Goal: Task Accomplishment & Management: Manage account settings

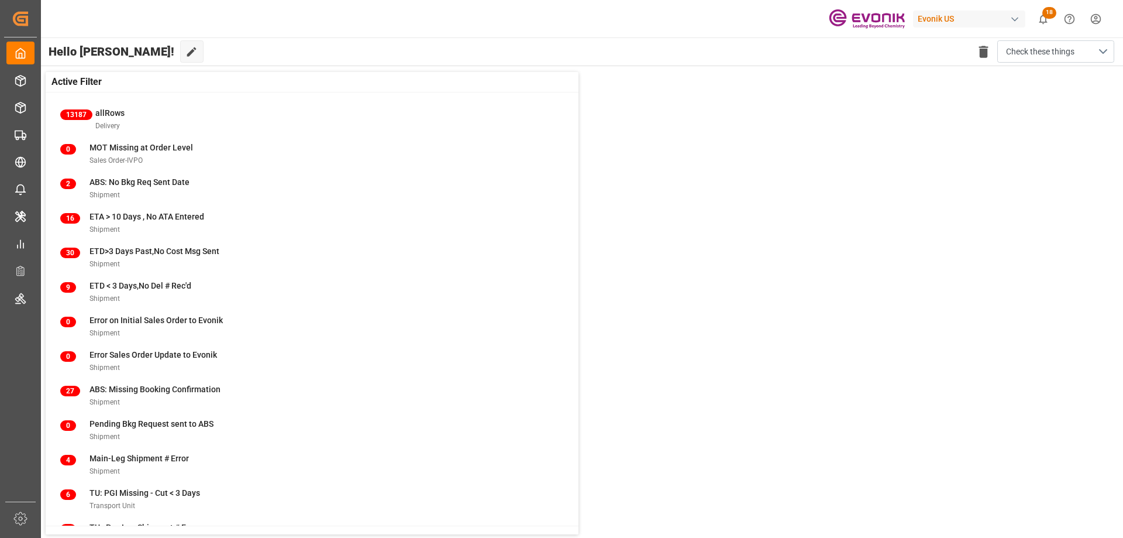
scroll to position [45, 0]
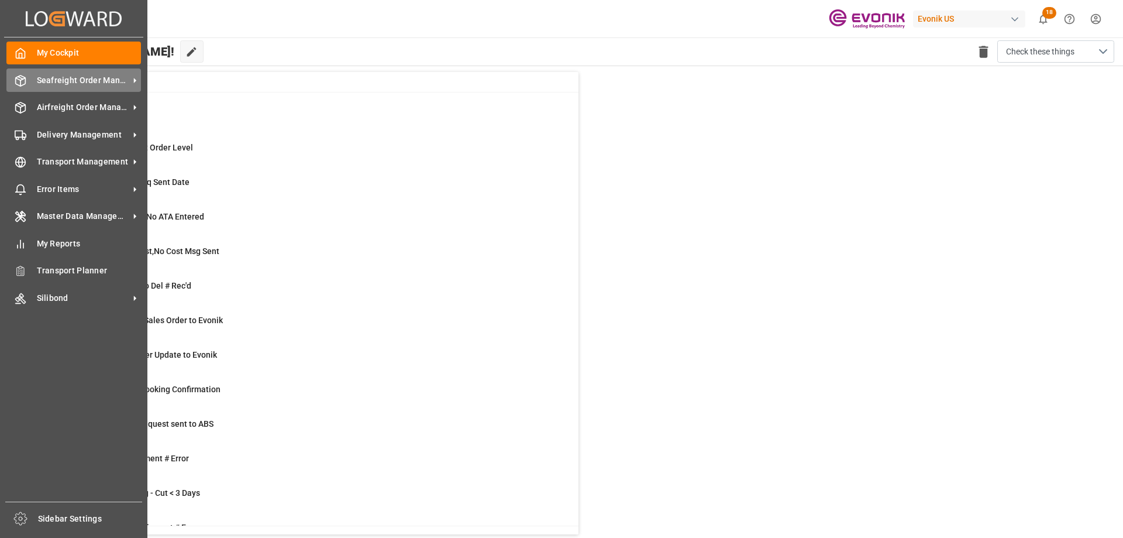
click at [73, 80] on span "Seafreight Order Management" at bounding box center [83, 80] width 92 height 12
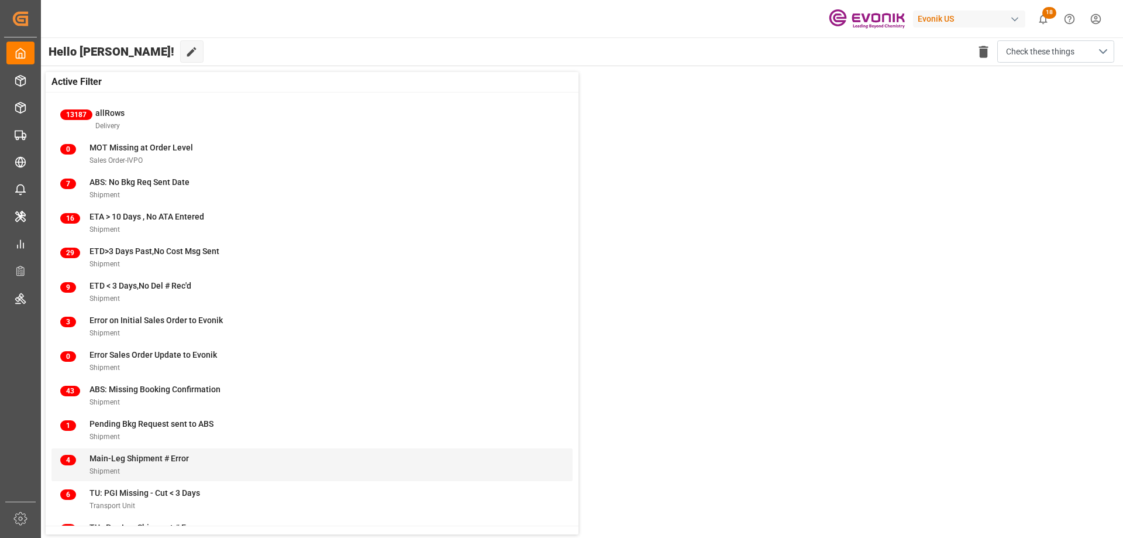
scroll to position [45, 0]
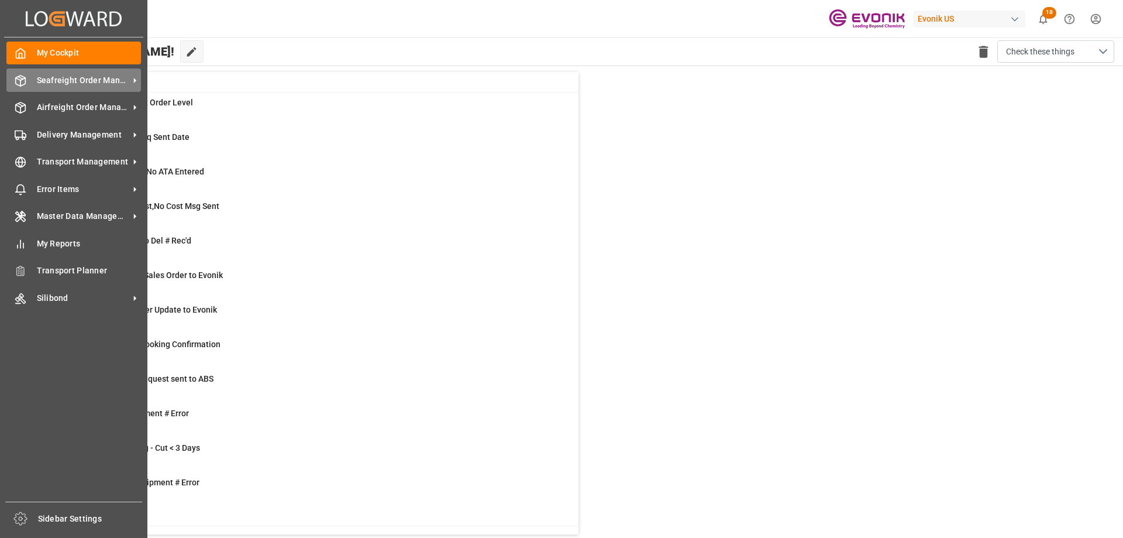
click at [80, 80] on span "Seafreight Order Management" at bounding box center [83, 80] width 92 height 12
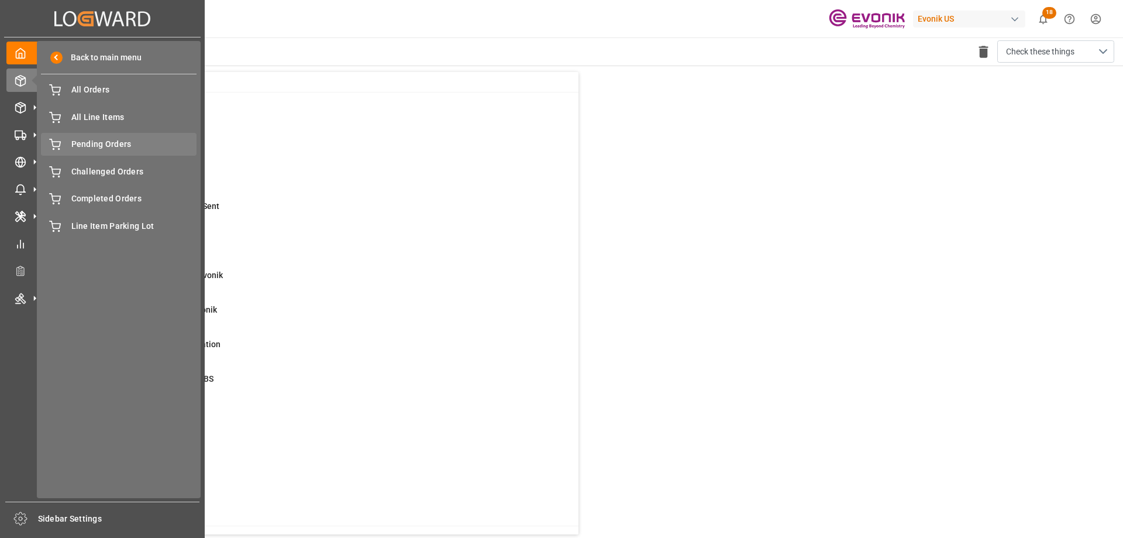
click at [111, 140] on span "Pending Orders" at bounding box center [134, 144] width 126 height 12
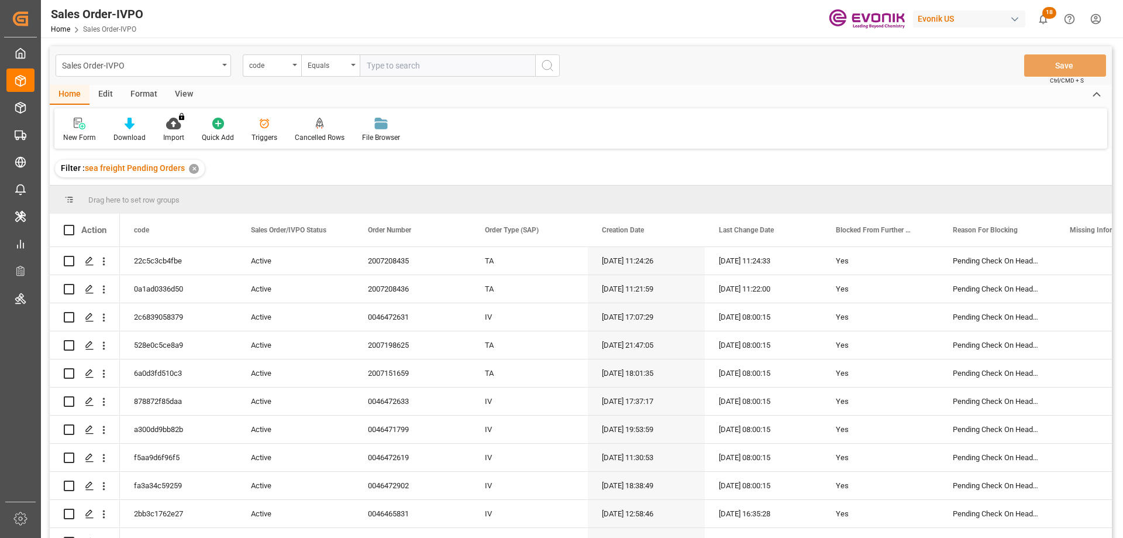
click at [179, 94] on div "View" at bounding box center [184, 95] width 36 height 20
click at [128, 137] on div "Standard Templates" at bounding box center [133, 137] width 59 height 11
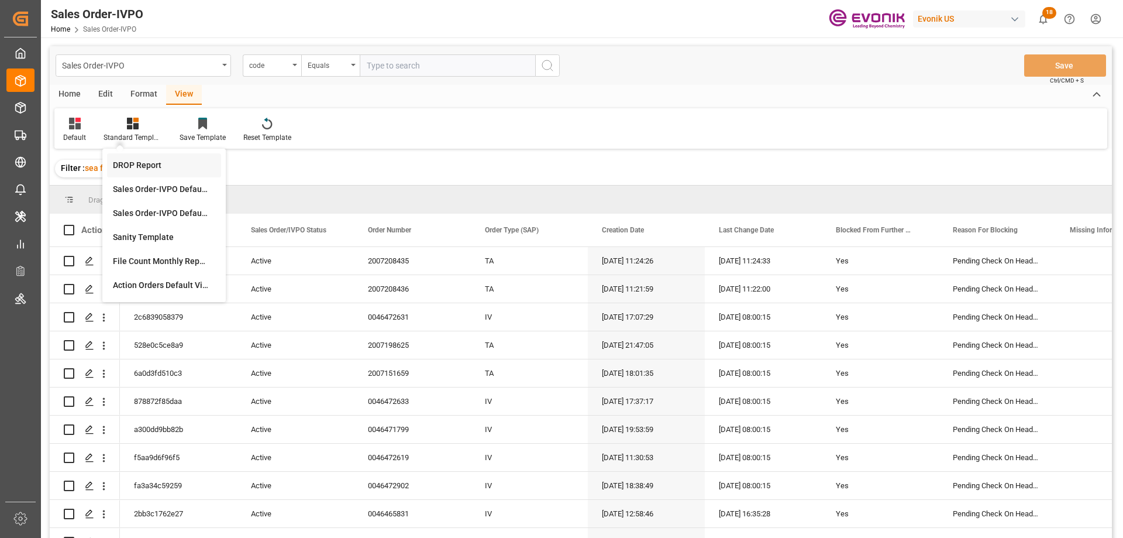
click at [143, 164] on div "DROP Report" at bounding box center [164, 165] width 102 height 12
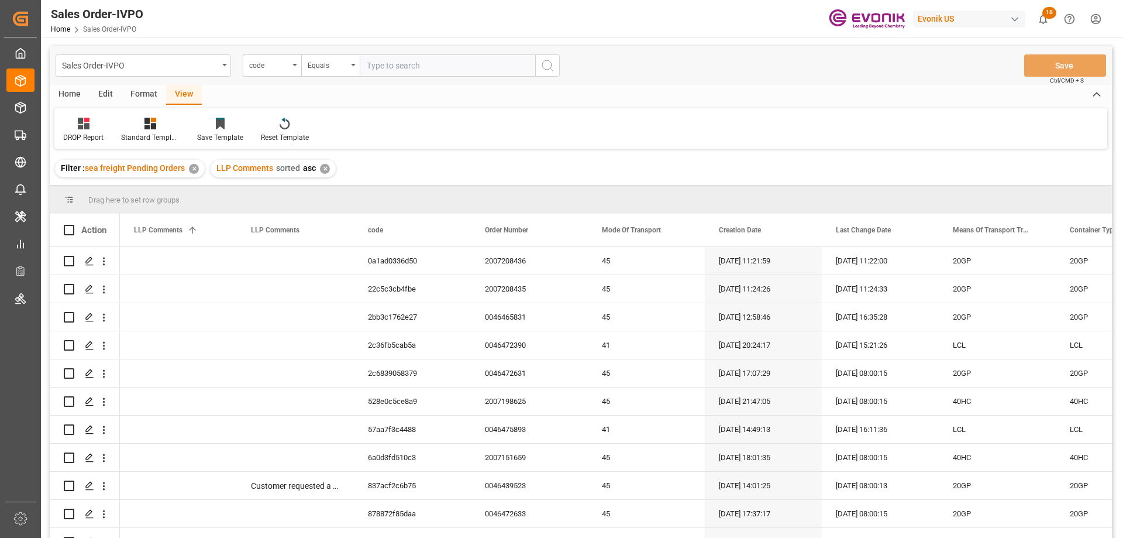
click at [71, 92] on div "Home" at bounding box center [70, 95] width 40 height 20
click at [126, 128] on icon at bounding box center [130, 124] width 10 height 12
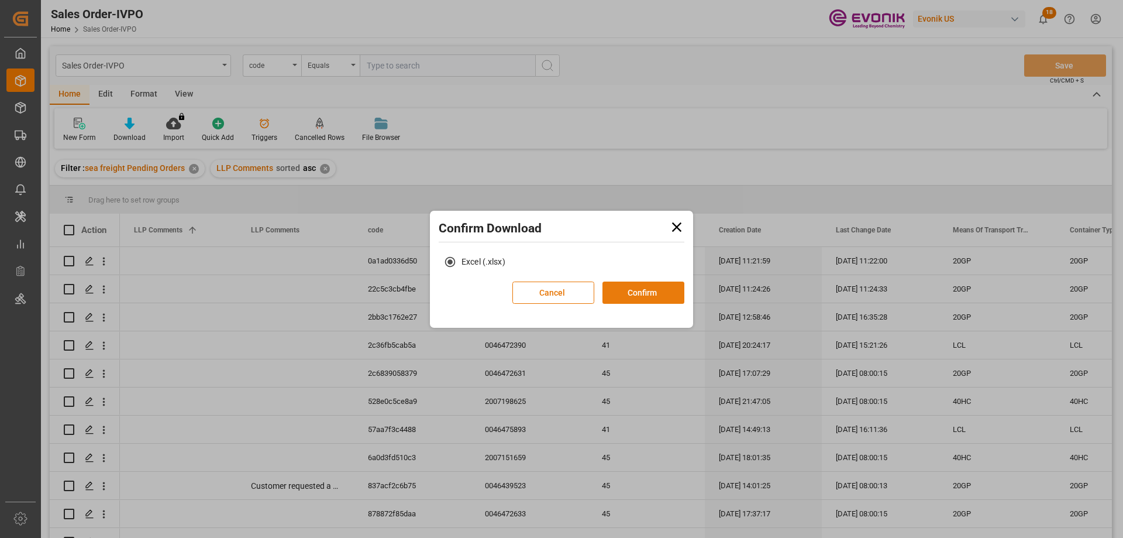
click at [628, 293] on button "Confirm" at bounding box center [644, 292] width 82 height 22
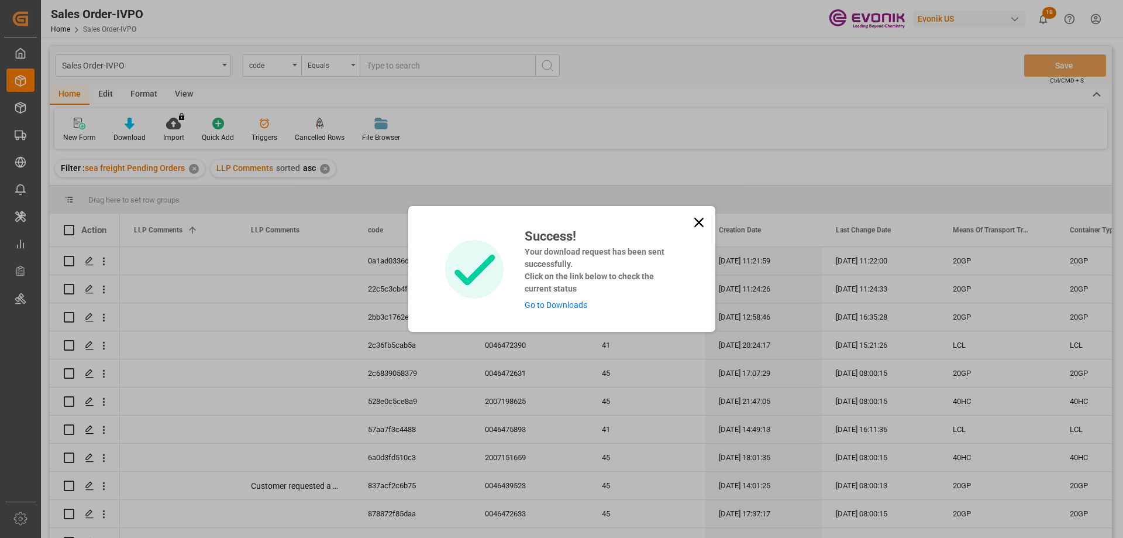
click at [566, 309] on link "Go to Downloads" at bounding box center [556, 304] width 63 height 9
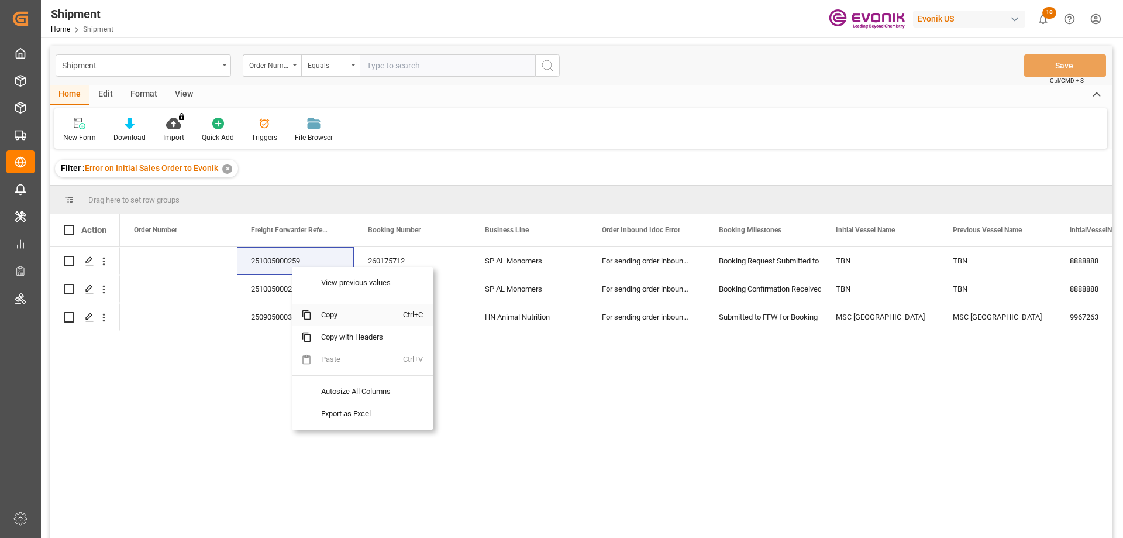
click at [332, 309] on span "Copy" at bounding box center [357, 315] width 91 height 22
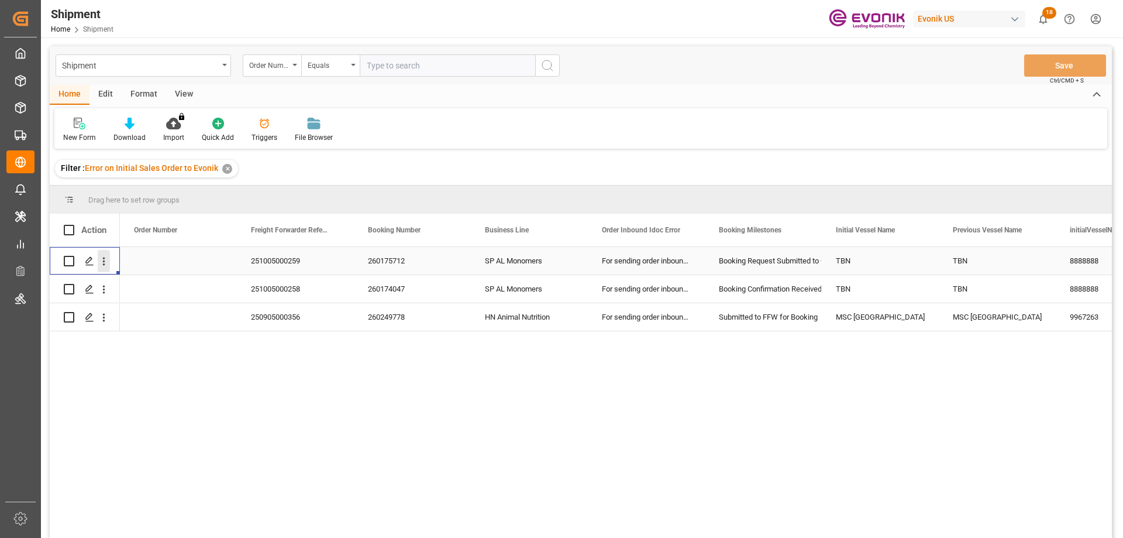
click at [104, 259] on icon "open menu" at bounding box center [104, 261] width 2 height 8
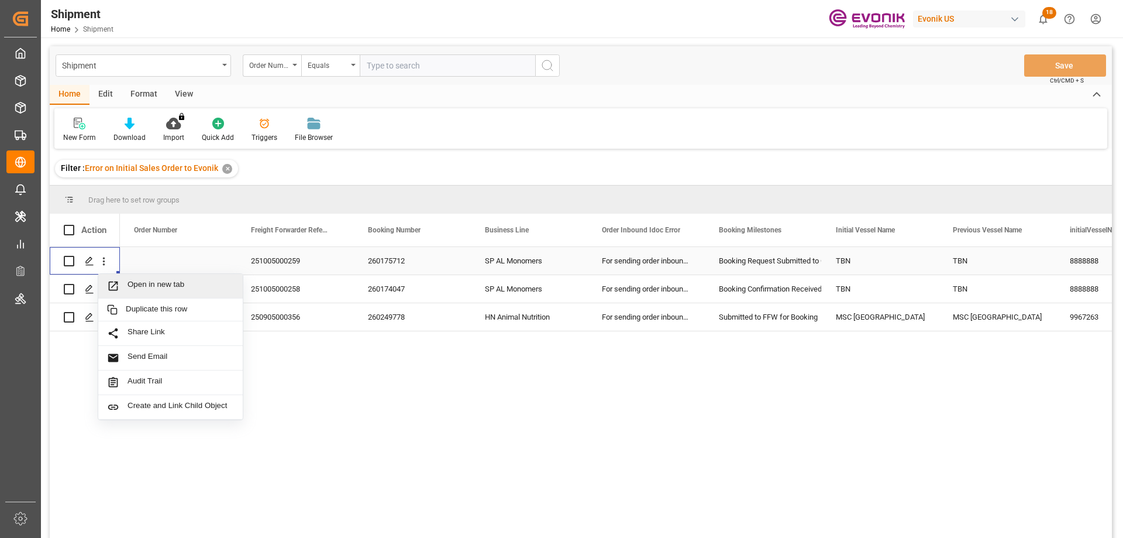
click at [159, 287] on span "Open in new tab" at bounding box center [181, 286] width 106 height 12
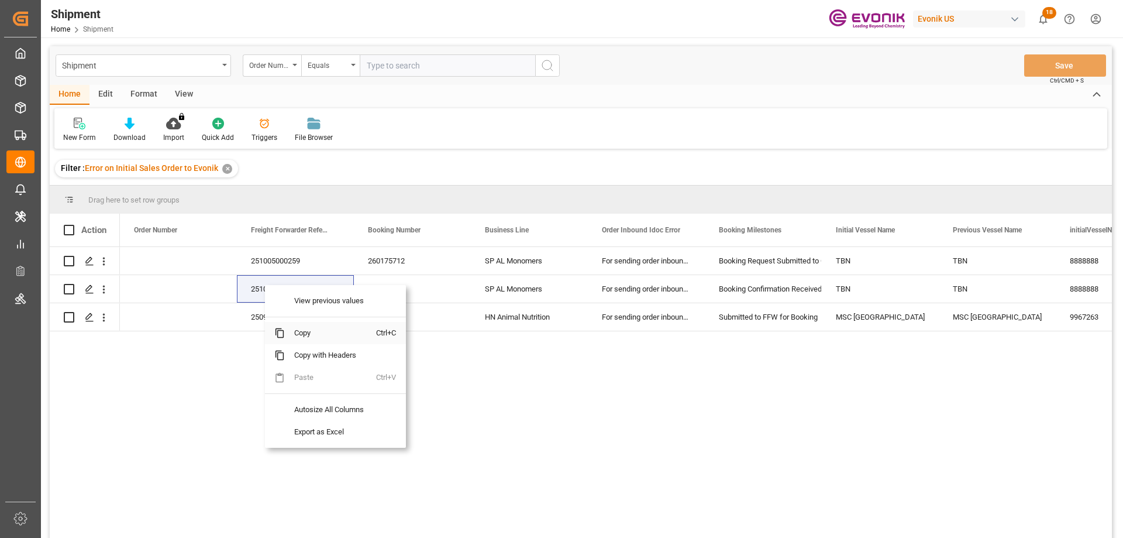
click at [311, 330] on span "Copy" at bounding box center [330, 333] width 91 height 22
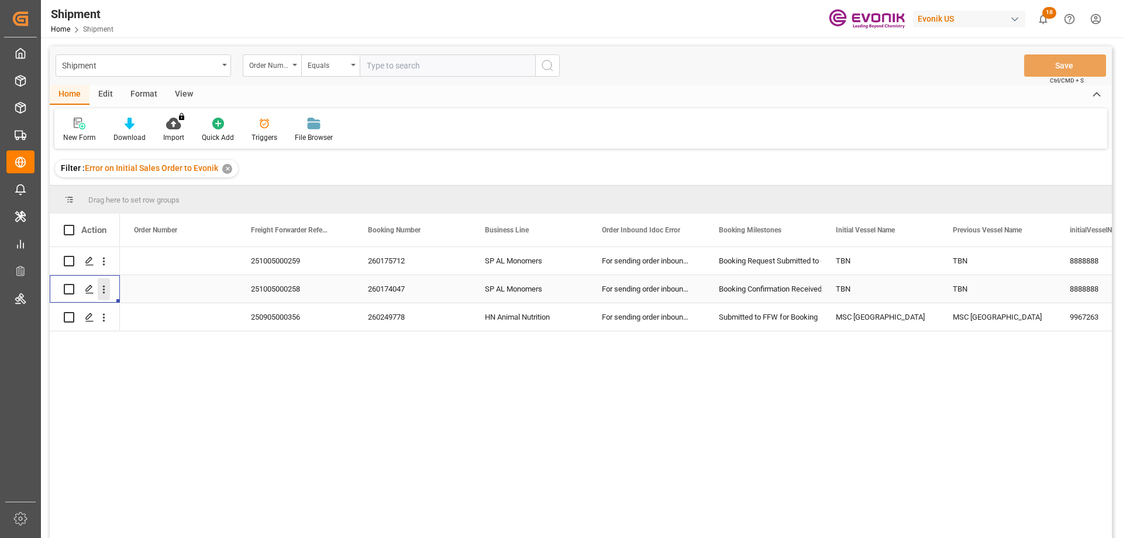
click at [103, 286] on icon "open menu" at bounding box center [104, 289] width 12 height 12
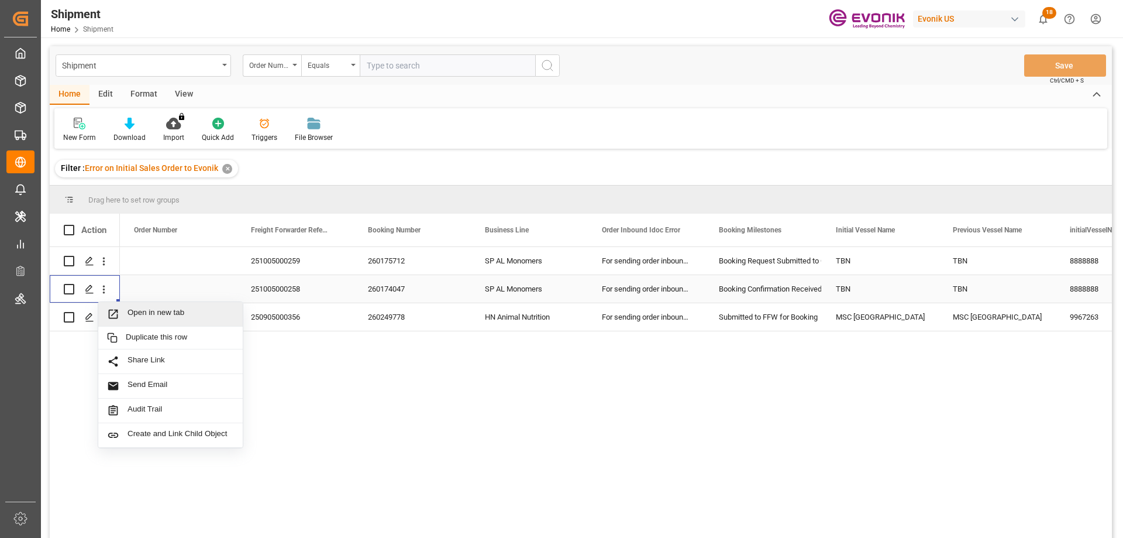
click at [160, 314] on span "Open in new tab" at bounding box center [181, 314] width 106 height 12
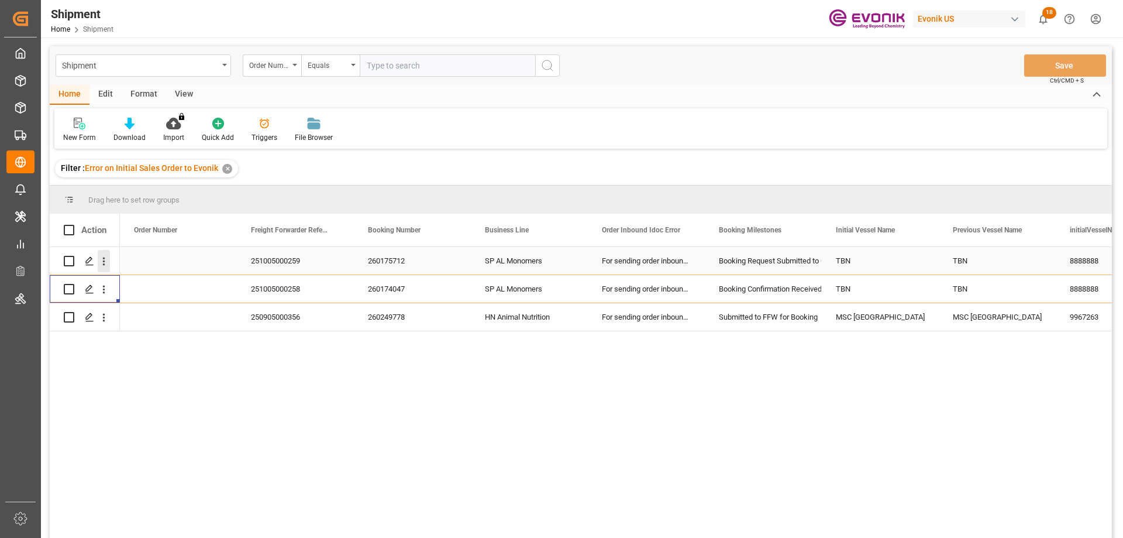
click at [100, 256] on icon "open menu" at bounding box center [104, 261] width 12 height 12
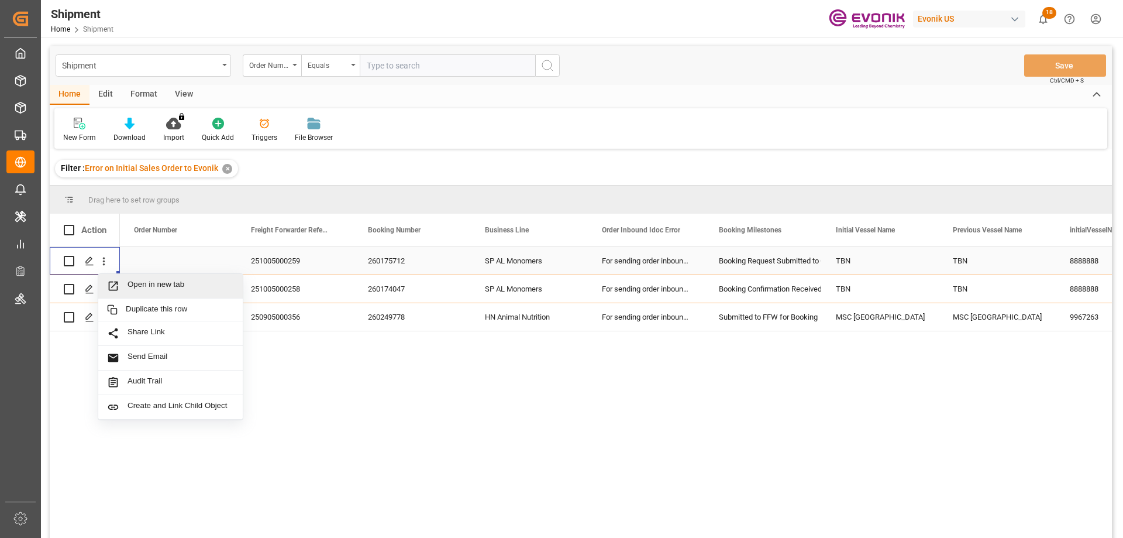
click at [144, 277] on div "Open in new tab" at bounding box center [170, 286] width 145 height 25
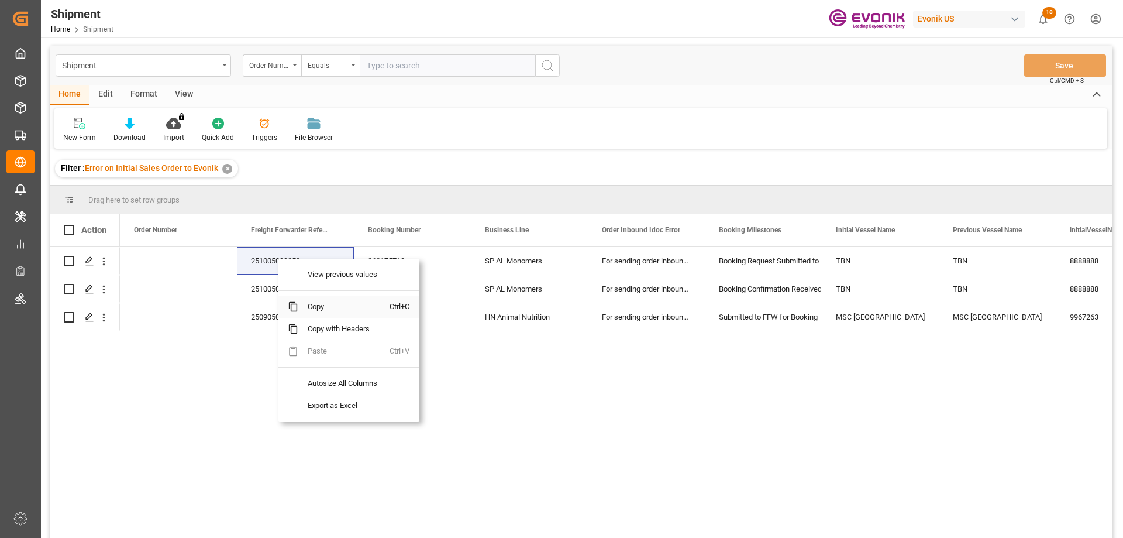
click at [327, 305] on span "Copy" at bounding box center [343, 306] width 91 height 22
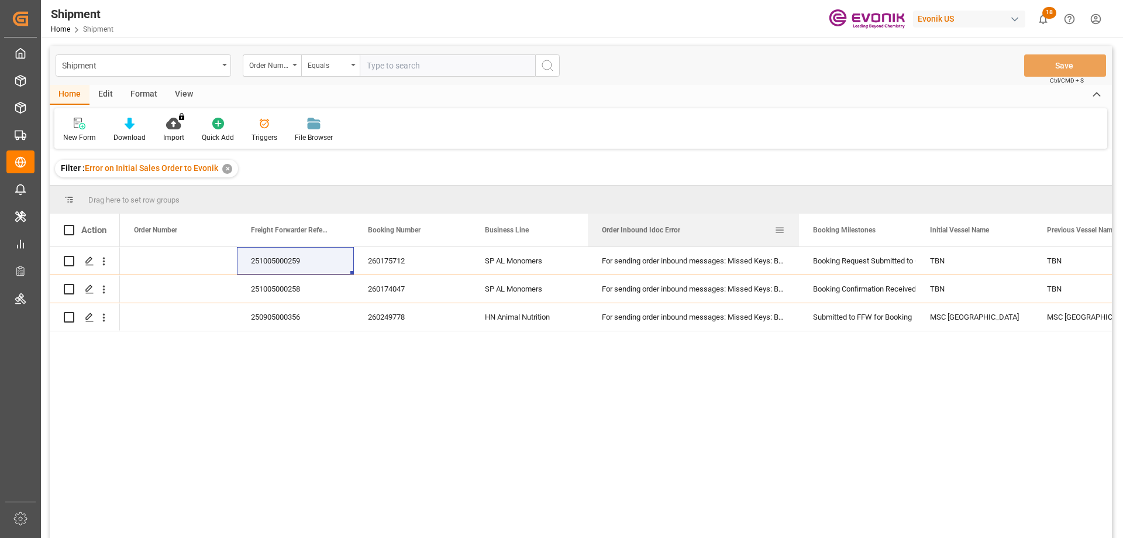
drag, startPoint x: 704, startPoint y: 227, endPoint x: 798, endPoint y: 231, distance: 94.3
click at [798, 231] on div at bounding box center [799, 230] width 5 height 33
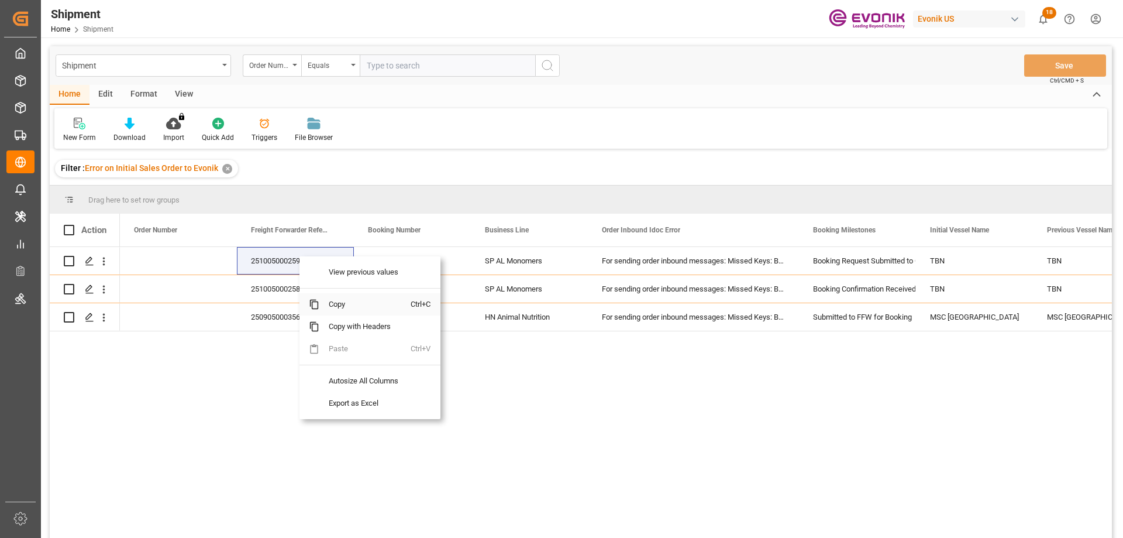
click at [346, 305] on span "Copy" at bounding box center [364, 304] width 91 height 22
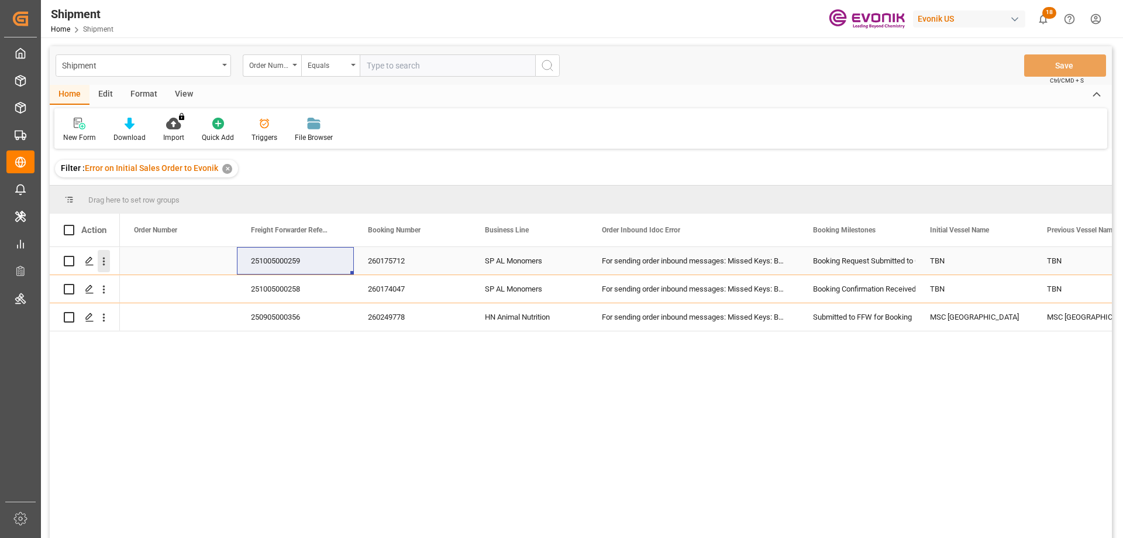
click at [106, 257] on icon "open menu" at bounding box center [104, 261] width 12 height 12
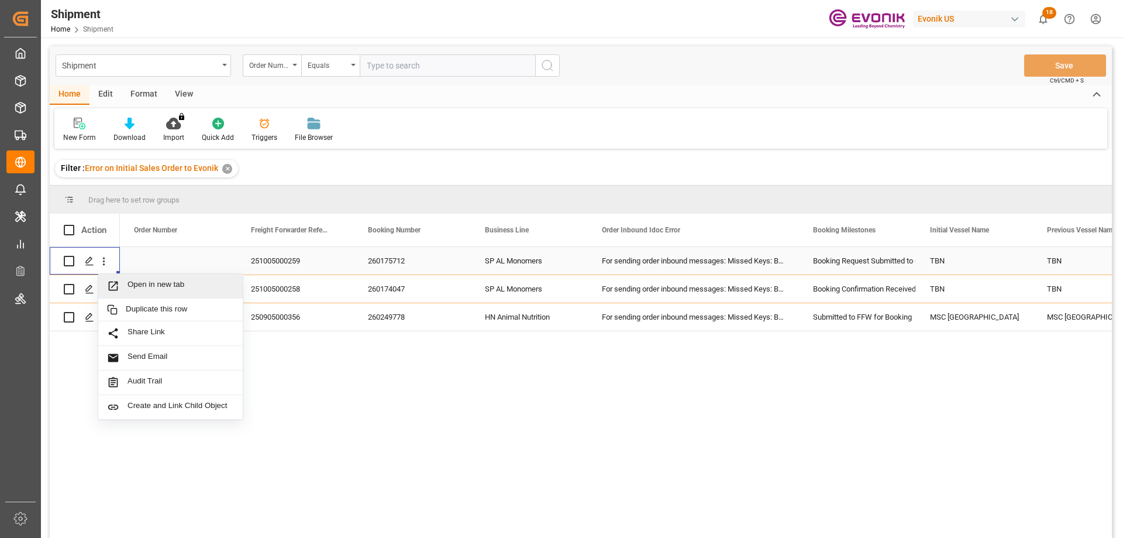
click at [143, 278] on div "Open in new tab" at bounding box center [170, 286] width 145 height 25
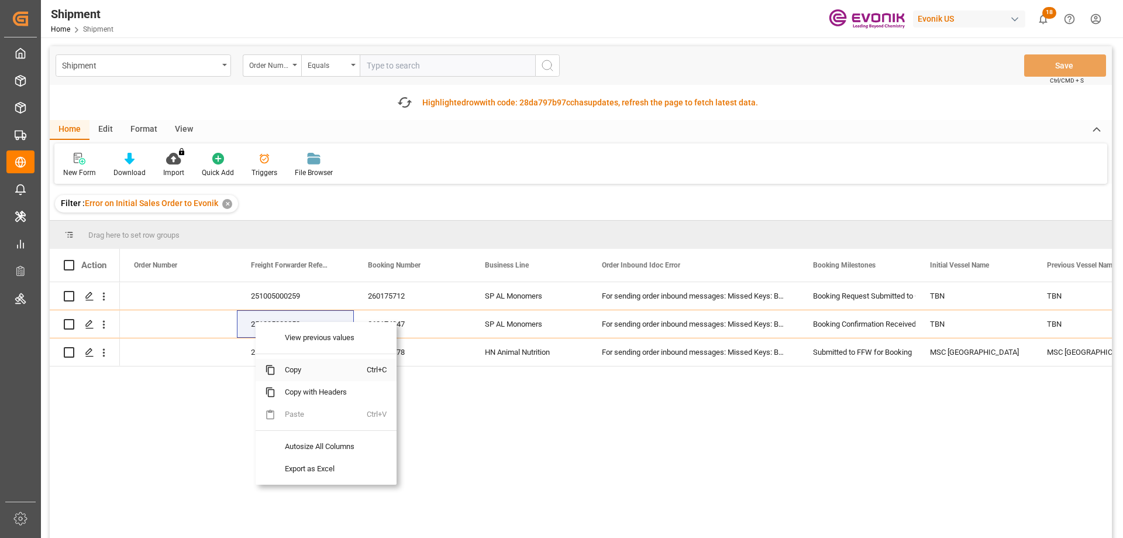
click at [301, 376] on span "Copy" at bounding box center [321, 370] width 91 height 22
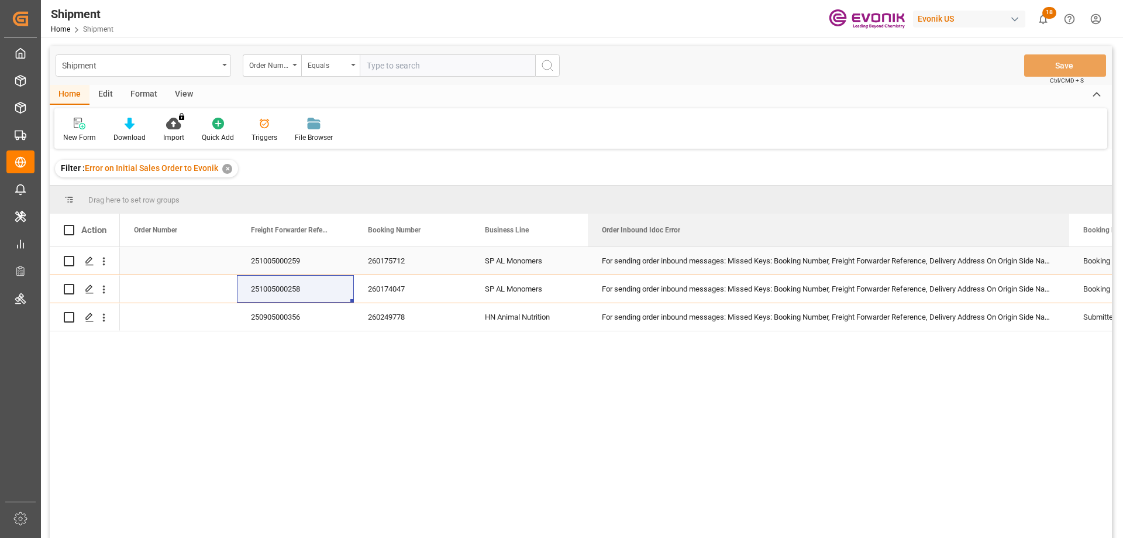
drag, startPoint x: 798, startPoint y: 256, endPoint x: 1068, endPoint y: 260, distance: 270.4
click at [1068, 260] on div "Action Order Number Freight Forwarder Reference Booking Number" at bounding box center [581, 380] width 1063 height 332
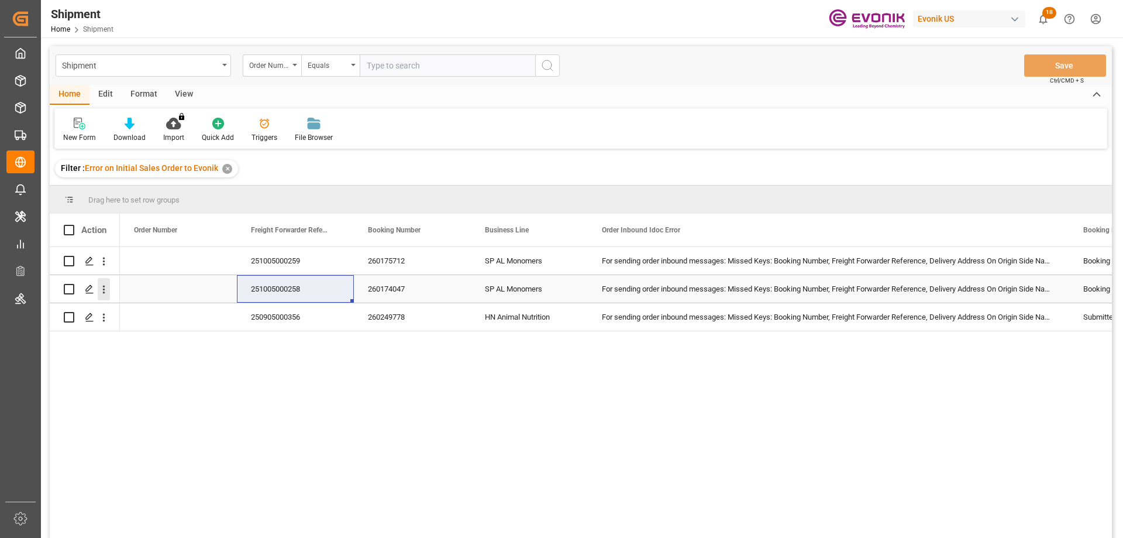
click at [107, 286] on icon "open menu" at bounding box center [104, 289] width 12 height 12
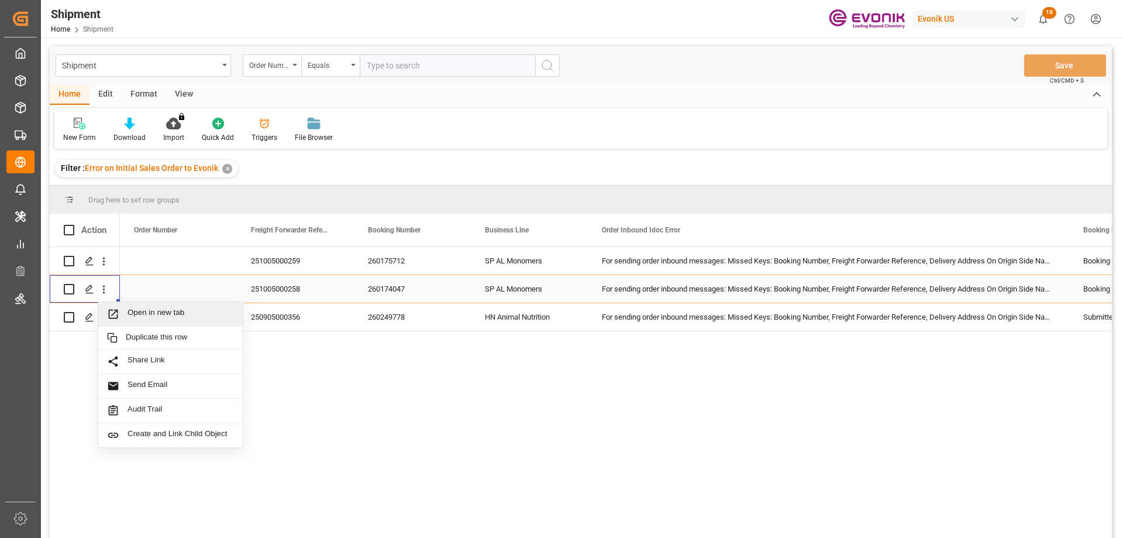
click at [159, 316] on span "Open in new tab" at bounding box center [181, 314] width 106 height 12
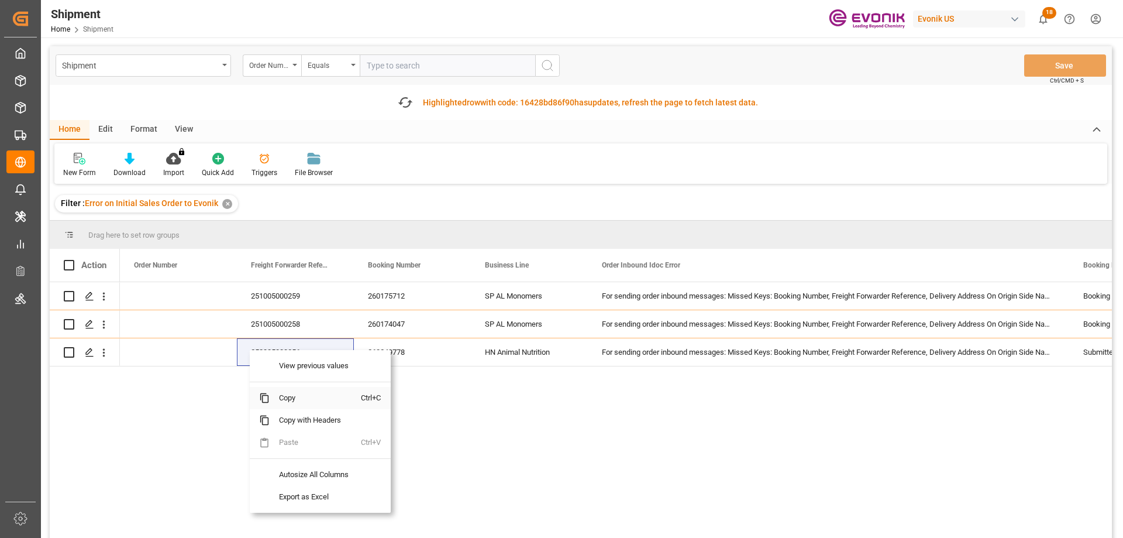
click at [294, 391] on span "Copy" at bounding box center [315, 398] width 91 height 22
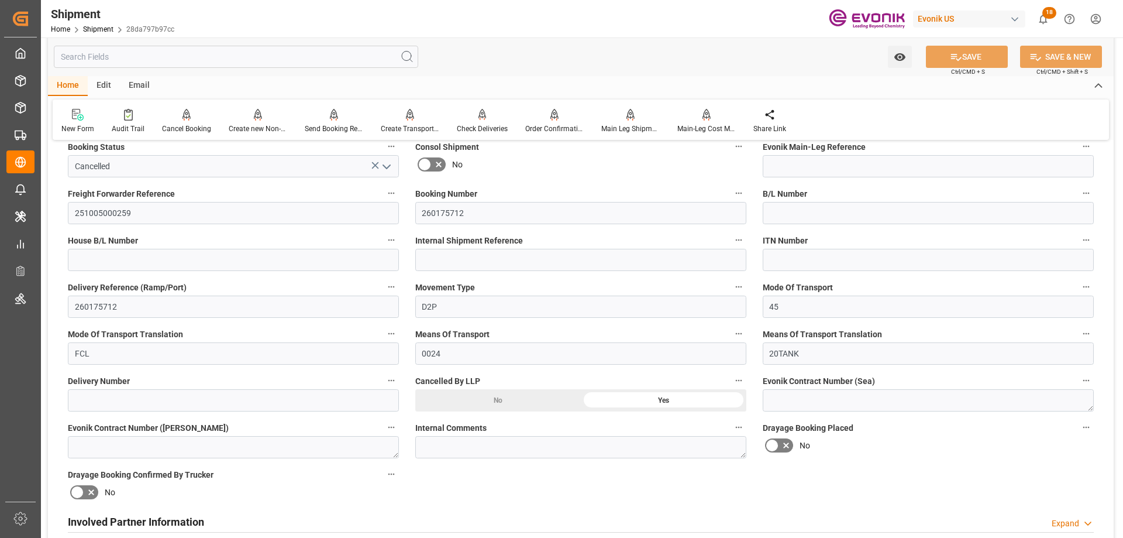
scroll to position [468, 0]
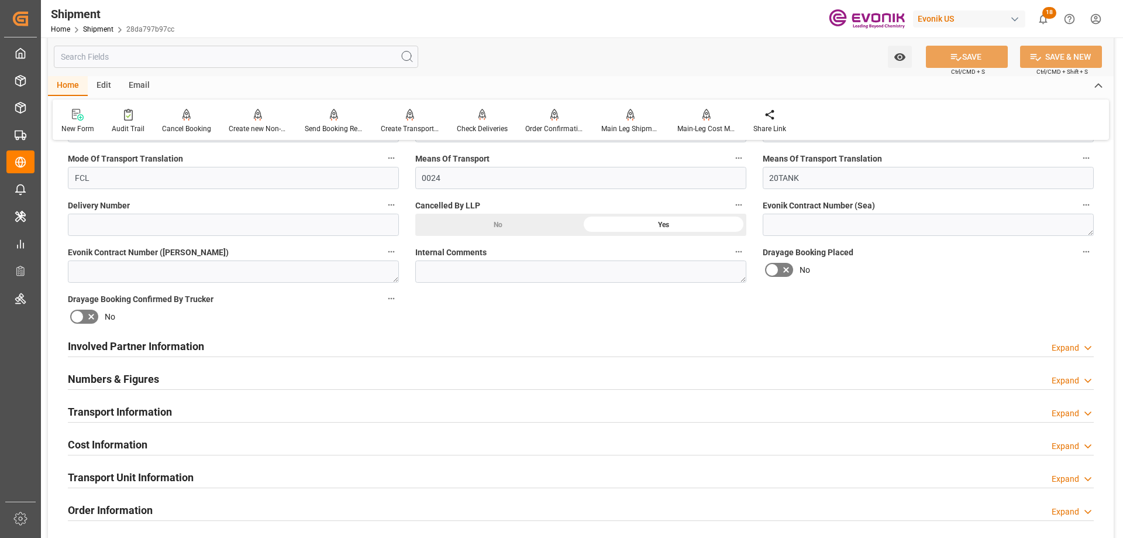
click at [167, 344] on h2 "Involved Partner Information" at bounding box center [136, 346] width 136 height 16
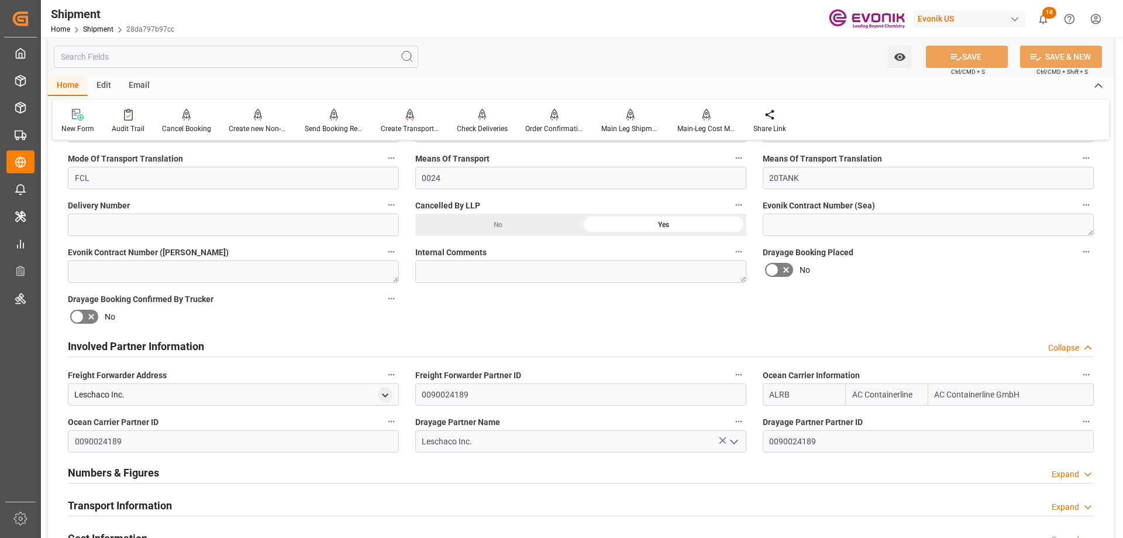
scroll to position [527, 0]
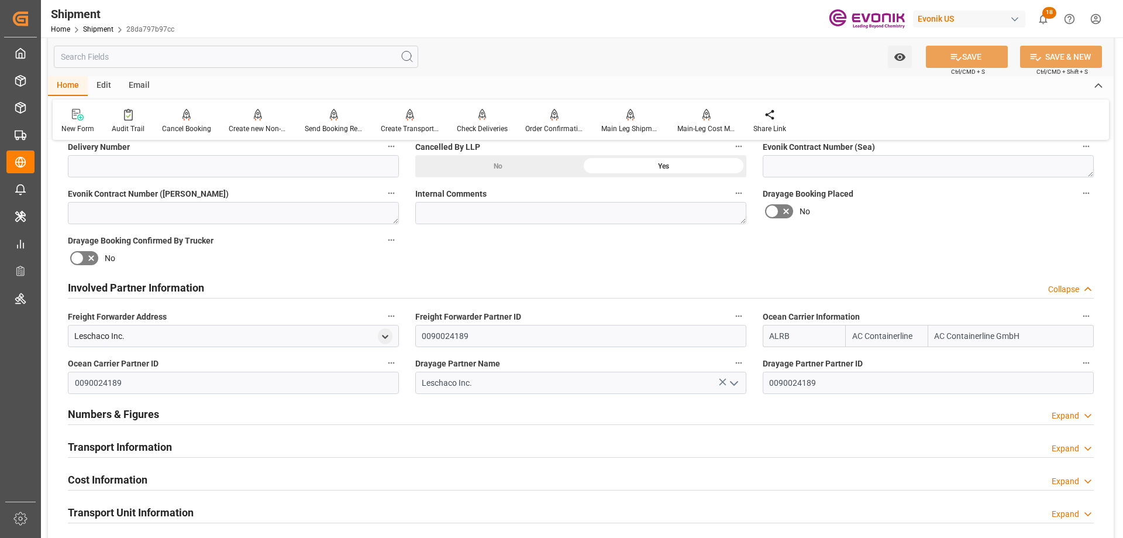
drag, startPoint x: 934, startPoint y: 336, endPoint x: 788, endPoint y: 336, distance: 145.7
click at [788, 336] on div "ALRB AC Containerline AC Containerline GmbH" at bounding box center [928, 336] width 331 height 22
type input "maersk"
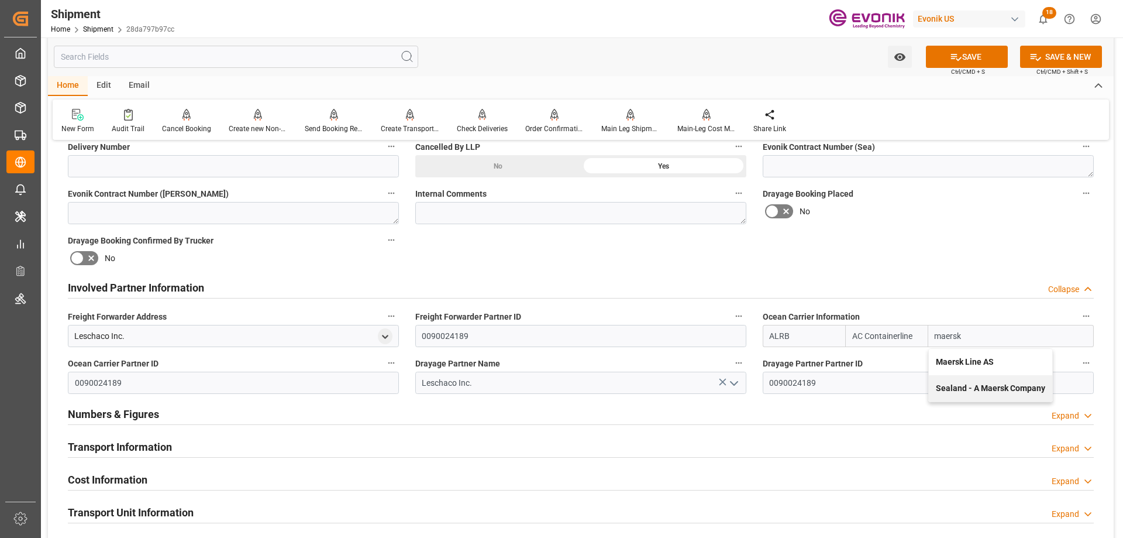
click at [950, 359] on b "Maersk Line AS" at bounding box center [965, 361] width 58 height 9
type input "MAEU"
type input "Maersk"
type input "Maersk Line AS"
click at [963, 60] on button "SAVE" at bounding box center [967, 57] width 82 height 22
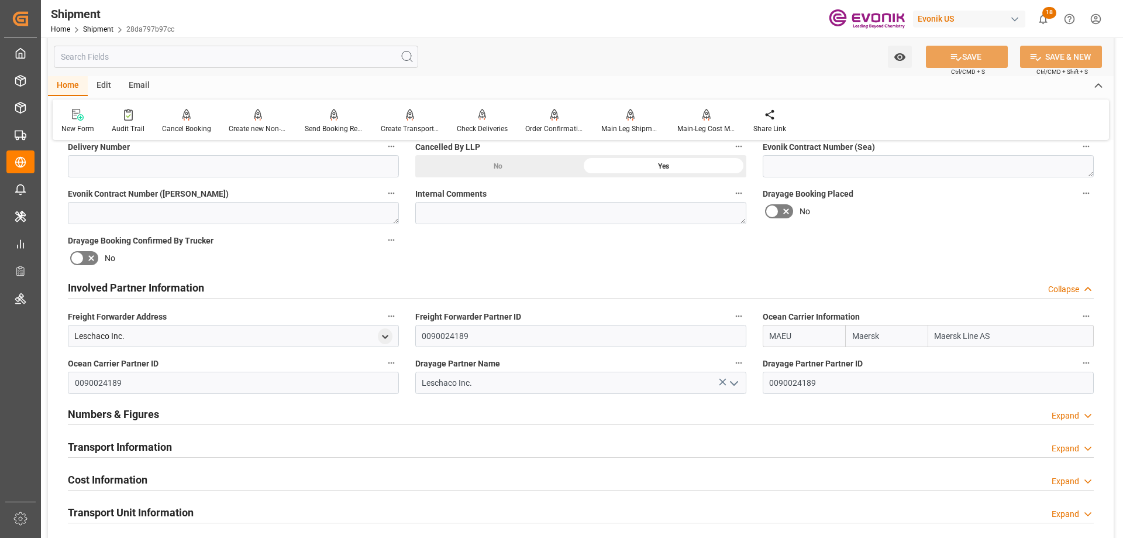
click at [139, 446] on h2 "Transport Information" at bounding box center [120, 447] width 104 height 16
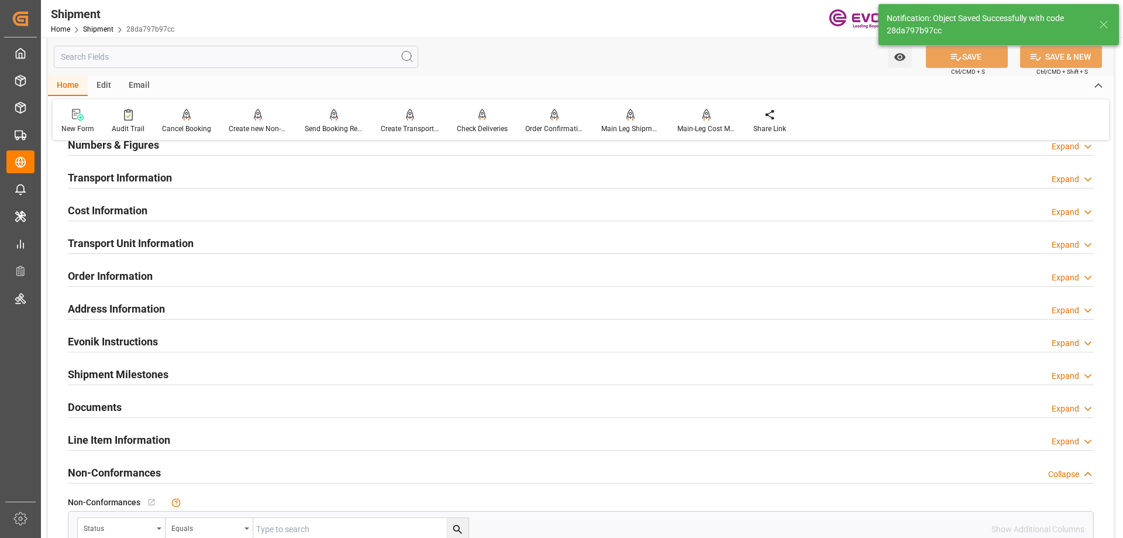
scroll to position [585, 0]
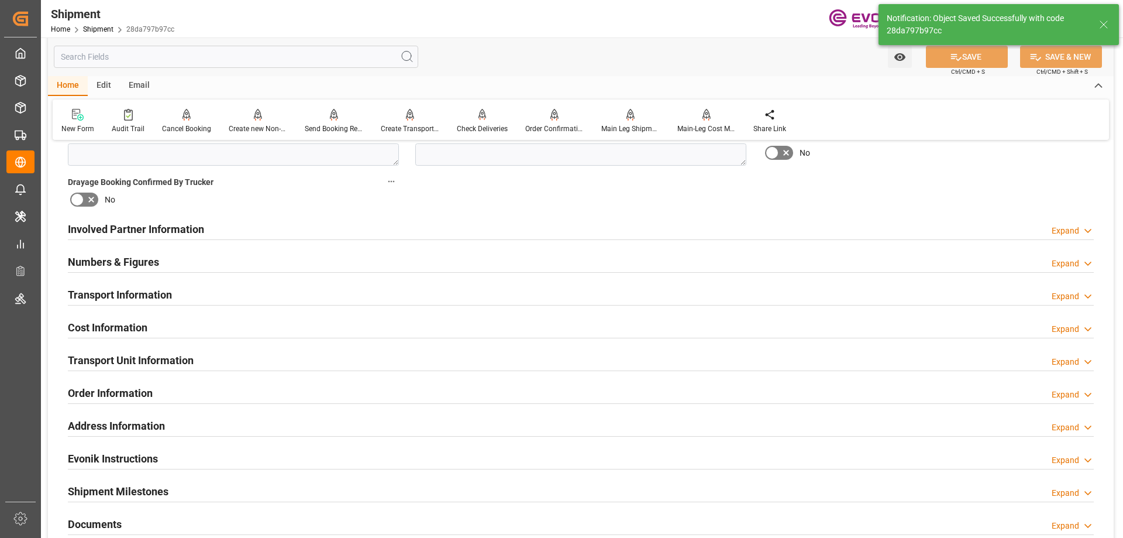
click at [136, 212] on div "Drayage Booking Confirmed By Trucker No" at bounding box center [234, 191] width 348 height 43
click at [134, 221] on h2 "Involved Partner Information" at bounding box center [136, 229] width 136 height 16
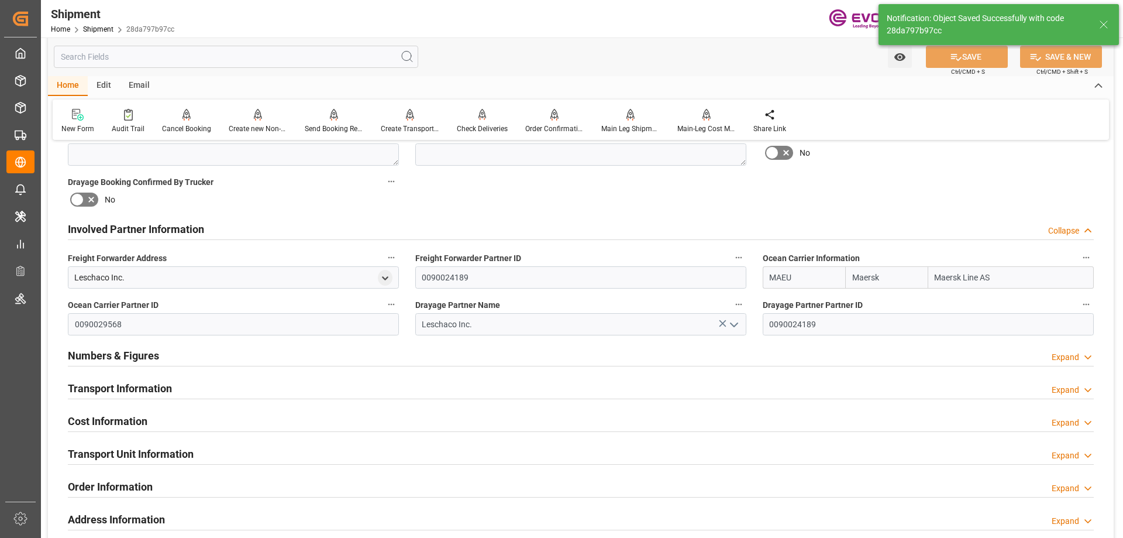
click at [141, 383] on h2 "Transport Information" at bounding box center [120, 388] width 104 height 16
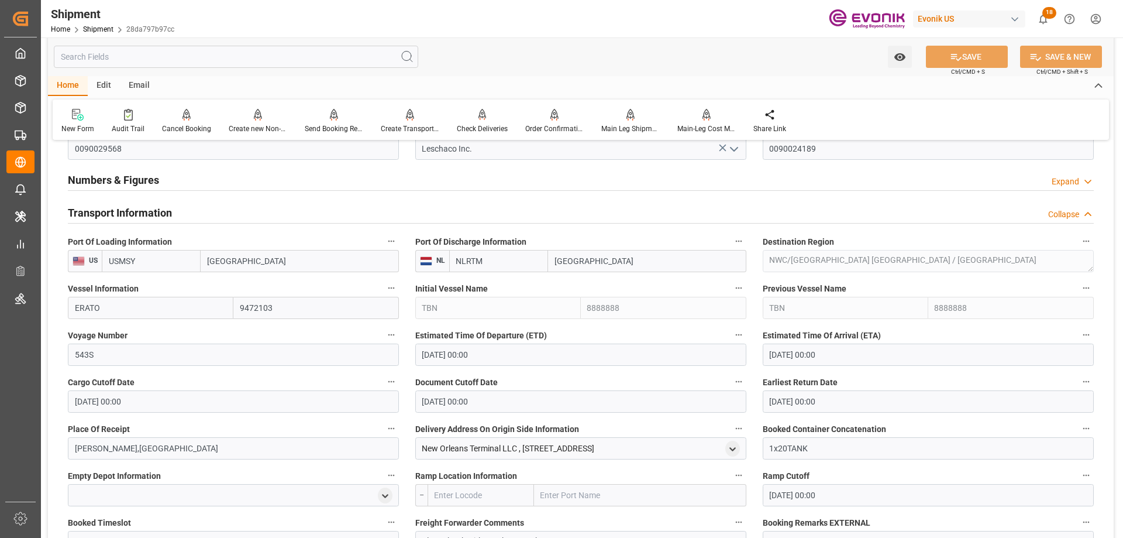
scroll to position [644, 0]
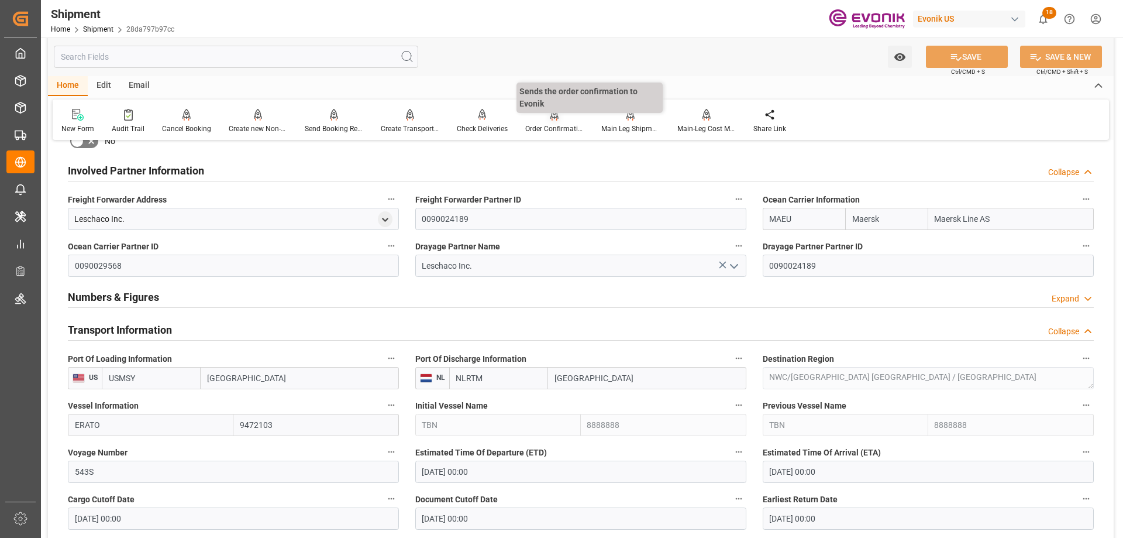
click at [561, 126] on div "Order Confirmation" at bounding box center [554, 128] width 59 height 11
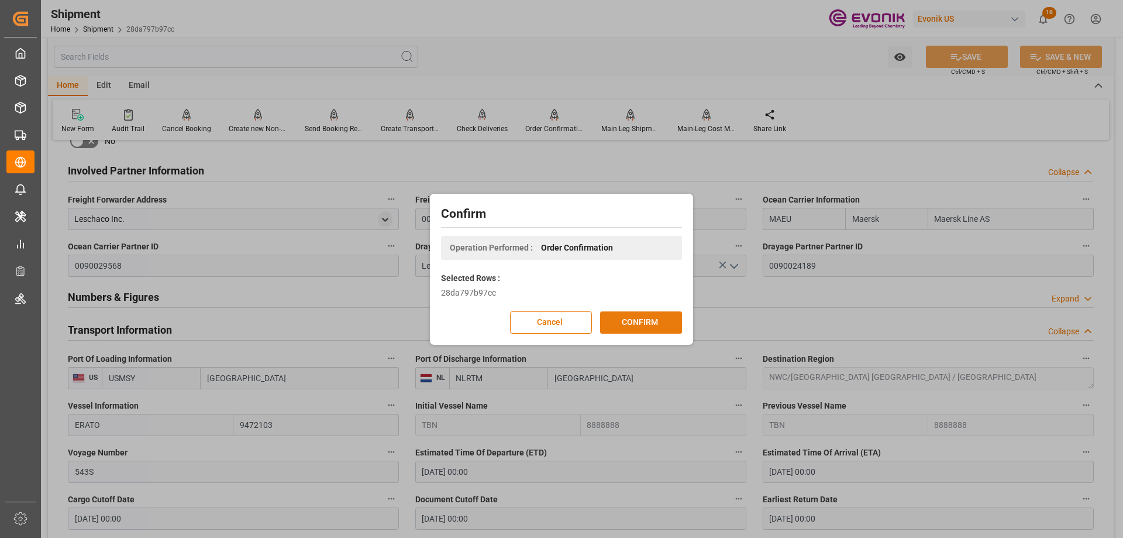
click at [639, 319] on button "CONFIRM" at bounding box center [641, 322] width 82 height 22
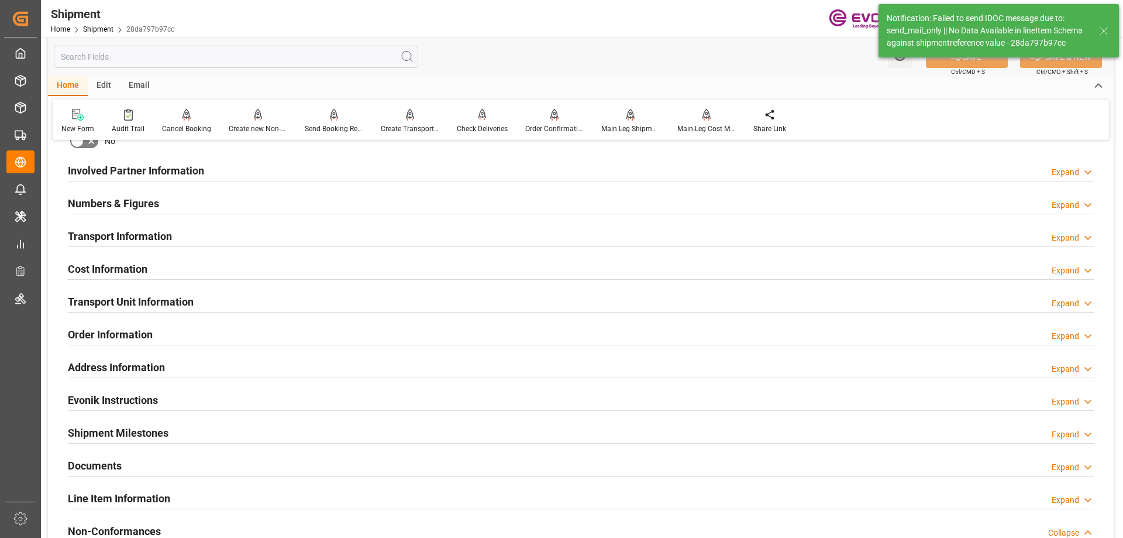
click at [139, 300] on h2 "Transport Unit Information" at bounding box center [131, 302] width 126 height 16
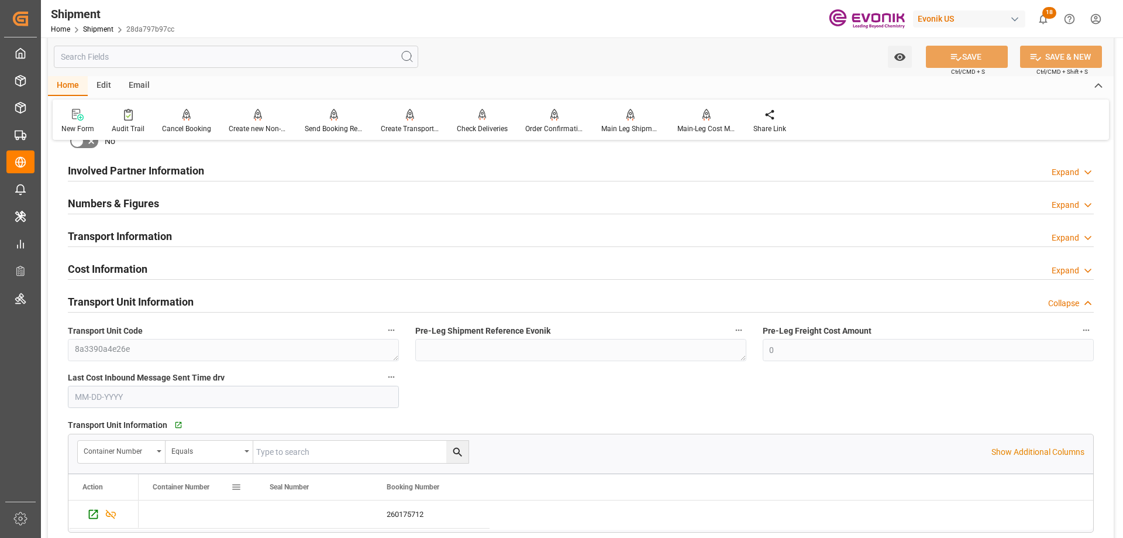
scroll to position [819, 0]
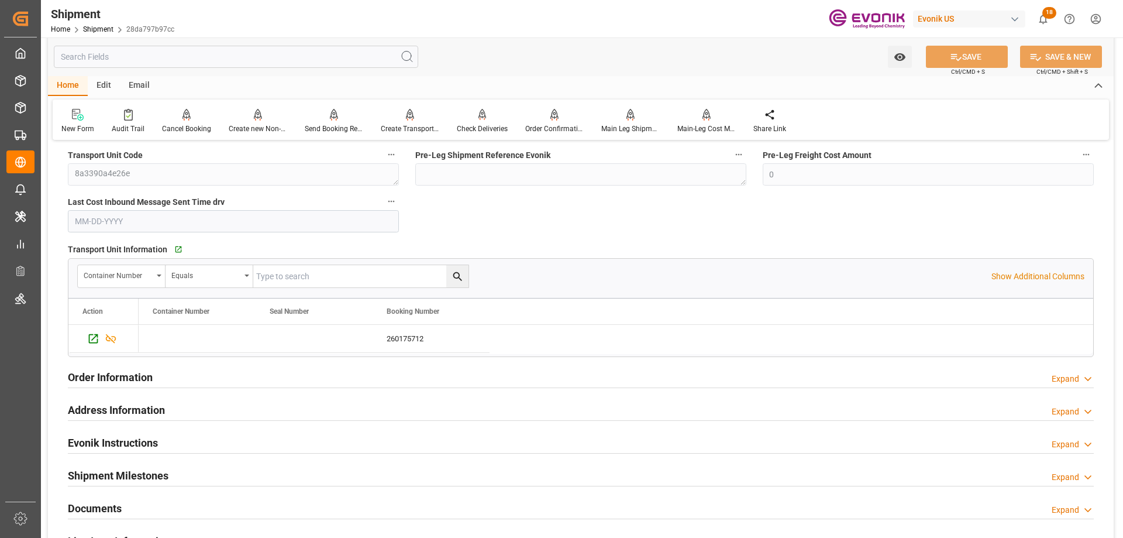
drag, startPoint x: 165, startPoint y: 43, endPoint x: 163, endPoint y: 50, distance: 7.8
click at [165, 44] on div "Watch Option SAVE Ctrl/CMD + S SAVE & NEW Ctrl/CMD + Shift + S" at bounding box center [581, 56] width 1066 height 39
click at [163, 57] on input "text" at bounding box center [236, 57] width 365 height 22
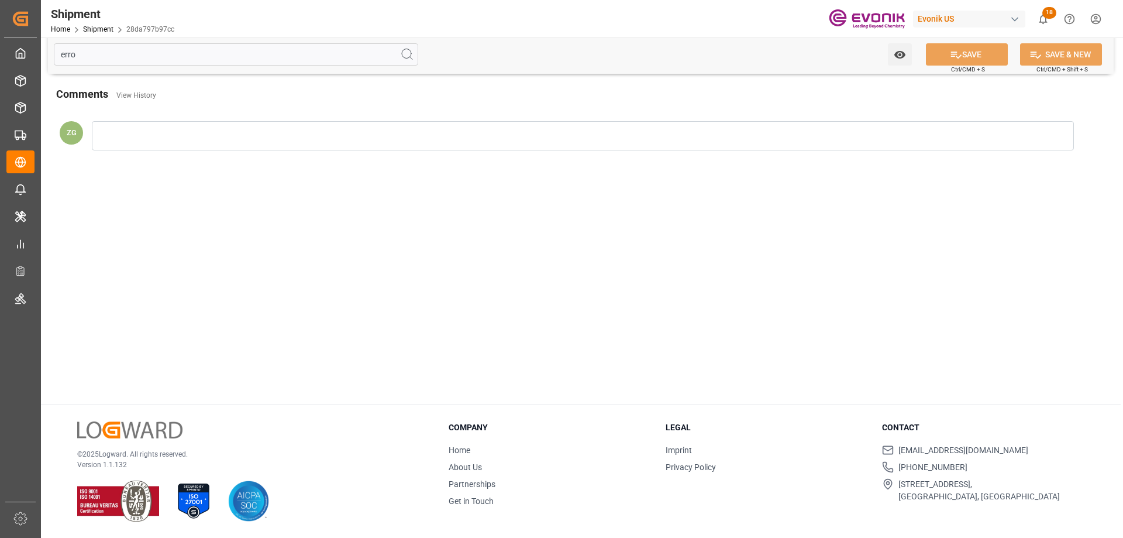
scroll to position [0, 0]
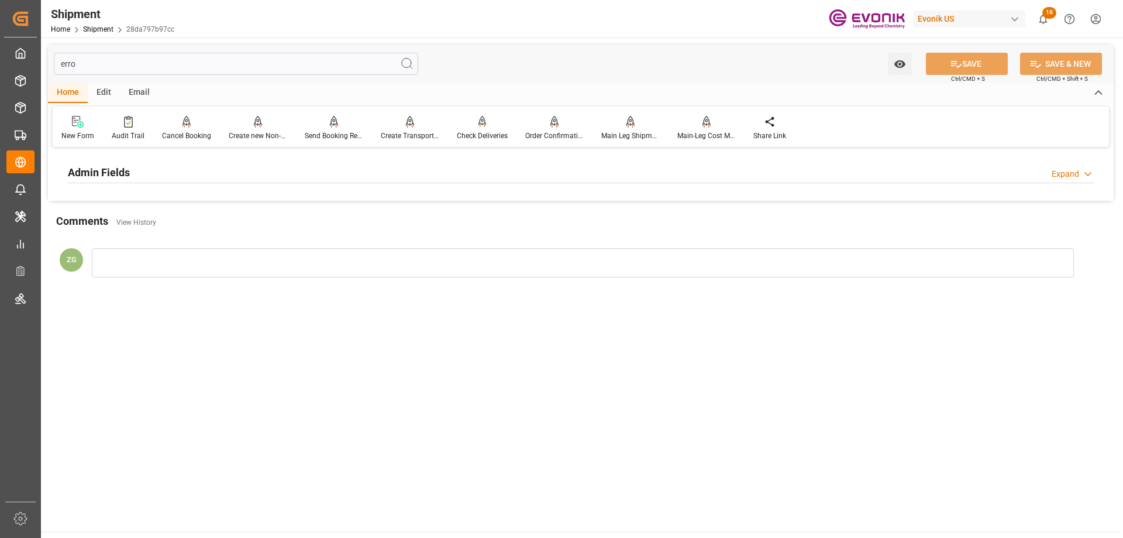
type input "erro"
click at [137, 183] on div "Admin Fields Expand" at bounding box center [581, 172] width 1043 height 33
click at [125, 176] on h2 "Admin Fields" at bounding box center [99, 172] width 62 height 16
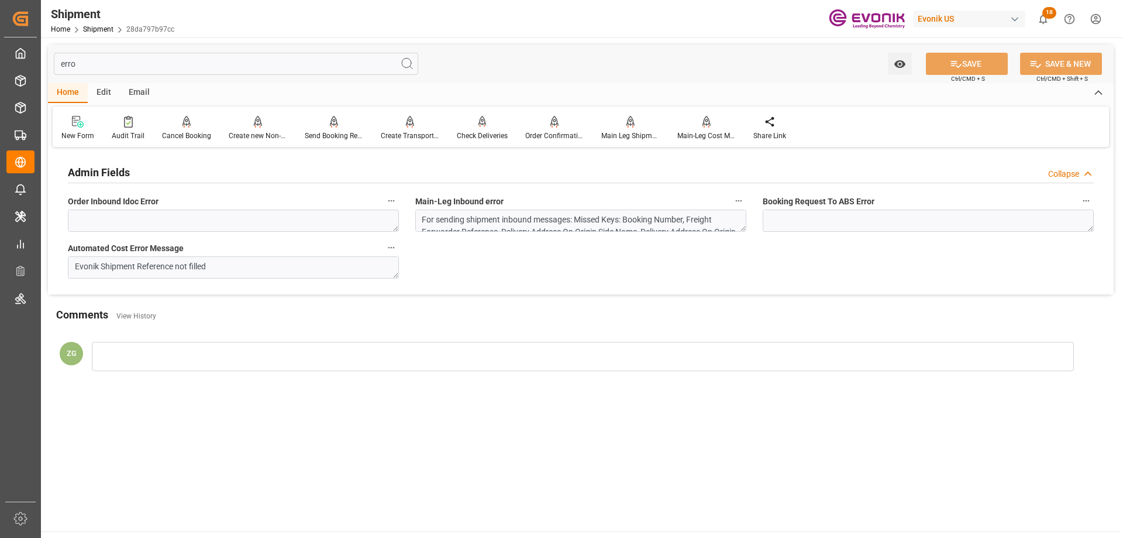
click at [109, 63] on input "erro" at bounding box center [236, 64] width 365 height 22
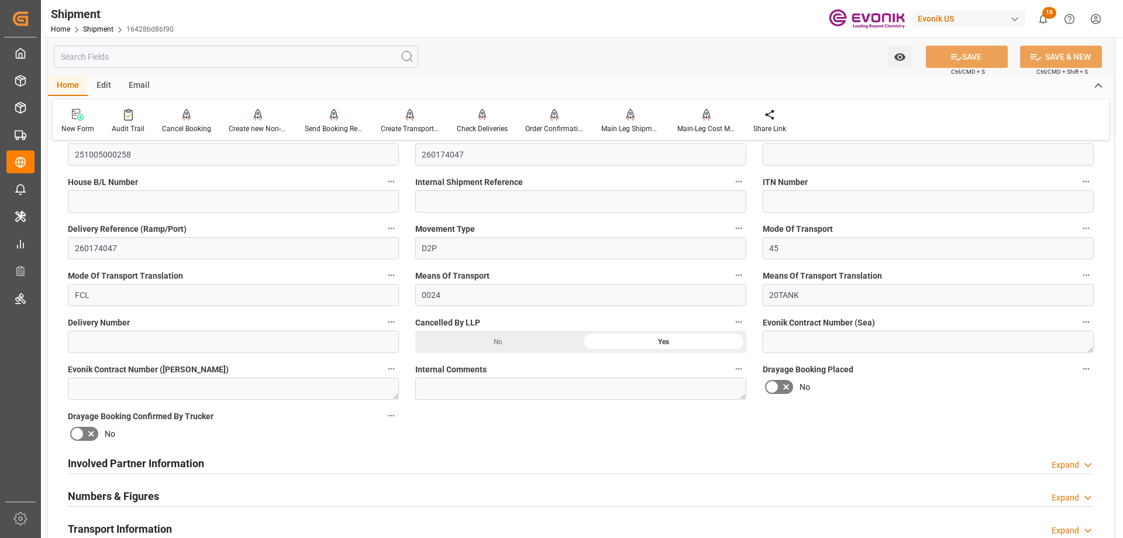
click at [182, 462] on h2 "Involved Partner Information" at bounding box center [136, 463] width 136 height 16
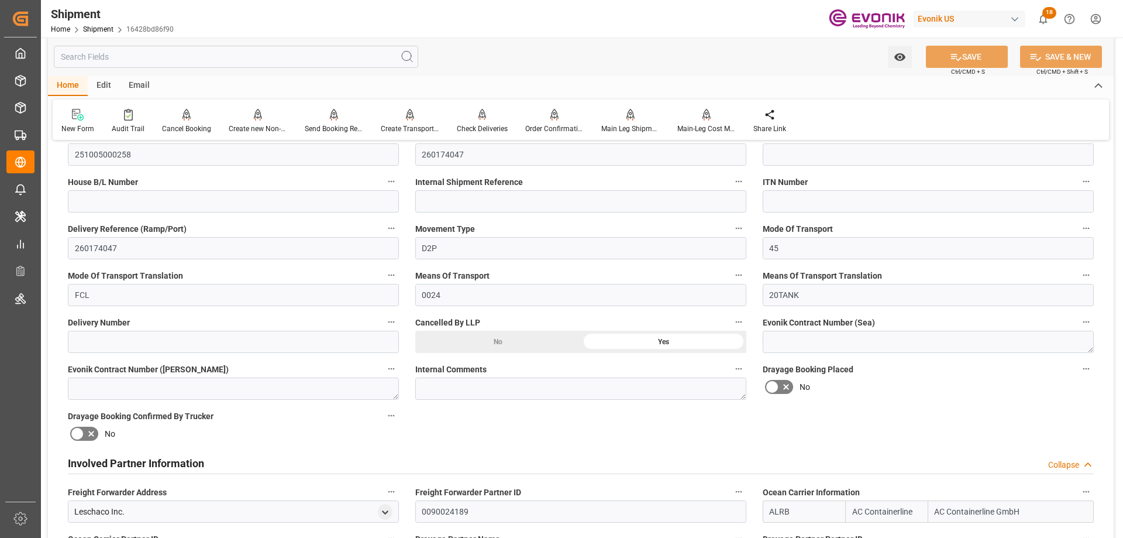
scroll to position [585, 0]
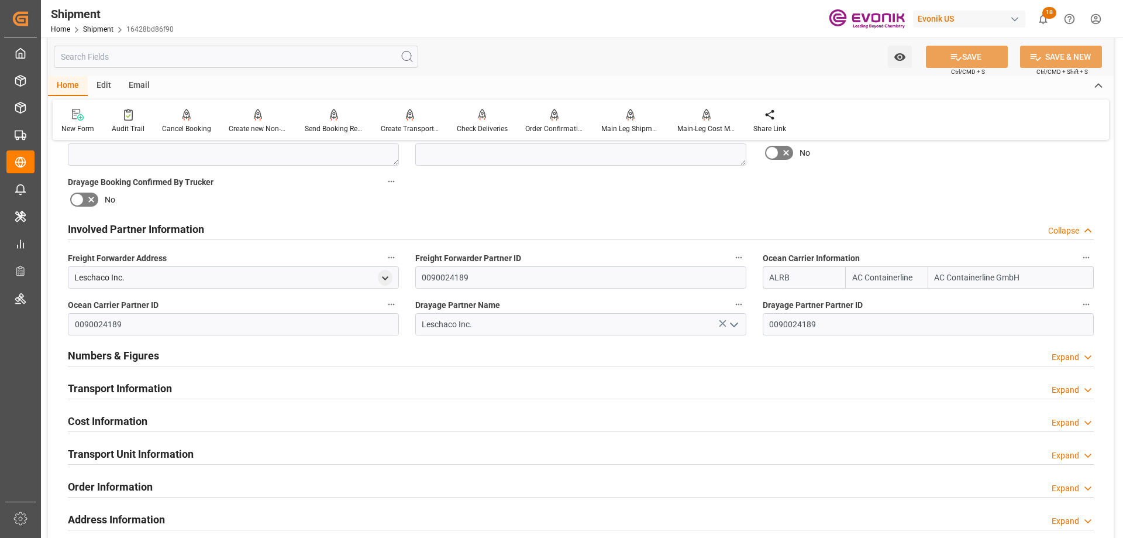
drag, startPoint x: 1026, startPoint y: 276, endPoint x: 896, endPoint y: 256, distance: 131.4
click at [896, 256] on div "Ocean Carrier Information ALRB AC Containerline AC Containerline GmbH" at bounding box center [929, 269] width 348 height 47
type input "maers"
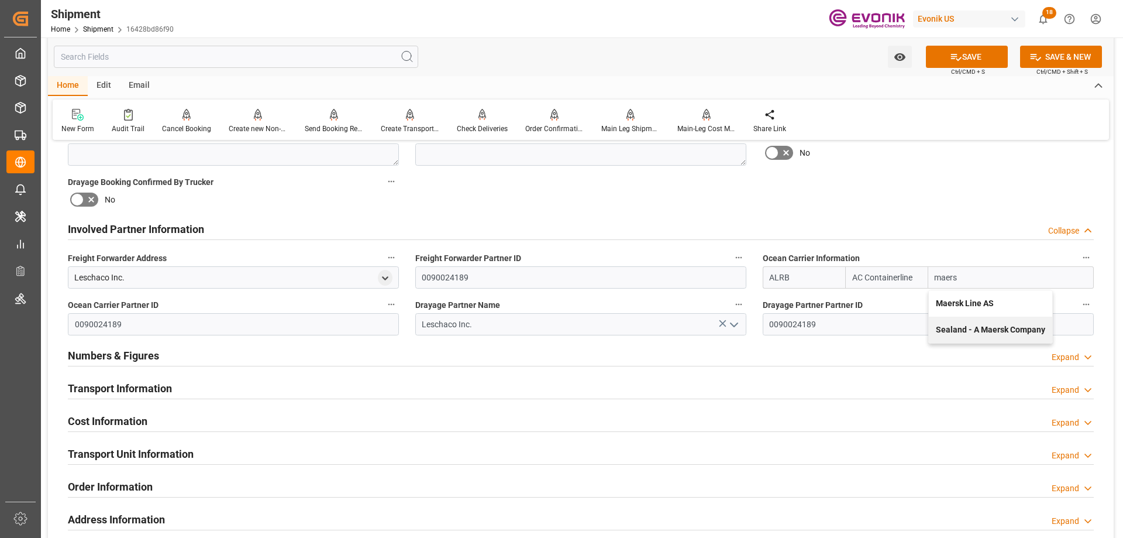
click at [969, 298] on b "Maersk Line AS" at bounding box center [965, 302] width 58 height 9
type input "MAEU"
type input "Maersk"
type input "Maersk Line AS"
click at [960, 60] on icon at bounding box center [956, 57] width 12 height 12
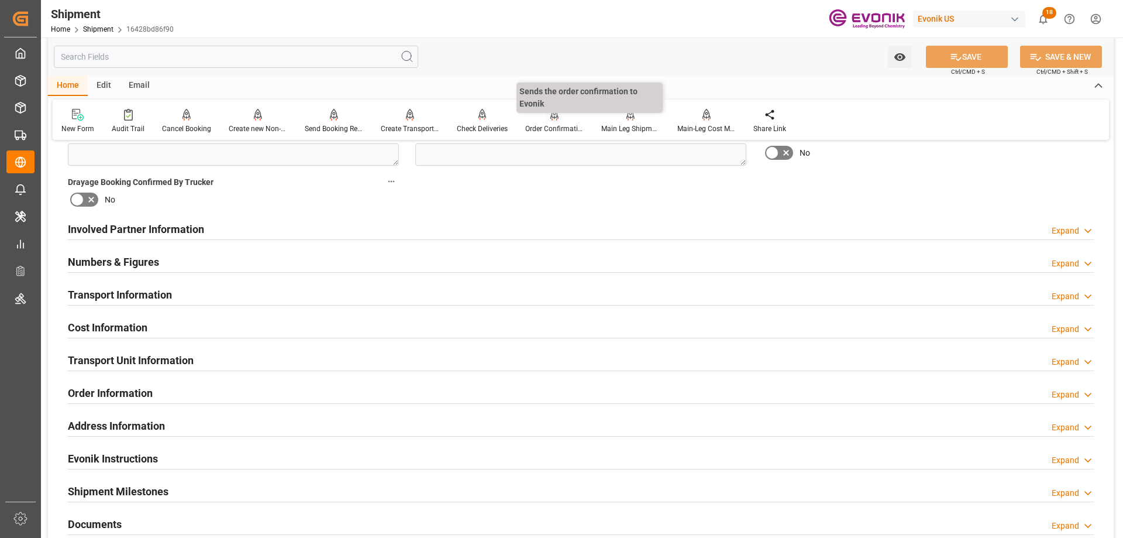
click at [563, 125] on div "Order Confirmation" at bounding box center [554, 128] width 59 height 11
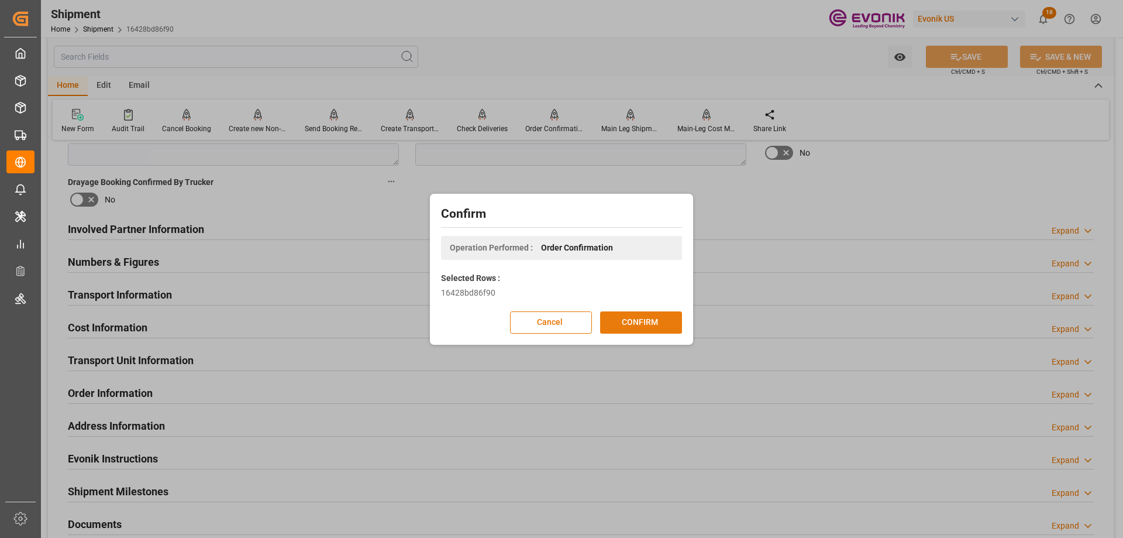
click at [631, 322] on button "CONFIRM" at bounding box center [641, 322] width 82 height 22
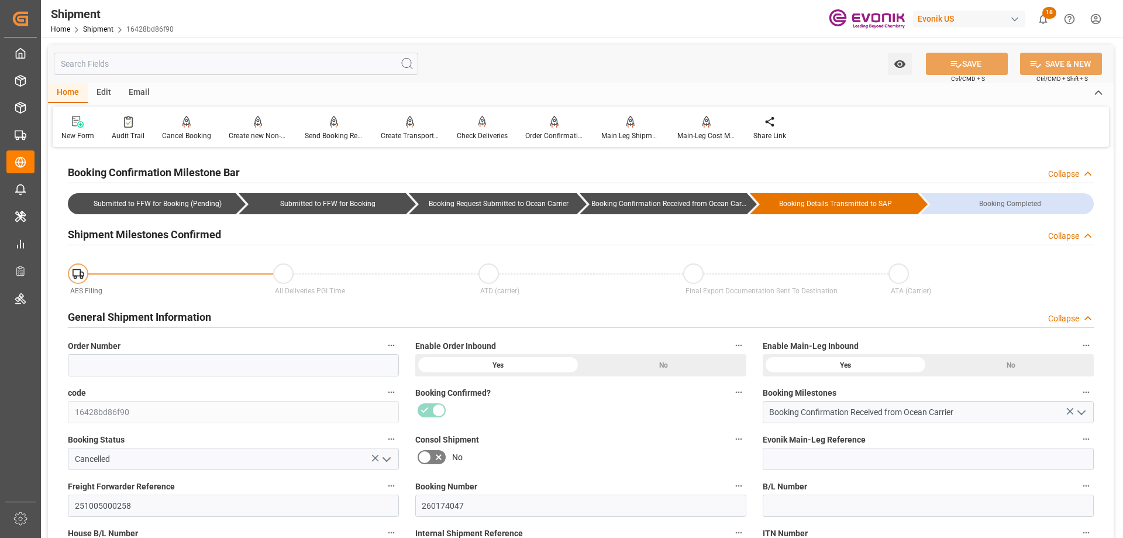
scroll to position [117, 0]
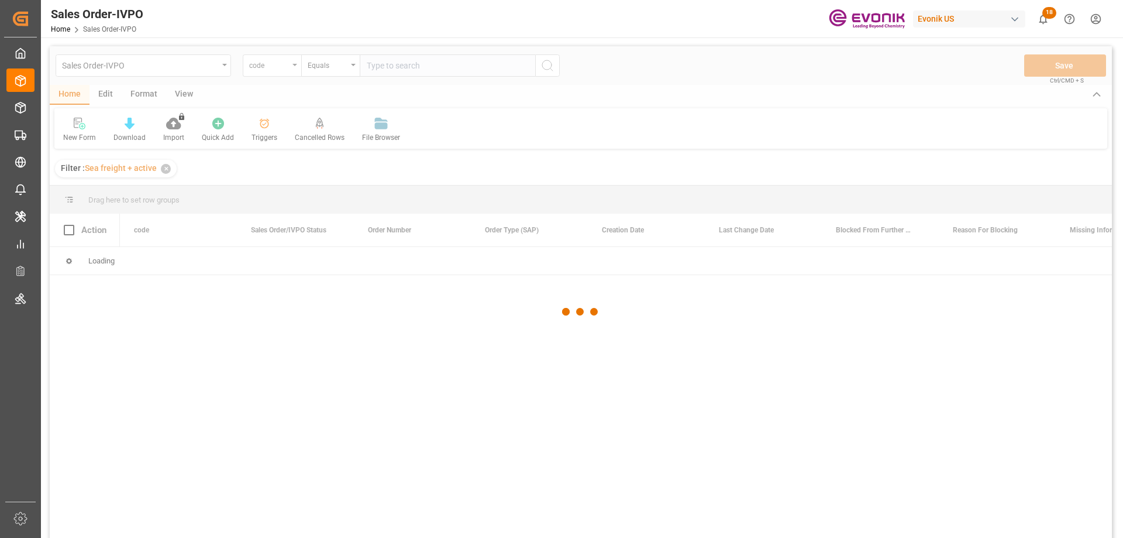
click at [290, 69] on div at bounding box center [581, 311] width 1063 height 531
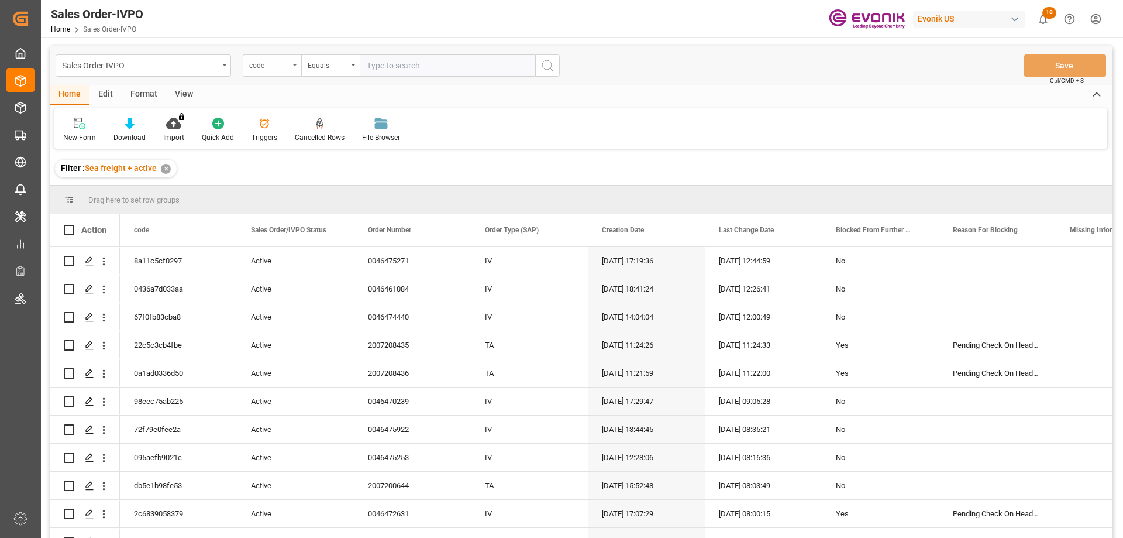
click at [290, 69] on div "code" at bounding box center [272, 65] width 59 height 22
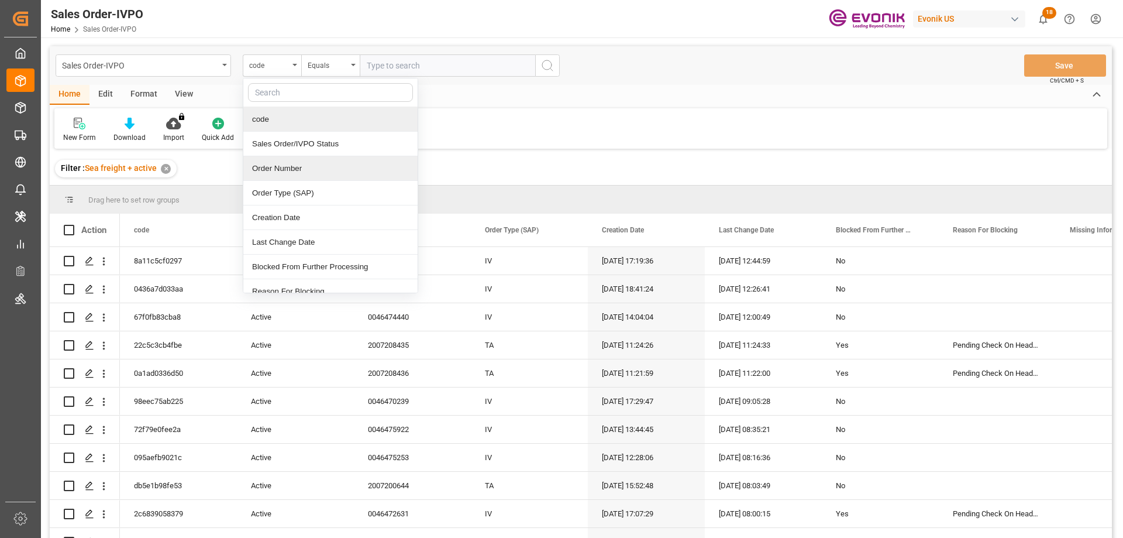
click at [304, 165] on div "Order Number" at bounding box center [330, 168] width 174 height 25
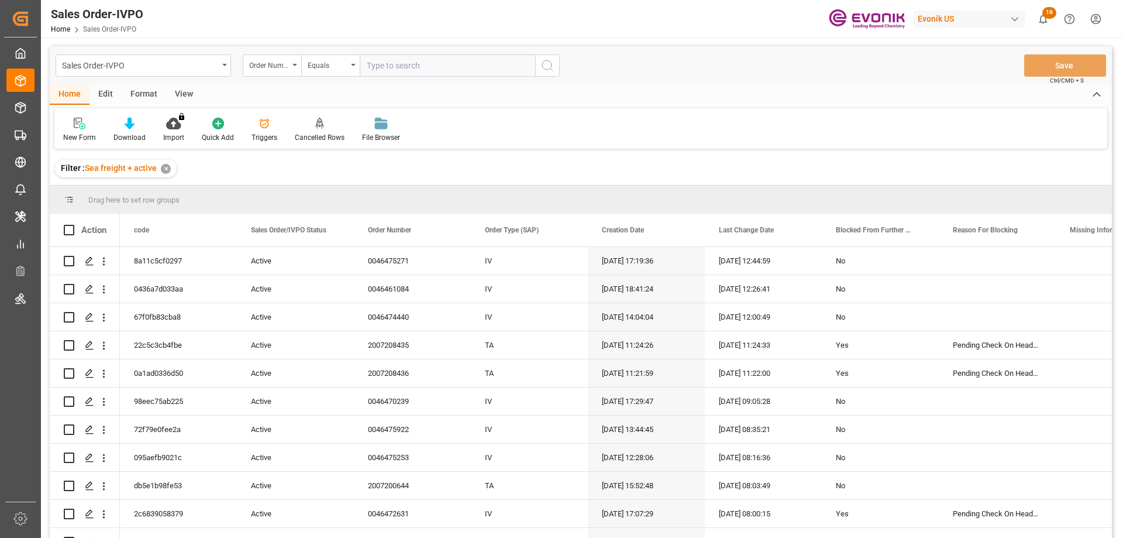
click at [395, 67] on input "text" at bounding box center [448, 65] width 176 height 22
paste input "0046466929"
type input "0046466929"
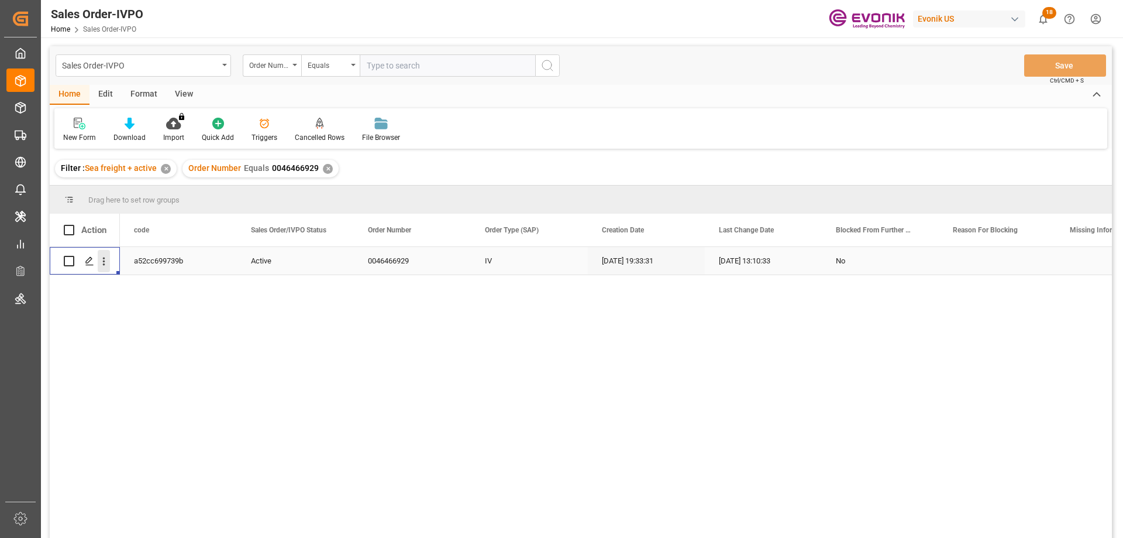
click at [99, 263] on icon "open menu" at bounding box center [104, 261] width 12 height 12
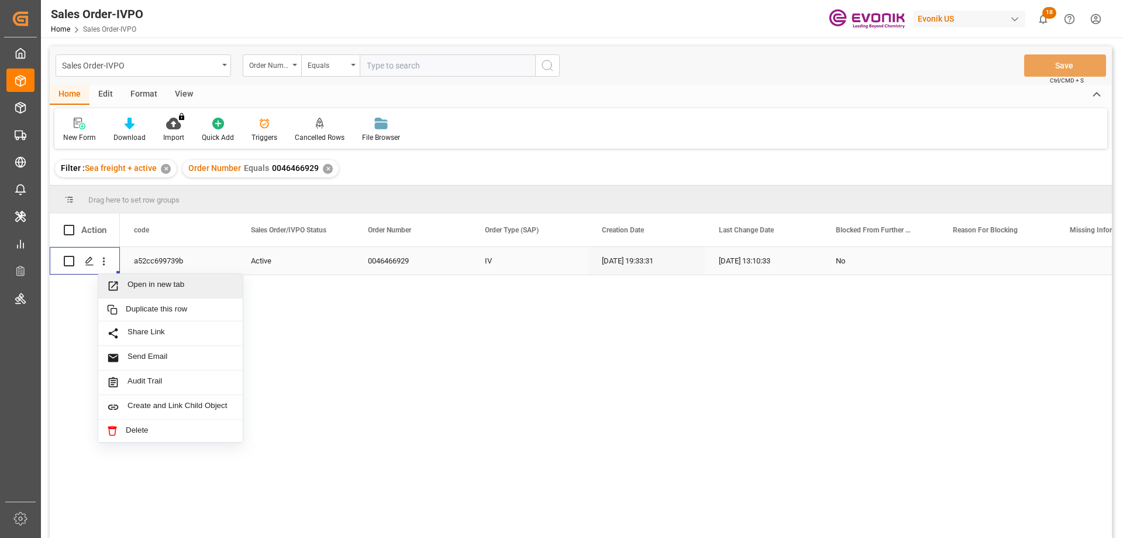
click at [152, 287] on span "Open in new tab" at bounding box center [181, 286] width 106 height 12
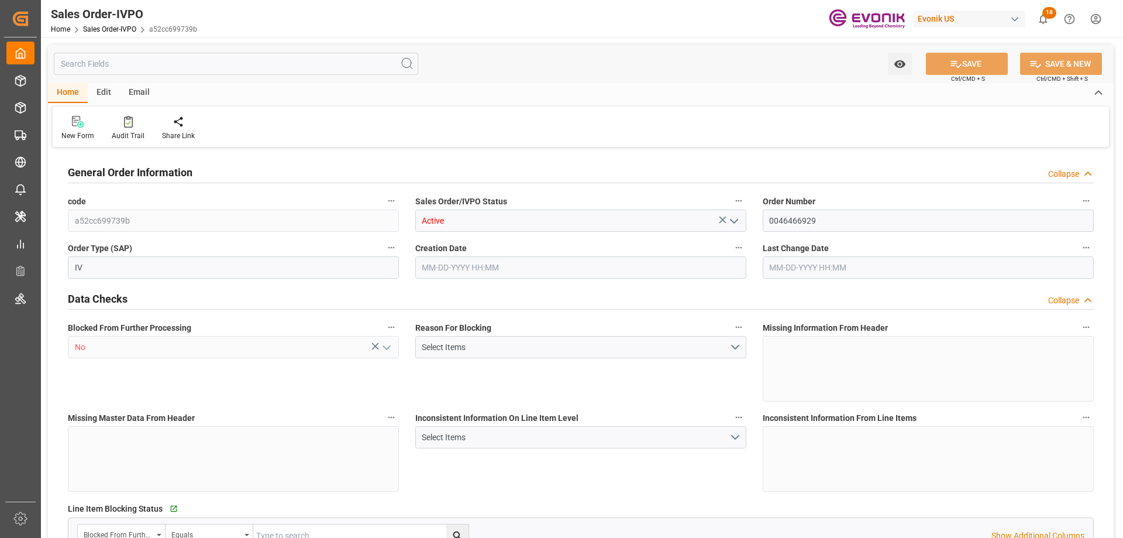
type input "NLRTM"
type input "0"
type input "1"
type input "2"
type input "17252"
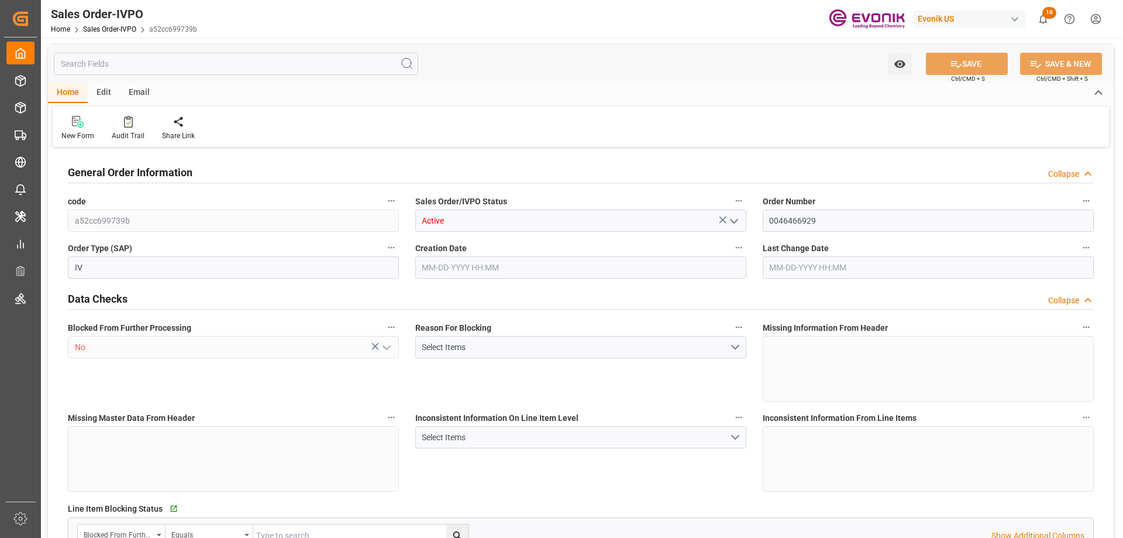
type input "0"
type input "17000"
type input "30"
type input "[DATE] 19:33"
type input "[DATE] 13:10"
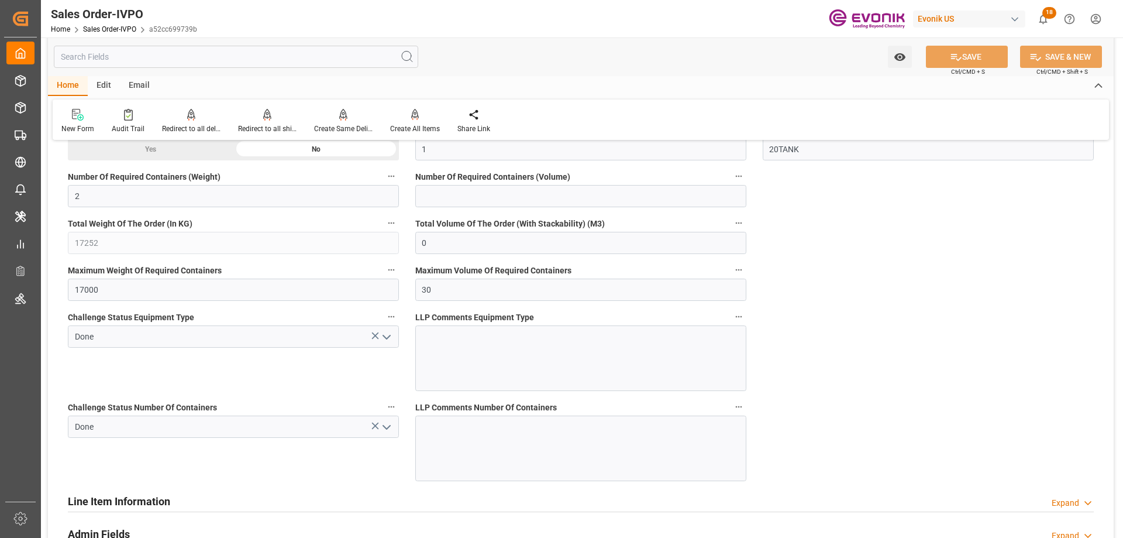
scroll to position [2341, 0]
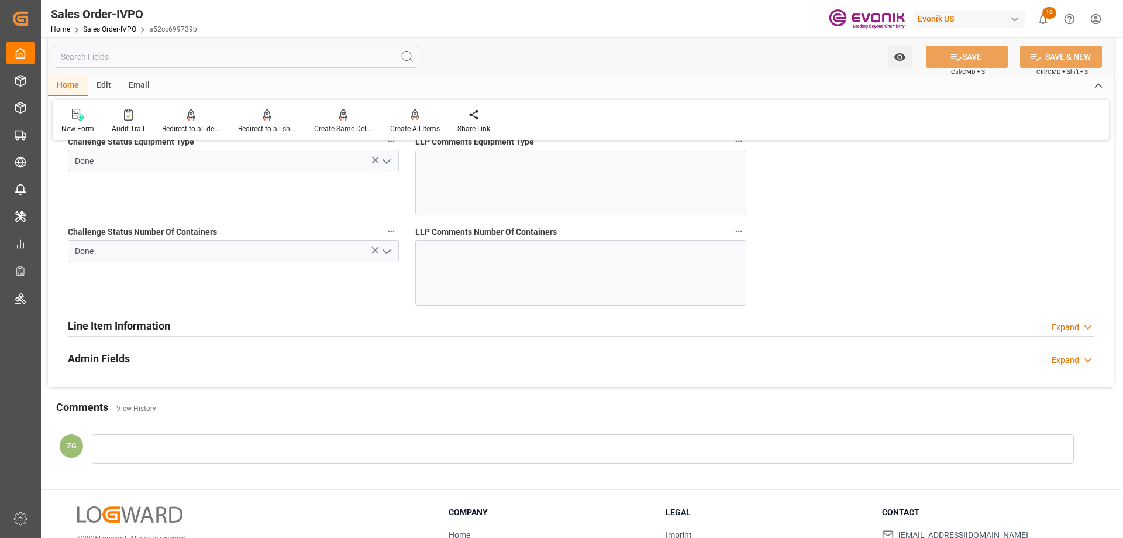
click at [130, 332] on h2 "Line Item Information" at bounding box center [119, 326] width 102 height 16
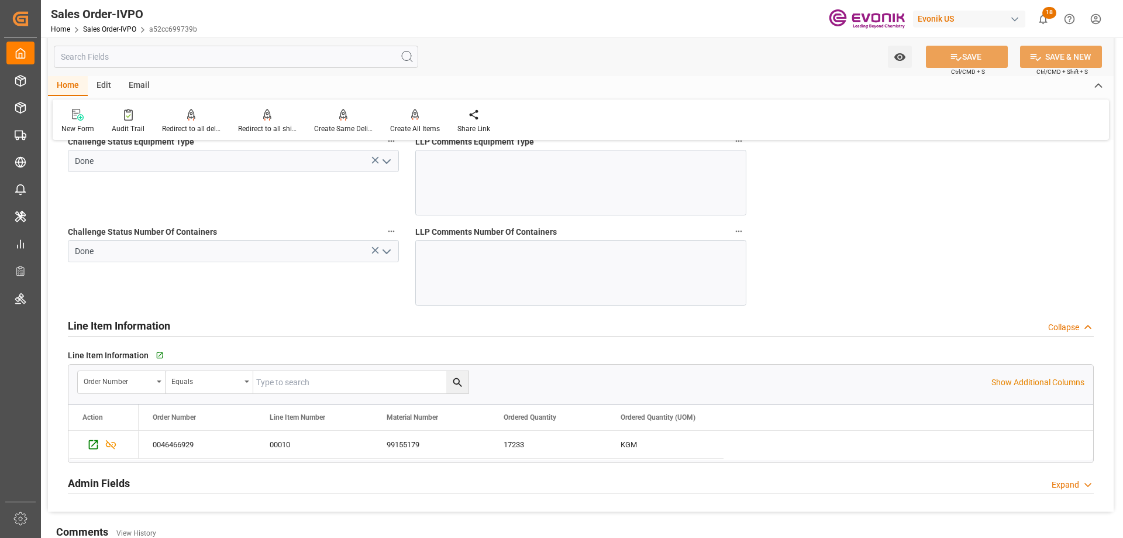
scroll to position [2458, 0]
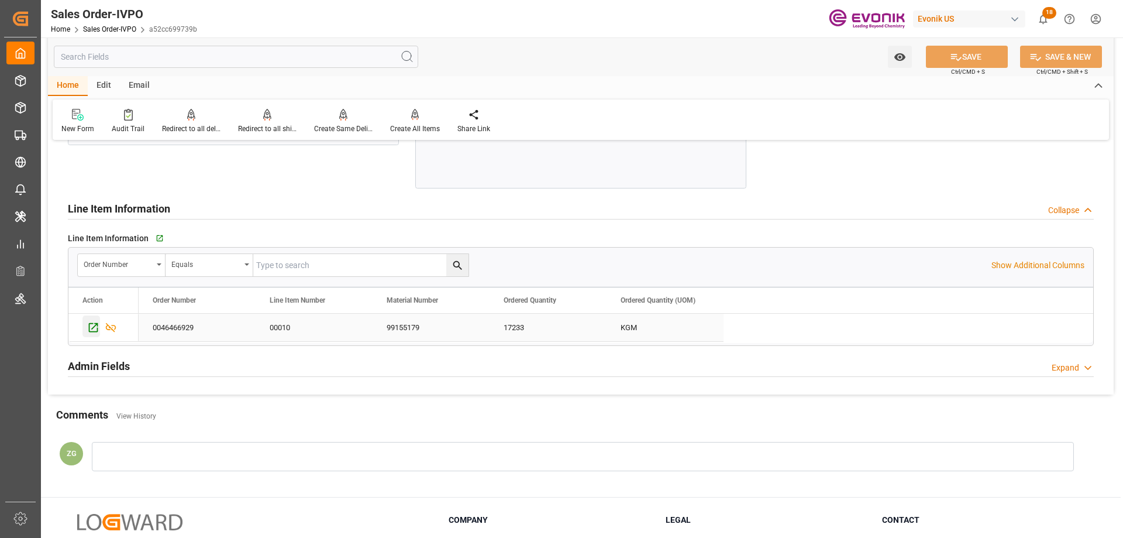
click at [89, 324] on icon "Press SPACE to select this row." at bounding box center [93, 327] width 9 height 9
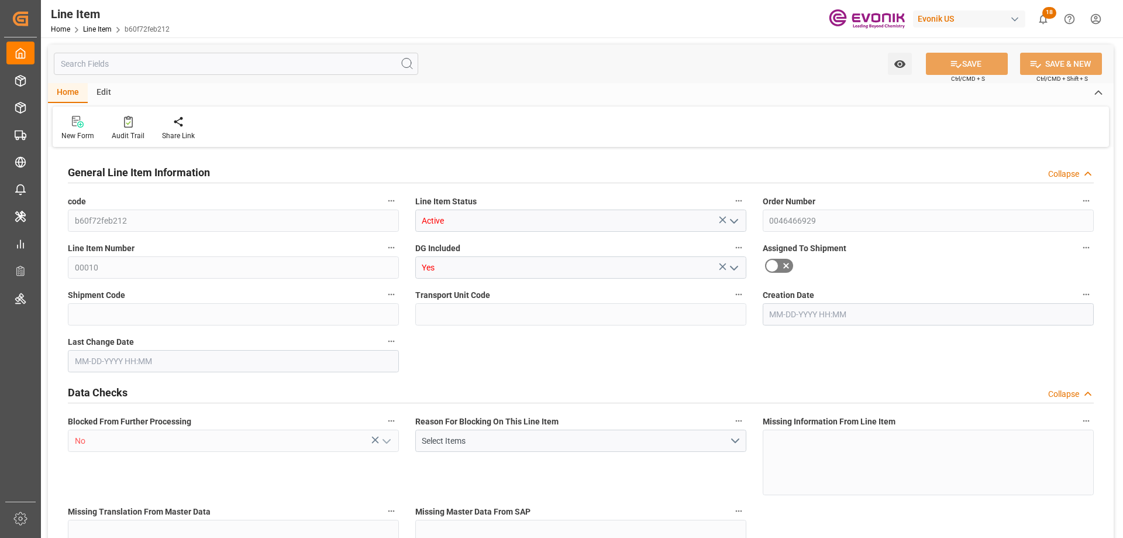
type input "0"
type input "17252"
type input "0"
type input "17233"
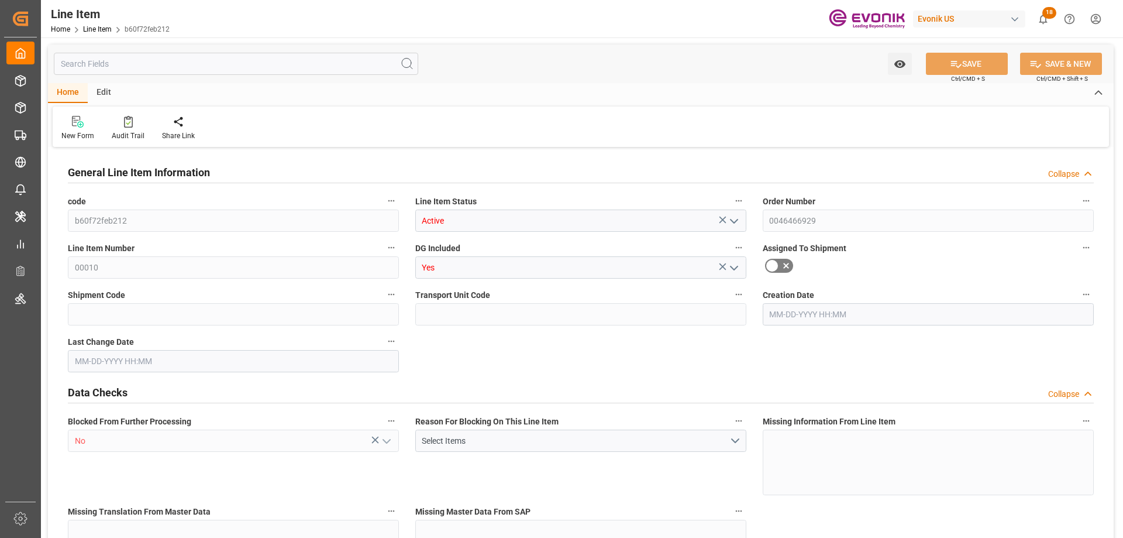
type input "3964.39"
type input "17233"
type input "38000"
type input "17252"
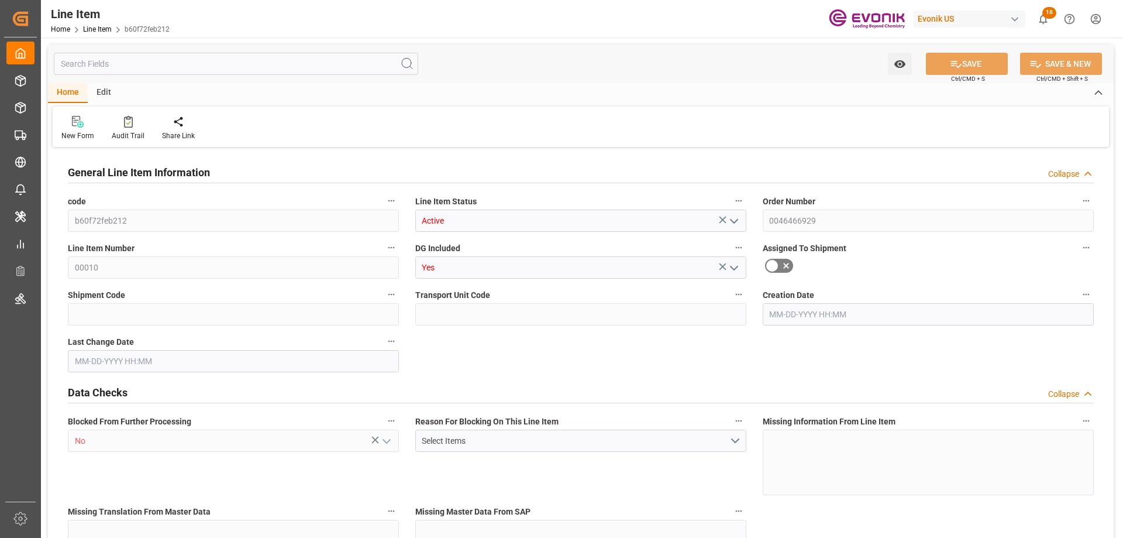
type input "17252"
type input "0"
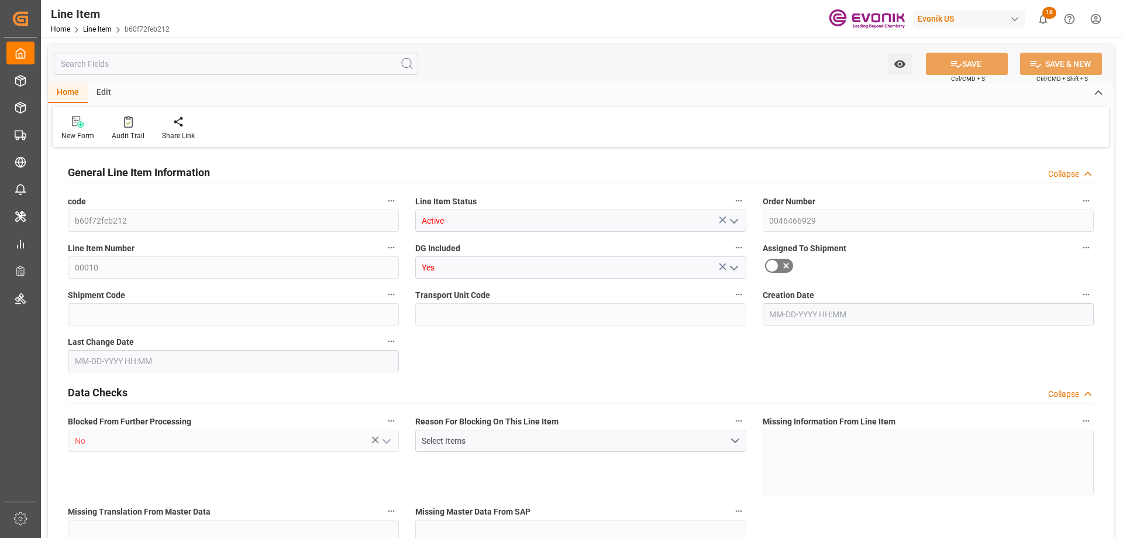
type input "17236.496"
type input "17252"
type input "0"
type input "08-05-2025 19:33"
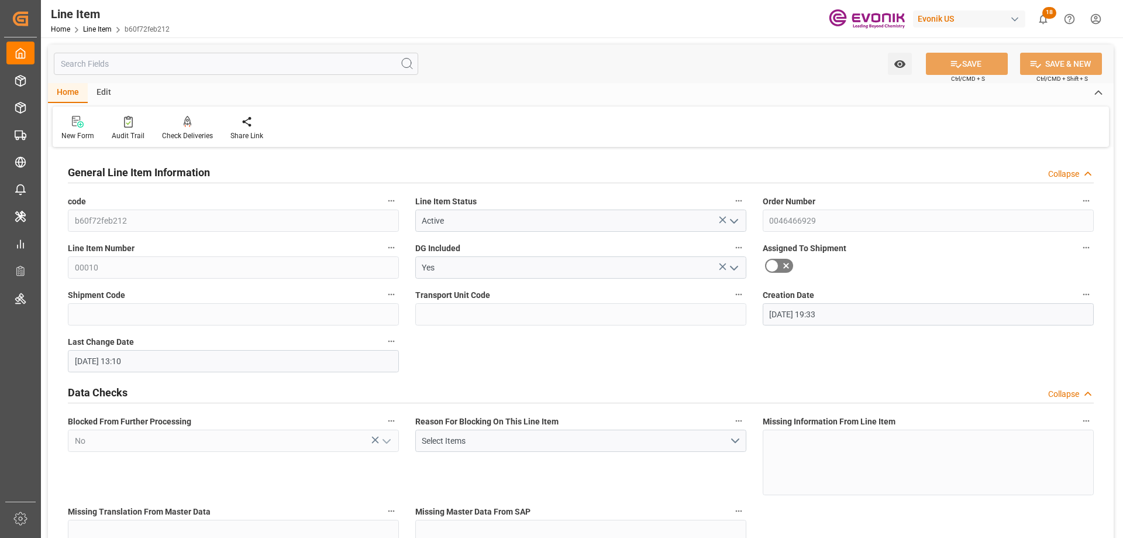
type input "09-23-2025 13:10"
type input "[DATE]"
type input "10-17-2025"
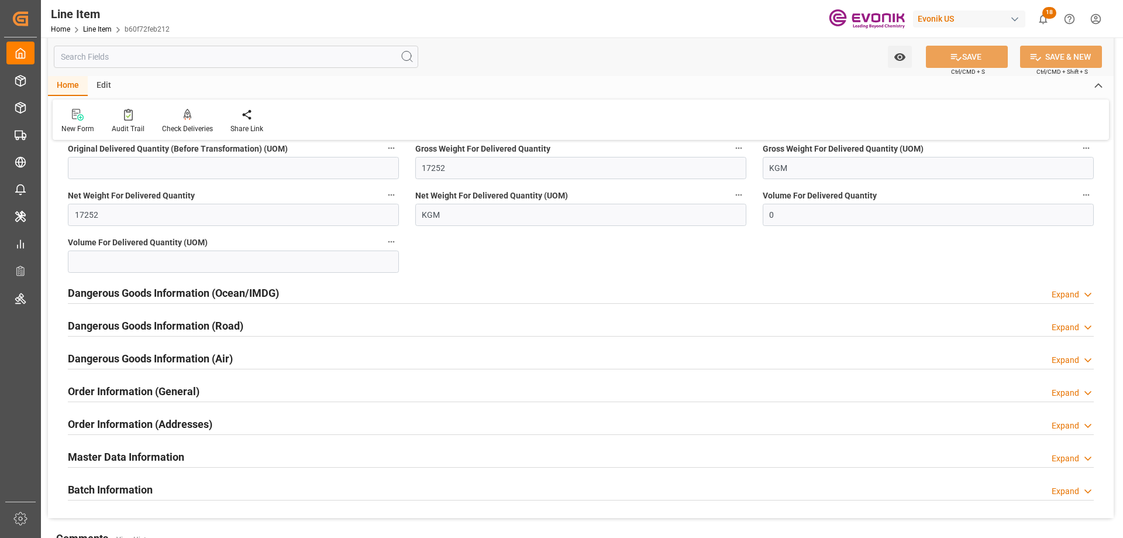
scroll to position [1346, 0]
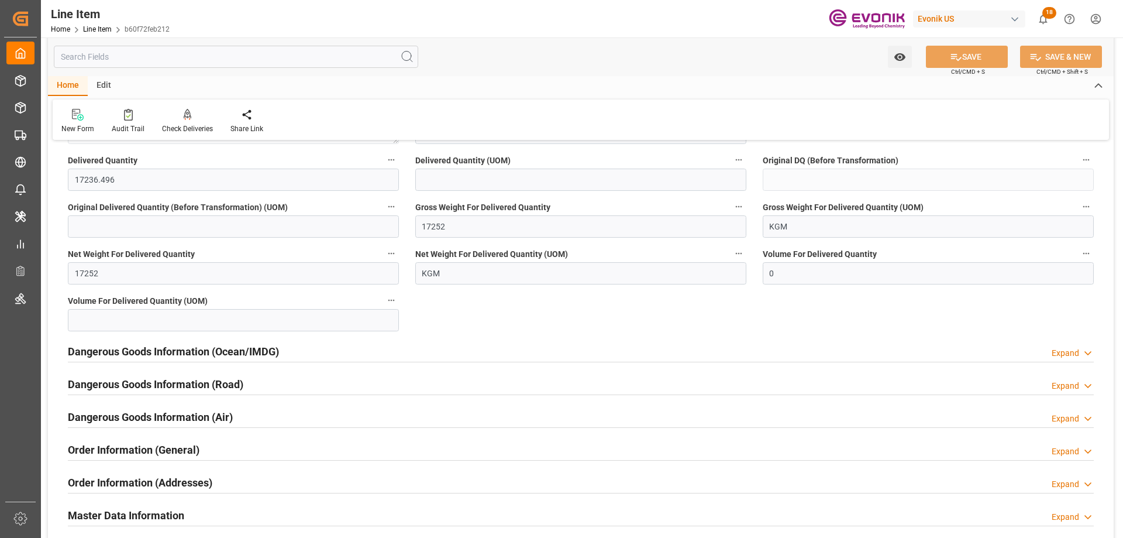
click at [171, 479] on h2 "Order Information (Addresses)" at bounding box center [140, 483] width 145 height 16
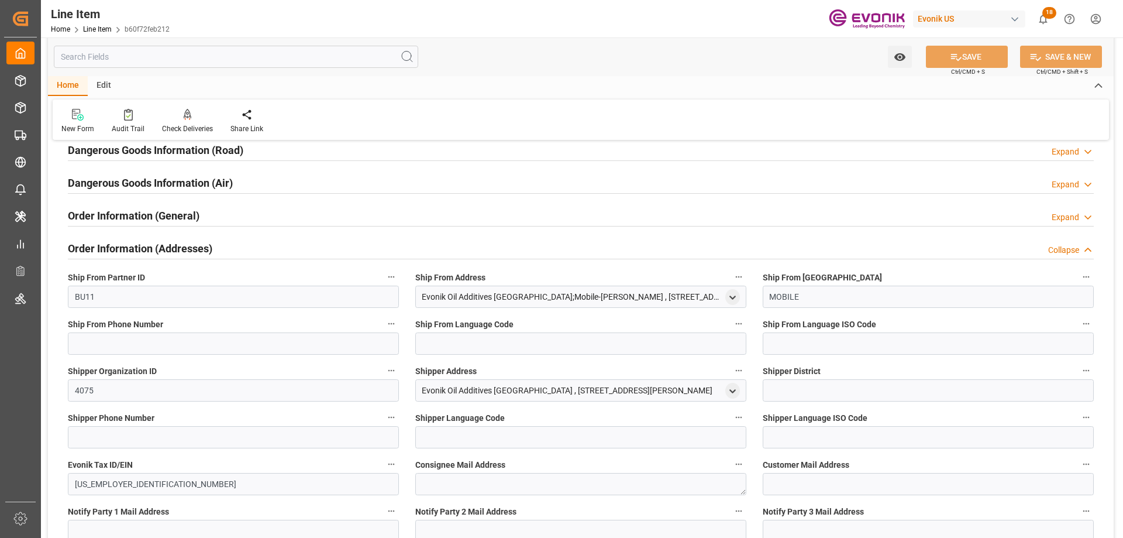
scroll to position [1463, 0]
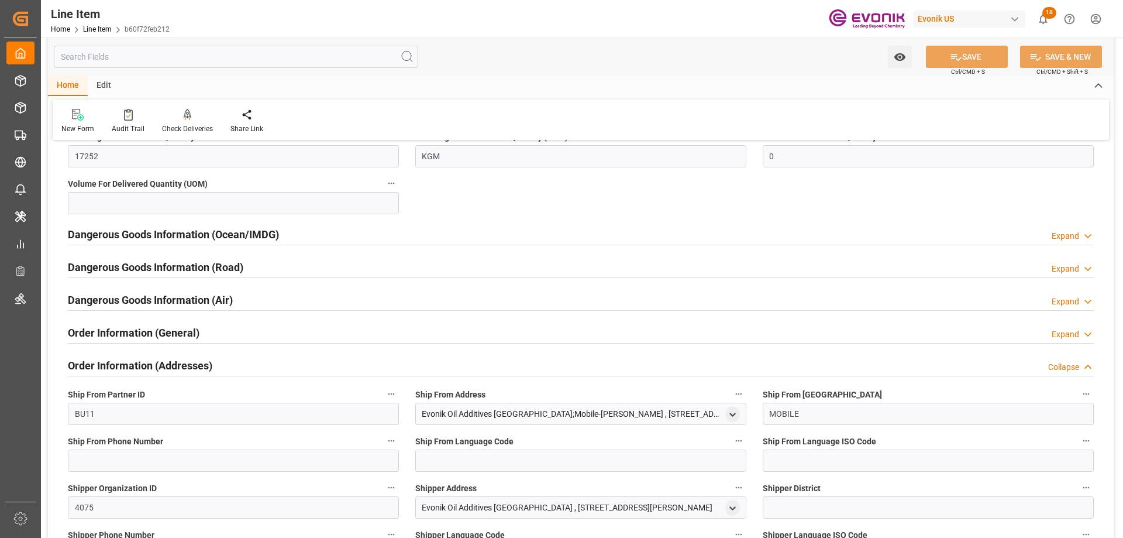
click at [171, 54] on input "text" at bounding box center [236, 57] width 365 height 22
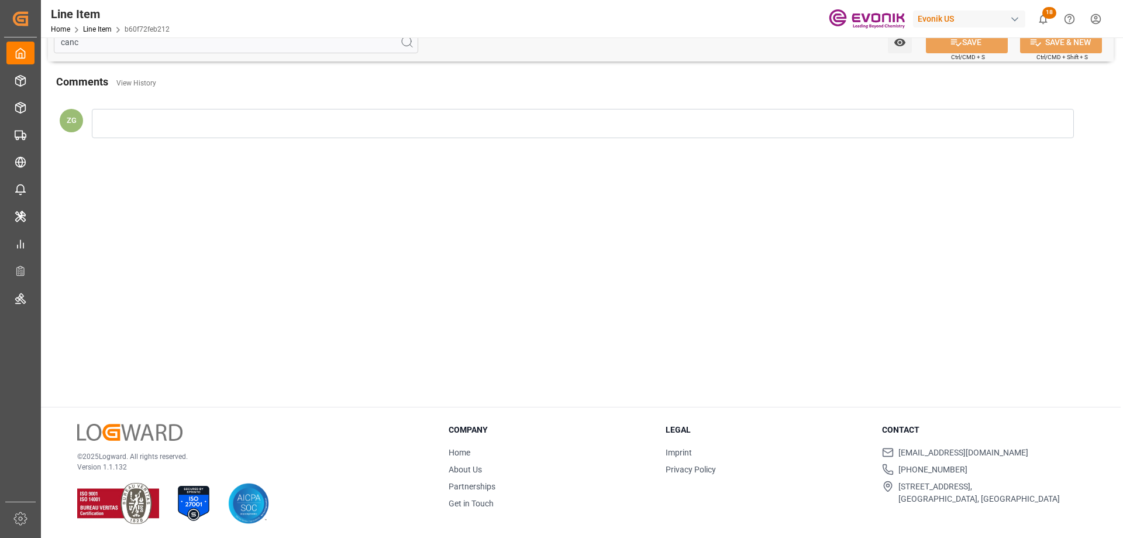
scroll to position [0, 0]
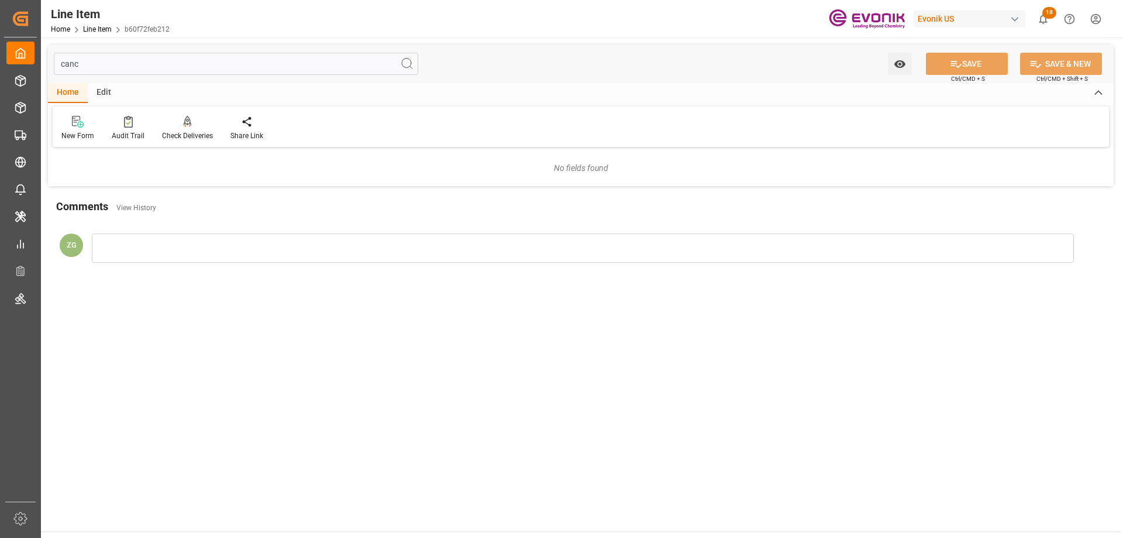
click at [101, 66] on input "canc" at bounding box center [236, 64] width 365 height 22
click at [122, 173] on h2 "Master Data Information" at bounding box center [126, 172] width 116 height 16
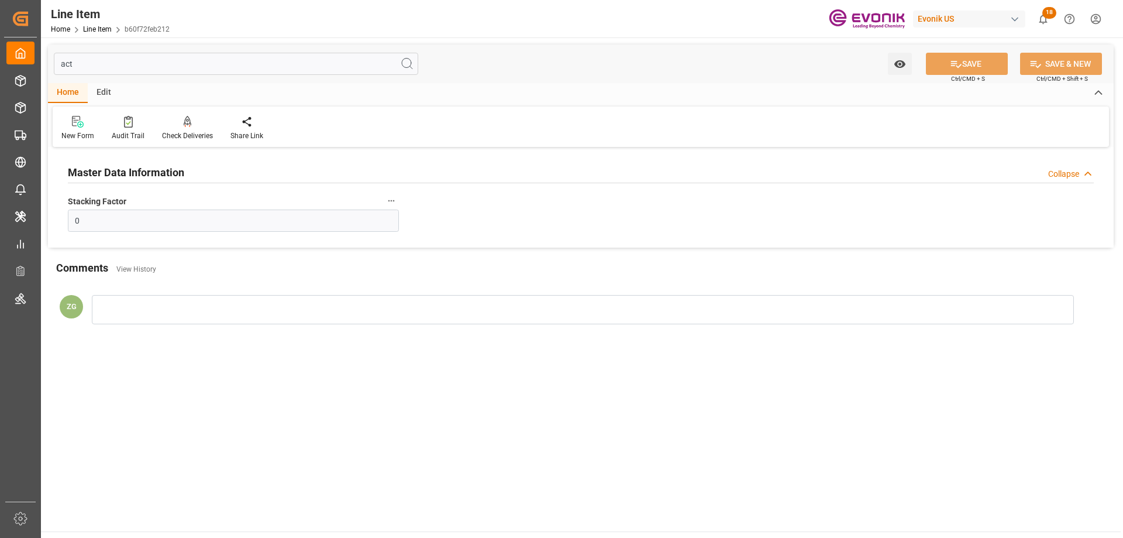
click at [114, 58] on input "act" at bounding box center [236, 64] width 365 height 22
type input "a"
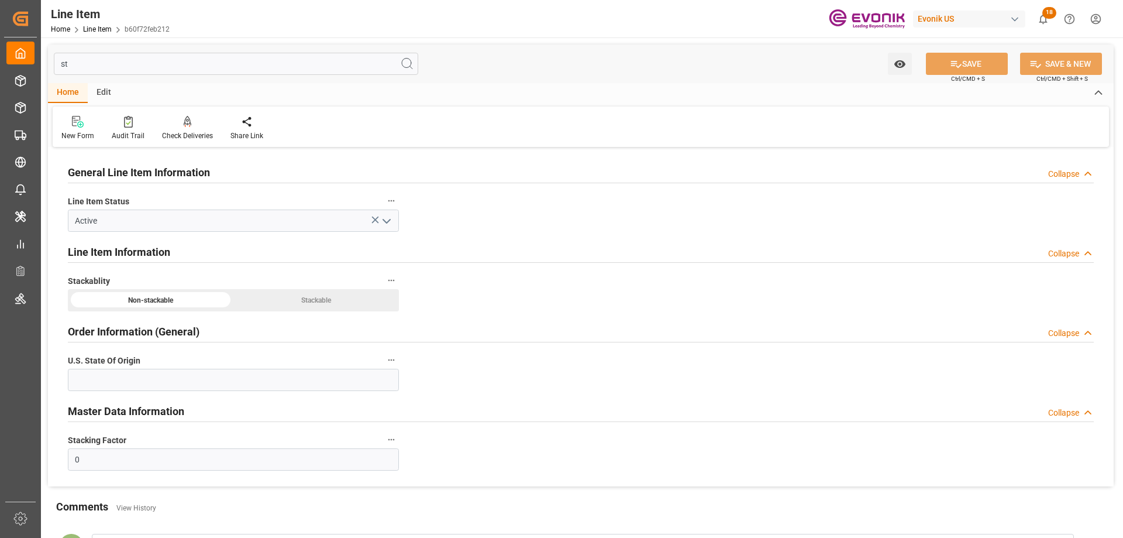
type input "sta"
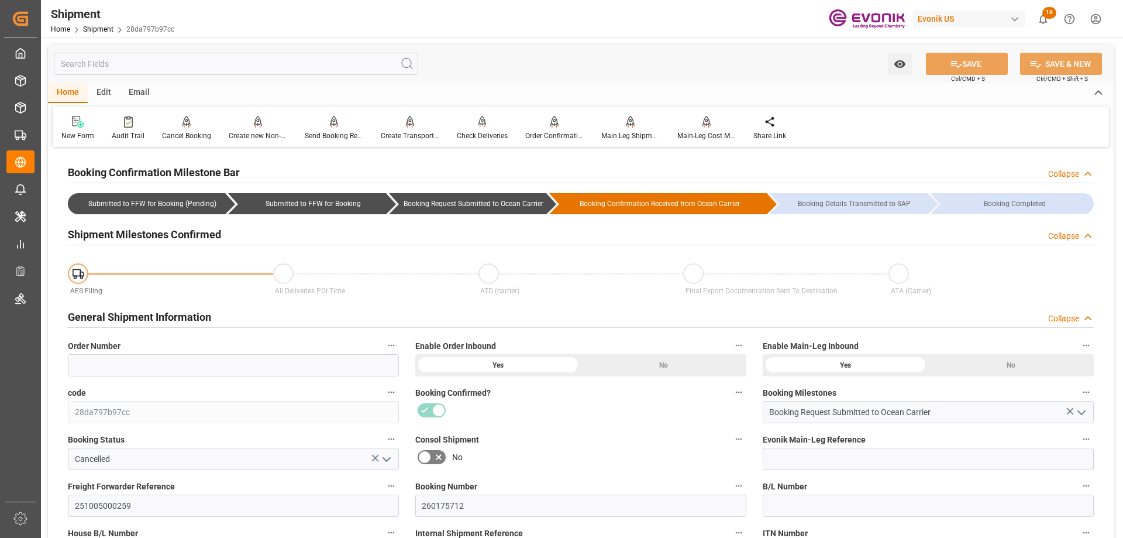
scroll to position [117, 0]
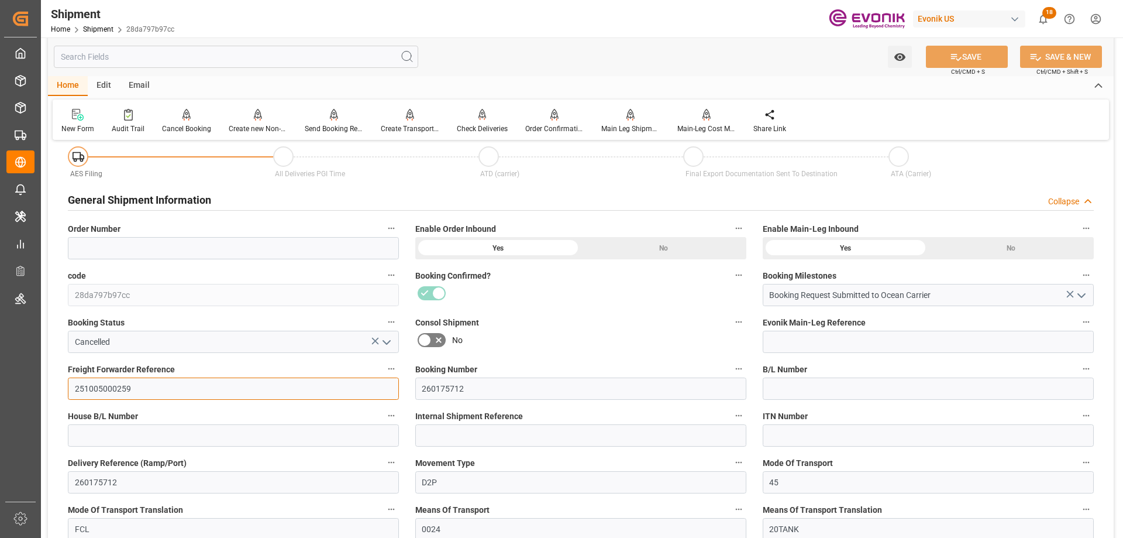
click at [116, 392] on input "251005000259" at bounding box center [233, 388] width 331 height 22
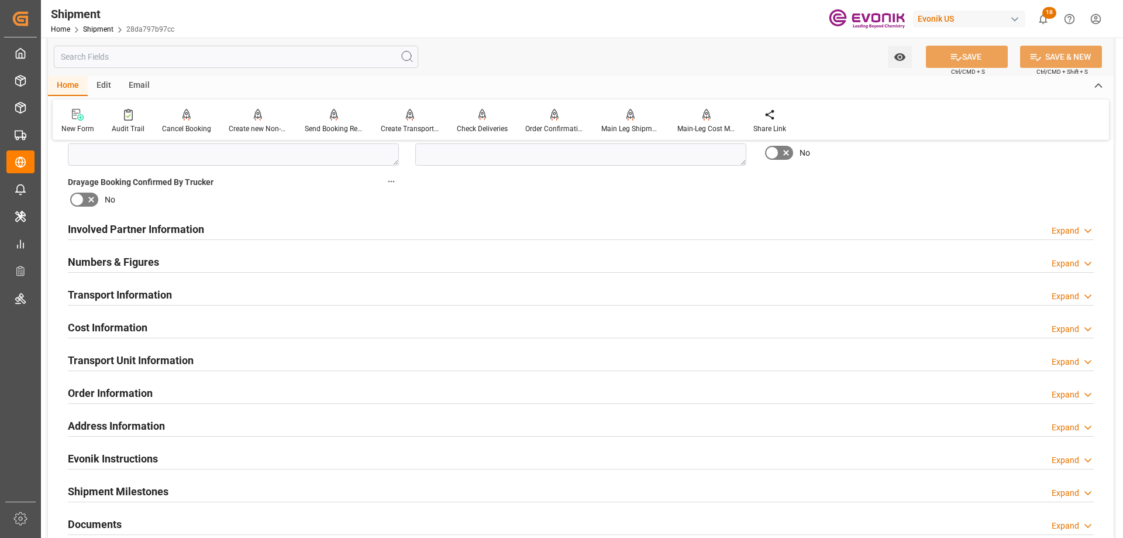
scroll to position [878, 0]
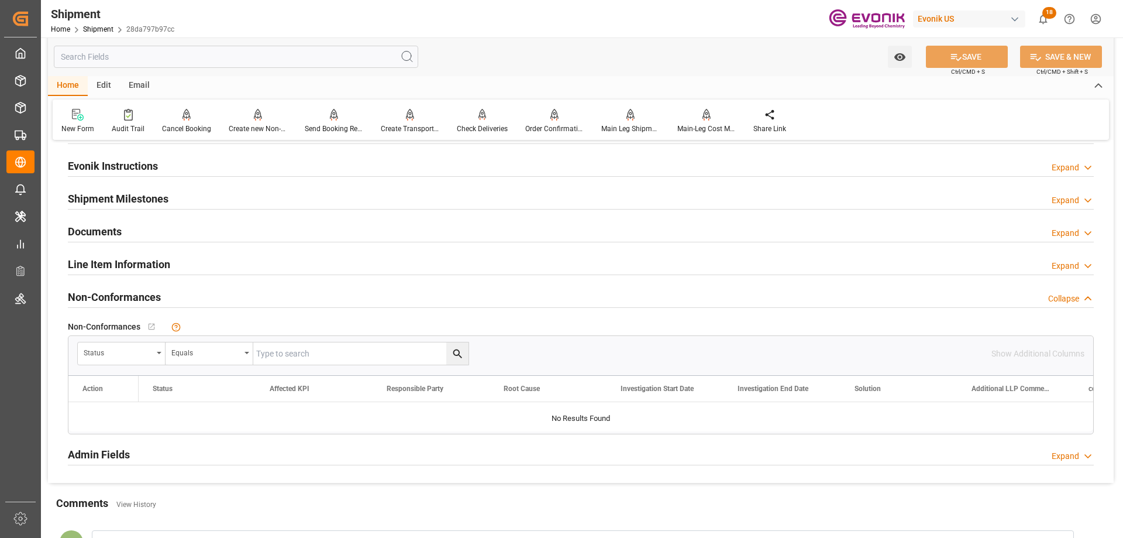
click at [143, 262] on h2 "Line Item Information" at bounding box center [119, 264] width 102 height 16
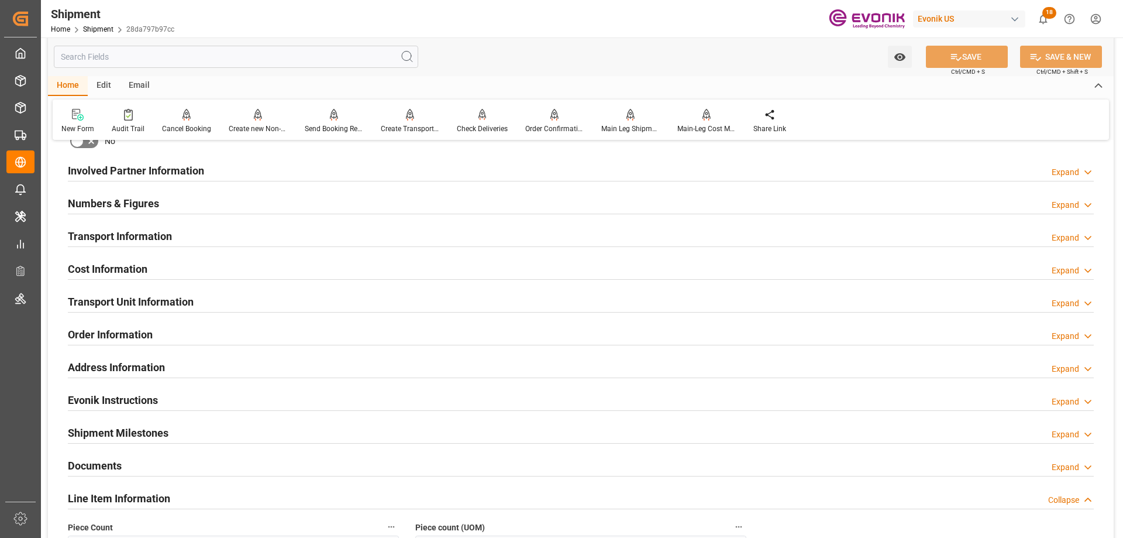
scroll to position [995, 0]
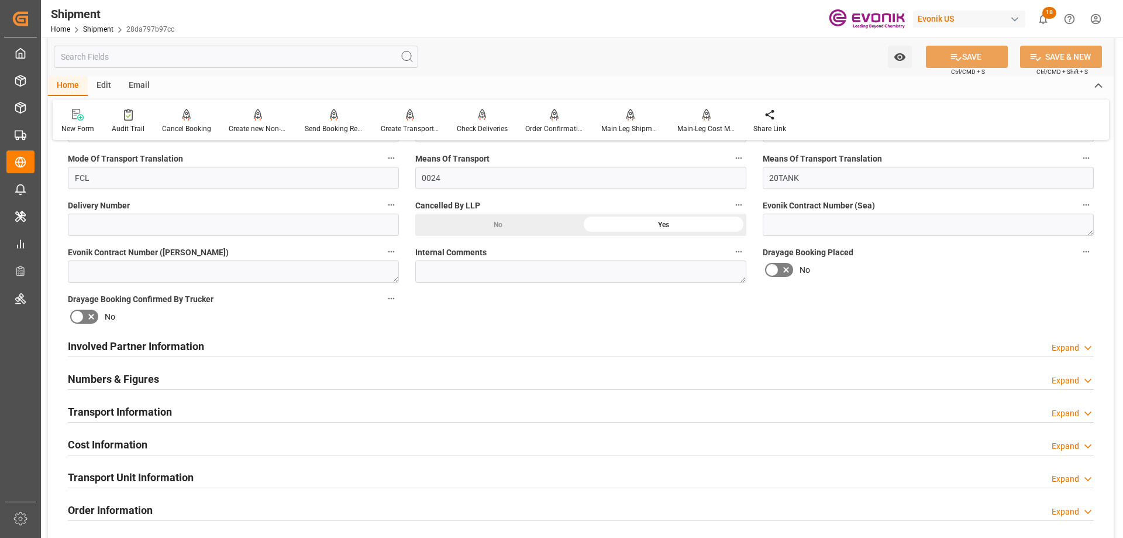
scroll to position [936, 0]
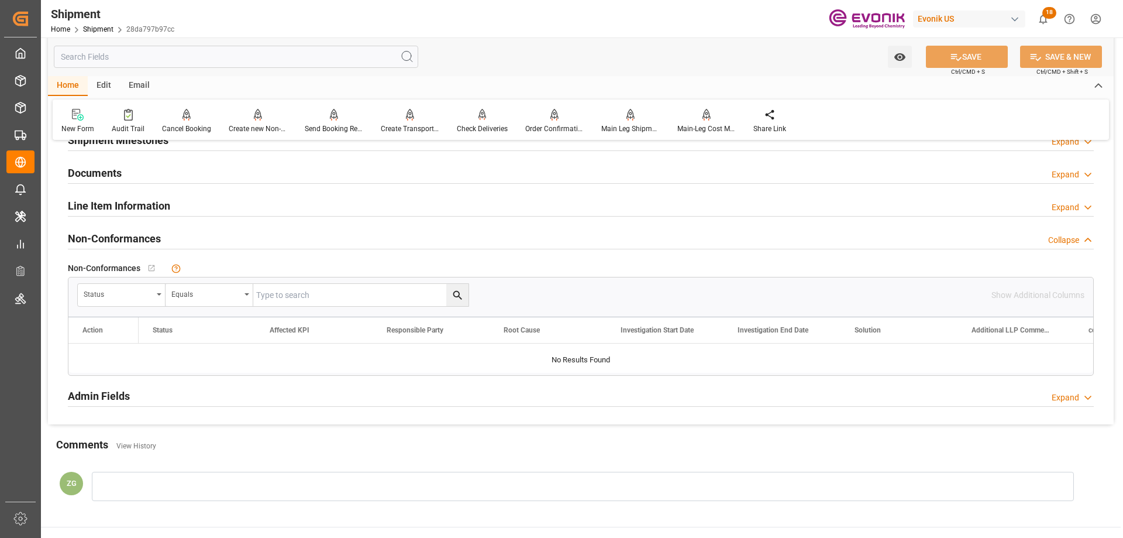
click at [115, 211] on h2 "Line Item Information" at bounding box center [119, 206] width 102 height 16
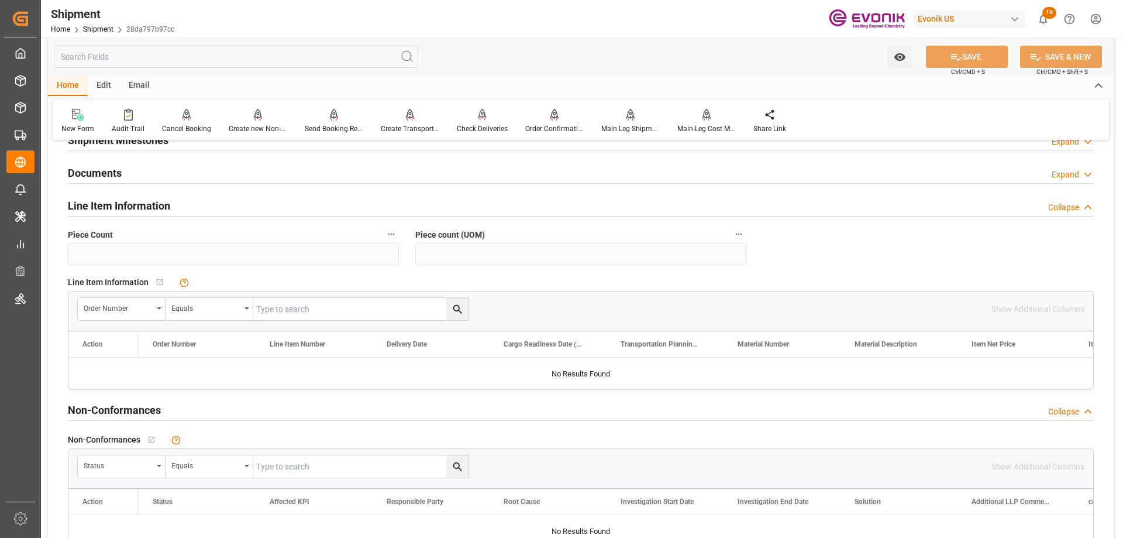
click at [280, 314] on input "text" at bounding box center [360, 309] width 215 height 22
paste input "0046466930"
type input "0046466930"
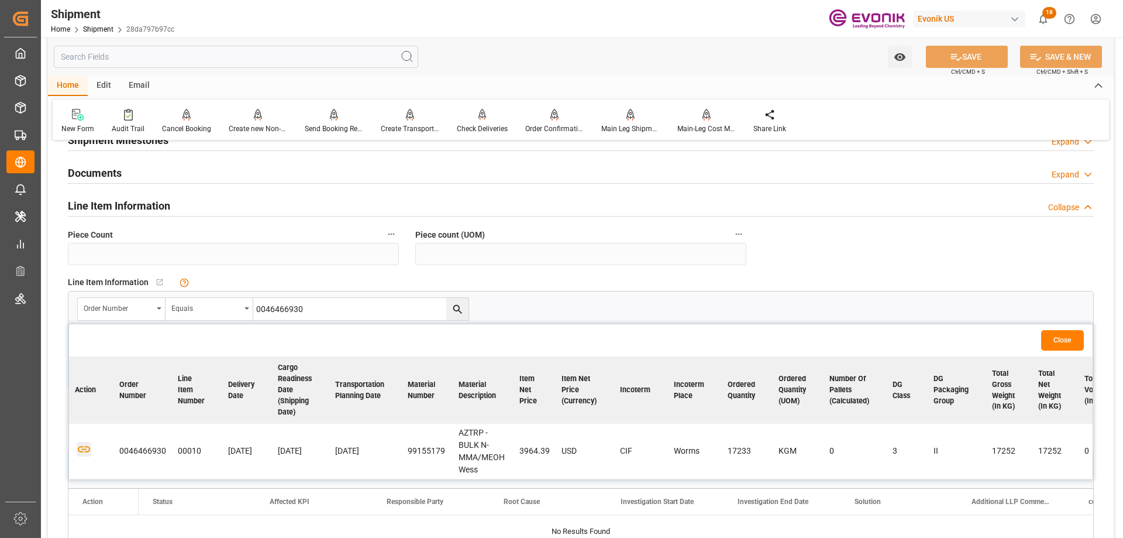
click at [84, 446] on icon "button" at bounding box center [84, 449] width 15 height 15
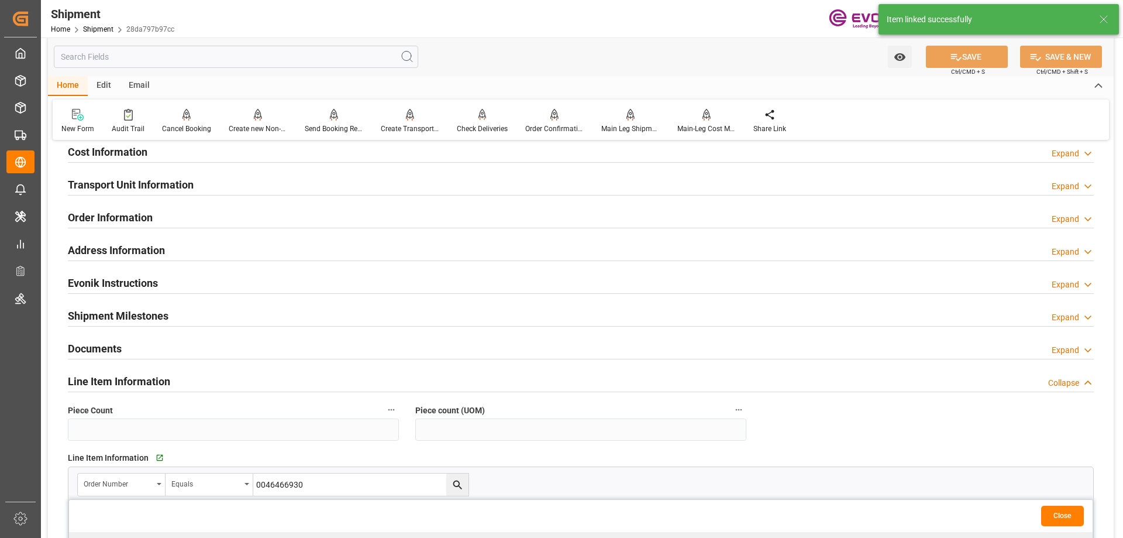
scroll to position [702, 0]
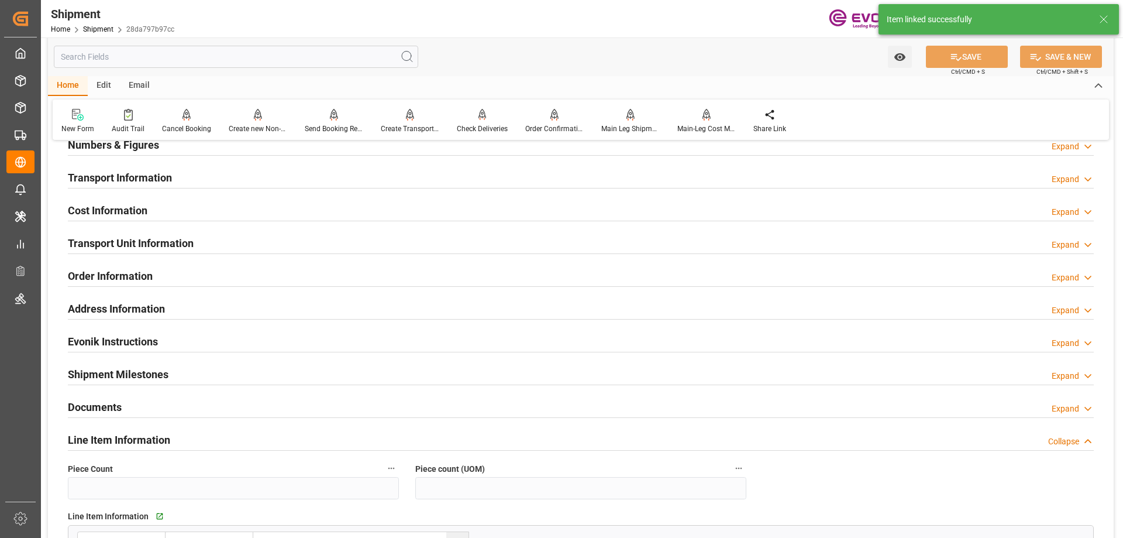
click at [147, 245] on h2 "Transport Unit Information" at bounding box center [131, 243] width 126 height 16
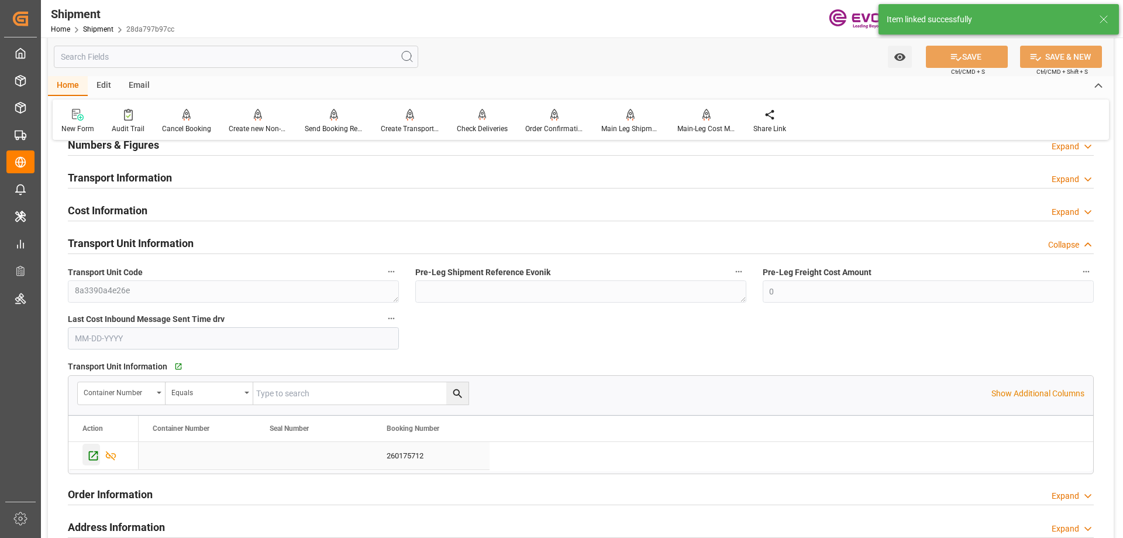
click at [92, 456] on icon "Press SPACE to select this row." at bounding box center [93, 455] width 12 height 12
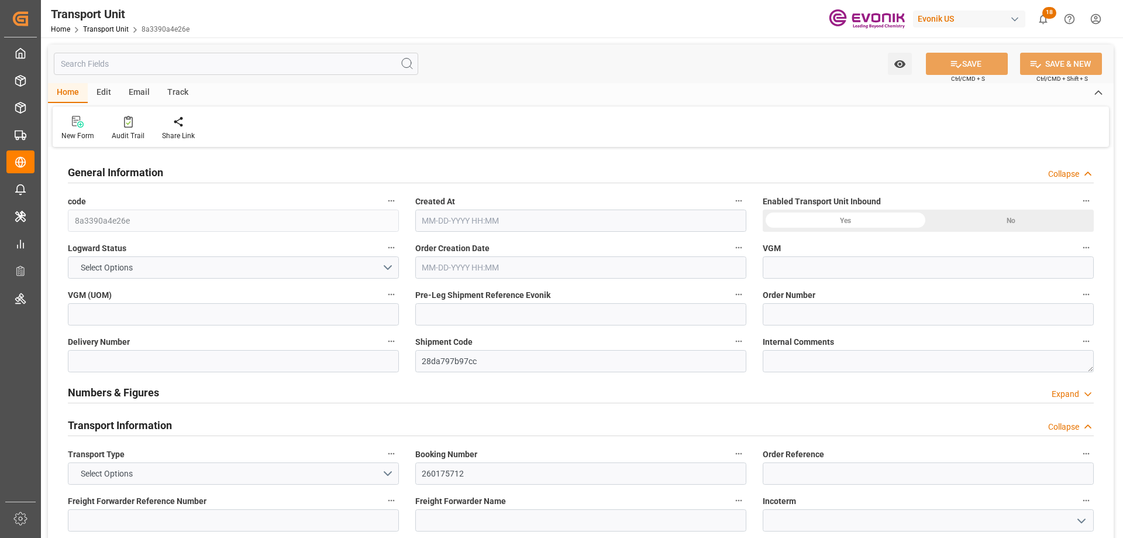
type input "Maersk"
type input "Maersk Line AS"
type input "USMSY"
type input "NLRTM"
type input "0"
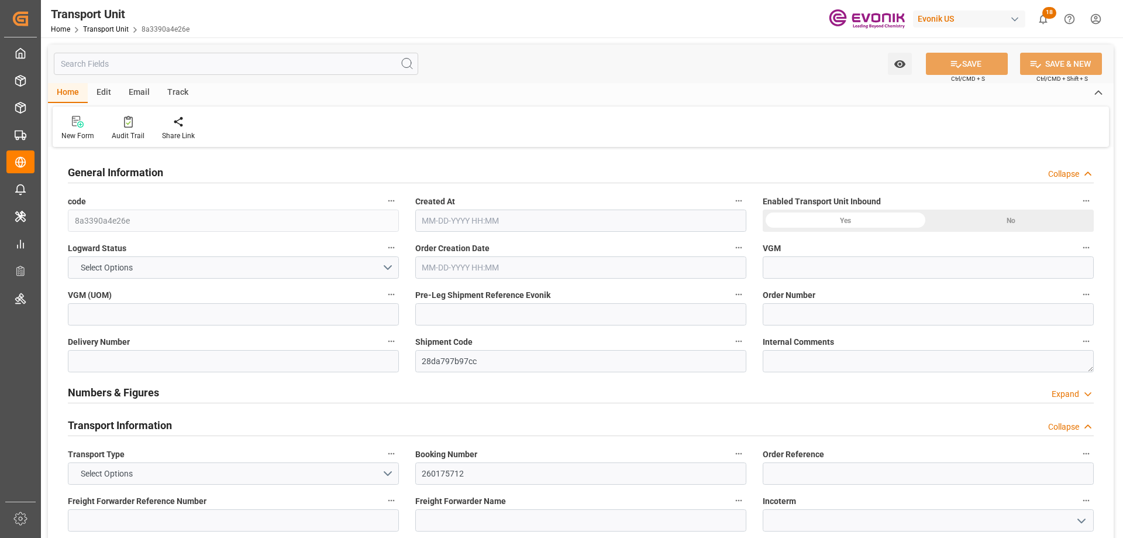
click at [238, 67] on input "text" at bounding box center [236, 64] width 365 height 22
type input "[DATE] 03:37"
type input "[DATE]"
type input "[DATE] 00:00"
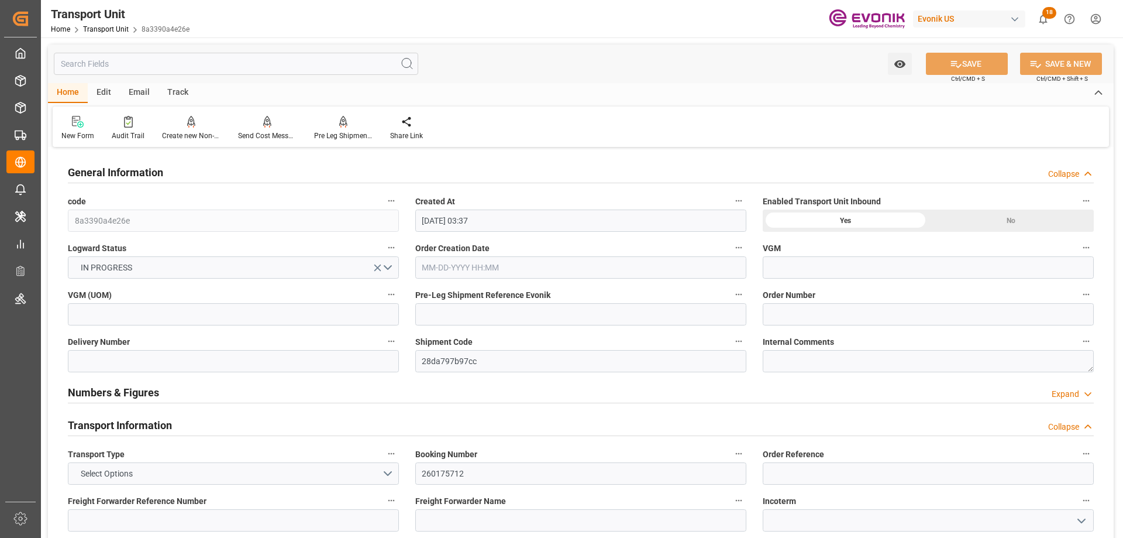
type input "[DATE] 00:00"
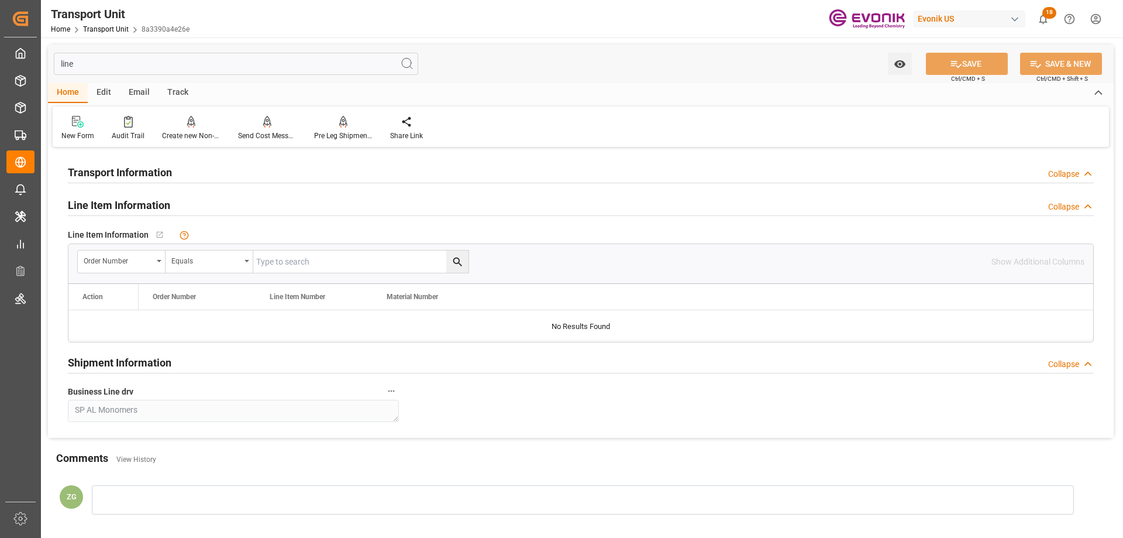
type input "line"
click at [280, 267] on input "text" at bounding box center [360, 261] width 215 height 22
paste input "0046466930"
type input "0046466930"
click at [457, 264] on icon "search button" at bounding box center [458, 262] width 12 height 12
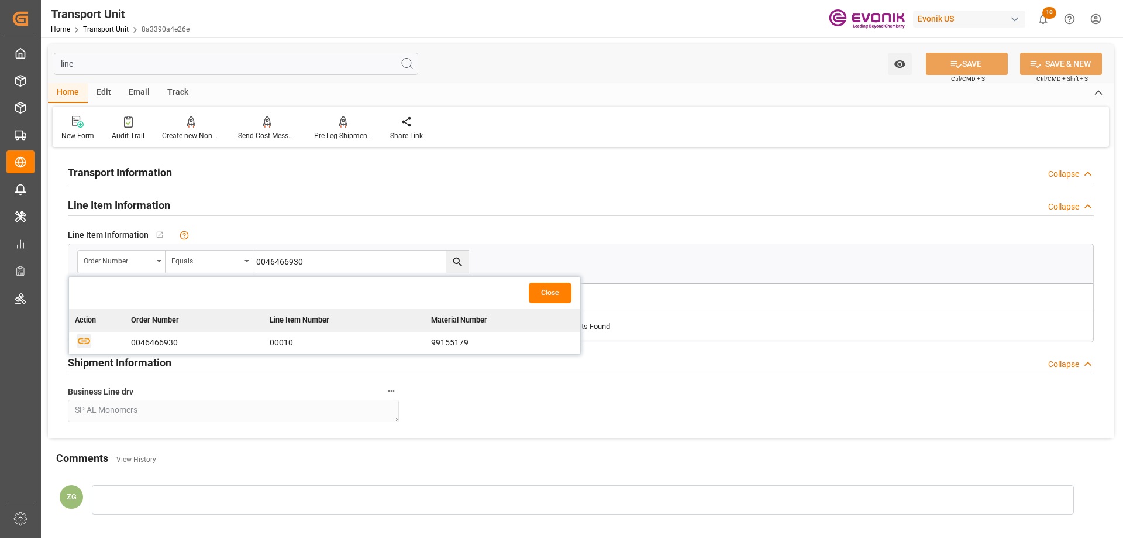
click at [84, 338] on icon "button" at bounding box center [84, 341] width 15 height 15
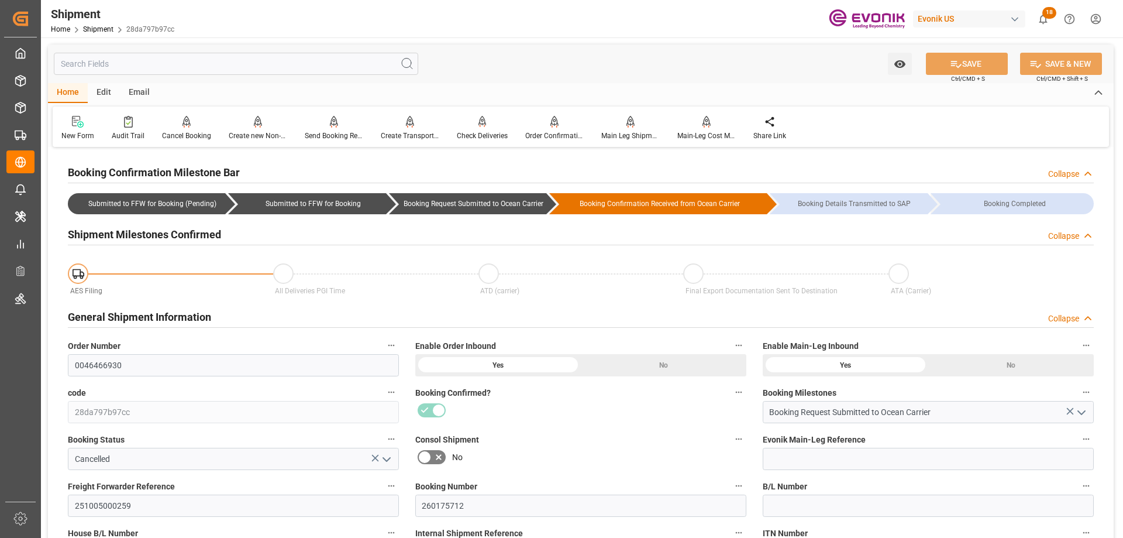
scroll to position [293, 0]
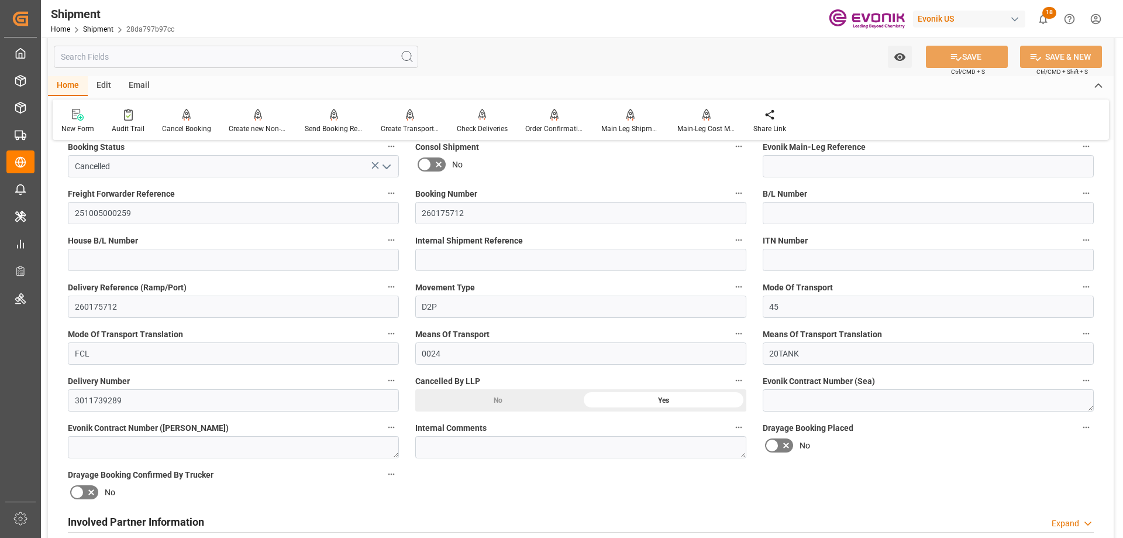
click at [512, 399] on div "No" at bounding box center [498, 400] width 166 height 22
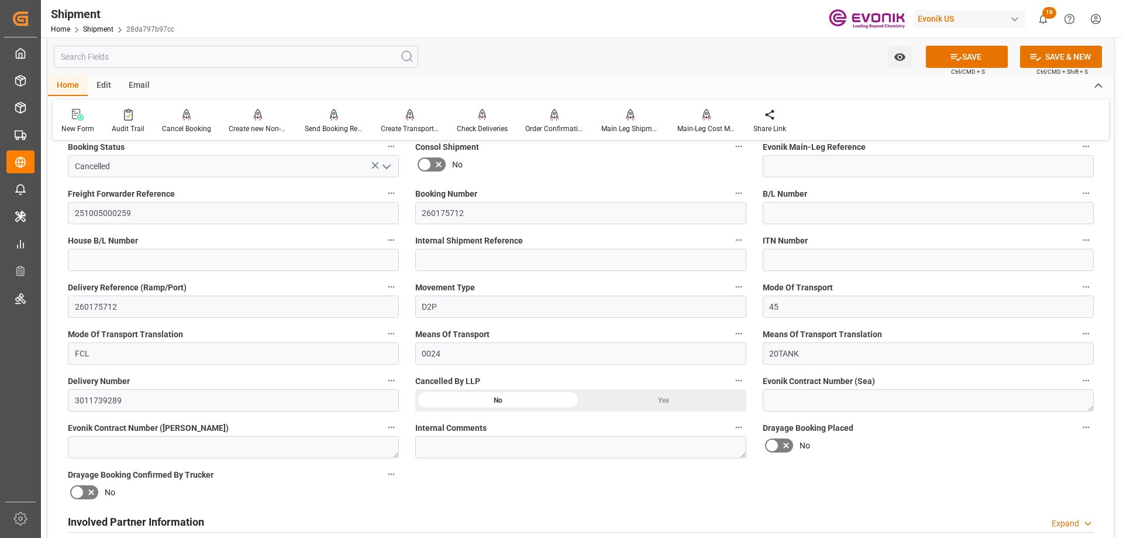
scroll to position [176, 0]
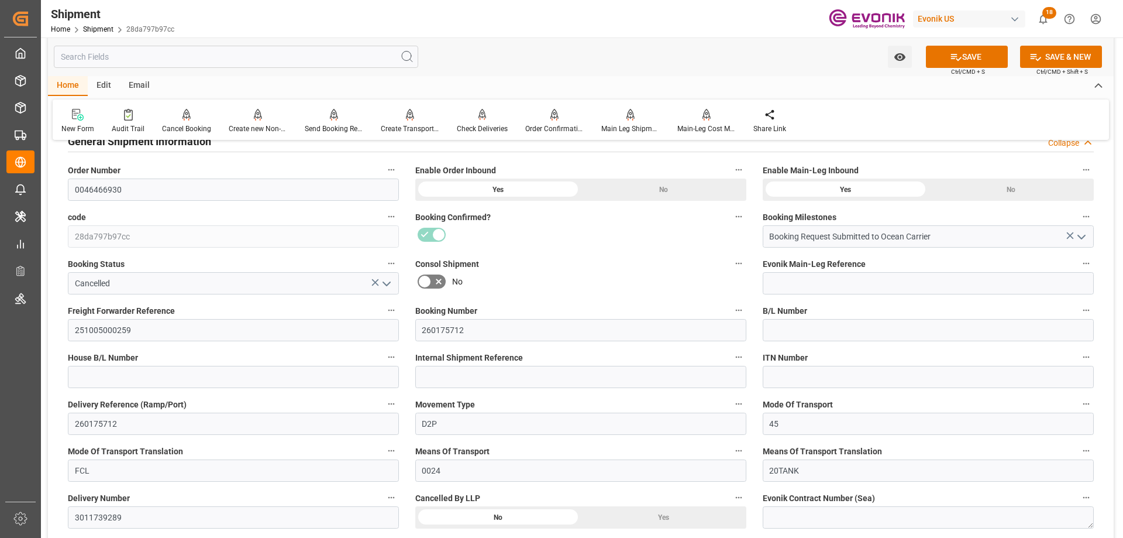
click at [382, 281] on icon "open menu" at bounding box center [387, 284] width 14 height 14
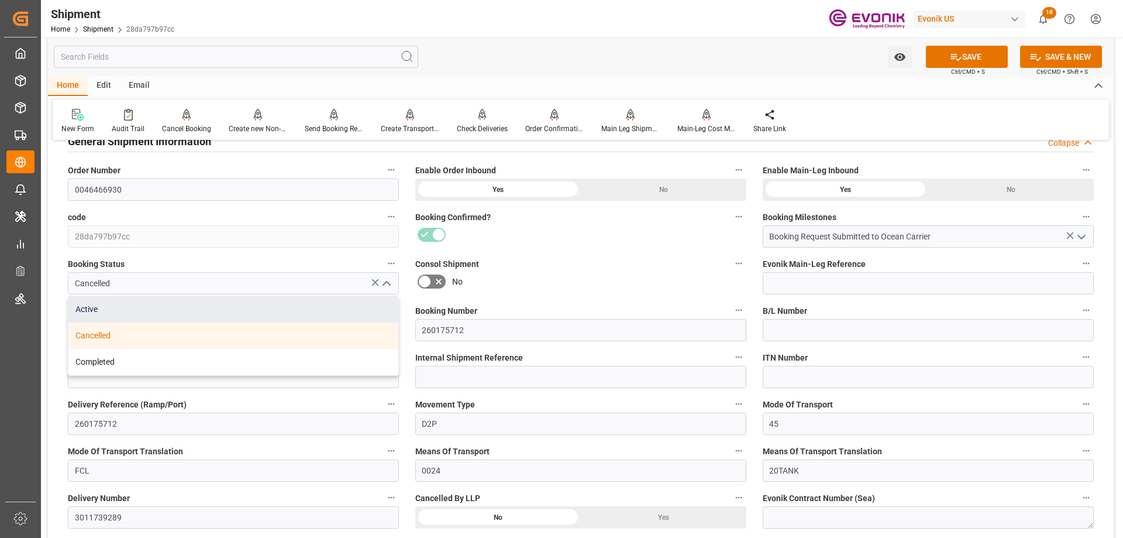
click at [118, 308] on div "Active" at bounding box center [233, 309] width 330 height 26
type input "Active"
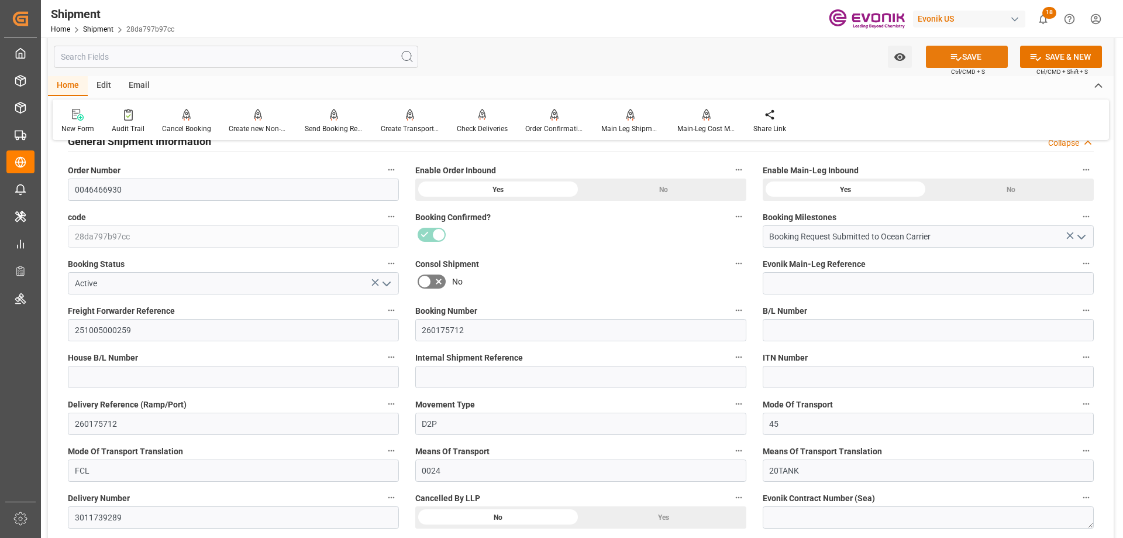
click at [985, 51] on button "SAVE" at bounding box center [967, 57] width 82 height 22
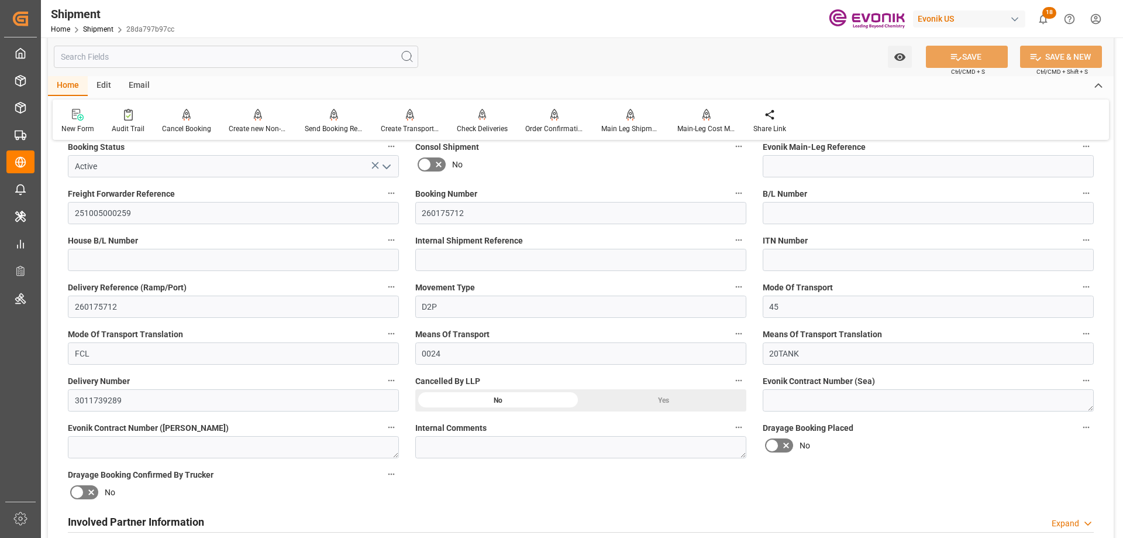
scroll to position [234, 0]
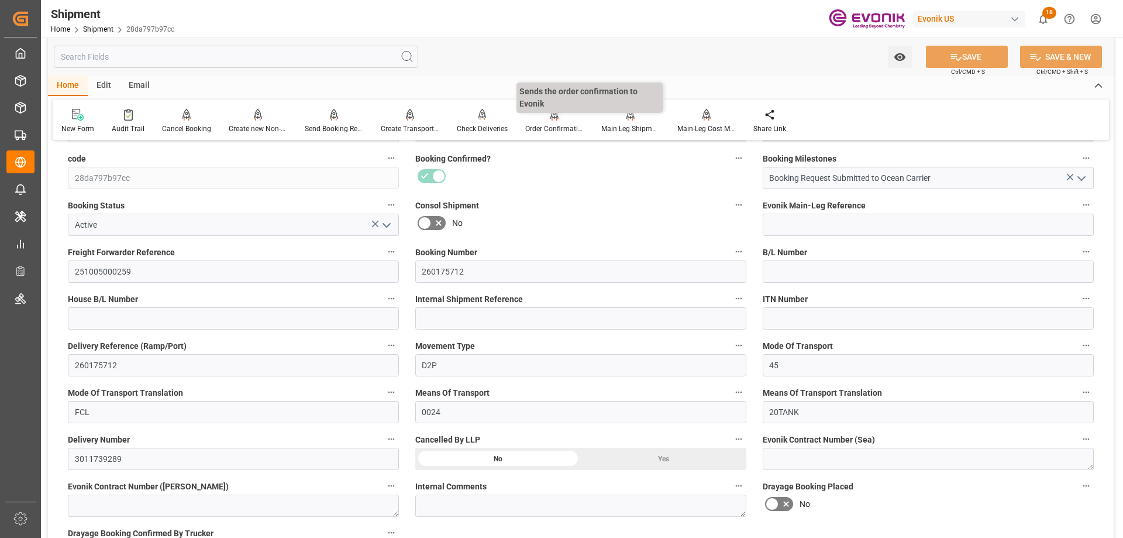
click at [538, 121] on div at bounding box center [554, 114] width 59 height 12
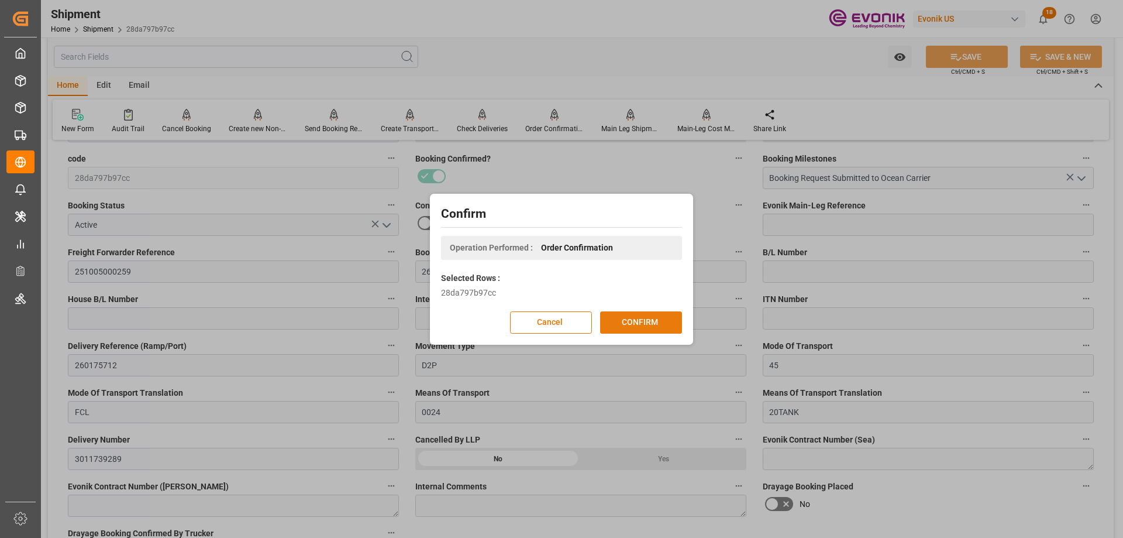
click at [644, 316] on button "CONFIRM" at bounding box center [641, 322] width 82 height 22
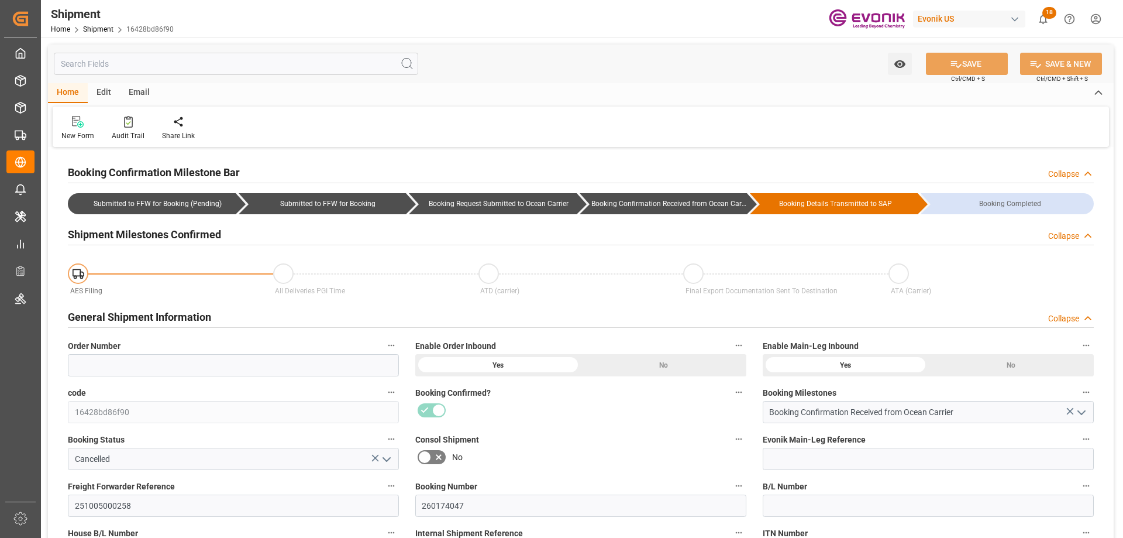
click at [255, 56] on input "text" at bounding box center [236, 64] width 365 height 22
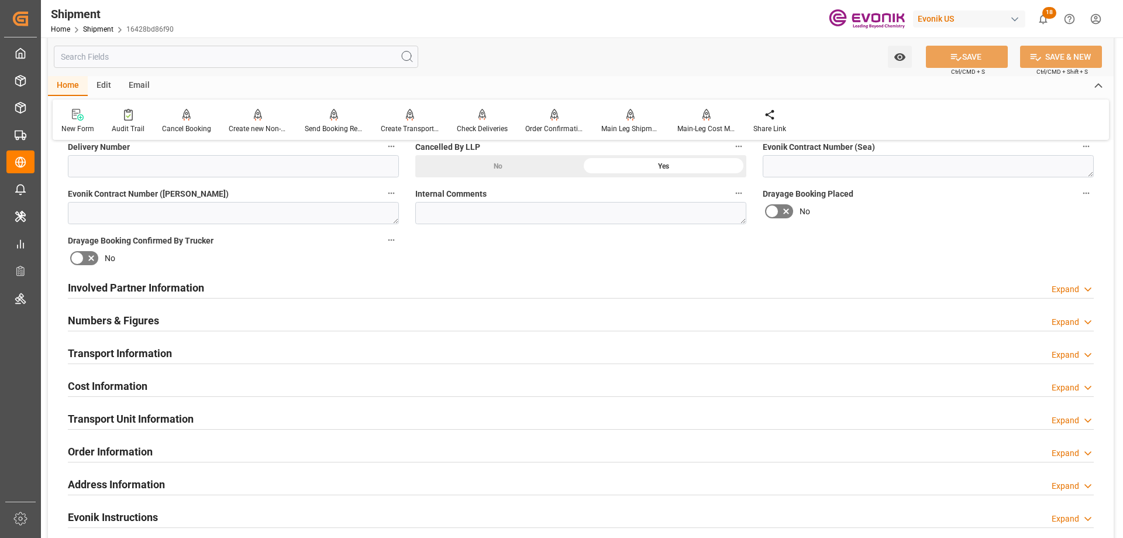
scroll to position [936, 0]
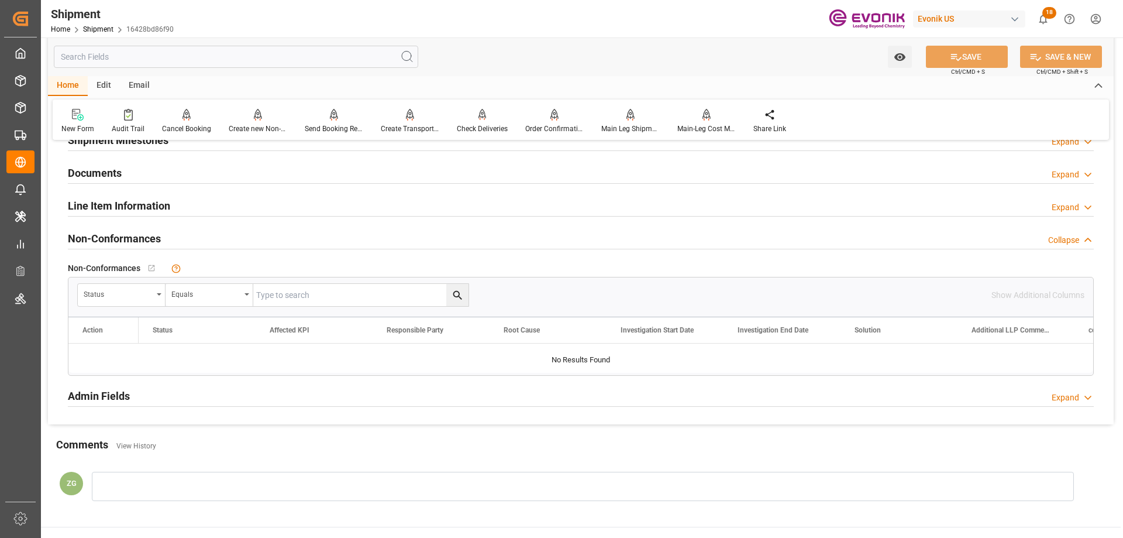
click at [133, 208] on h2 "Line Item Information" at bounding box center [119, 206] width 102 height 16
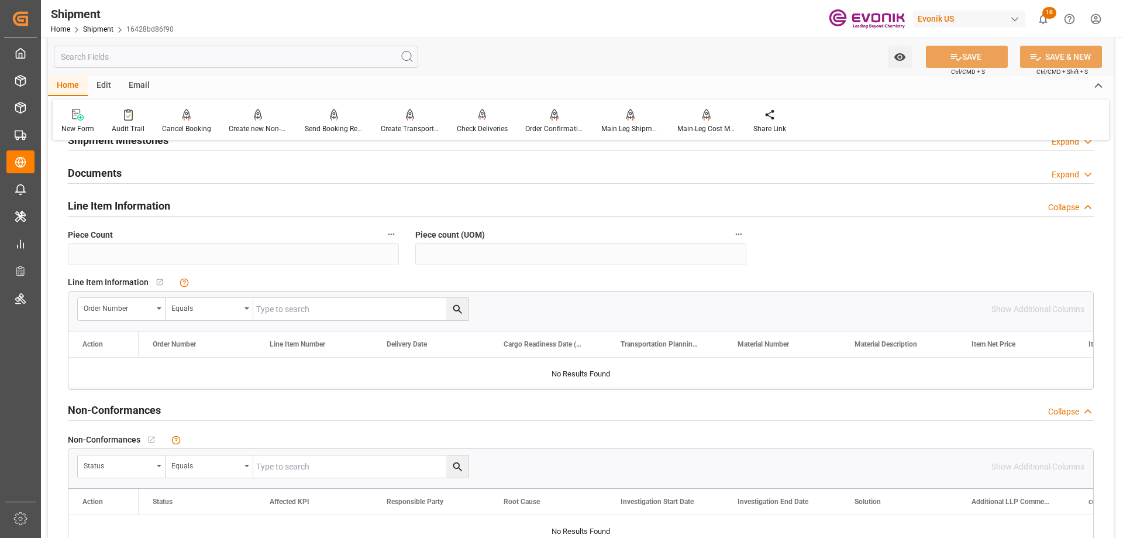
click at [281, 305] on input "text" at bounding box center [360, 309] width 215 height 22
paste input "0046466929"
type input "0046466929"
click at [470, 300] on div "Order Number Equals 0046466929" at bounding box center [534, 308] width 915 height 23
click at [459, 303] on icon "search button" at bounding box center [458, 309] width 12 height 12
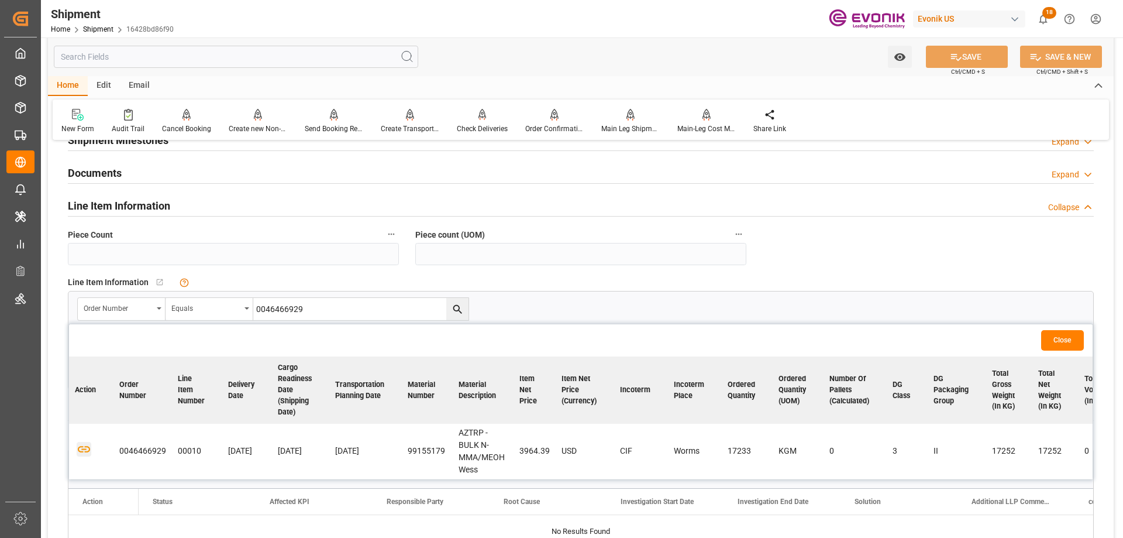
click at [81, 456] on icon "button" at bounding box center [84, 449] width 15 height 15
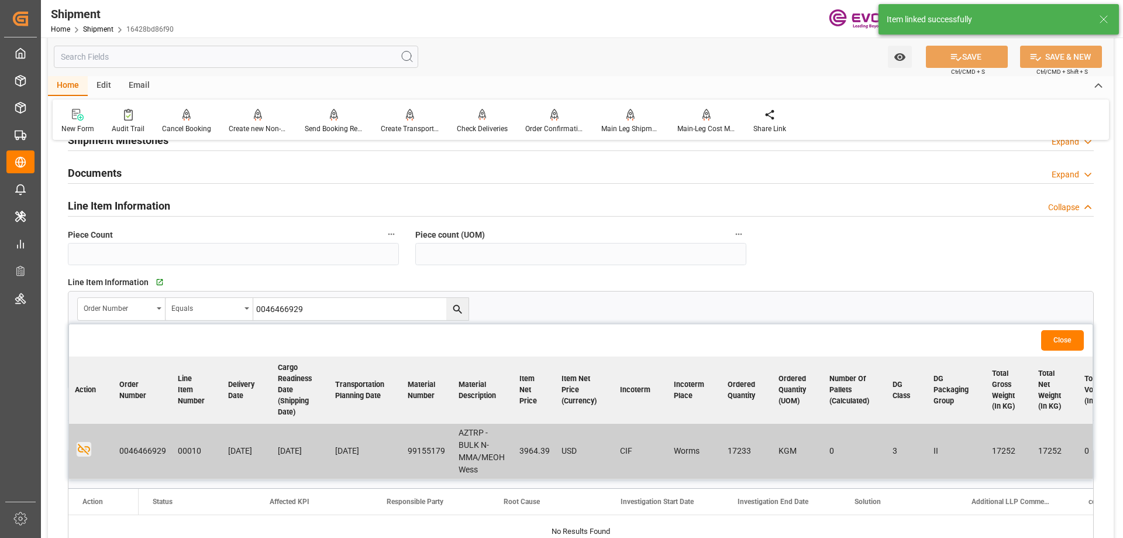
click at [1068, 331] on button "Close" at bounding box center [1063, 340] width 43 height 20
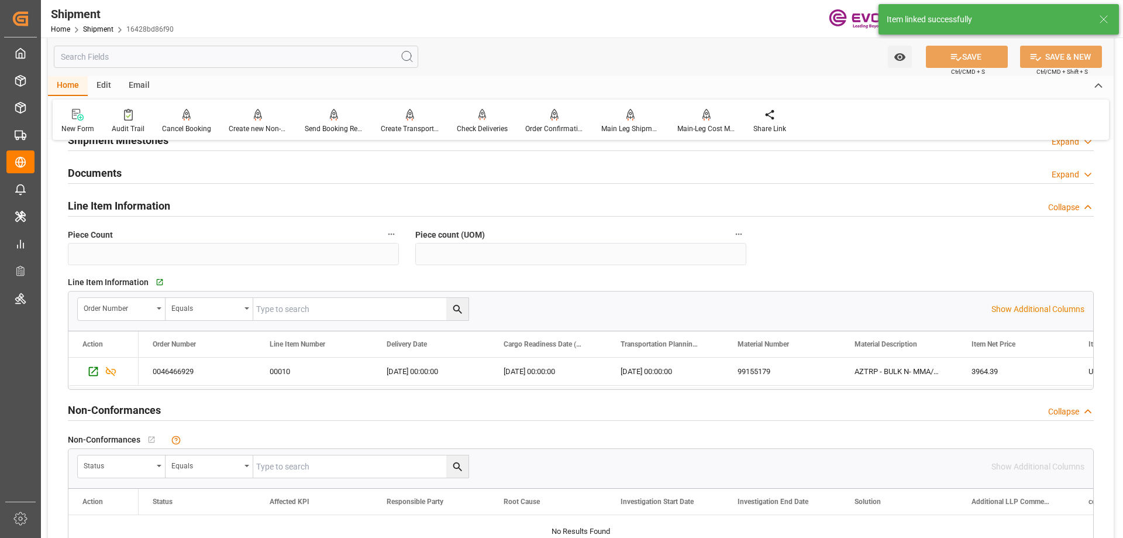
scroll to position [761, 0]
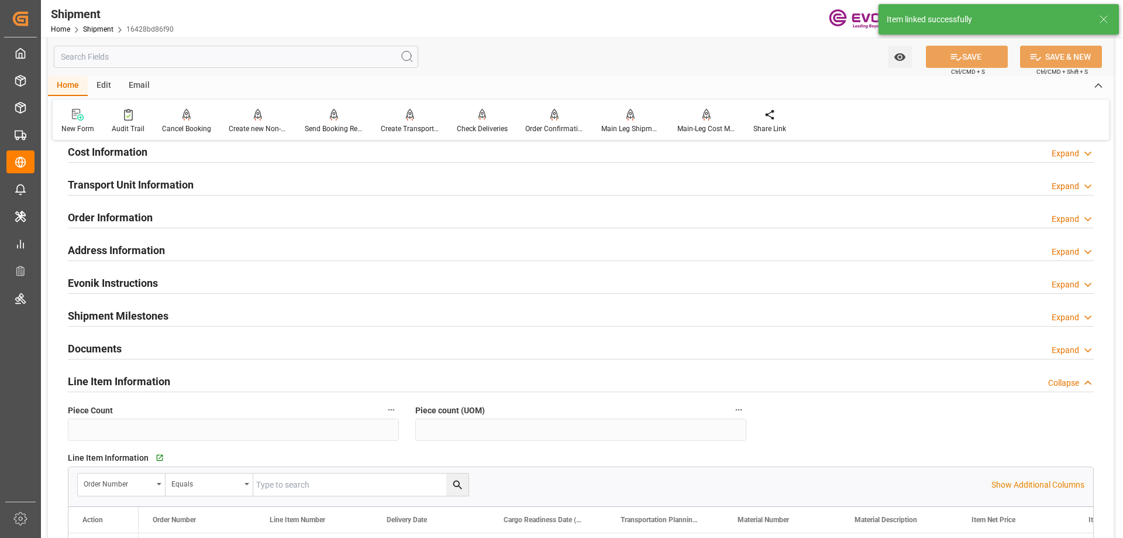
click at [118, 190] on h2 "Transport Unit Information" at bounding box center [131, 185] width 126 height 16
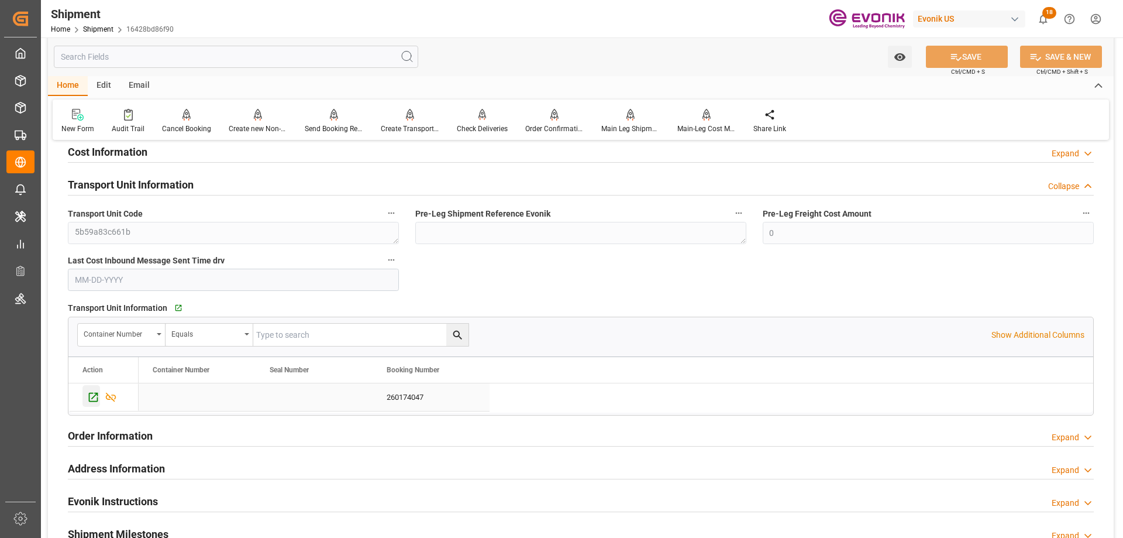
click at [88, 396] on icon "Press SPACE to select this row." at bounding box center [93, 397] width 12 height 12
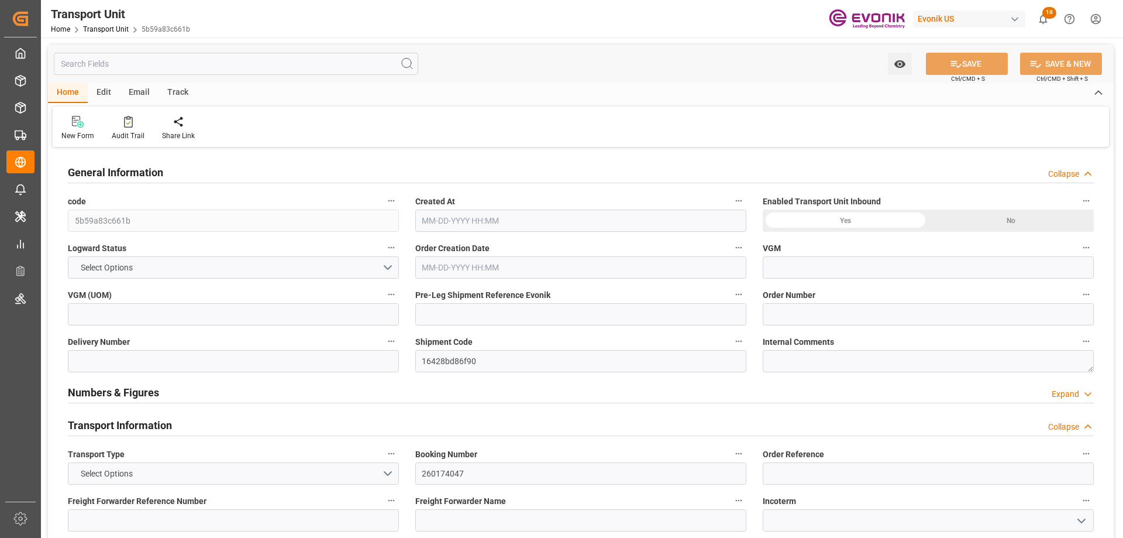
type input "Maersk"
type input "Maersk Line AS"
type input "USMSY"
type input "NLRTM"
type input "0"
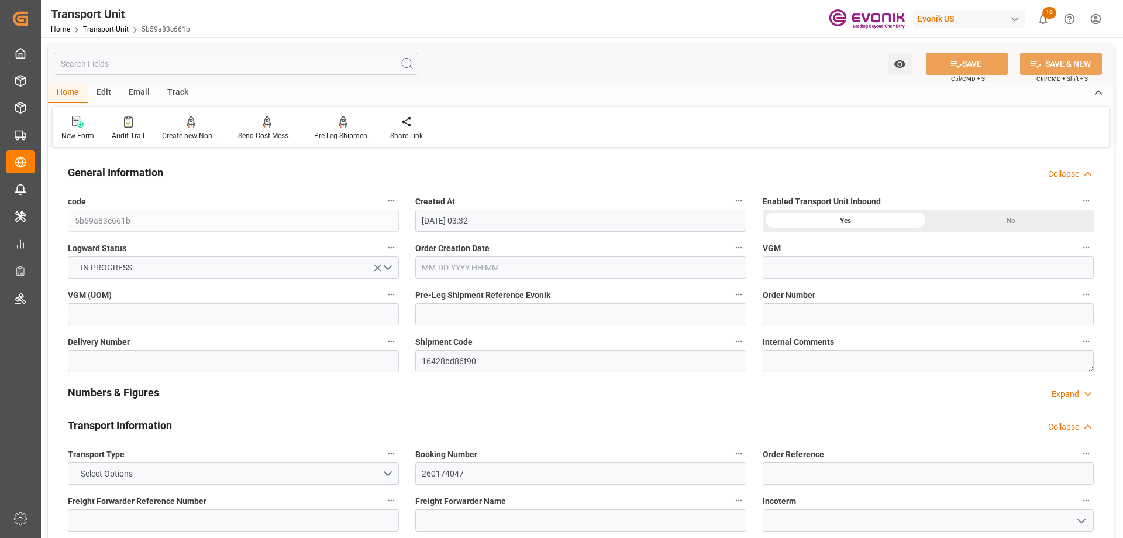
type input "[DATE] 03:32"
type input "[DATE]"
type input "[DATE] 00:00"
type input "10-24-2025 00:00"
type input "[DATE] 00:00"
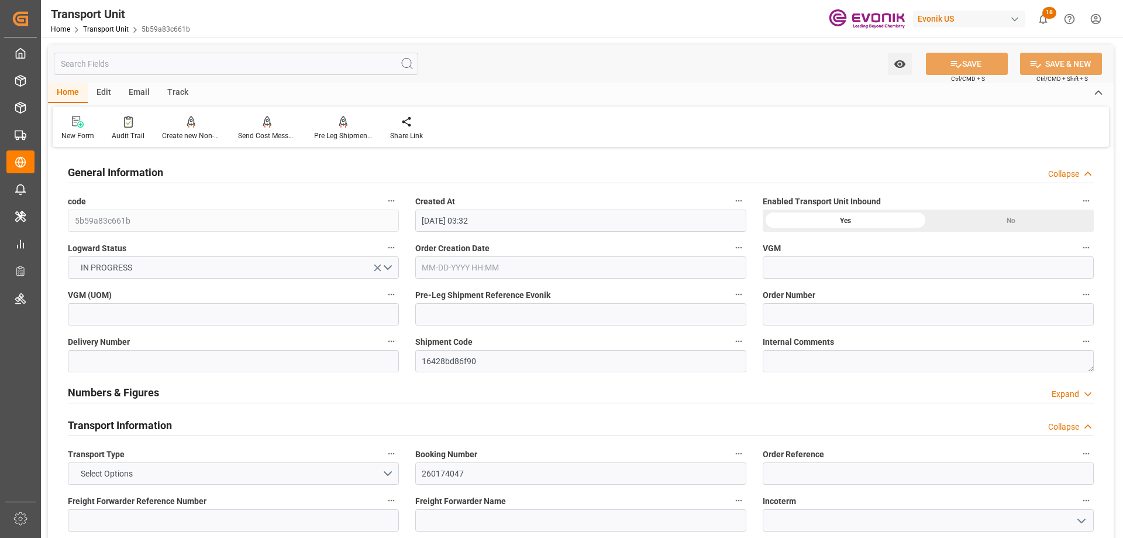
type input "12-01-2025 00:00"
type input "[DATE] 00:00"
click at [225, 60] on input "text" at bounding box center [236, 64] width 365 height 22
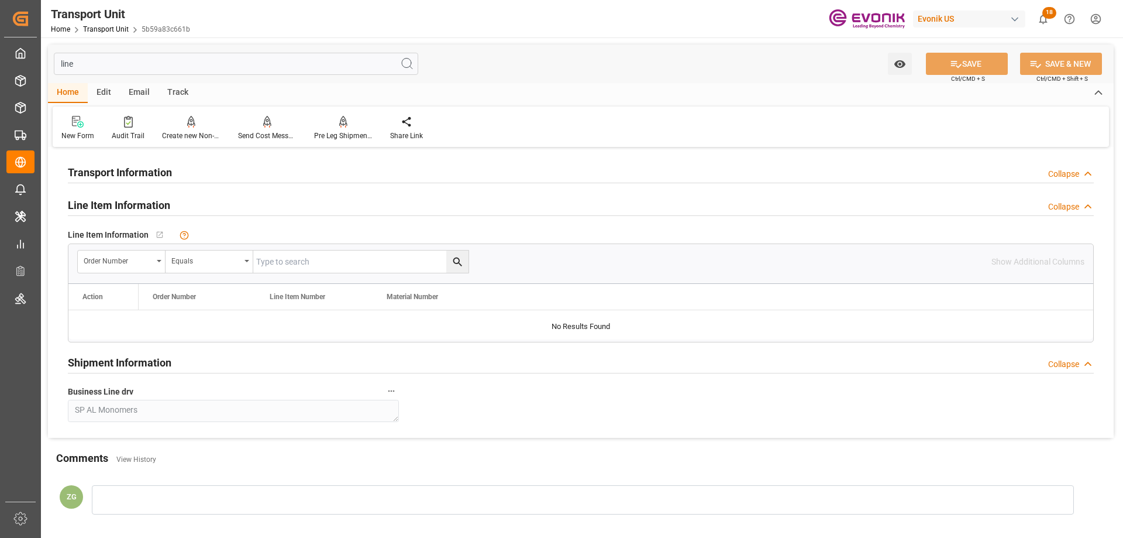
type input "line"
click at [311, 270] on input "text" at bounding box center [360, 261] width 215 height 22
paste input "0046466929"
type input "0046466929"
click at [453, 260] on icon "search button" at bounding box center [457, 261] width 9 height 9
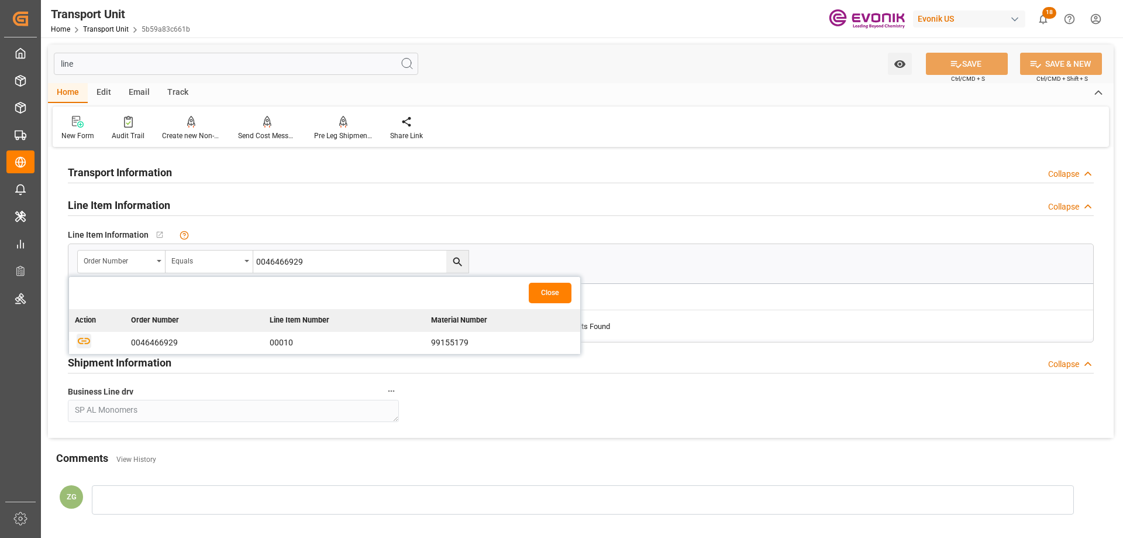
click at [81, 343] on icon "button" at bounding box center [84, 341] width 12 height 6
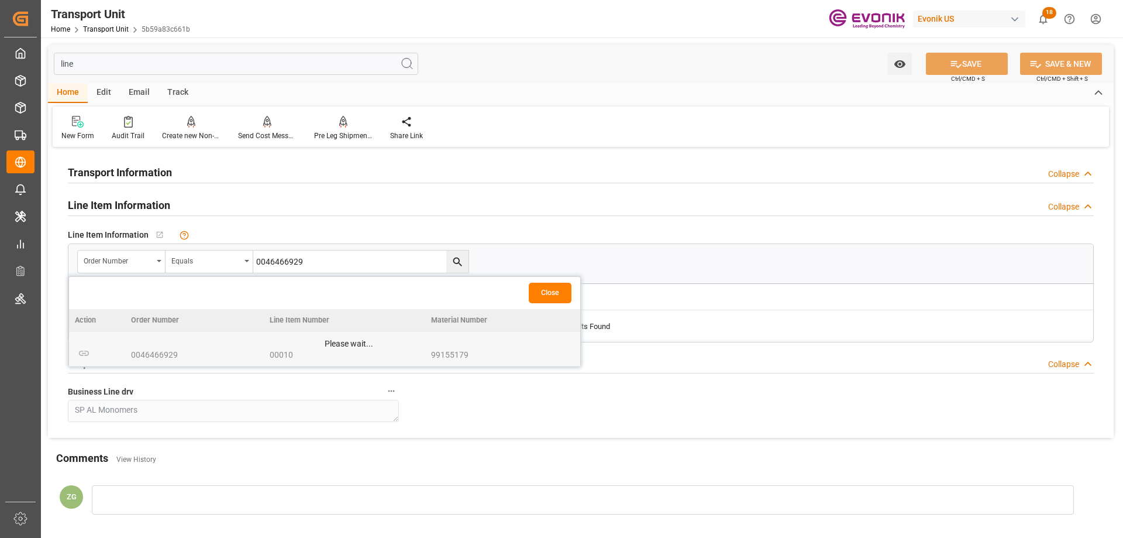
drag, startPoint x: 98, startPoint y: 338, endPoint x: 515, endPoint y: 47, distance: 508.5
click at [515, 47] on div "line Watch Option SAVE Ctrl/CMD + S SAVE & NEW Ctrl/CMD + Shift + S" at bounding box center [581, 63] width 1066 height 39
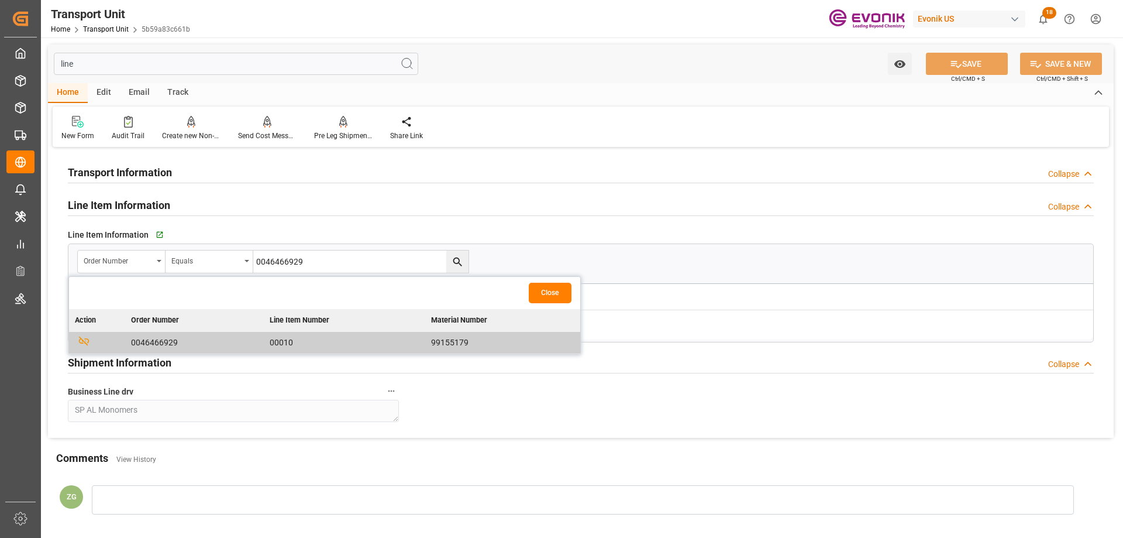
click at [551, 290] on button "Close" at bounding box center [550, 293] width 43 height 20
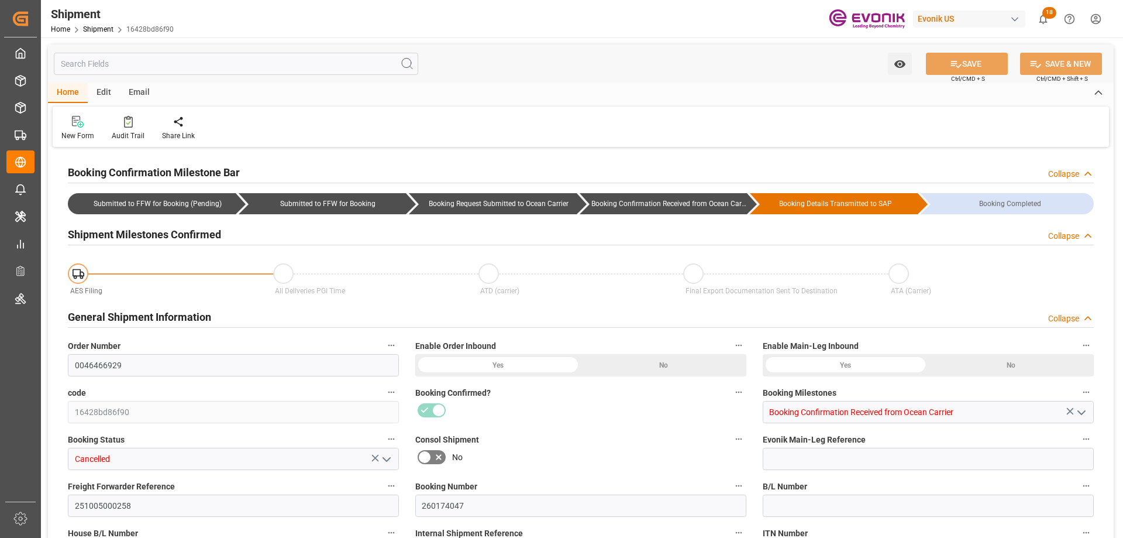
type input "17233"
type input "KGM"
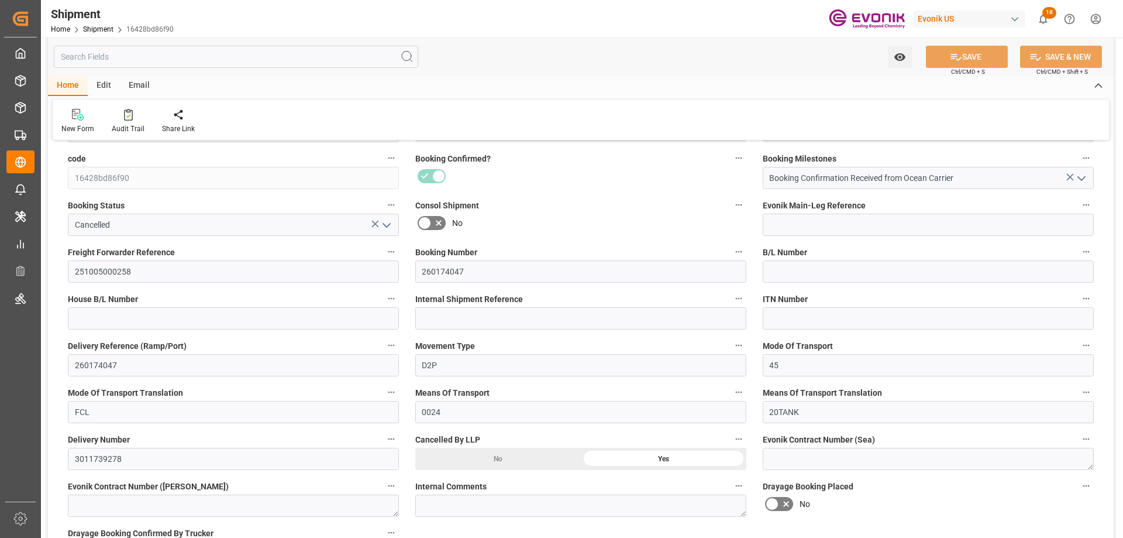
scroll to position [761, 0]
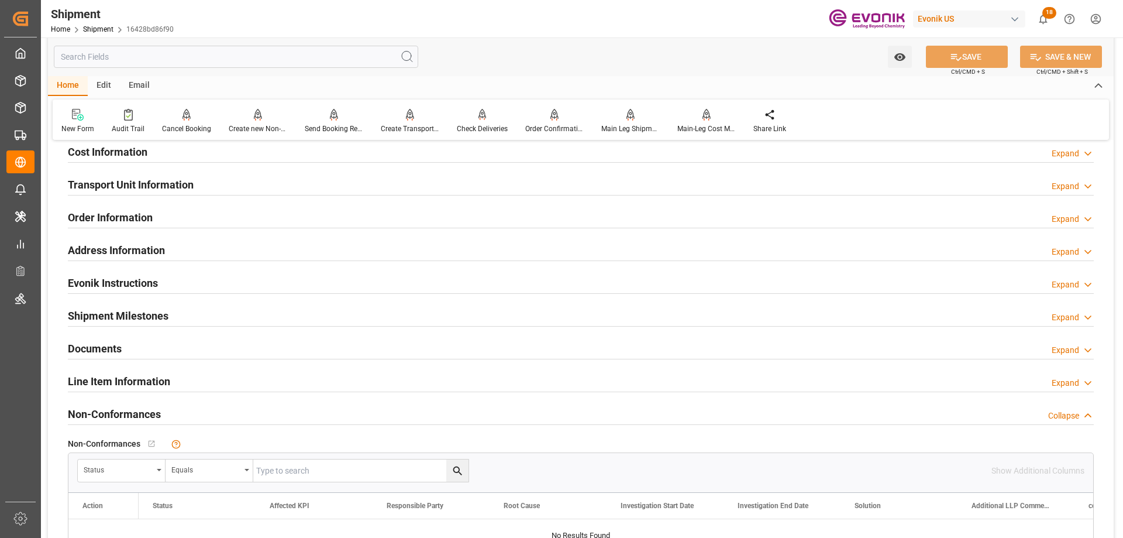
click at [148, 384] on h2 "Line Item Information" at bounding box center [119, 381] width 102 height 16
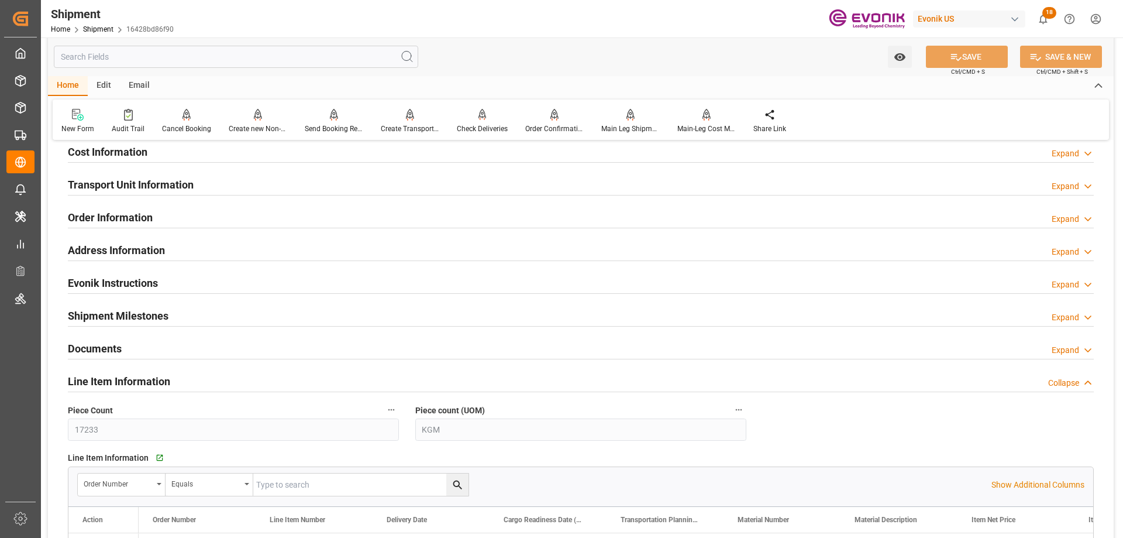
click at [132, 179] on h2 "Transport Unit Information" at bounding box center [131, 185] width 126 height 16
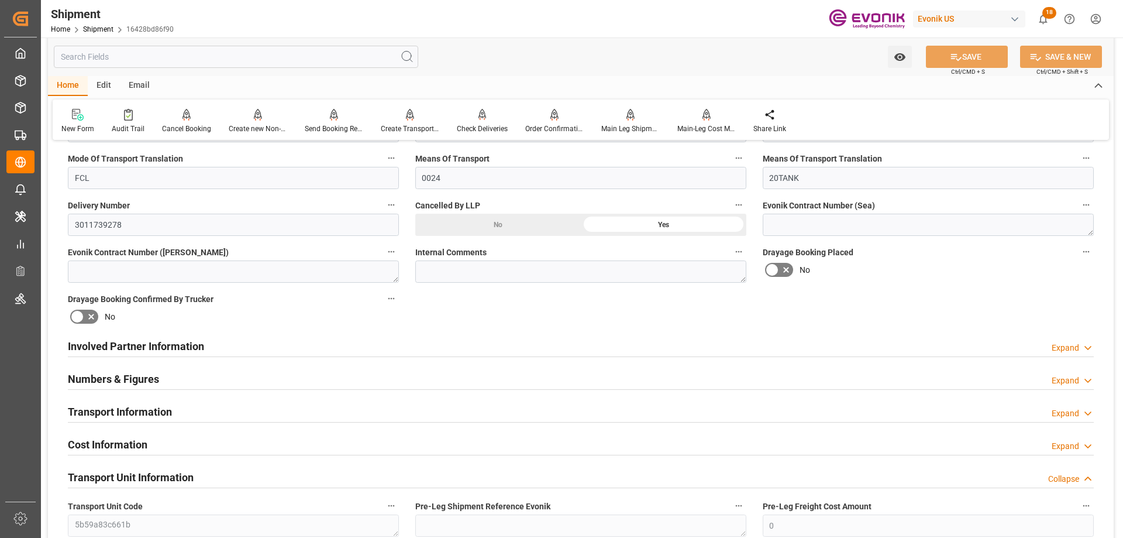
scroll to position [293, 0]
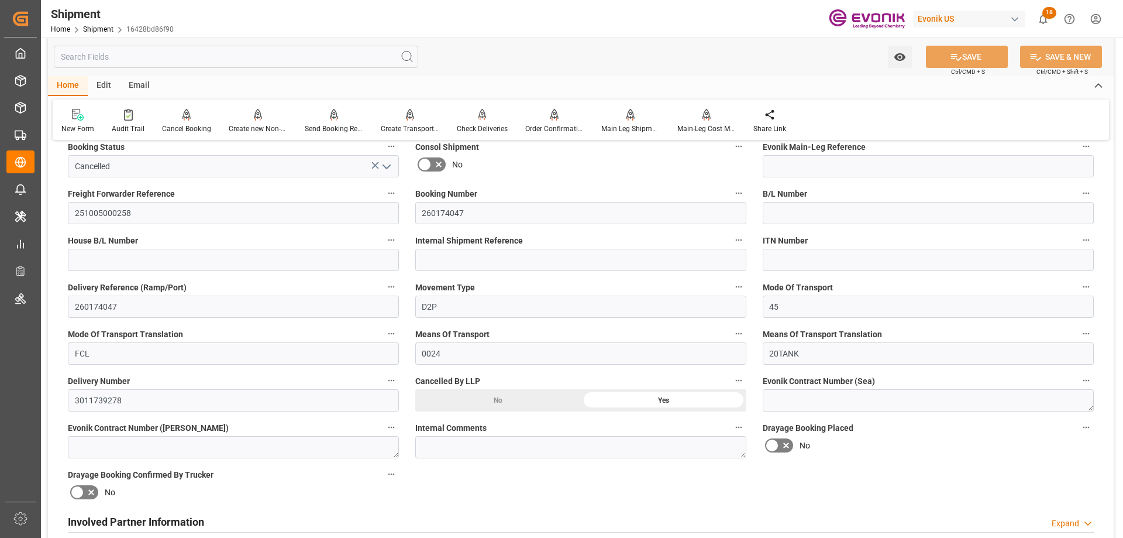
click at [506, 407] on div "No" at bounding box center [498, 400] width 166 height 22
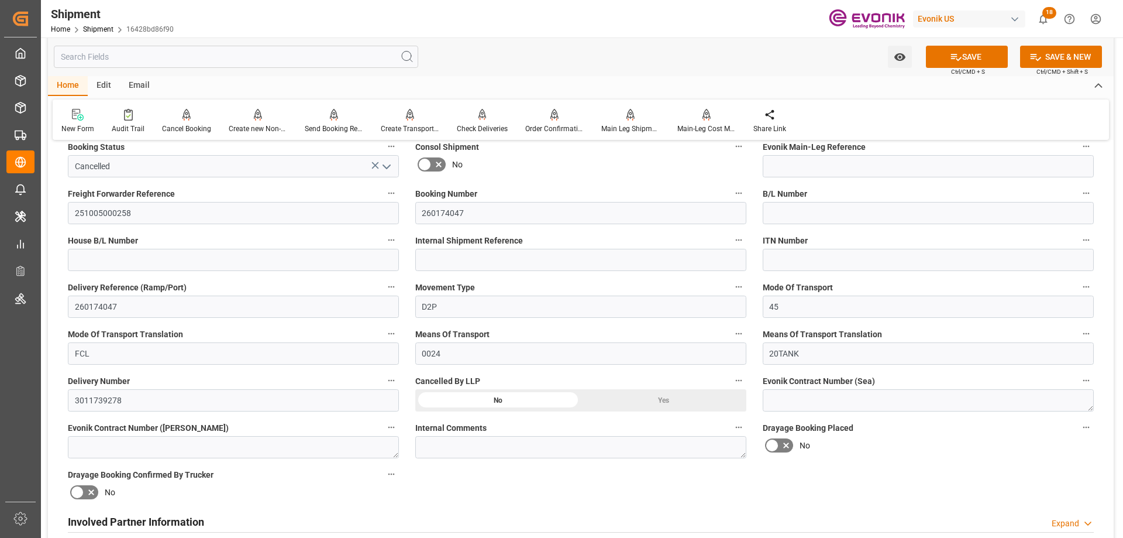
scroll to position [117, 0]
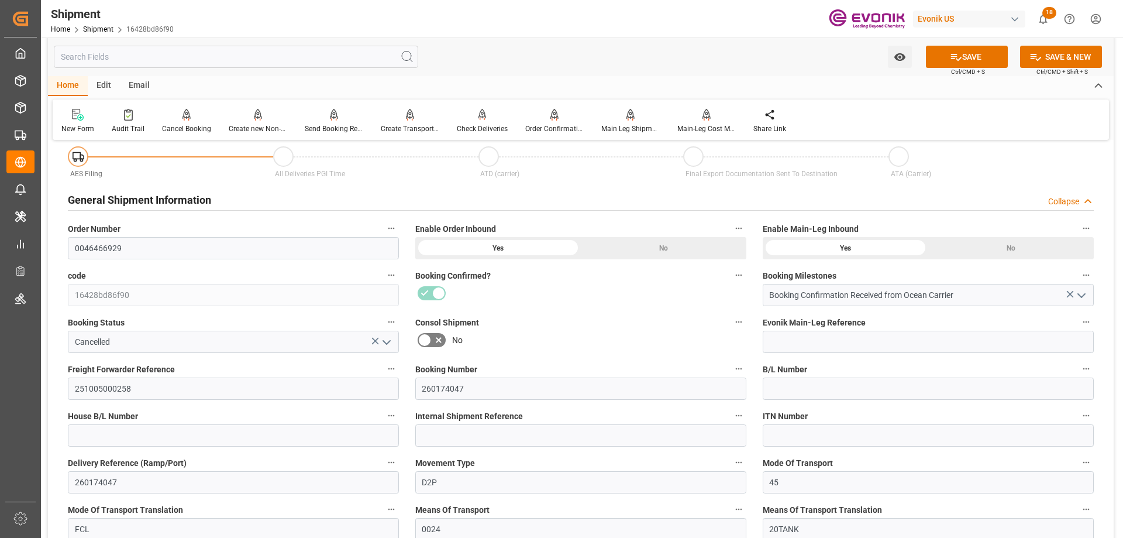
click at [390, 341] on polyline "open menu" at bounding box center [386, 343] width 7 height 4
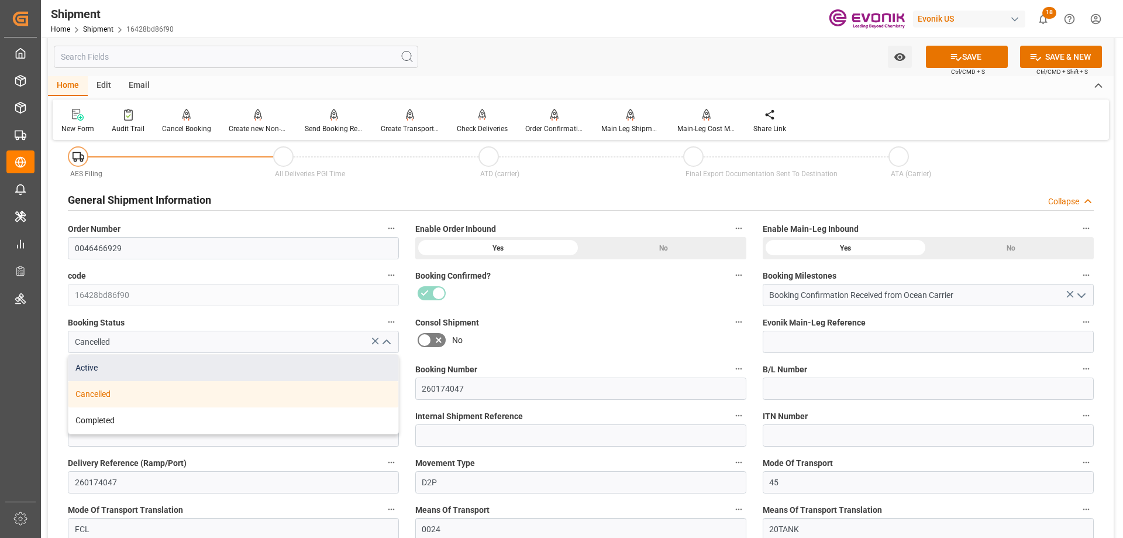
click at [148, 361] on div "Active" at bounding box center [233, 368] width 330 height 26
type input "Active"
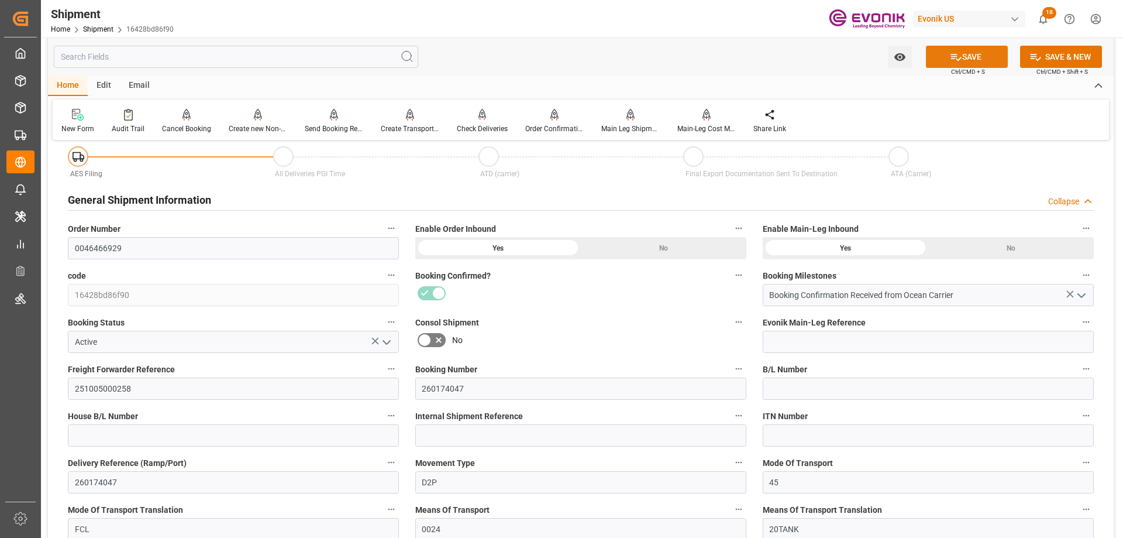
click at [953, 59] on icon at bounding box center [956, 57] width 12 height 12
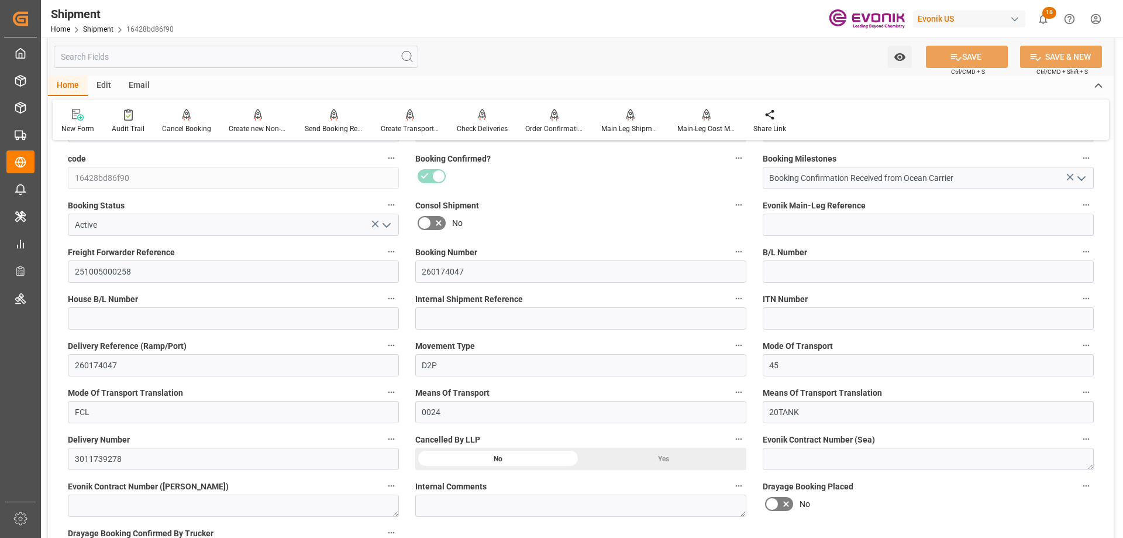
scroll to position [293, 0]
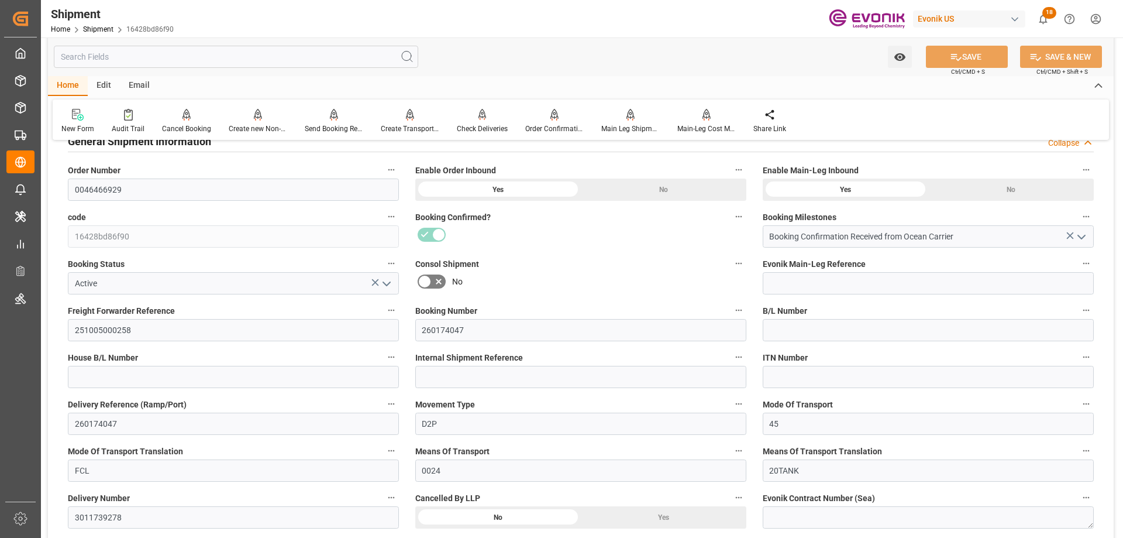
scroll to position [293, 0]
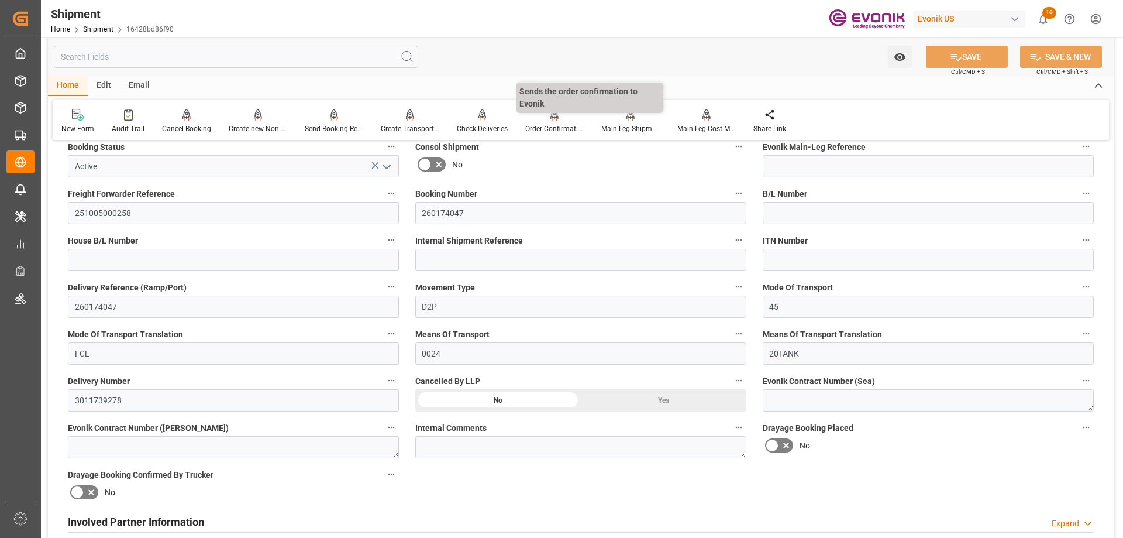
click at [555, 121] on icon at bounding box center [555, 115] width 8 height 12
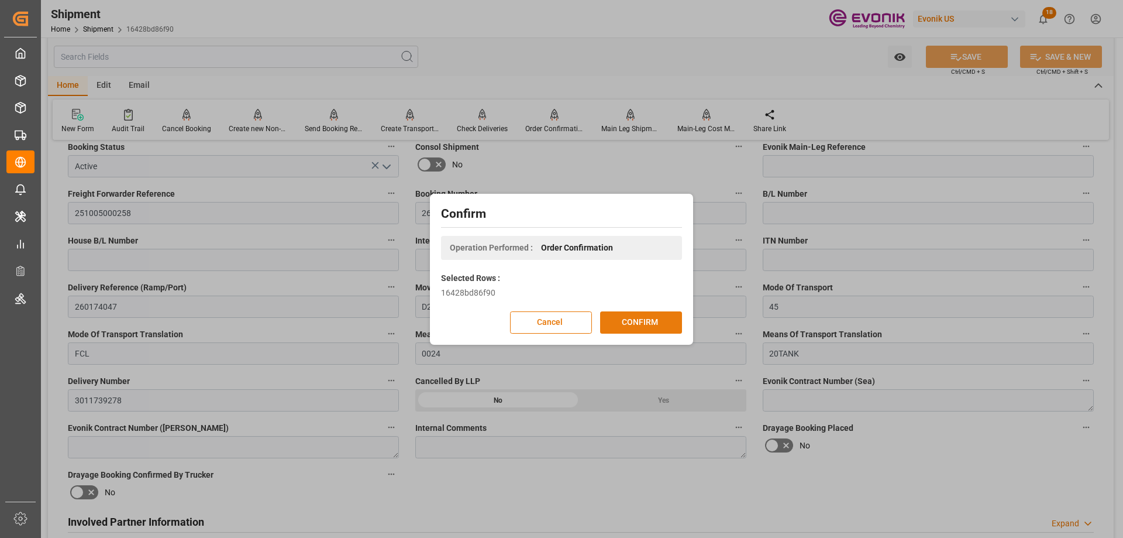
click at [664, 315] on button "CONFIRM" at bounding box center [641, 322] width 82 height 22
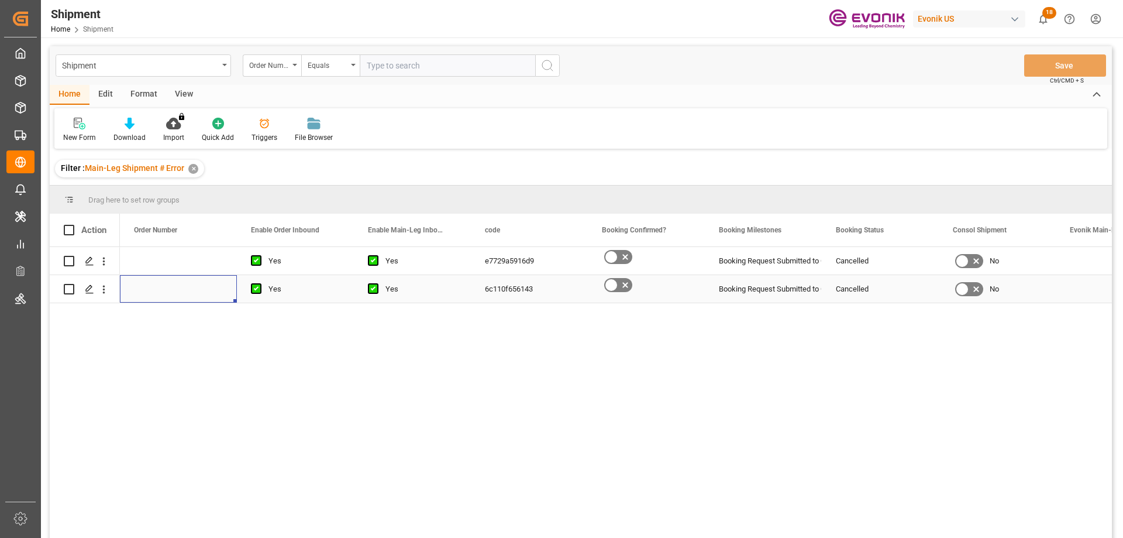
click at [197, 280] on div "Press SPACE to select this row." at bounding box center [178, 289] width 117 height 28
click at [509, 257] on div "e7729a5916d9" at bounding box center [529, 261] width 117 height 28
click at [836, 260] on div "Cancelled" at bounding box center [880, 261] width 117 height 28
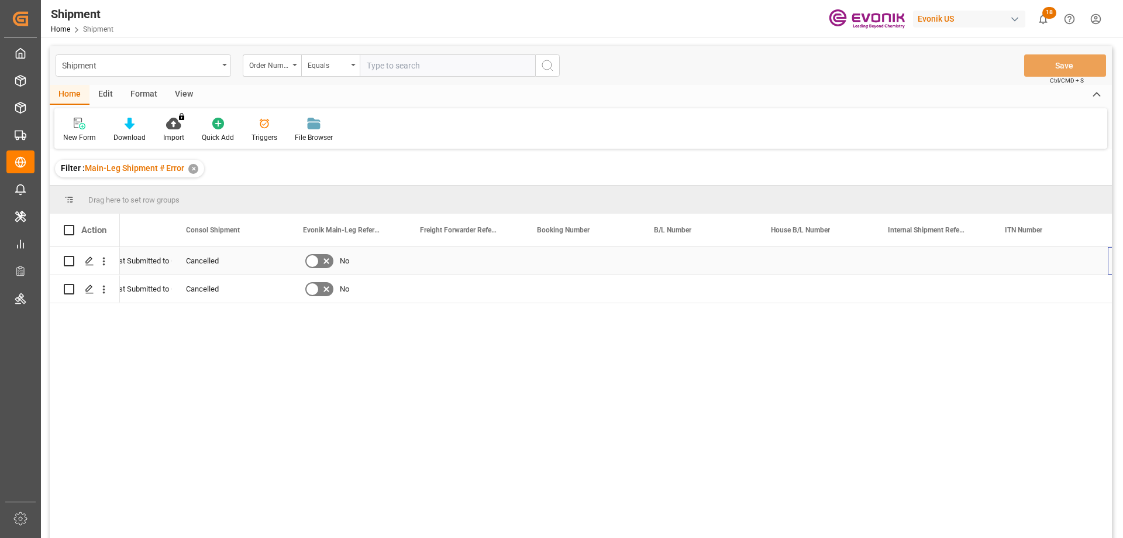
scroll to position [0, 767]
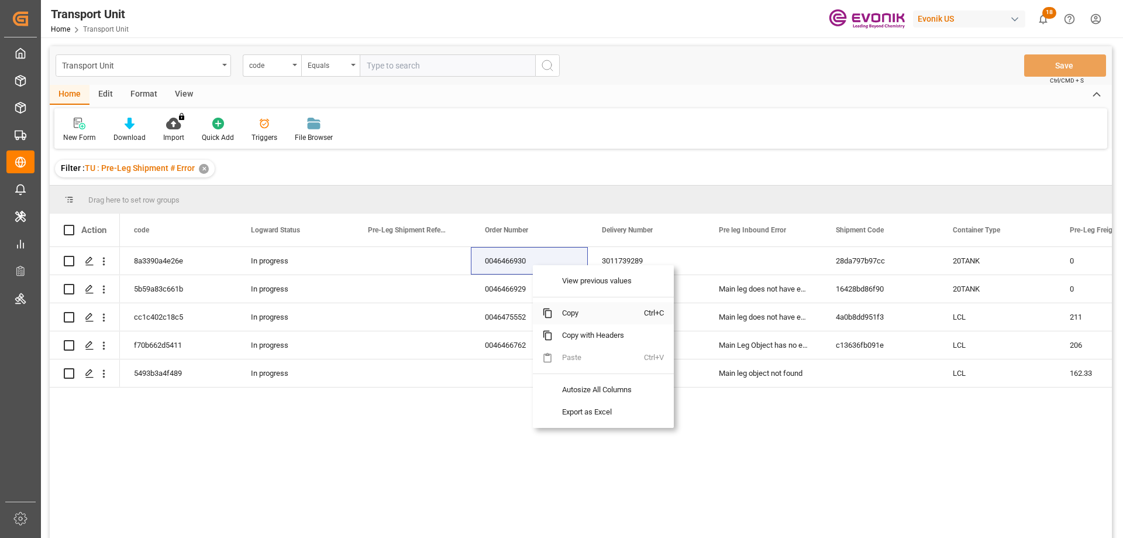
click at [581, 312] on span "Copy" at bounding box center [598, 313] width 91 height 22
click at [560, 321] on span "Copy" at bounding box center [584, 314] width 91 height 22
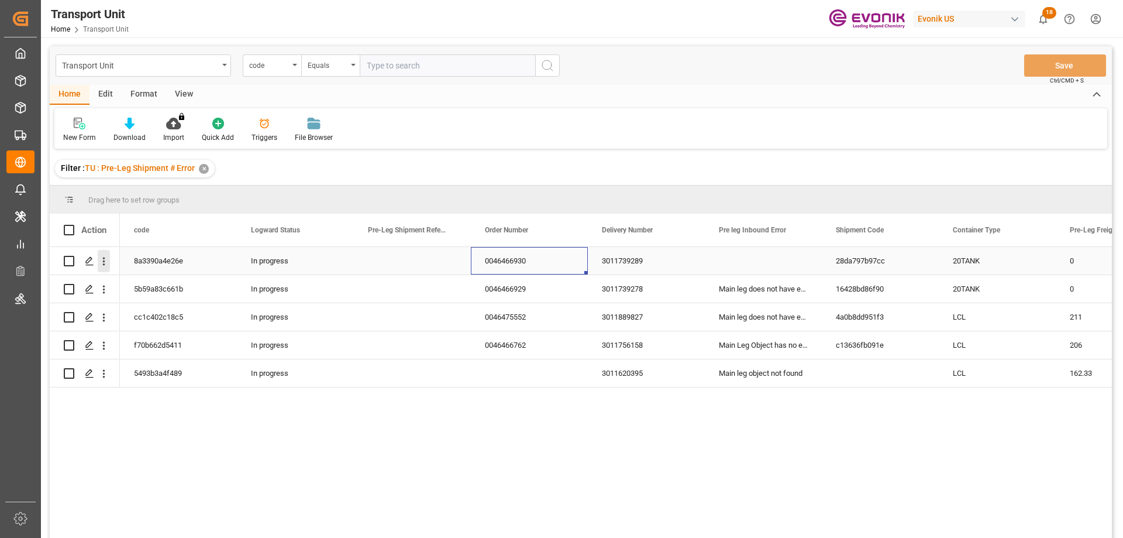
click at [101, 259] on icon "open menu" at bounding box center [104, 261] width 12 height 12
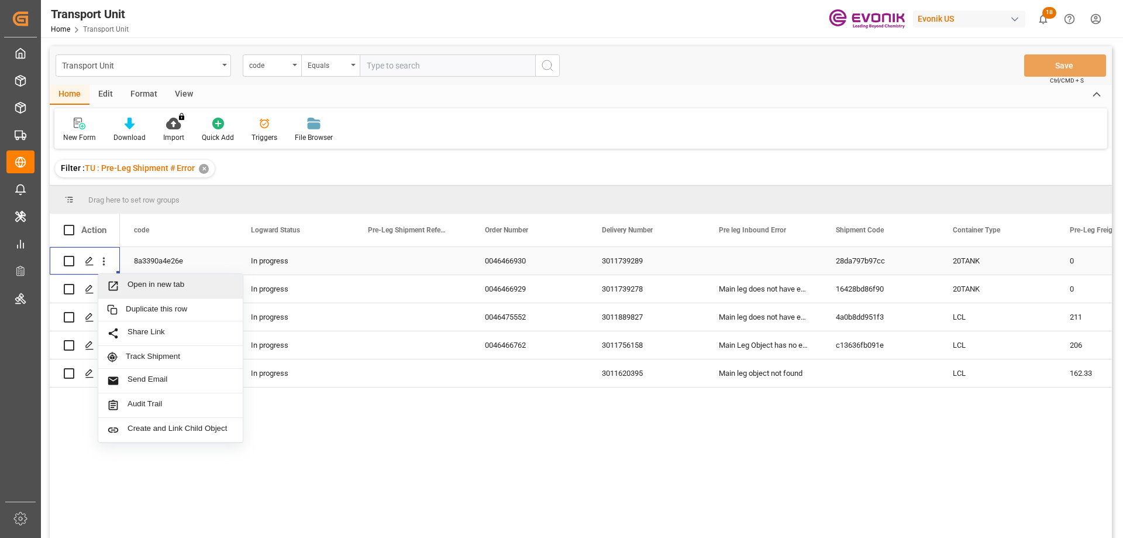
click at [132, 290] on span "Open in new tab" at bounding box center [181, 286] width 106 height 12
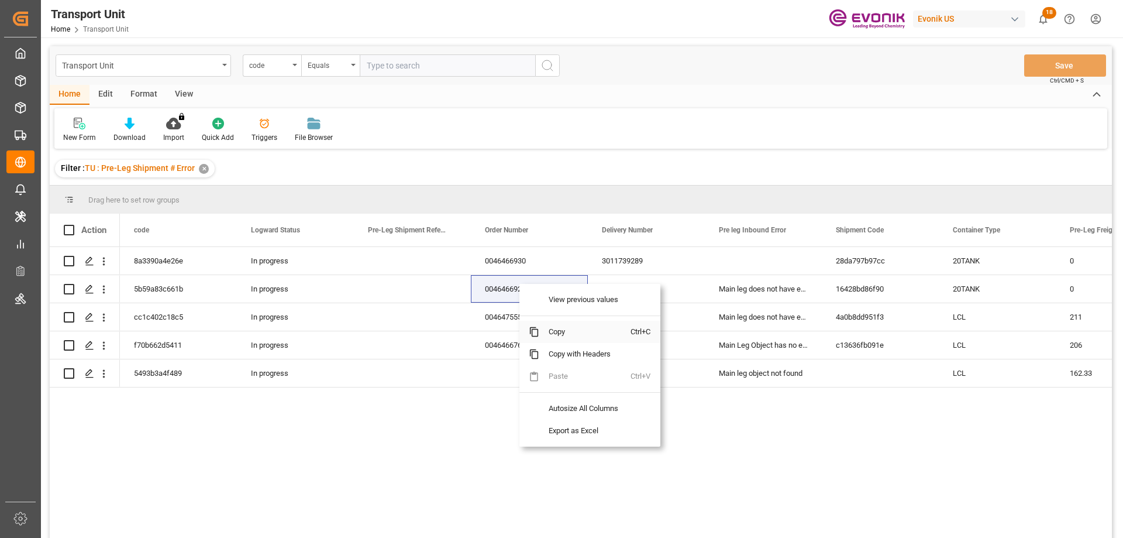
click at [560, 329] on span "Copy" at bounding box center [584, 332] width 91 height 22
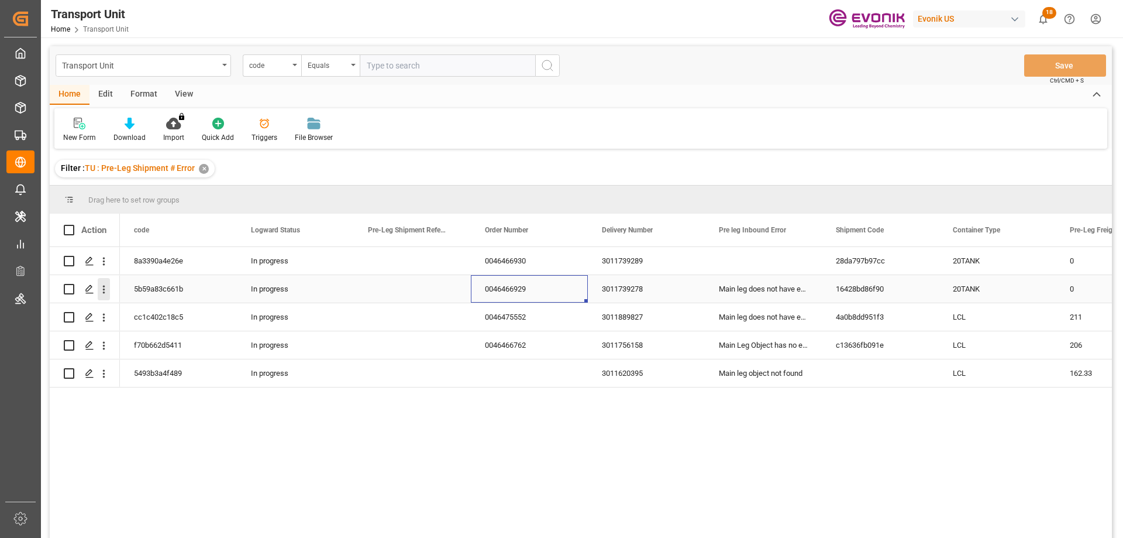
click at [104, 284] on icon "open menu" at bounding box center [104, 289] width 12 height 12
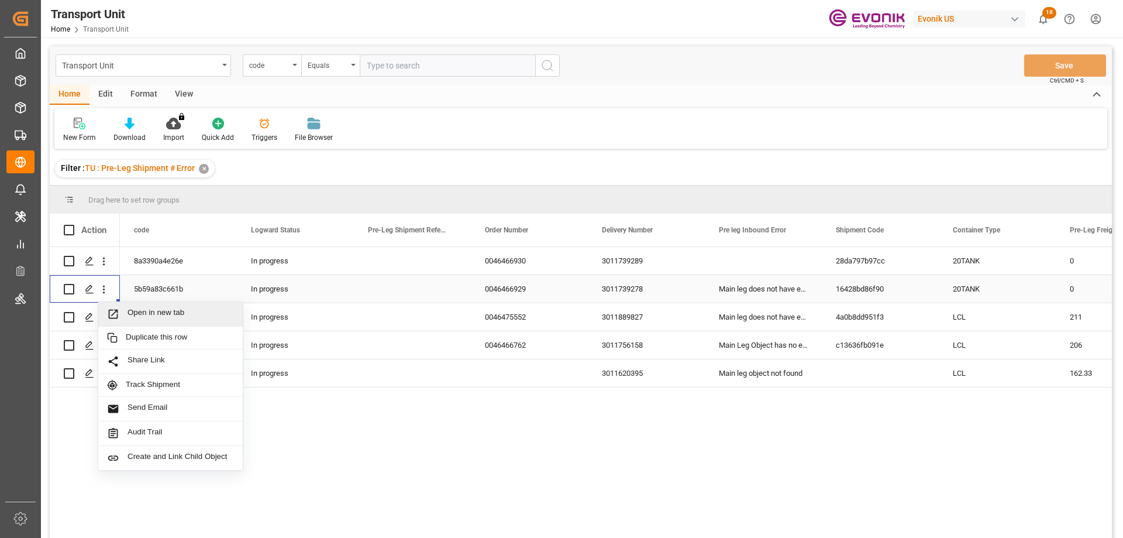
click at [167, 309] on span "Open in new tab" at bounding box center [181, 314] width 106 height 12
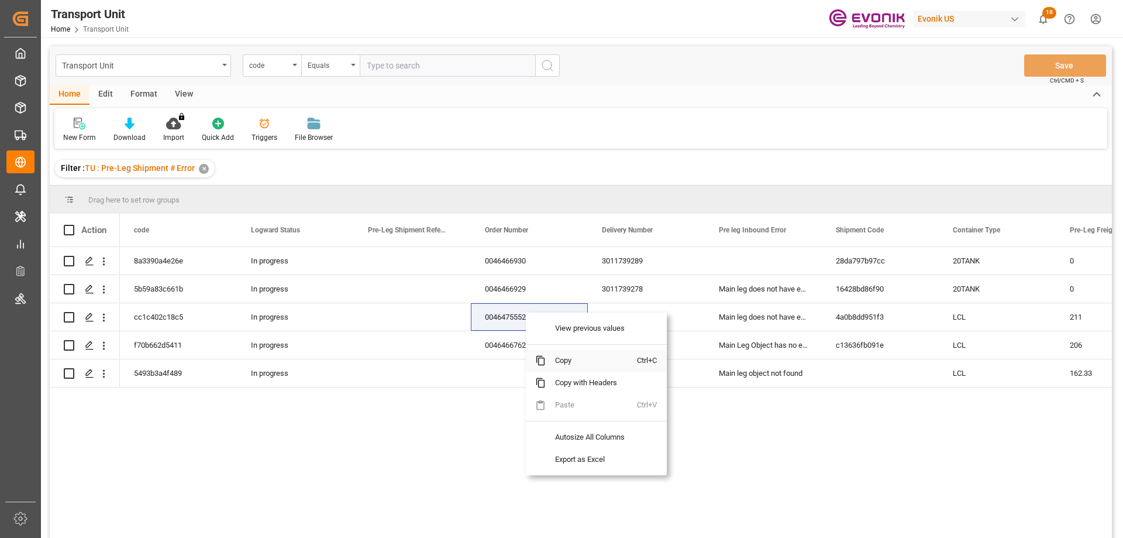
click at [562, 359] on span "Copy" at bounding box center [591, 360] width 91 height 22
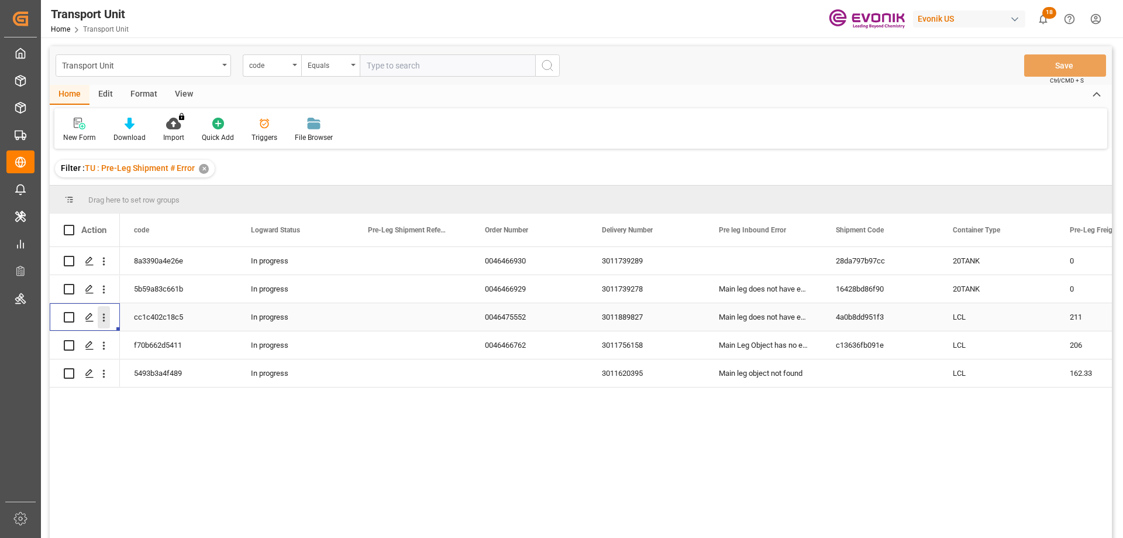
click at [103, 315] on icon "open menu" at bounding box center [104, 317] width 12 height 12
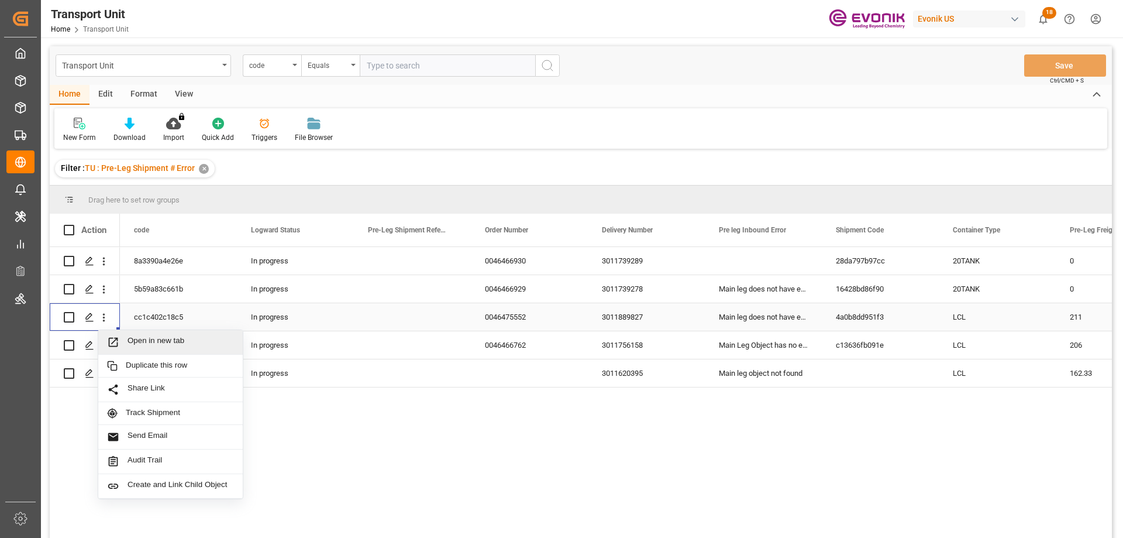
click at [145, 343] on span "Open in new tab" at bounding box center [181, 342] width 106 height 12
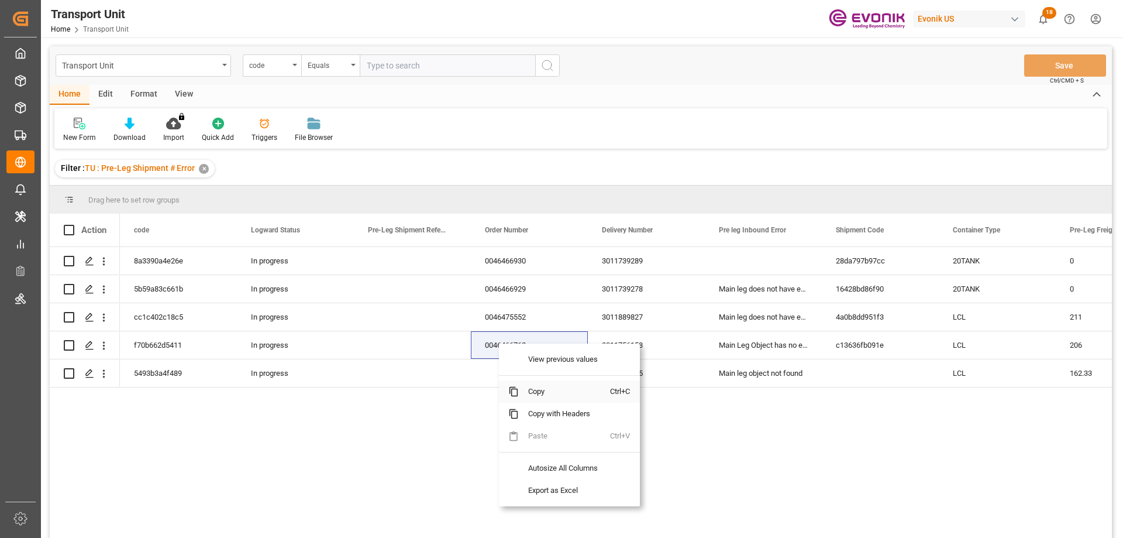
click at [543, 388] on span "Copy" at bounding box center [564, 391] width 91 height 22
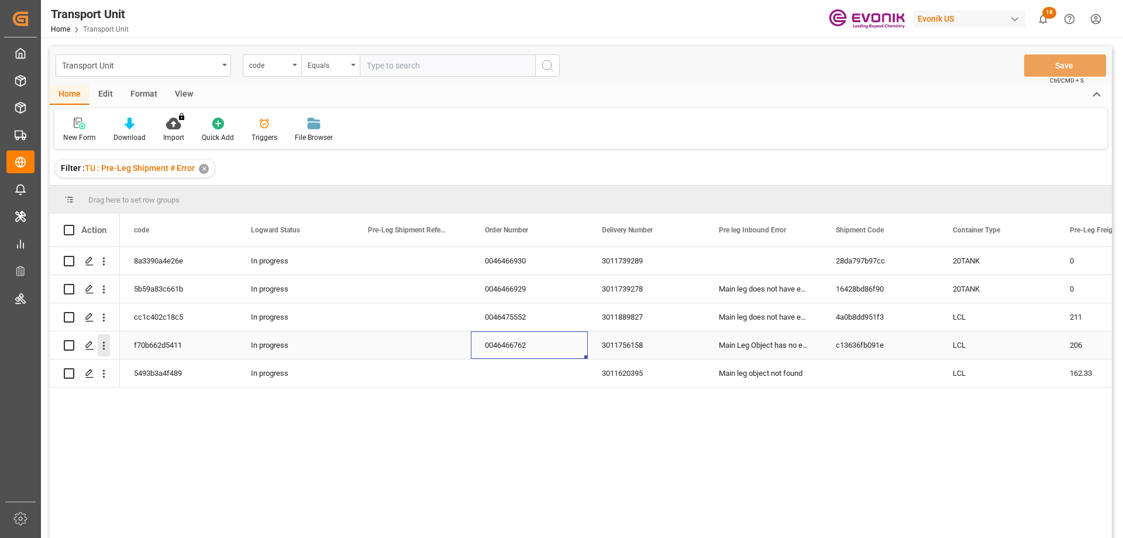
click at [106, 342] on icon "open menu" at bounding box center [104, 345] width 12 height 12
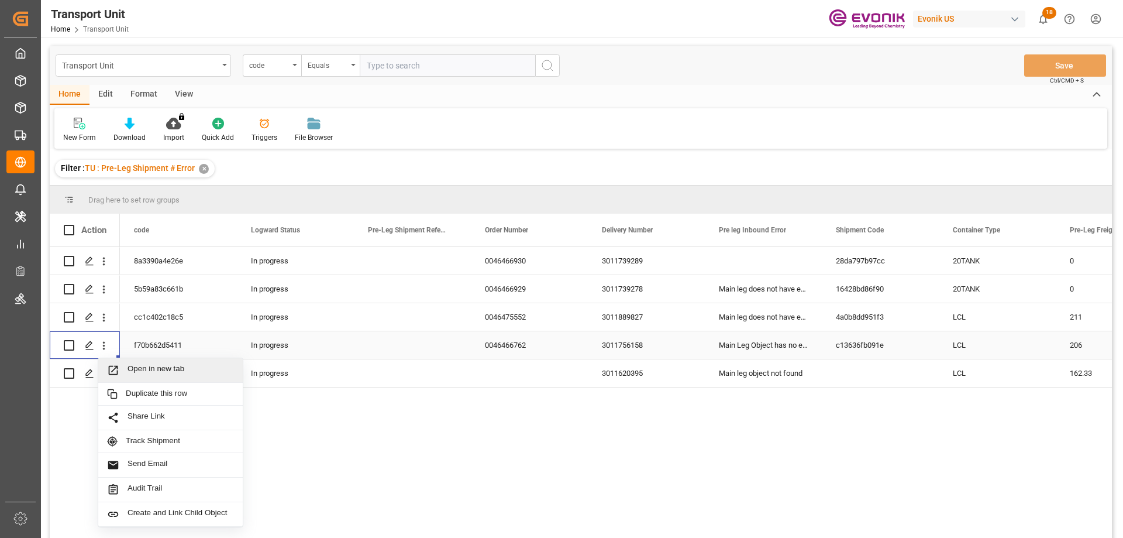
click at [159, 366] on span "Open in new tab" at bounding box center [181, 370] width 106 height 12
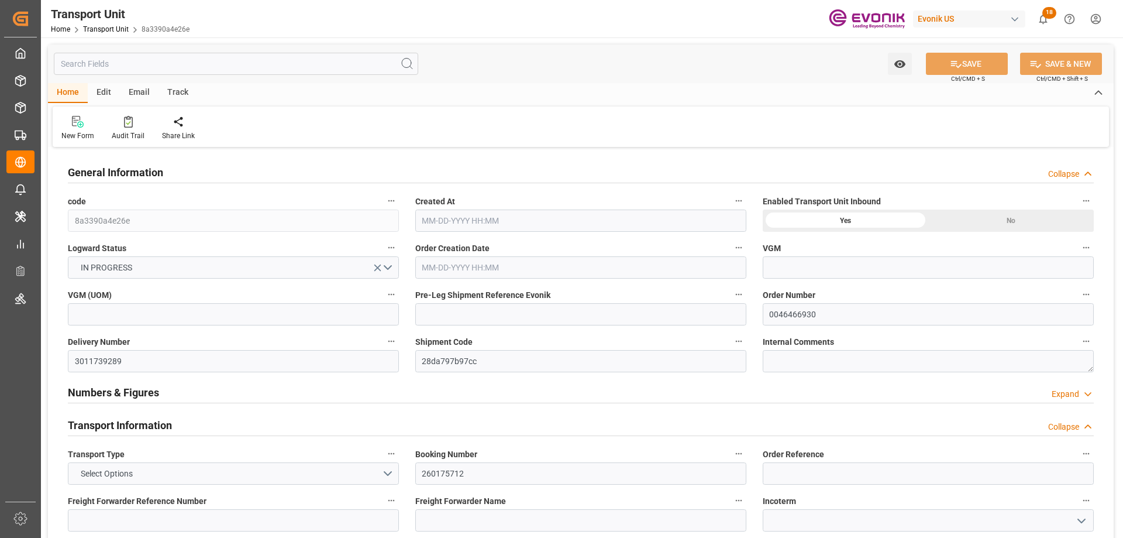
type input "Maersk"
type input "Maersk Line AS"
type input "USMSY"
type input "NLRTM"
type input "17252"
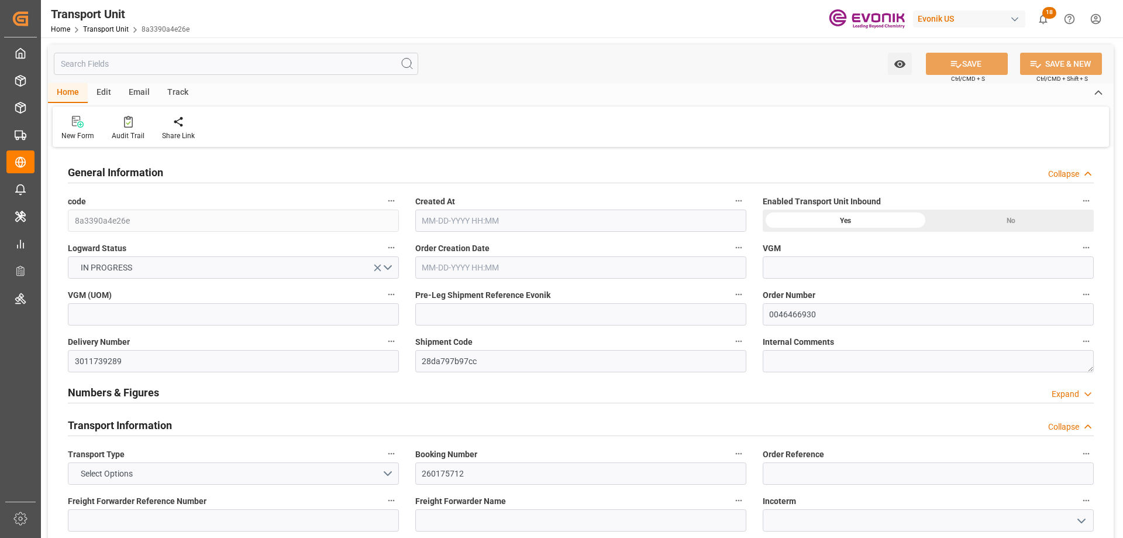
type input "[DATE] 03:37"
type input "[DATE]"
type input "[DATE] 00:00"
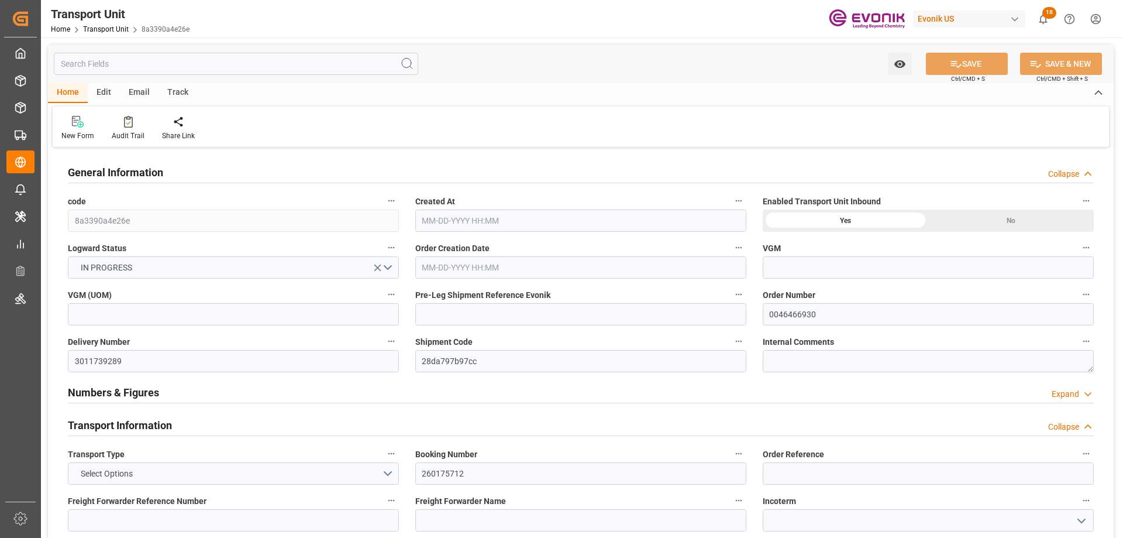
type input "[DATE] 00:00"
click at [198, 56] on input "text" at bounding box center [236, 64] width 365 height 22
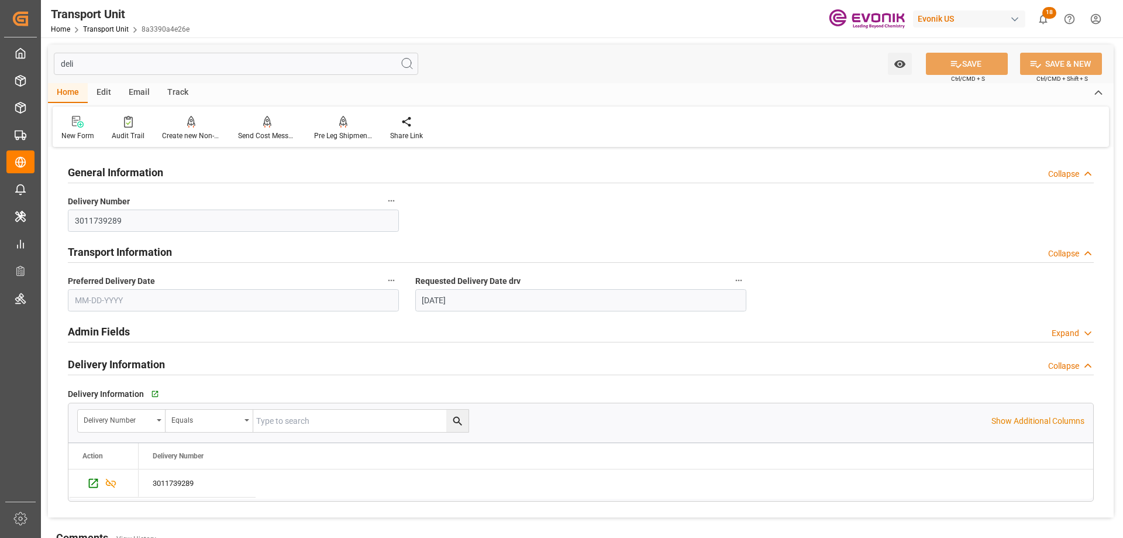
type input "deli"
click at [127, 58] on input "deli" at bounding box center [236, 64] width 365 height 22
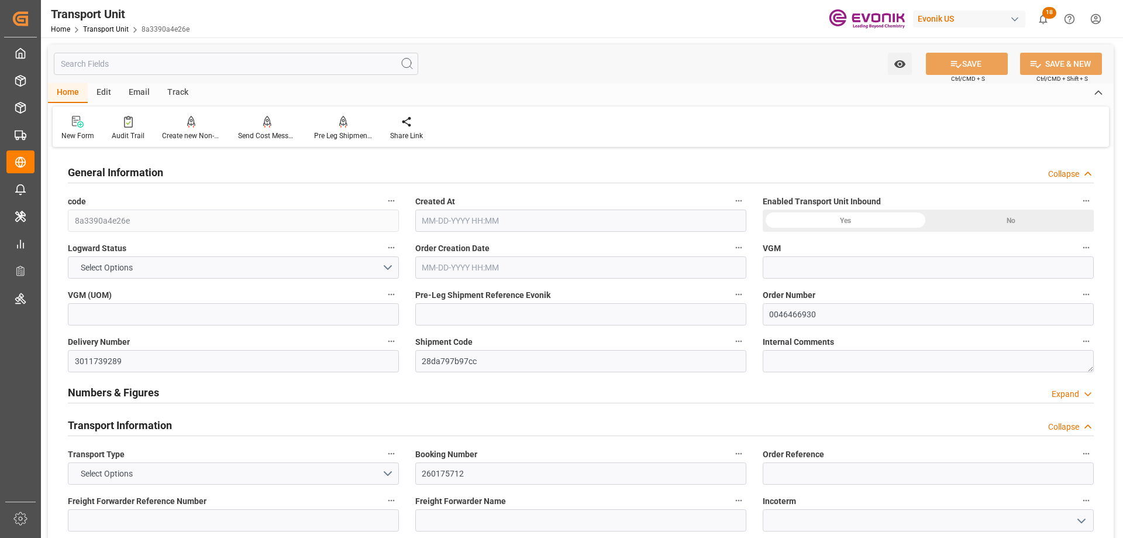
type input "Maersk"
type input "Maersk Line AS"
type input "USMSY"
type input "NLRTM"
type input "17252"
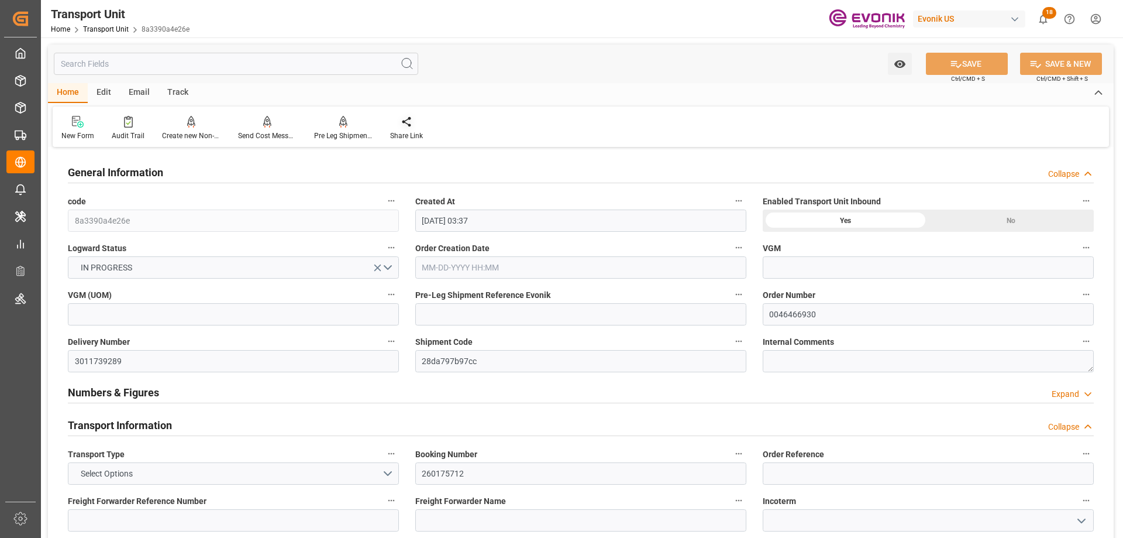
type input "09-22-2025 03:37"
type input "[DATE] 00:00"
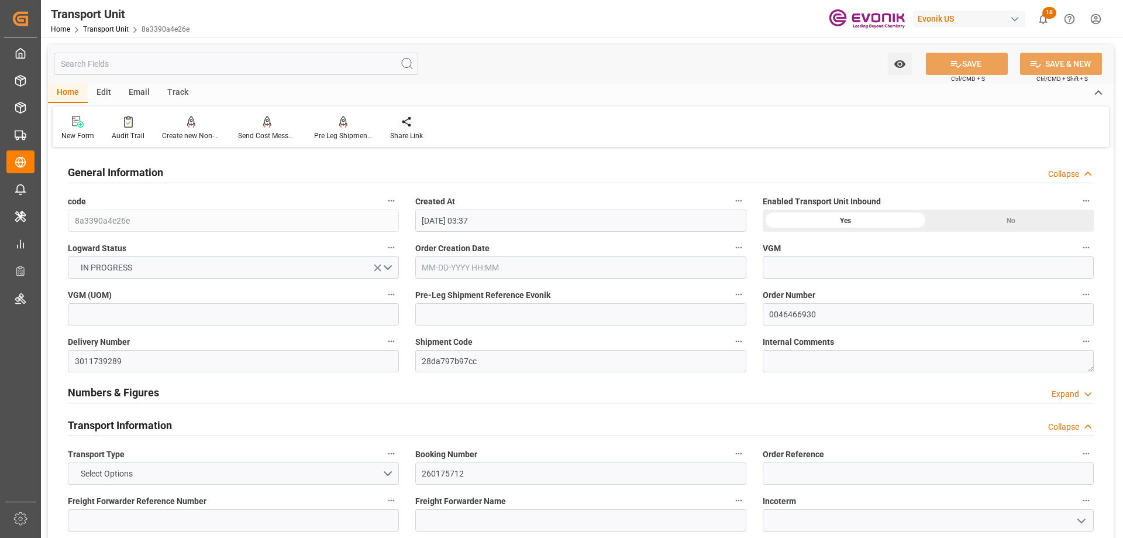
type input "[DATE] 00:00"
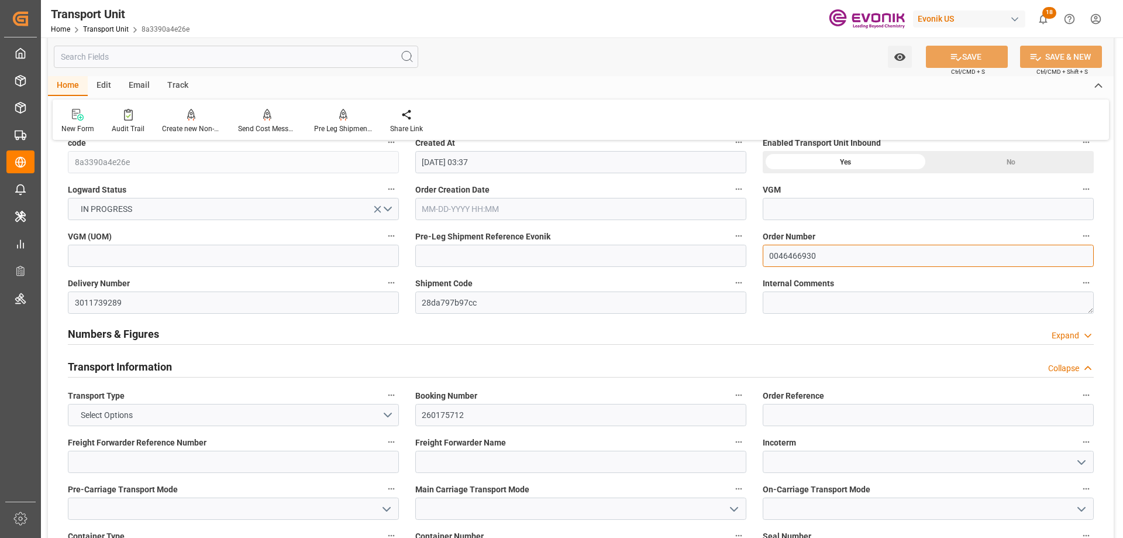
click at [800, 262] on input "0046466930" at bounding box center [928, 256] width 331 height 22
click at [396, 279] on icon "button" at bounding box center [391, 282] width 9 height 9
click at [416, 282] on li "Audits" at bounding box center [414, 282] width 60 height 19
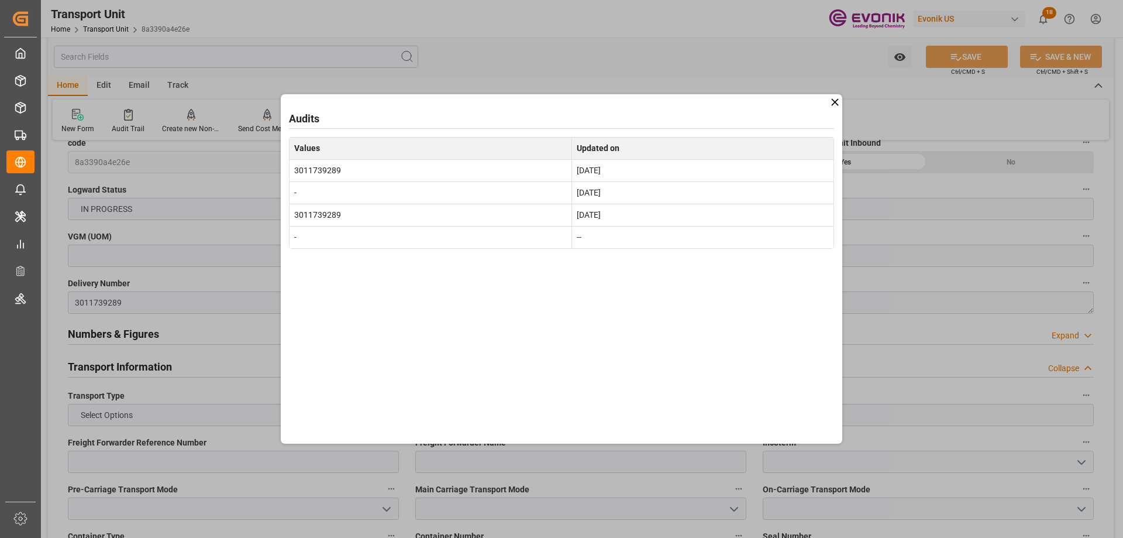
click at [830, 102] on icon at bounding box center [835, 102] width 12 height 12
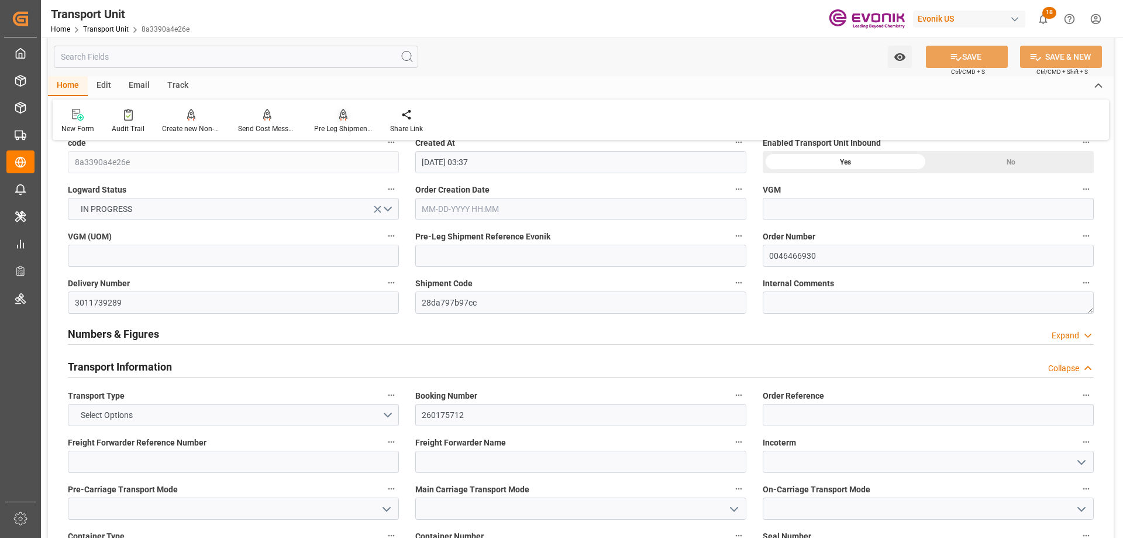
click at [341, 128] on div "Pre Leg Shipment Inbound" at bounding box center [343, 128] width 59 height 11
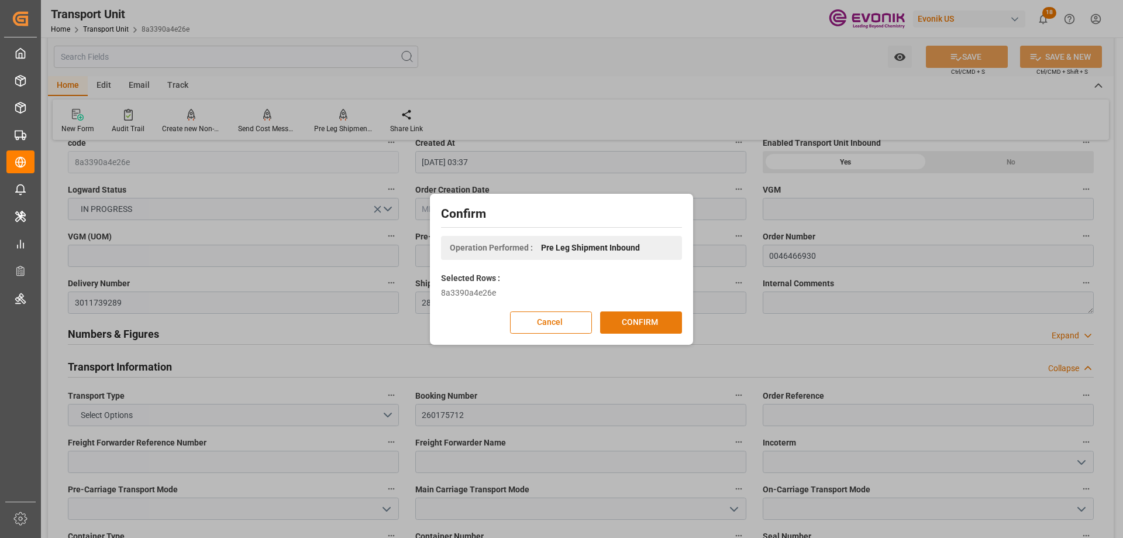
click at [644, 322] on button "CONFIRM" at bounding box center [641, 322] width 82 height 22
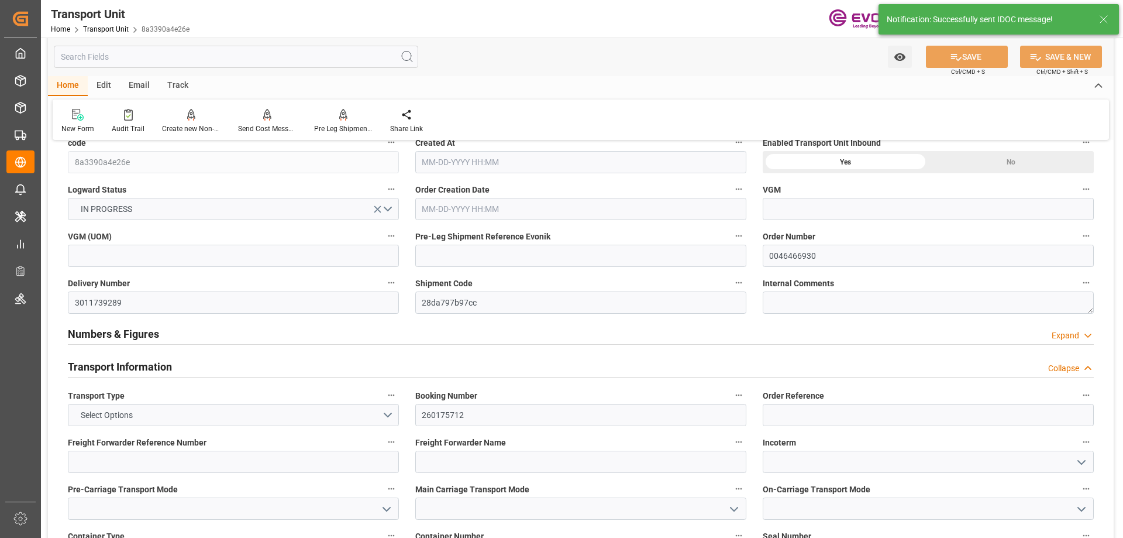
type input "Maersk"
type input "Maersk Line AS"
type input "USMSY"
type input "NLRTM"
type input "17252"
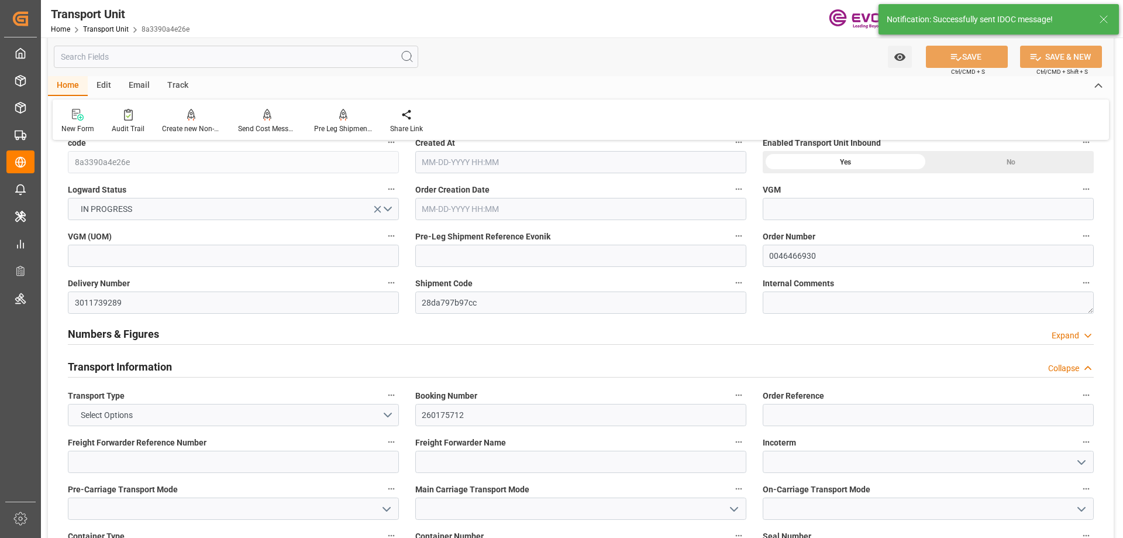
type input "09-22-2025 03:37"
type input "[DATE]"
type input "[DATE] 00:00"
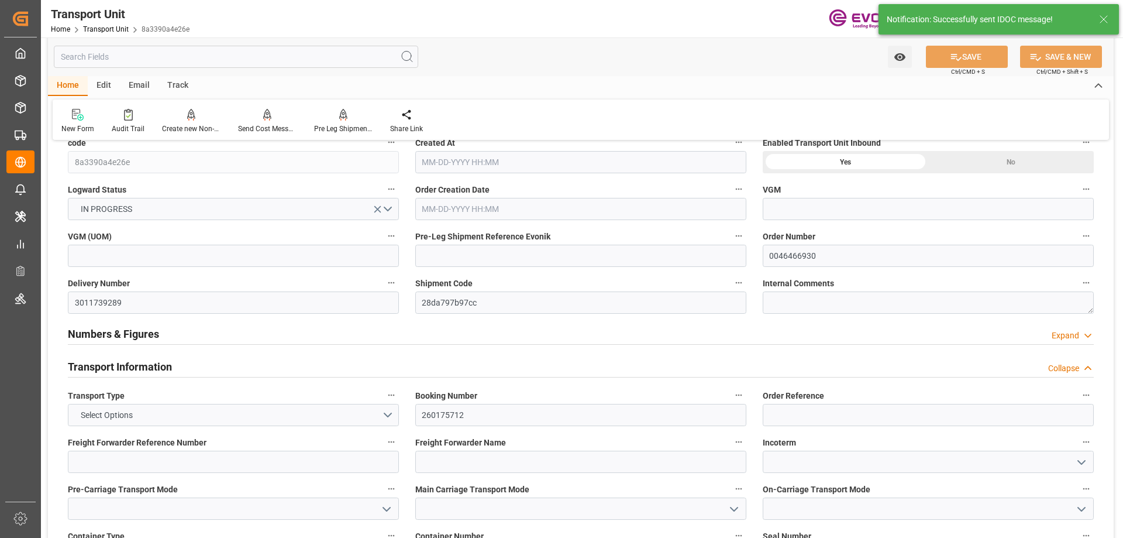
type input "[DATE] 00:00"
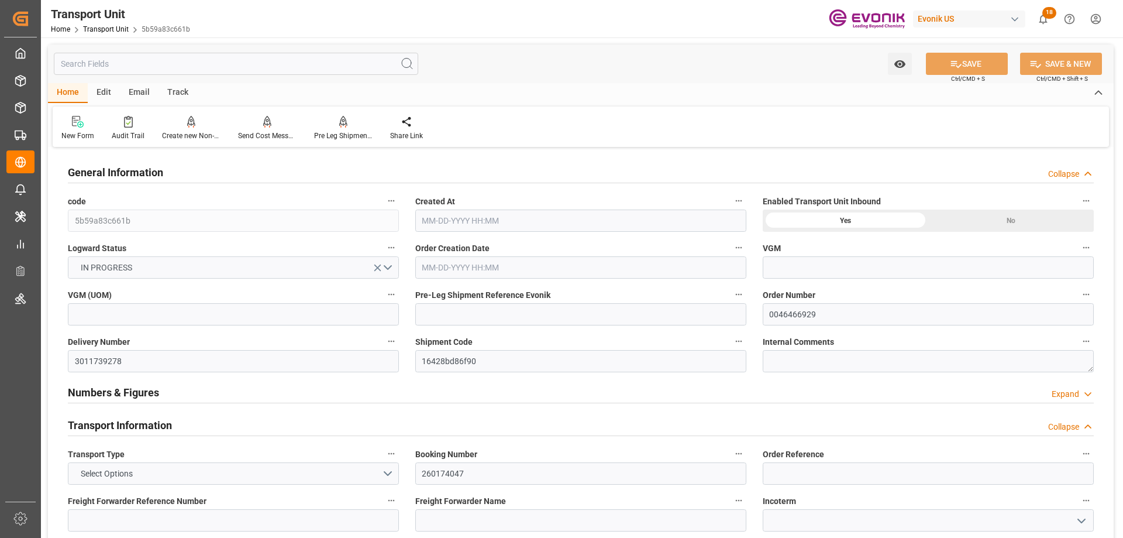
type input "Maersk"
type input "Maersk Line AS"
type input "USMSY"
type input "NLRTM"
type input "17252"
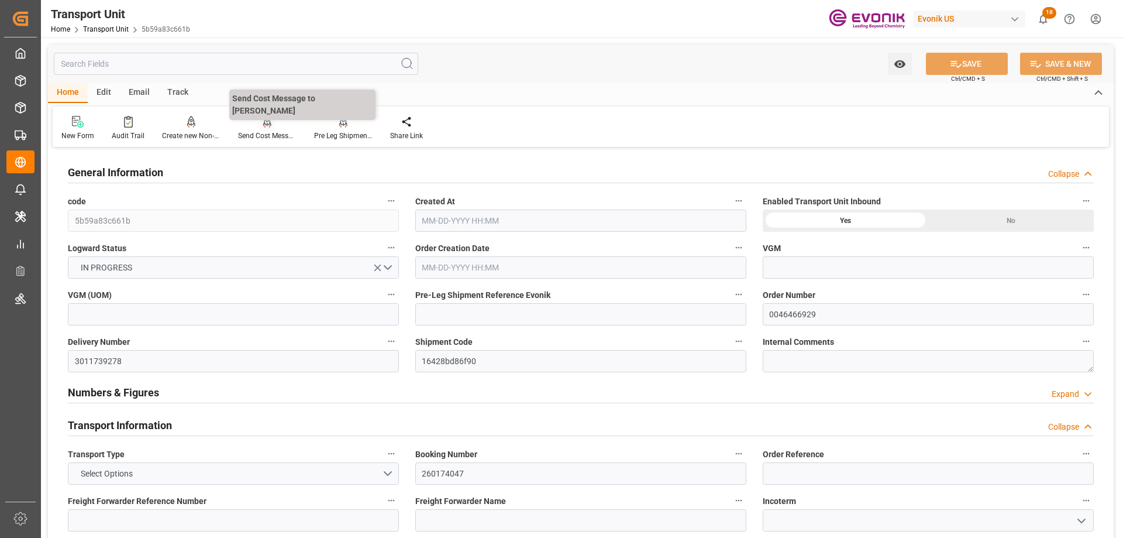
type input "[DATE] 03:32"
type input "[DATE]"
type input "[DATE] 00:00"
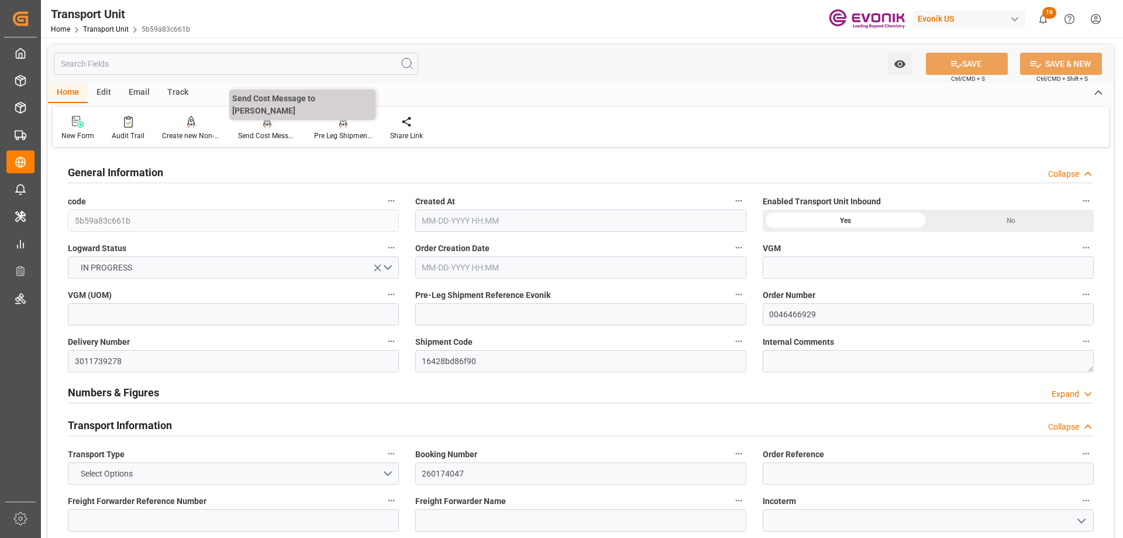
type input "[DATE] 00:00"
click at [339, 136] on div "Pre Leg Shipment Inbound" at bounding box center [343, 135] width 59 height 11
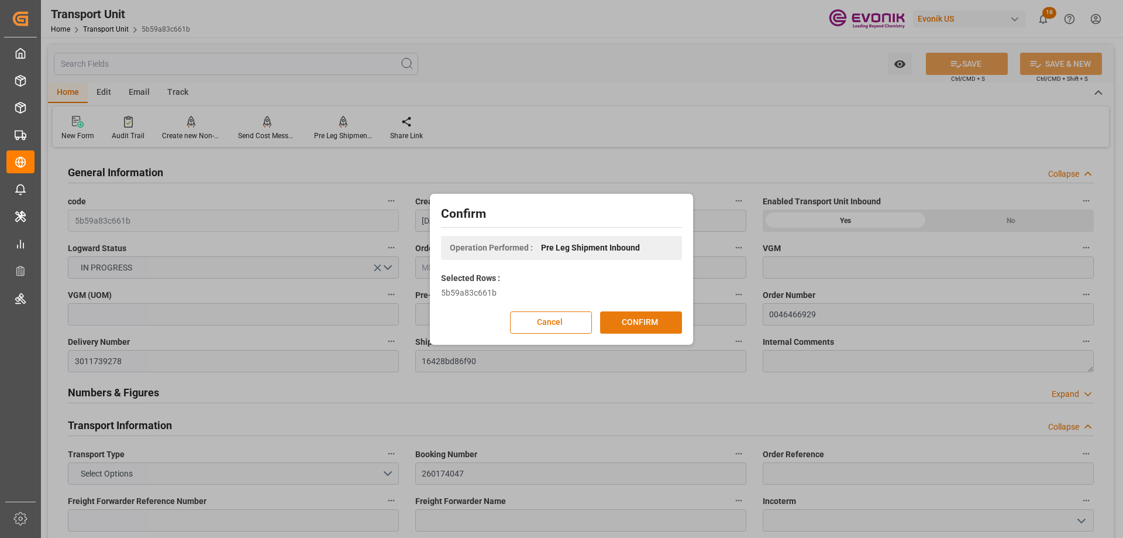
click at [654, 317] on button "CONFIRM" at bounding box center [641, 322] width 82 height 22
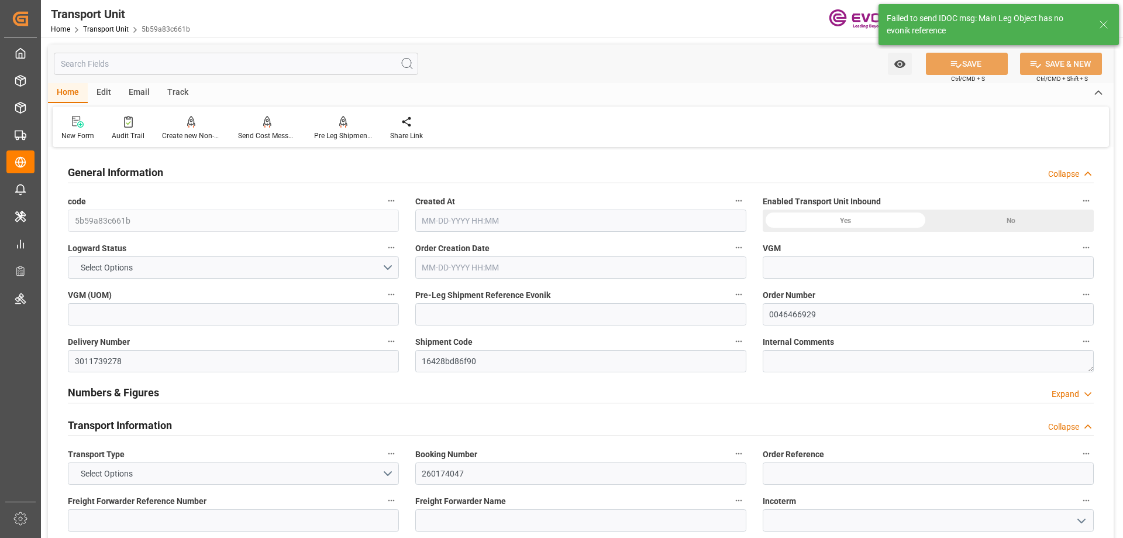
type input "Maersk"
type input "Maersk Line AS"
type input "USMSY"
type input "NLRTM"
type input "17252"
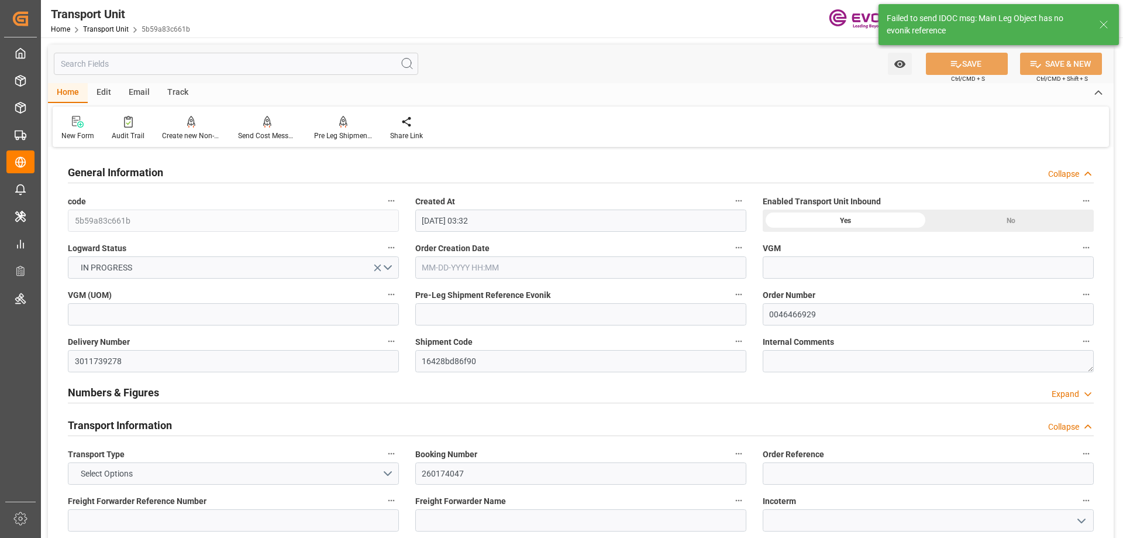
type input "[DATE] 03:32"
type input "[DATE]"
type input "[DATE] 00:00"
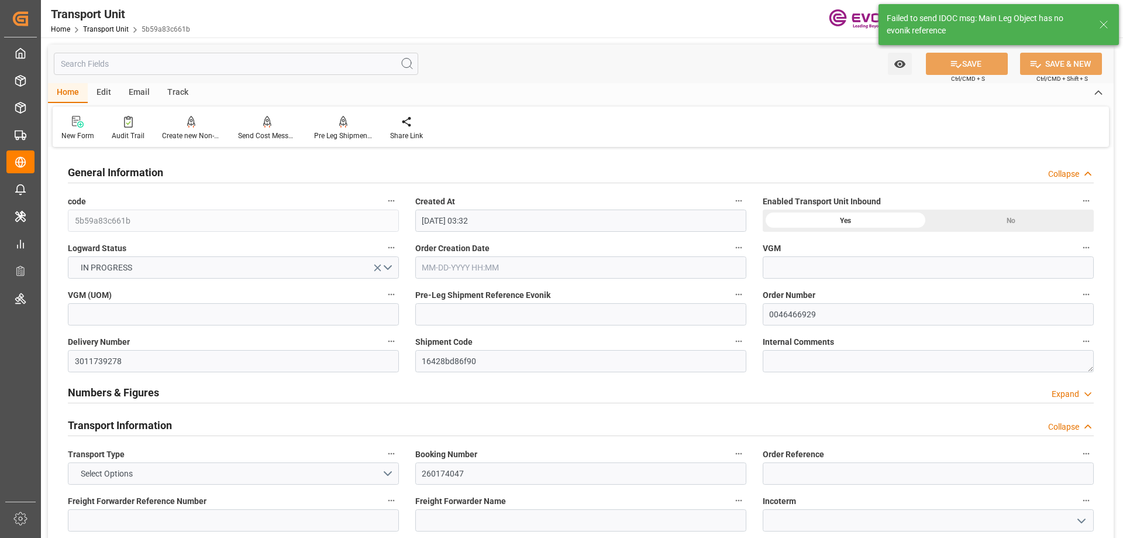
type input "[DATE] 00:00"
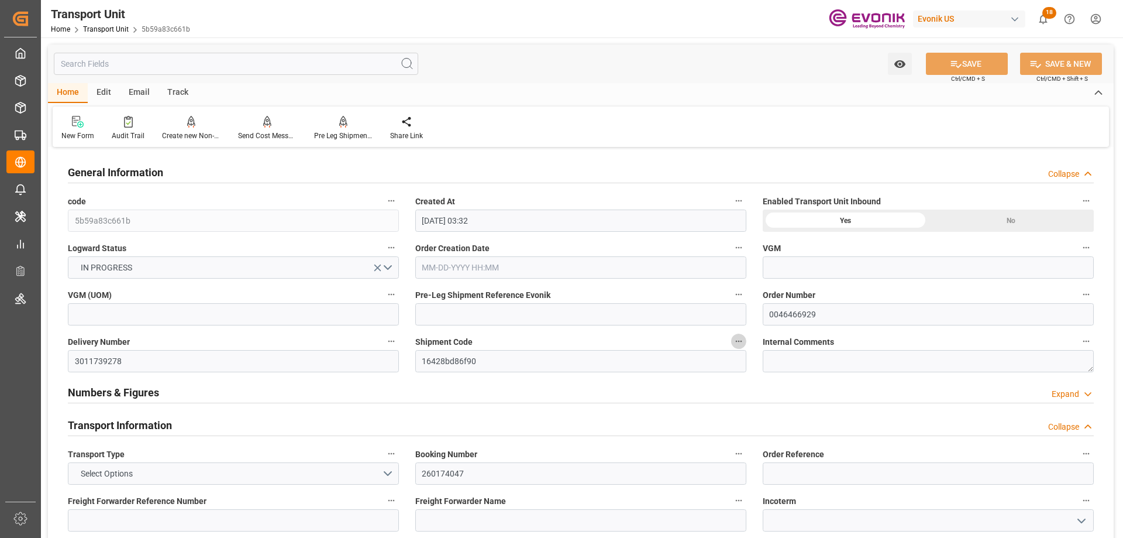
click at [739, 341] on icon "button" at bounding box center [739, 342] width 6 height 2
click at [779, 359] on li "Open Parent Object" at bounding box center [785, 360] width 108 height 19
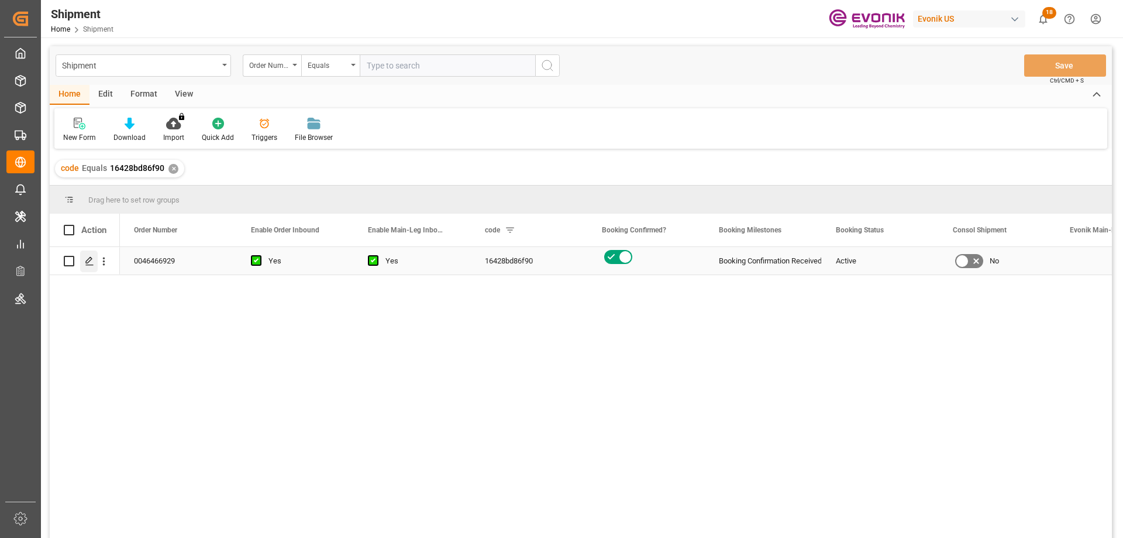
click at [92, 256] on div "Press SPACE to select this row." at bounding box center [89, 261] width 18 height 22
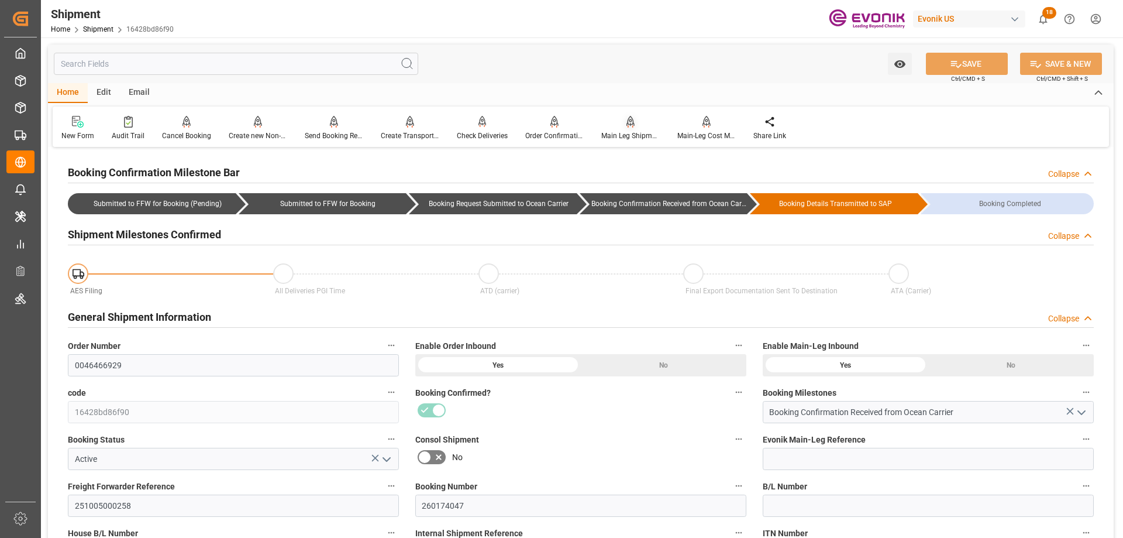
click at [620, 138] on div "Main Leg Shipment" at bounding box center [631, 135] width 59 height 11
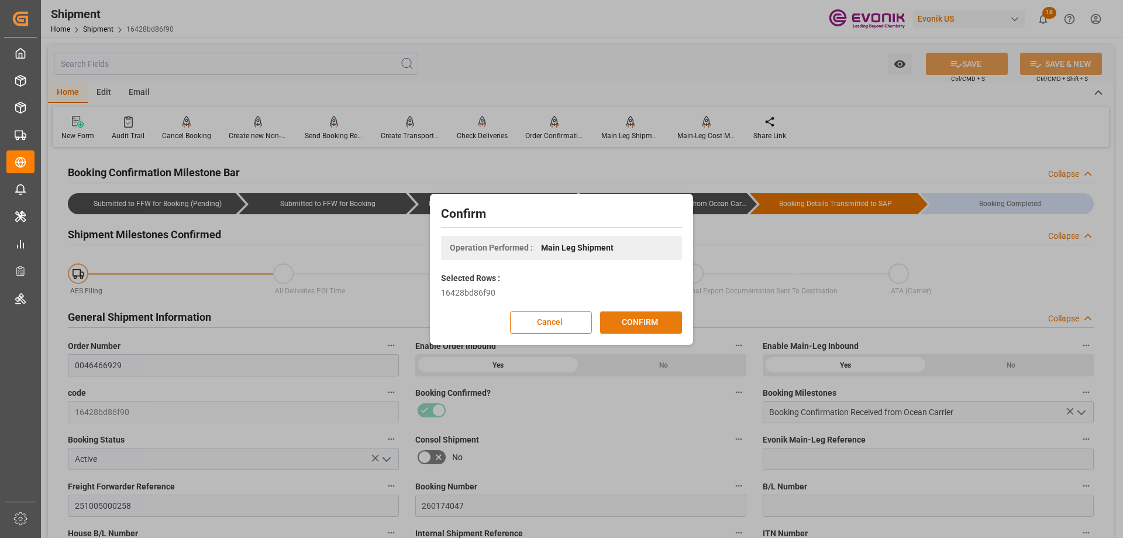
click at [632, 321] on button "CONFIRM" at bounding box center [641, 322] width 82 height 22
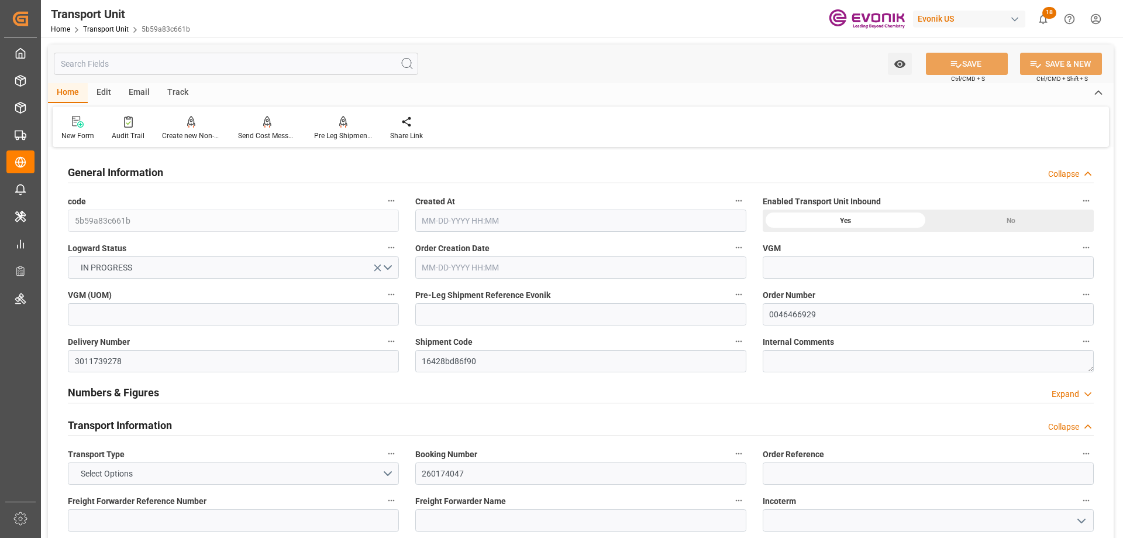
type input "Maersk"
type input "Maersk Line AS"
type input "USMSY"
type input "NLRTM"
type input "17252"
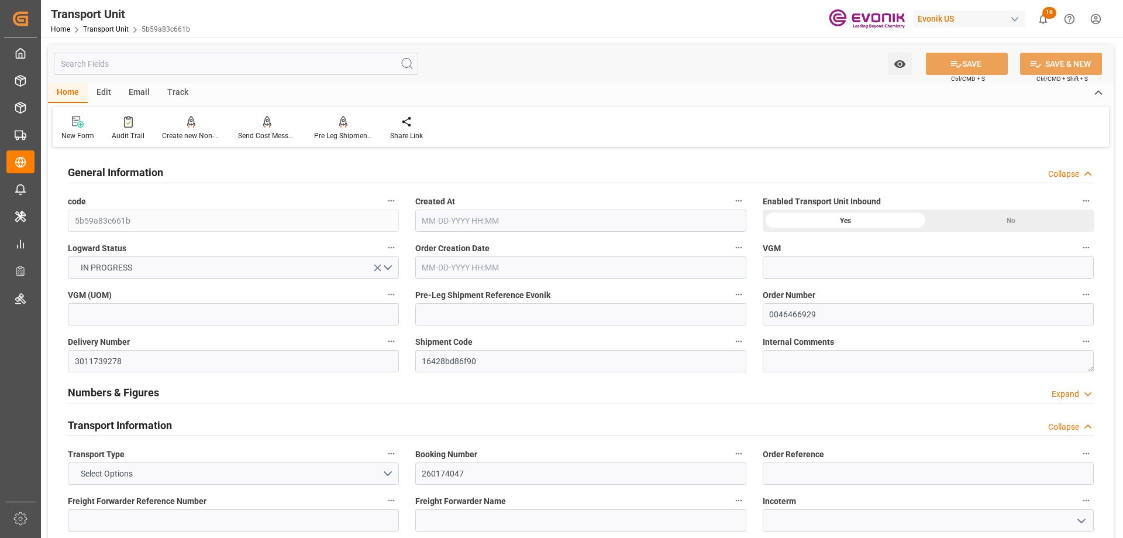
type input "09-22-2025 03:32"
type input "12-01-2025"
type input "10-27-2025 00:00"
type input "10-24-2025 00:00"
type input "12-01-2025 00:00"
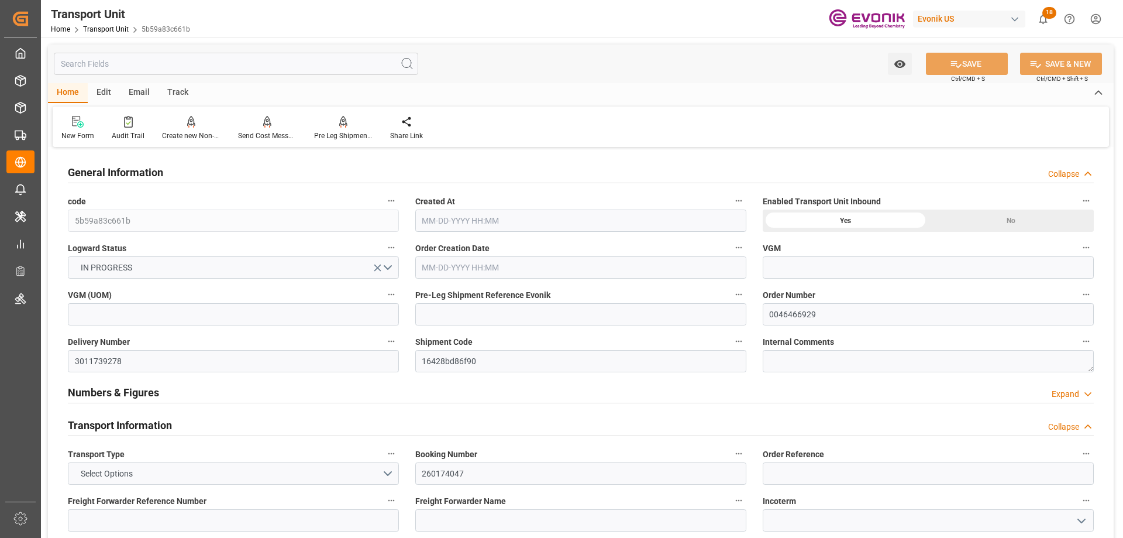
type input "12-01-2025 00:00"
type input "10-21-2025 00:00"
click at [342, 135] on div "Pre Leg Shipment Inbound" at bounding box center [343, 135] width 59 height 11
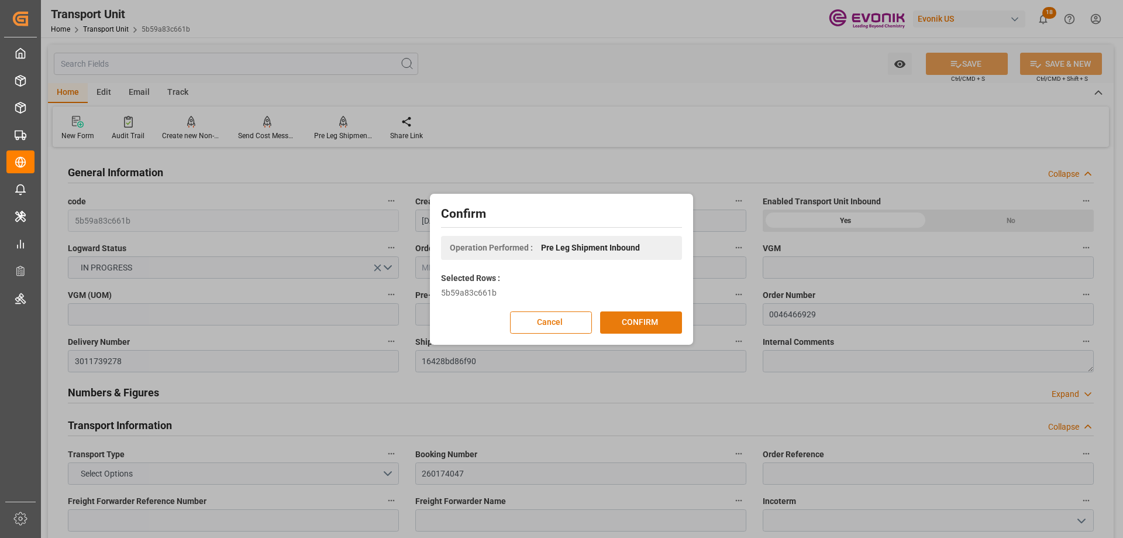
click at [642, 314] on button "CONFIRM" at bounding box center [641, 322] width 82 height 22
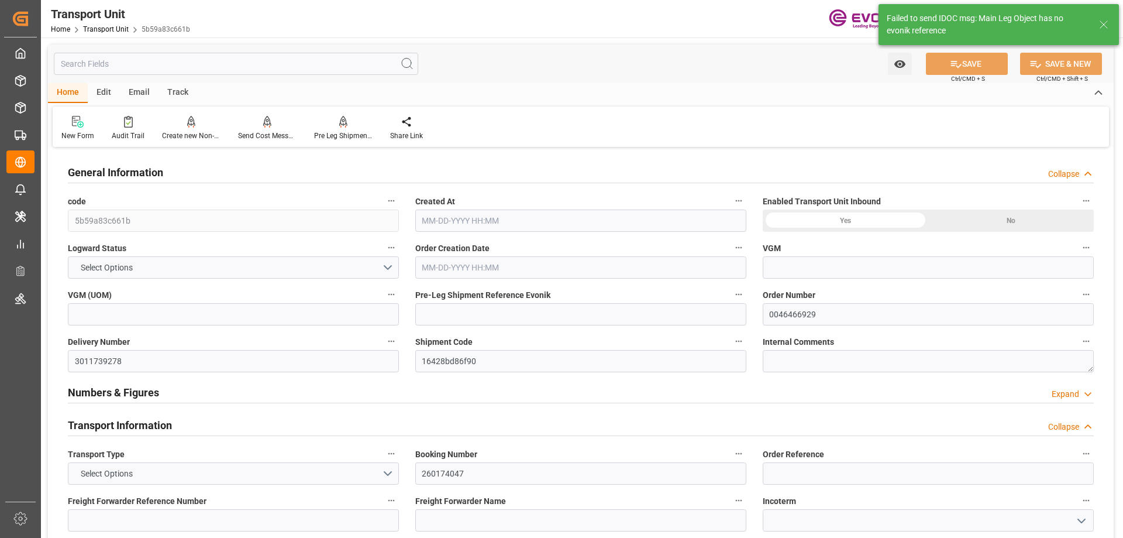
type input "Maersk"
type input "Maersk Line AS"
type input "USMSY"
type input "NLRTM"
type input "17252"
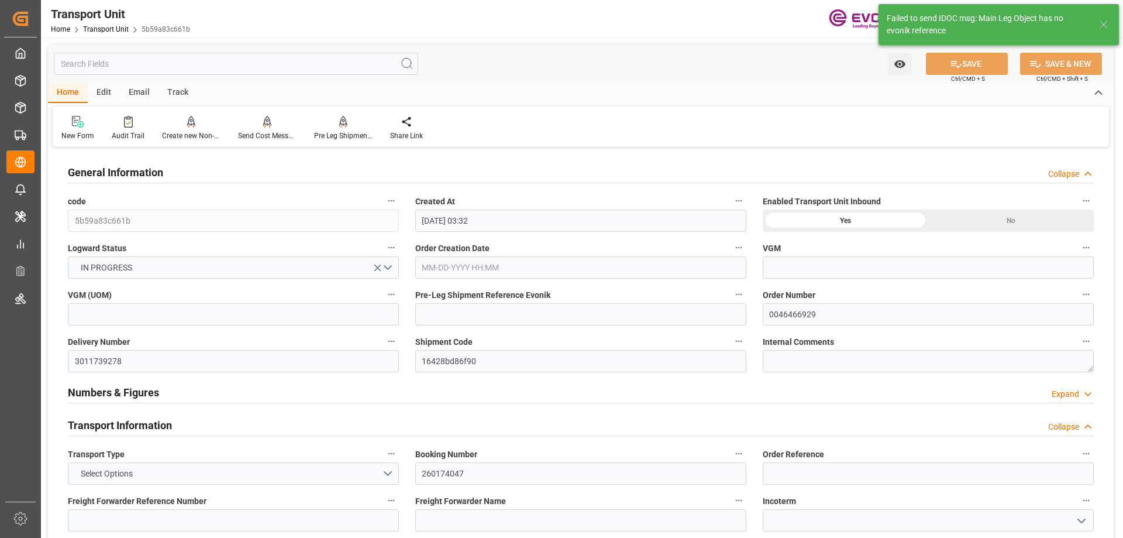
type input "09-22-2025 03:32"
type input "12-01-2025"
type input "10-27-2025 00:00"
type input "10-24-2025 00:00"
type input "12-01-2025 00:00"
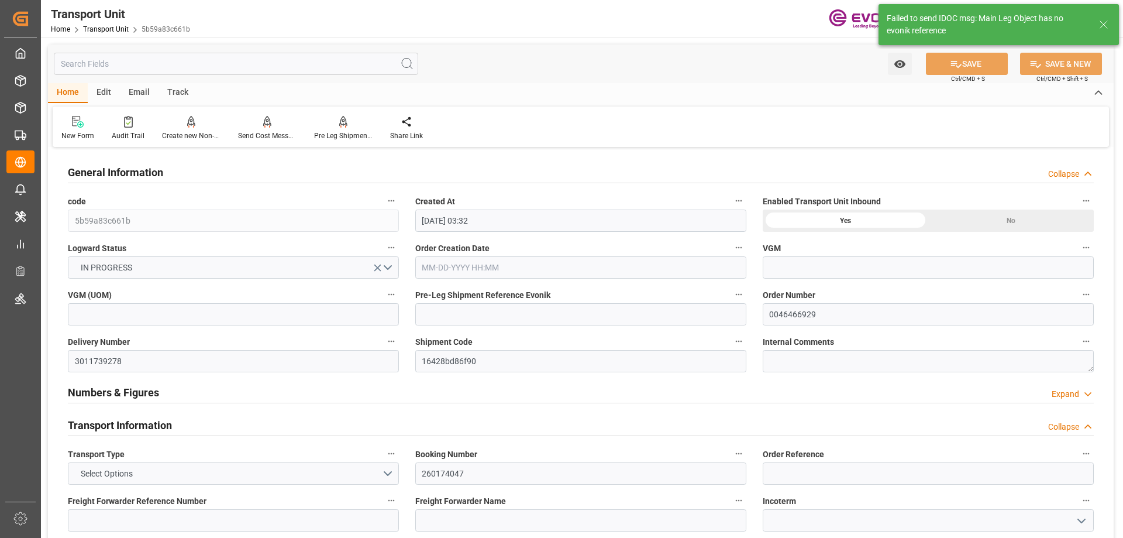
type input "12-01-2025 00:00"
type input "10-21-2025 00:00"
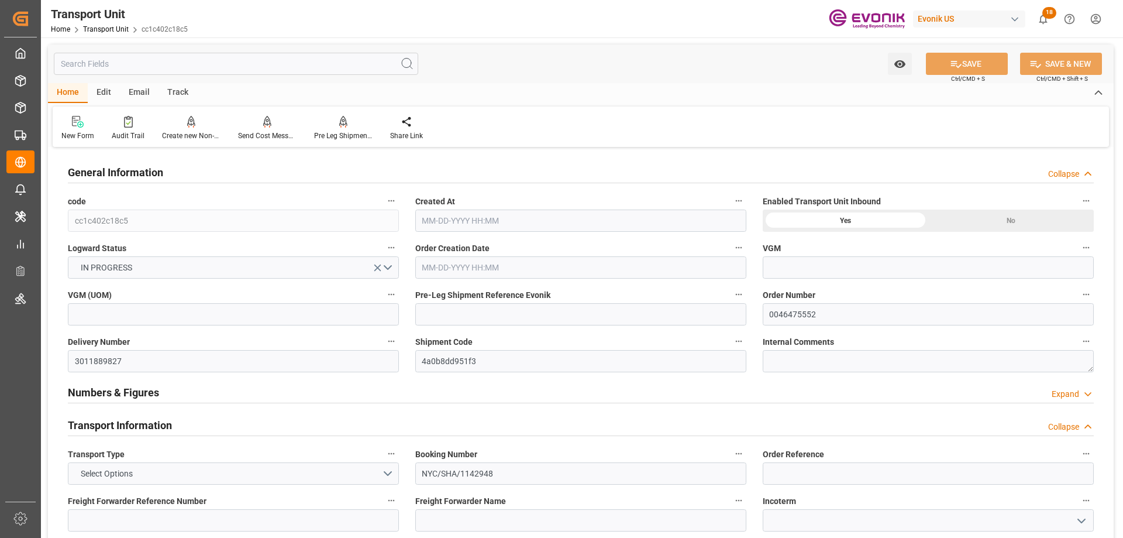
type input "AC Containerline"
type input "Leschaco Inc."
type input "USHOU"
type input "CNSHA"
type input "812"
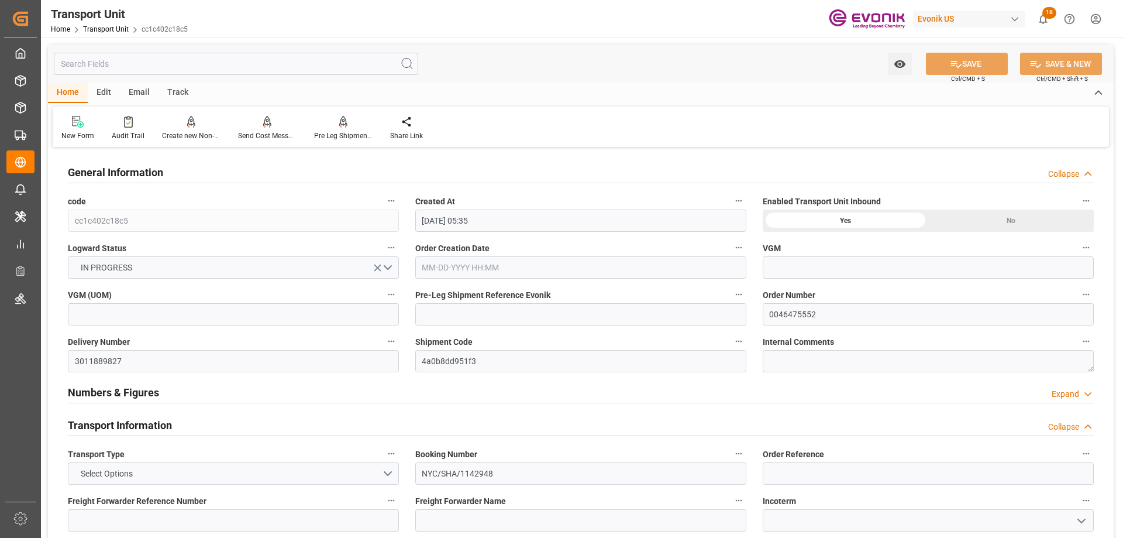
type input "[DATE] 05:35"
type input "[DATE]"
type input "[DATE] 00:00"
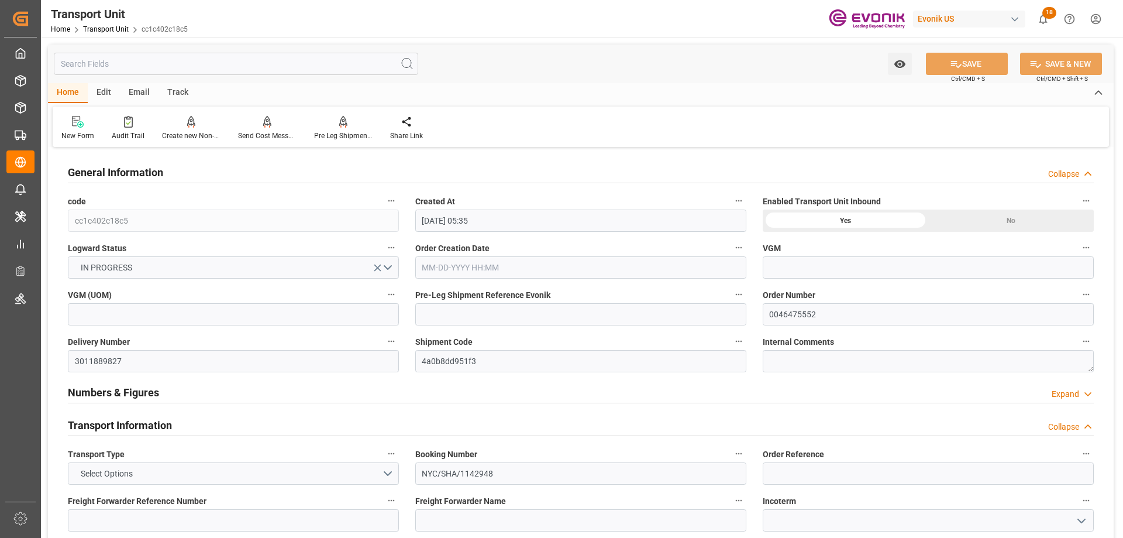
type input "[DATE] 00:00"
type input "[DATE] 12:00"
click at [337, 133] on div "Pre Leg Shipment Inbound" at bounding box center [343, 135] width 59 height 11
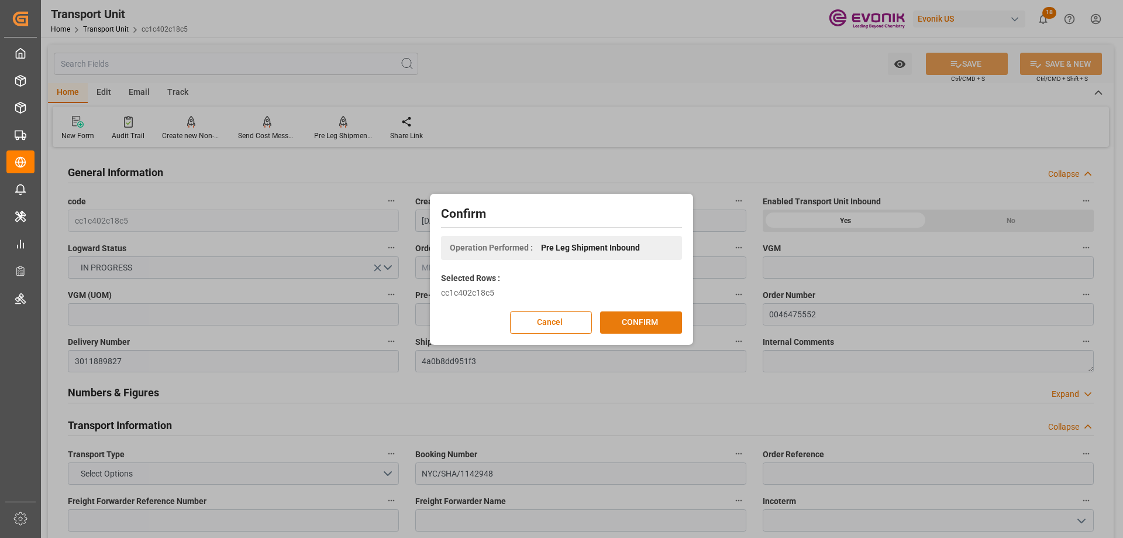
click at [642, 316] on button "CONFIRM" at bounding box center [641, 322] width 82 height 22
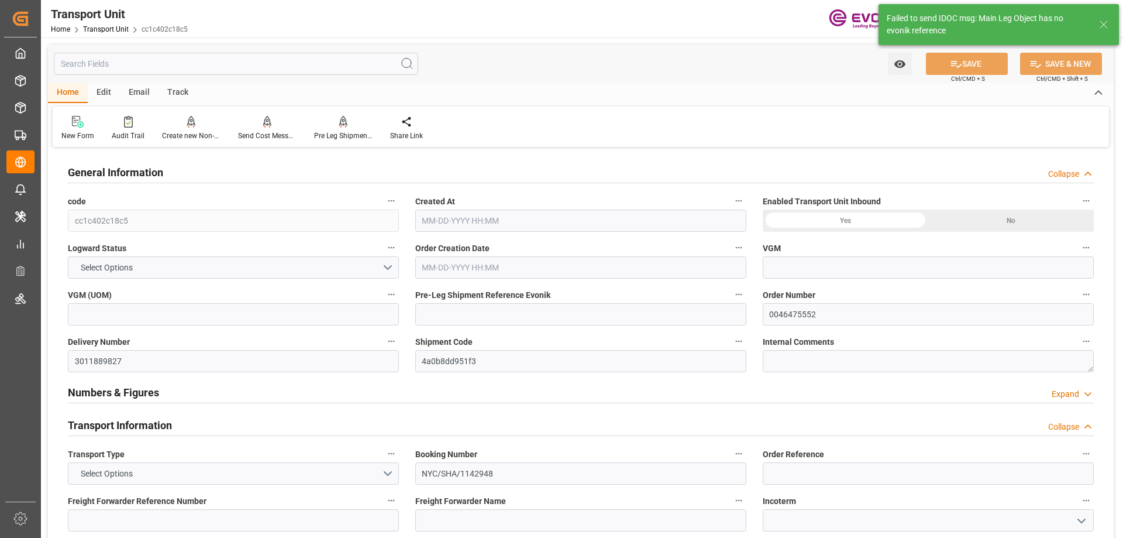
type input "AC Containerline"
type input "Leschaco Inc."
type input "USHOU"
type input "CNSHA"
type input "812"
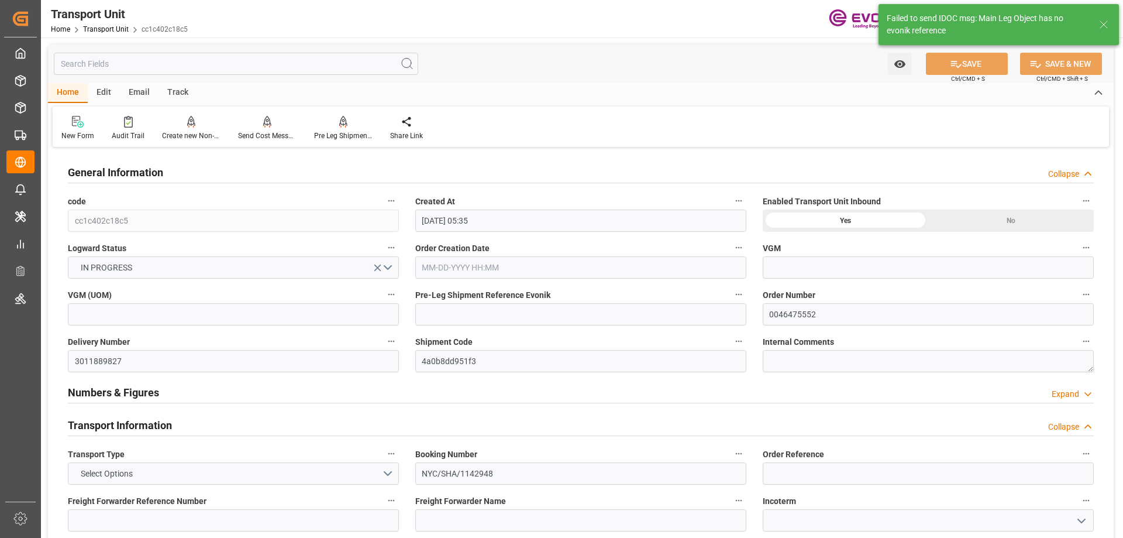
type input "[DATE] 05:35"
type input "[DATE]"
type input "[DATE] 00:00"
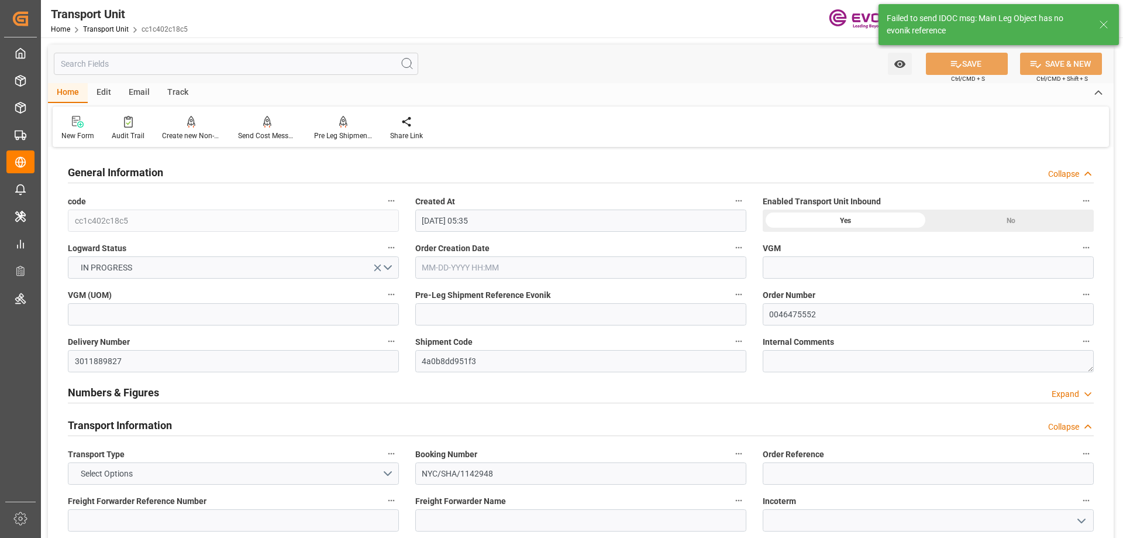
type input "[DATE] 00:00"
type input "[DATE] 12:00"
click at [394, 340] on icon "button" at bounding box center [391, 340] width 9 height 9
click at [408, 339] on li "Audits" at bounding box center [414, 341] width 60 height 19
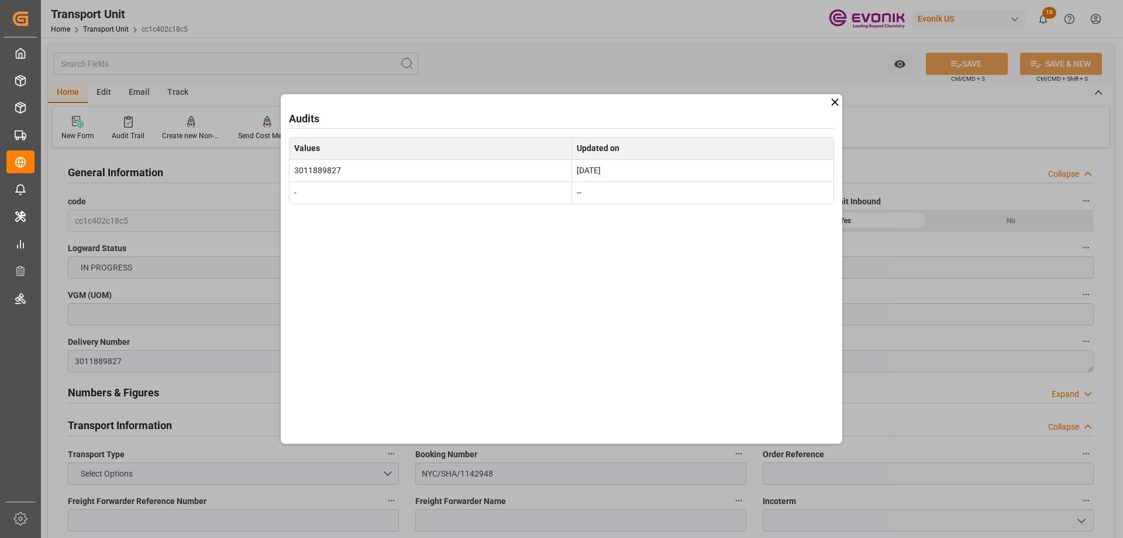
click at [834, 106] on icon at bounding box center [835, 102] width 12 height 12
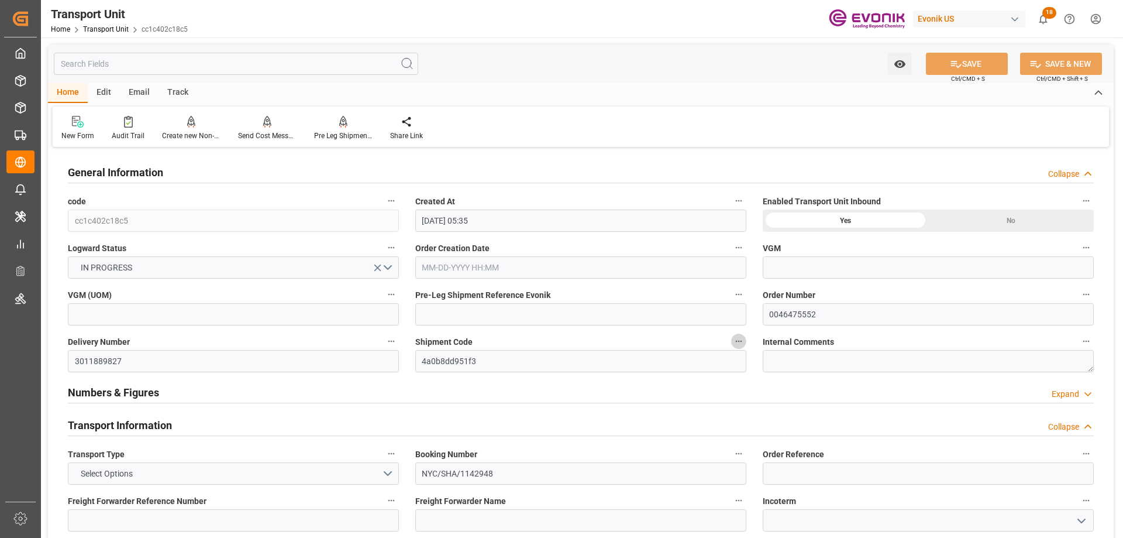
click at [741, 345] on icon "button" at bounding box center [738, 340] width 9 height 9
click at [771, 343] on li "Audits" at bounding box center [785, 341] width 108 height 19
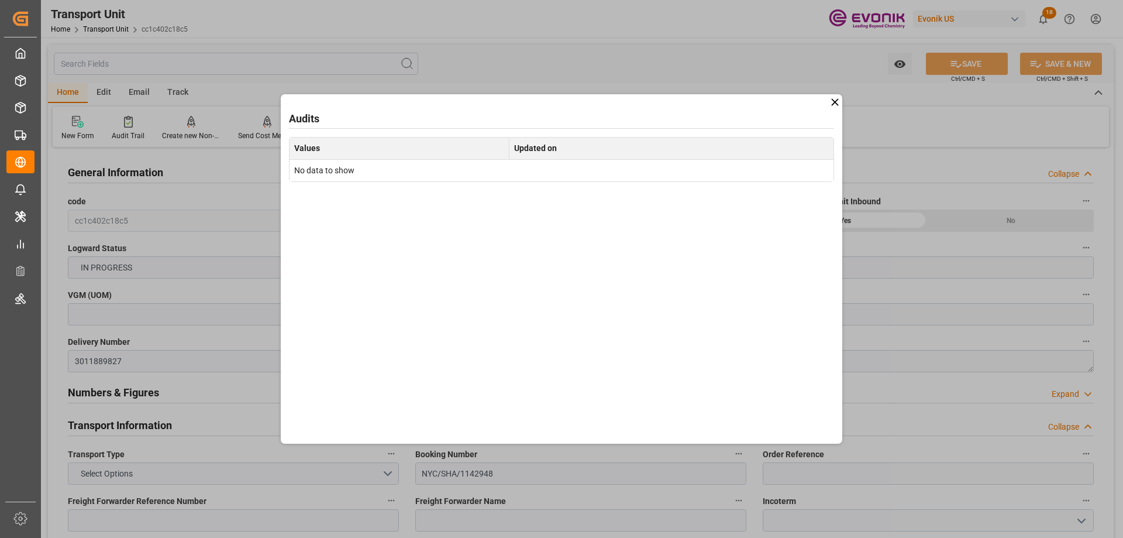
click at [838, 102] on icon at bounding box center [835, 102] width 12 height 12
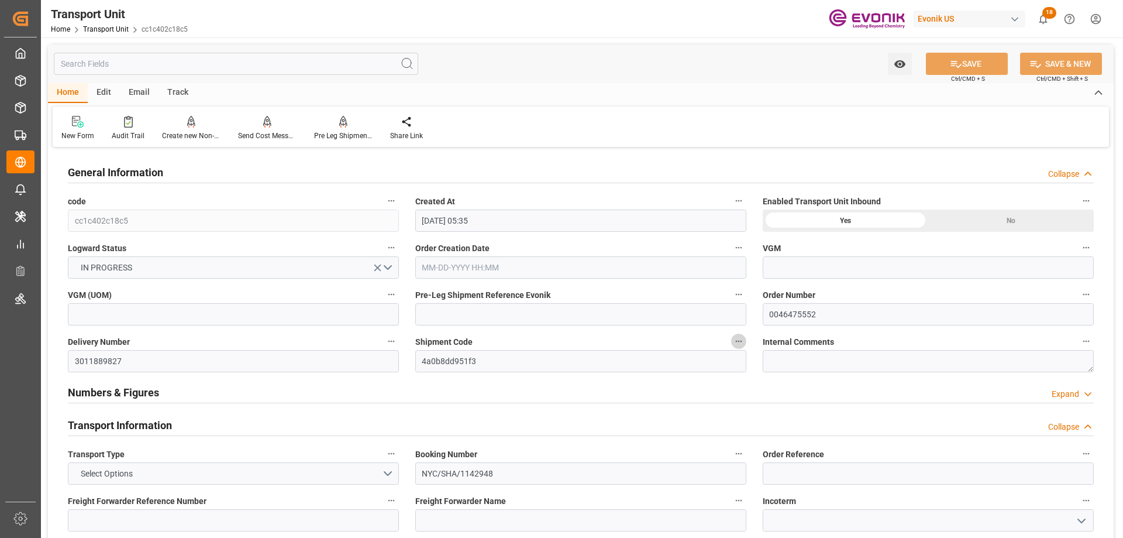
click at [736, 340] on icon "button" at bounding box center [738, 340] width 9 height 9
click at [753, 360] on li "Open Parent Object" at bounding box center [785, 360] width 108 height 19
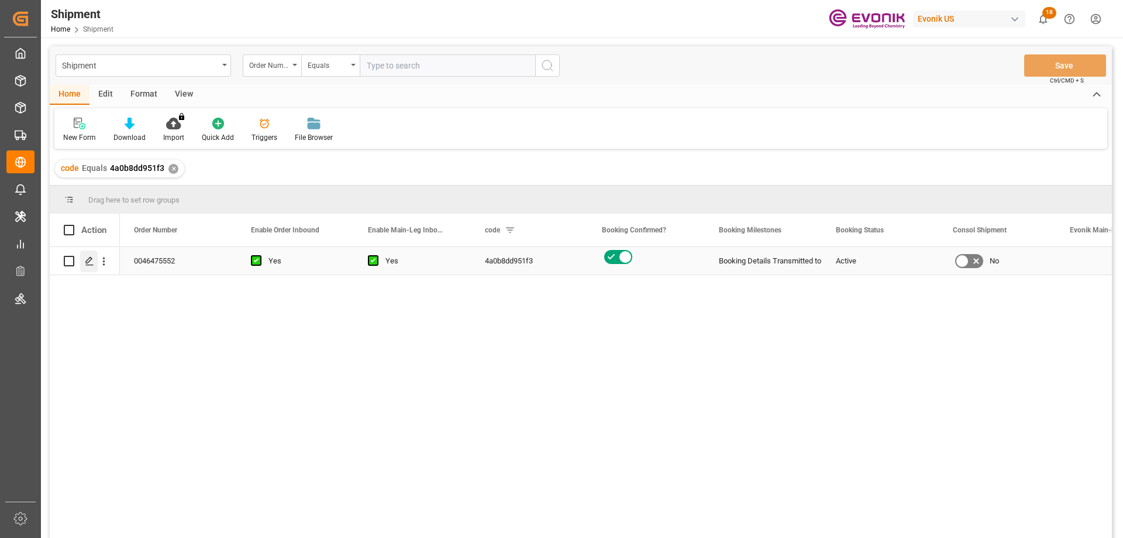
click at [90, 262] on icon "Press SPACE to select this row." at bounding box center [89, 260] width 9 height 9
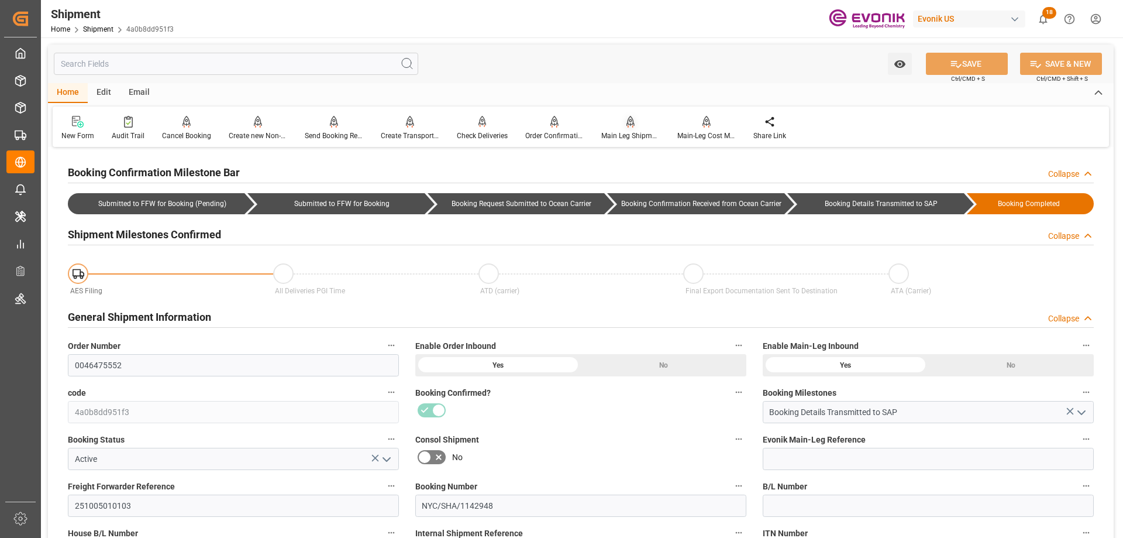
click at [638, 132] on div "Main Leg Shipment" at bounding box center [631, 135] width 59 height 11
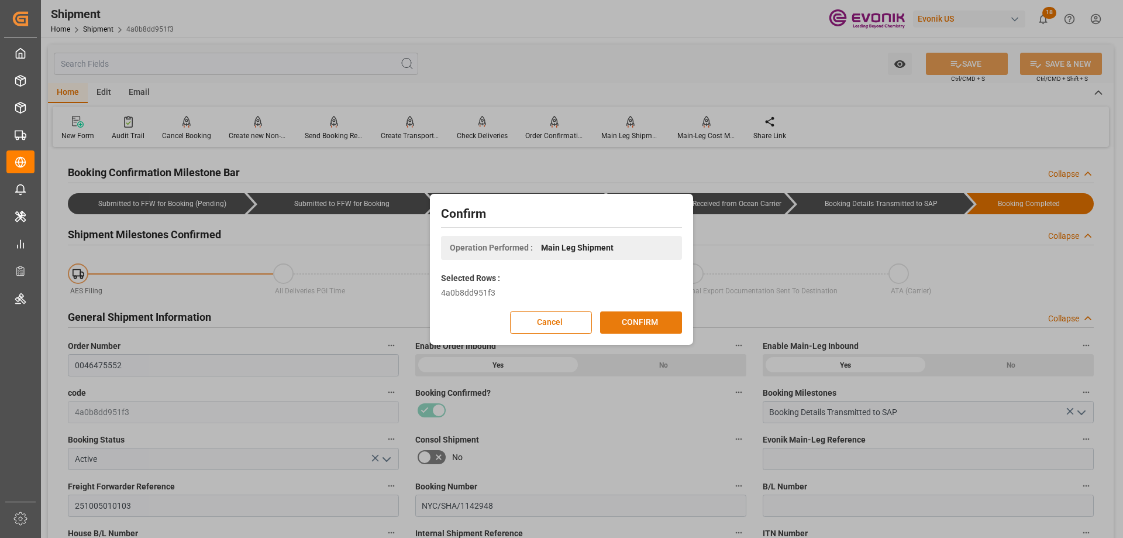
click at [660, 312] on button "CONFIRM" at bounding box center [641, 322] width 82 height 22
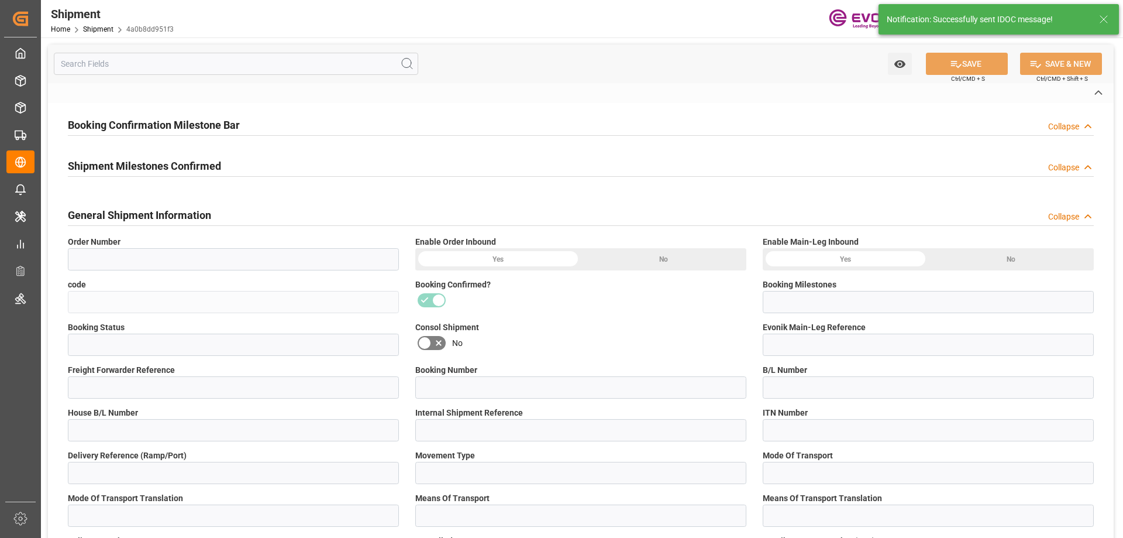
type input "0046475552"
type input "4a0b8dd951f3"
type input "Booking Details Transmitted to SAP"
type input "Active"
type input "251005010103"
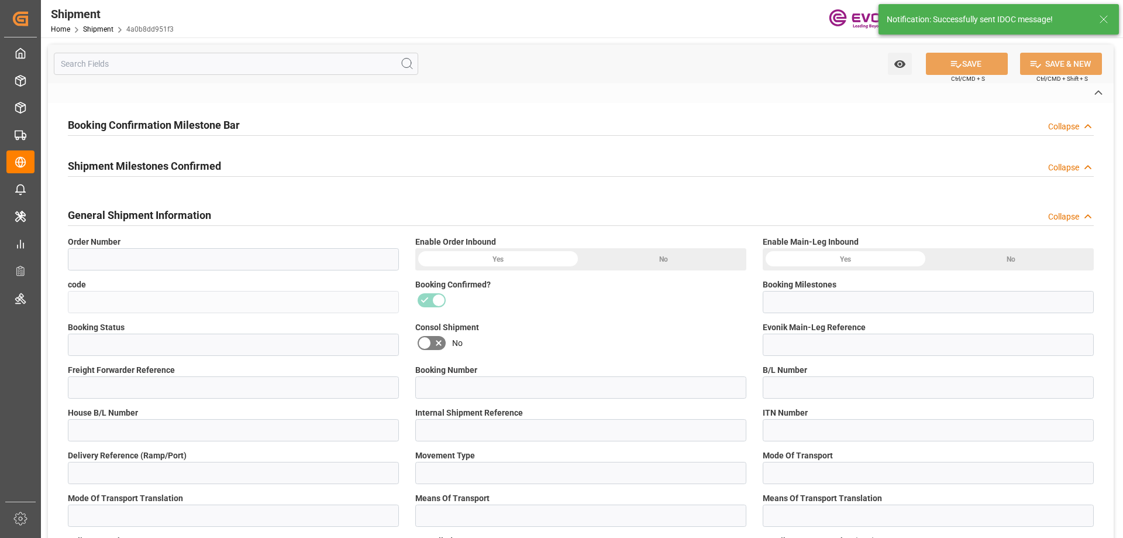
type input "NYC/SHA/1142948"
type input "P2P"
type input "41"
type input "LCL"
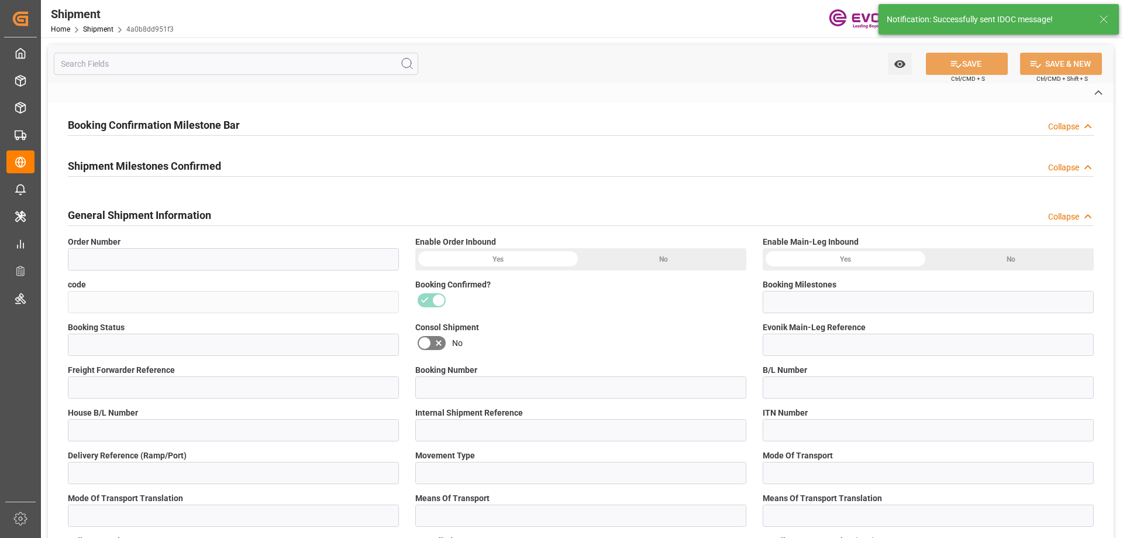
type input "0008"
type input "LCL"
type input "3011889827"
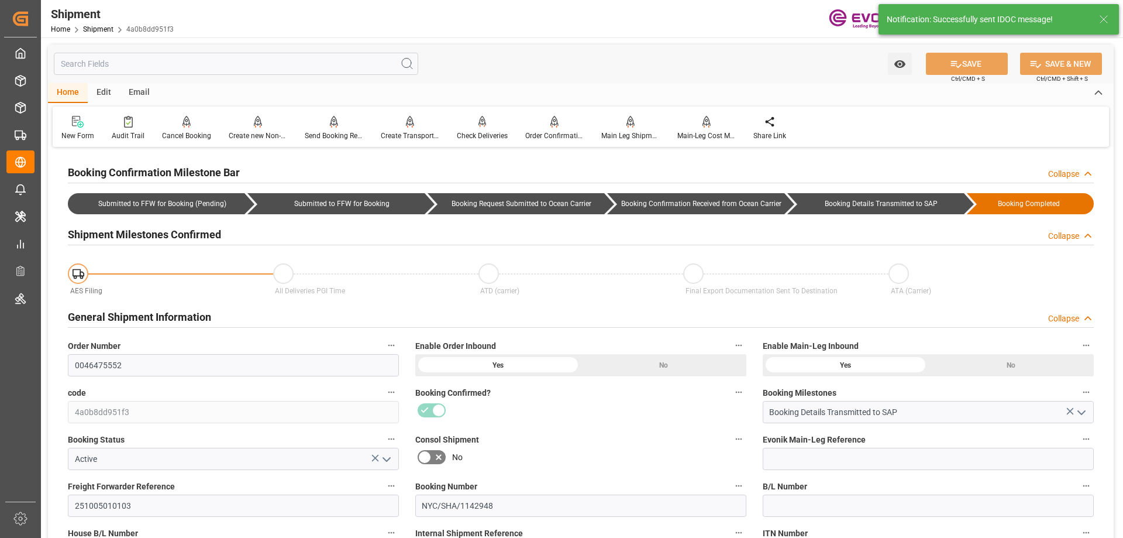
scroll to position [234, 0]
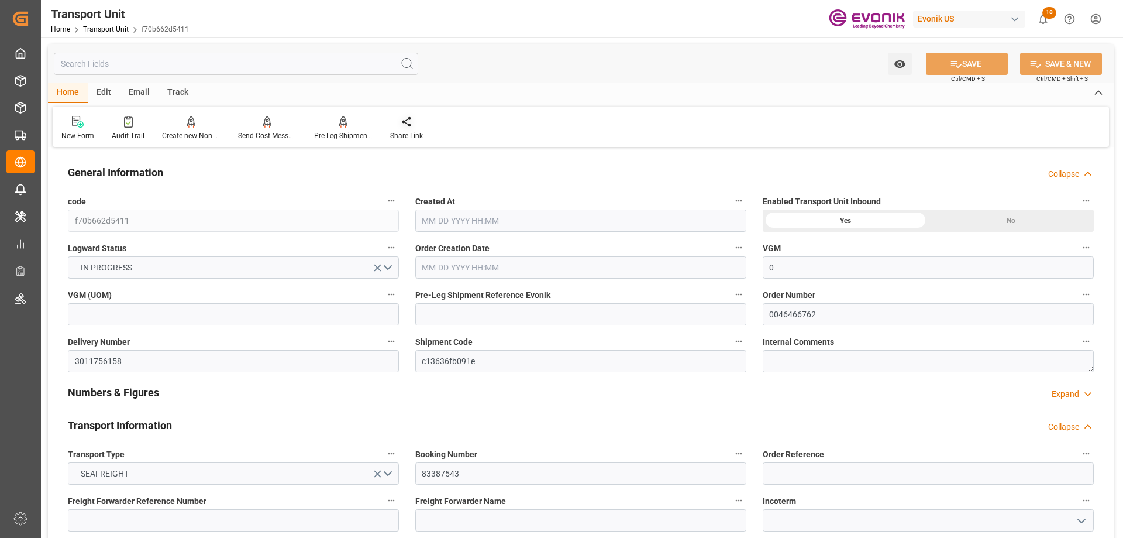
type input "0"
type input "AC Containerline"
type input "Leschaco Inc."
type input "USJAX"
type input "BRSSZ"
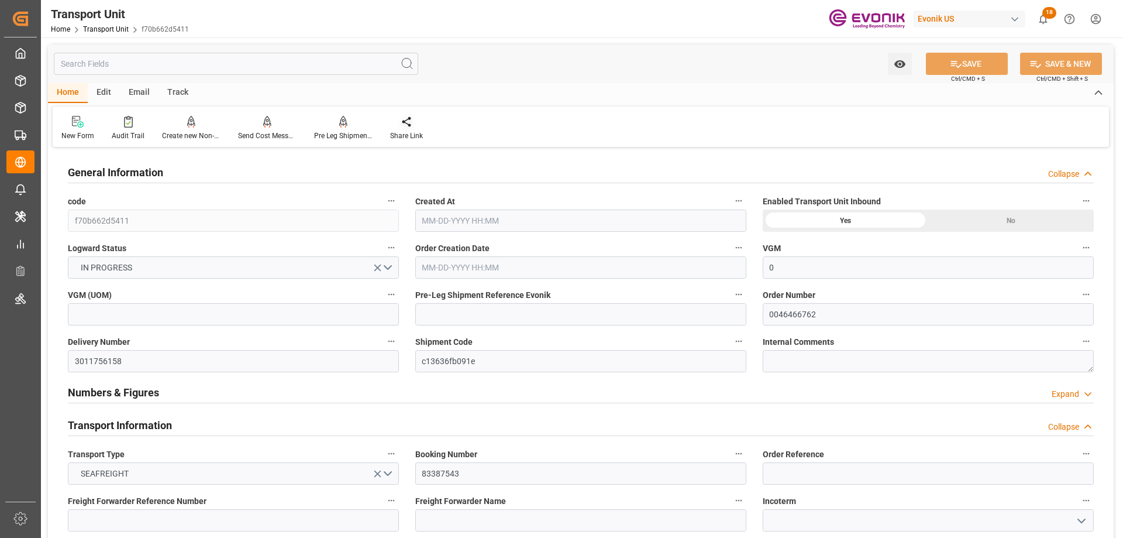
type input "858.661"
type input "[DATE] 21:33"
type input "[DATE]"
type input "[DATE] 00:00"
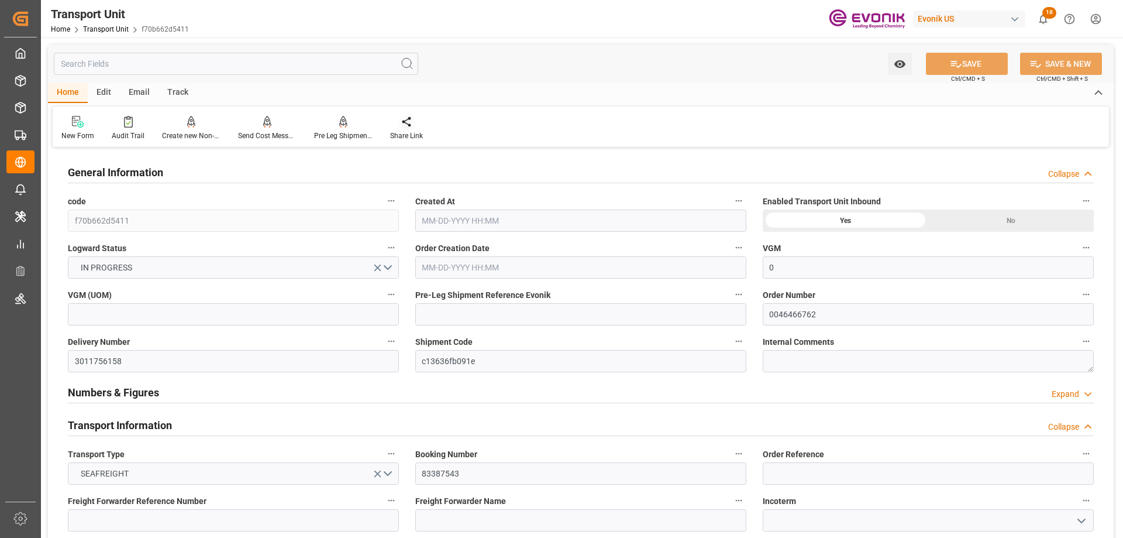
type input "[DATE] 00:00"
type input "[DATE] 10:00"
click at [347, 130] on div "Pre Leg Shipment Inbound" at bounding box center [343, 128] width 76 height 26
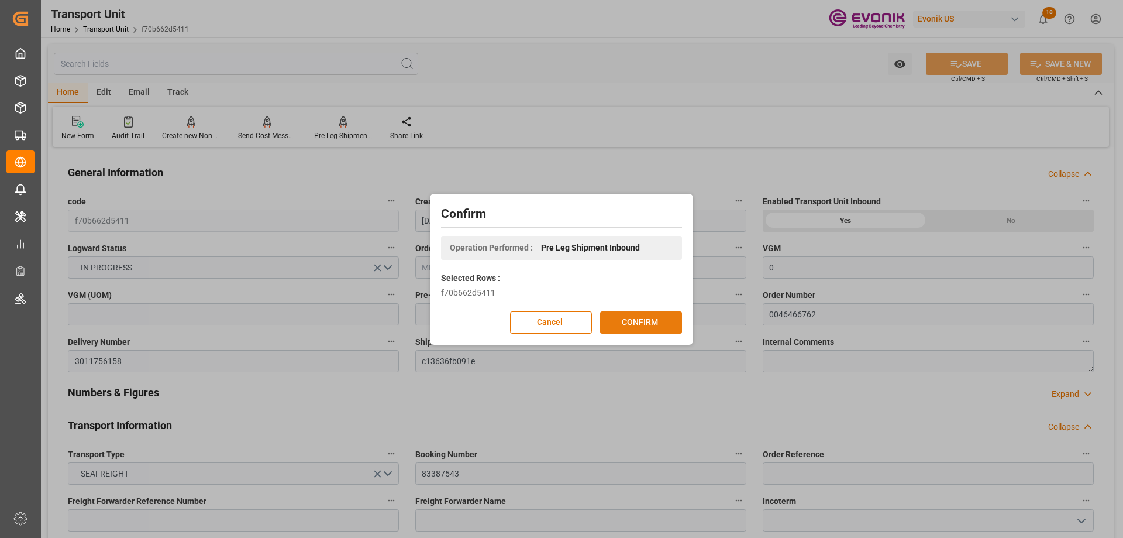
click at [638, 324] on button "CONFIRM" at bounding box center [641, 322] width 82 height 22
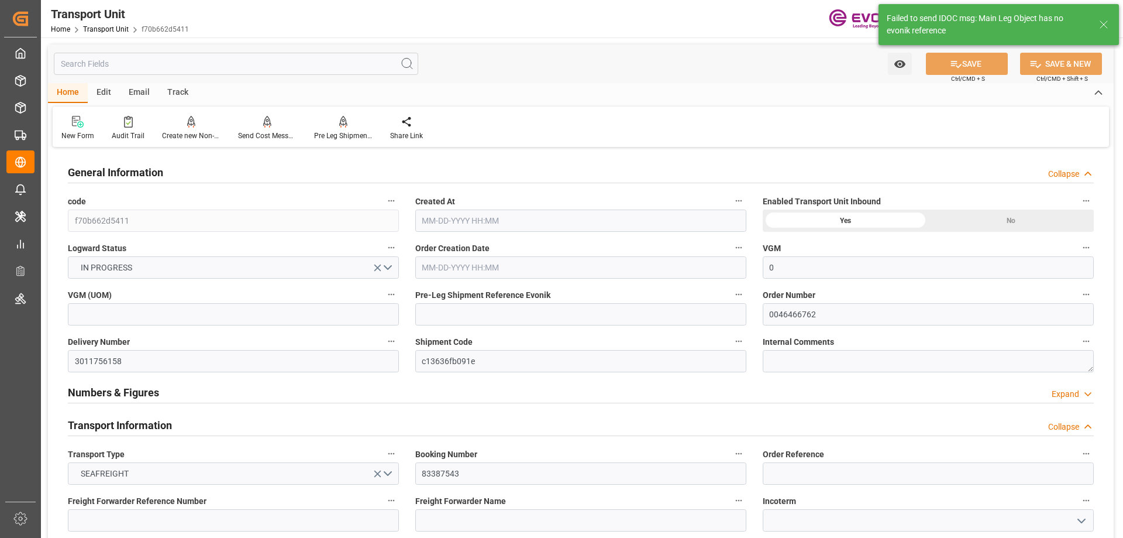
type input "0"
type input "AC Containerline"
type input "Leschaco Inc."
type input "USJAX"
type input "BRSSZ"
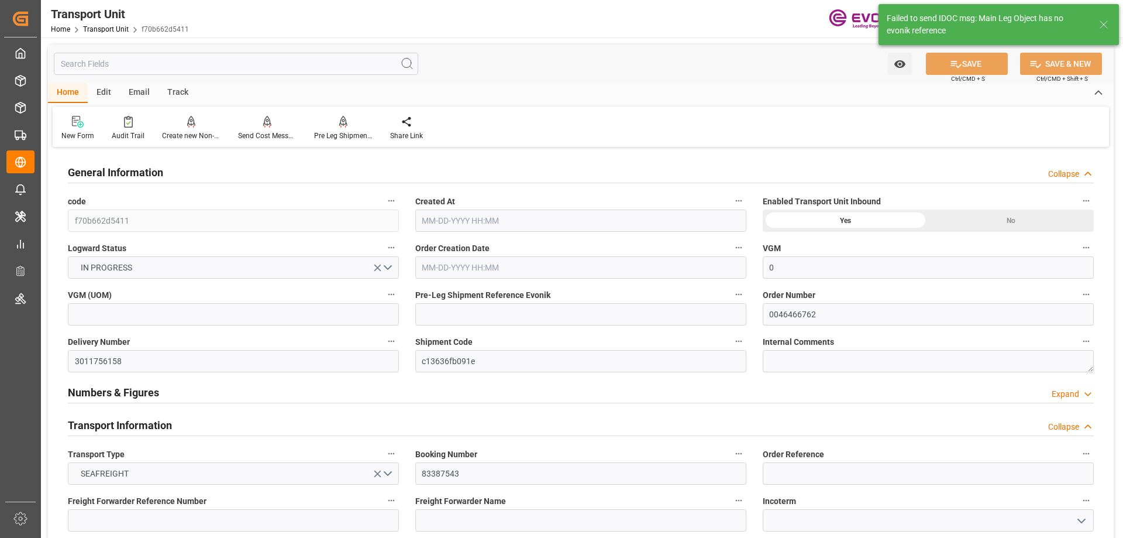
type input "858.661"
type input "[DATE] 21:33"
type input "[DATE]"
type input "[DATE] 00:00"
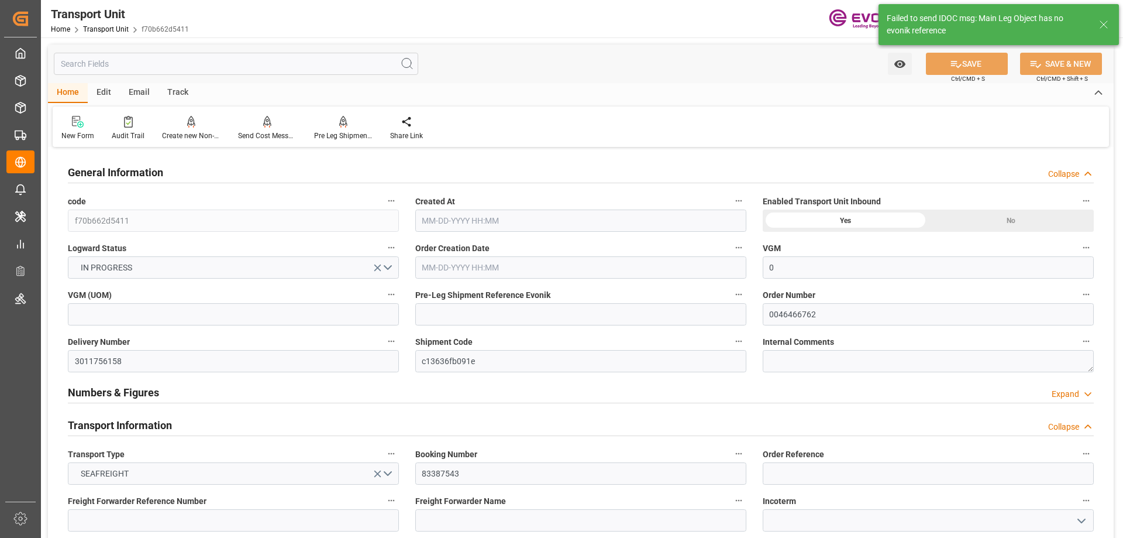
type input "[DATE] 00:00"
type input "[DATE] 10:00"
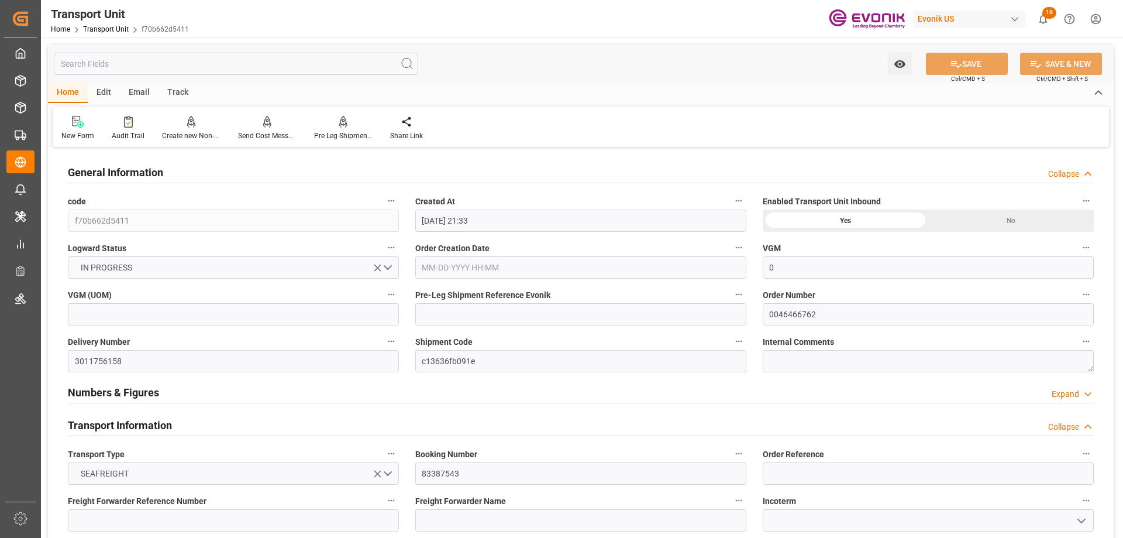
click at [736, 341] on icon "button" at bounding box center [738, 340] width 9 height 9
click at [779, 366] on li "Open Parent Object" at bounding box center [785, 360] width 108 height 19
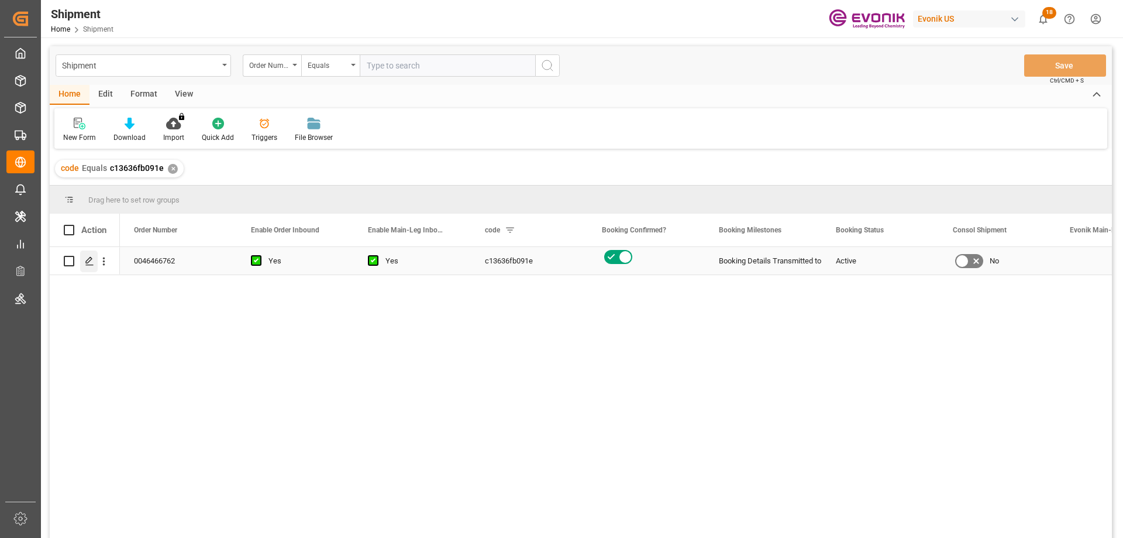
click at [89, 261] on icon "Press SPACE to select this row." at bounding box center [89, 260] width 9 height 9
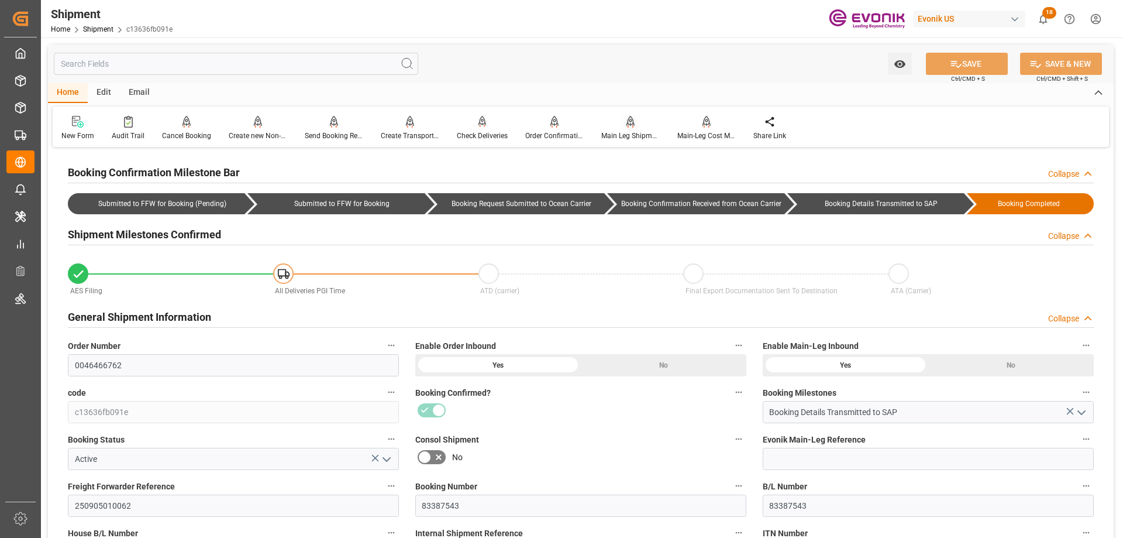
click at [618, 132] on div "Main Leg Shipment" at bounding box center [631, 135] width 59 height 11
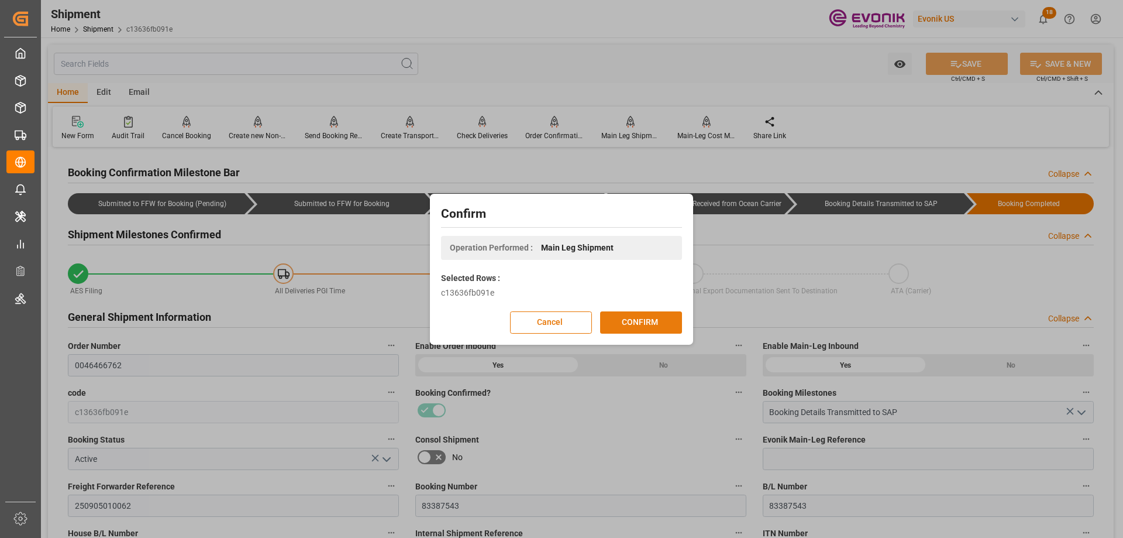
click at [655, 323] on button "CONFIRM" at bounding box center [641, 322] width 82 height 22
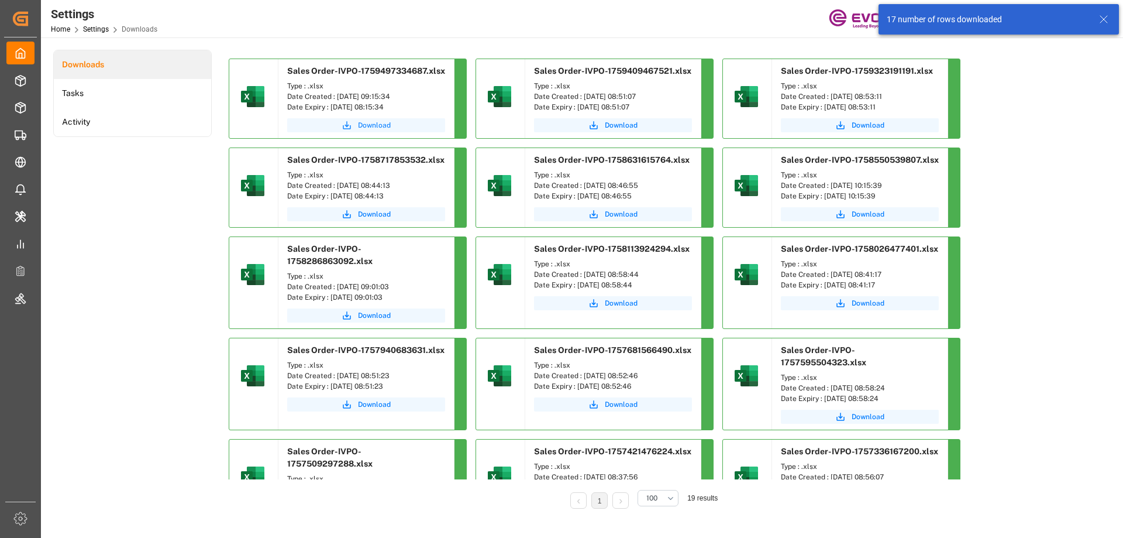
click at [345, 126] on icon "submit" at bounding box center [347, 125] width 11 height 11
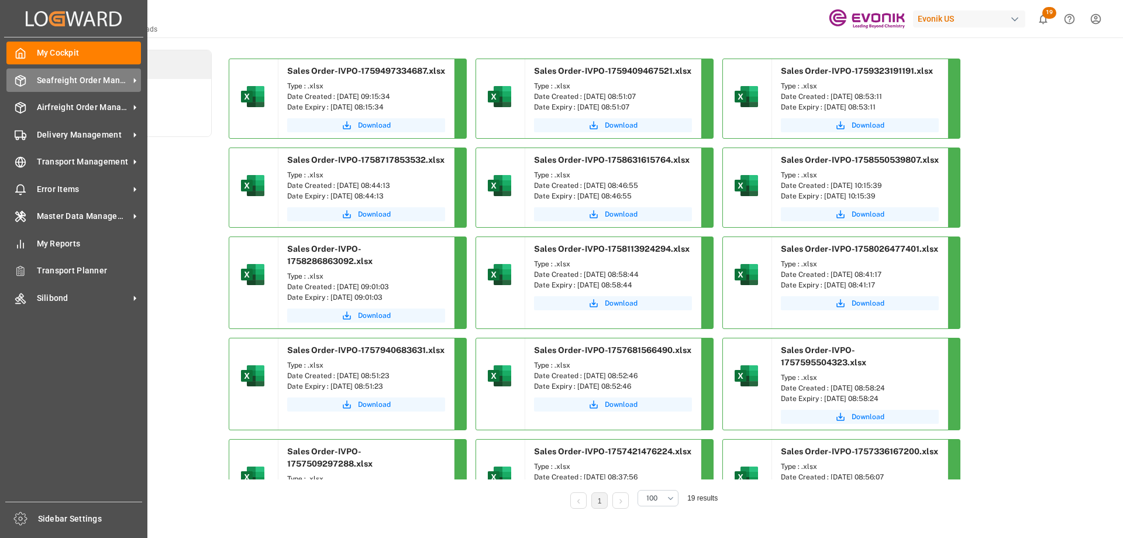
click at [50, 77] on span "Seafreight Order Management" at bounding box center [83, 80] width 92 height 12
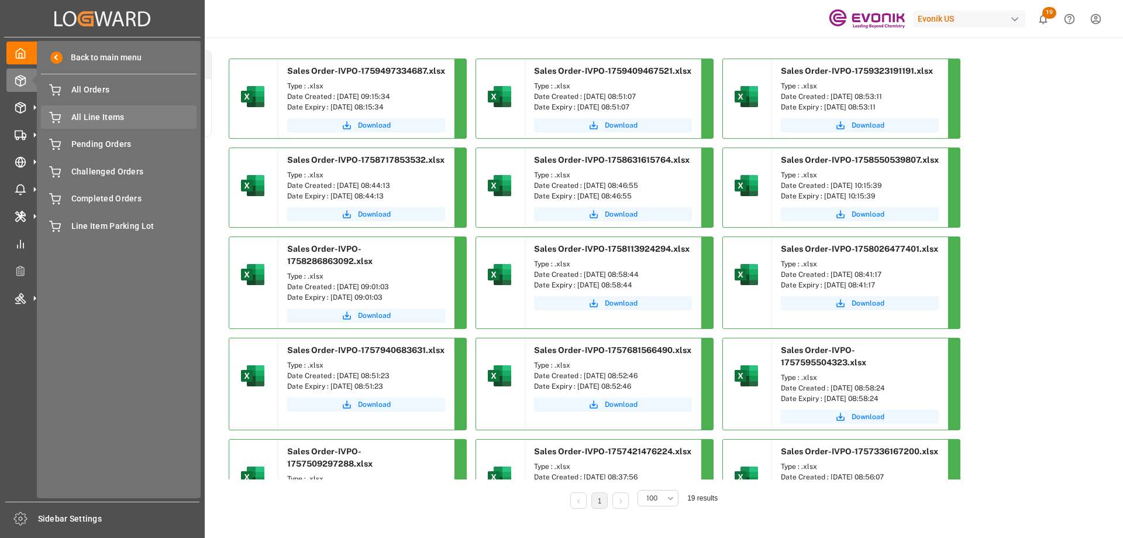
click at [107, 116] on span "All Line Items" at bounding box center [134, 117] width 126 height 12
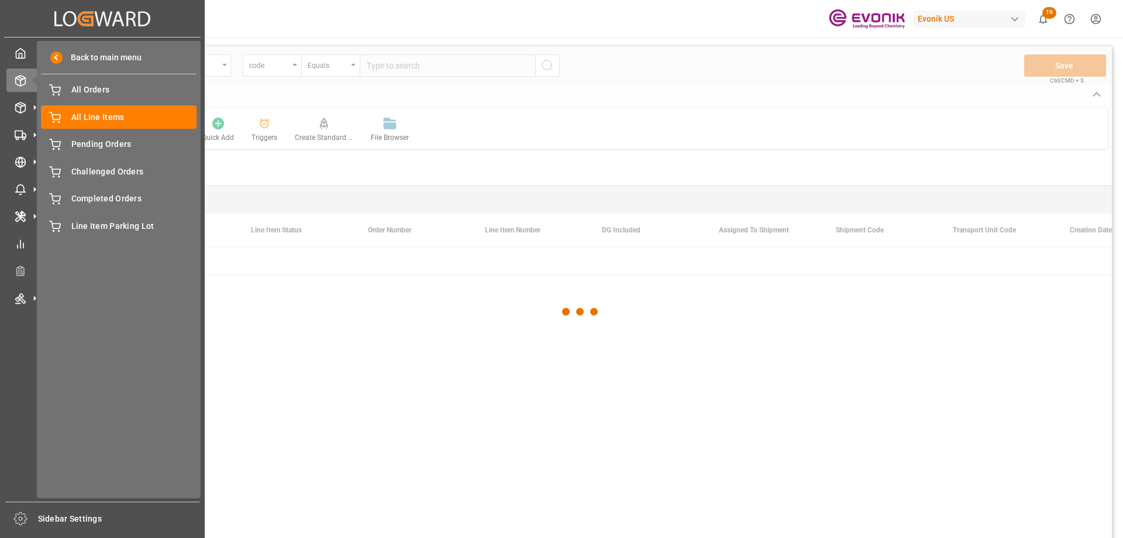
click at [30, 84] on icon at bounding box center [34, 80] width 25 height 25
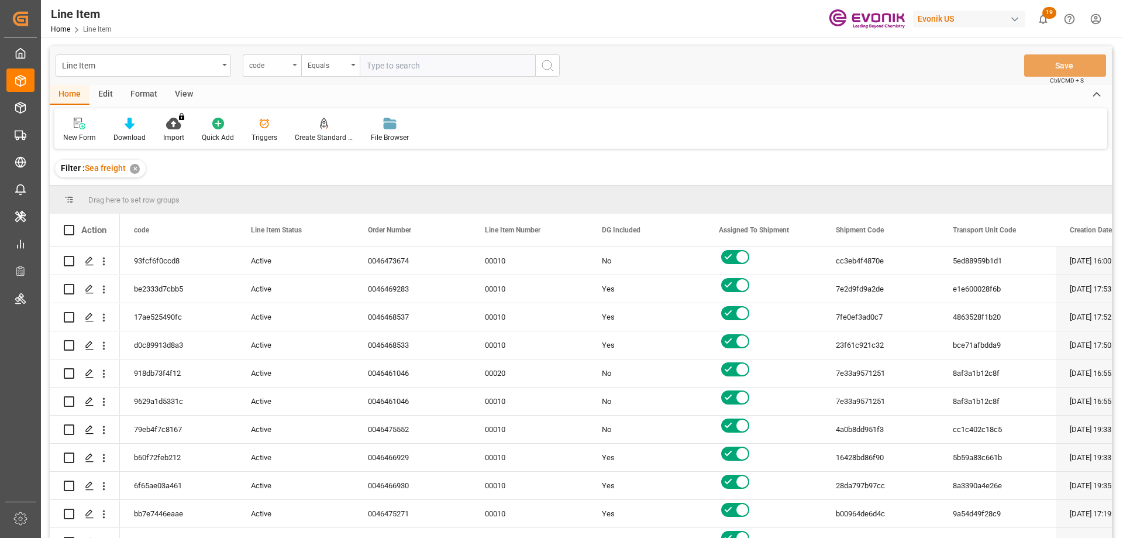
click at [281, 67] on div "code" at bounding box center [269, 63] width 40 height 13
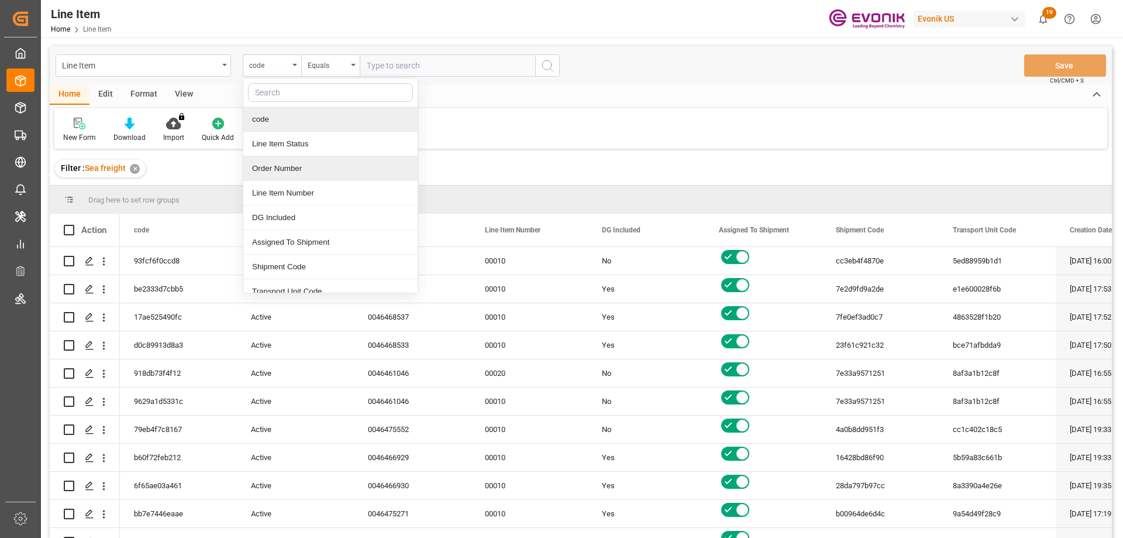
click at [285, 170] on div "Order Number" at bounding box center [330, 168] width 174 height 25
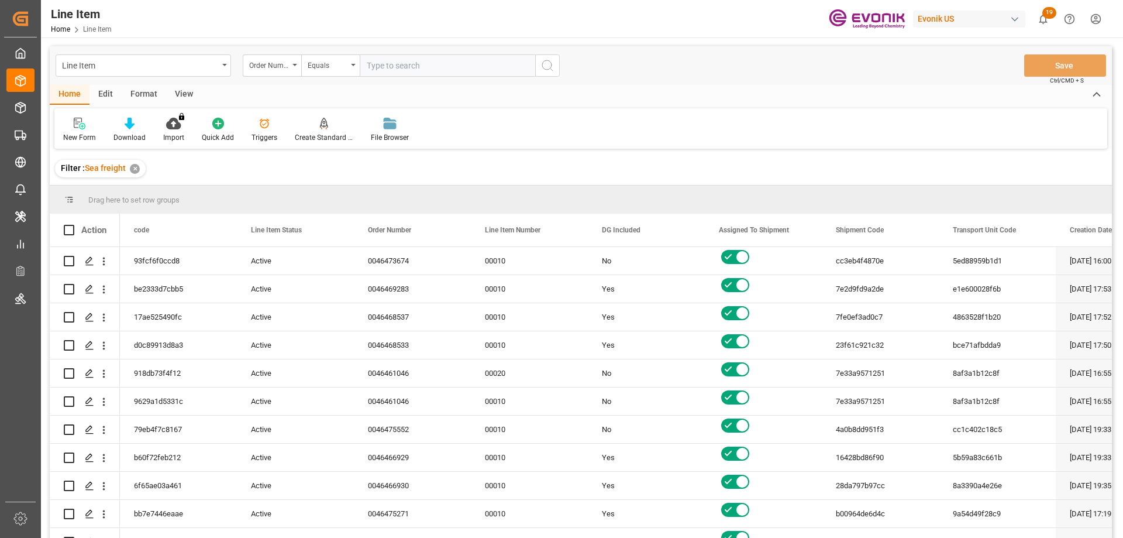
click at [188, 98] on div "View" at bounding box center [184, 95] width 36 height 20
click at [136, 130] on div "Standard Templates" at bounding box center [133, 130] width 76 height 26
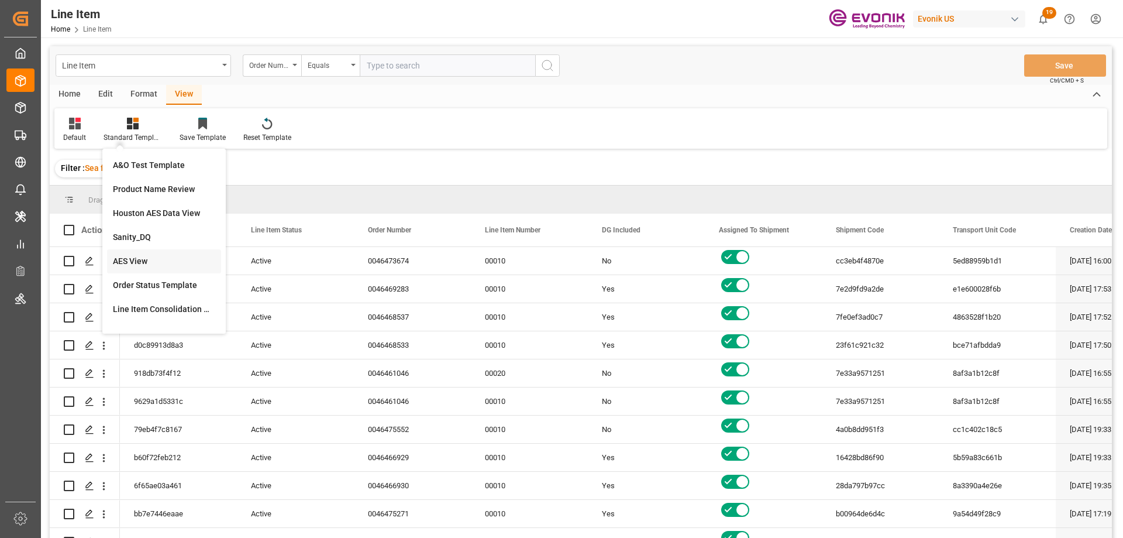
click at [153, 261] on div "AES View" at bounding box center [164, 261] width 102 height 12
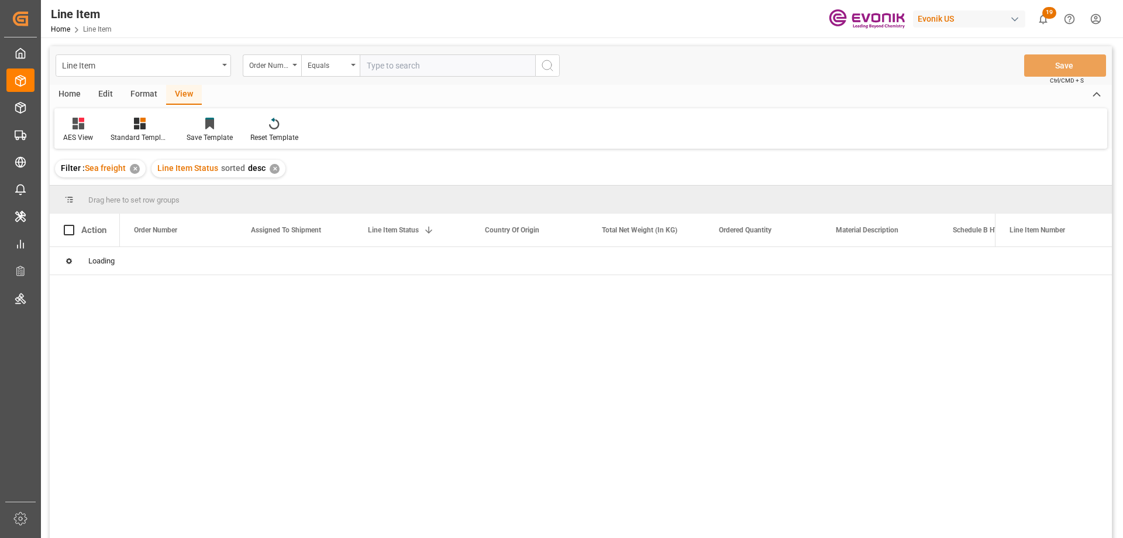
click at [397, 67] on input "text" at bounding box center [448, 65] width 176 height 22
paste input "0046474277"
type input "0046474277"
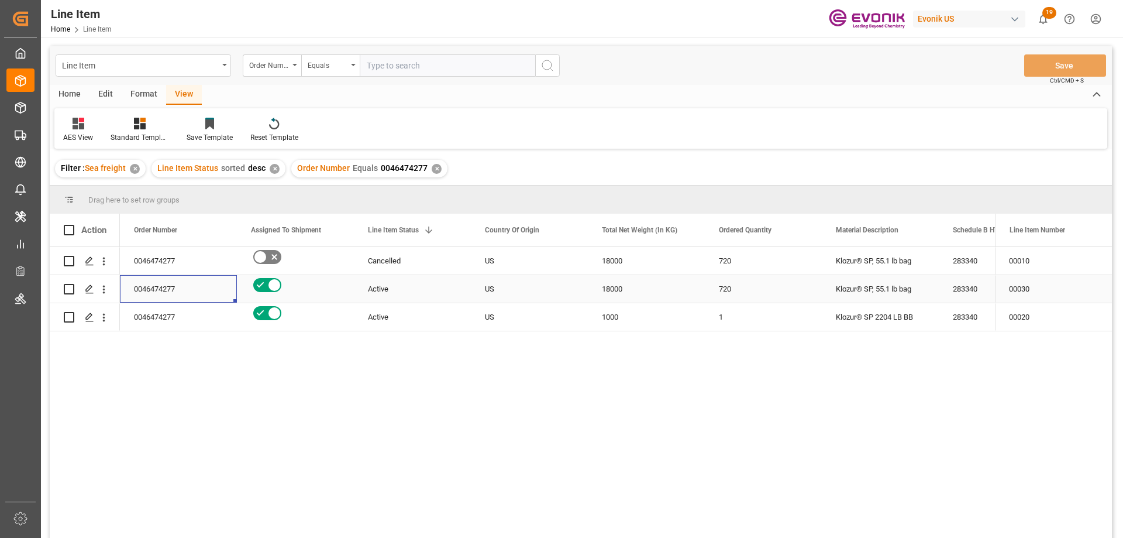
click at [175, 297] on div "0046474277" at bounding box center [178, 289] width 117 height 28
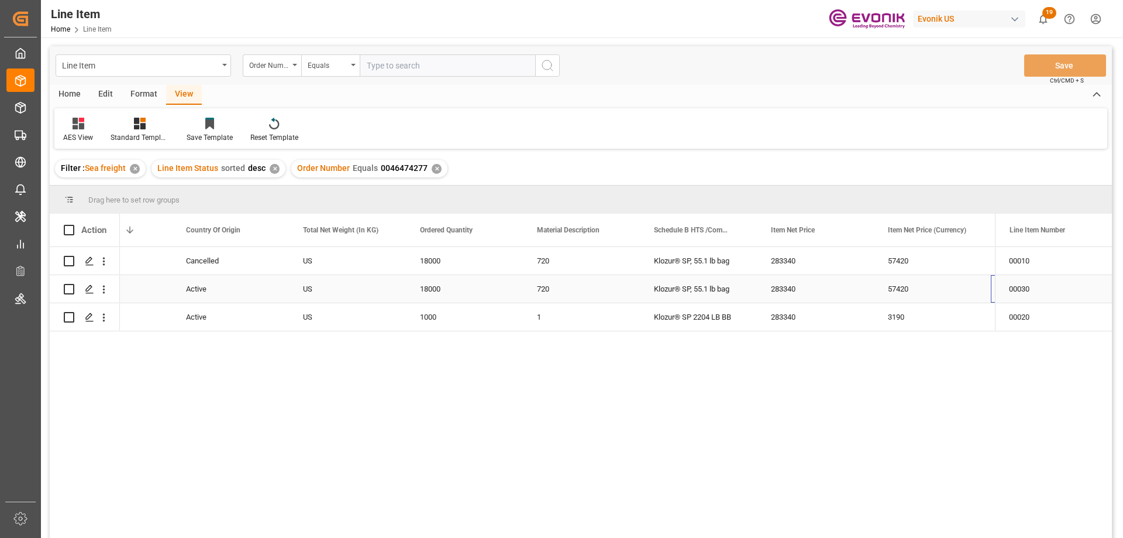
scroll to position [0, 299]
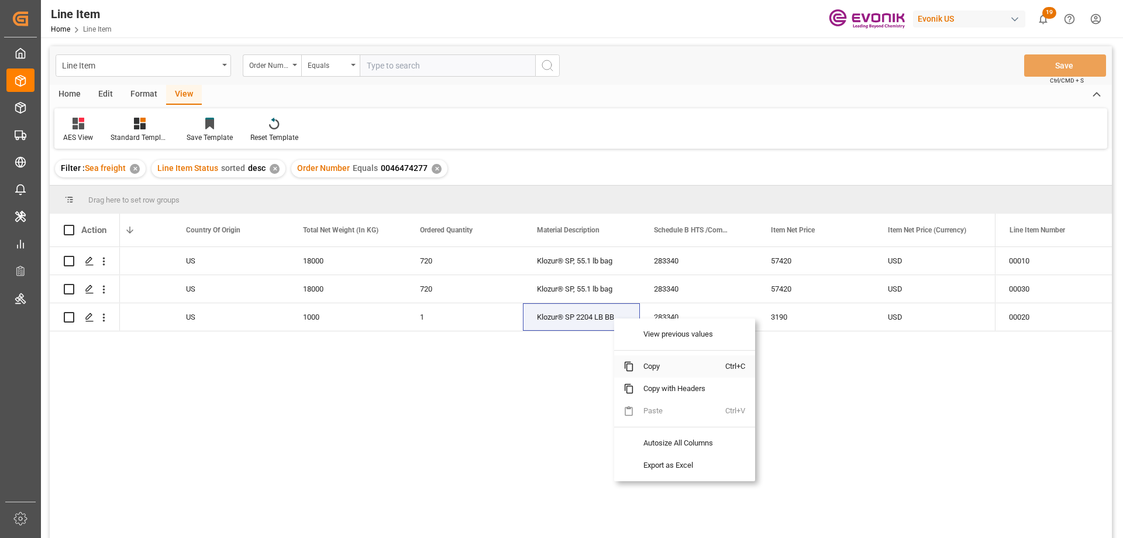
click at [649, 363] on span "Copy" at bounding box center [679, 366] width 91 height 22
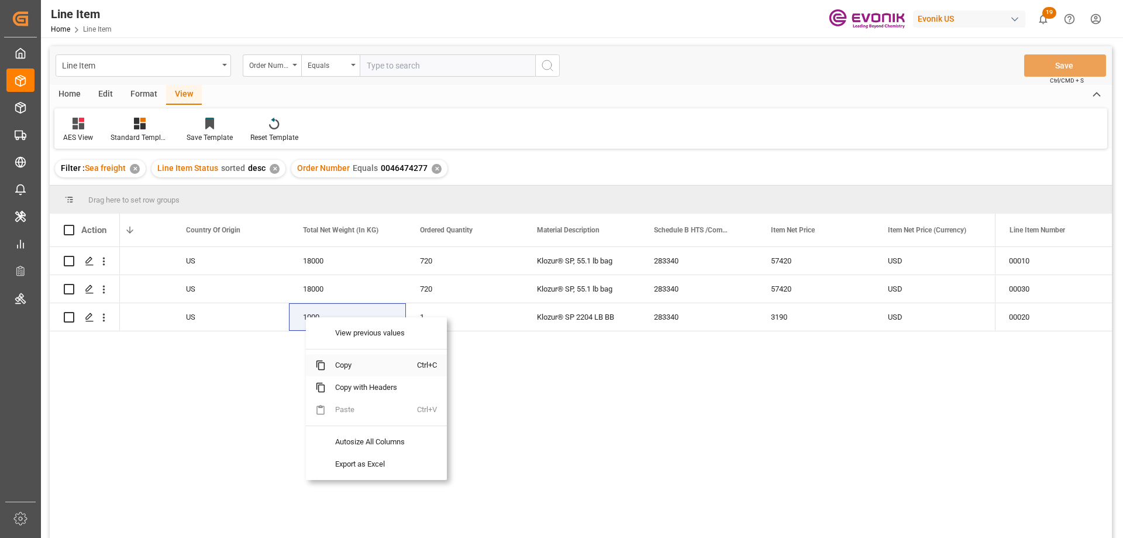
click at [346, 362] on span "Copy" at bounding box center [371, 365] width 91 height 22
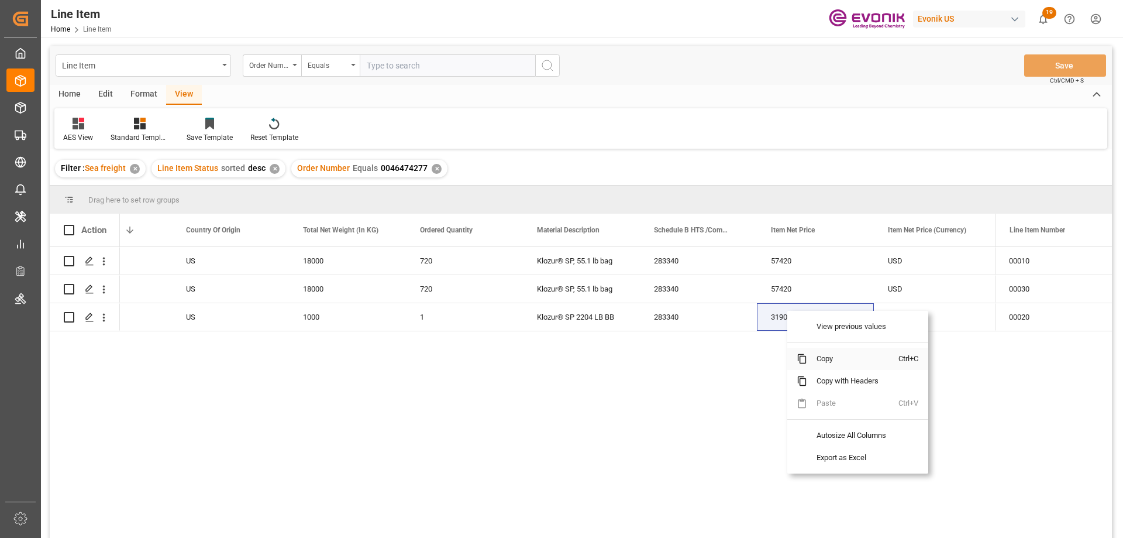
click at [830, 354] on span "Copy" at bounding box center [852, 359] width 91 height 22
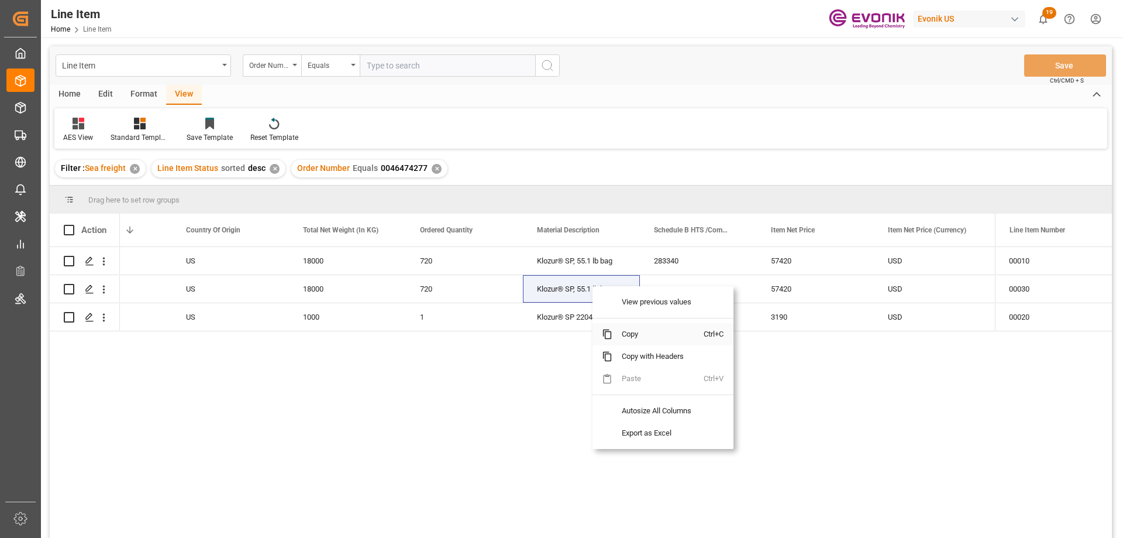
click at [627, 335] on span "Copy" at bounding box center [658, 334] width 91 height 22
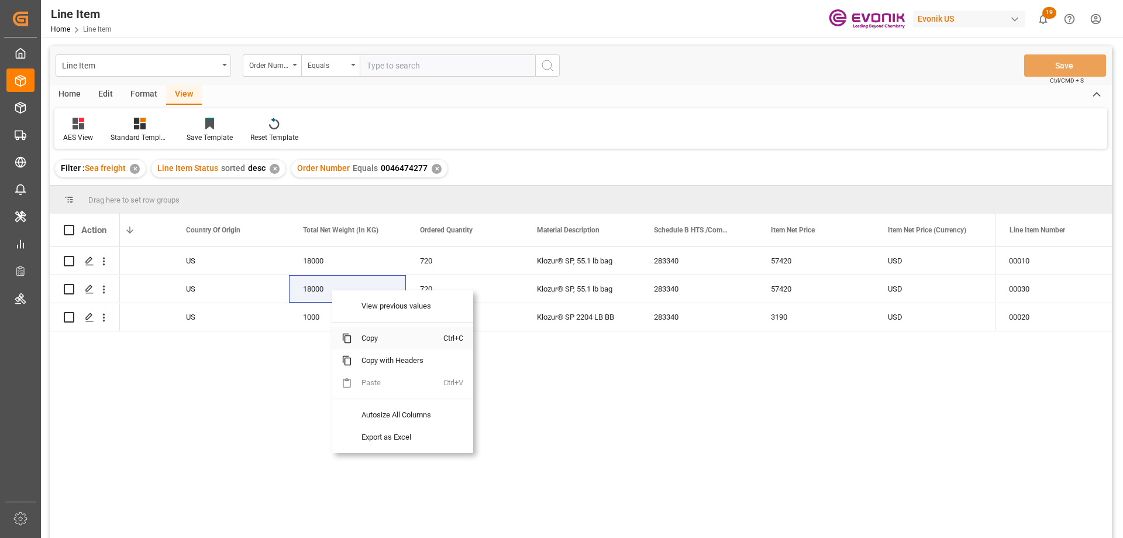
click at [381, 343] on span "Copy" at bounding box center [397, 338] width 91 height 22
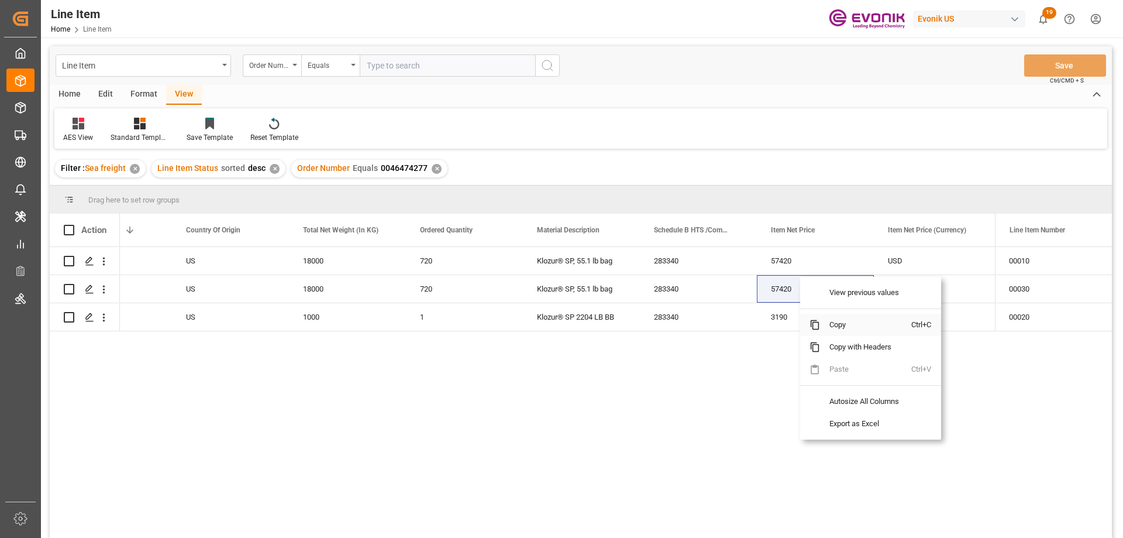
click at [840, 329] on span "Copy" at bounding box center [865, 325] width 91 height 22
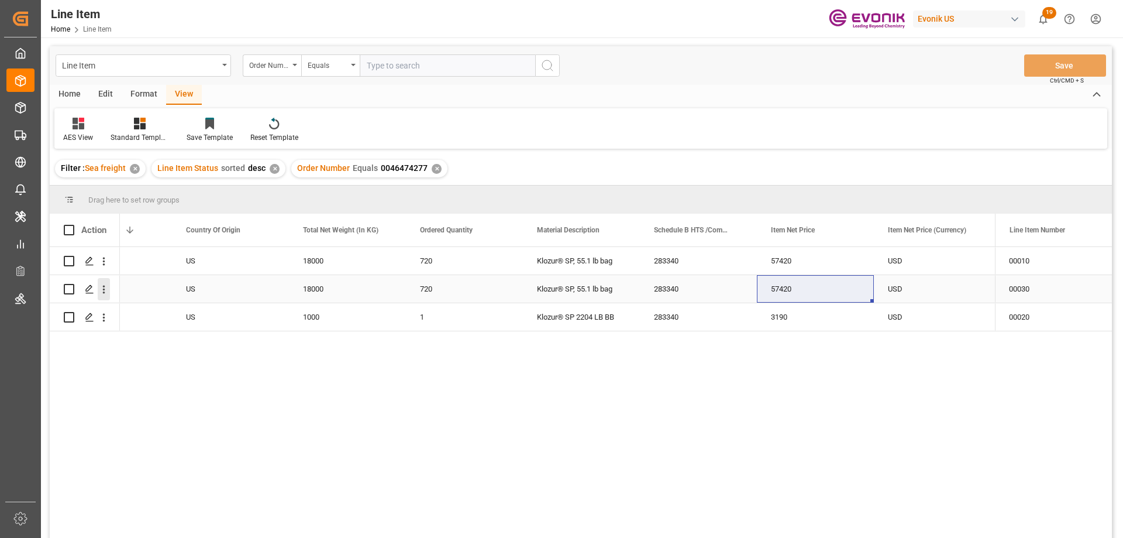
click at [105, 295] on icon "open menu" at bounding box center [104, 289] width 12 height 12
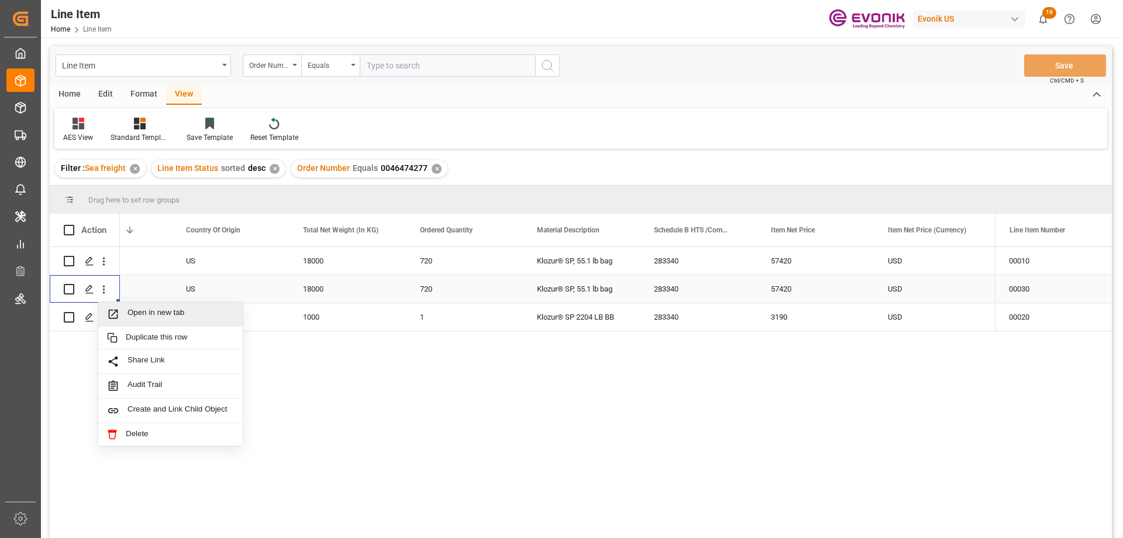
click at [144, 314] on span "Open in new tab" at bounding box center [181, 314] width 106 height 12
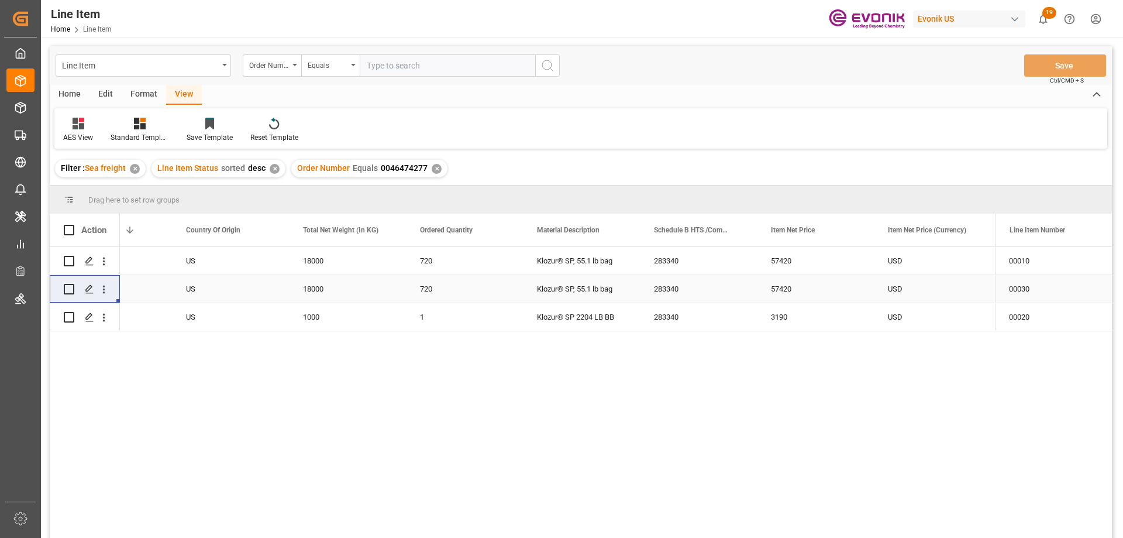
click at [425, 75] on input "text" at bounding box center [448, 65] width 176 height 22
paste input "0046474440"
type input "0046474440"
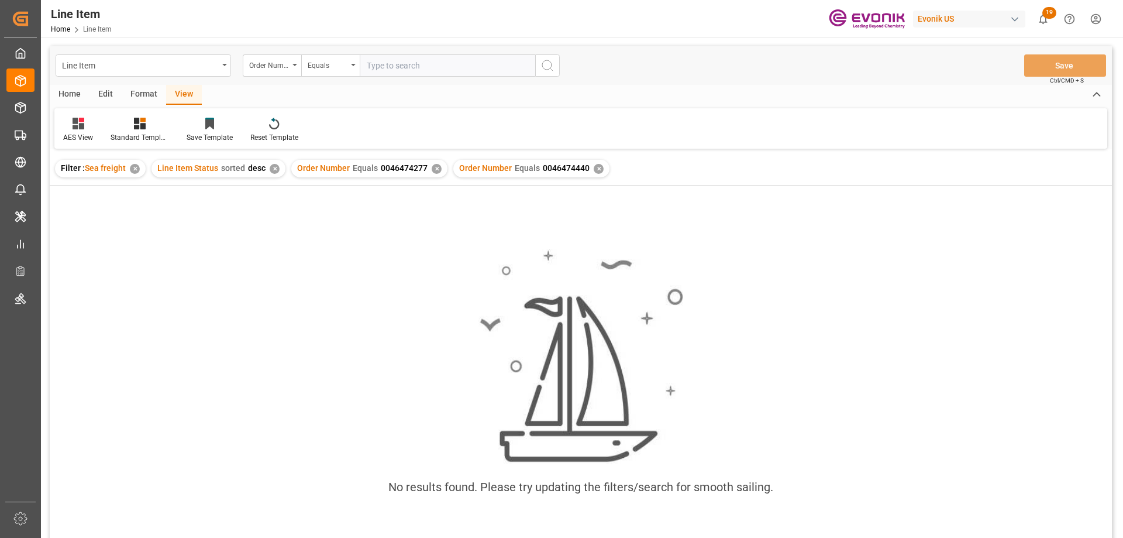
click at [432, 168] on div "✕" at bounding box center [437, 169] width 10 height 10
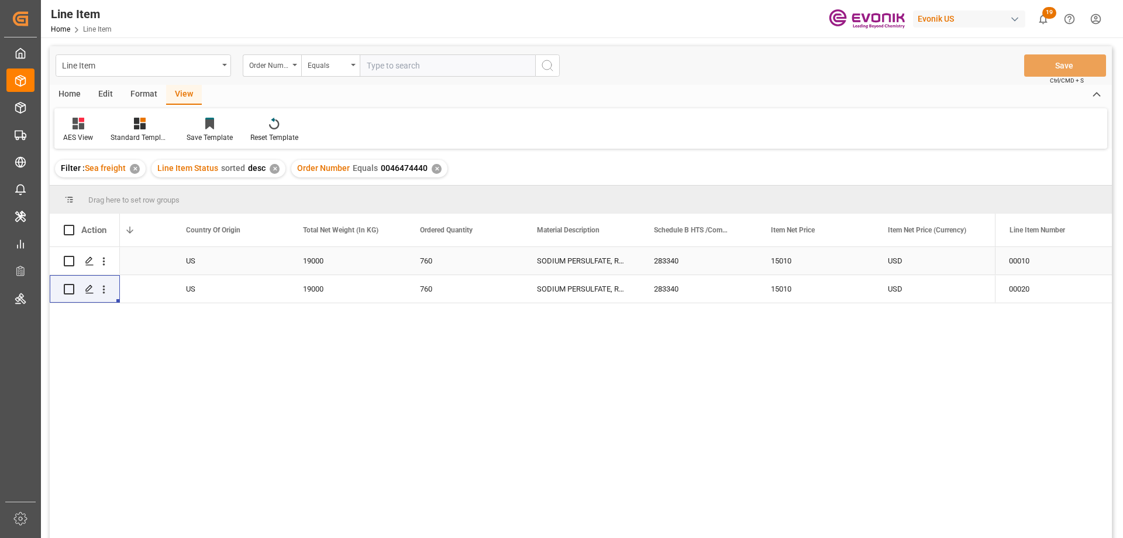
click at [170, 266] on div "Cancelled" at bounding box center [113, 261] width 117 height 28
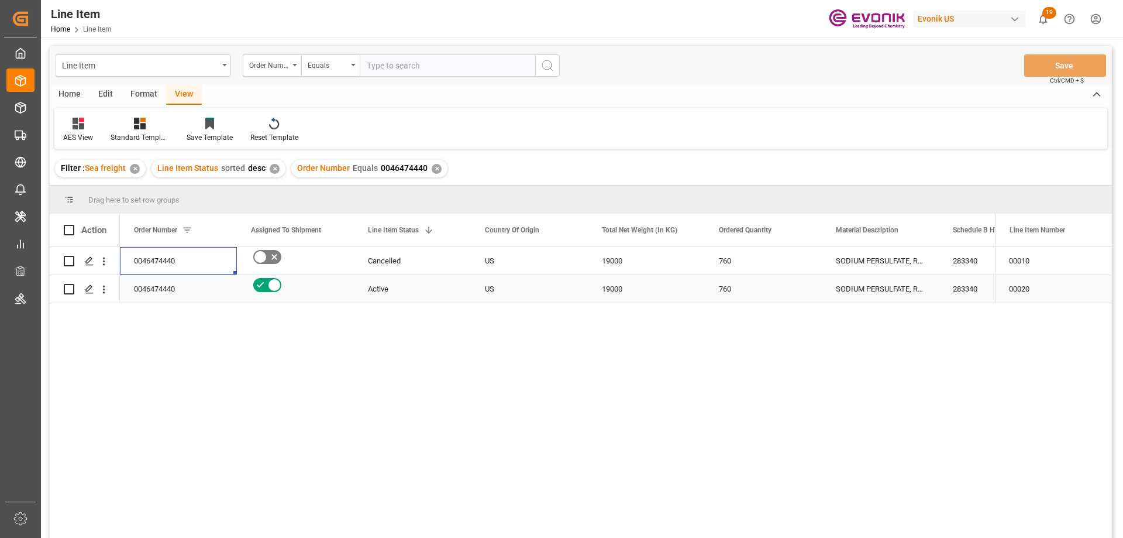
click at [429, 282] on div "Active" at bounding box center [412, 289] width 89 height 27
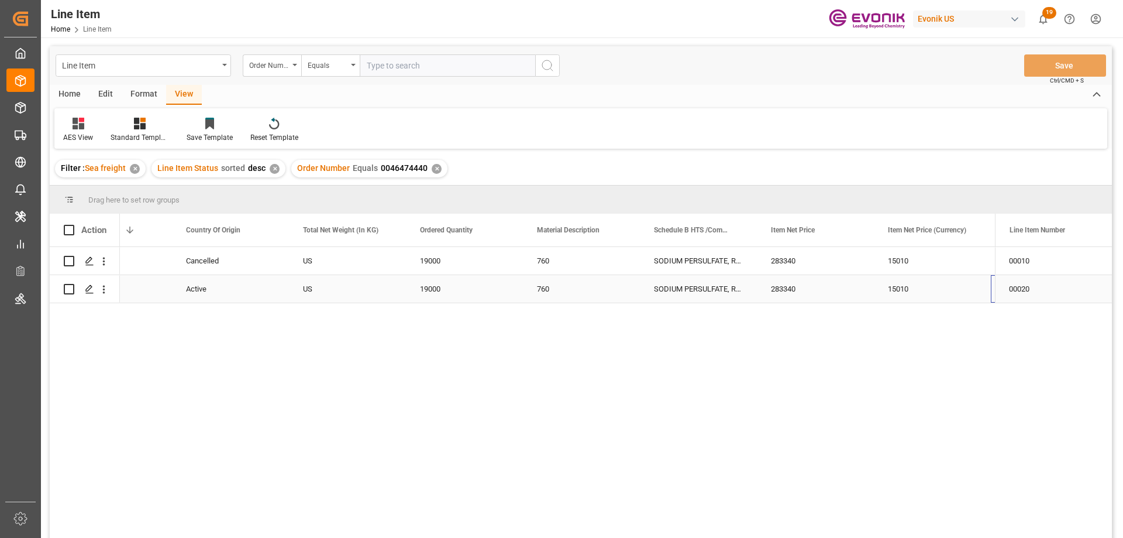
scroll to position [0, 299]
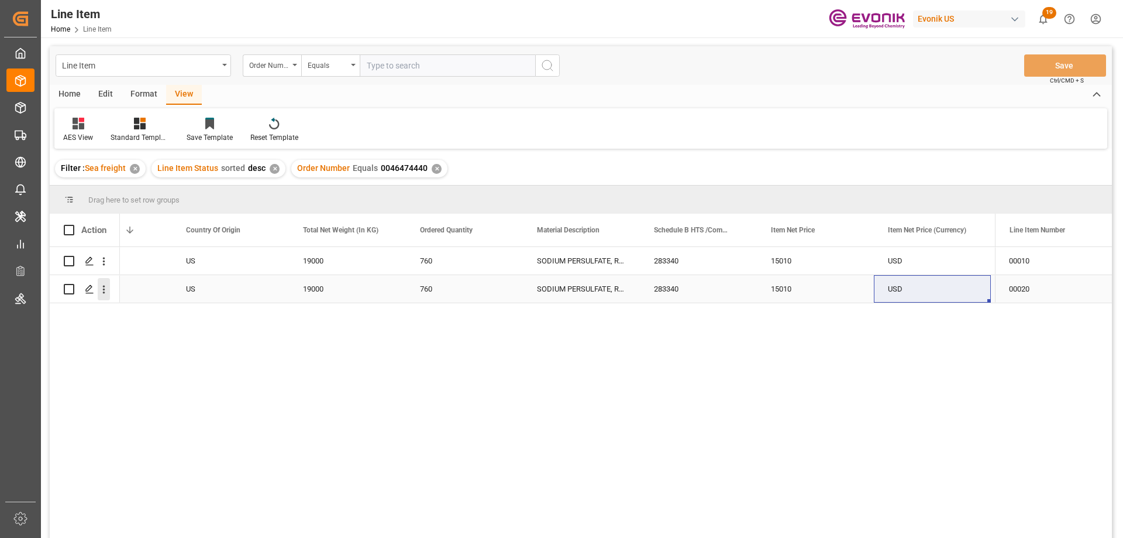
click at [108, 290] on icon "open menu" at bounding box center [104, 289] width 12 height 12
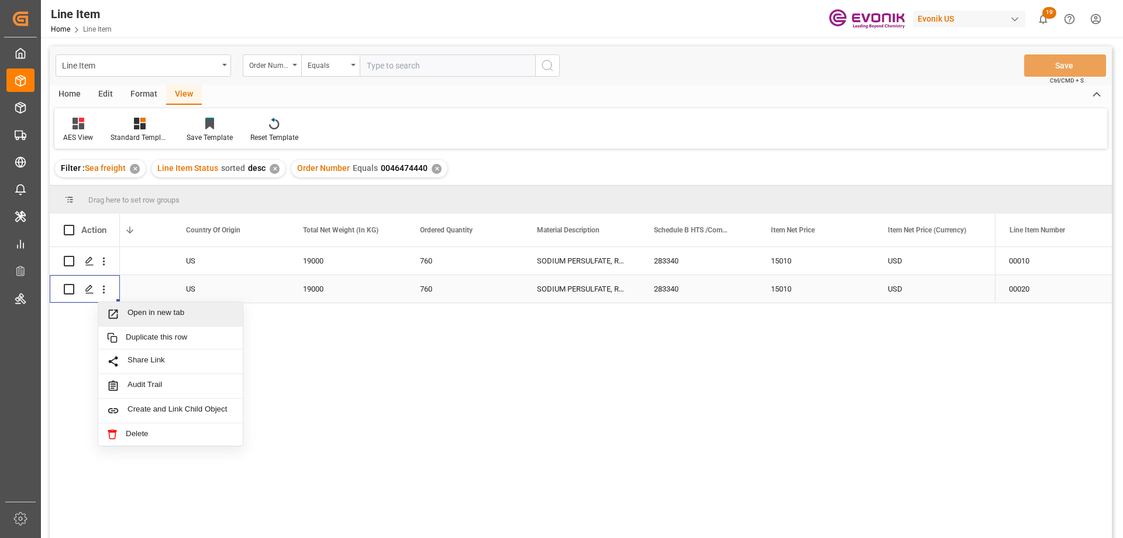
click at [140, 308] on span "Open in new tab" at bounding box center [181, 314] width 106 height 12
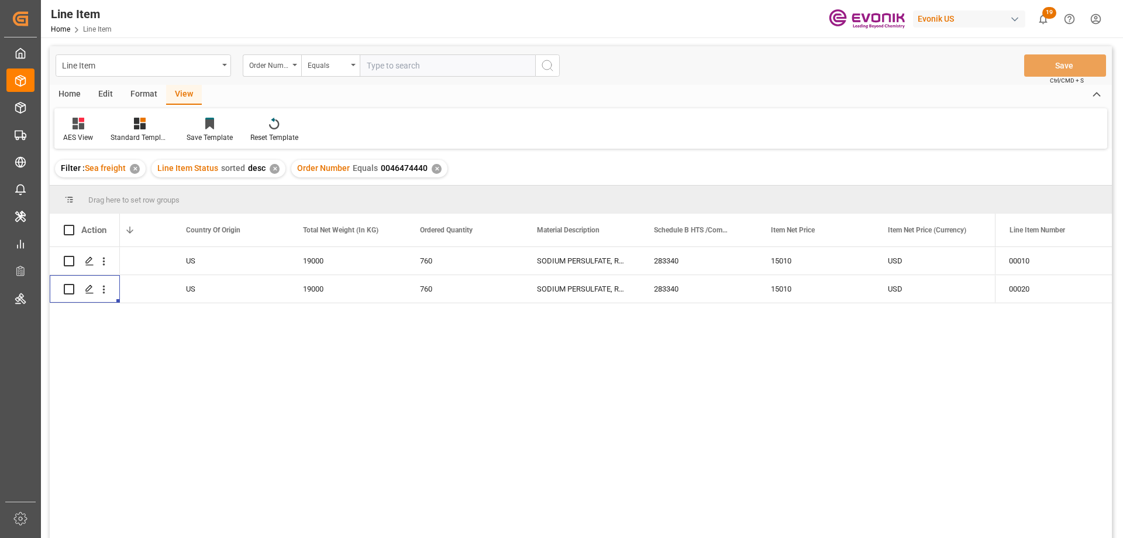
click at [432, 65] on input "text" at bounding box center [448, 65] width 176 height 22
paste input "0046474375"
type input "0046474375"
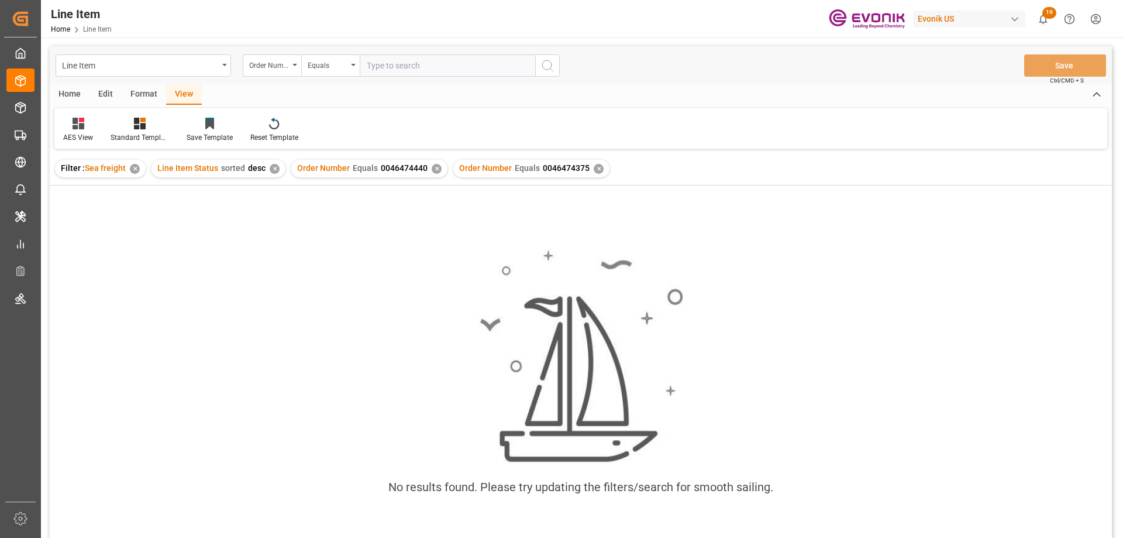
click at [434, 168] on div "✕" at bounding box center [437, 169] width 10 height 10
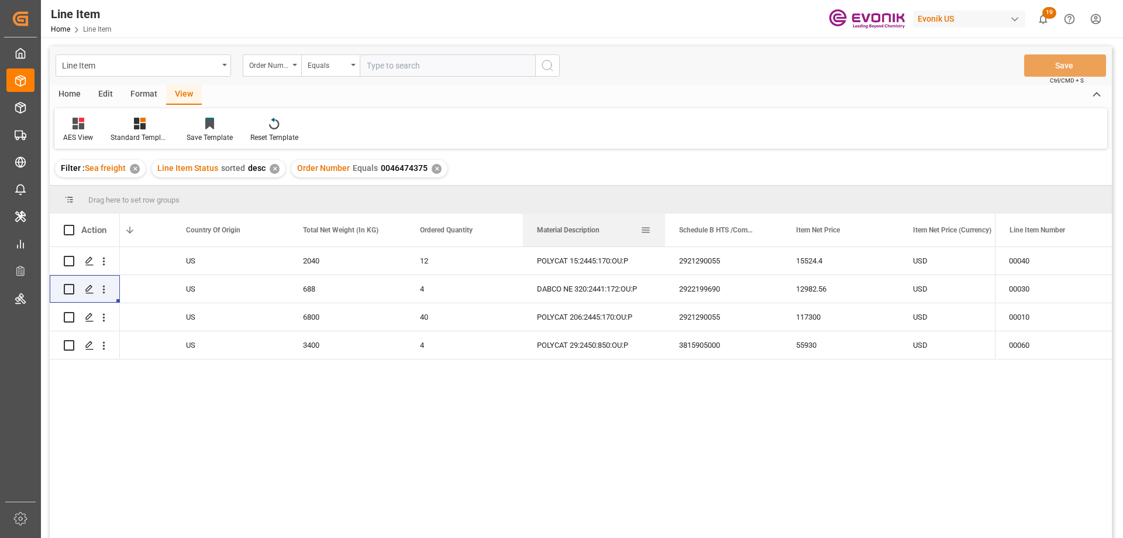
drag, startPoint x: 640, startPoint y: 224, endPoint x: 665, endPoint y: 224, distance: 25.2
click at [665, 224] on div at bounding box center [665, 230] width 5 height 33
click at [406, 68] on input "text" at bounding box center [448, 65] width 176 height 22
paste input "0046471286"
type input "0046471286"
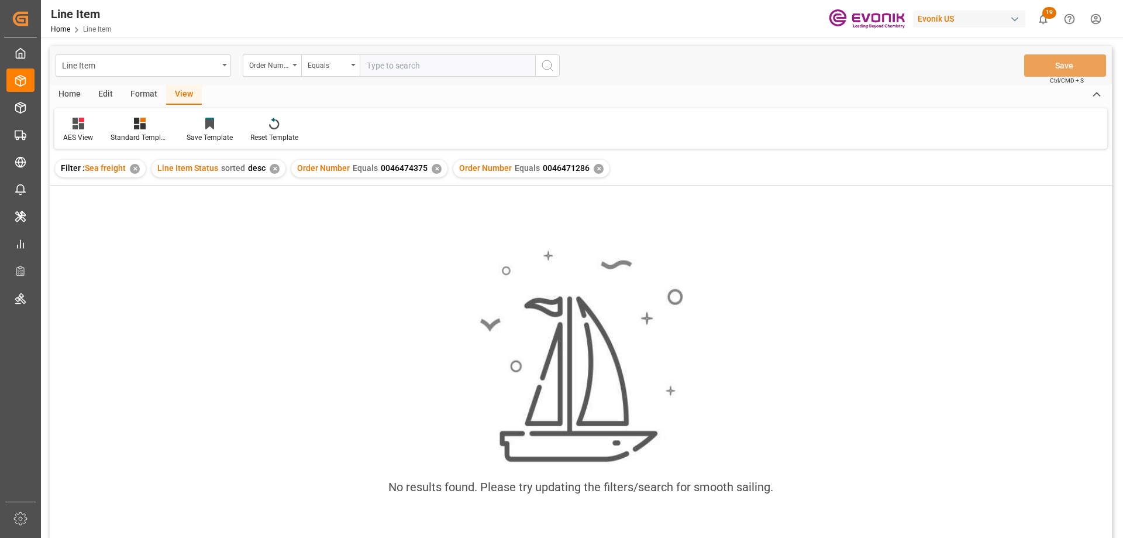
click at [432, 166] on div "✕" at bounding box center [437, 169] width 10 height 10
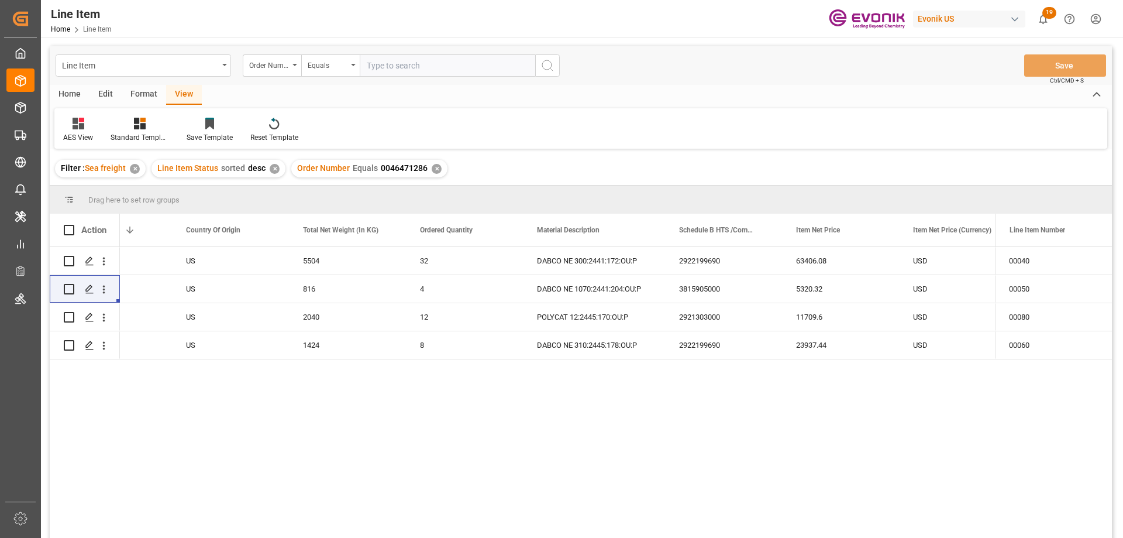
click at [420, 64] on input "text" at bounding box center [448, 65] width 176 height 22
paste input "2007157545"
type input "2007157545"
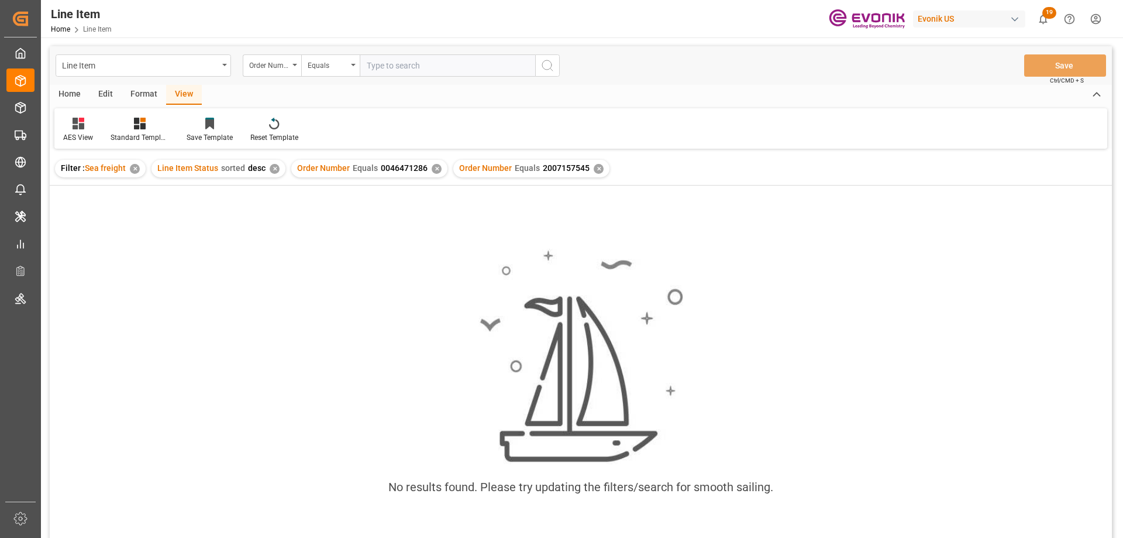
click at [433, 173] on div "✕" at bounding box center [437, 169] width 10 height 10
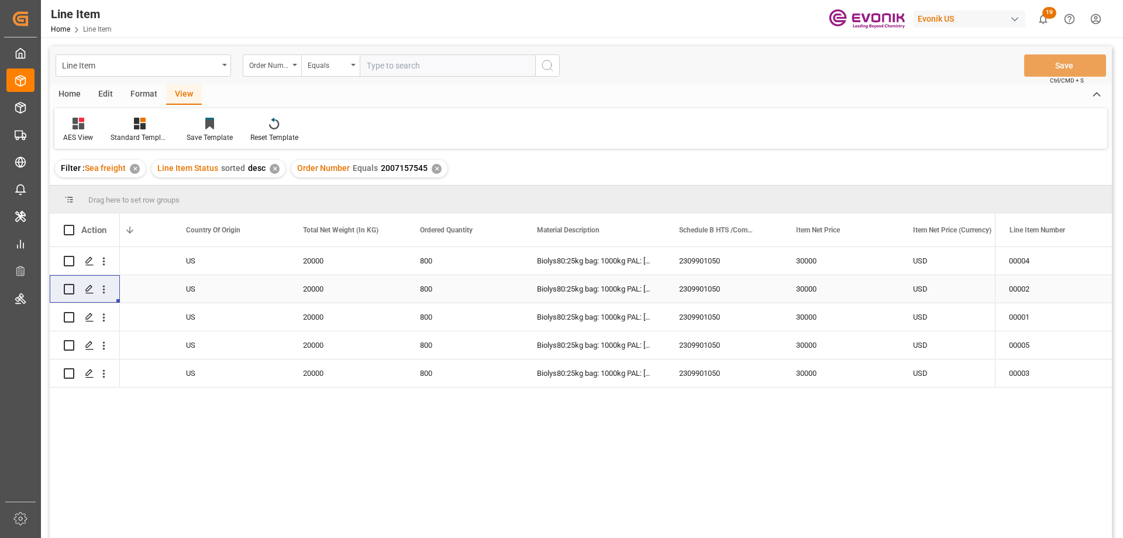
click at [179, 290] on div "US" at bounding box center [230, 289] width 117 height 28
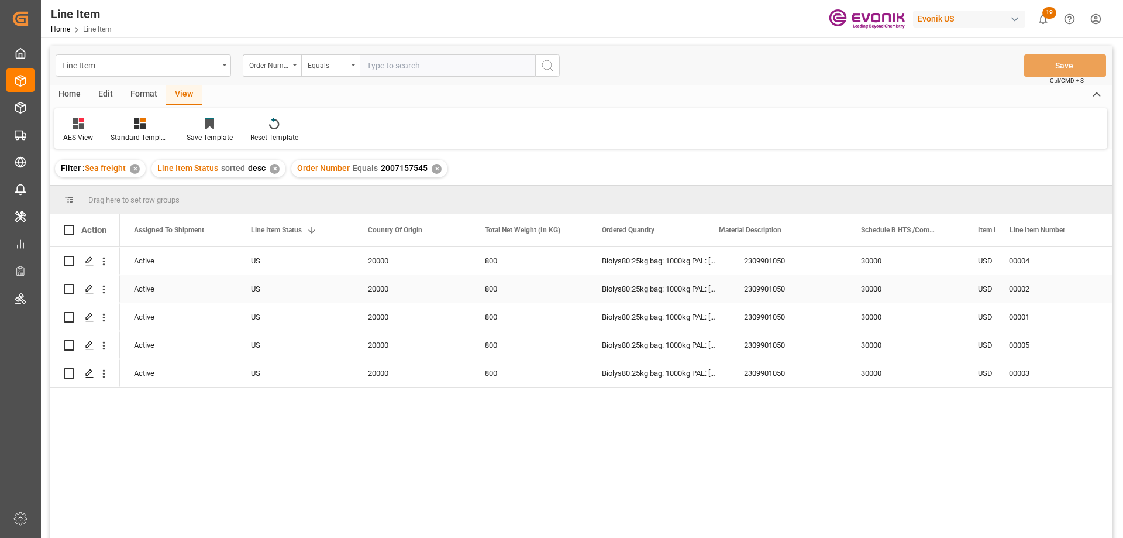
scroll to position [0, 117]
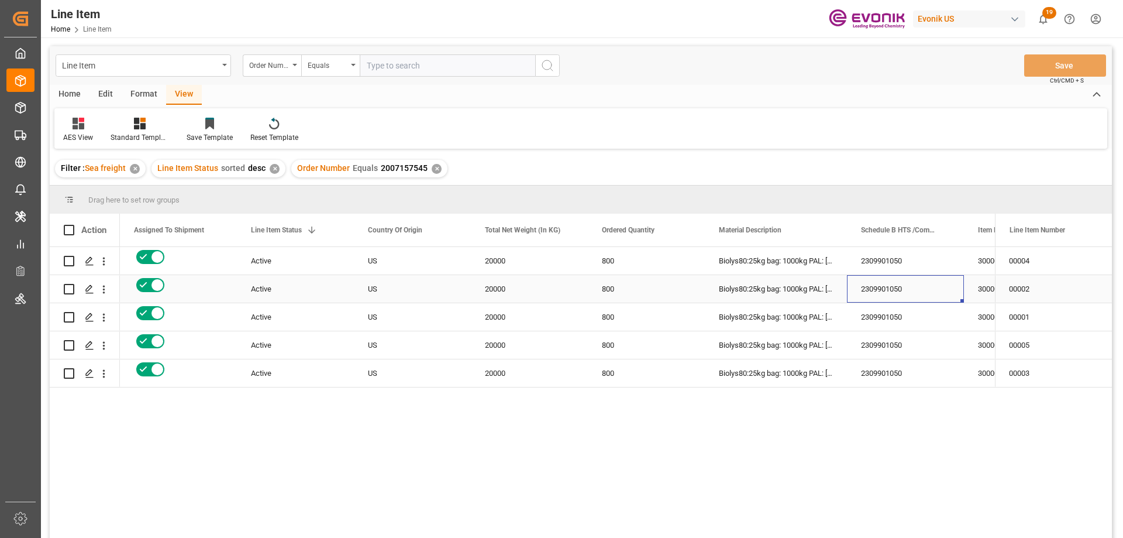
click at [919, 303] on div "2309901050" at bounding box center [905, 289] width 117 height 28
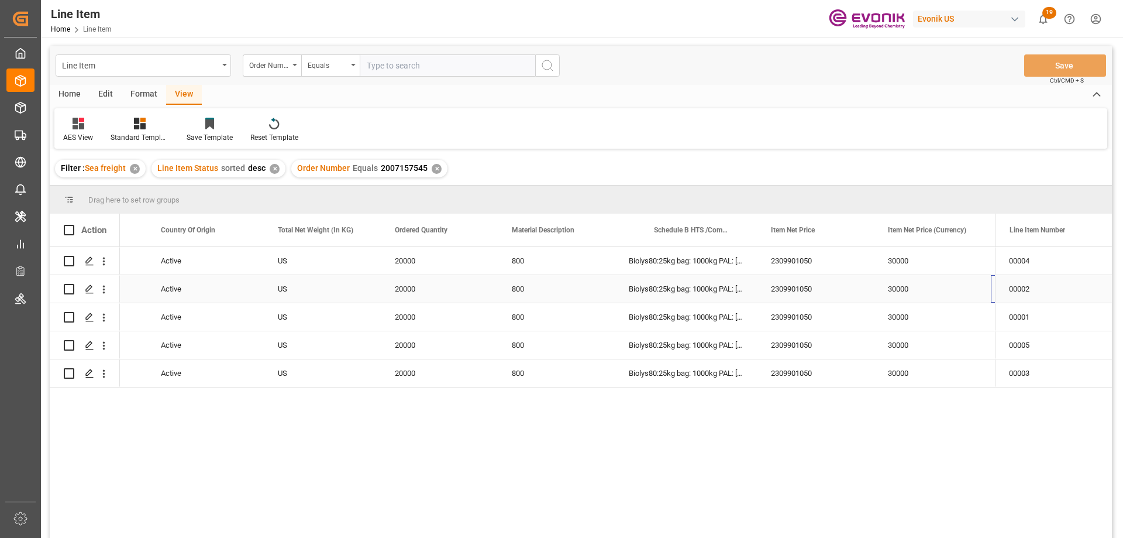
scroll to position [0, 324]
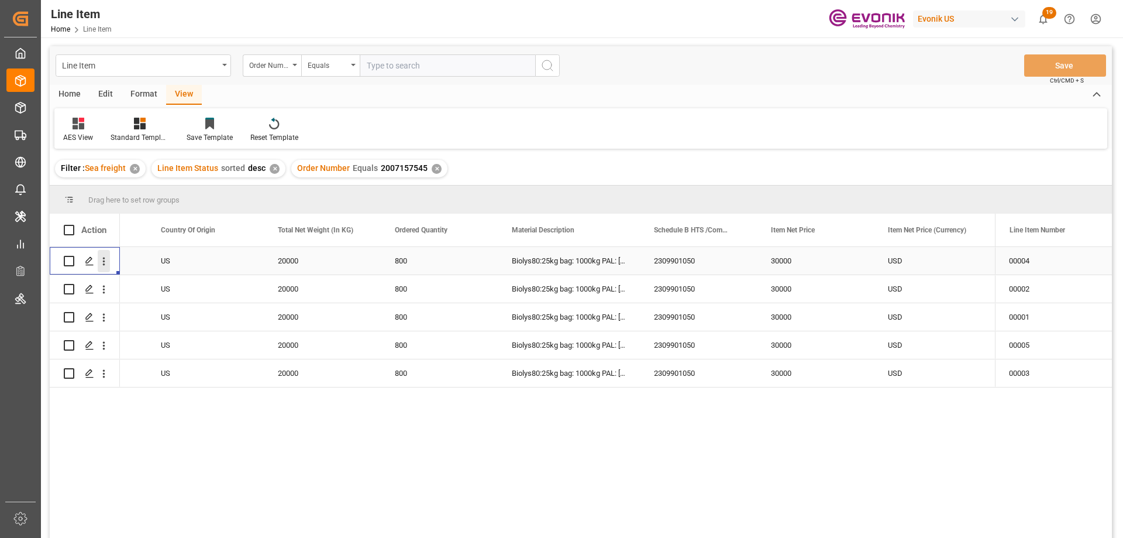
click at [106, 258] on icon "open menu" at bounding box center [104, 261] width 12 height 12
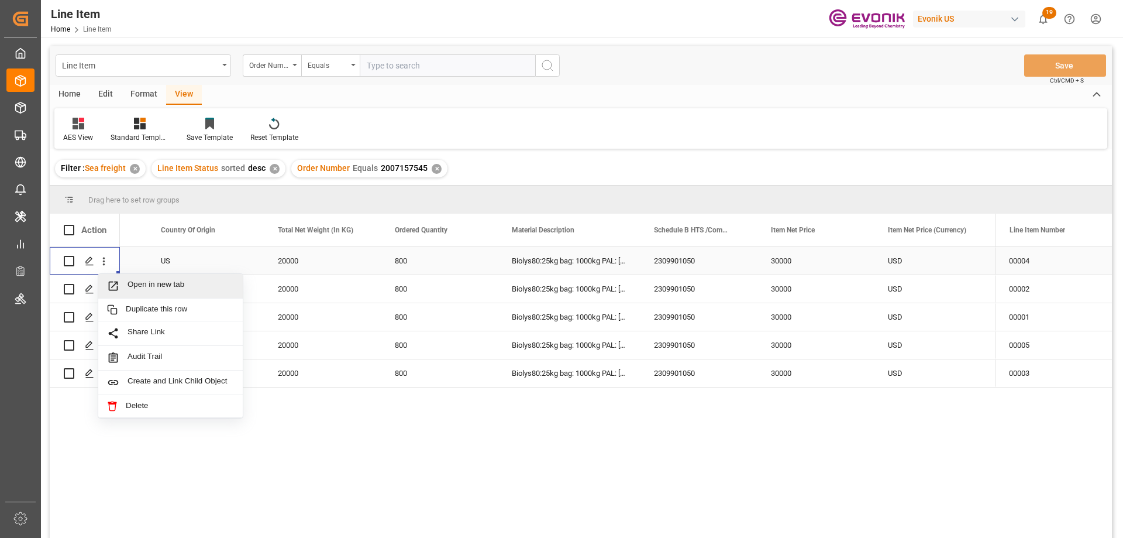
click at [158, 287] on span "Open in new tab" at bounding box center [181, 286] width 106 height 12
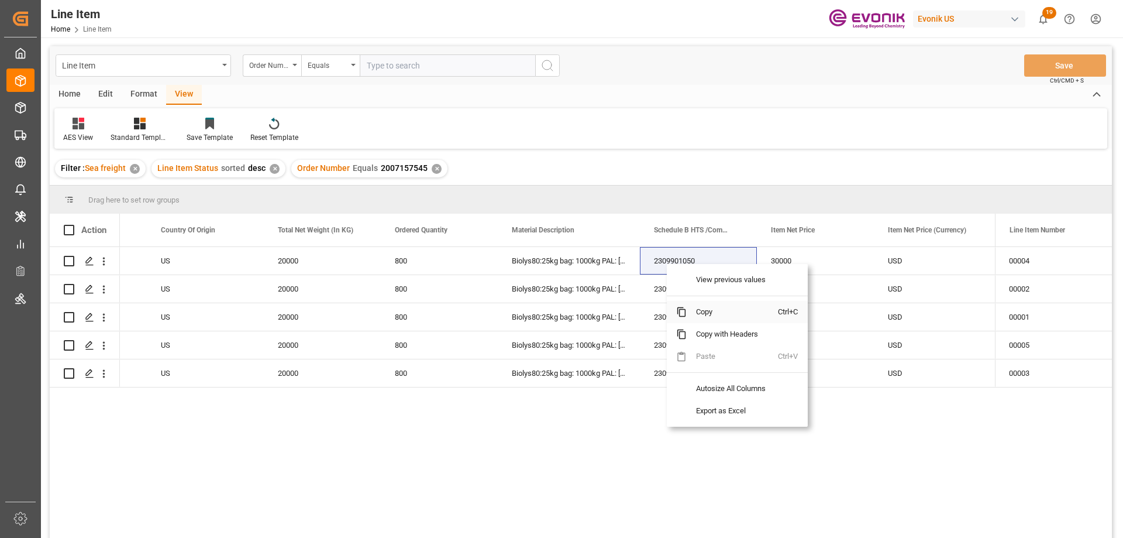
click at [696, 312] on span "Copy" at bounding box center [732, 312] width 91 height 22
click at [724, 312] on span "Copy" at bounding box center [747, 311] width 91 height 22
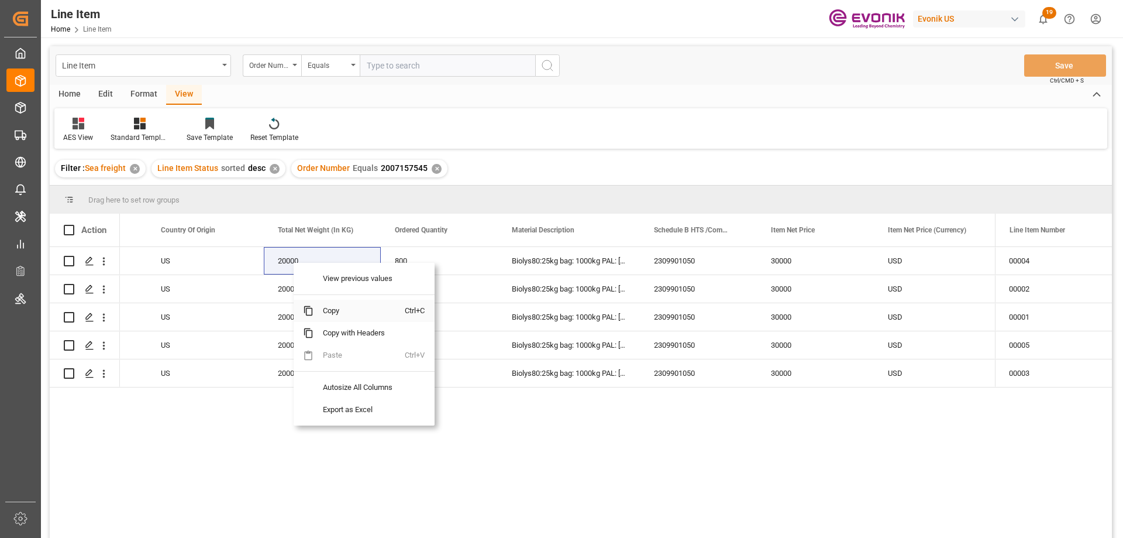
click at [338, 315] on span "Copy" at bounding box center [359, 311] width 91 height 22
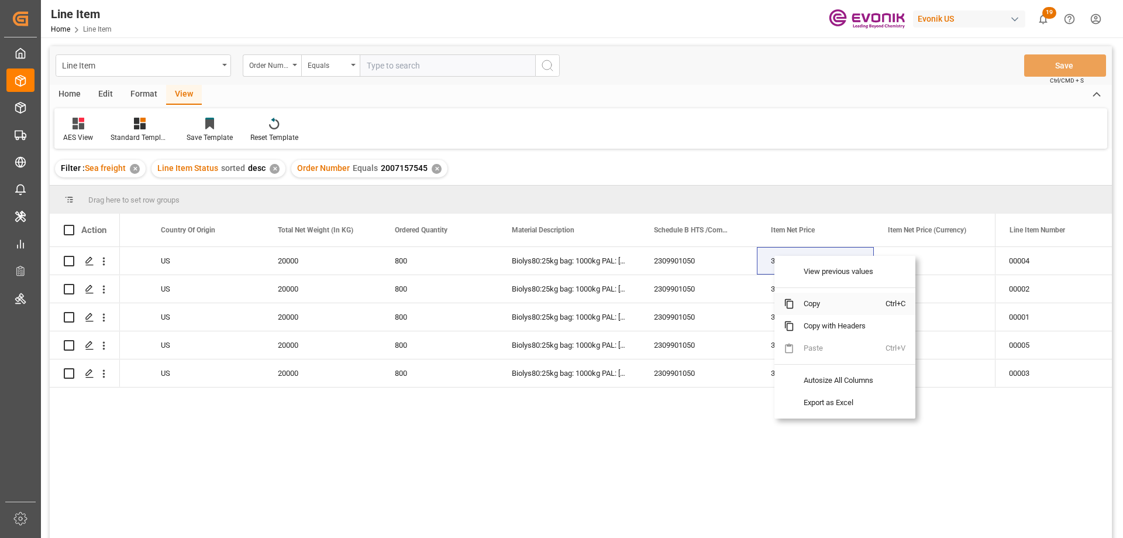
click at [813, 305] on span "Copy" at bounding box center [840, 304] width 91 height 22
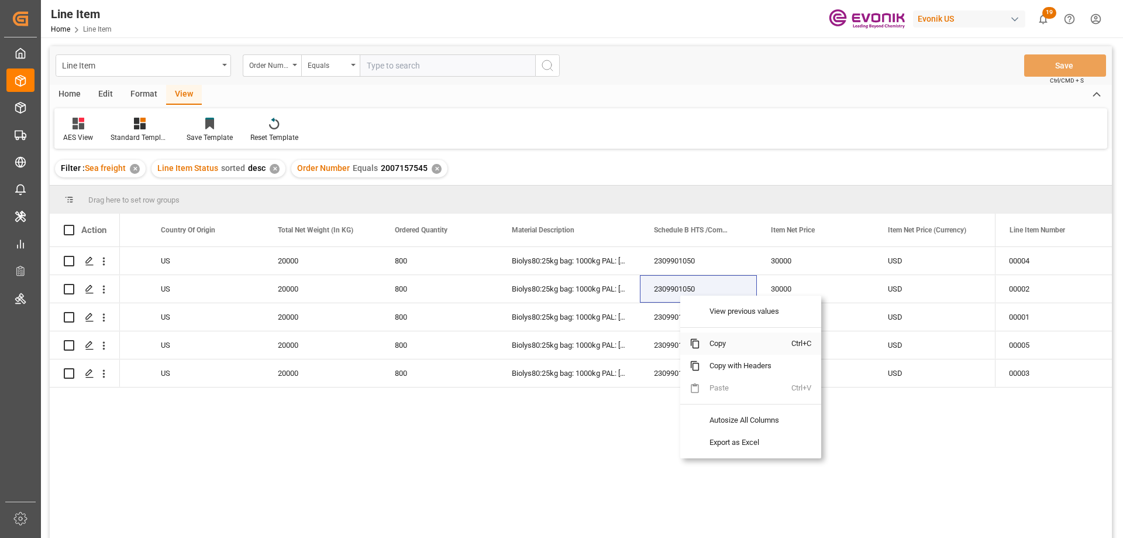
click at [736, 342] on span "Copy" at bounding box center [745, 343] width 91 height 22
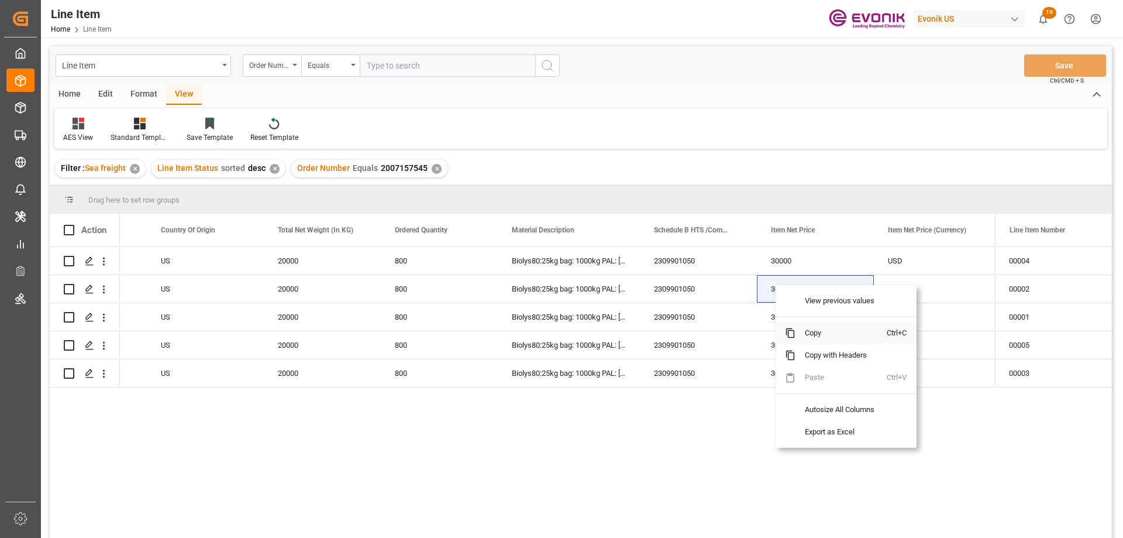
click at [812, 329] on span "Copy" at bounding box center [841, 333] width 91 height 22
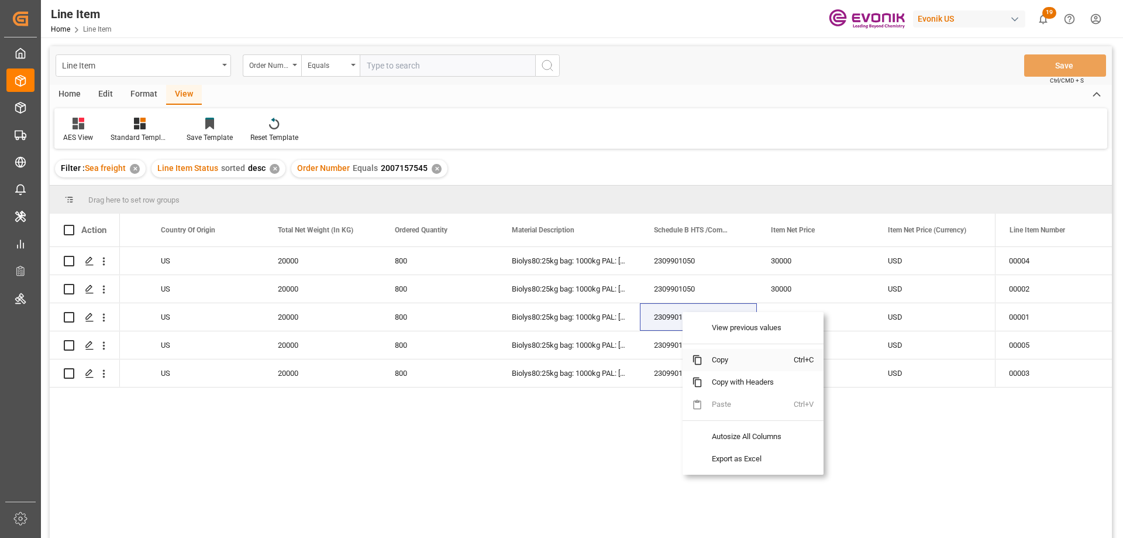
click at [720, 354] on span "Copy" at bounding box center [748, 360] width 91 height 22
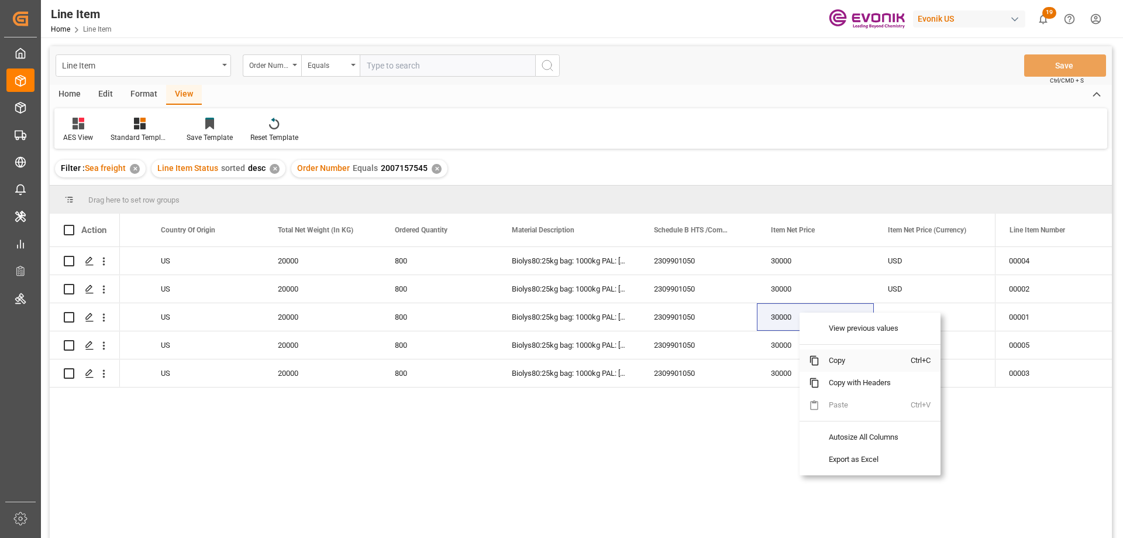
click at [834, 360] on span "Copy" at bounding box center [865, 360] width 91 height 22
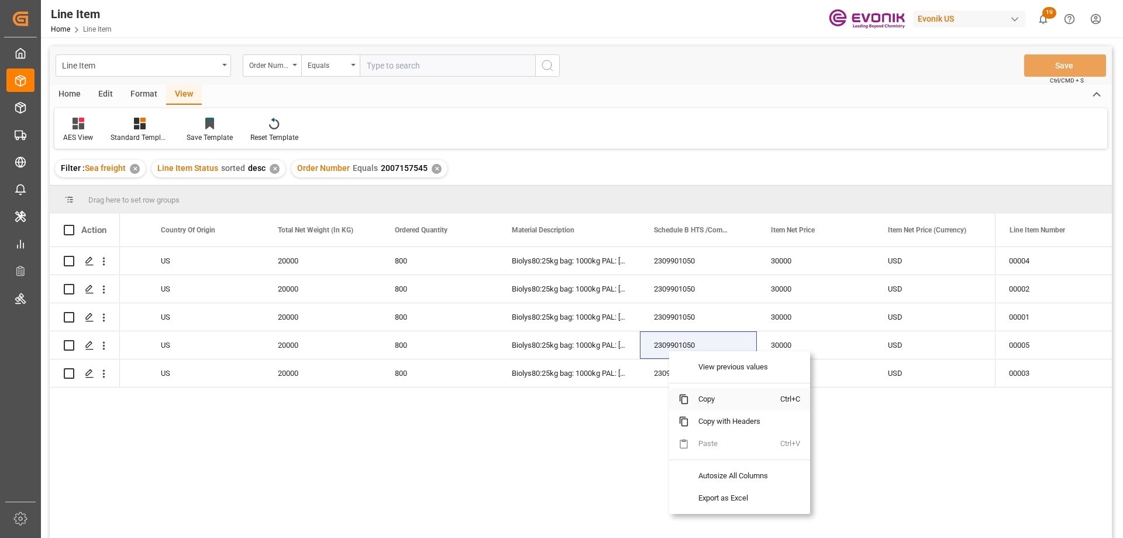
click at [710, 393] on span "Copy" at bounding box center [734, 399] width 91 height 22
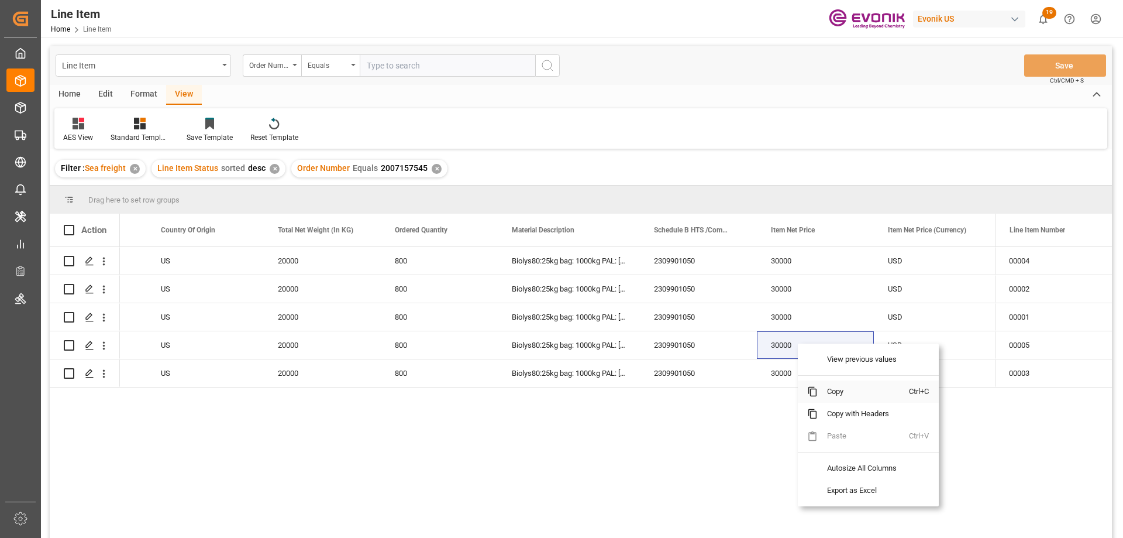
click at [836, 390] on span "Copy" at bounding box center [863, 391] width 91 height 22
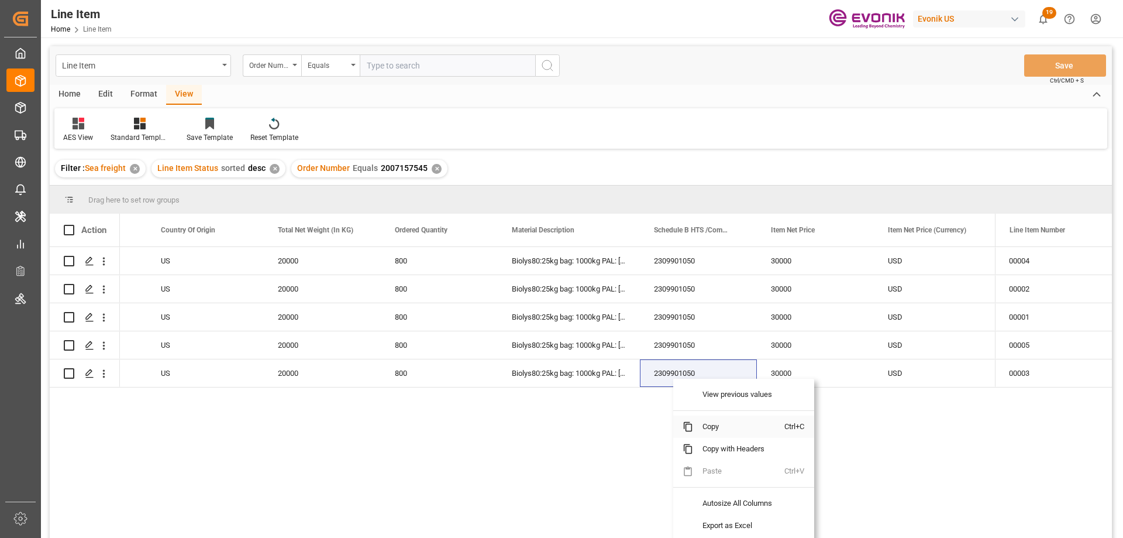
click at [718, 420] on span "Copy" at bounding box center [738, 426] width 91 height 22
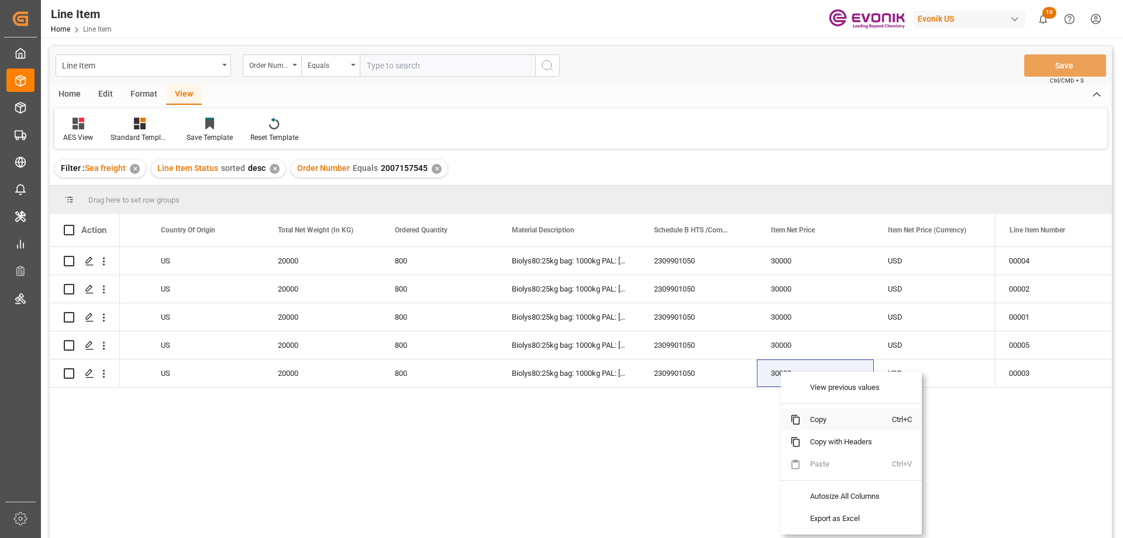
click at [823, 417] on span "Copy" at bounding box center [846, 419] width 91 height 22
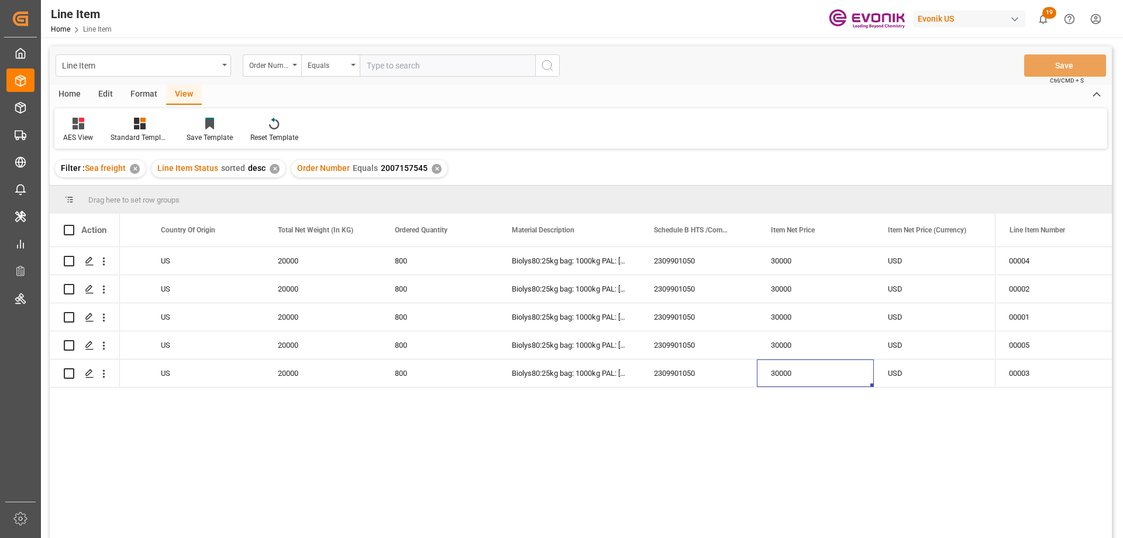
click at [386, 60] on input "text" at bounding box center [448, 65] width 176 height 22
paste input "0046467139"
type input "0046467139"
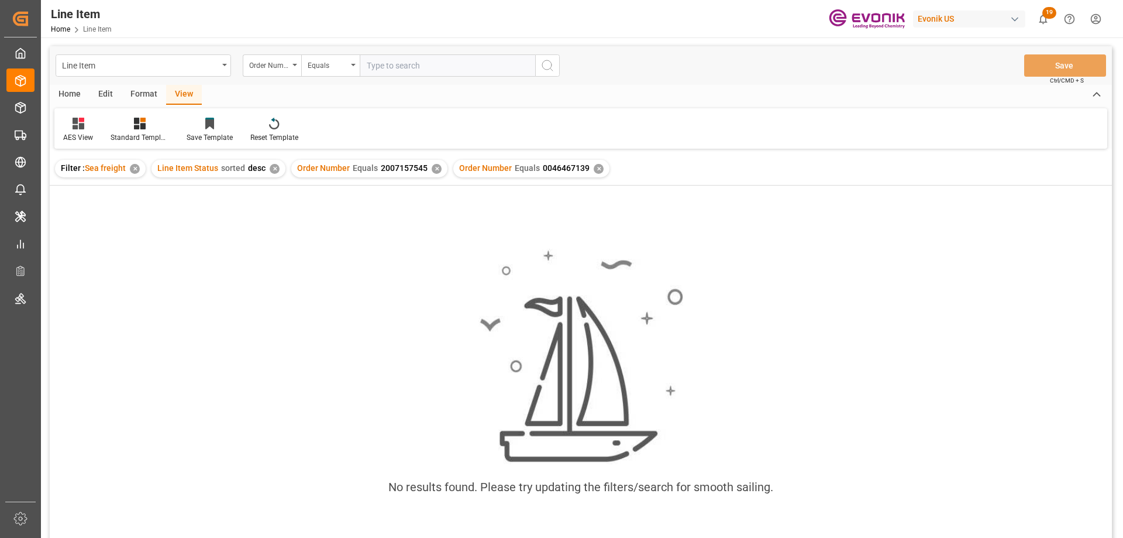
click at [432, 168] on div "✕" at bounding box center [437, 169] width 10 height 10
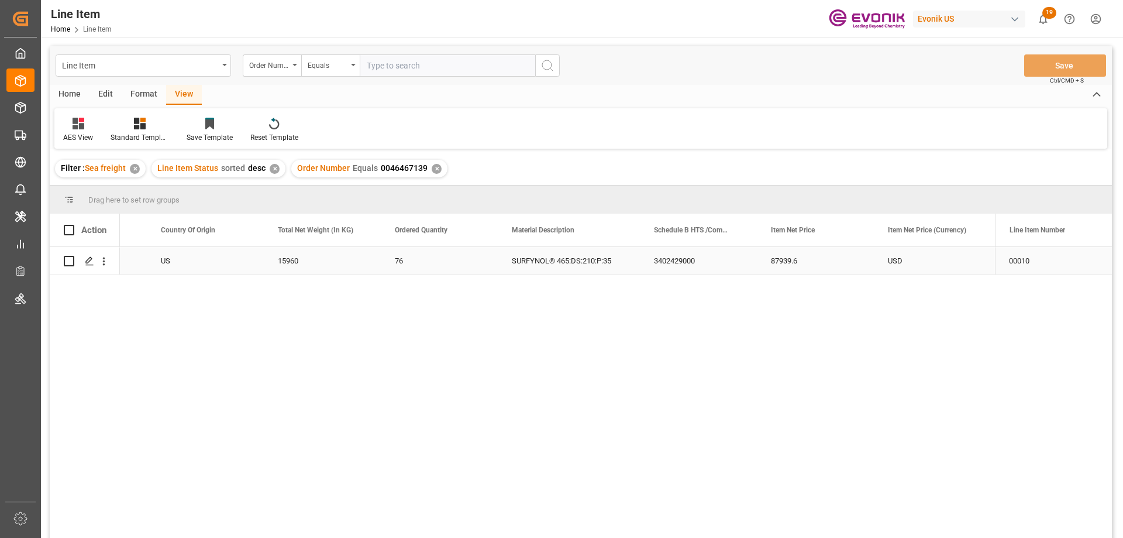
click at [169, 267] on div "US" at bounding box center [205, 261] width 117 height 28
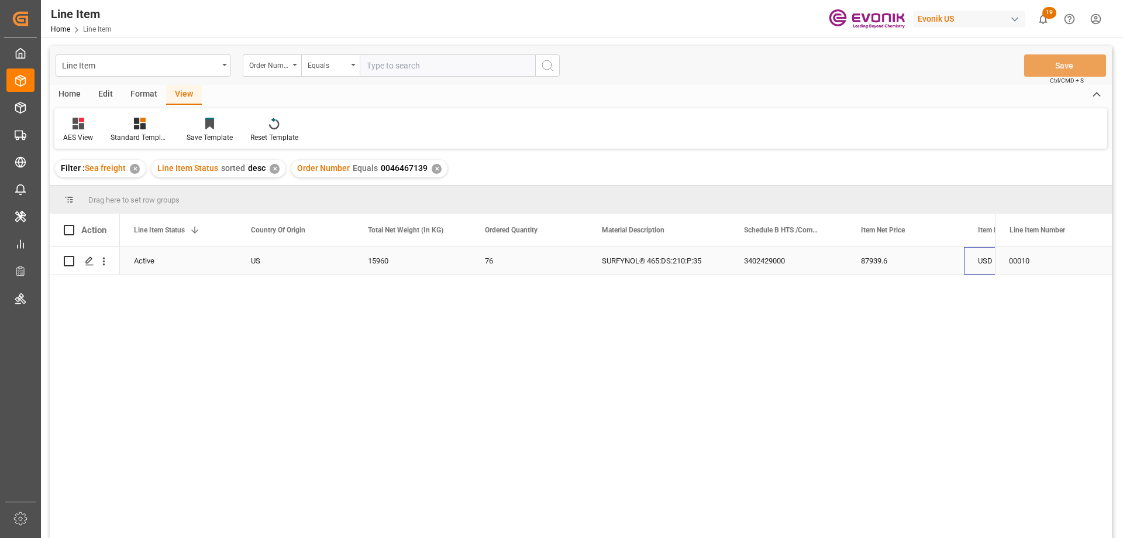
click at [976, 250] on div "USD" at bounding box center [1022, 261] width 117 height 28
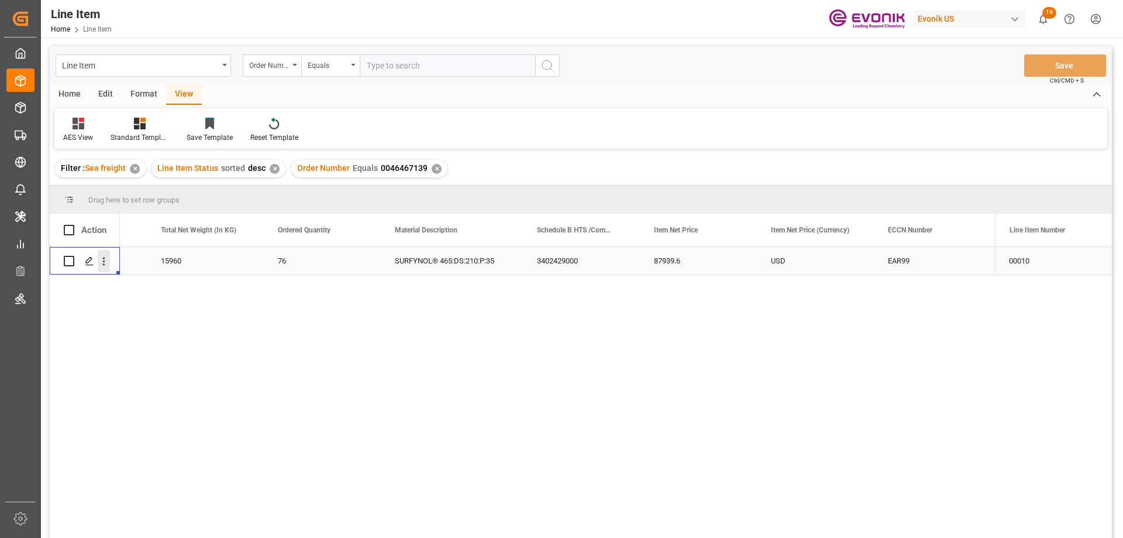
click at [101, 256] on icon "open menu" at bounding box center [104, 261] width 12 height 12
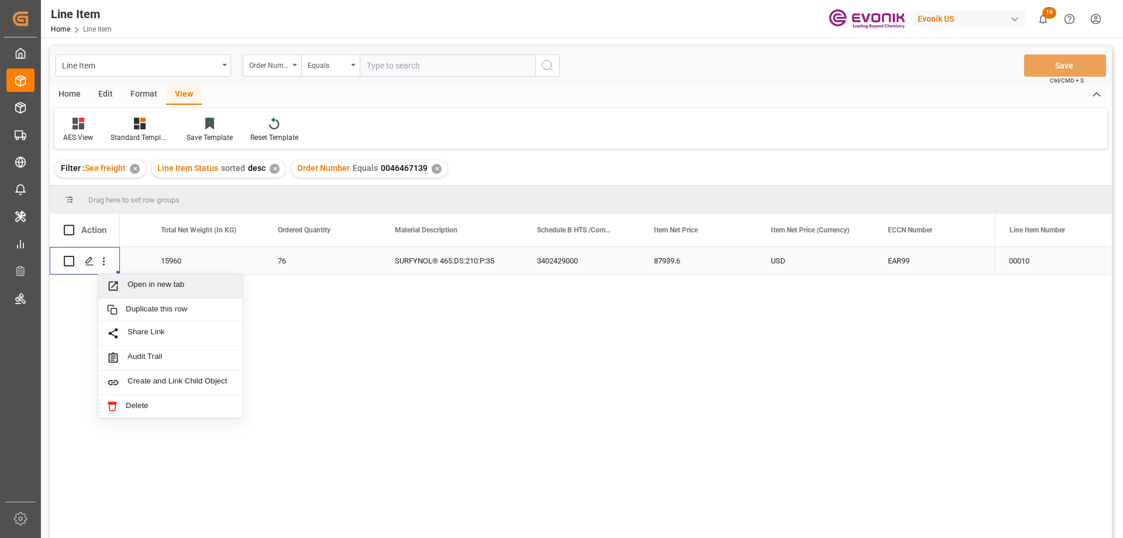
click at [139, 280] on span "Open in new tab" at bounding box center [181, 286] width 106 height 12
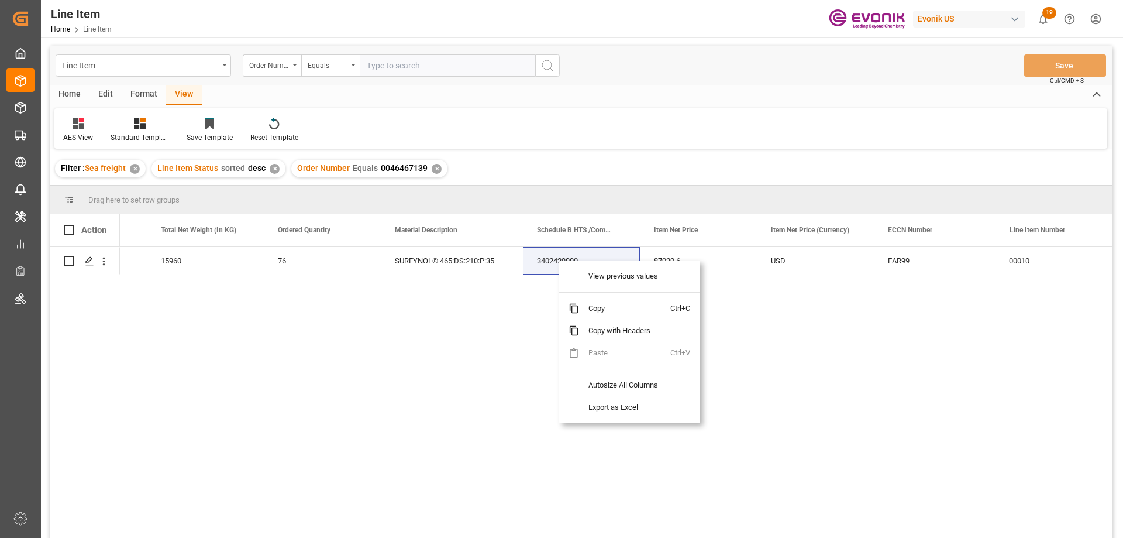
click at [615, 304] on span "Copy" at bounding box center [624, 308] width 91 height 22
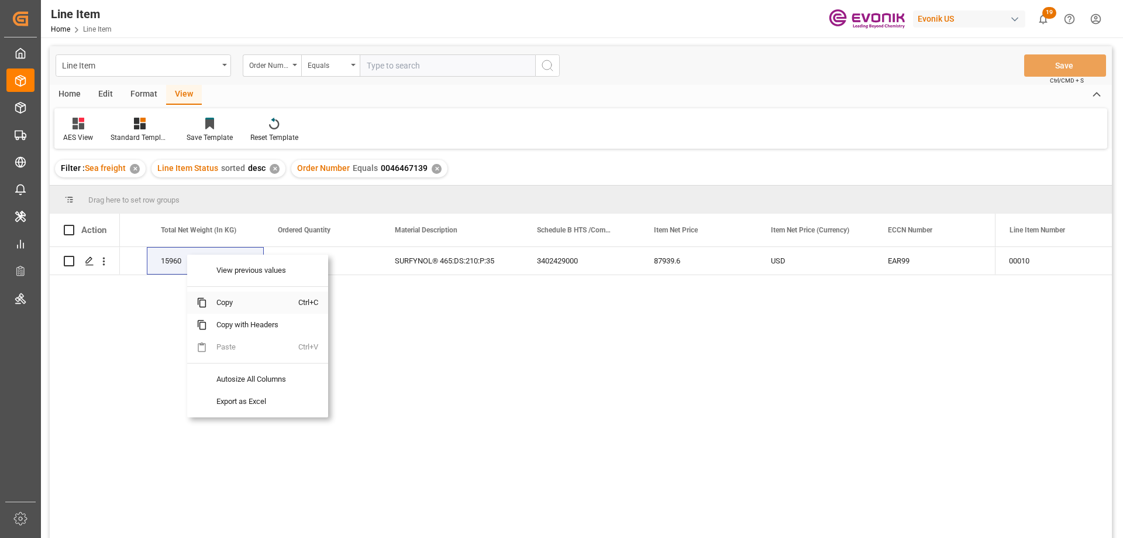
click at [234, 301] on span "Copy" at bounding box center [252, 302] width 91 height 22
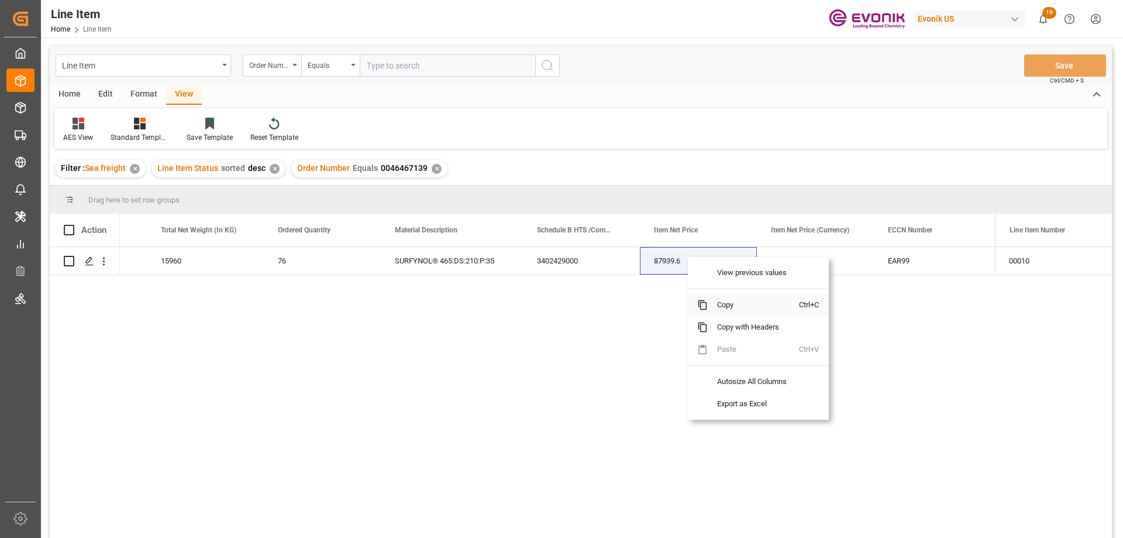
click at [740, 307] on span "Copy" at bounding box center [753, 305] width 91 height 22
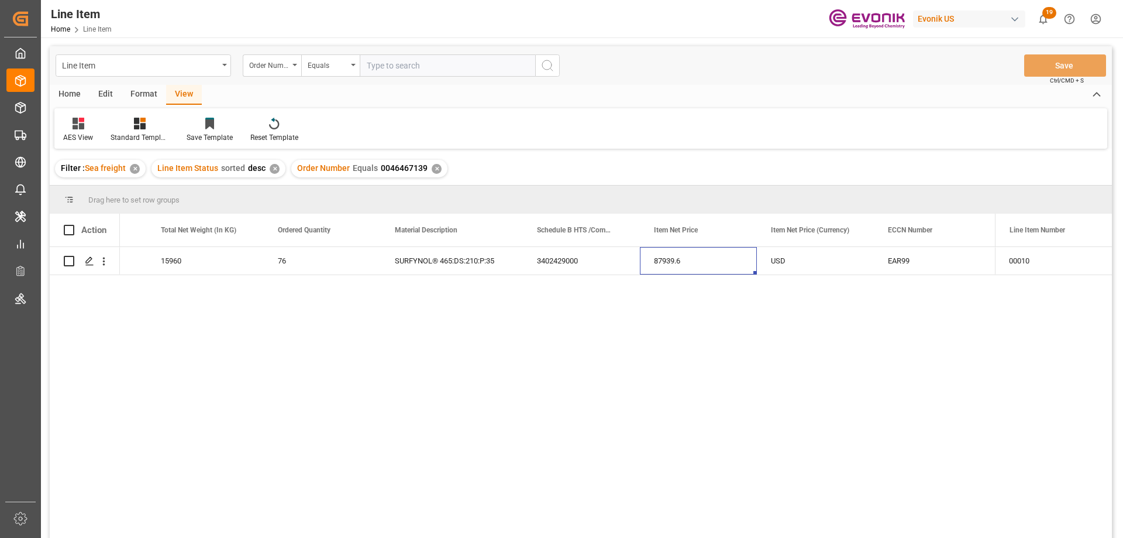
click at [407, 60] on input "text" at bounding box center [448, 65] width 176 height 22
paste input "0046474677"
type input "0046474677"
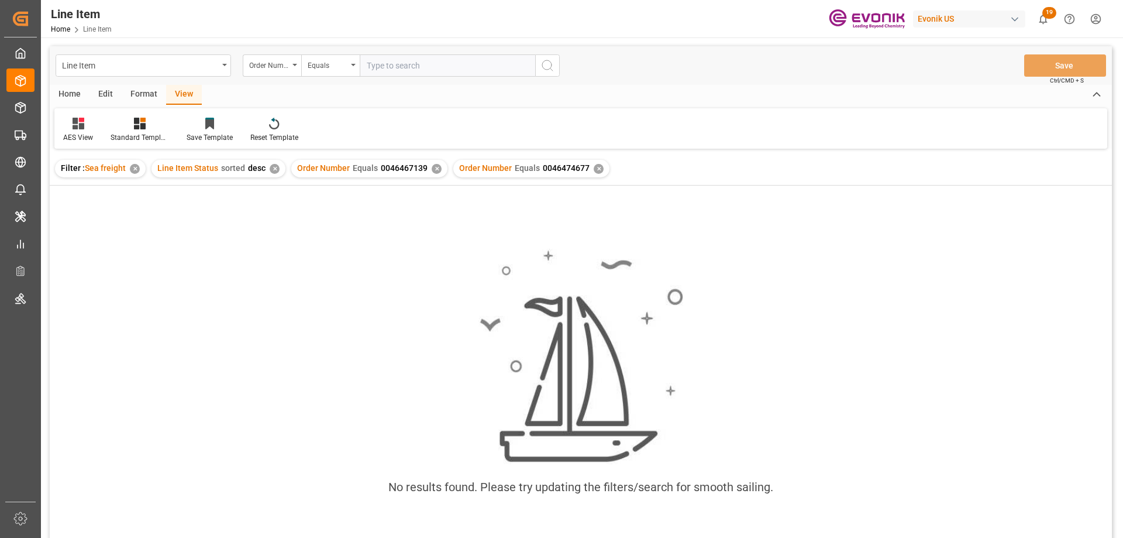
click at [436, 170] on div "✕" at bounding box center [437, 169] width 10 height 10
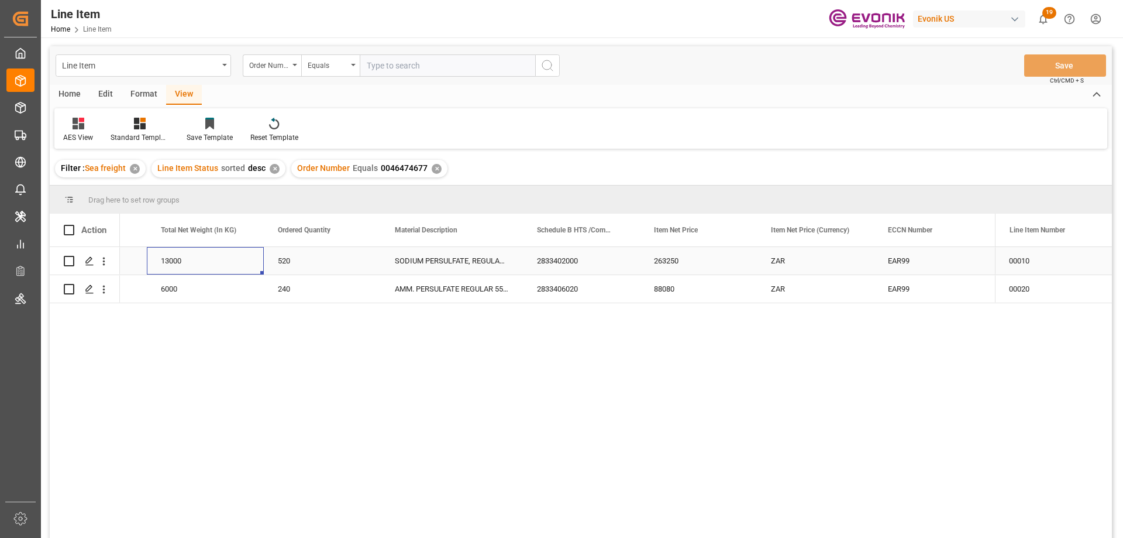
click at [164, 258] on div "13000" at bounding box center [205, 261] width 117 height 28
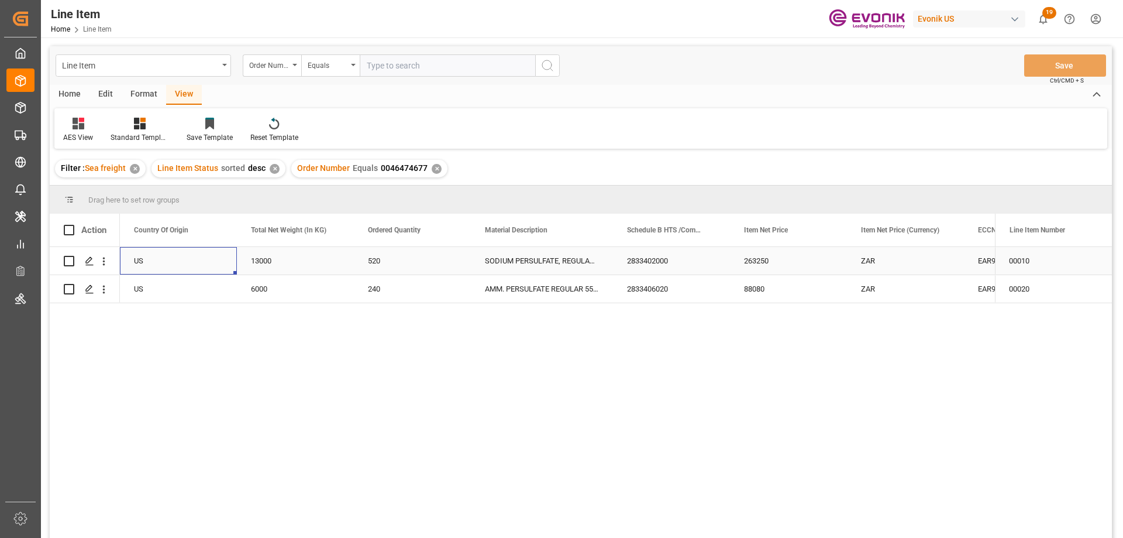
click at [968, 258] on div "EAR99" at bounding box center [1022, 261] width 117 height 28
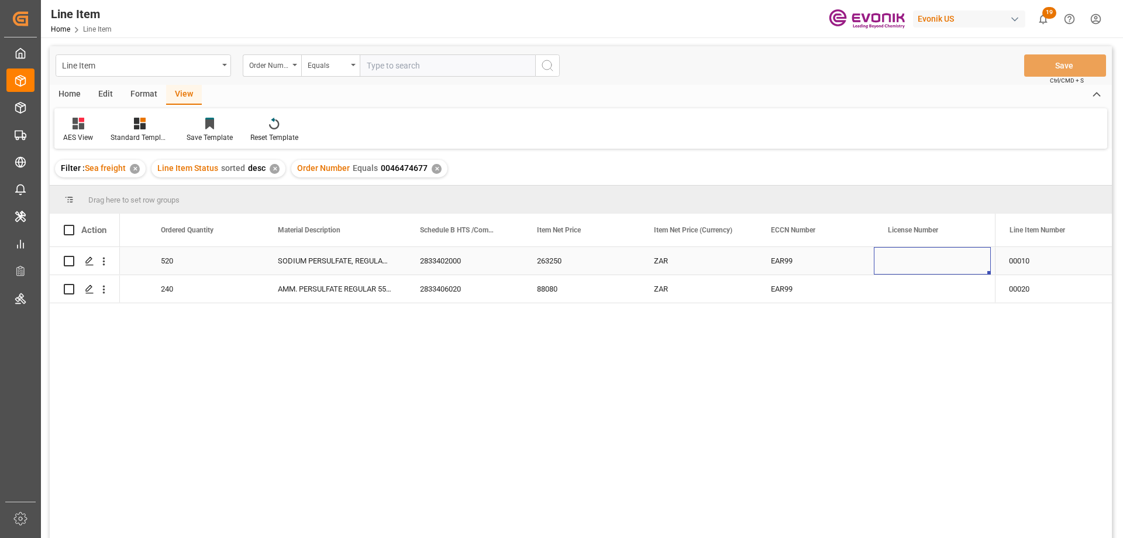
click at [188, 270] on div "520" at bounding box center [205, 261] width 117 height 28
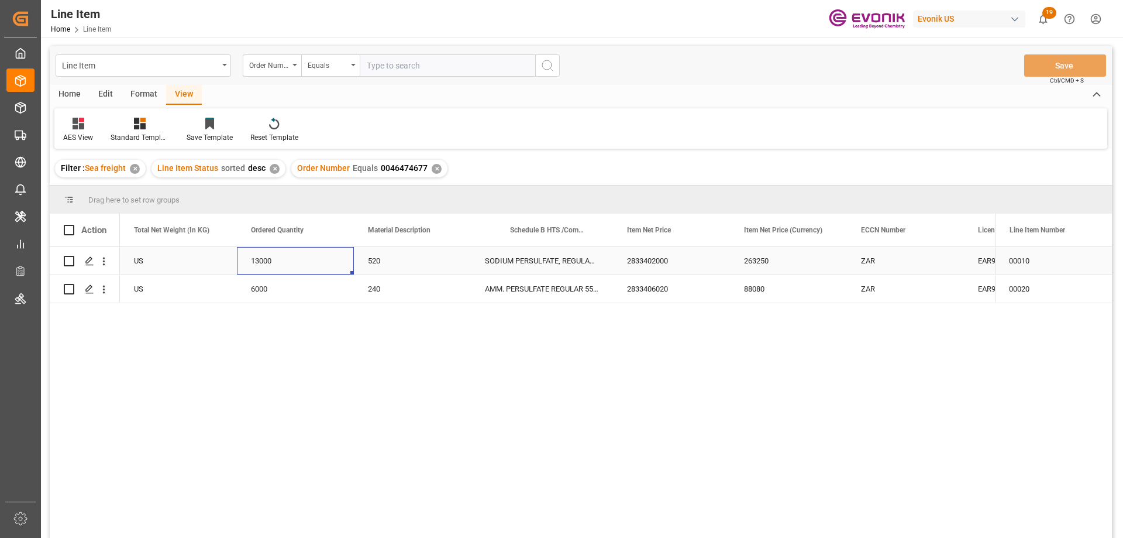
scroll to position [0, 351]
click at [101, 259] on icon "open menu" at bounding box center [104, 261] width 12 height 12
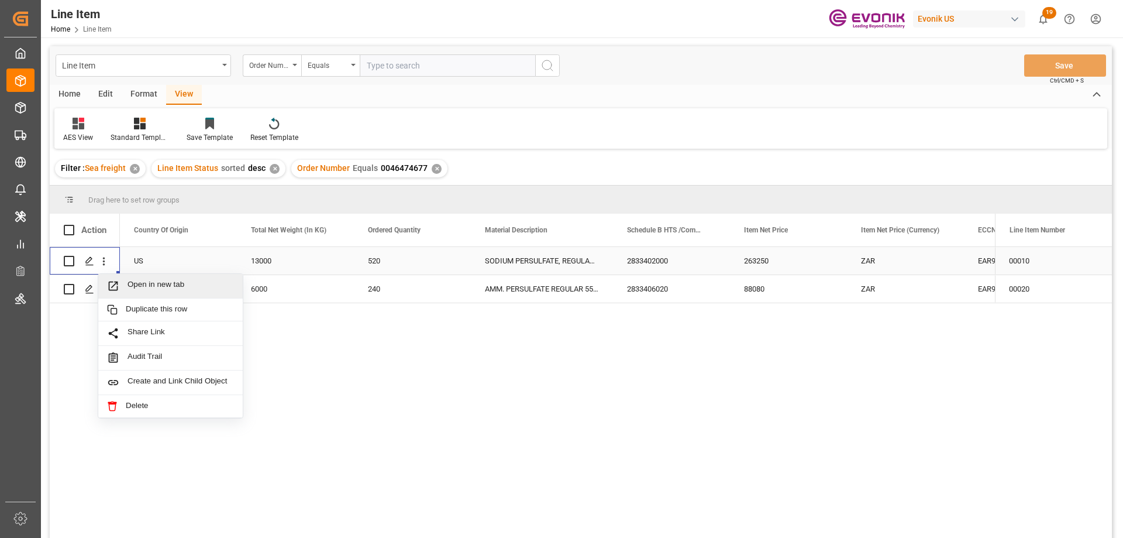
click at [143, 284] on span "Open in new tab" at bounding box center [181, 286] width 106 height 12
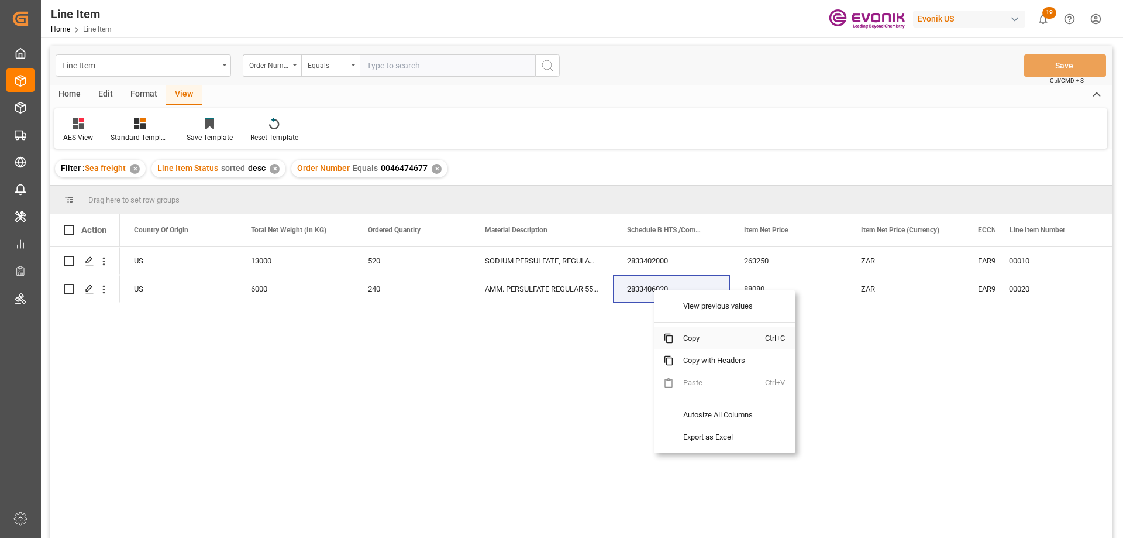
click at [693, 335] on span "Copy" at bounding box center [719, 338] width 91 height 22
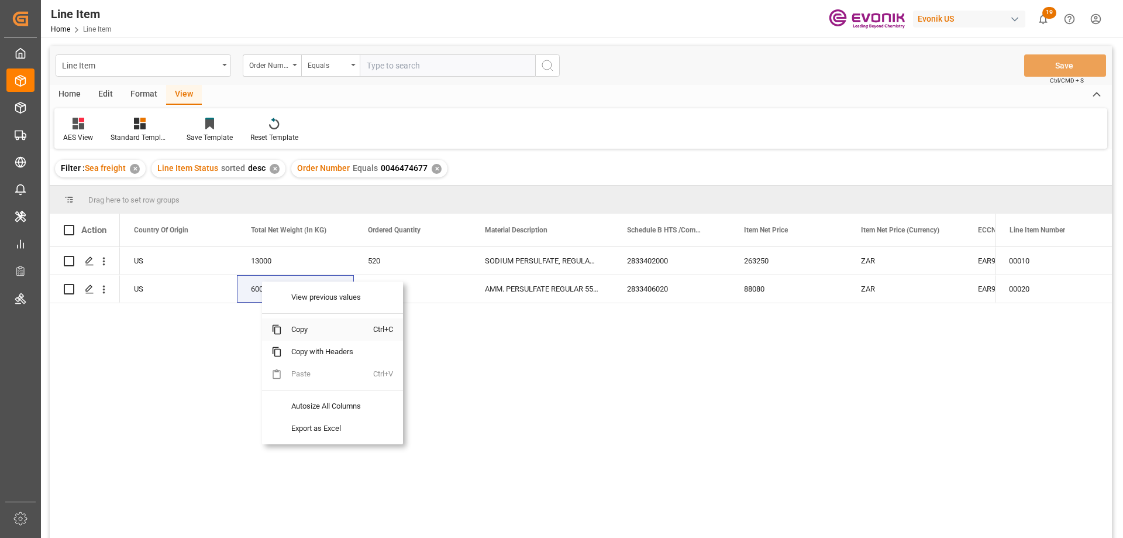
click at [312, 328] on span "Copy" at bounding box center [327, 329] width 91 height 22
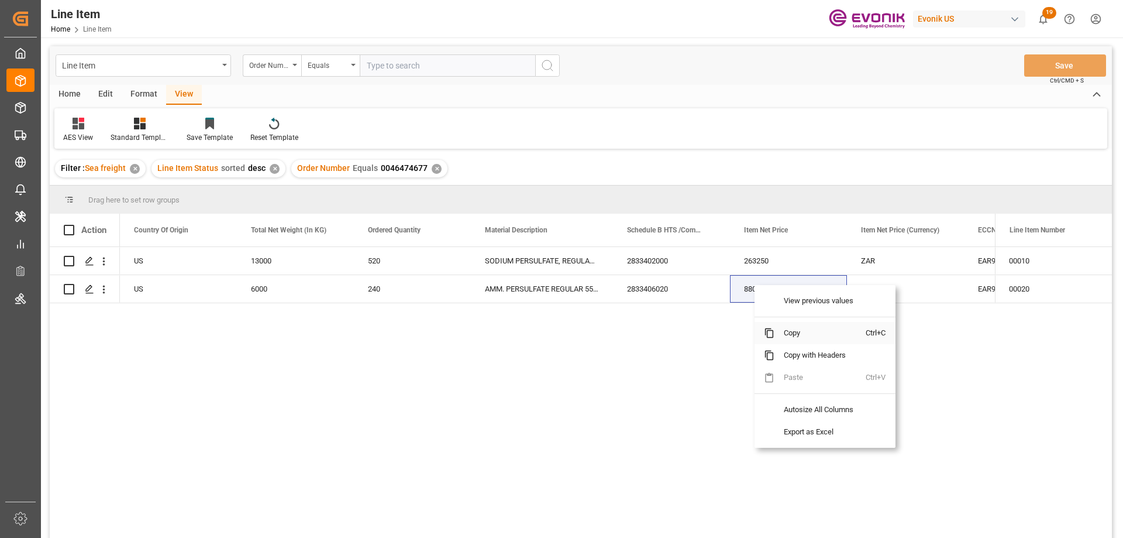
click at [791, 332] on span "Copy" at bounding box center [820, 333] width 91 height 22
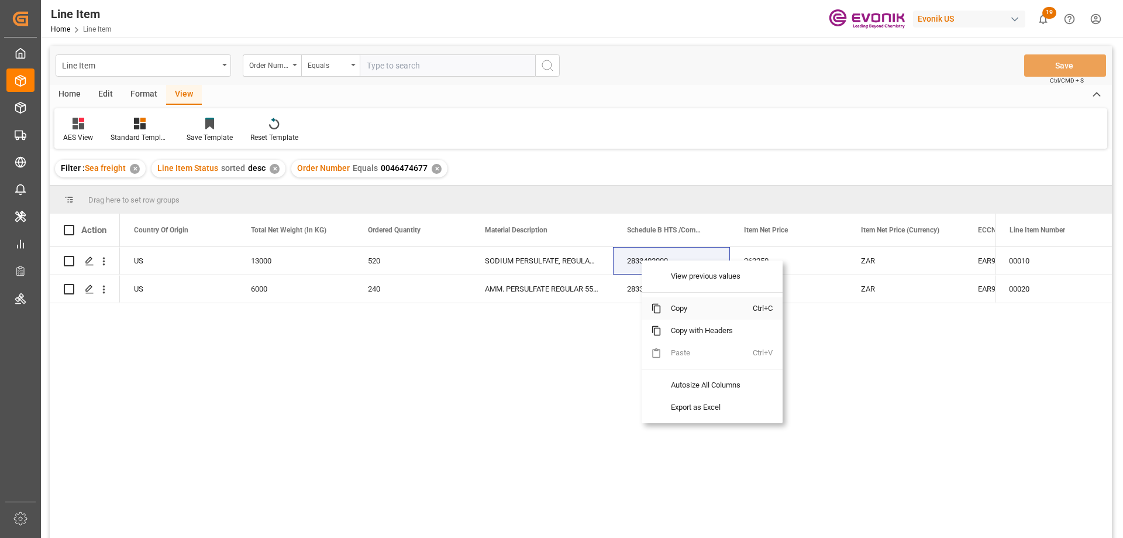
click at [673, 307] on span "Copy" at bounding box center [707, 308] width 91 height 22
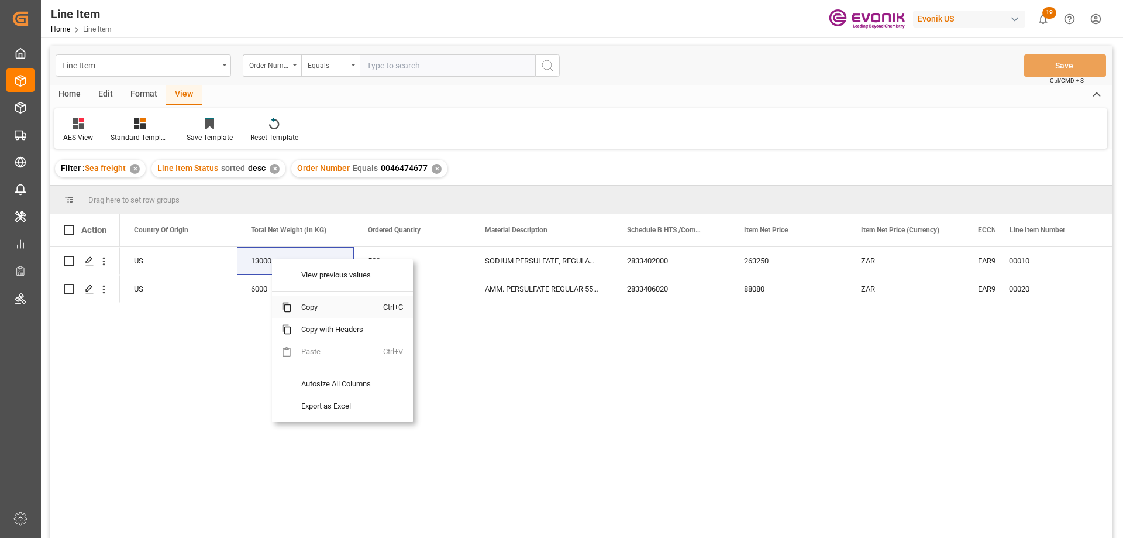
click at [312, 304] on span "Copy" at bounding box center [337, 307] width 91 height 22
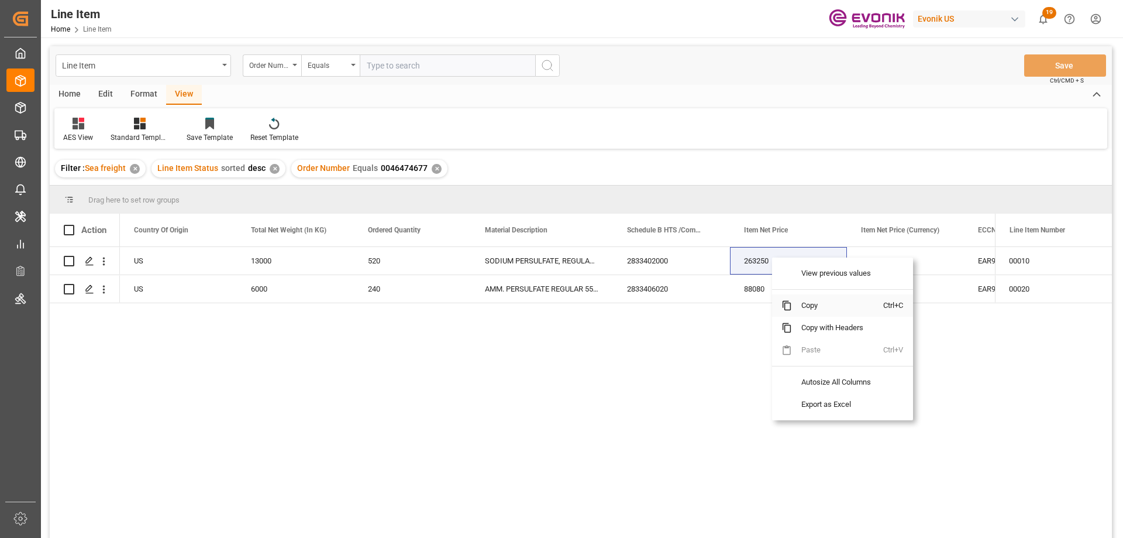
click at [800, 305] on span "Copy" at bounding box center [837, 305] width 91 height 22
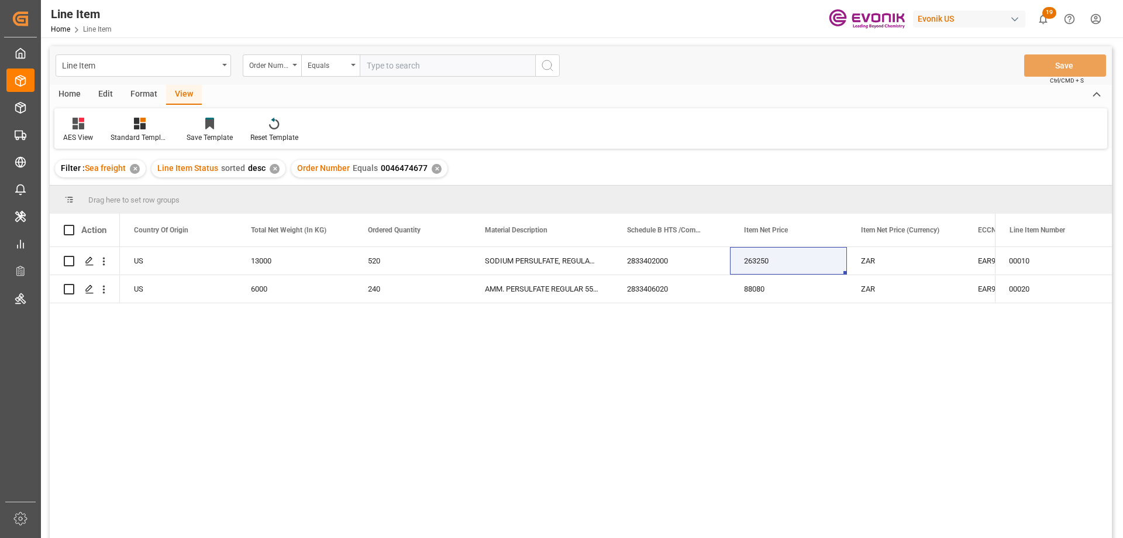
click at [438, 60] on input "text" at bounding box center [448, 65] width 176 height 22
paste input "0046464064"
type input "0046464064"
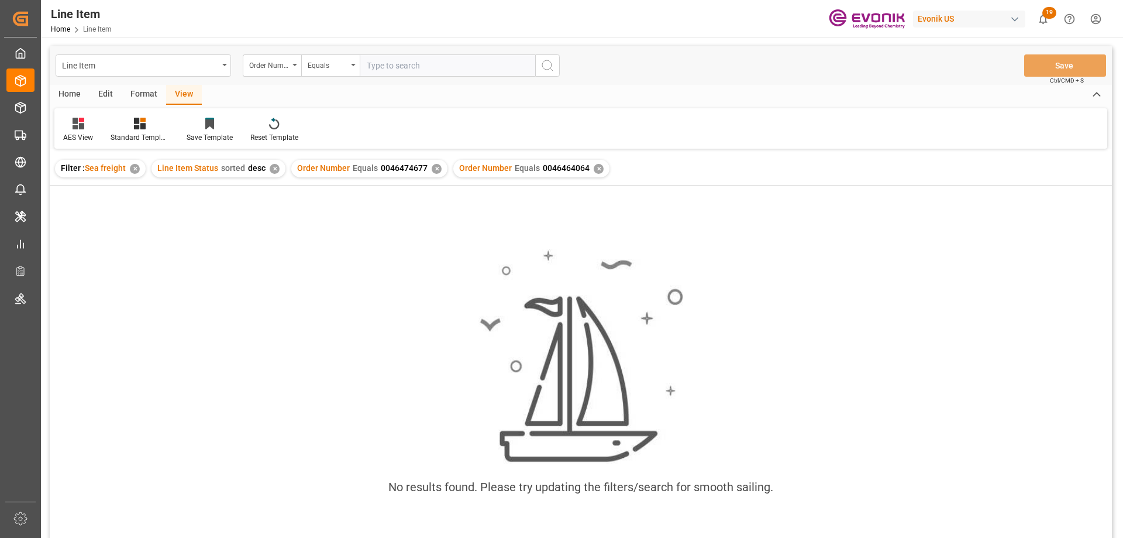
click at [434, 167] on div "✕" at bounding box center [437, 169] width 10 height 10
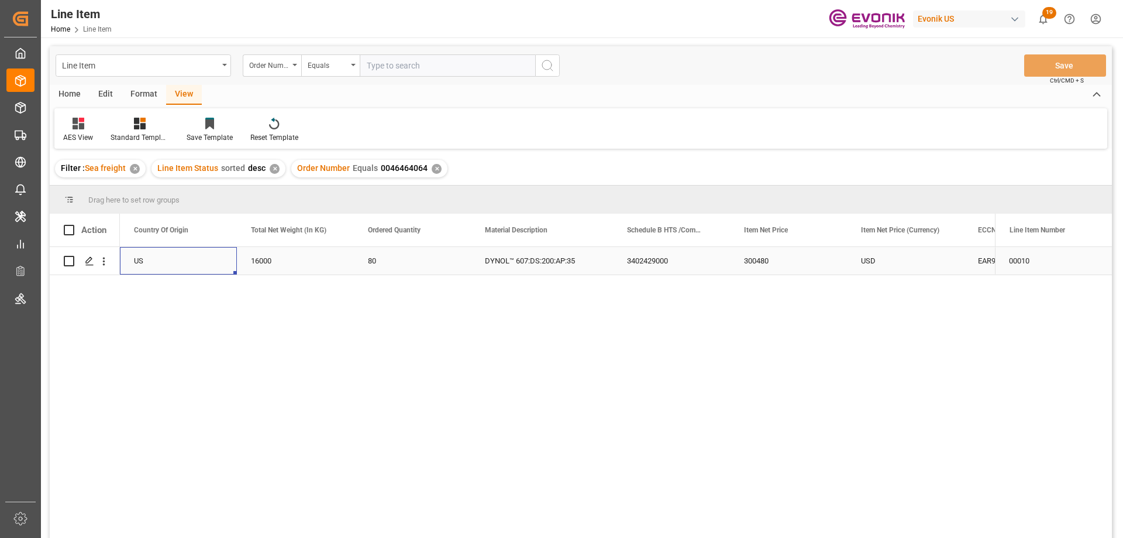
click at [133, 263] on div "US" at bounding box center [178, 261] width 117 height 28
click at [965, 262] on div "Active US 16000 80 DYNOL™ 607:DS:200:AP:35 3402429000 300480 USD EAR99 00464640…" at bounding box center [1069, 261] width 2366 height 28
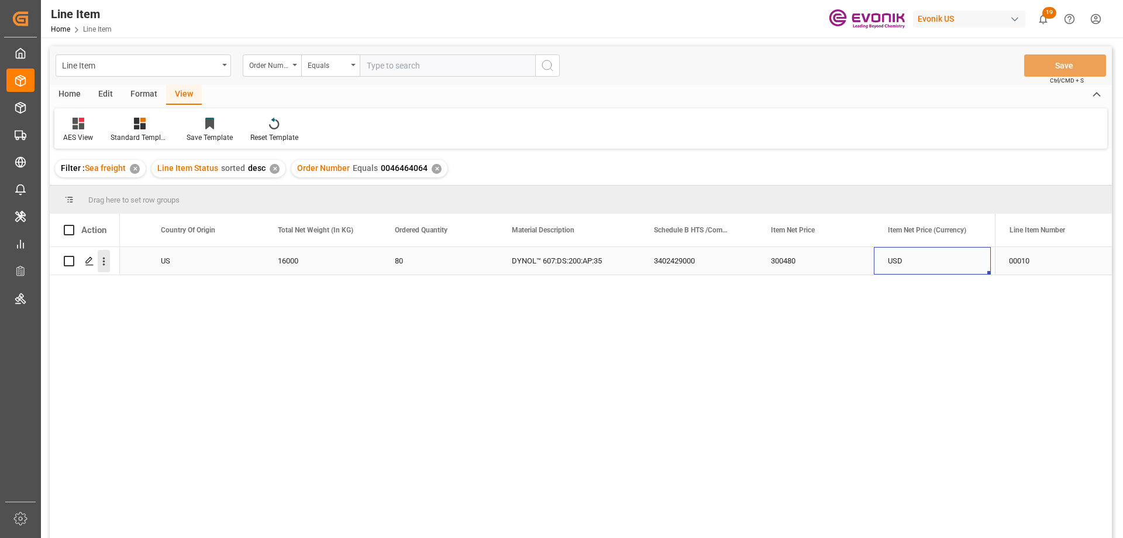
click at [107, 256] on icon "open menu" at bounding box center [104, 261] width 12 height 12
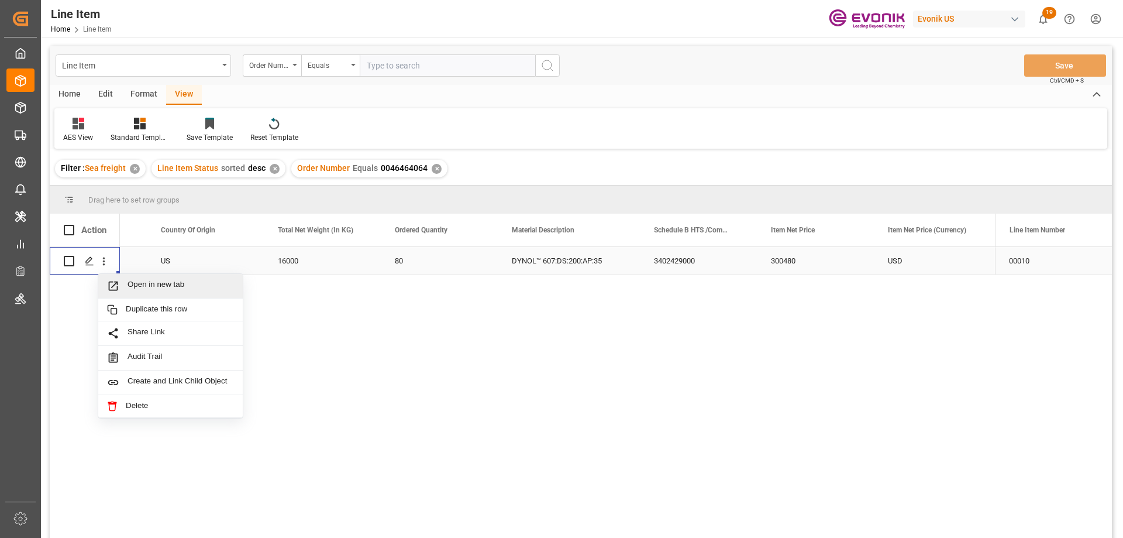
click at [136, 283] on span "Open in new tab" at bounding box center [181, 286] width 106 height 12
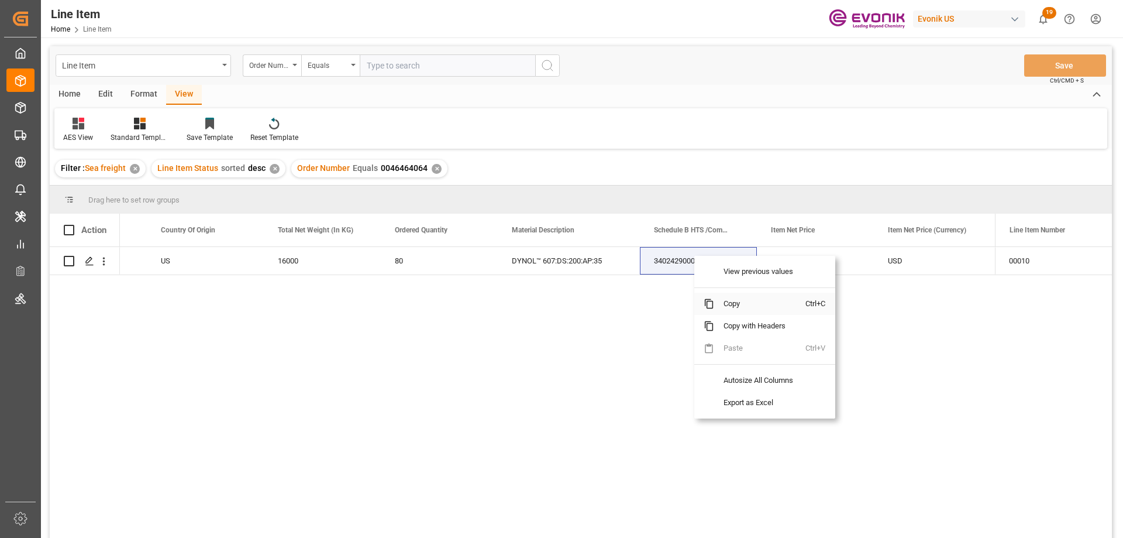
click at [725, 305] on span "Copy" at bounding box center [759, 304] width 91 height 22
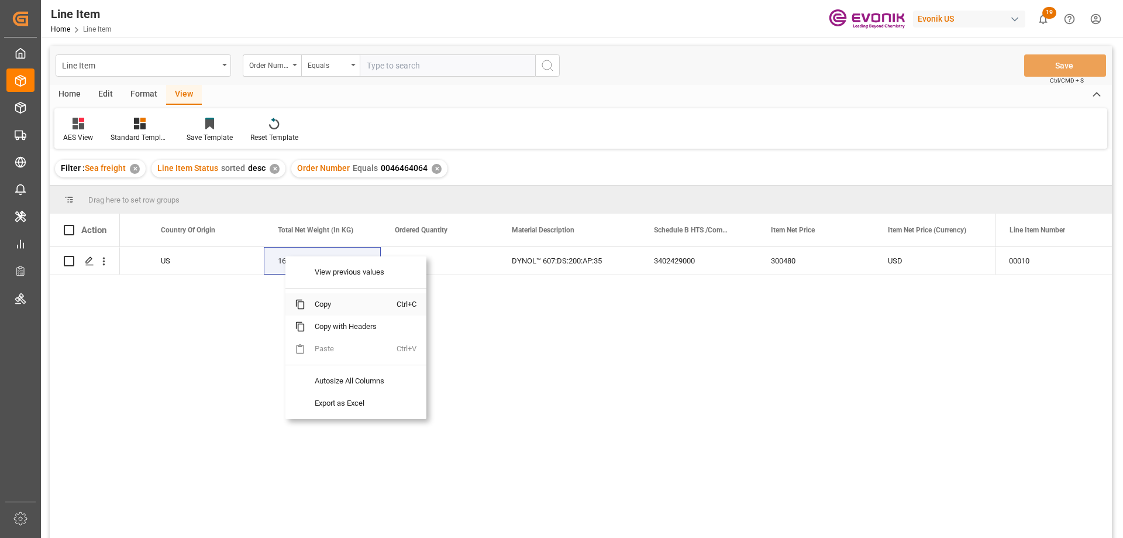
click at [327, 301] on span "Copy" at bounding box center [350, 304] width 91 height 22
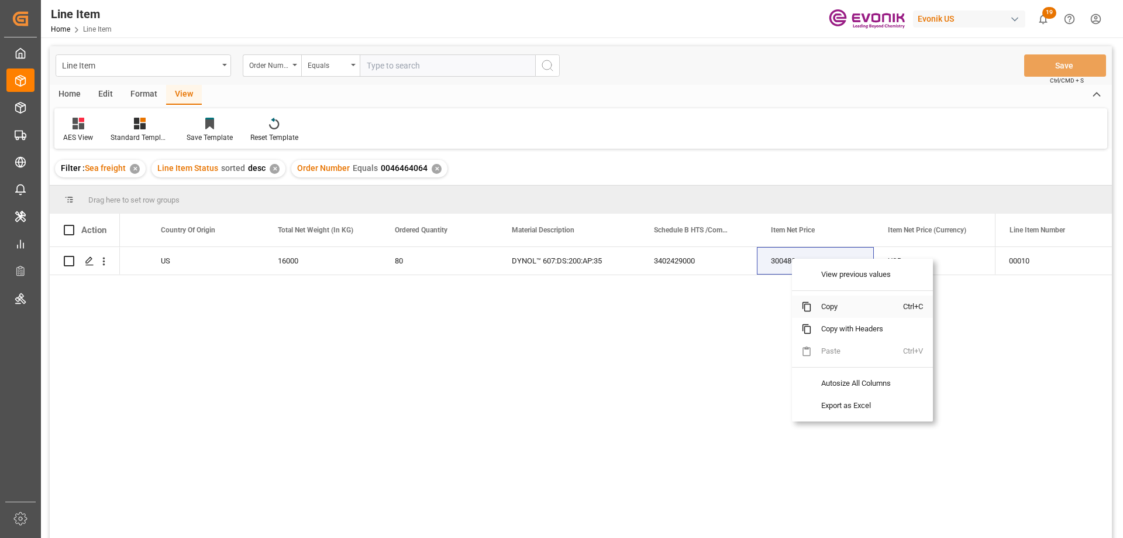
click at [856, 304] on span "Copy" at bounding box center [857, 306] width 91 height 22
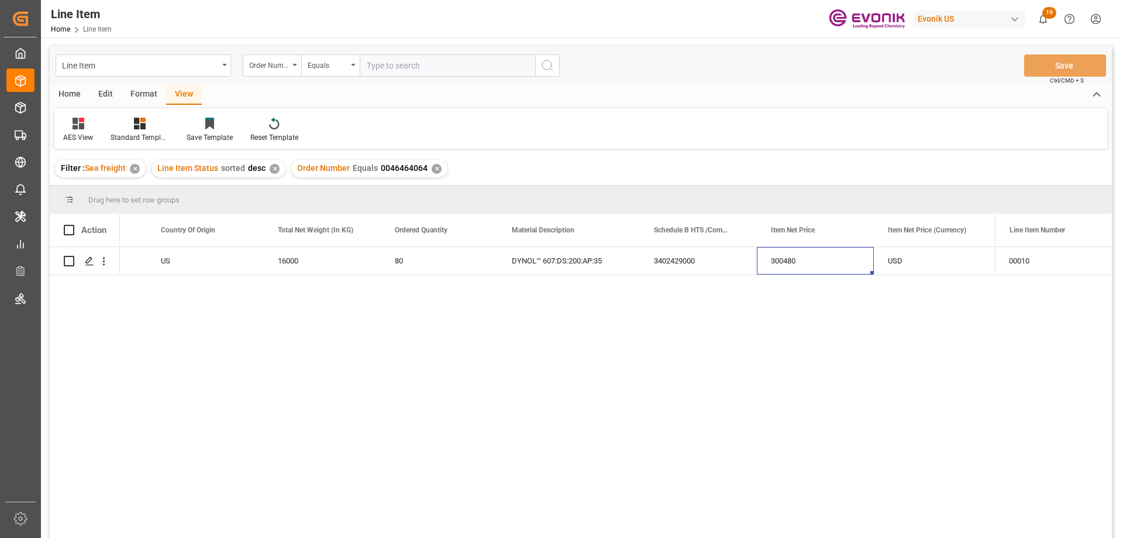
click at [407, 72] on input "text" at bounding box center [448, 65] width 176 height 22
paste input "0046464065"
type input "0046464065"
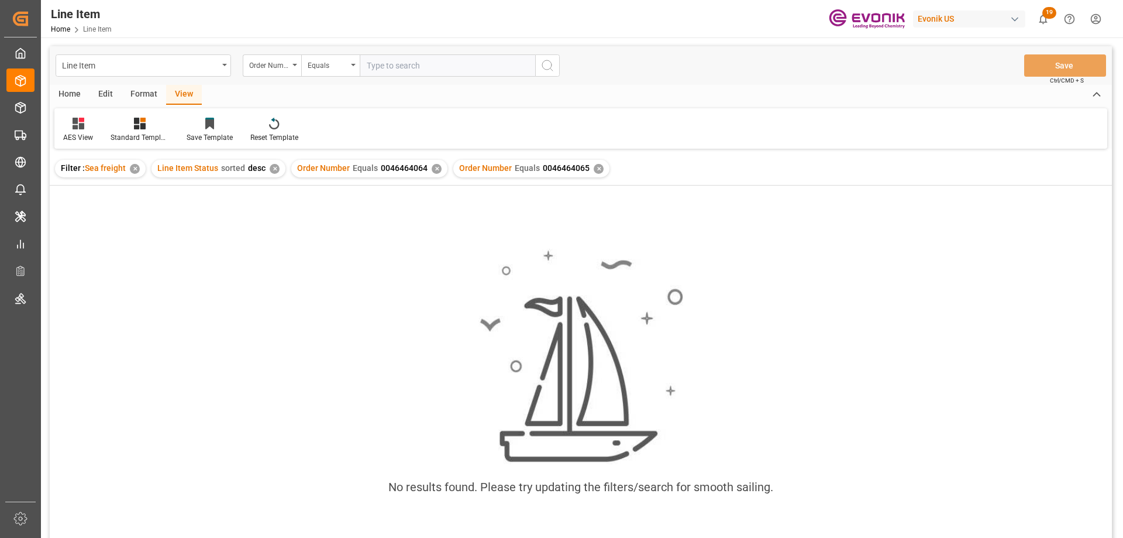
click at [436, 172] on div "✕" at bounding box center [437, 169] width 10 height 10
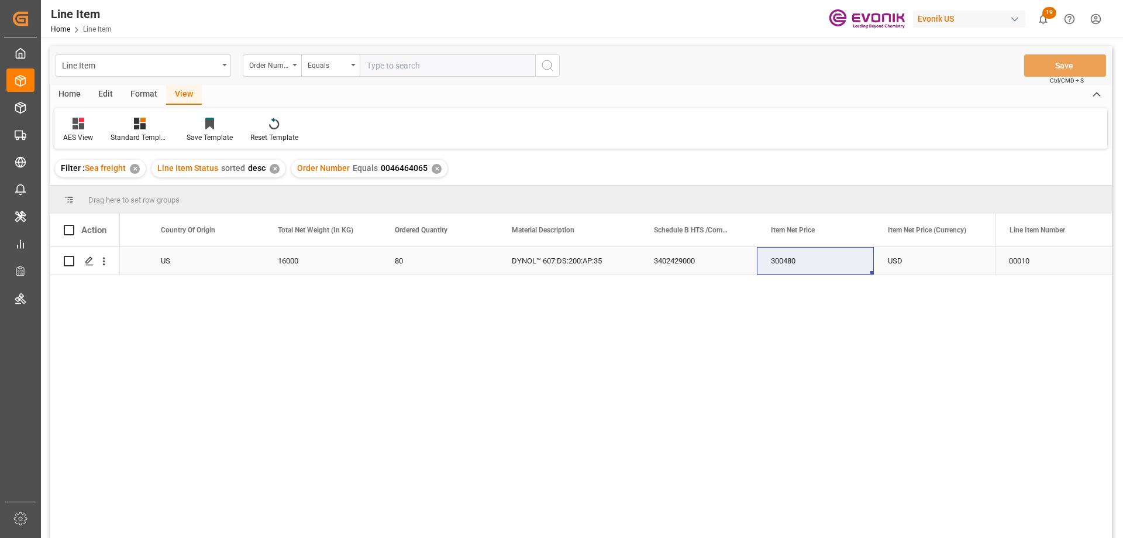
click at [181, 256] on div "US" at bounding box center [205, 261] width 117 height 28
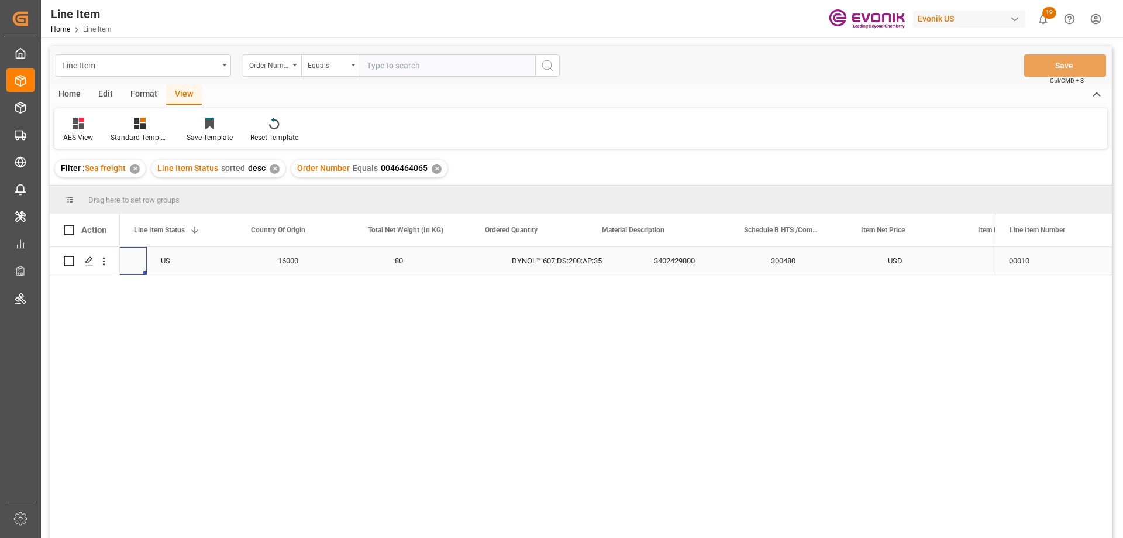
scroll to position [0, 234]
click at [925, 269] on div "300480" at bounding box center [905, 261] width 117 height 28
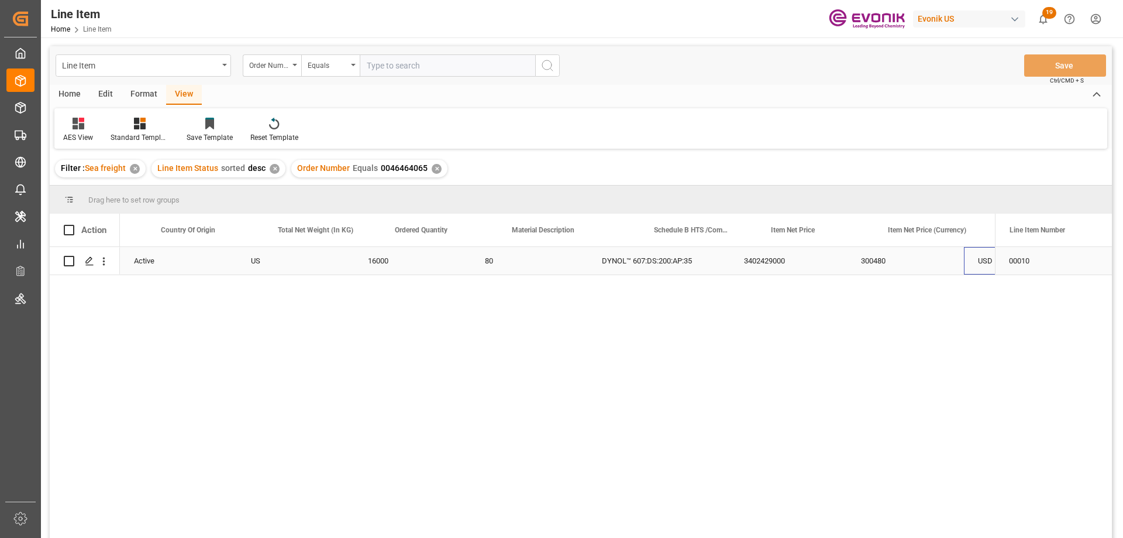
scroll to position [0, 324]
click at [105, 257] on icon "open menu" at bounding box center [104, 261] width 12 height 12
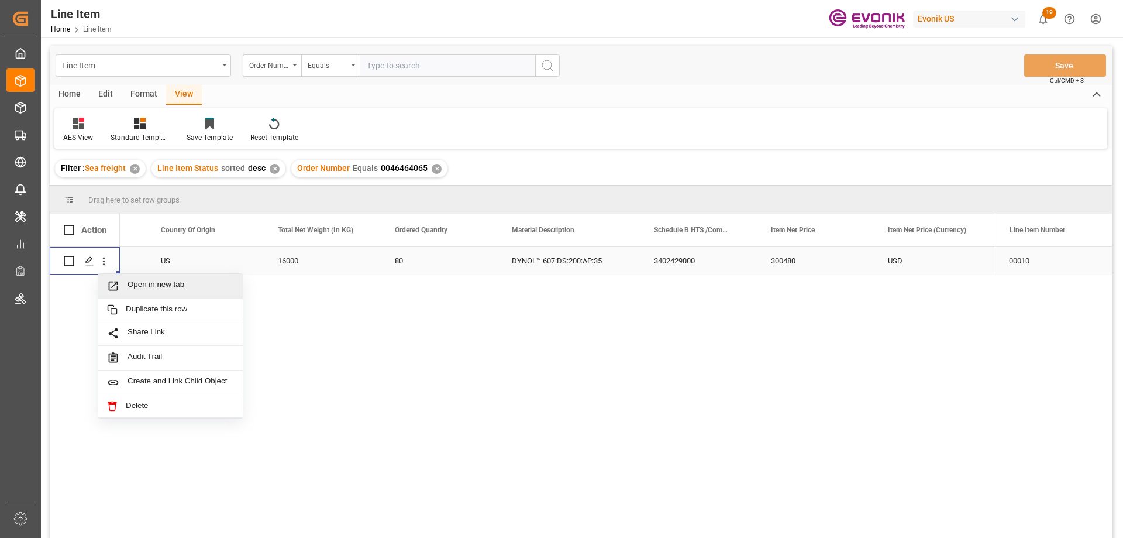
click at [147, 284] on span "Open in new tab" at bounding box center [181, 286] width 106 height 12
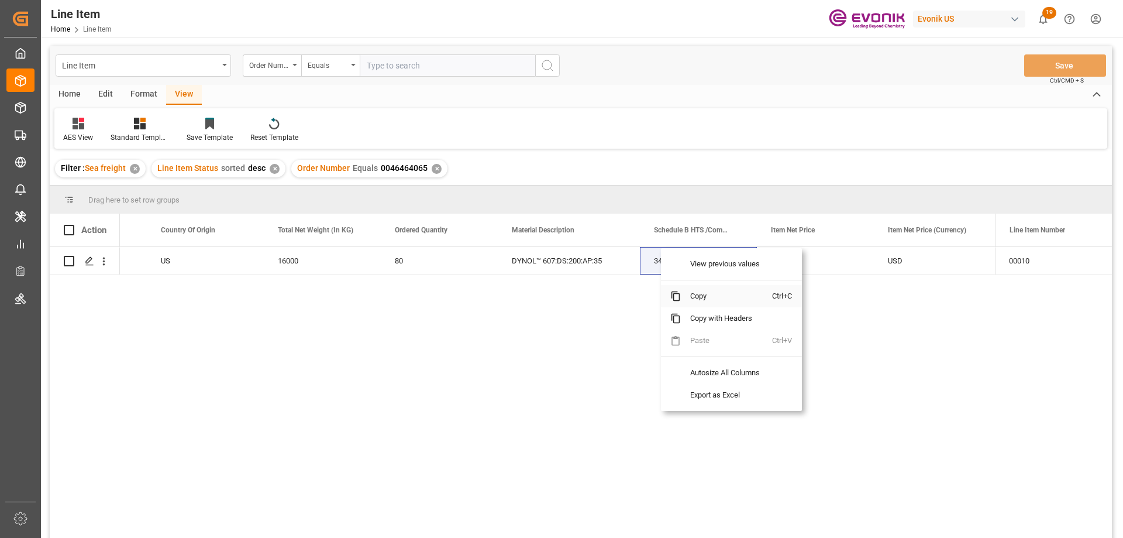
click at [689, 293] on span "Copy" at bounding box center [726, 296] width 91 height 22
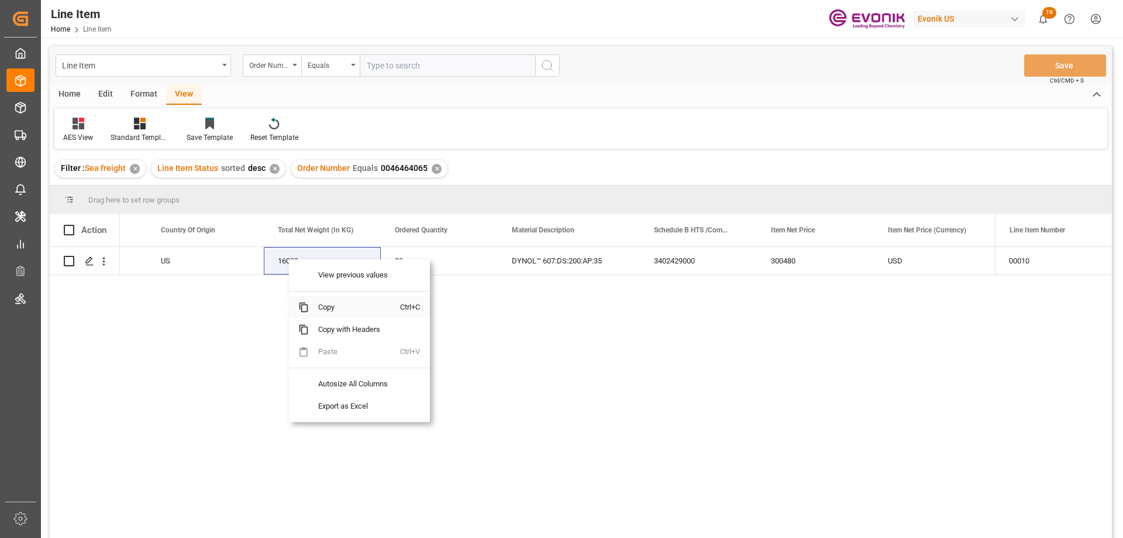
click at [339, 308] on span "Copy" at bounding box center [354, 307] width 91 height 22
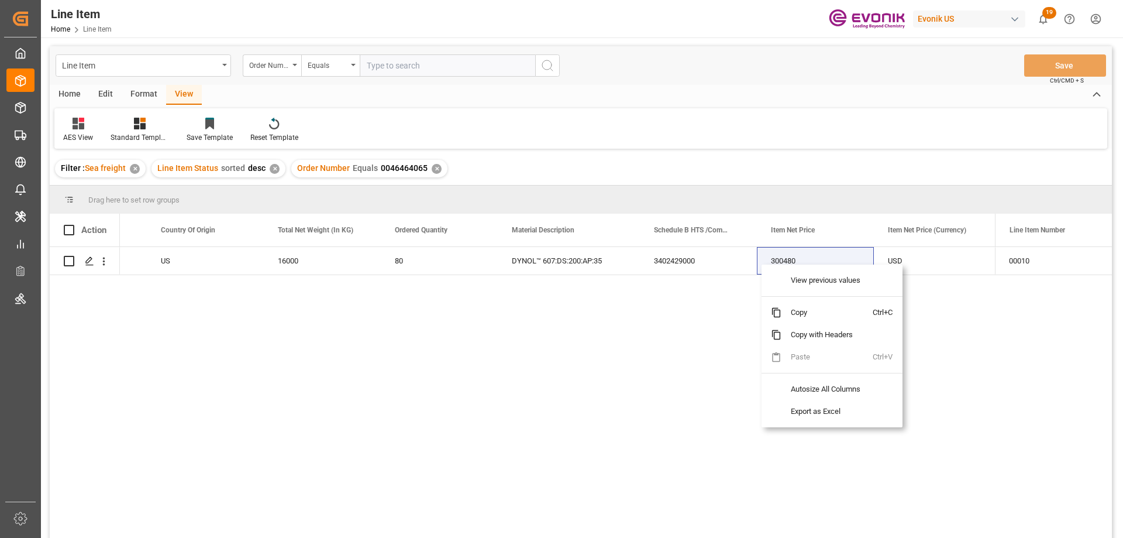
click at [797, 314] on span "Copy" at bounding box center [827, 312] width 91 height 22
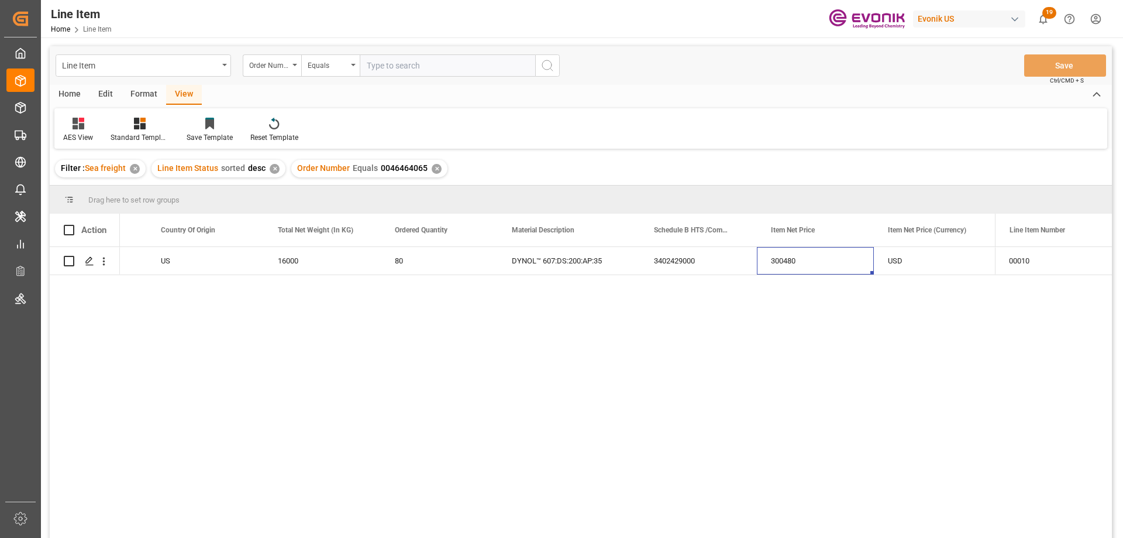
click at [445, 70] on input "text" at bounding box center [448, 65] width 176 height 22
paste input "0046475518"
type input "0046475518"
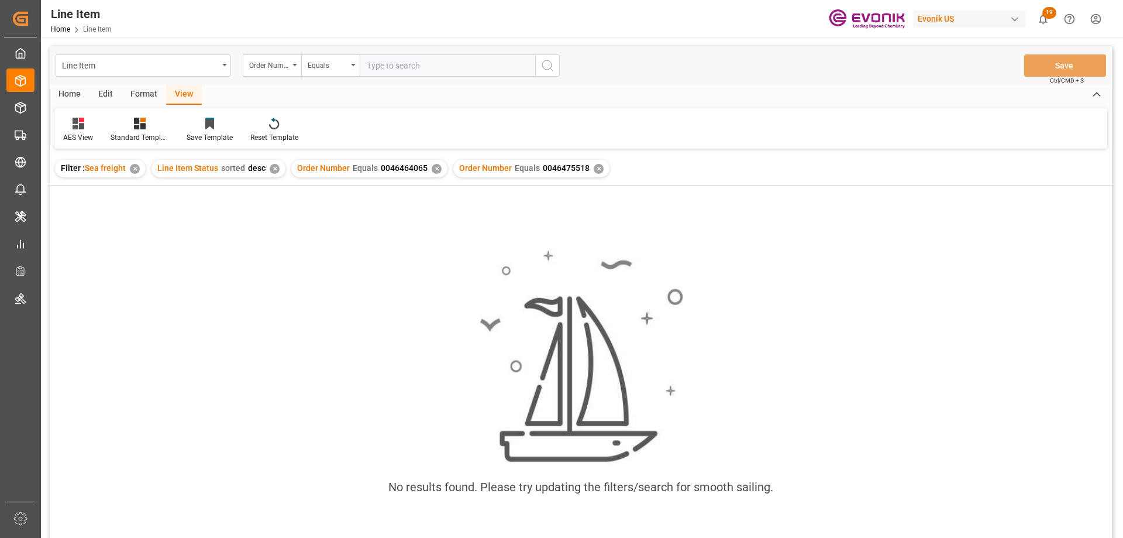
click at [432, 169] on div "✕" at bounding box center [437, 169] width 10 height 10
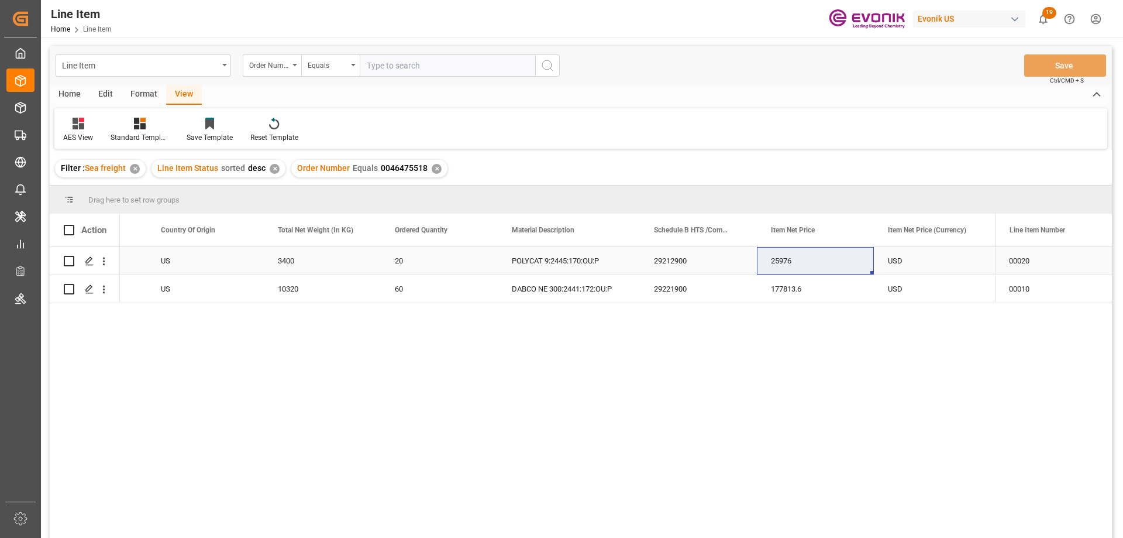
click at [156, 257] on div "US" at bounding box center [205, 261] width 117 height 28
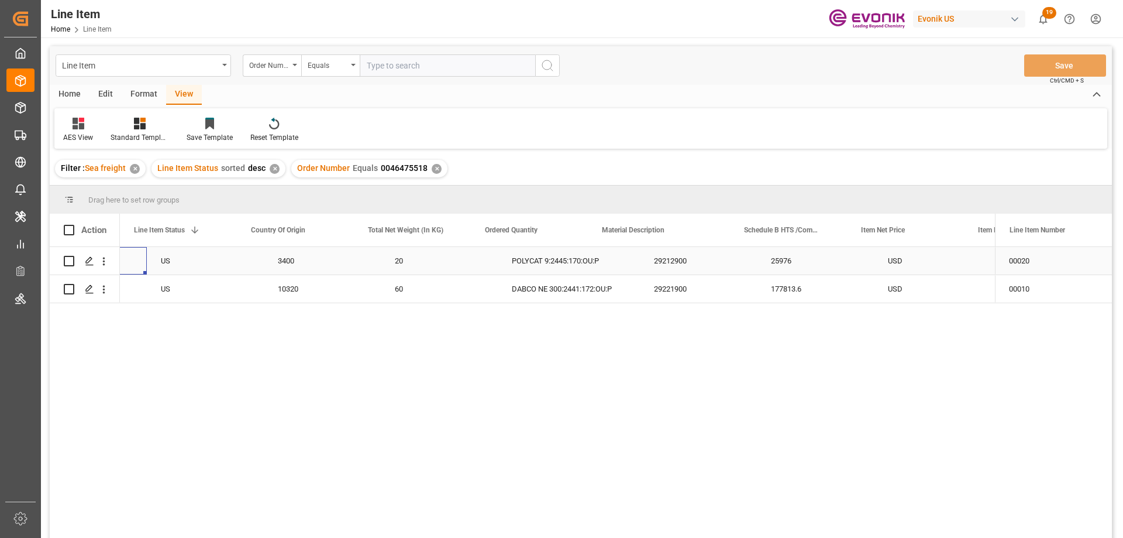
scroll to position [0, 234]
click at [975, 268] on div "USD" at bounding box center [1022, 261] width 117 height 28
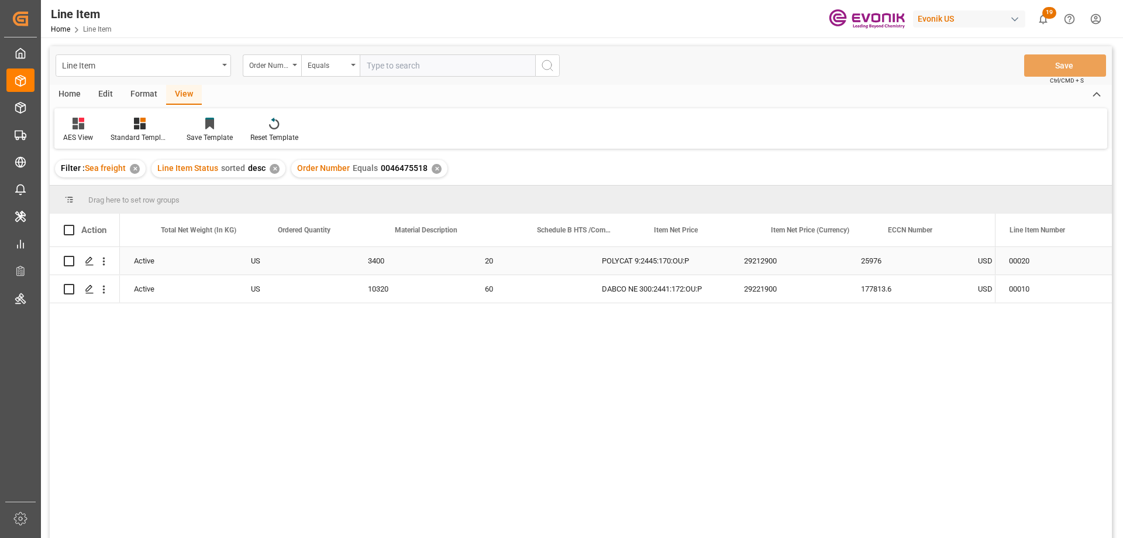
scroll to position [0, 441]
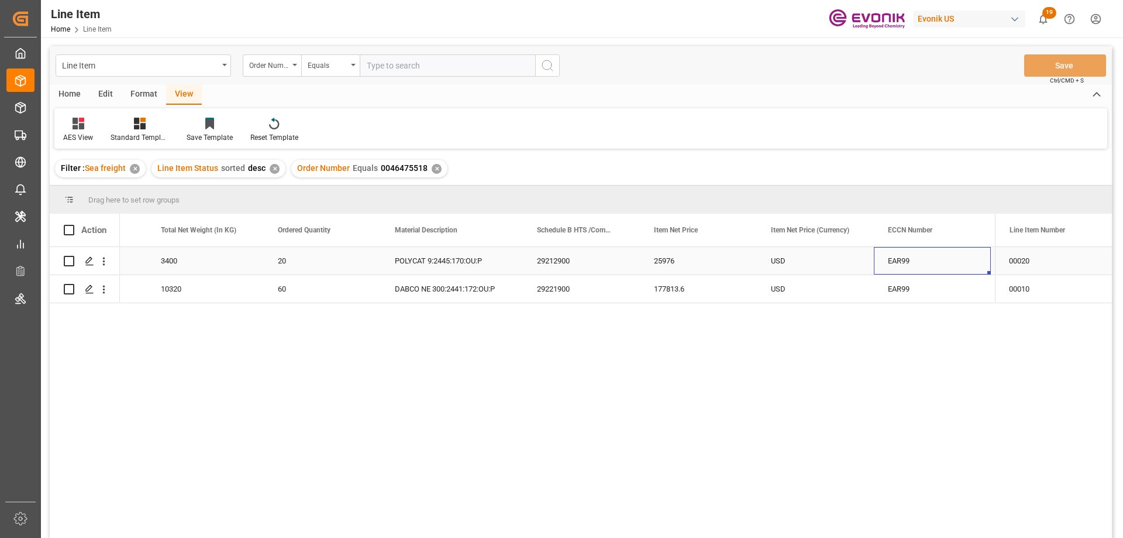
click at [159, 267] on div "3400" at bounding box center [205, 261] width 117 height 28
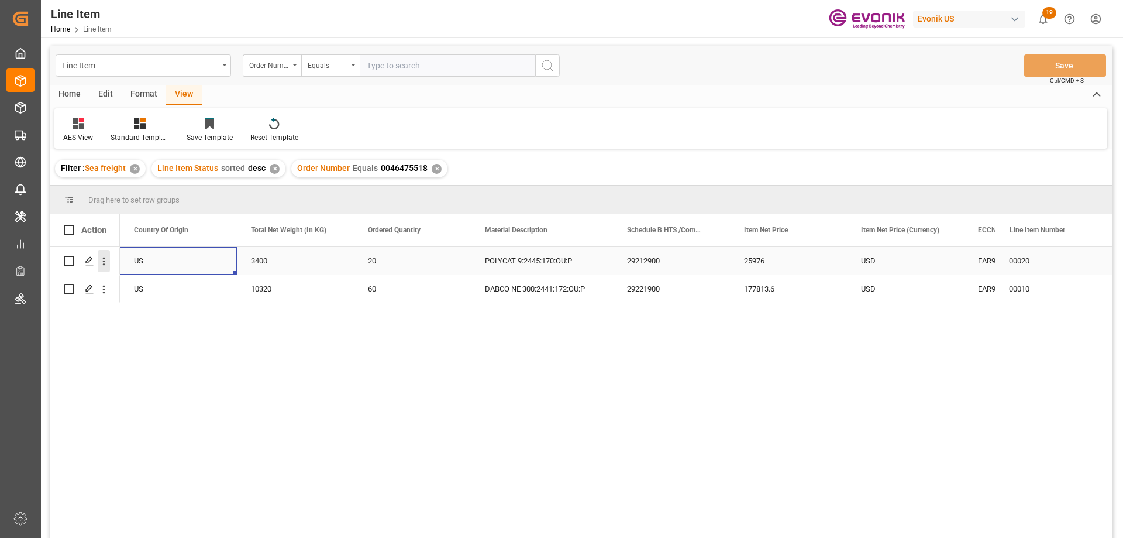
click at [105, 256] on icon "open menu" at bounding box center [104, 261] width 12 height 12
click at [138, 250] on div "US" at bounding box center [178, 261] width 117 height 28
click at [986, 263] on div "USD" at bounding box center [1022, 261] width 117 height 28
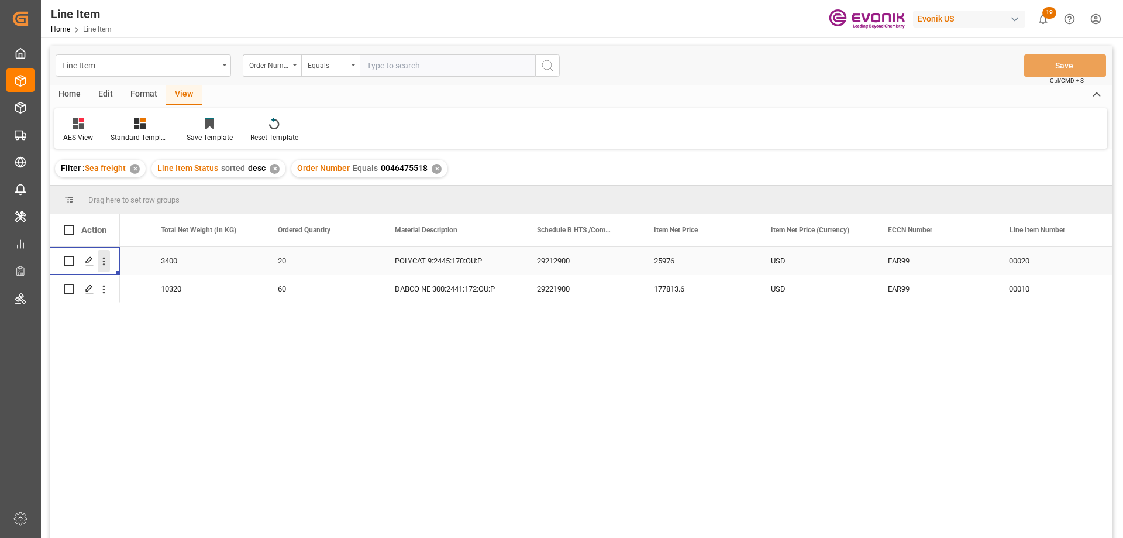
click at [100, 253] on button "open menu" at bounding box center [104, 261] width 12 height 22
click at [137, 286] on span "Open in new tab" at bounding box center [181, 286] width 106 height 12
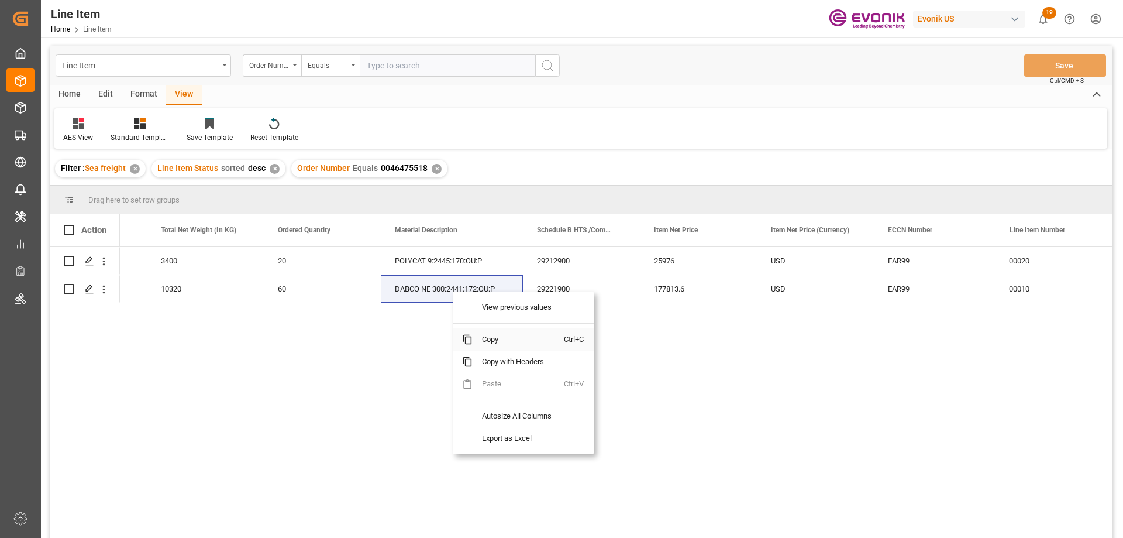
click at [499, 336] on span "Copy" at bounding box center [518, 339] width 91 height 22
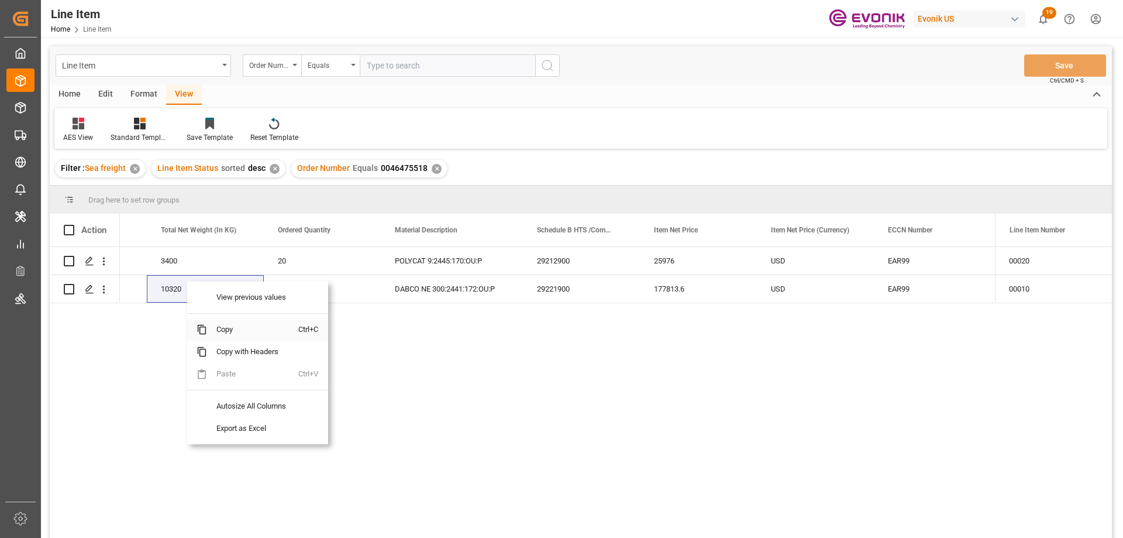
drag, startPoint x: 219, startPoint y: 331, endPoint x: 228, endPoint y: 325, distance: 11.0
click at [219, 330] on span "Copy" at bounding box center [252, 329] width 91 height 22
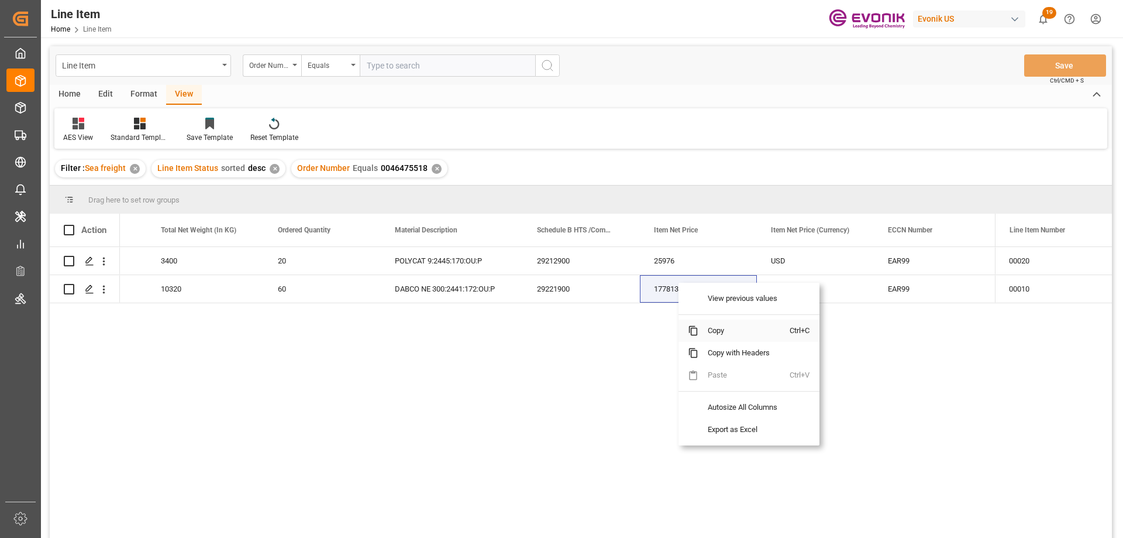
click at [712, 334] on span "Copy" at bounding box center [744, 330] width 91 height 22
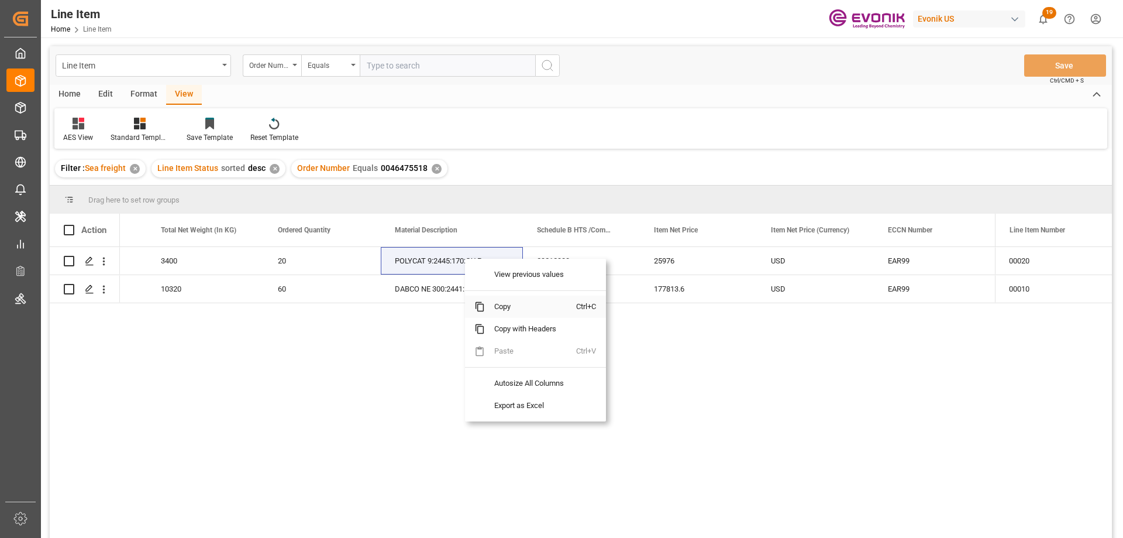
click at [499, 311] on span "Copy" at bounding box center [530, 306] width 91 height 22
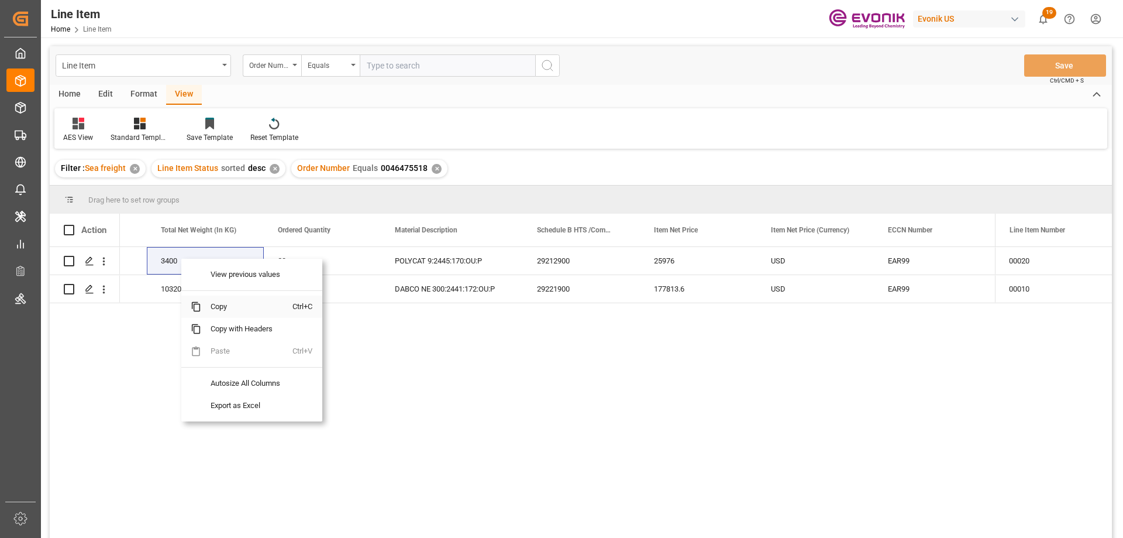
click at [223, 315] on span "Copy" at bounding box center [246, 306] width 91 height 22
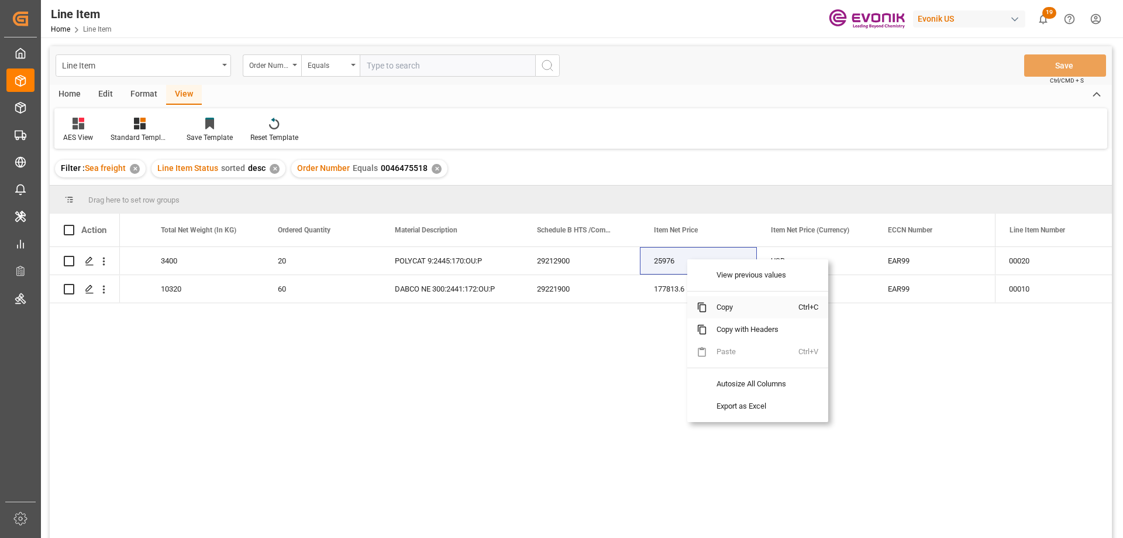
click at [725, 305] on span "Copy" at bounding box center [752, 307] width 91 height 22
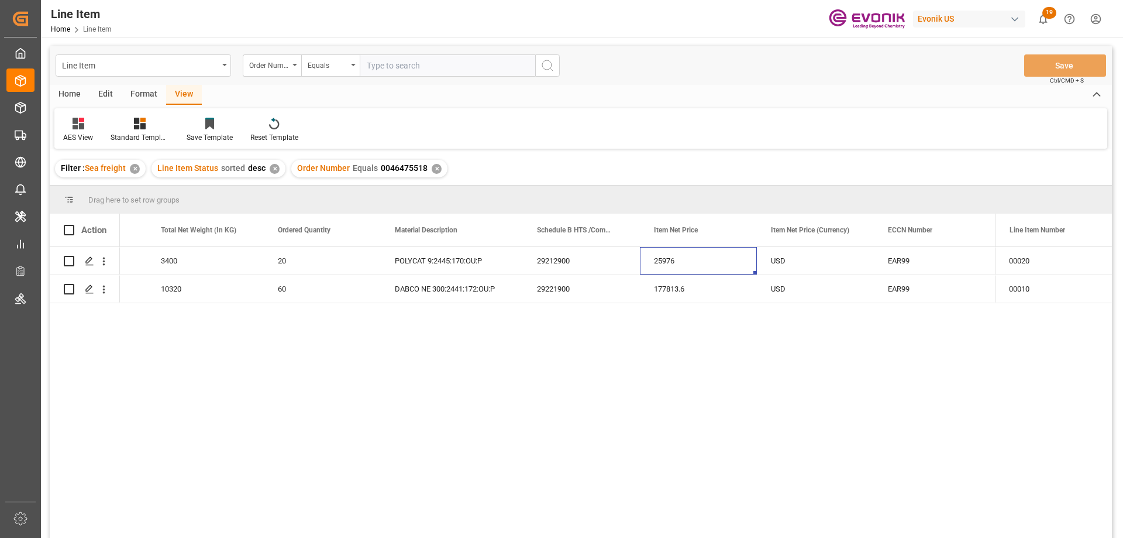
click at [414, 61] on input "text" at bounding box center [448, 65] width 176 height 22
paste input "0046468151"
type input "0046468151"
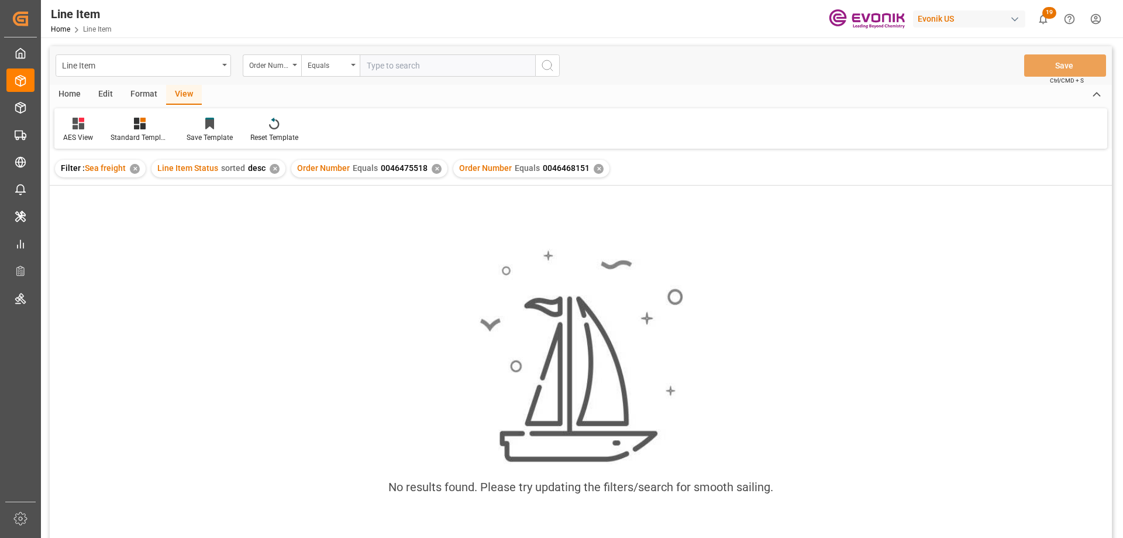
click at [432, 167] on div "✕" at bounding box center [437, 169] width 10 height 10
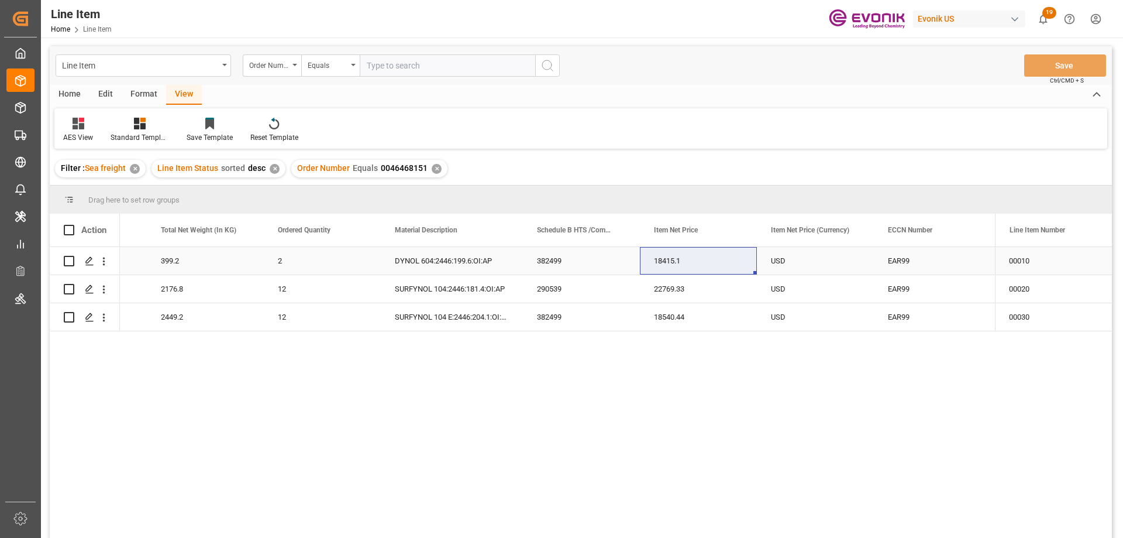
click at [173, 265] on div "399.2" at bounding box center [205, 261] width 117 height 28
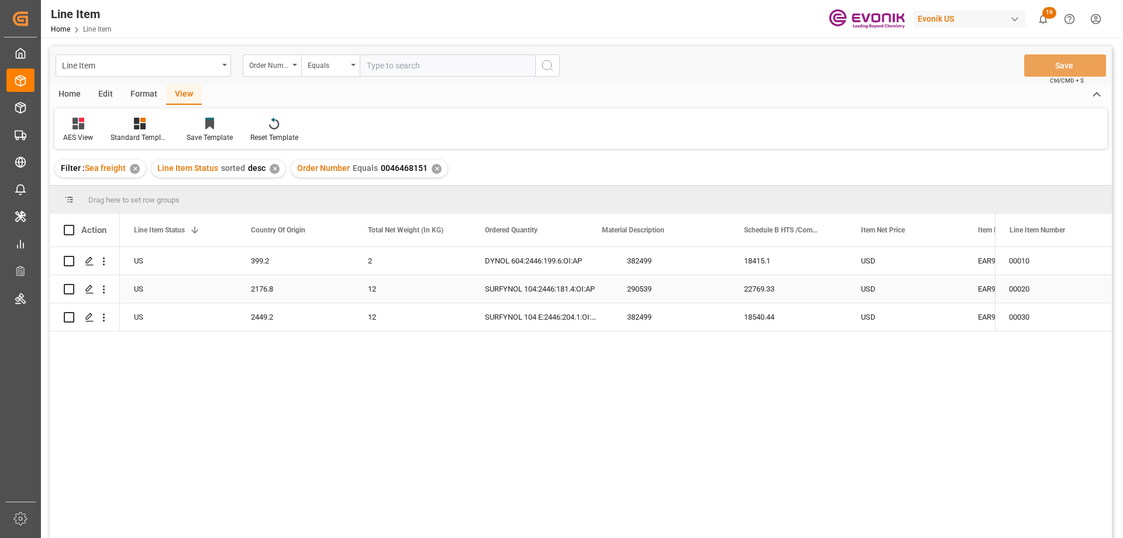
scroll to position [0, 234]
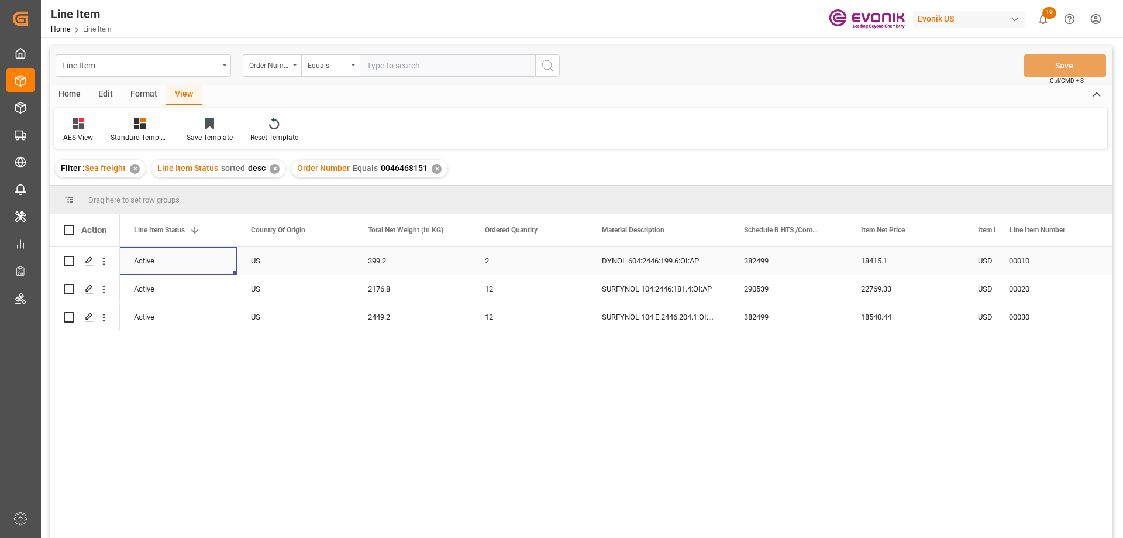
click at [979, 257] on div "USD" at bounding box center [1022, 261] width 117 height 28
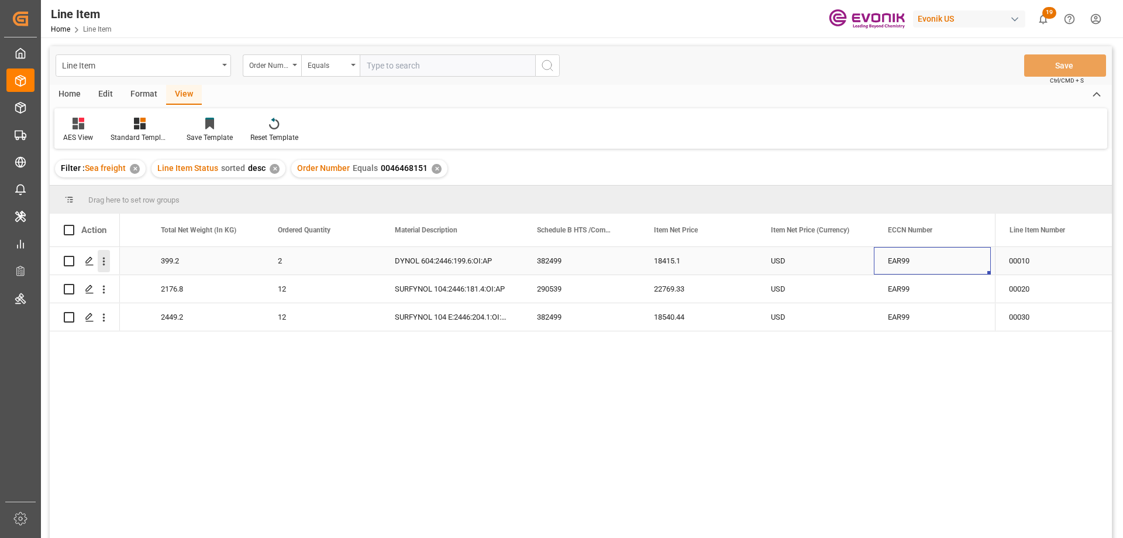
click at [106, 259] on icon "open menu" at bounding box center [104, 261] width 12 height 12
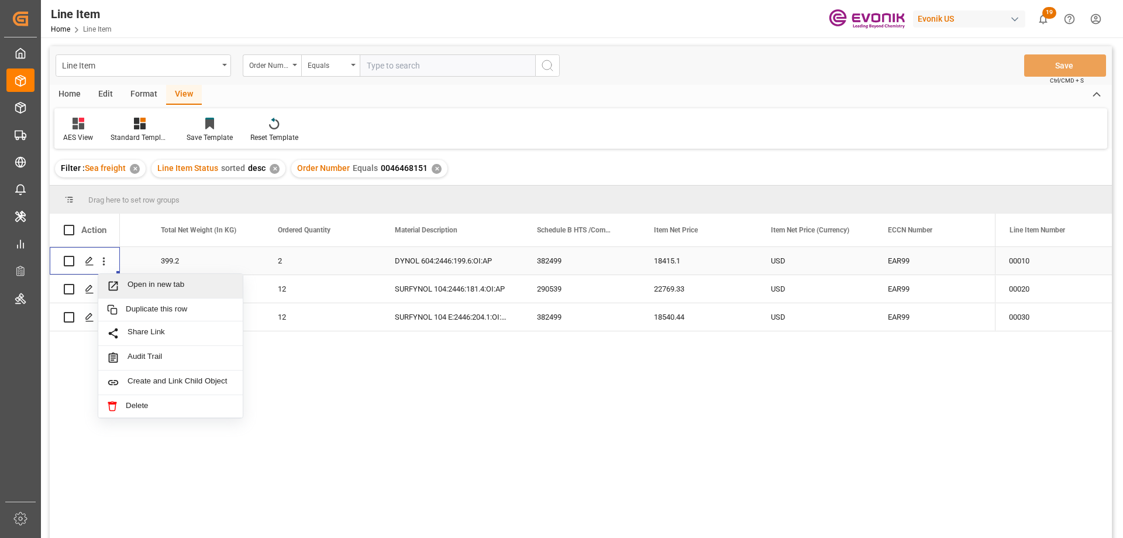
click at [146, 284] on span "Open in new tab" at bounding box center [181, 286] width 106 height 12
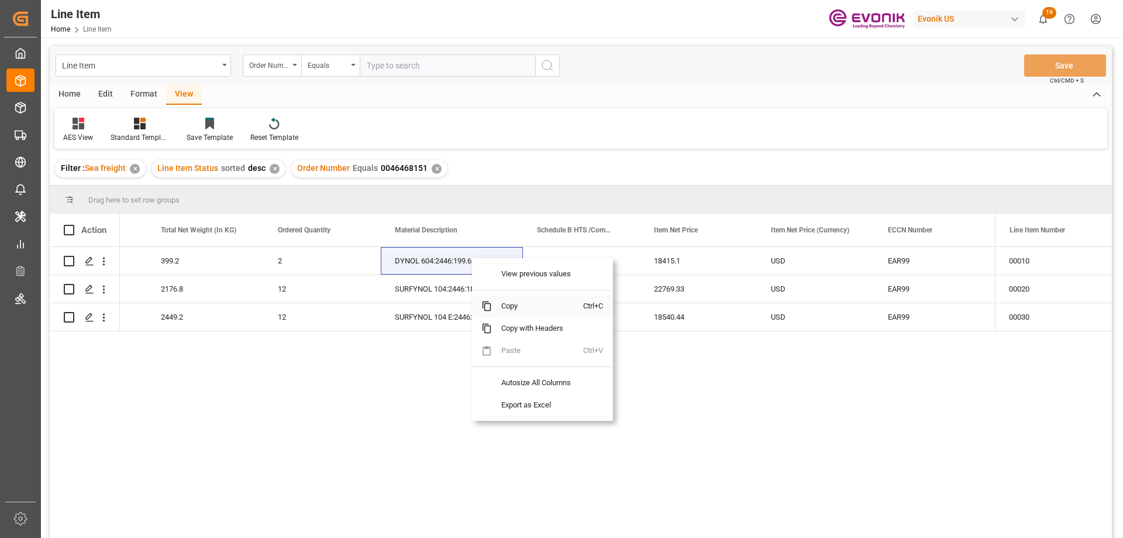
click at [508, 307] on span "Copy" at bounding box center [537, 306] width 91 height 22
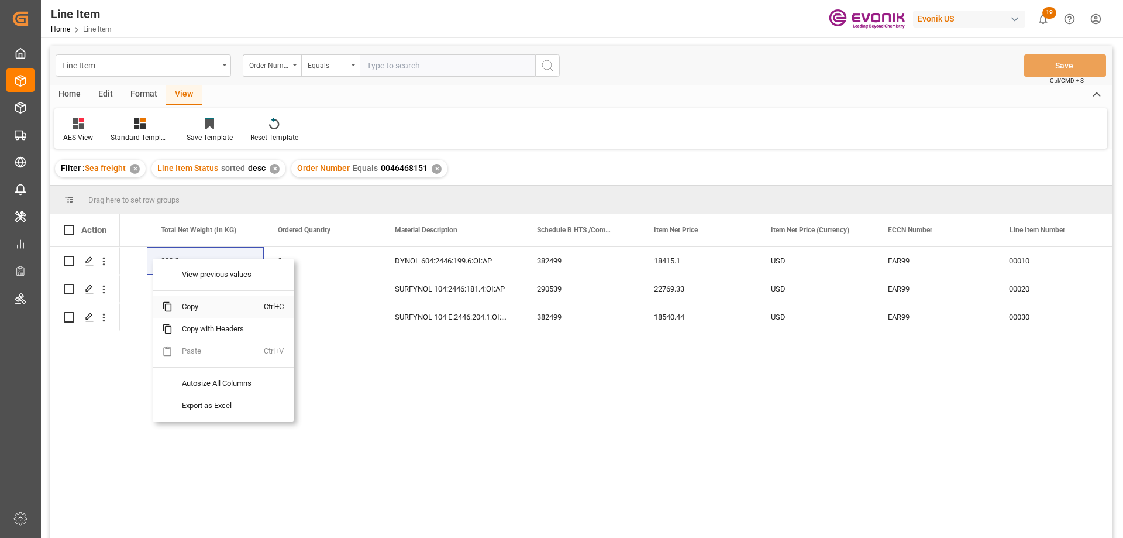
click at [202, 302] on span "Copy" at bounding box center [218, 306] width 91 height 22
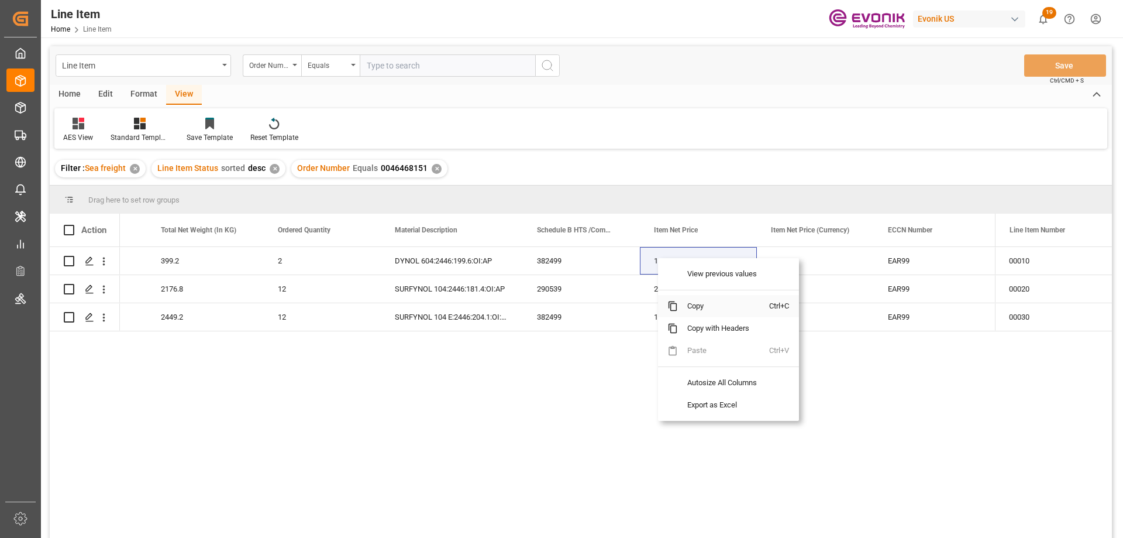
click at [704, 311] on span "Copy" at bounding box center [723, 306] width 91 height 22
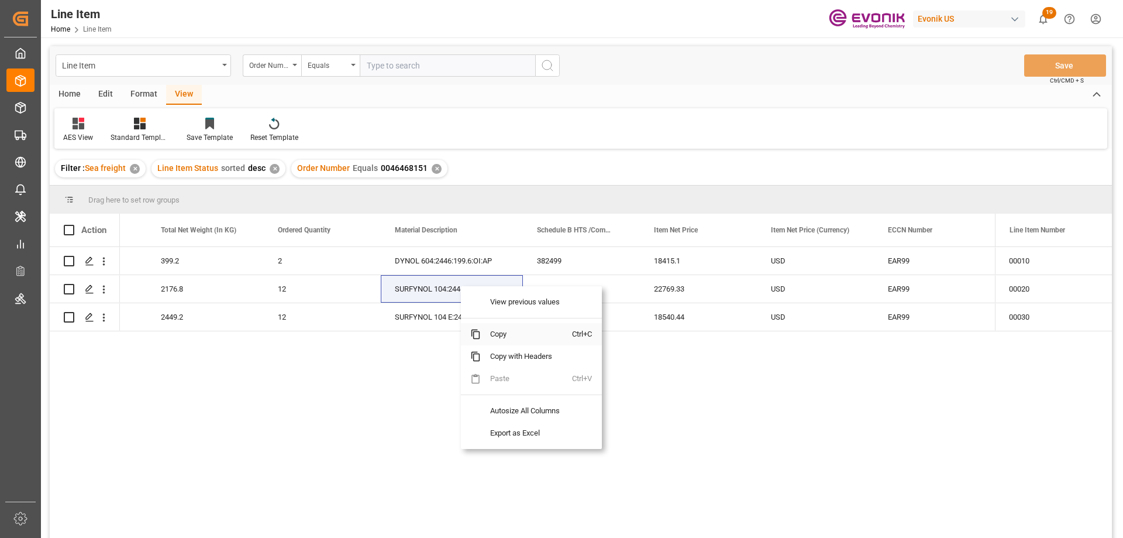
click at [511, 335] on span "Copy" at bounding box center [526, 334] width 91 height 22
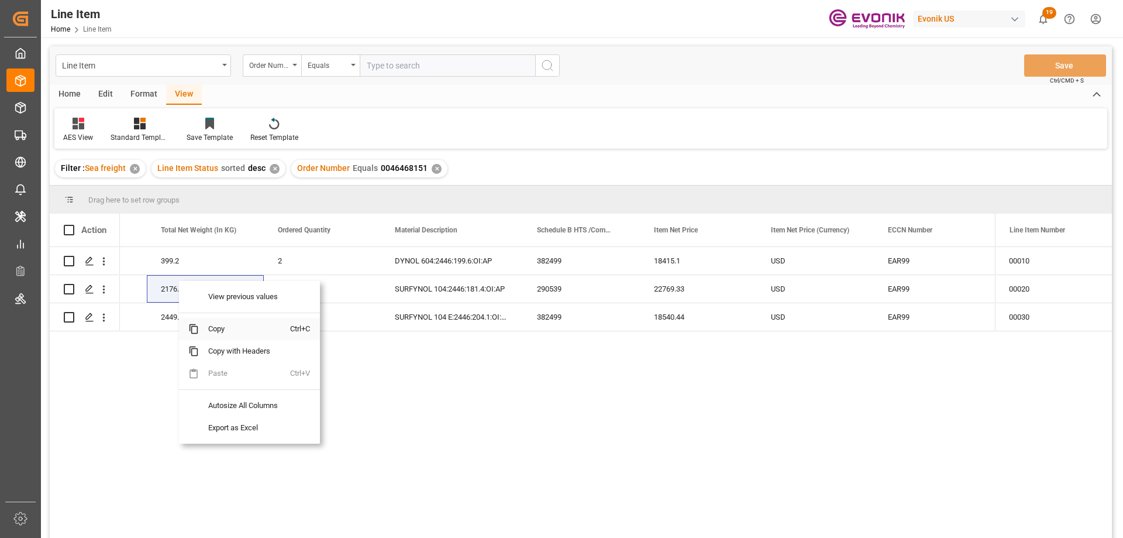
click at [217, 327] on span "Copy" at bounding box center [244, 329] width 91 height 22
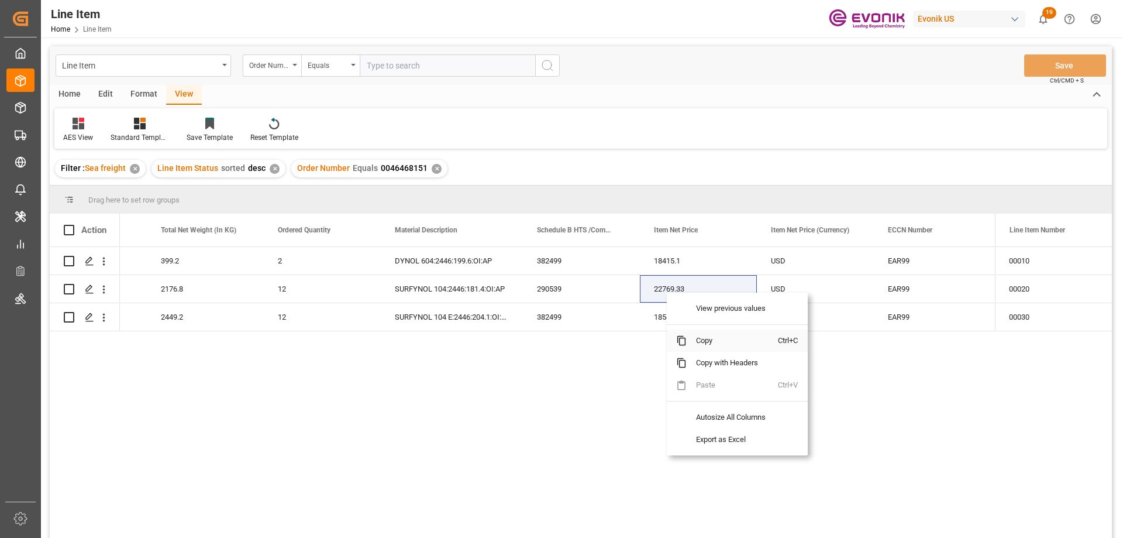
click at [700, 343] on span "Copy" at bounding box center [732, 340] width 91 height 22
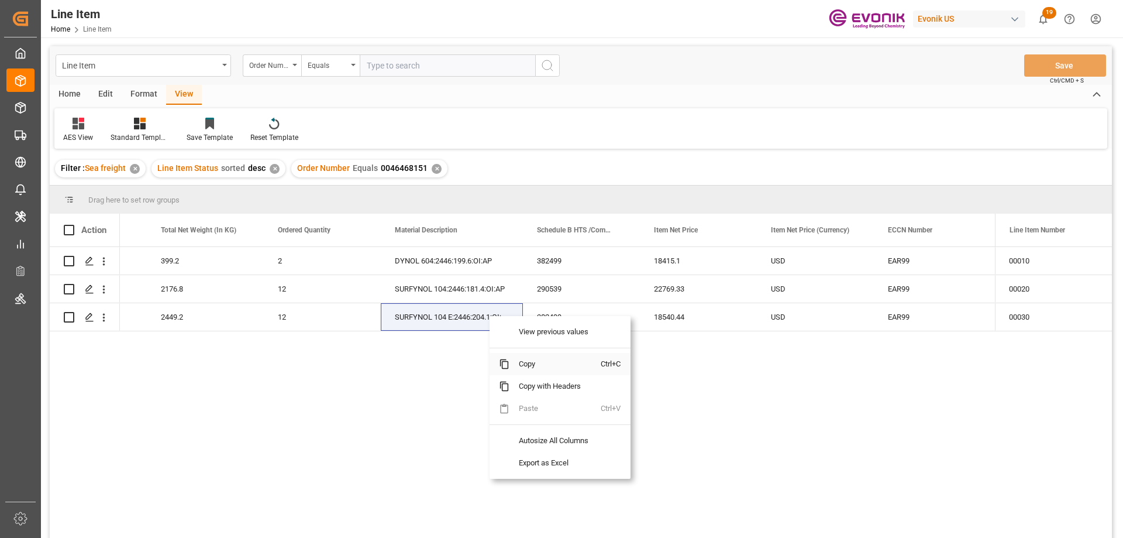
click at [541, 364] on span "Copy" at bounding box center [555, 364] width 91 height 22
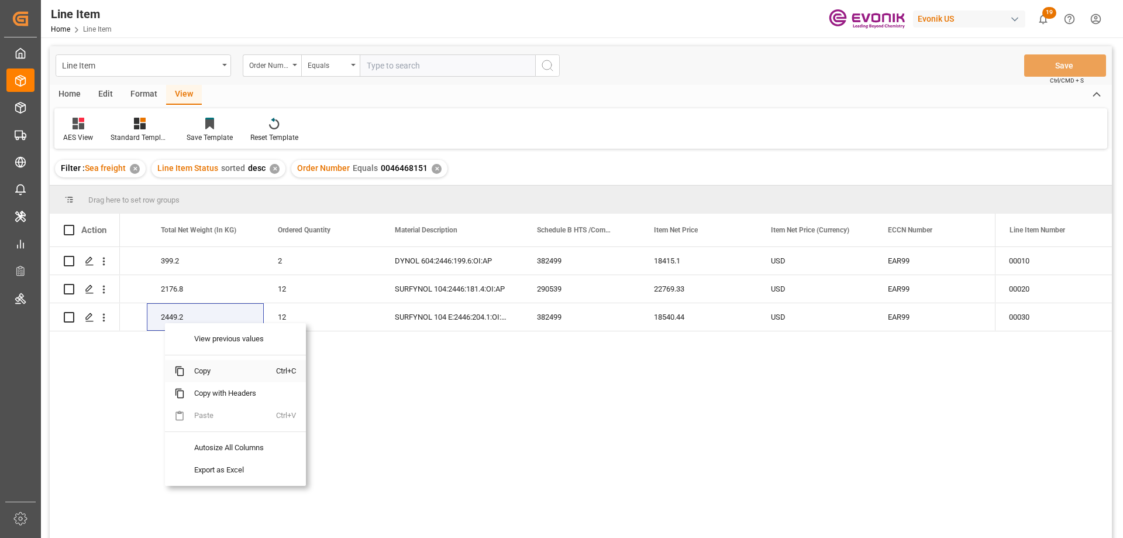
click at [203, 367] on span "Copy" at bounding box center [230, 371] width 91 height 22
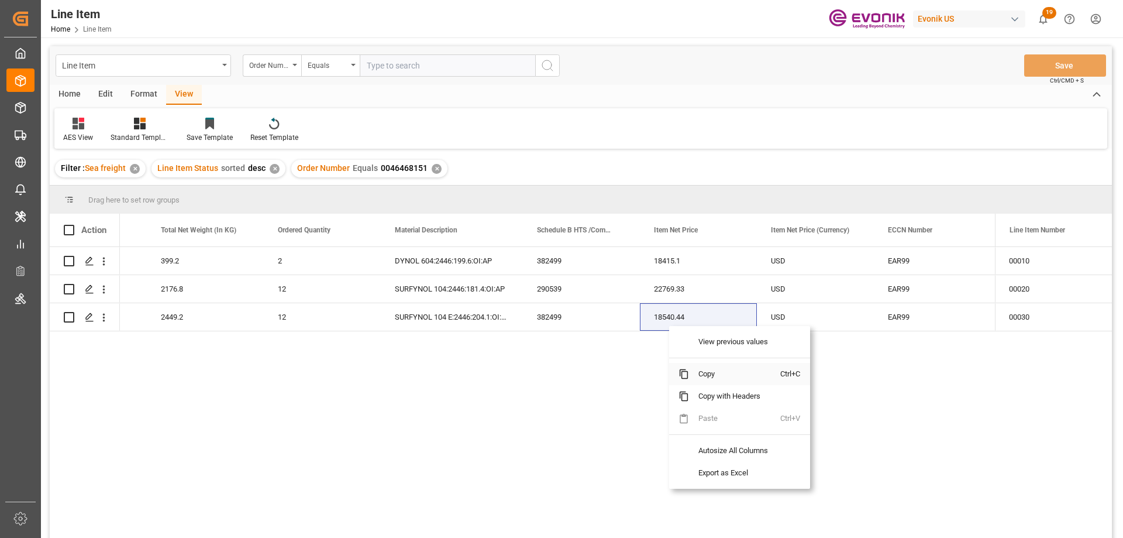
click at [717, 373] on span "Copy" at bounding box center [734, 374] width 91 height 22
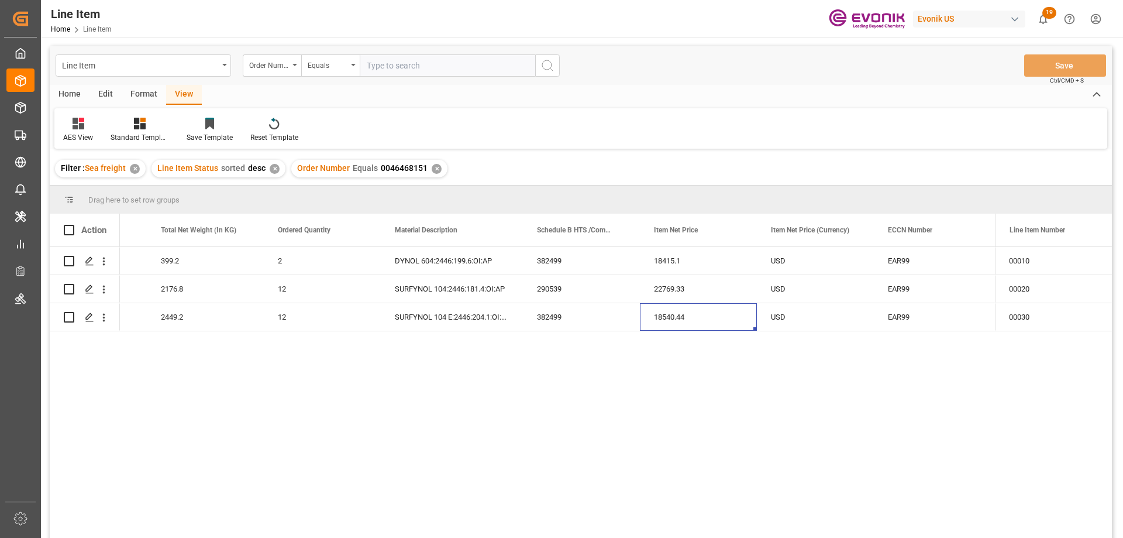
click at [401, 75] on input "text" at bounding box center [448, 65] width 176 height 22
paste input "2007173956"
type input "2007173956"
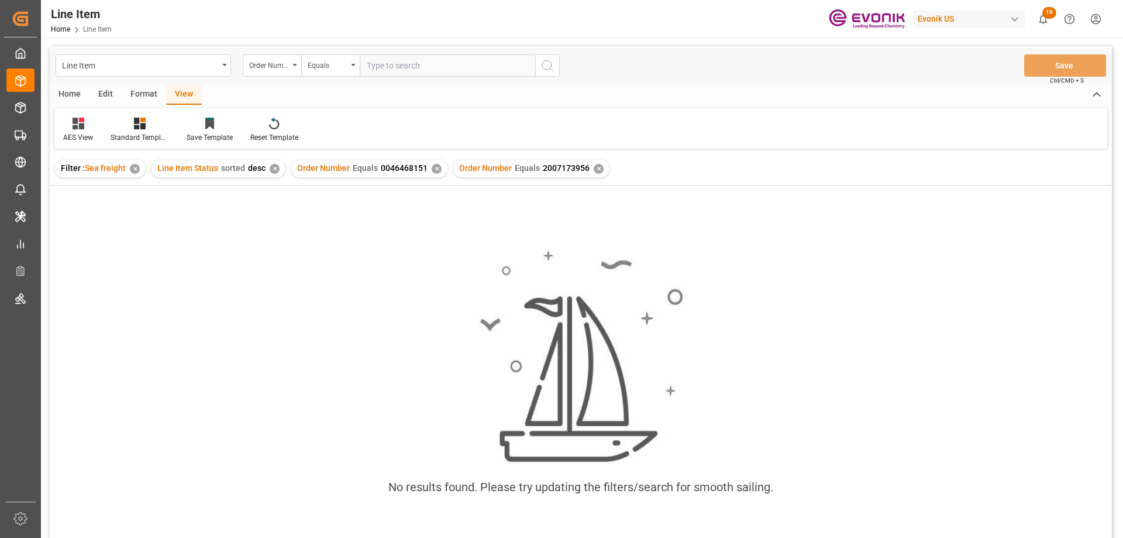
click at [432, 172] on div "✕" at bounding box center [437, 169] width 10 height 10
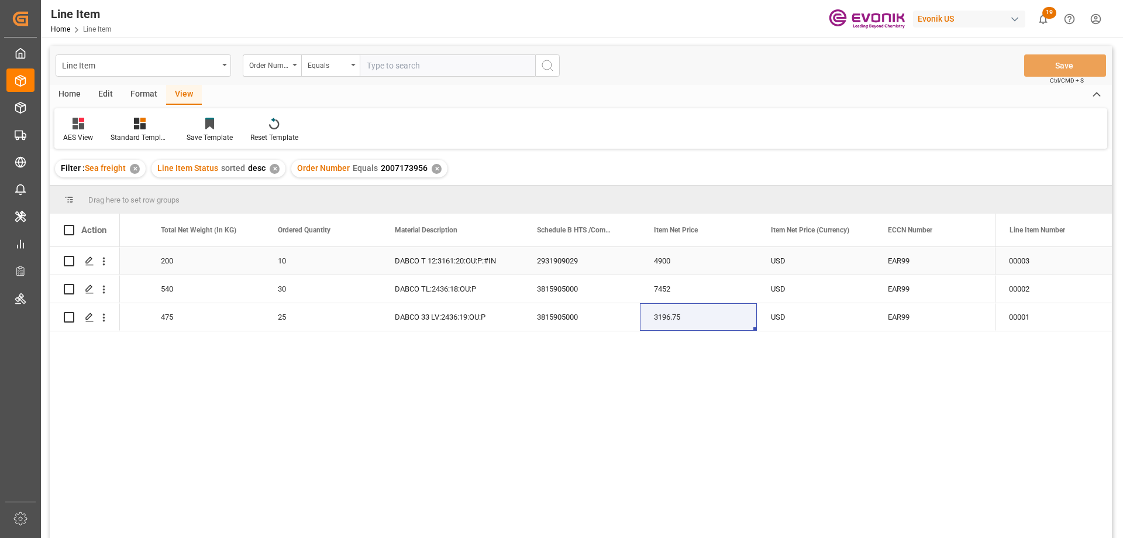
click at [160, 258] on div "200" at bounding box center [205, 261] width 117 height 28
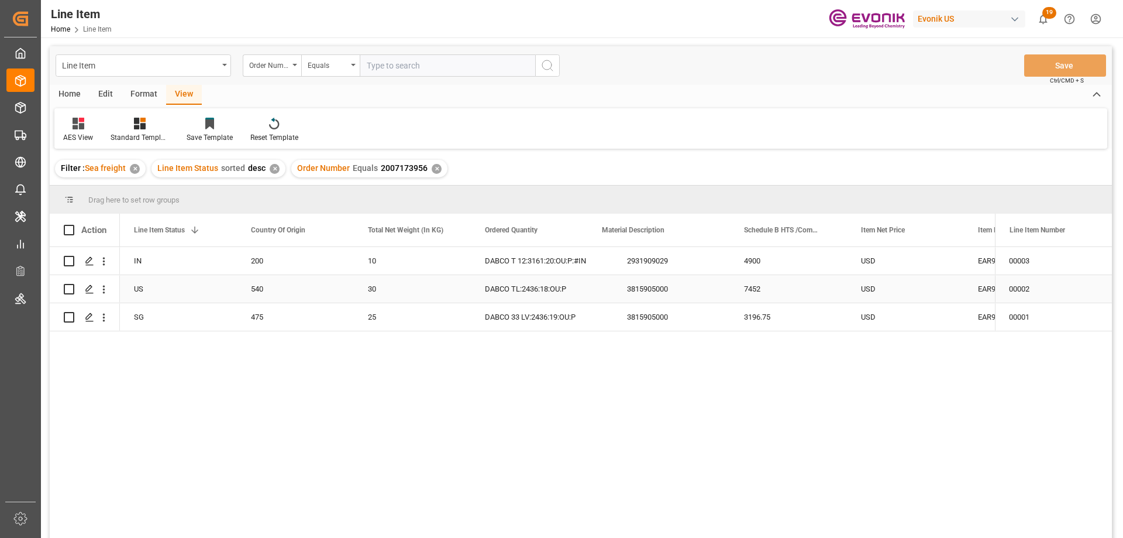
scroll to position [0, 234]
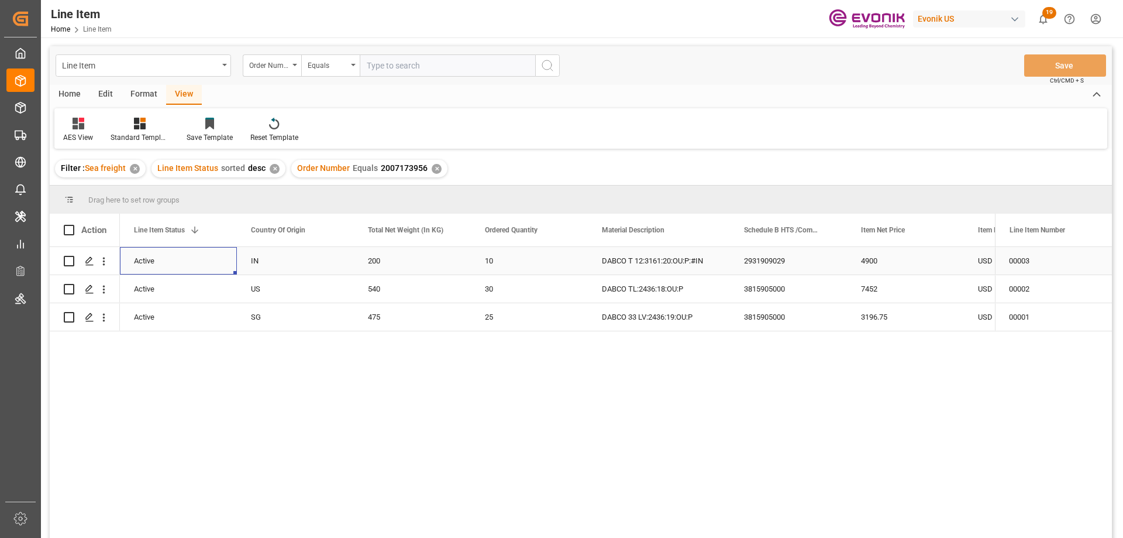
click at [263, 267] on div "IN" at bounding box center [295, 261] width 117 height 28
click at [926, 263] on div "4900" at bounding box center [905, 261] width 117 height 28
click at [971, 261] on div "USD" at bounding box center [1022, 261] width 117 height 28
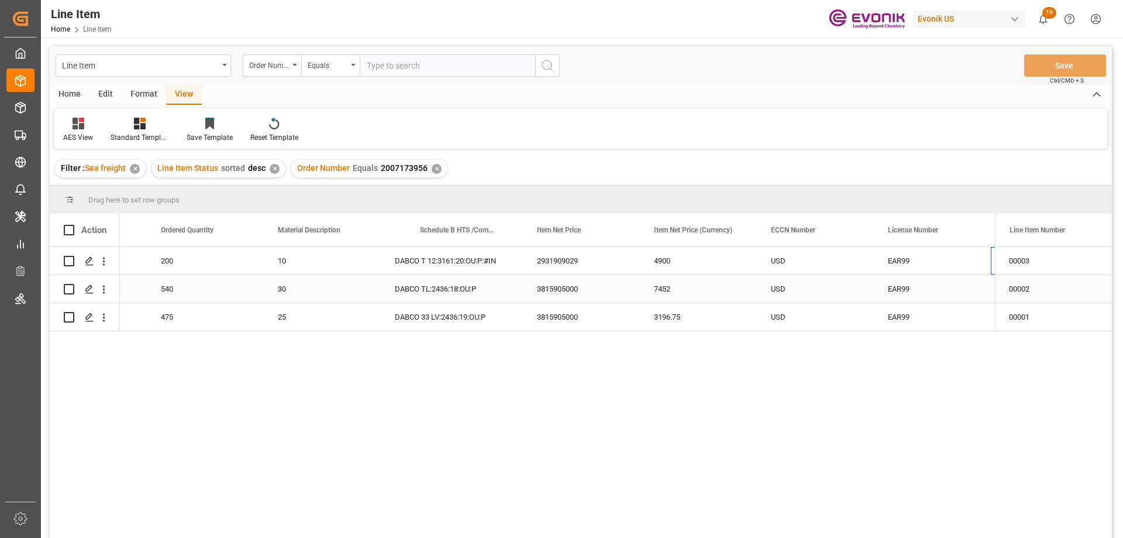
scroll to position [0, 558]
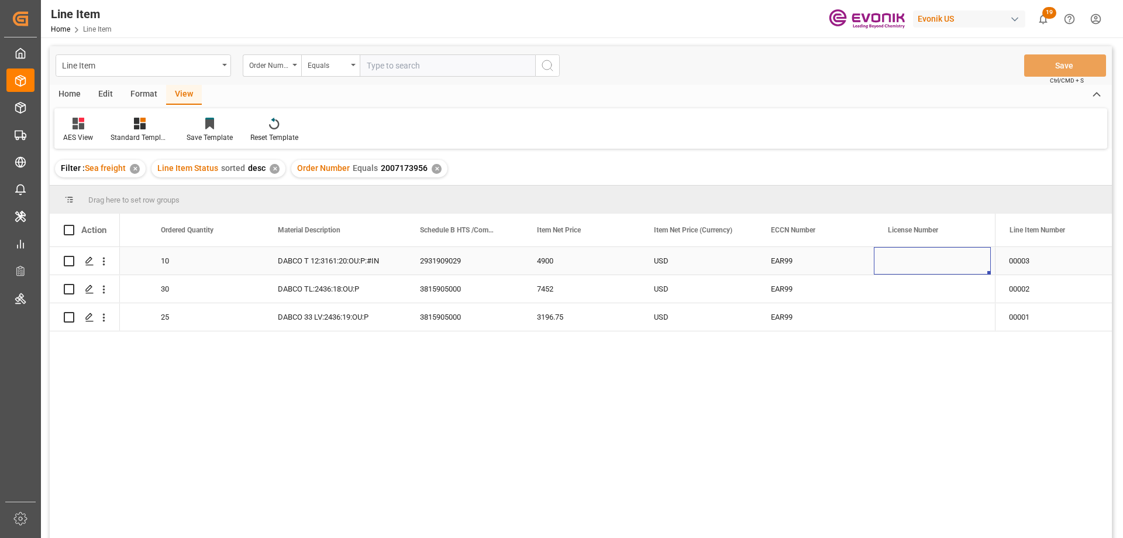
click at [176, 260] on div "10" at bounding box center [205, 261] width 117 height 28
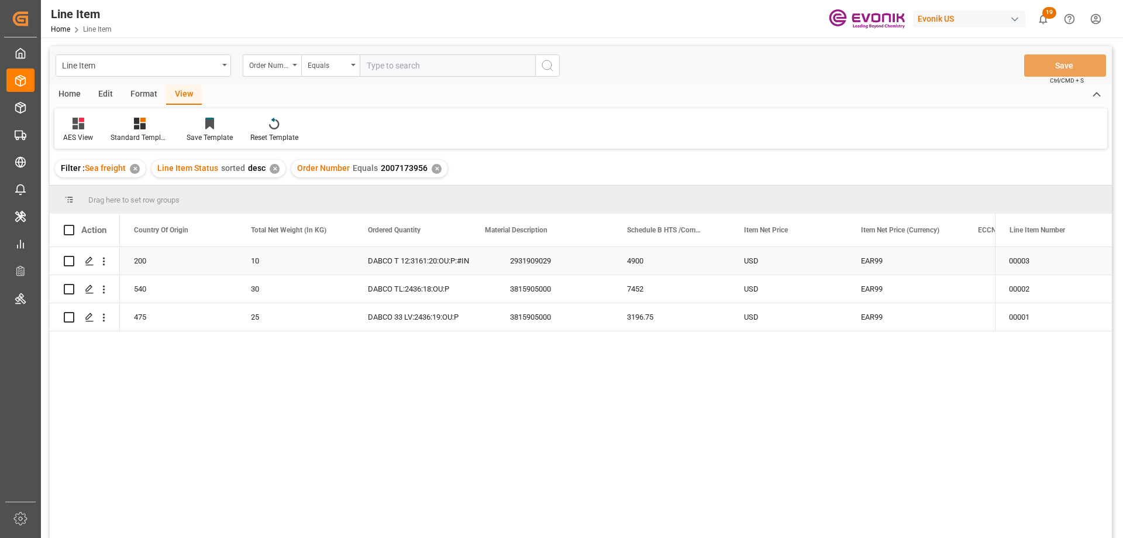
scroll to position [0, 351]
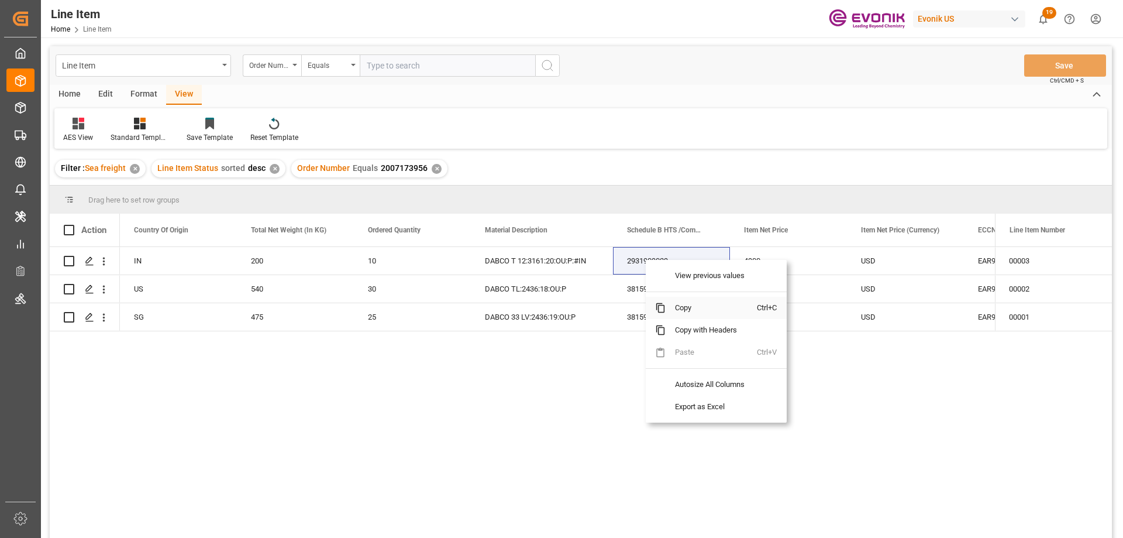
click at [684, 311] on span "Copy" at bounding box center [711, 308] width 91 height 22
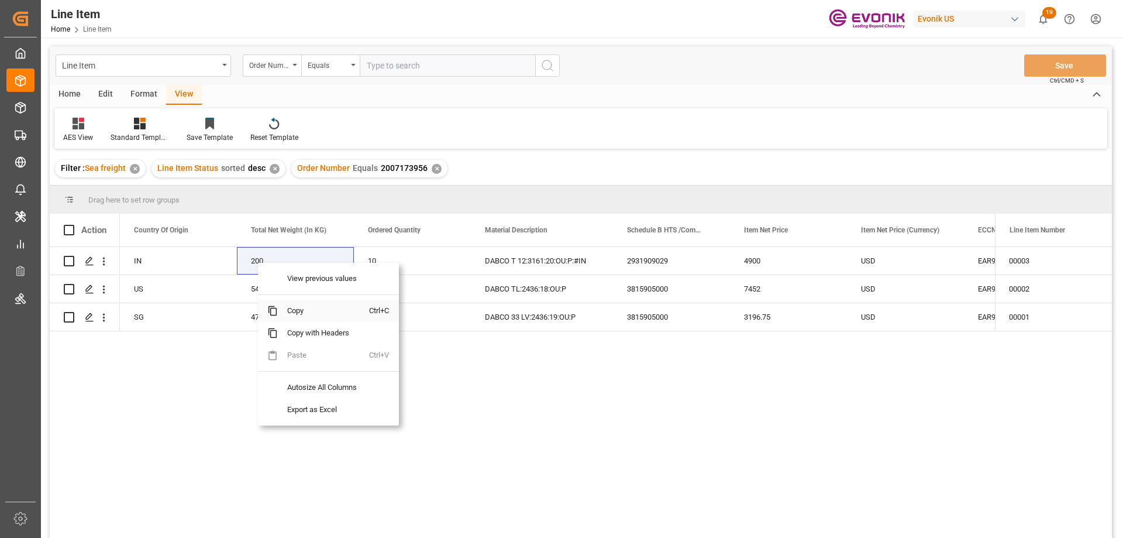
click at [300, 308] on span "Copy" at bounding box center [323, 311] width 91 height 22
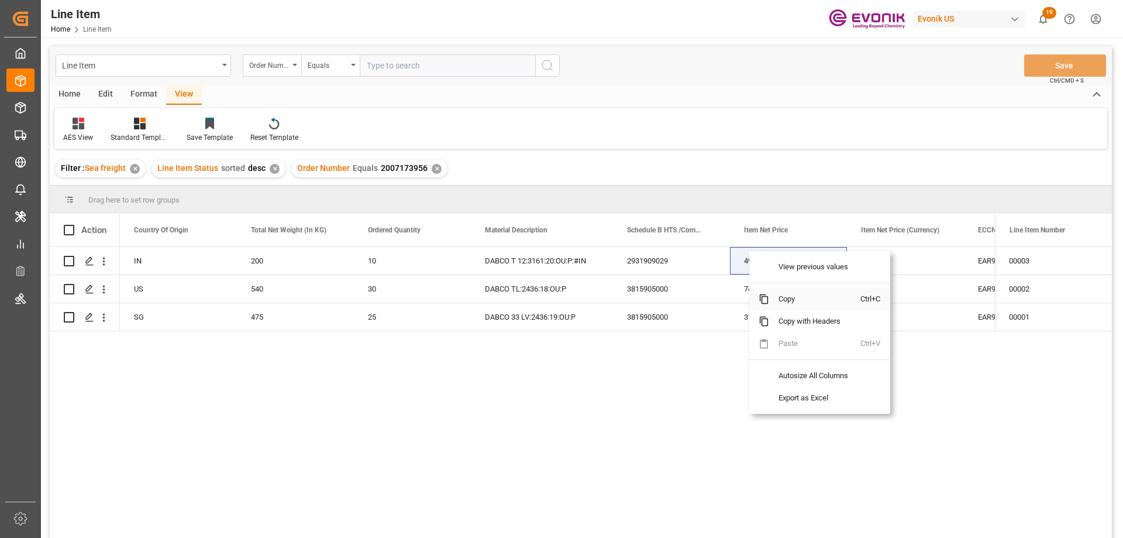
click at [772, 298] on span "Copy" at bounding box center [814, 299] width 91 height 22
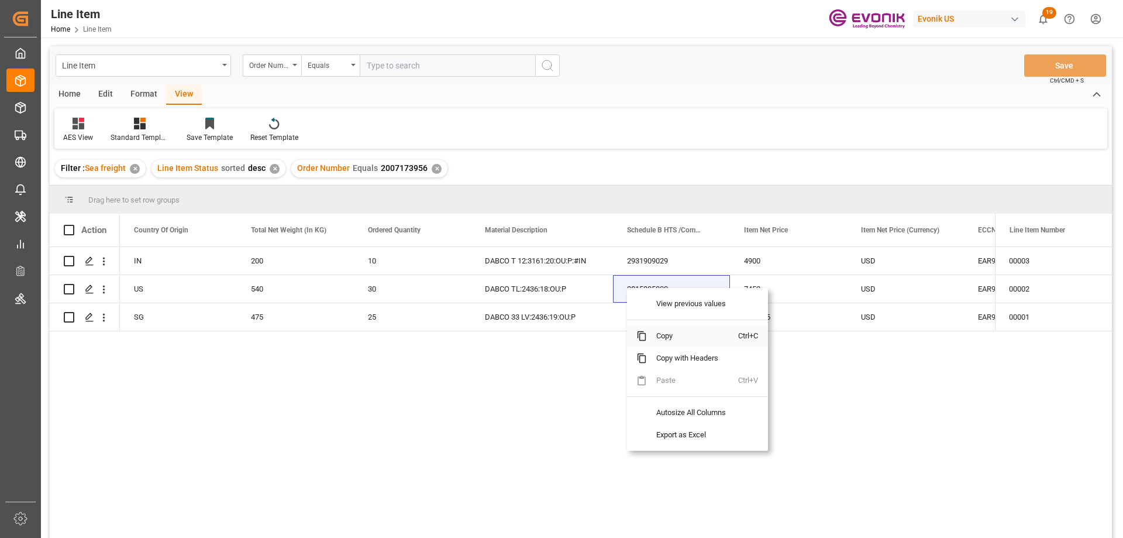
click at [666, 337] on span "Copy" at bounding box center [692, 336] width 91 height 22
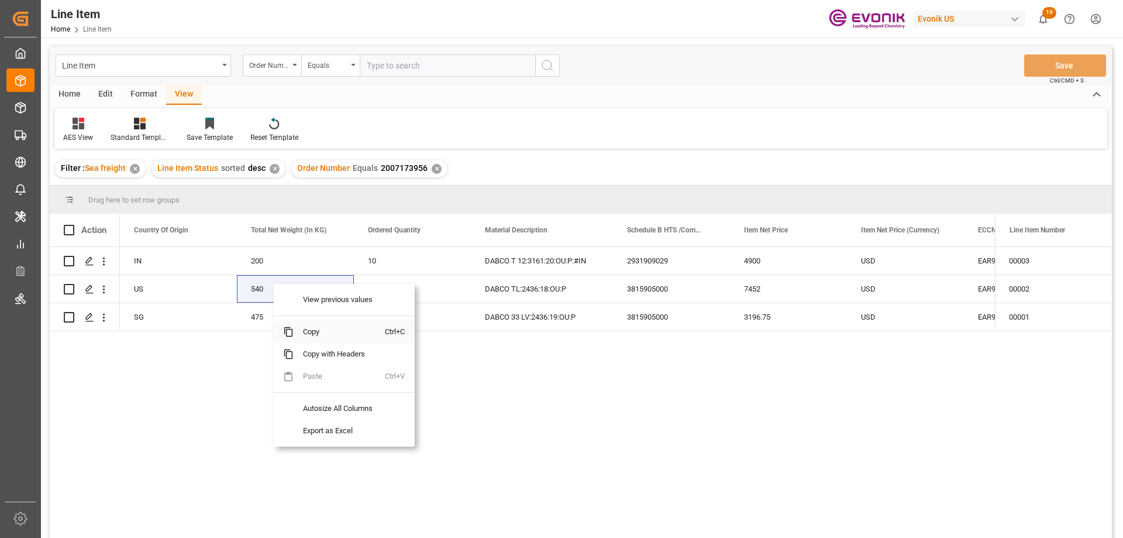
click at [322, 336] on span "Copy" at bounding box center [339, 332] width 91 height 22
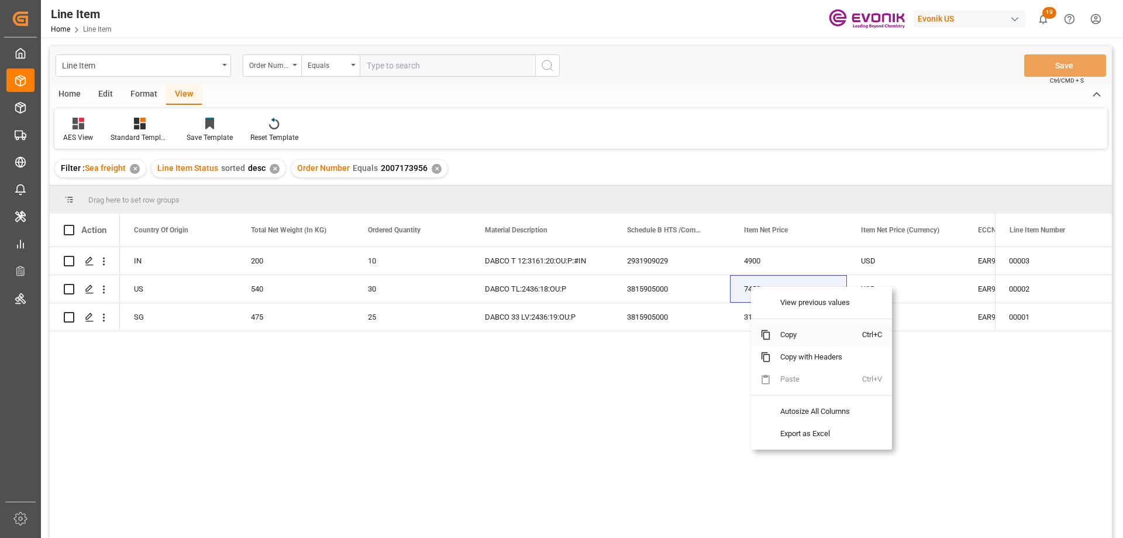
click at [785, 335] on span "Copy" at bounding box center [816, 335] width 91 height 22
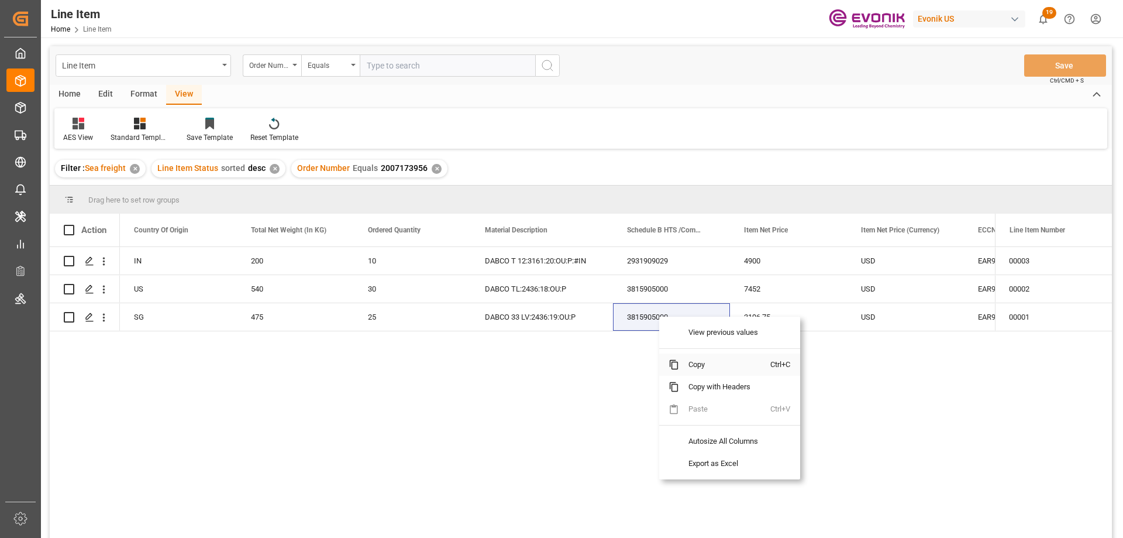
click at [700, 362] on span "Copy" at bounding box center [724, 364] width 91 height 22
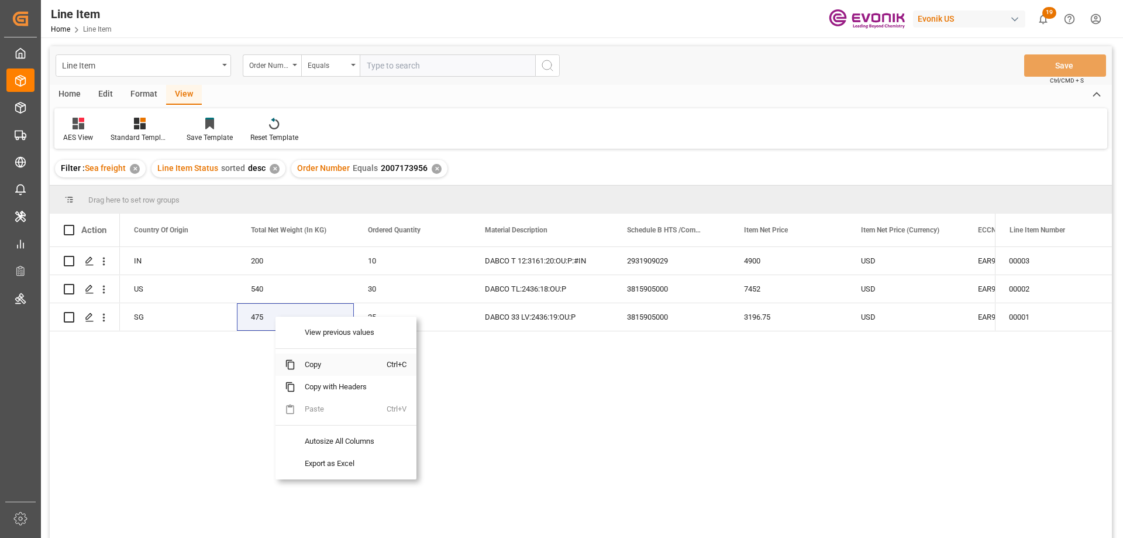
click at [321, 361] on span "Copy" at bounding box center [340, 364] width 91 height 22
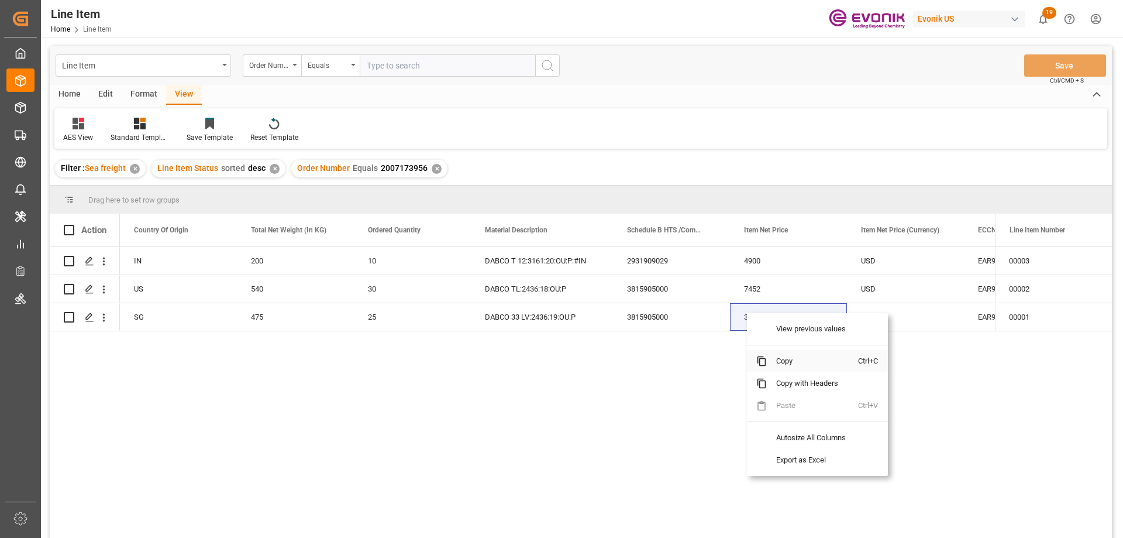
click at [783, 358] on span "Copy" at bounding box center [812, 361] width 91 height 22
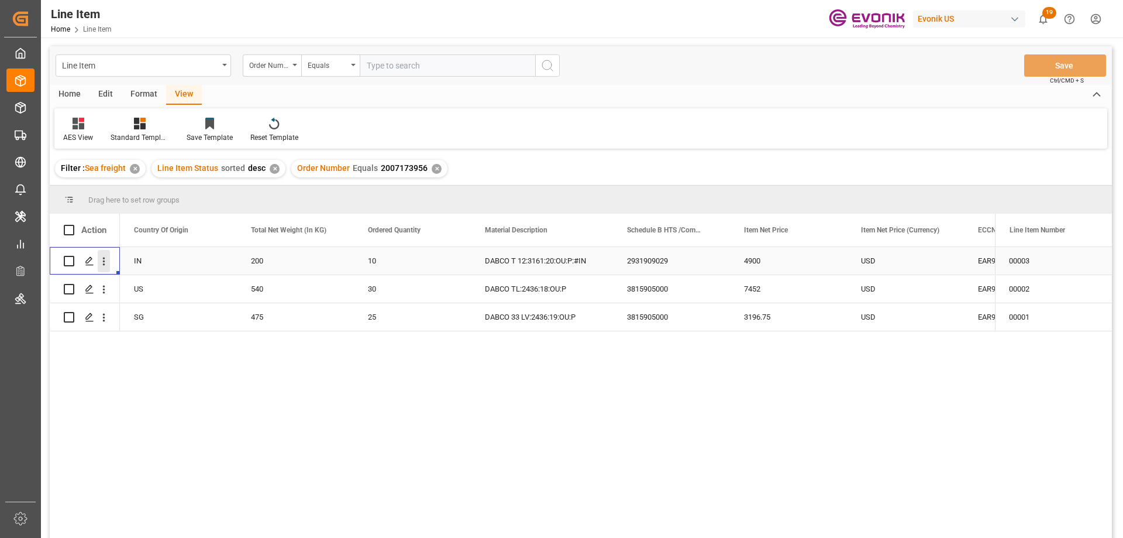
click at [106, 264] on icon "open menu" at bounding box center [104, 261] width 12 height 12
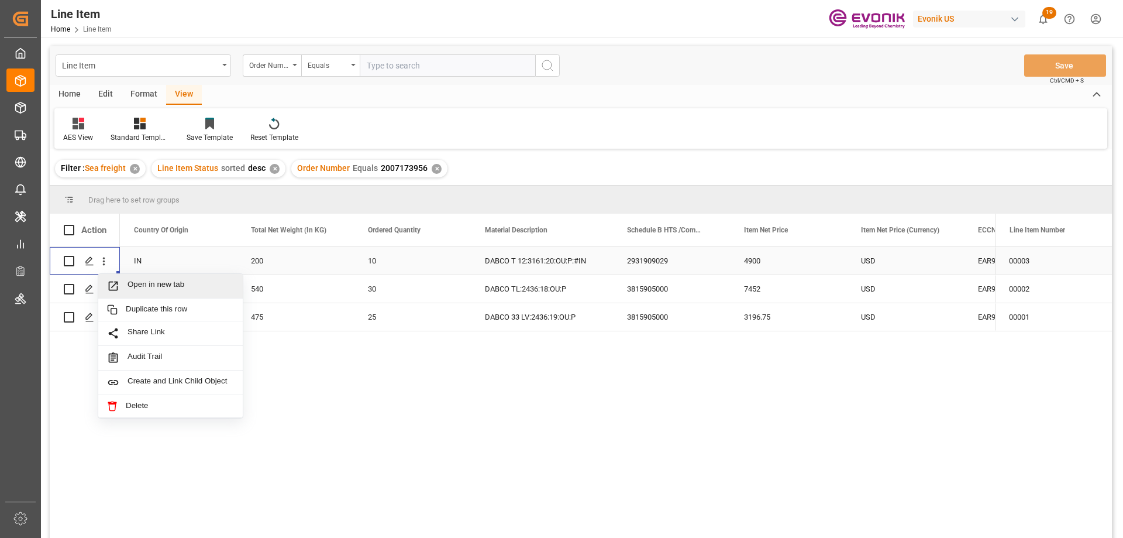
click at [142, 288] on span "Open in new tab" at bounding box center [181, 286] width 106 height 12
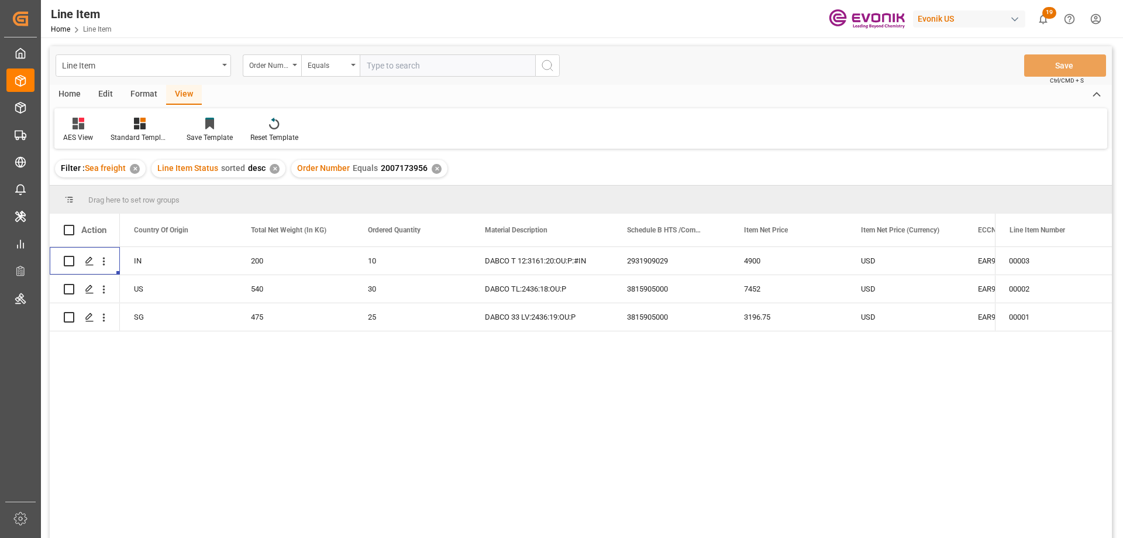
click at [410, 61] on input "text" at bounding box center [448, 65] width 176 height 22
paste input "2007172312"
type input "2007172312"
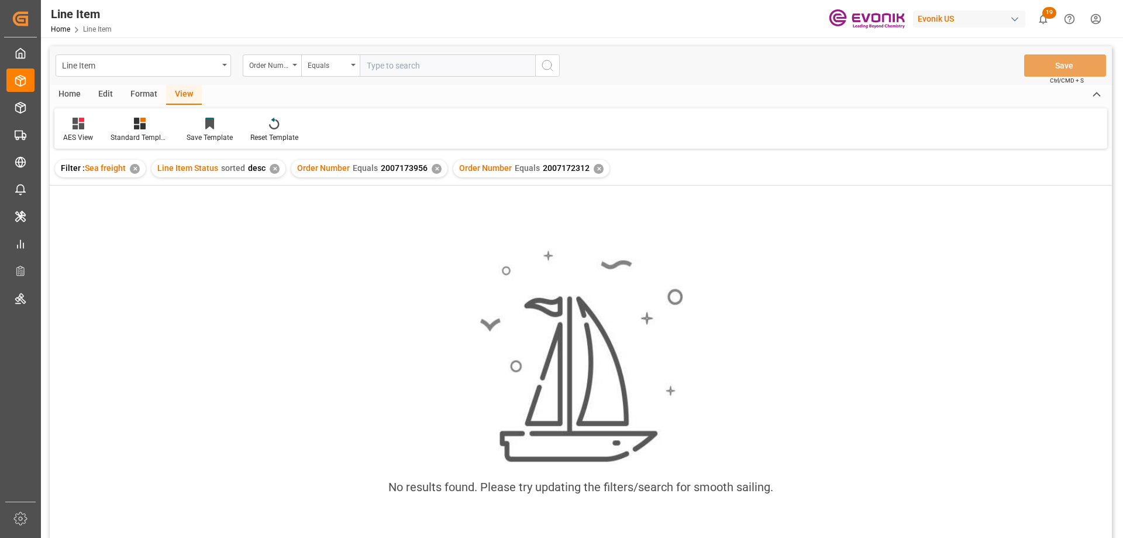
click at [434, 169] on div "✕" at bounding box center [437, 169] width 10 height 10
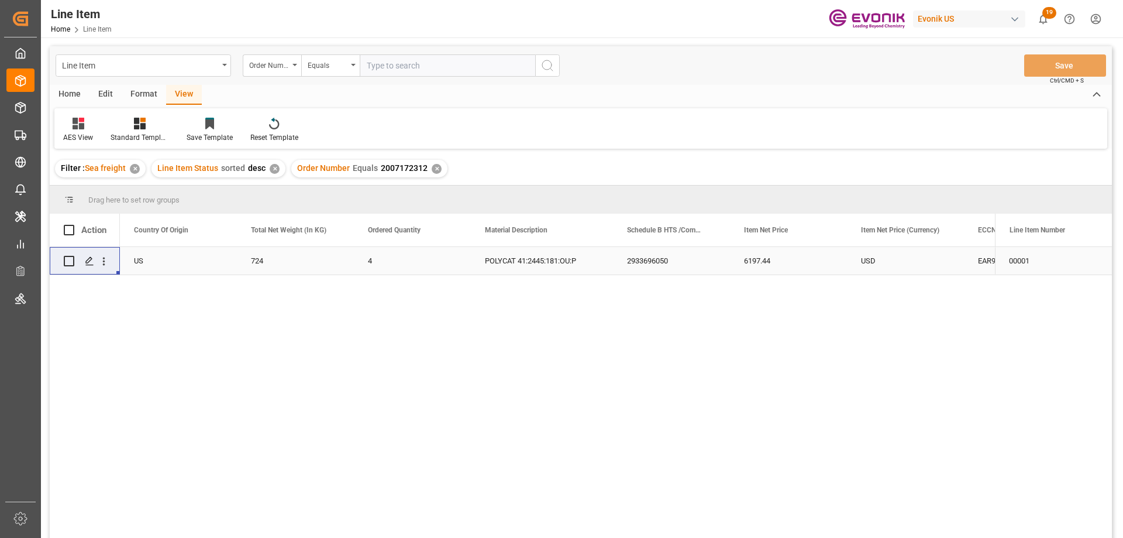
click at [158, 266] on div "US" at bounding box center [178, 261] width 117 height 28
click at [978, 252] on div "USD" at bounding box center [1022, 261] width 117 height 28
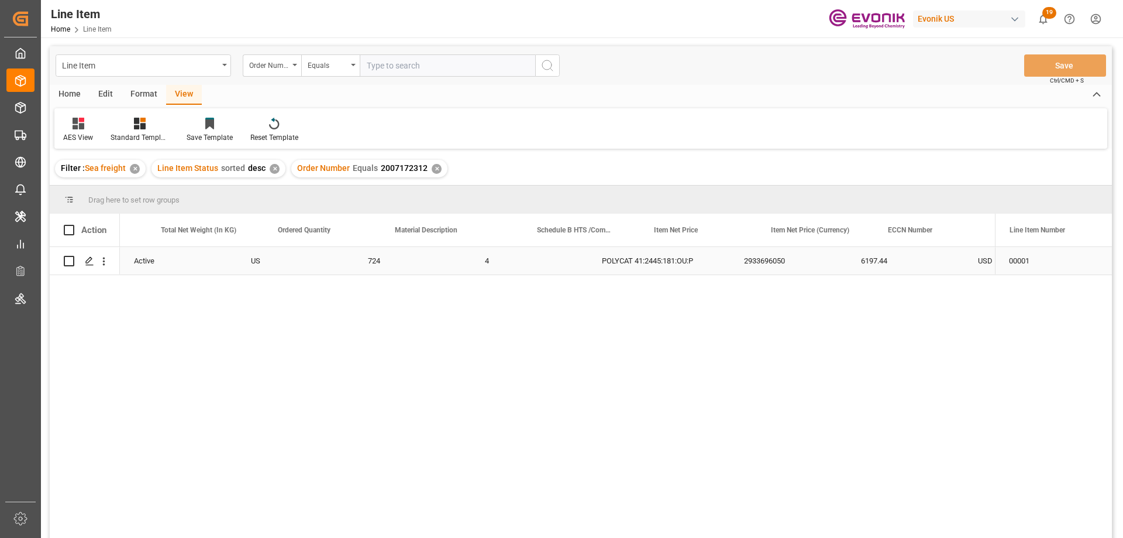
scroll to position [0, 441]
click at [101, 263] on icon "open menu" at bounding box center [104, 261] width 12 height 12
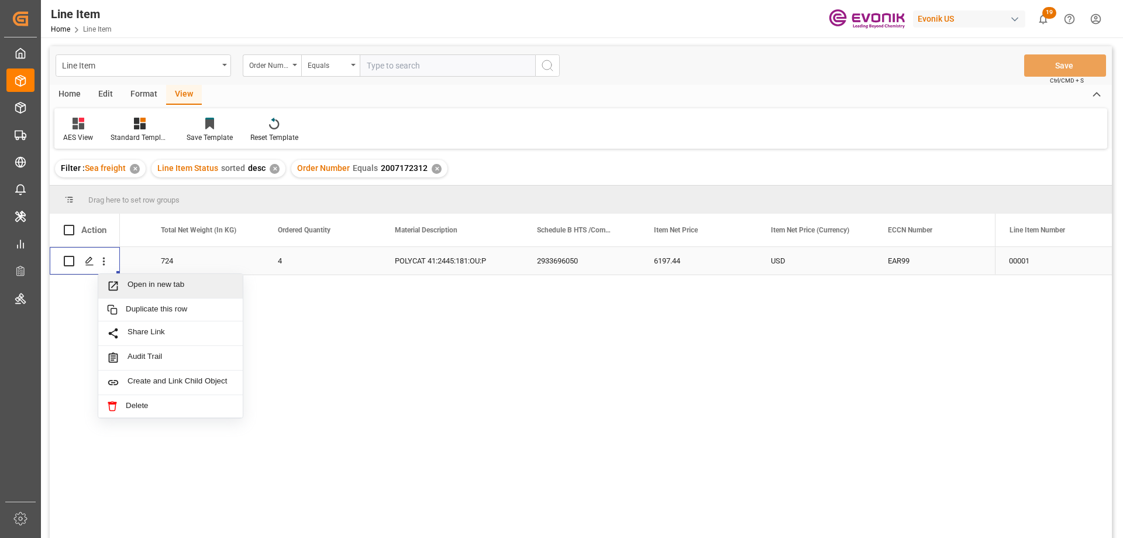
click at [133, 284] on span "Open in new tab" at bounding box center [181, 286] width 106 height 12
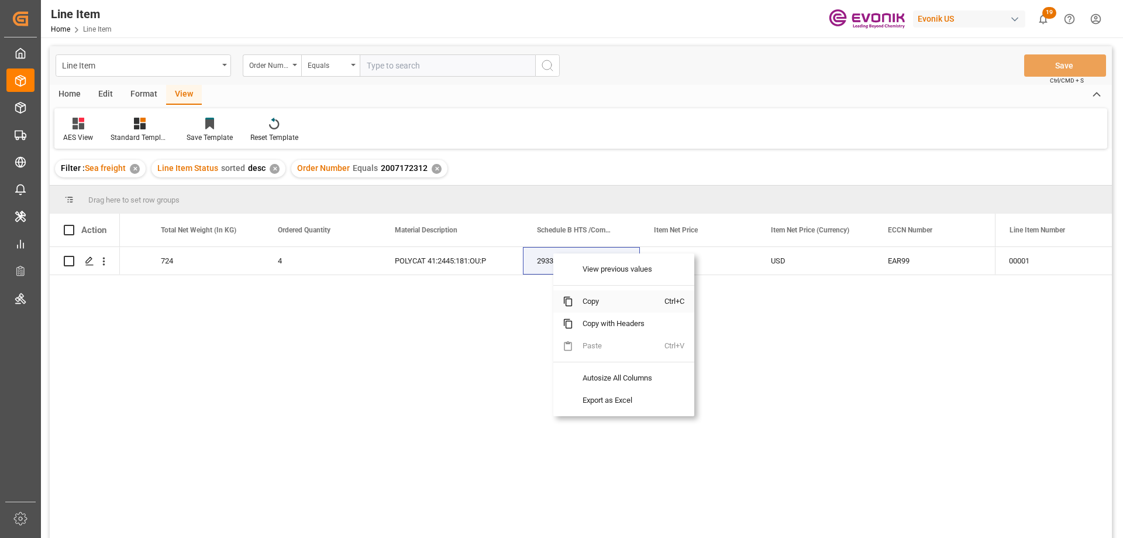
click at [594, 300] on span "Copy" at bounding box center [618, 301] width 91 height 22
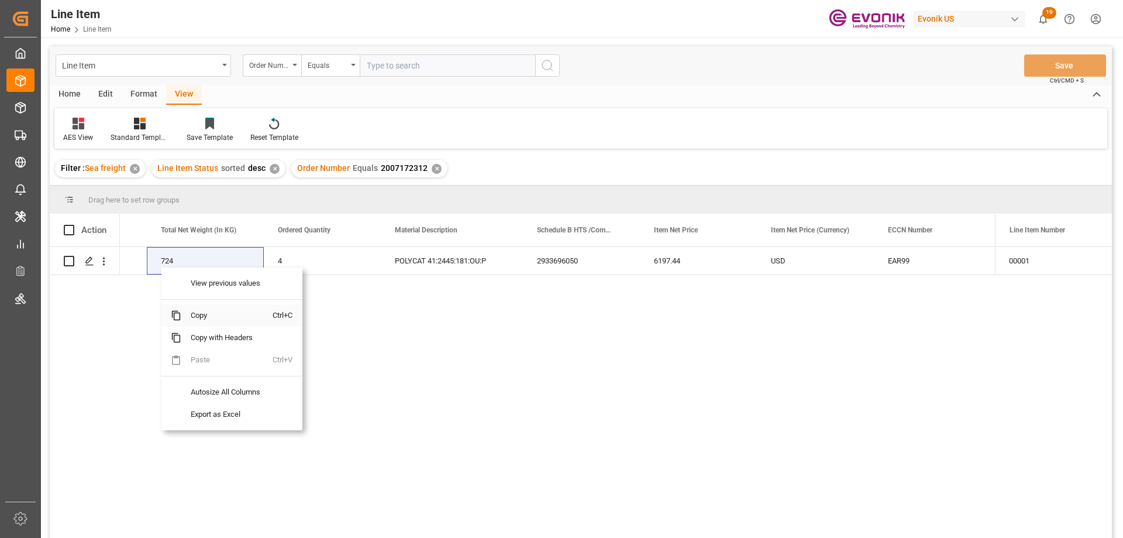
click at [211, 321] on span "Copy" at bounding box center [226, 315] width 91 height 22
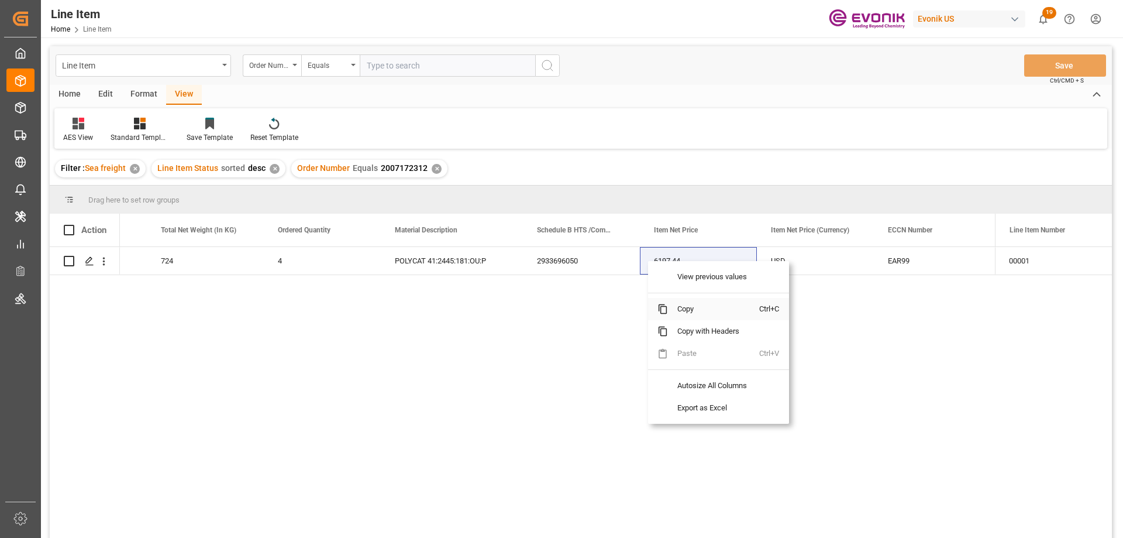
click at [672, 306] on span "Copy" at bounding box center [713, 309] width 91 height 22
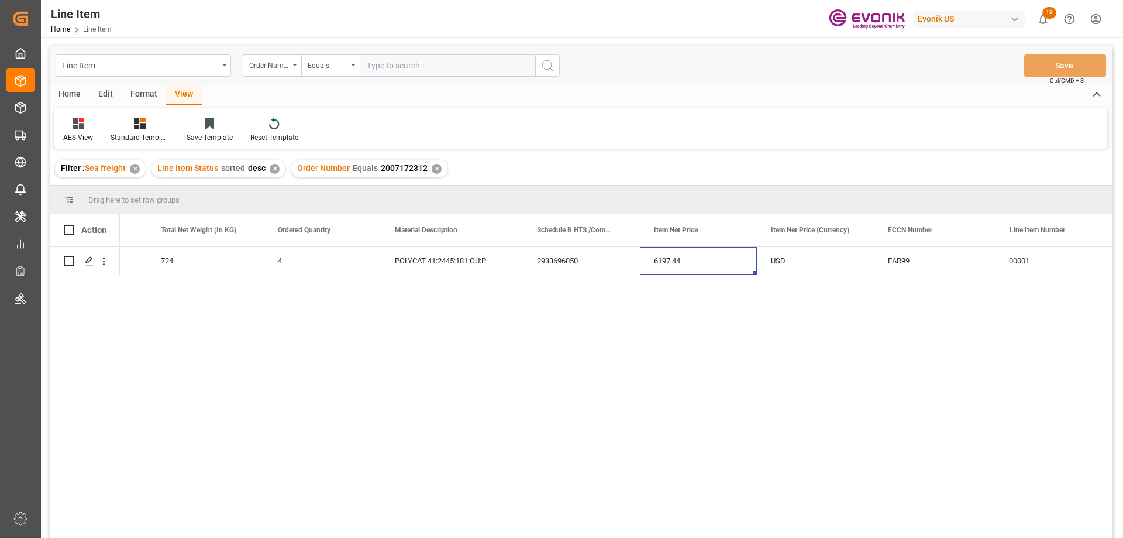
click at [422, 57] on input "text" at bounding box center [448, 65] width 176 height 22
paste input "0046475042"
type input "0046475042"
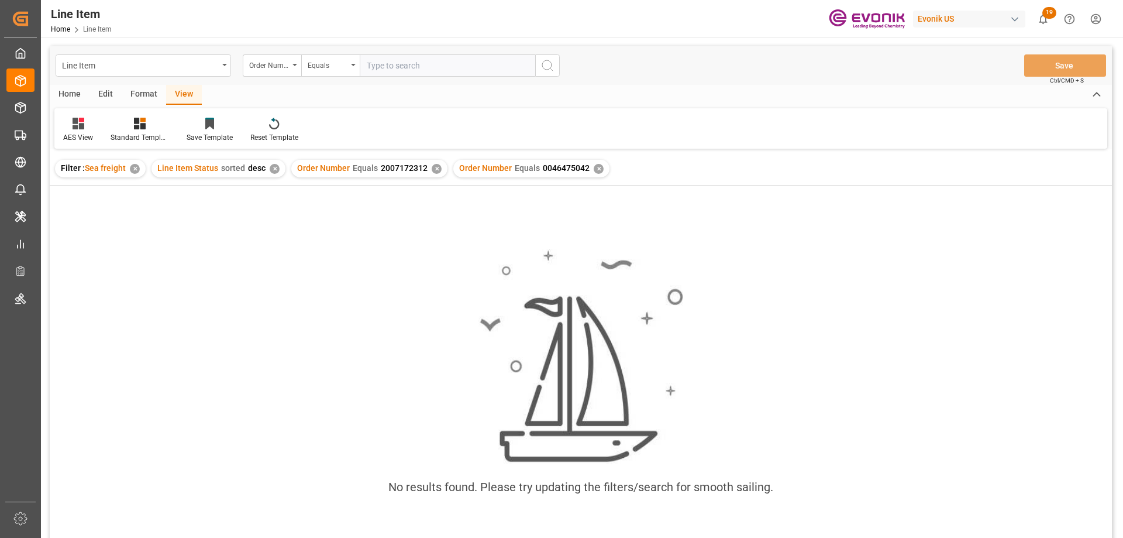
click at [435, 168] on div "✕" at bounding box center [437, 169] width 10 height 10
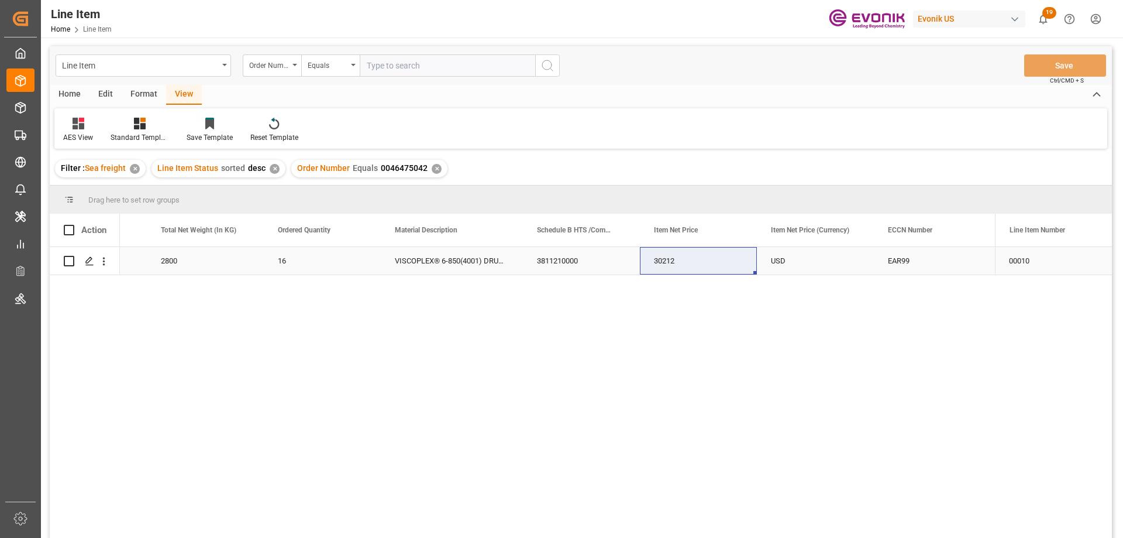
click at [177, 257] on div "2800" at bounding box center [205, 261] width 117 height 28
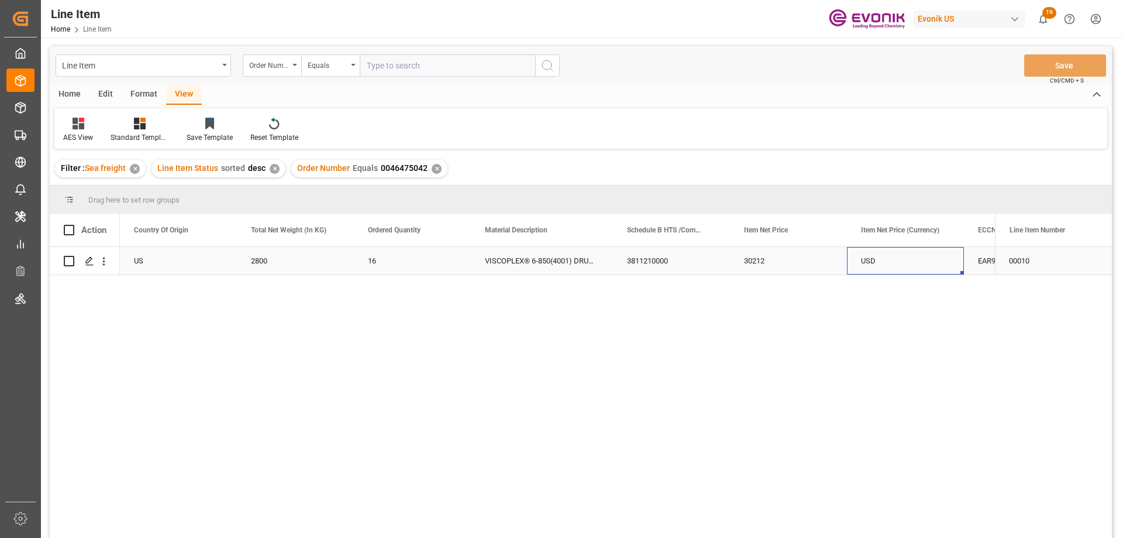
click at [950, 257] on div "USD" at bounding box center [905, 261] width 117 height 28
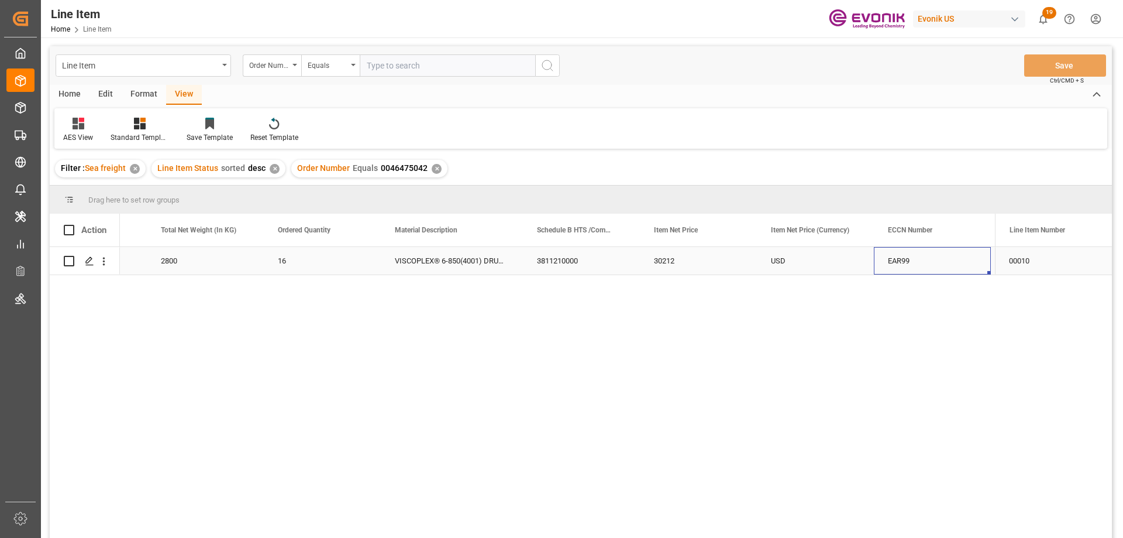
click at [167, 266] on div "2800" at bounding box center [205, 261] width 117 height 28
click at [104, 262] on icon "open menu" at bounding box center [104, 261] width 2 height 8
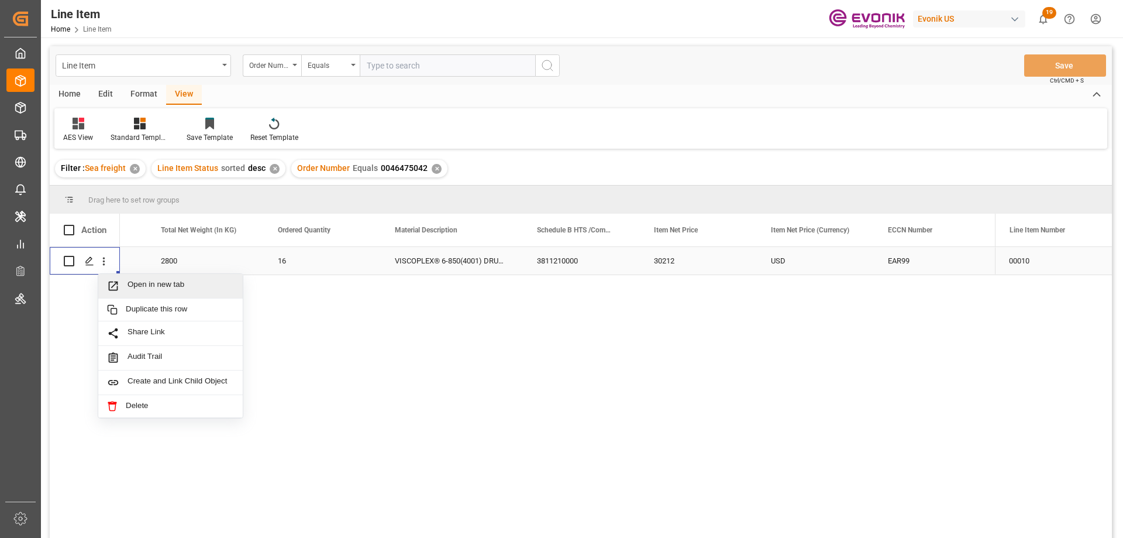
click at [120, 283] on span "Press SPACE to select this row." at bounding box center [117, 286] width 20 height 12
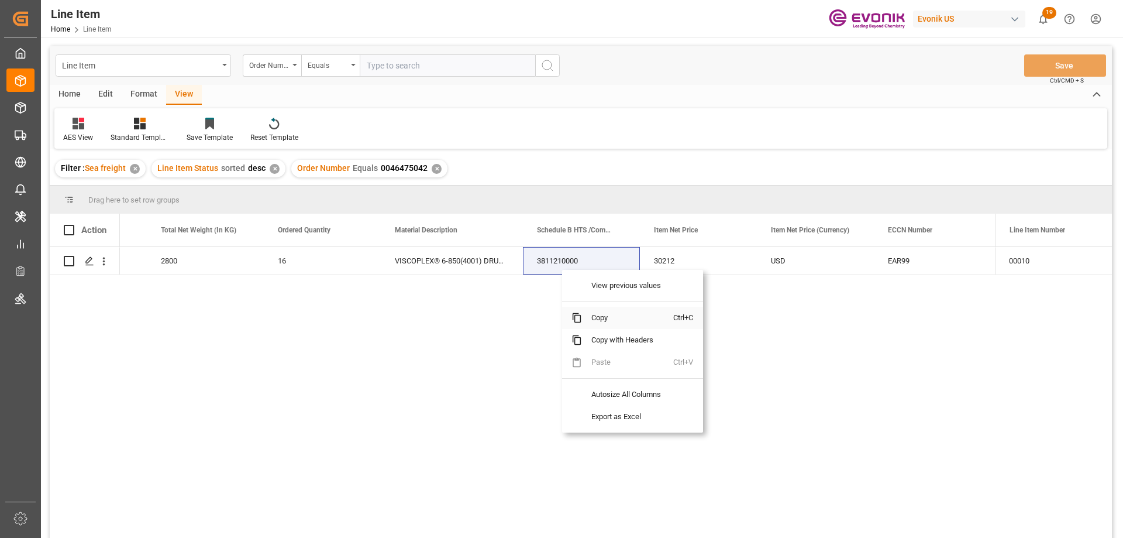
click at [596, 320] on span "Copy" at bounding box center [627, 318] width 91 height 22
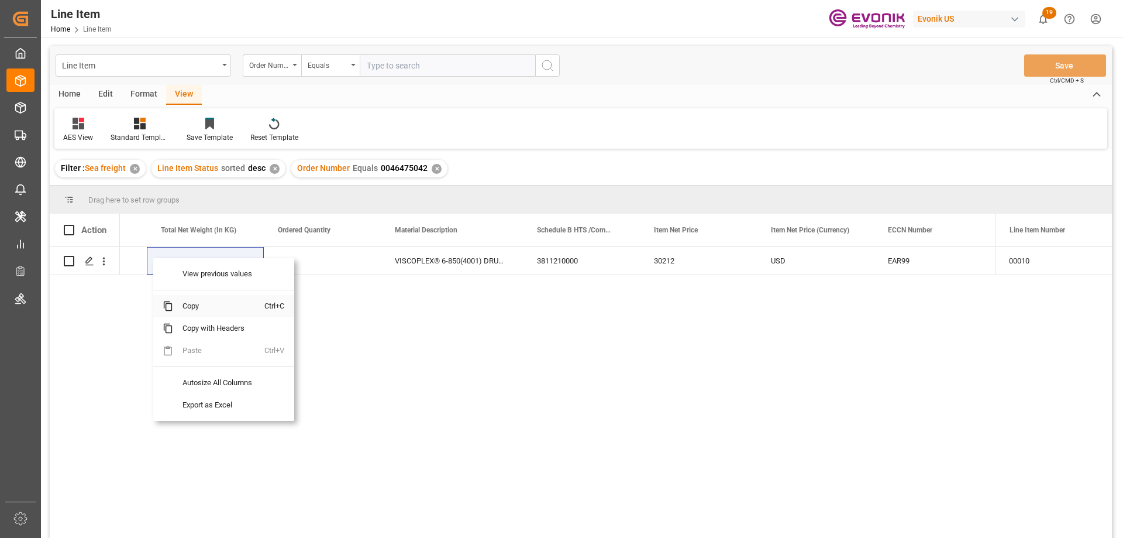
click at [198, 303] on span "Copy" at bounding box center [218, 306] width 91 height 22
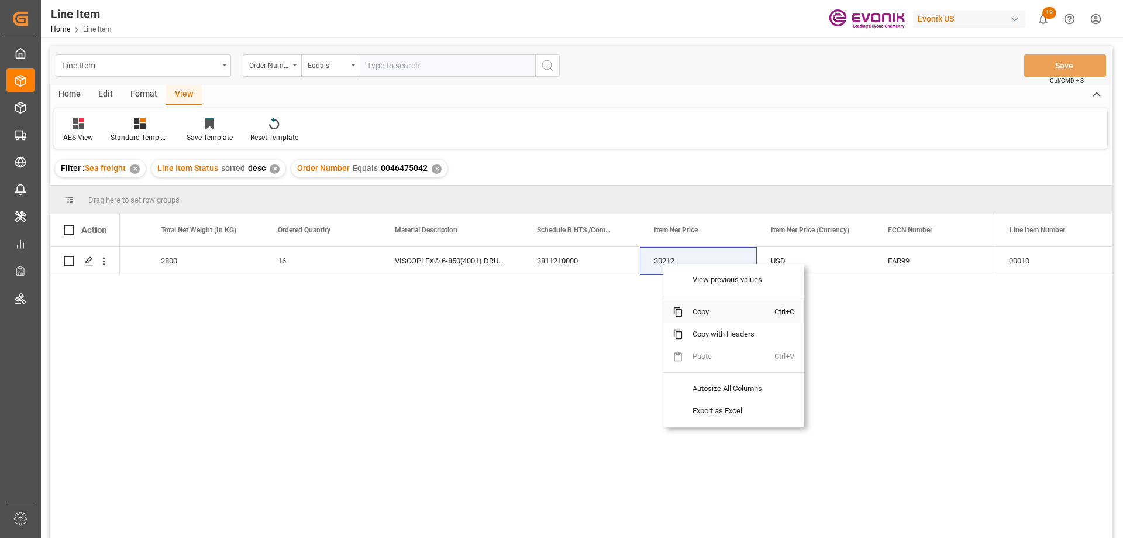
click at [700, 307] on span "Copy" at bounding box center [728, 312] width 91 height 22
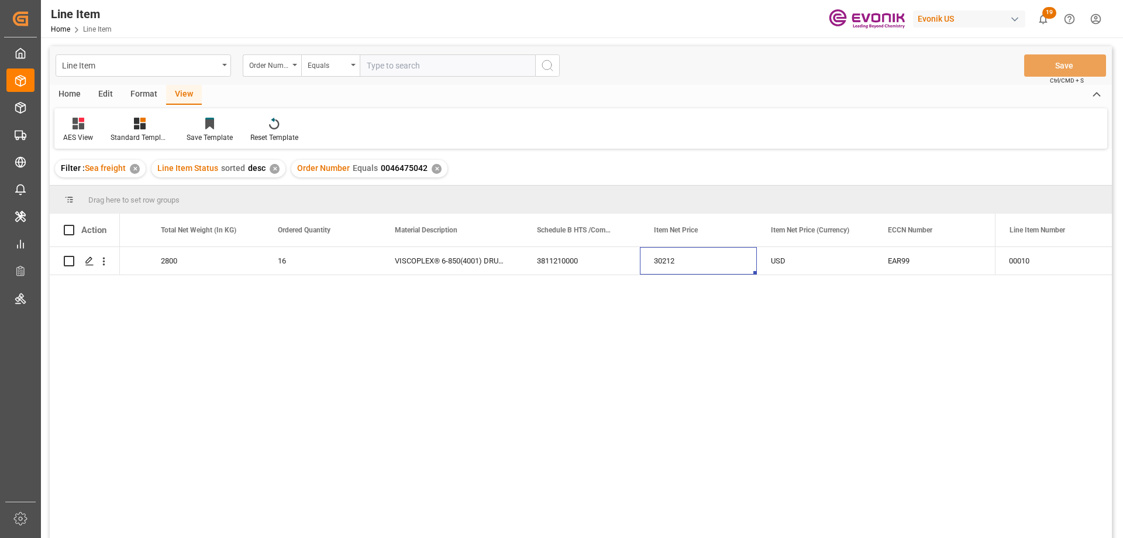
click at [448, 59] on input "text" at bounding box center [448, 65] width 176 height 22
paste input "0046474750"
type input "0046474750"
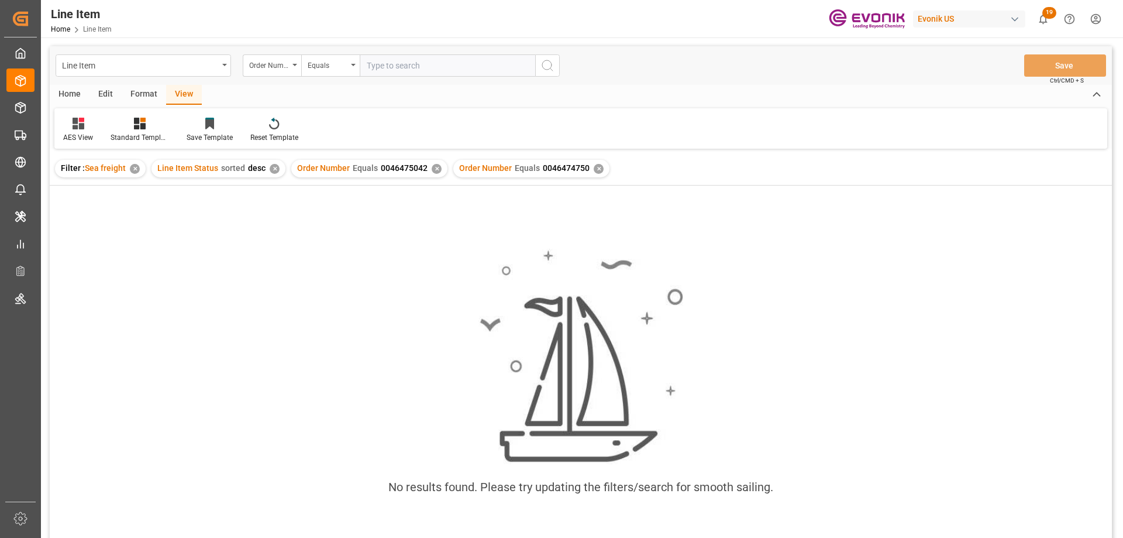
click at [432, 171] on div "✕" at bounding box center [437, 169] width 10 height 10
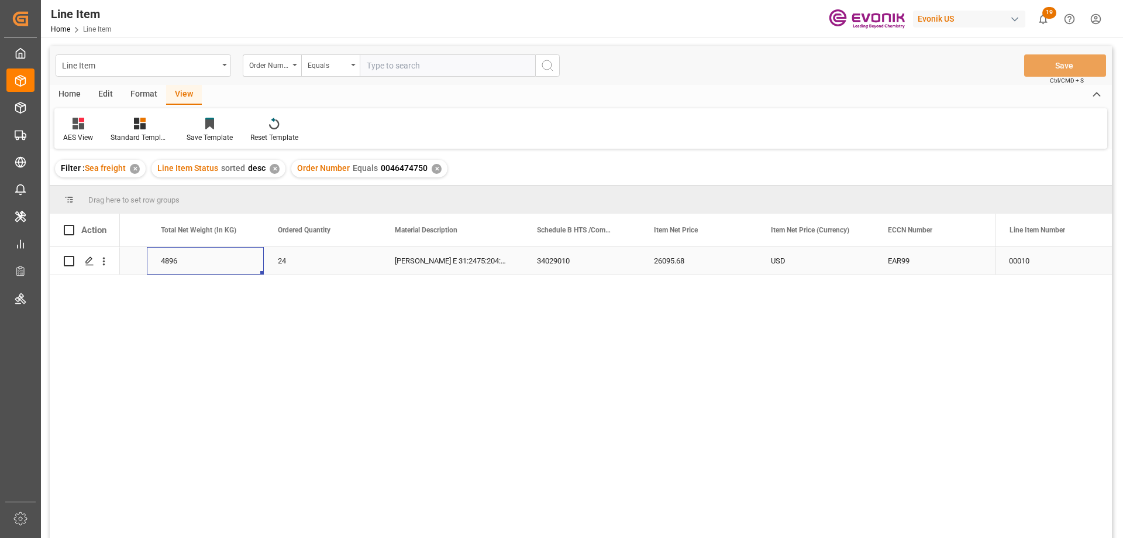
click at [174, 264] on div "4896" at bounding box center [205, 261] width 117 height 28
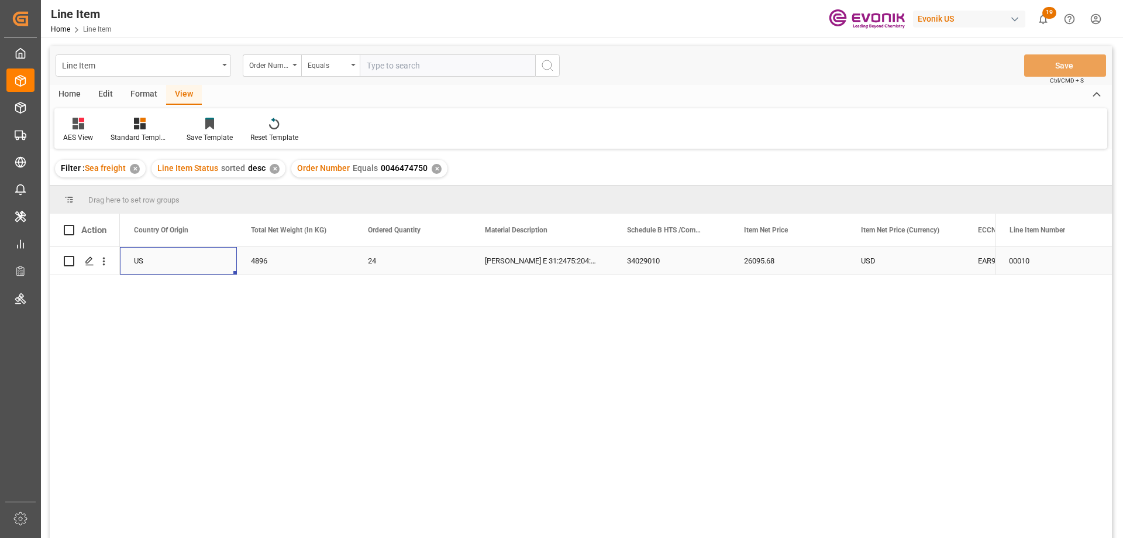
click at [887, 255] on div "USD" at bounding box center [905, 261] width 117 height 28
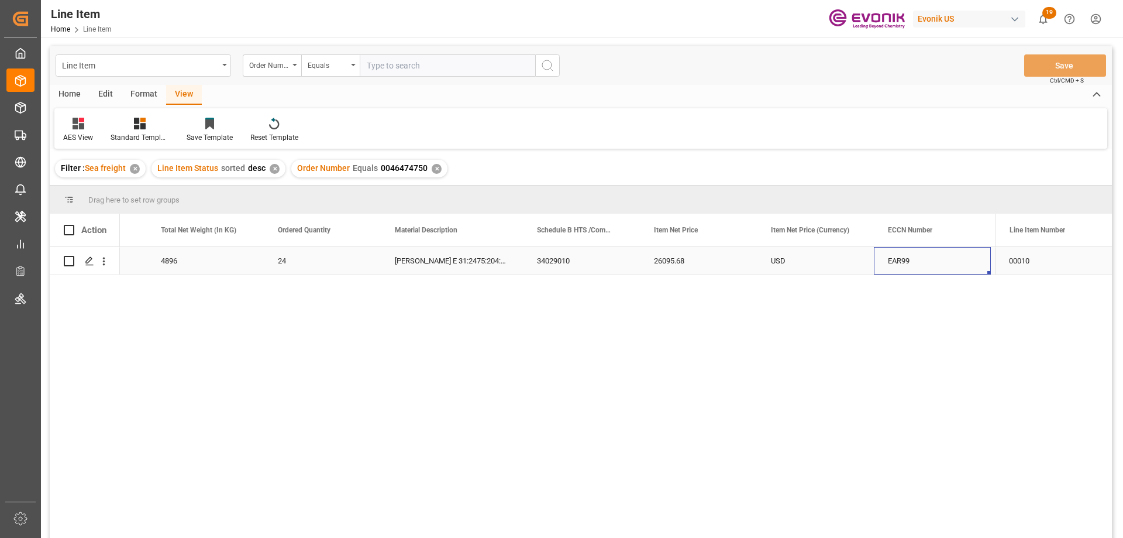
click at [180, 260] on div "4896" at bounding box center [205, 261] width 117 height 28
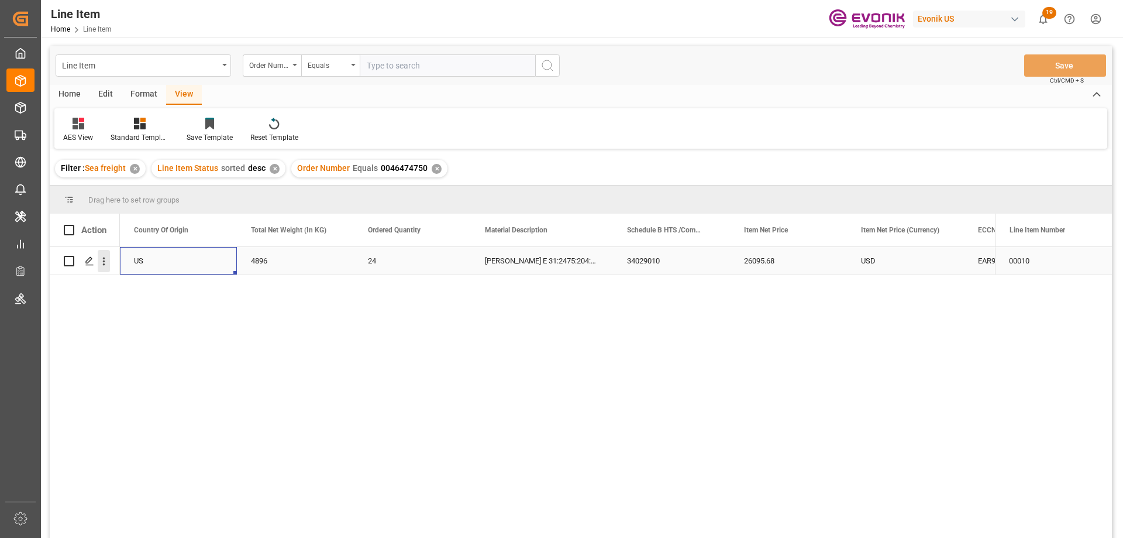
click at [108, 260] on icon "open menu" at bounding box center [104, 261] width 12 height 12
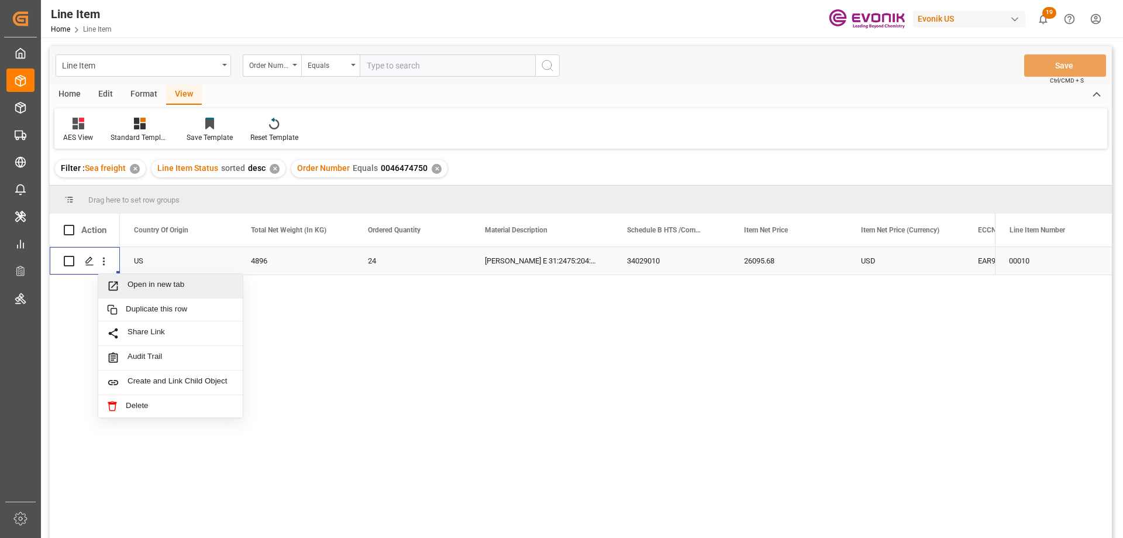
click at [148, 286] on span "Open in new tab" at bounding box center [181, 286] width 106 height 12
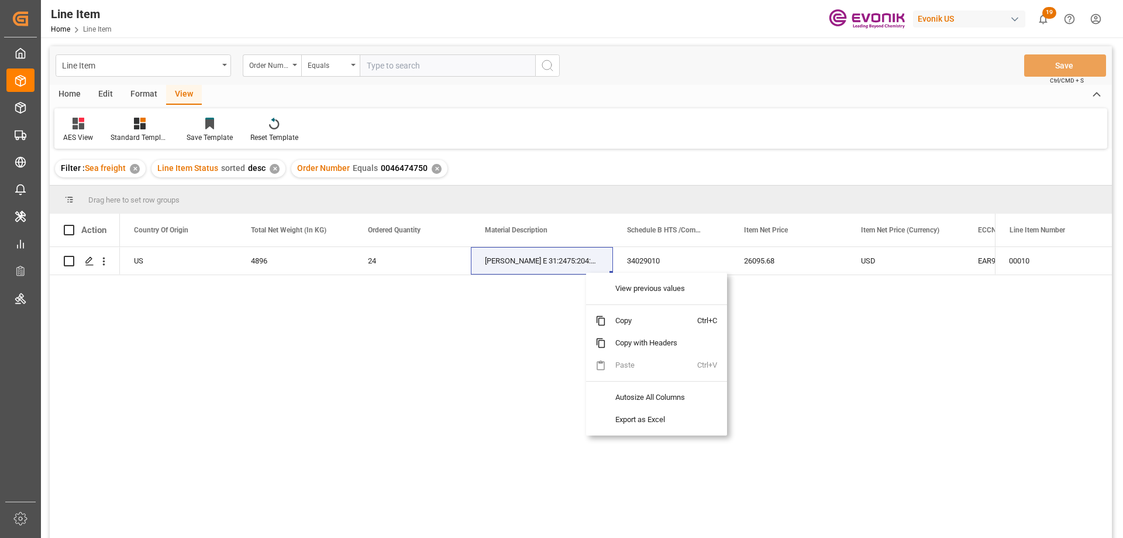
click at [634, 316] on span "Copy" at bounding box center [651, 321] width 91 height 22
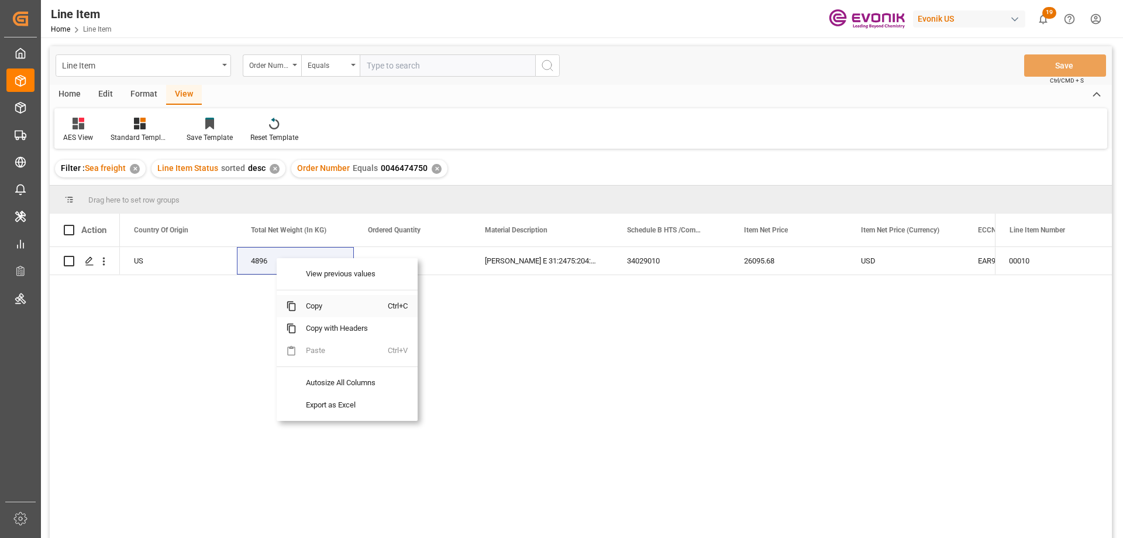
click at [318, 303] on span "Copy" at bounding box center [342, 306] width 91 height 22
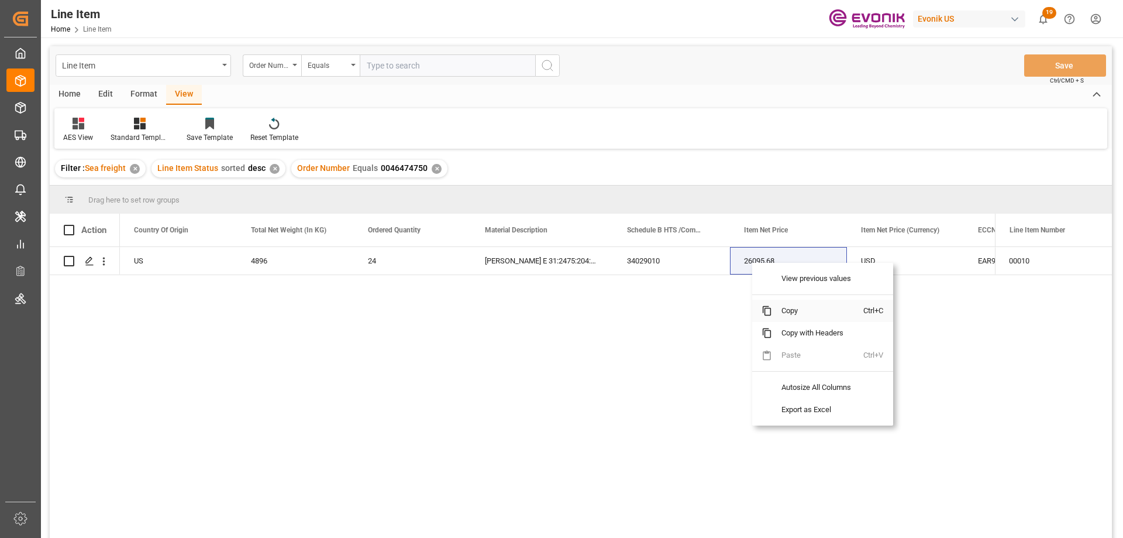
click at [792, 315] on span "Copy" at bounding box center [817, 311] width 91 height 22
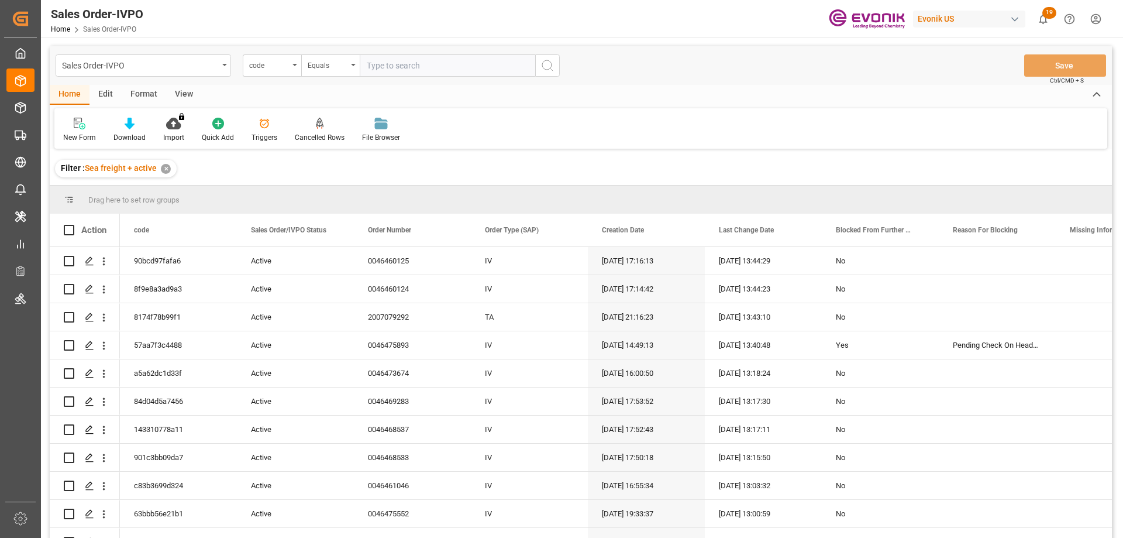
click at [293, 69] on div "code" at bounding box center [272, 65] width 59 height 22
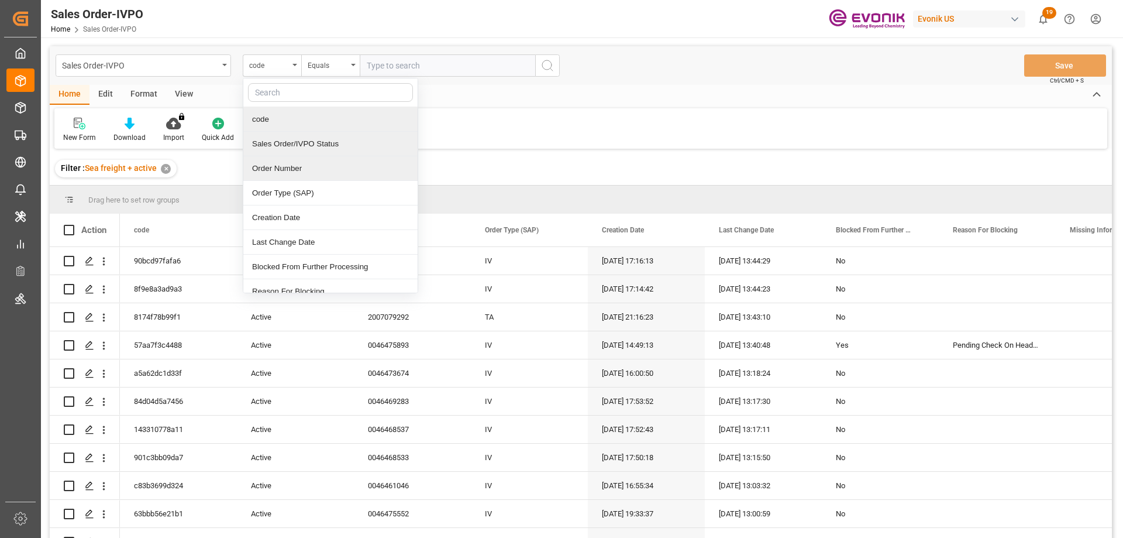
click at [301, 164] on div "Order Number" at bounding box center [330, 168] width 174 height 25
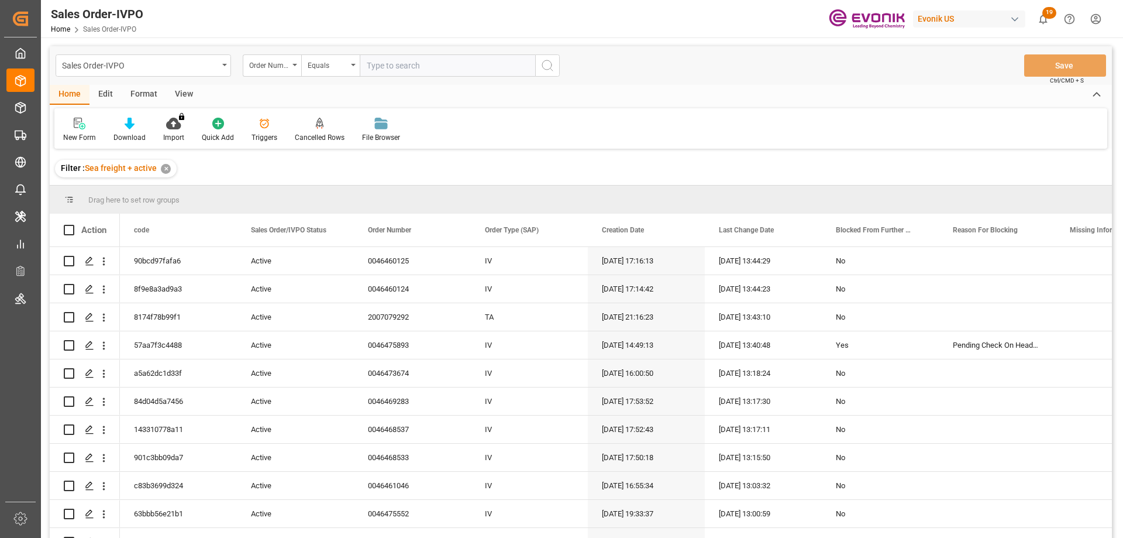
click at [394, 65] on input "text" at bounding box center [448, 65] width 176 height 22
paste input "46467525"
type input "0046467525"
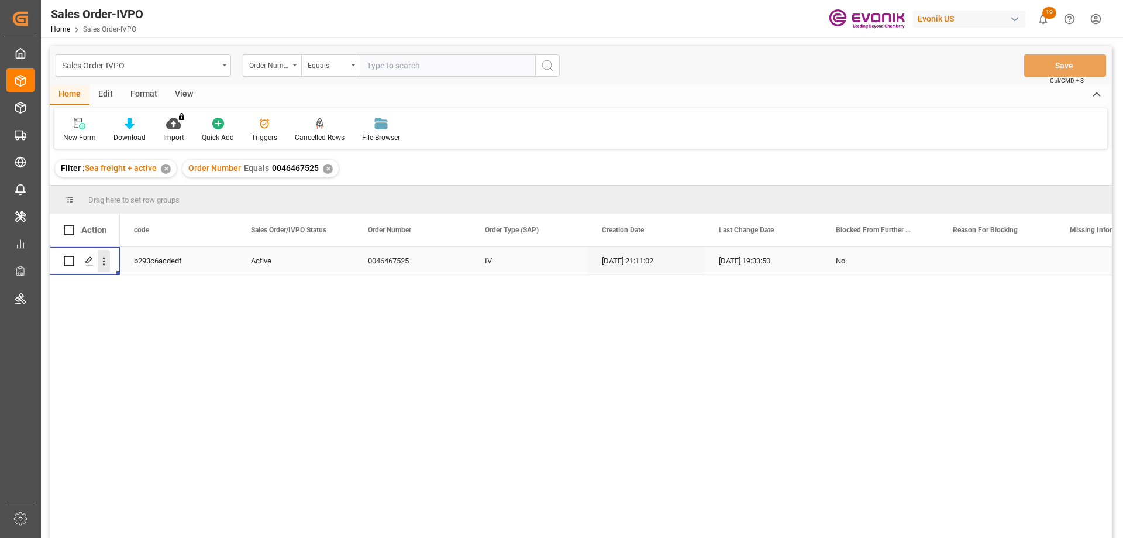
click at [103, 262] on icon "open menu" at bounding box center [104, 261] width 12 height 12
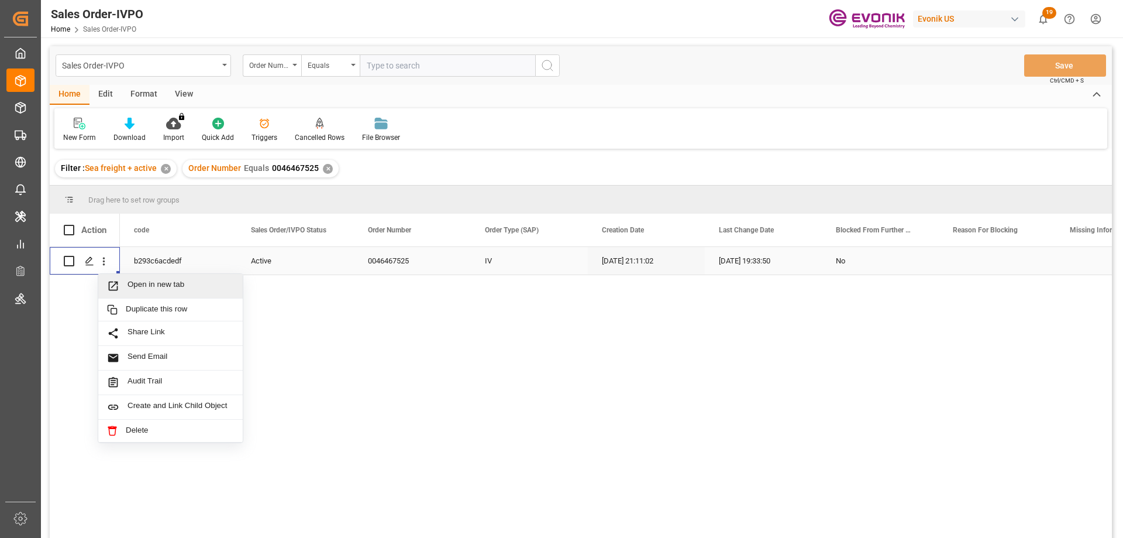
click at [142, 291] on span "Open in new tab" at bounding box center [181, 286] width 106 height 12
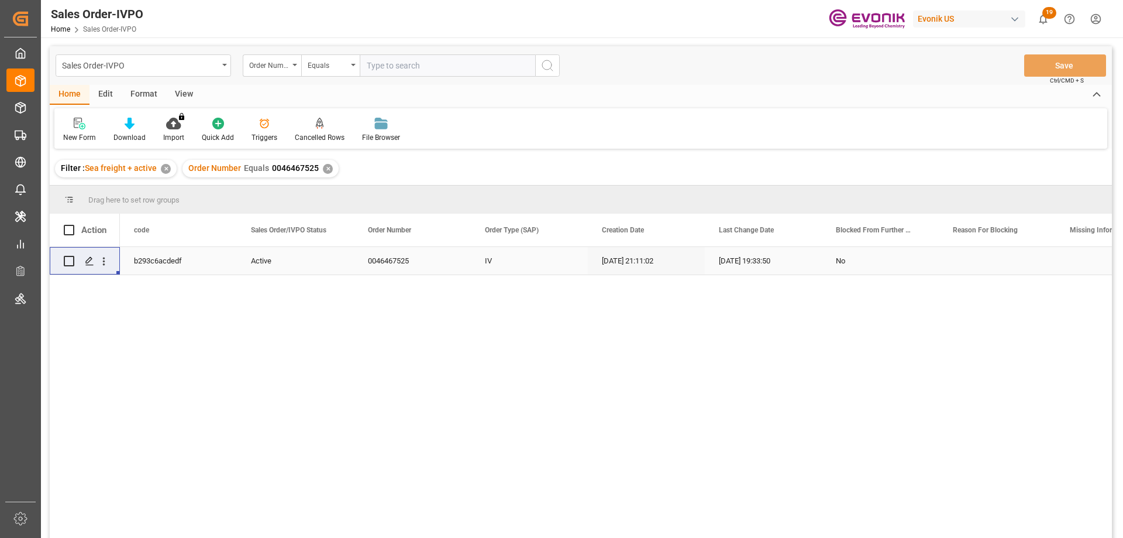
click at [474, 66] on input "text" at bounding box center [448, 65] width 176 height 22
paste input "2006954428"
type input "2006954428"
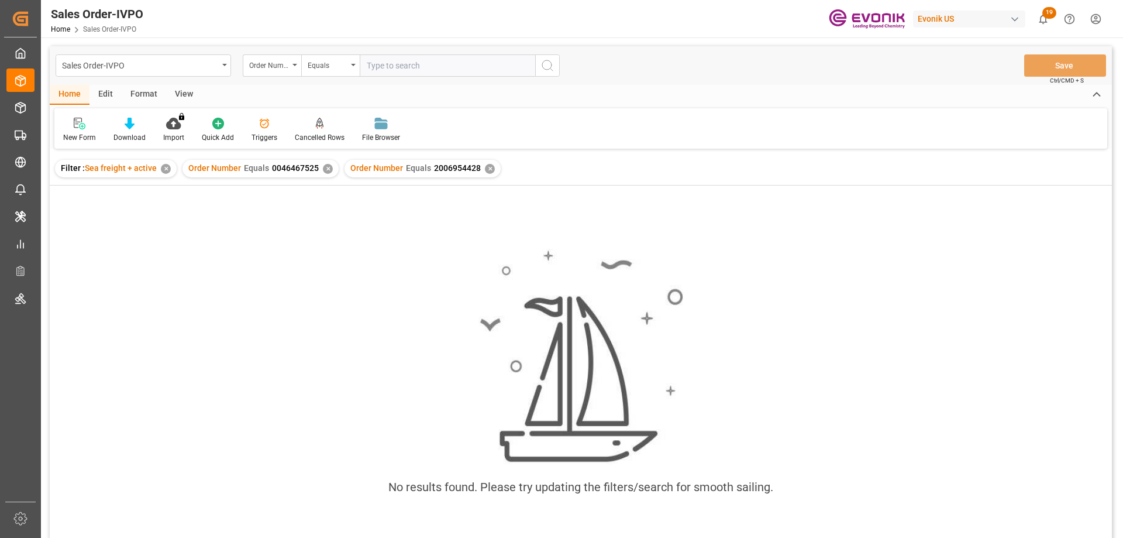
click at [325, 168] on div "✕" at bounding box center [328, 169] width 10 height 10
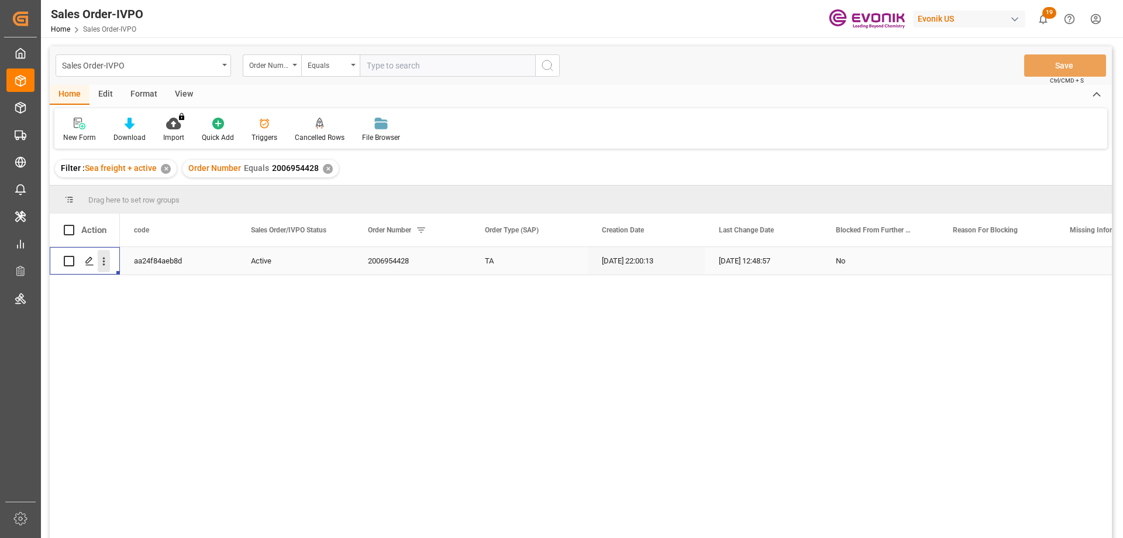
click at [104, 257] on icon "open menu" at bounding box center [104, 261] width 12 height 12
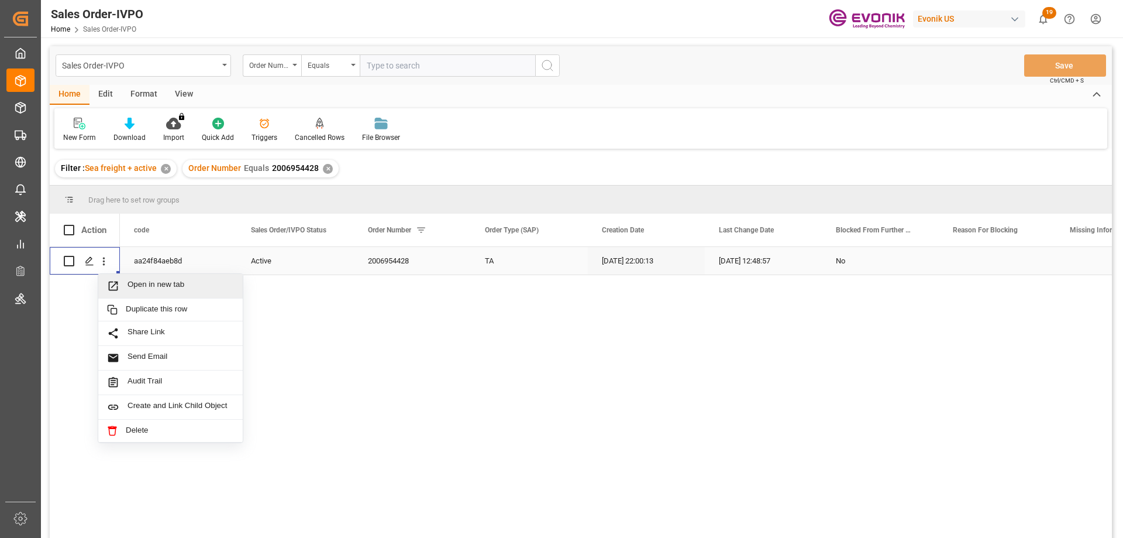
click at [151, 289] on span "Open in new tab" at bounding box center [181, 286] width 106 height 12
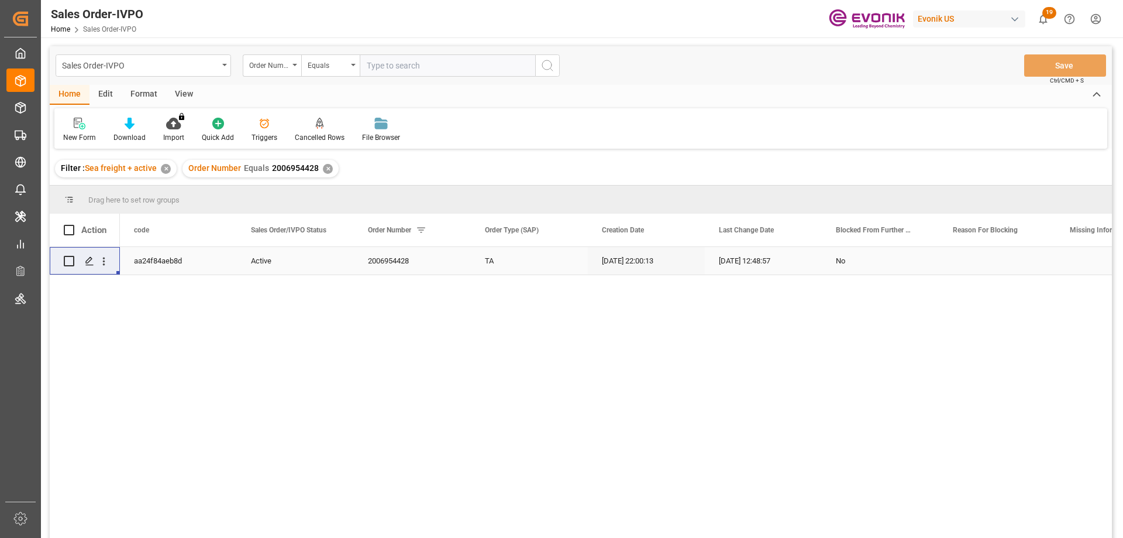
click at [436, 57] on input "text" at bounding box center [448, 65] width 176 height 22
paste input "2007202922"
type input "2007202922"
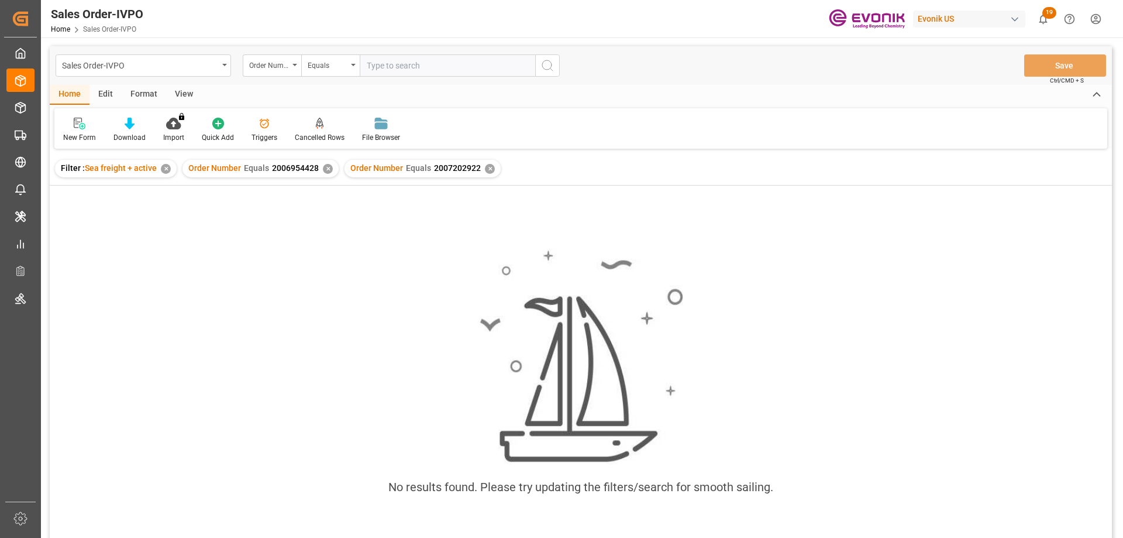
click at [323, 167] on div "✕" at bounding box center [328, 169] width 10 height 10
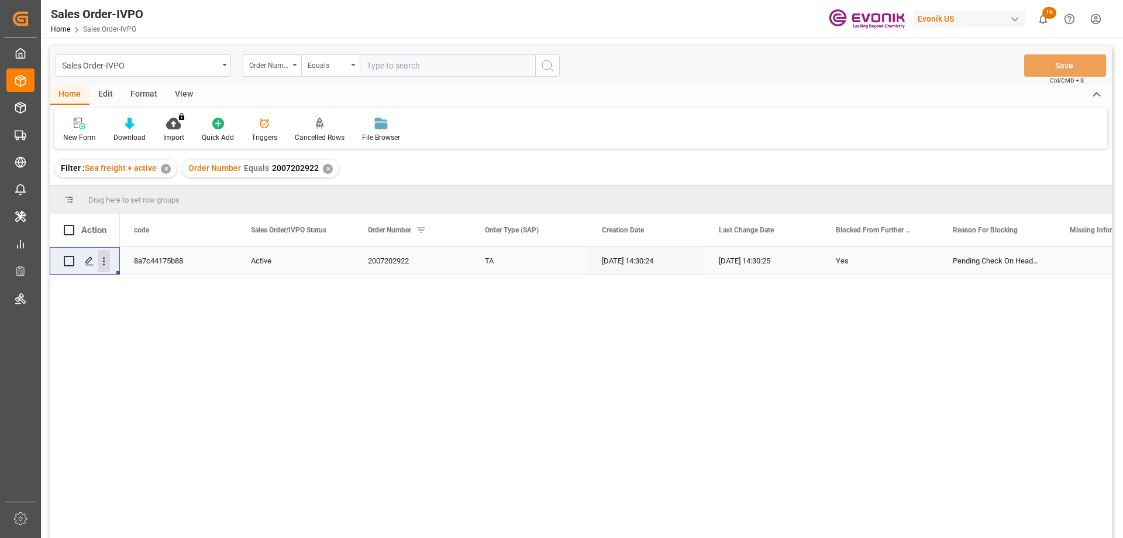
click at [101, 255] on button "open menu" at bounding box center [104, 261] width 12 height 22
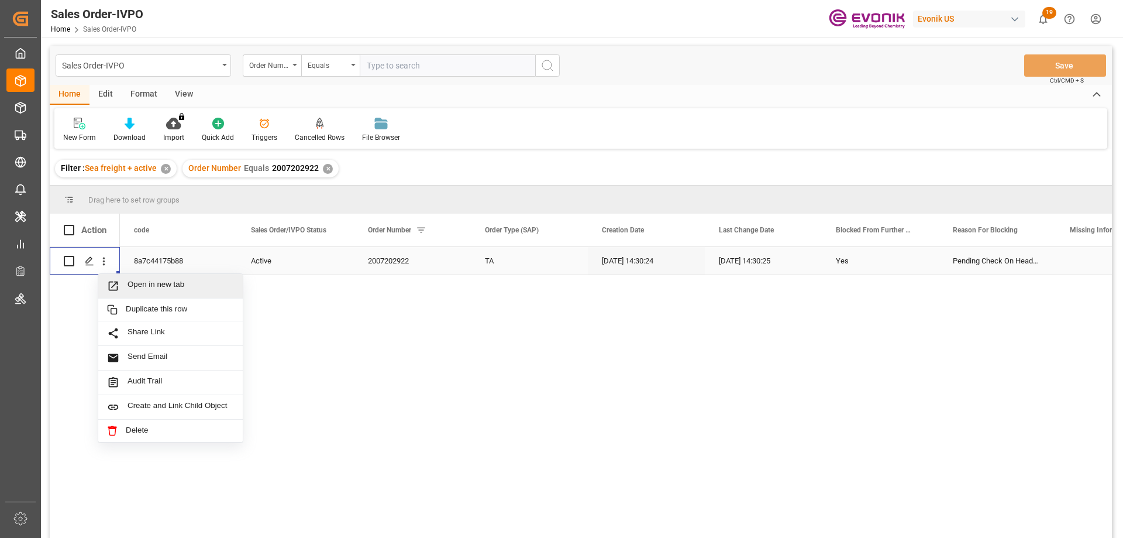
click at [142, 288] on span "Open in new tab" at bounding box center [181, 286] width 106 height 12
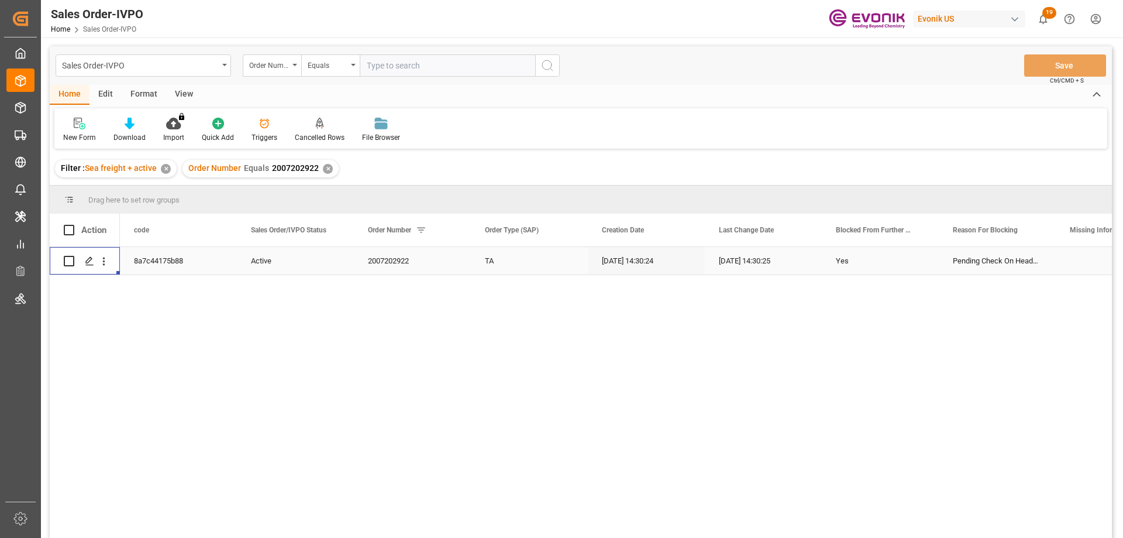
click at [391, 61] on input "text" at bounding box center [448, 65] width 176 height 22
paste input "0046439523"
type input "0046439523"
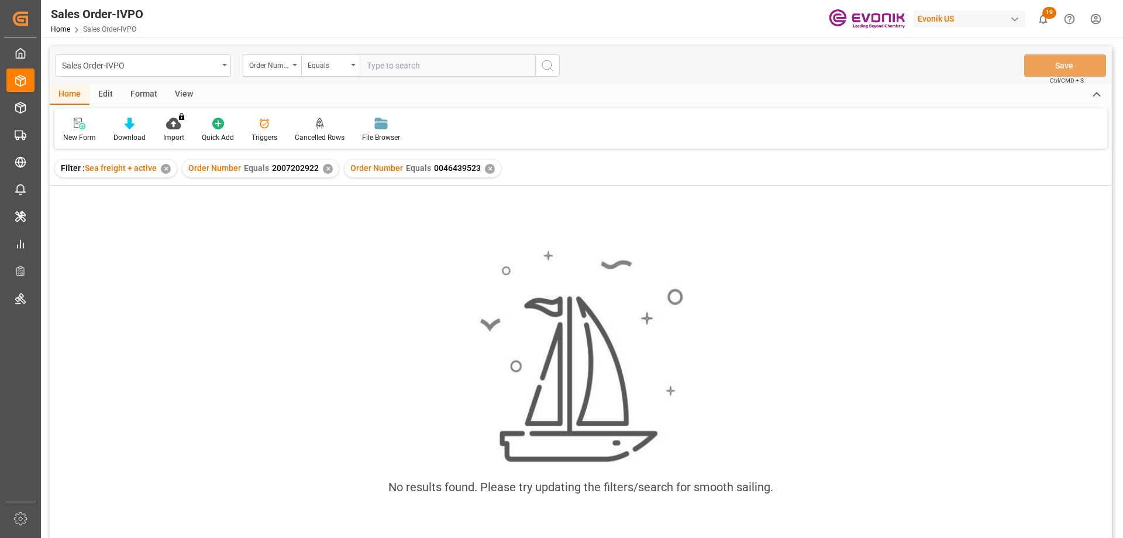
click at [328, 169] on div "✕" at bounding box center [328, 169] width 10 height 10
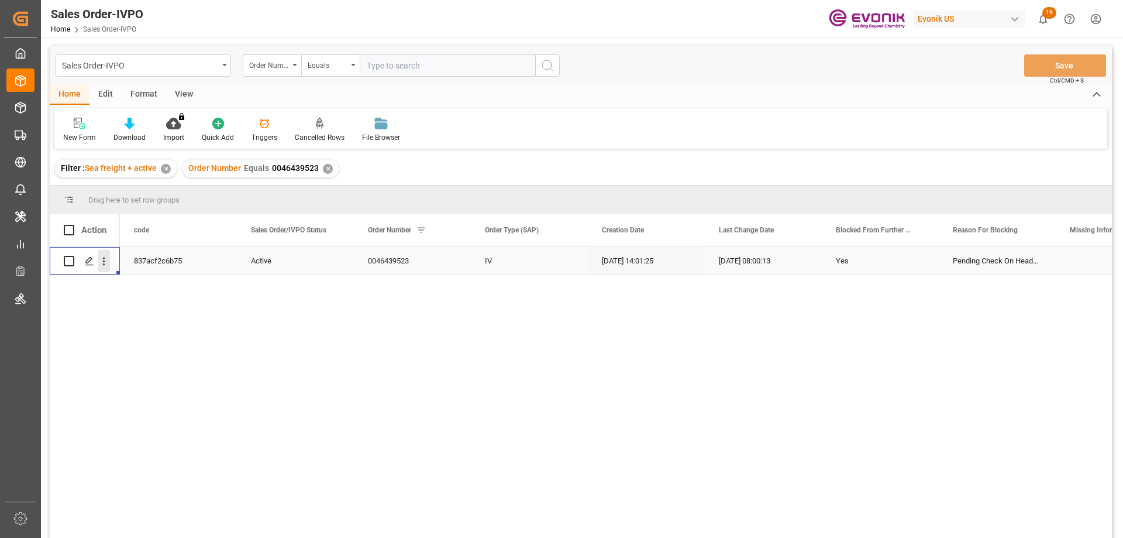
click at [100, 256] on icon "open menu" at bounding box center [104, 261] width 12 height 12
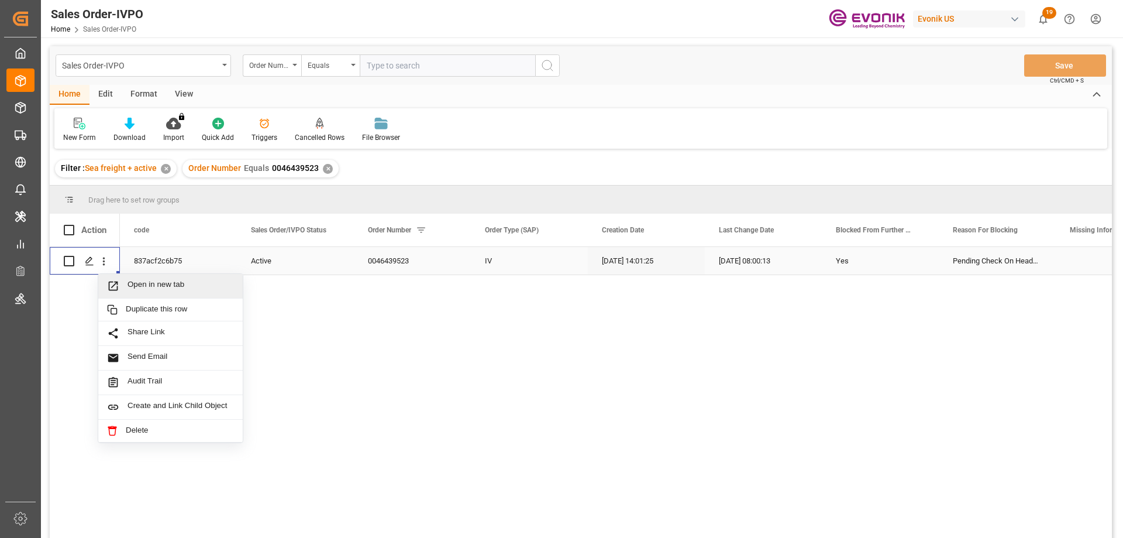
click at [130, 288] on span "Open in new tab" at bounding box center [181, 286] width 106 height 12
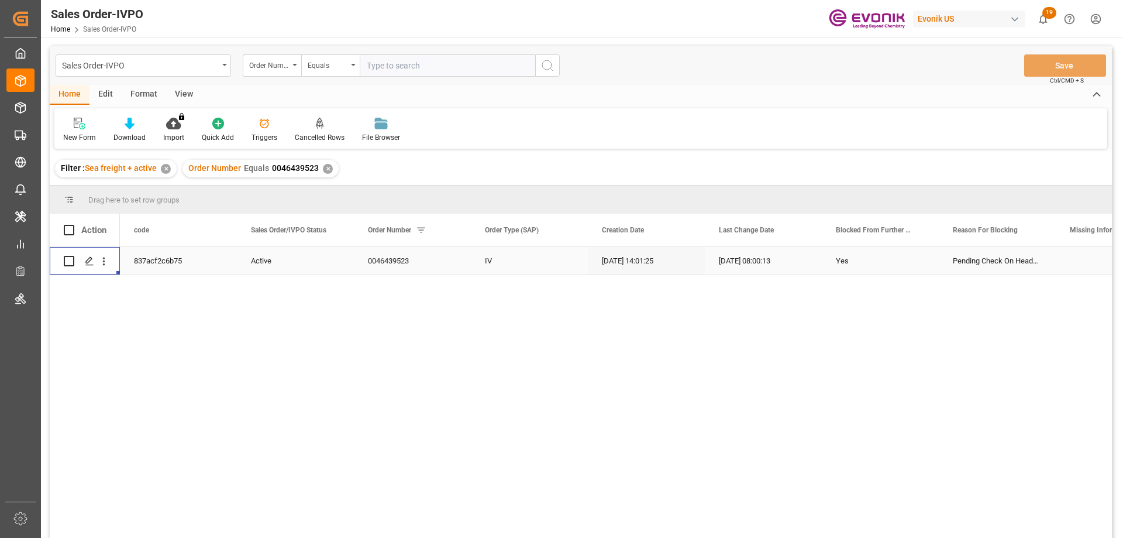
click at [463, 61] on input "text" at bounding box center [448, 65] width 176 height 22
paste input "0046471679"
type input "0046471679"
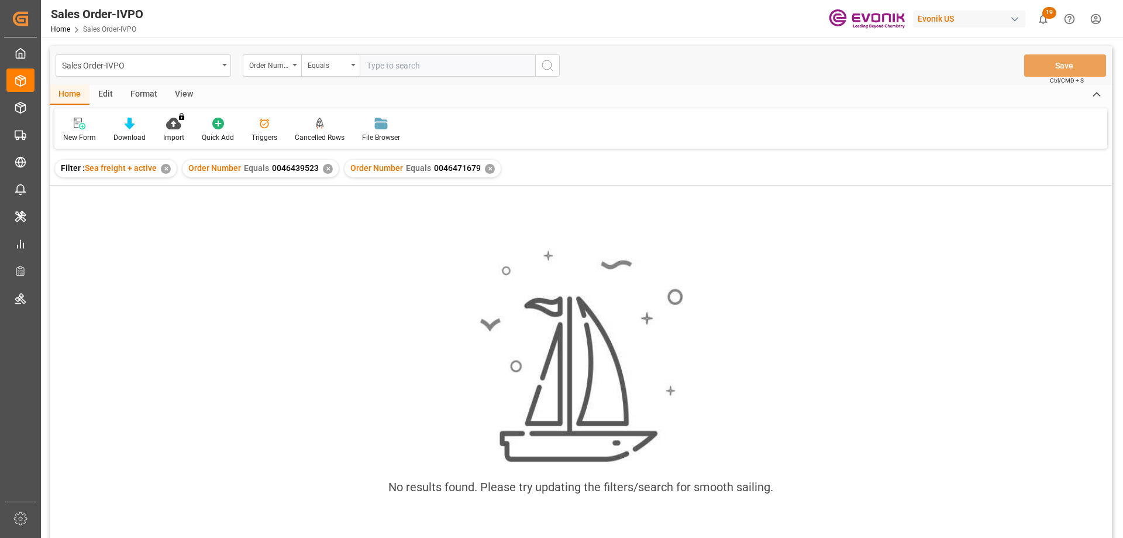
click at [327, 168] on div "✕" at bounding box center [328, 169] width 10 height 10
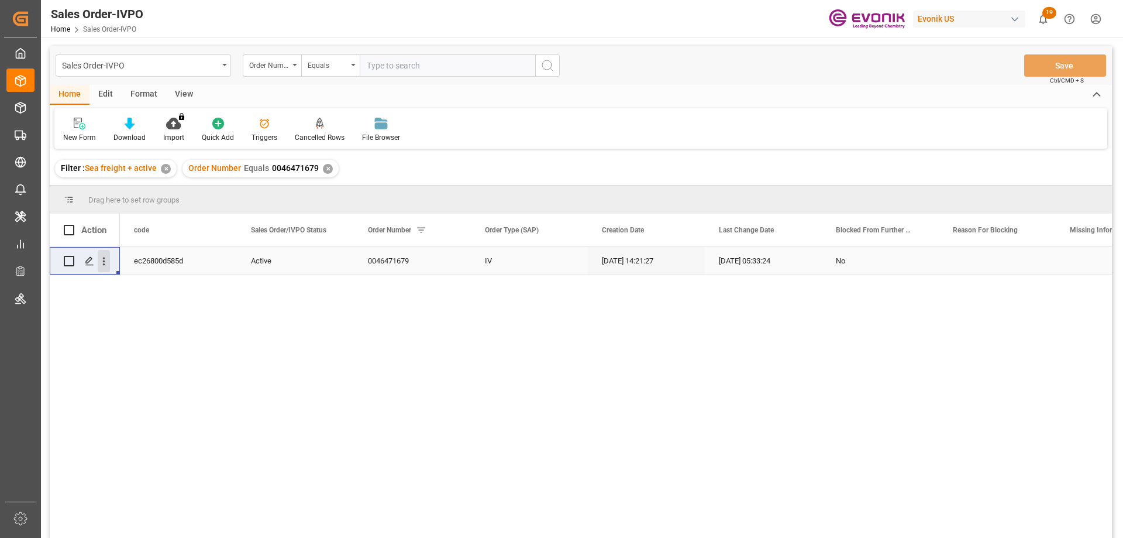
click at [105, 257] on icon "open menu" at bounding box center [104, 261] width 12 height 12
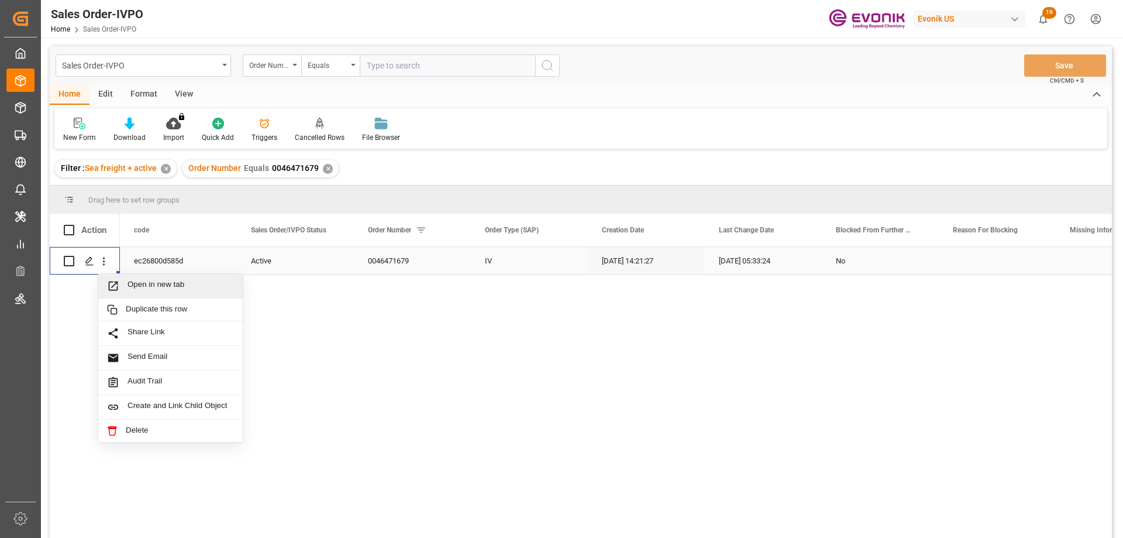
click at [148, 287] on span "Open in new tab" at bounding box center [181, 286] width 106 height 12
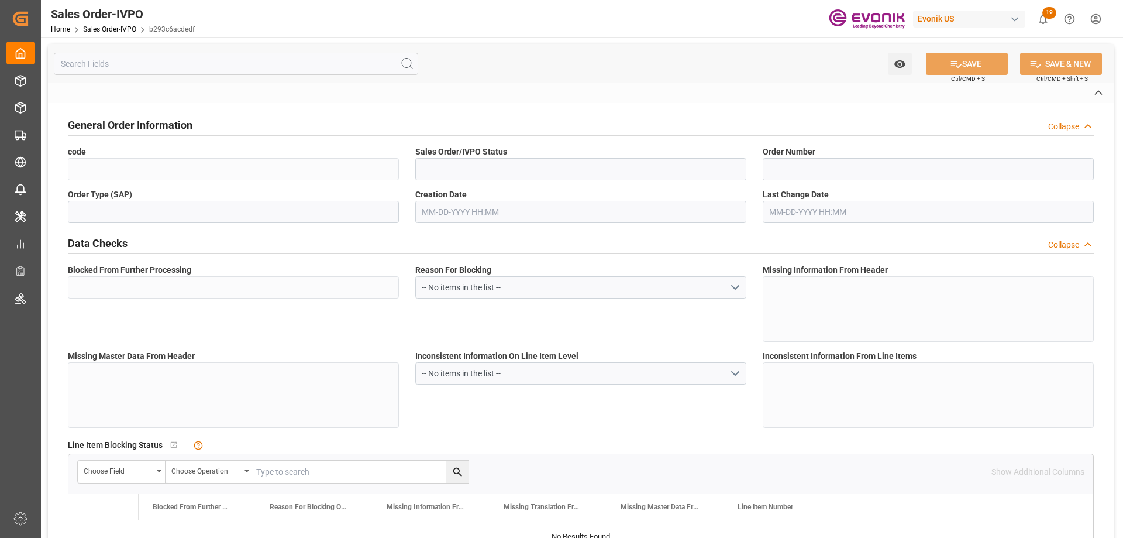
type input "b293c6acdedf"
type input "Active"
type input "0046467525"
type input "IV"
type input "No"
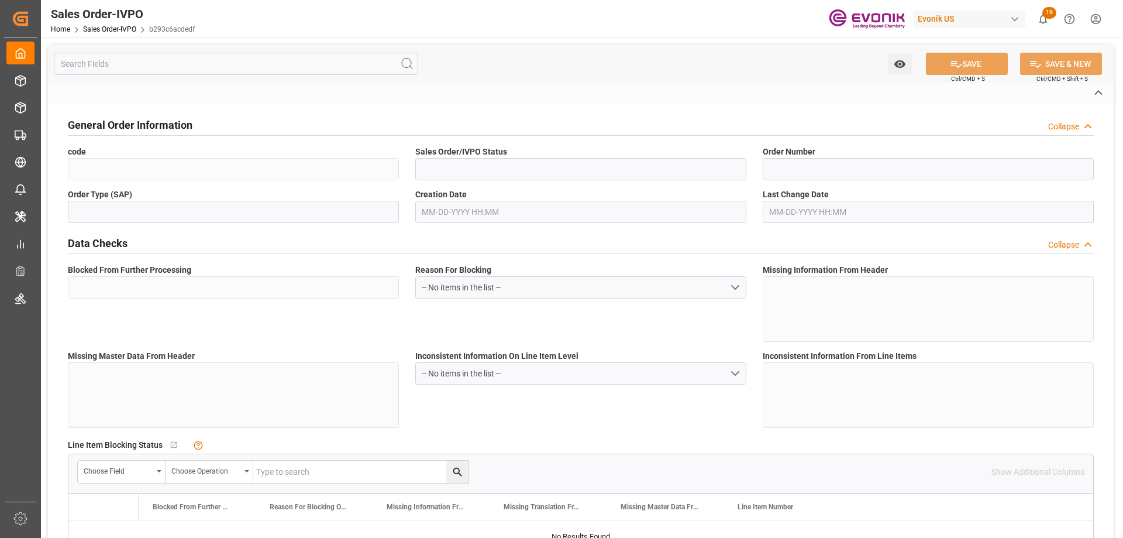
type input "D2P"
type input "45"
type input "FCL"
type input "0006"
type input "20GP"
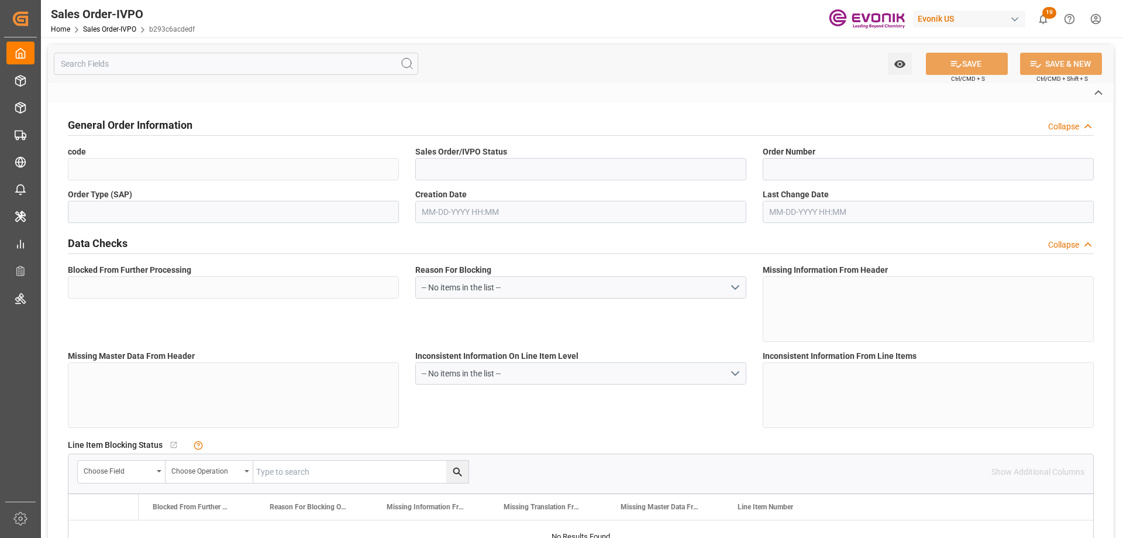
type textarea "No Tank Container"
type input "0046467525"
type input "35"
type input "SP AB Coating Addit."
type input "Specialty Additives"
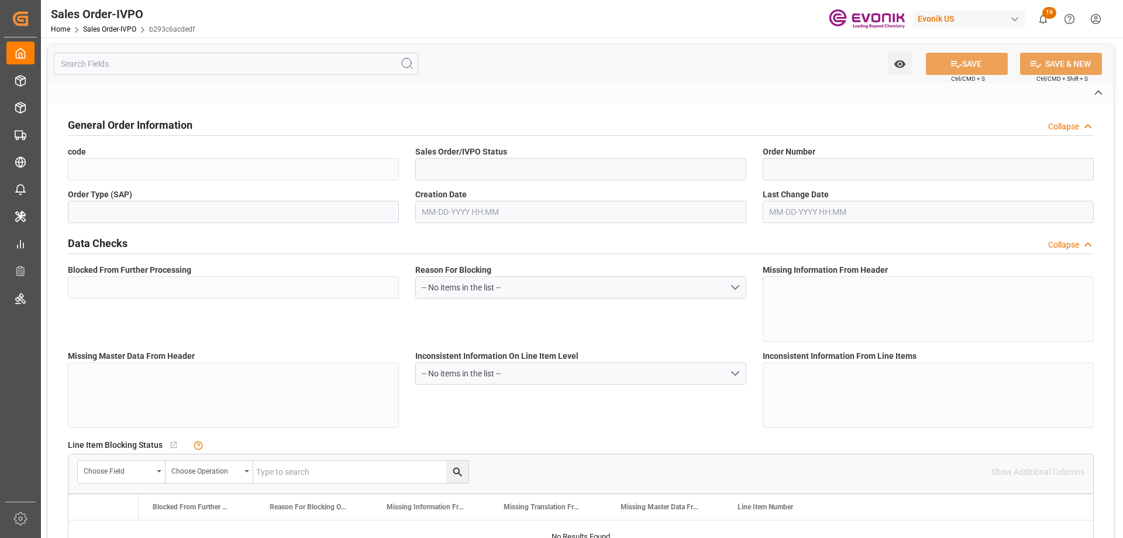
type input "CIF"
type input "SHANGHAI PORT"
type input "[GEOGRAPHIC_DATA]"
type textarea "Not required"
type textarea ""RESELLER""
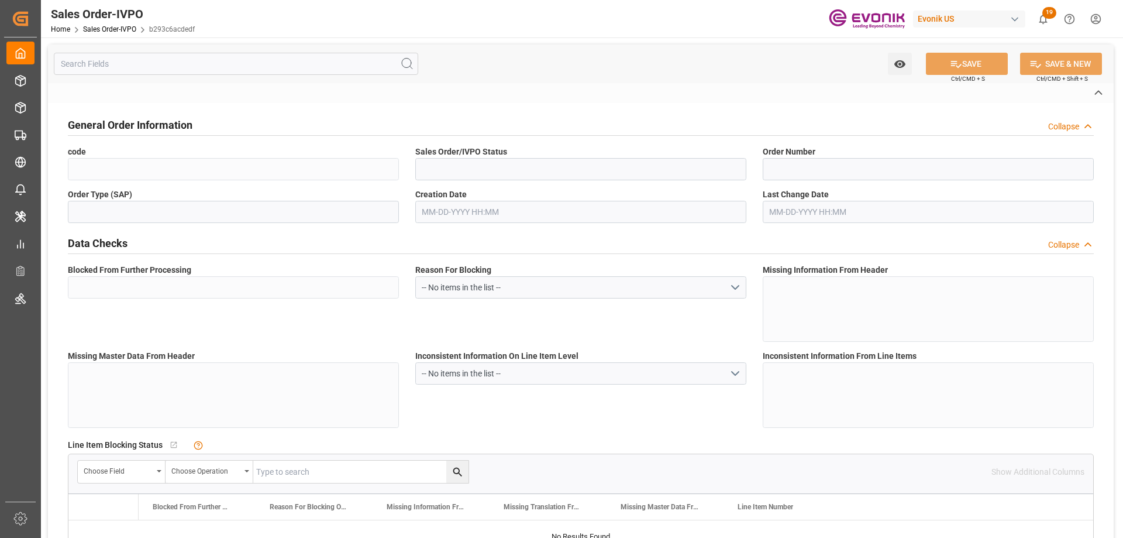
type textarea "USCI 91310000766462540L"
type textarea "THE FOLLOWING SENTENCE SHOULD APPEAR ON THE B/L: "FORWARD ARRIVAL NOTI TO NOTIF…"
type input "CN"
type input "Done"
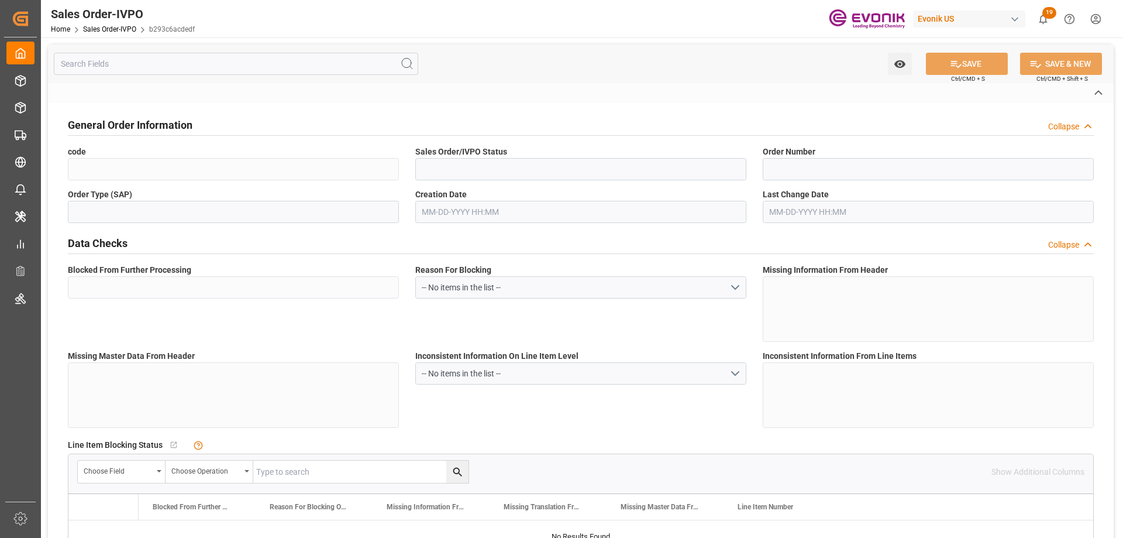
type input "20GP"
type input "Done"
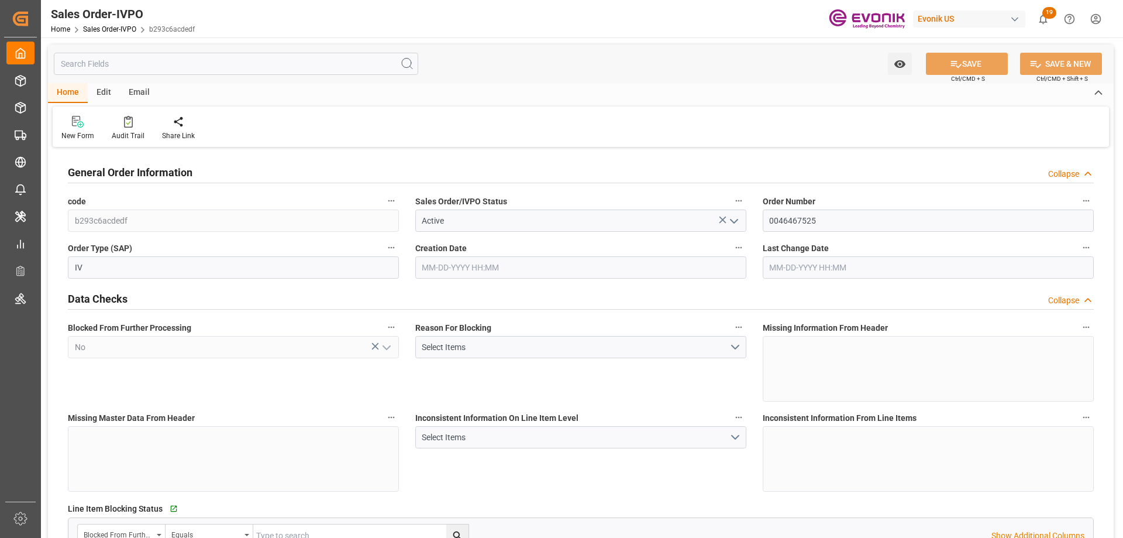
type input "CNSHA"
type input "0"
type input "1"
type input "2"
type input "1"
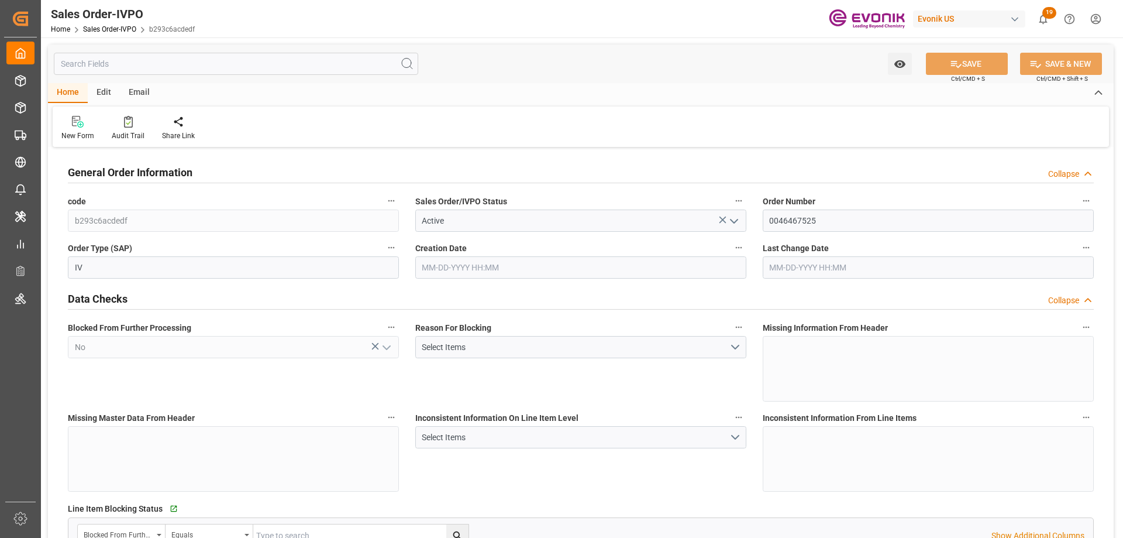
type input "17453.8"
type input "23.3026"
type input "17000"
type input "30"
type input "[DATE] 21:11"
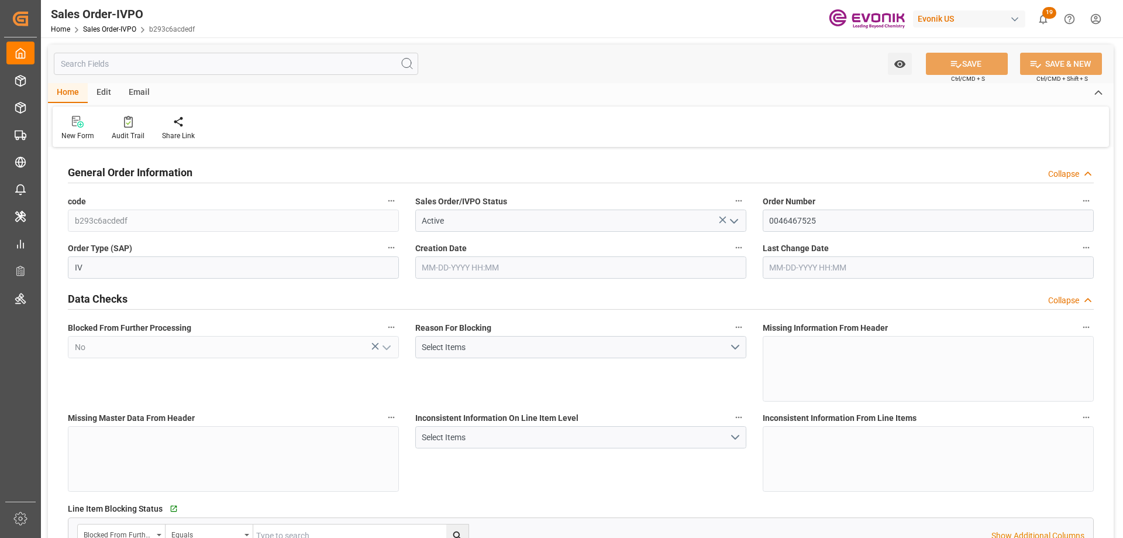
type input "[DATE] 19:33"
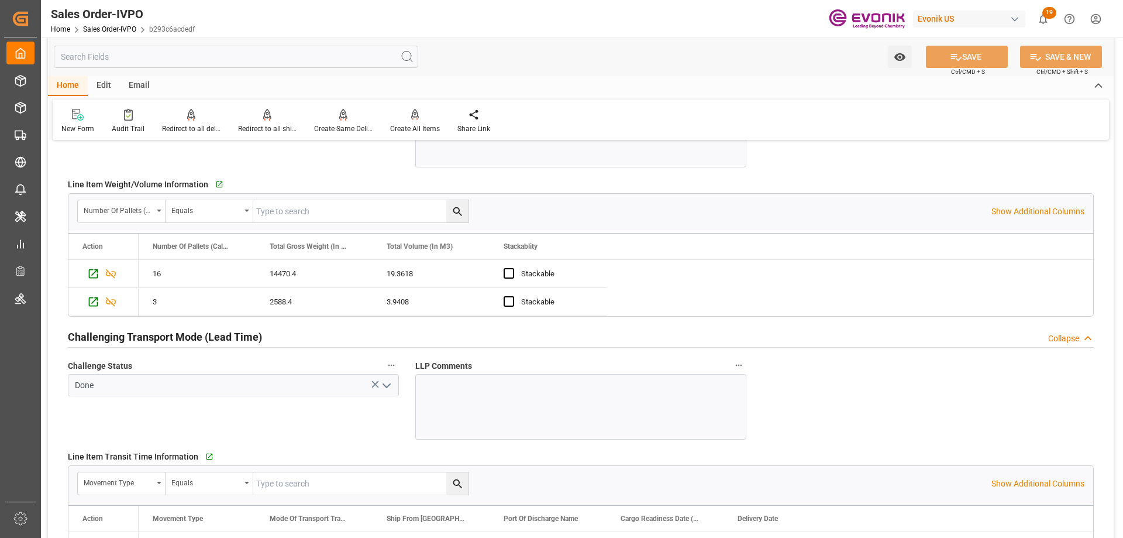
scroll to position [1814, 0]
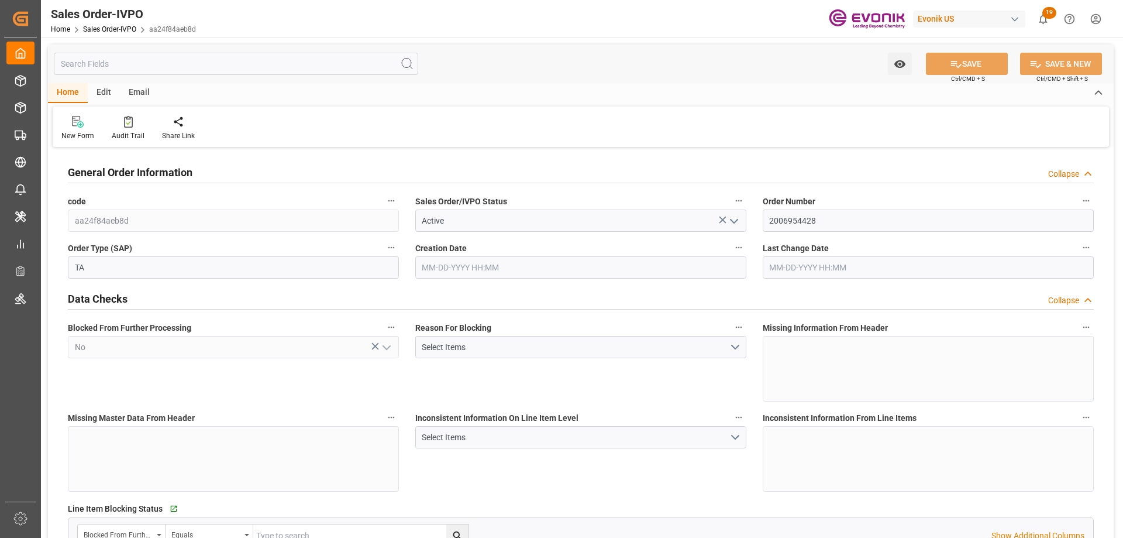
type input "MYPGU"
type input "0"
type input "1"
type input "4"
type input "6"
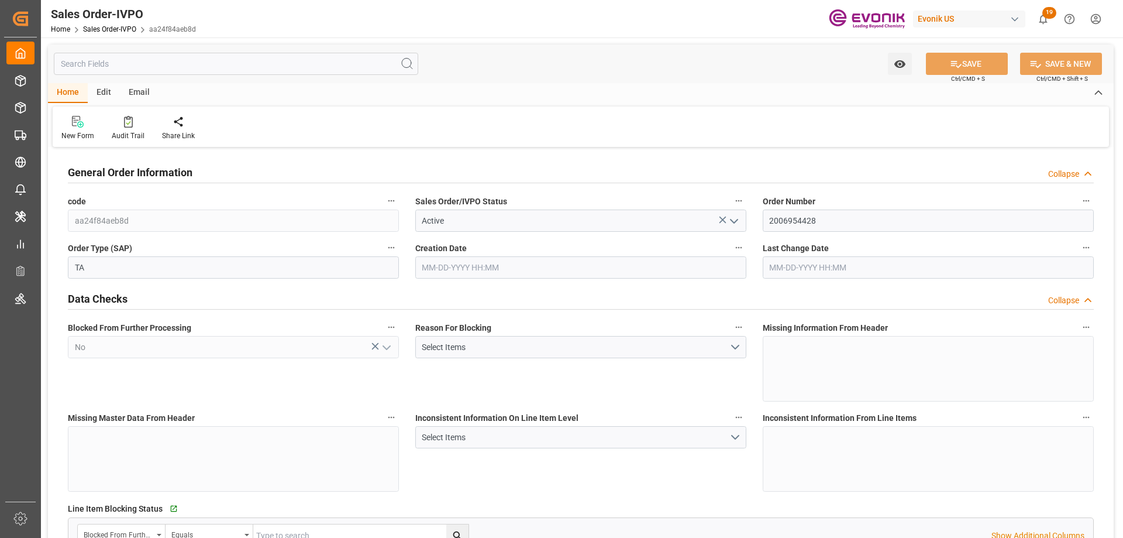
type input "74749.44"
type input "304.5632"
type input "19000"
type input "60"
type input "06-17-2025 22:00"
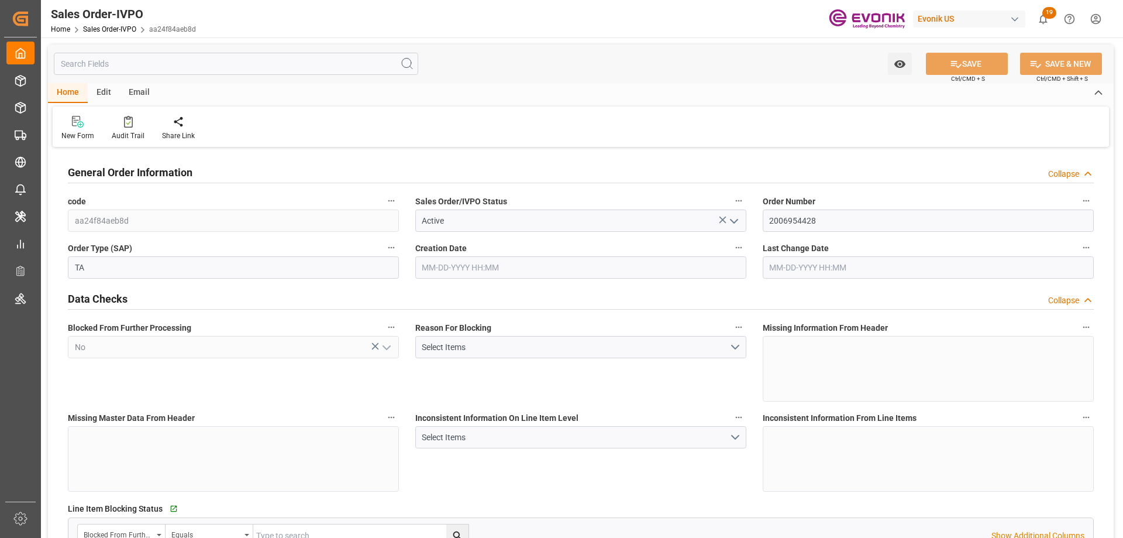
type input "09-17-2025 12:48"
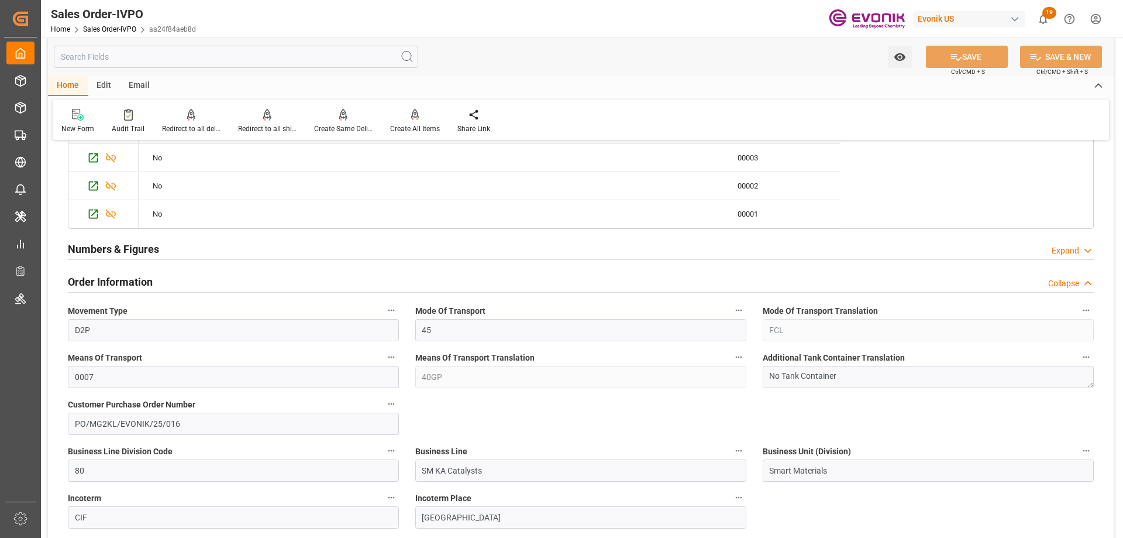
scroll to position [819, 0]
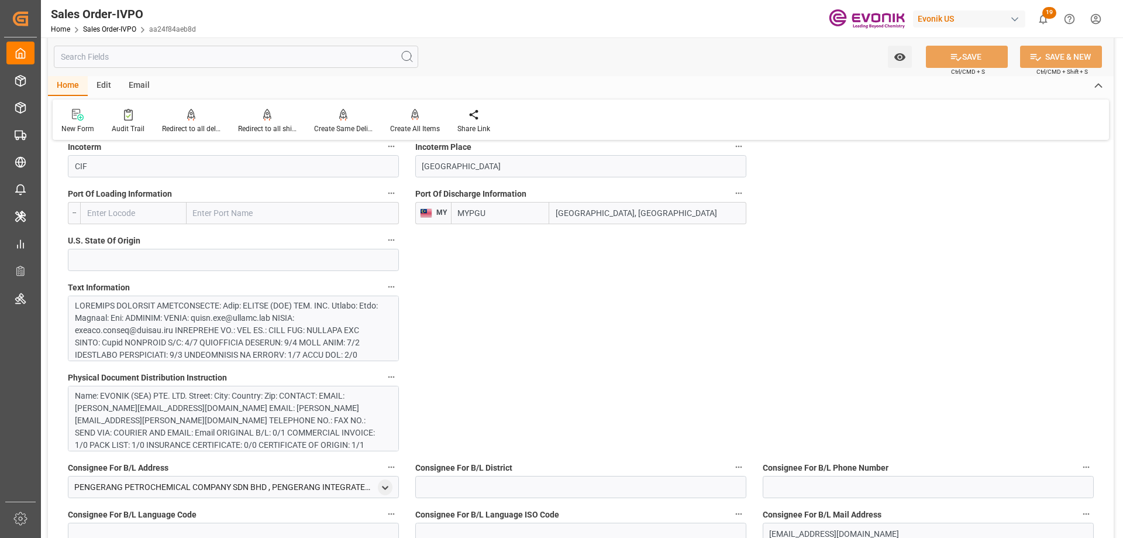
click at [125, 393] on div "Name: EVONIK (SEA) PTE. LTD. Street: City: Country: Zip: CONTACT: EMAIL: karen.…" at bounding box center [229, 427] width 308 height 74
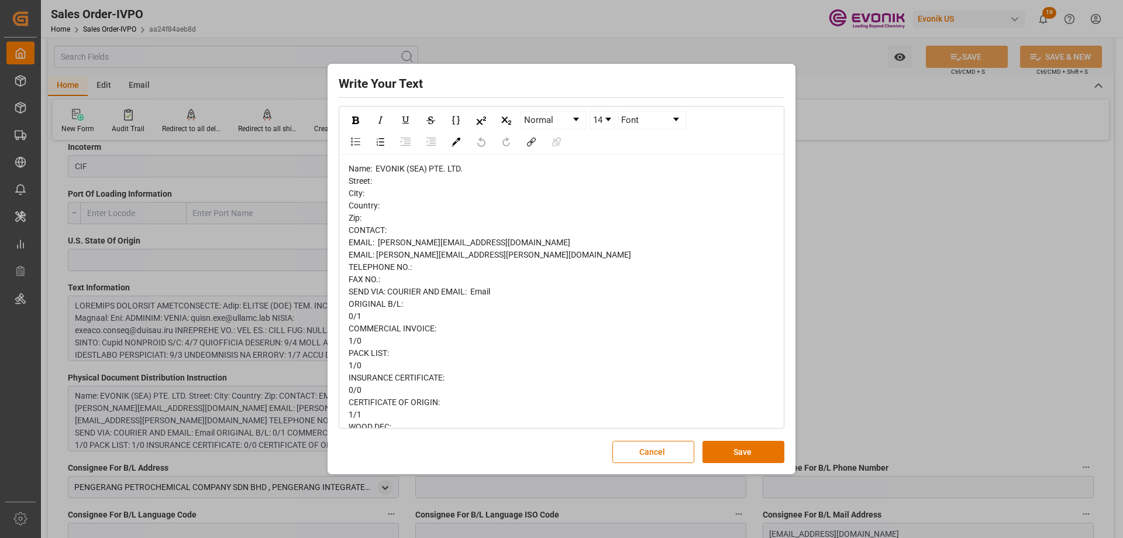
click at [964, 294] on div "Write Your Text Normal 14 Font Name: EVONIK (SEA) PTE. LTD. Street: City: Count…" at bounding box center [561, 269] width 1123 height 538
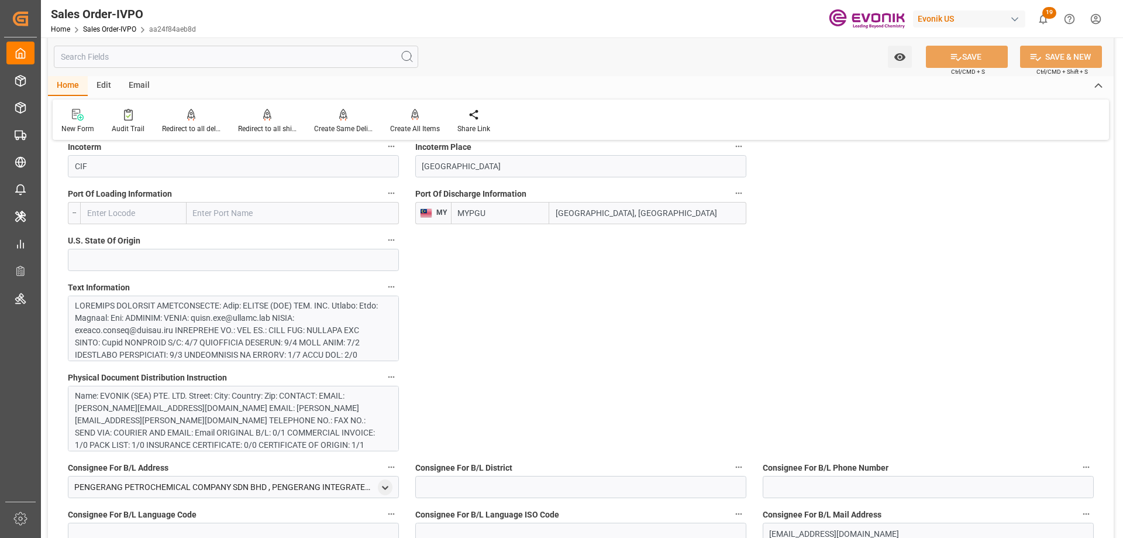
click at [192, 305] on div at bounding box center [229, 466] width 308 height 332
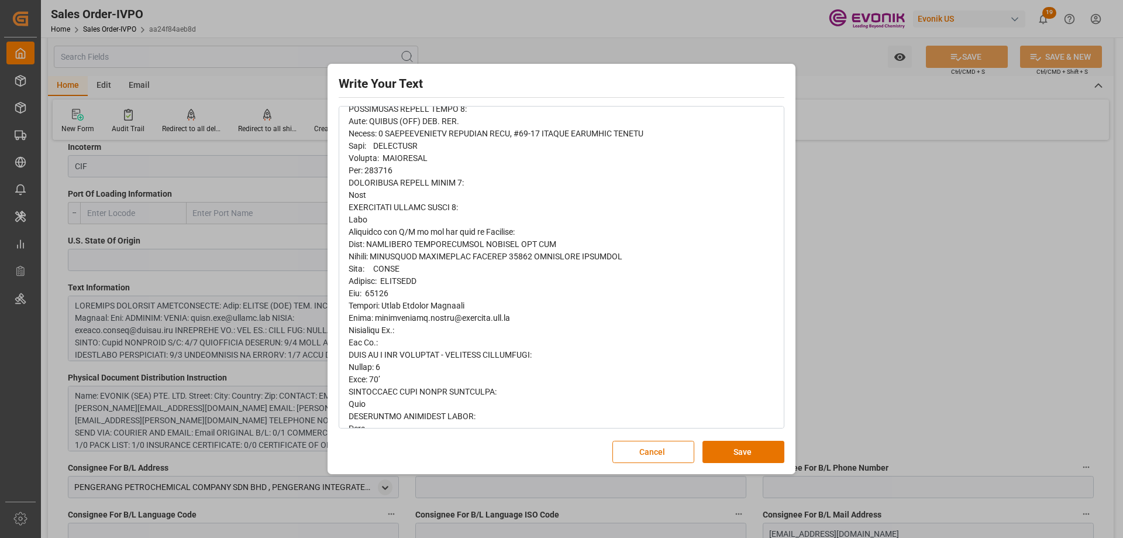
scroll to position [644, 0]
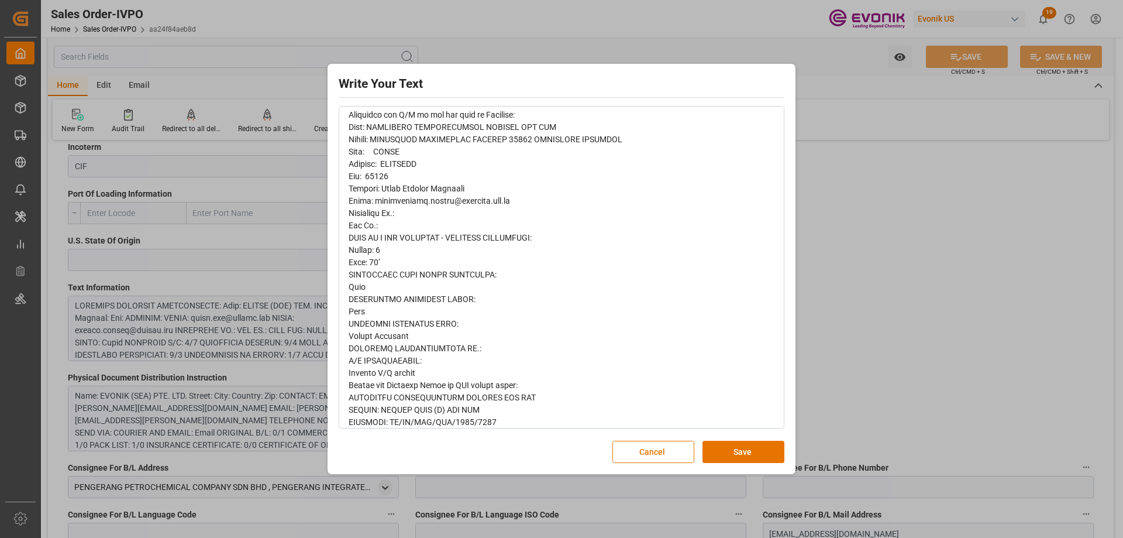
click at [832, 316] on div "Write Your Text Normal 14 Font Cancel Save" at bounding box center [561, 269] width 1123 height 538
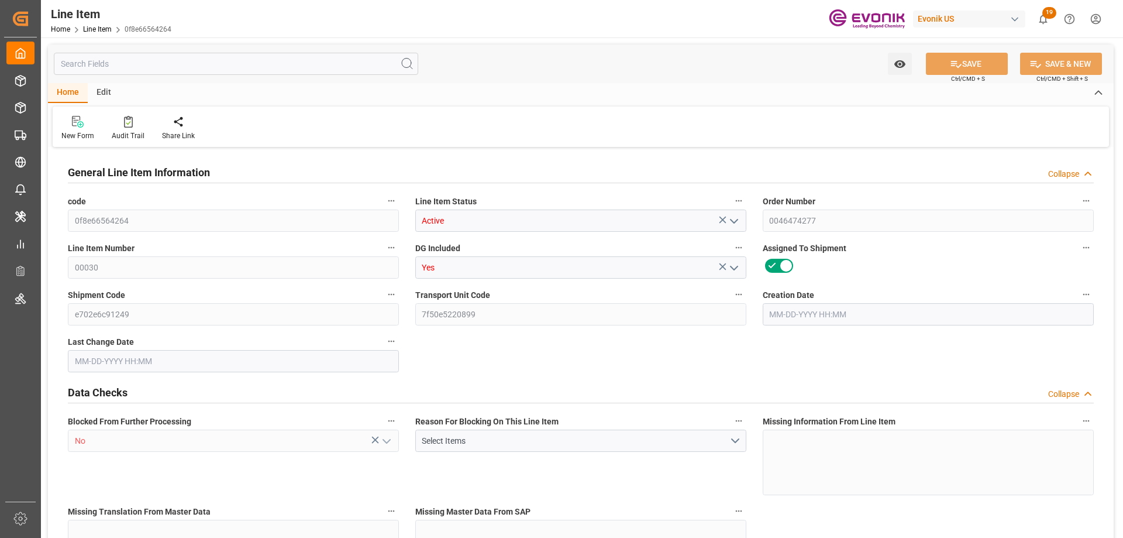
type input "18"
type input "18324"
type input "18000"
type input "16.074"
type input "720"
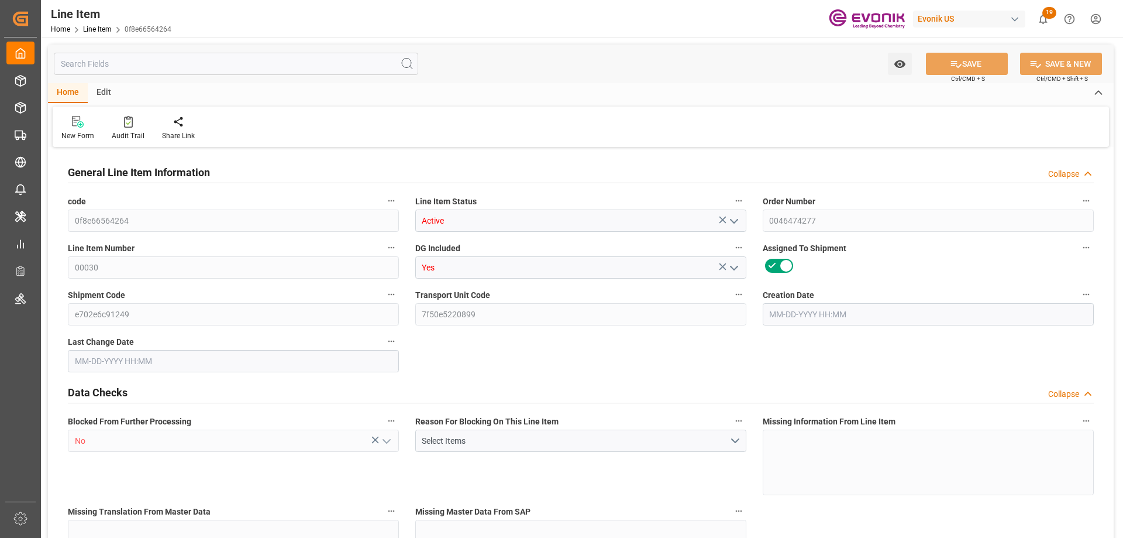
type input "57420"
type input "720"
type input "18000"
type input "18324"
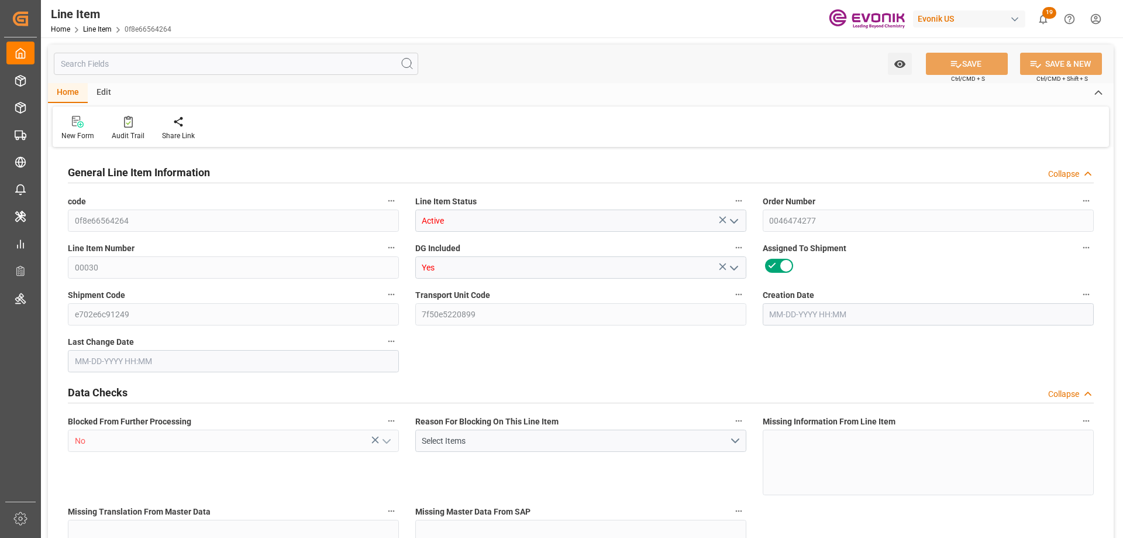
type input "18756"
type input "18000"
type input "16.074"
type input "16074"
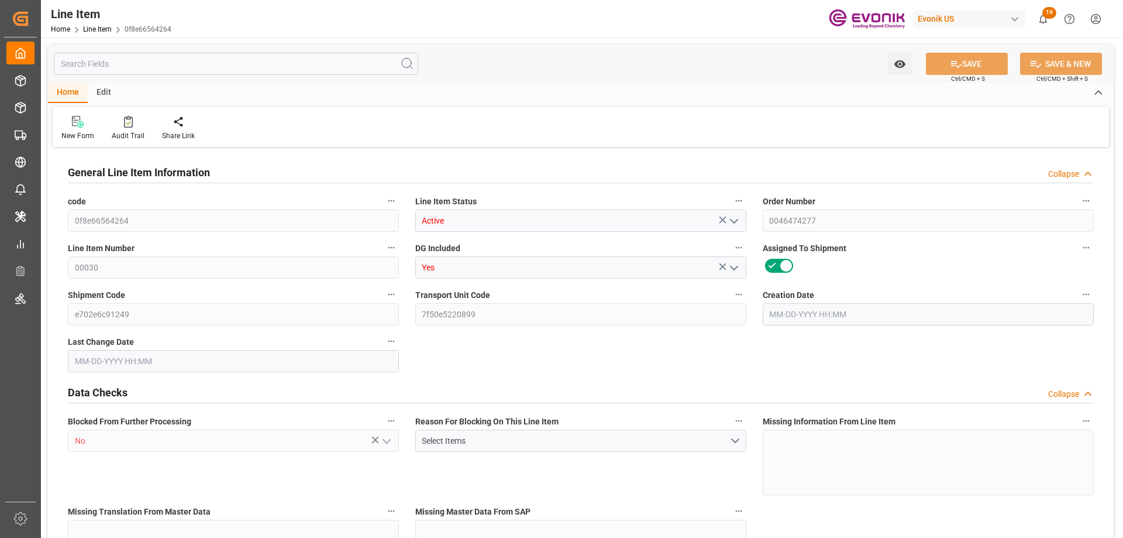
type input "0"
type input "09-30-2025 10:04"
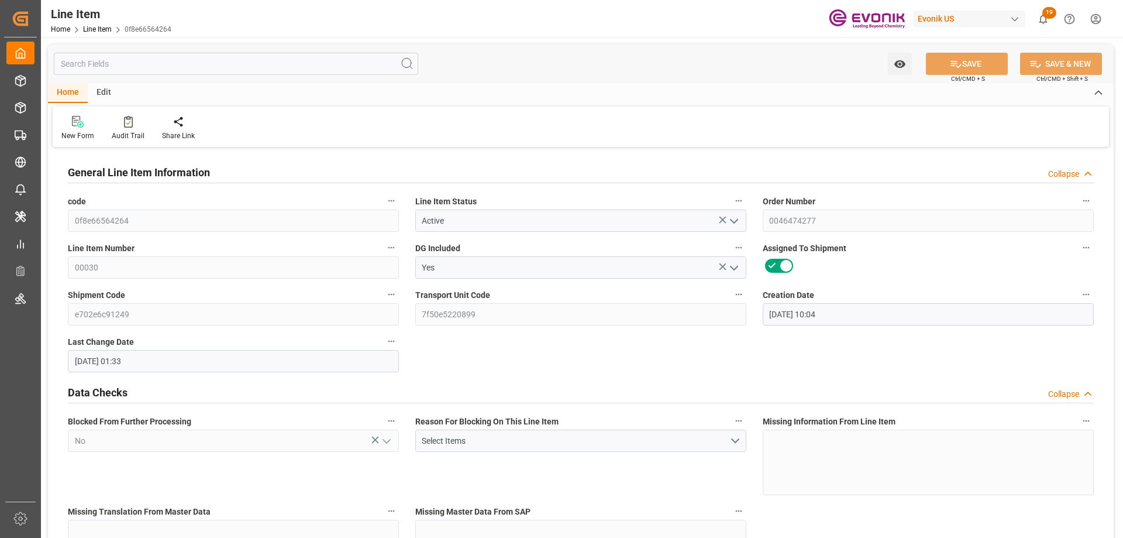
type input "10-02-2025 01:33"
type input "11-01-2025"
type input "10-07-2025"
type input "09-30-2025"
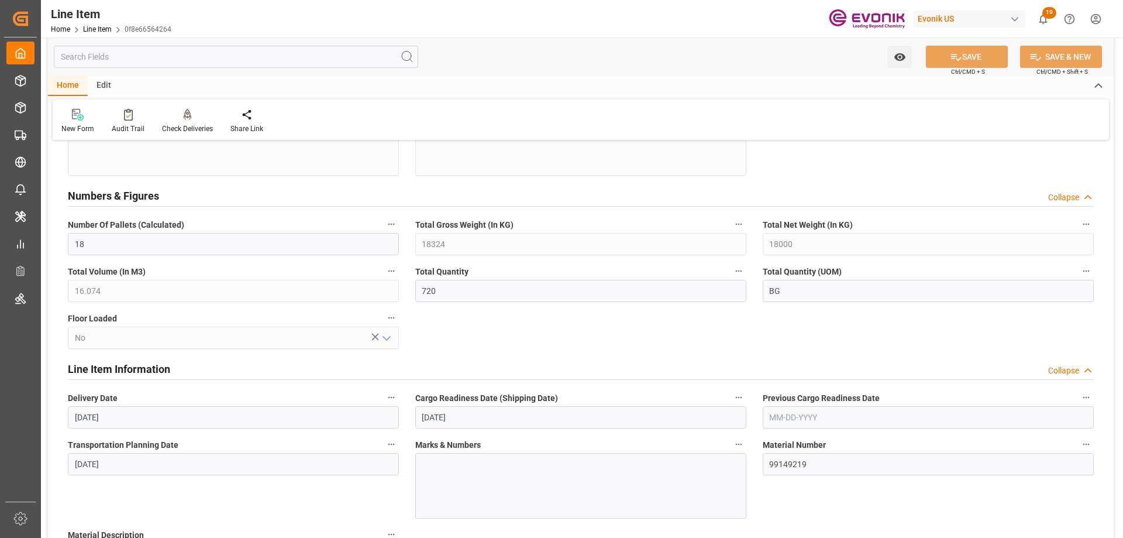
scroll to position [468, 0]
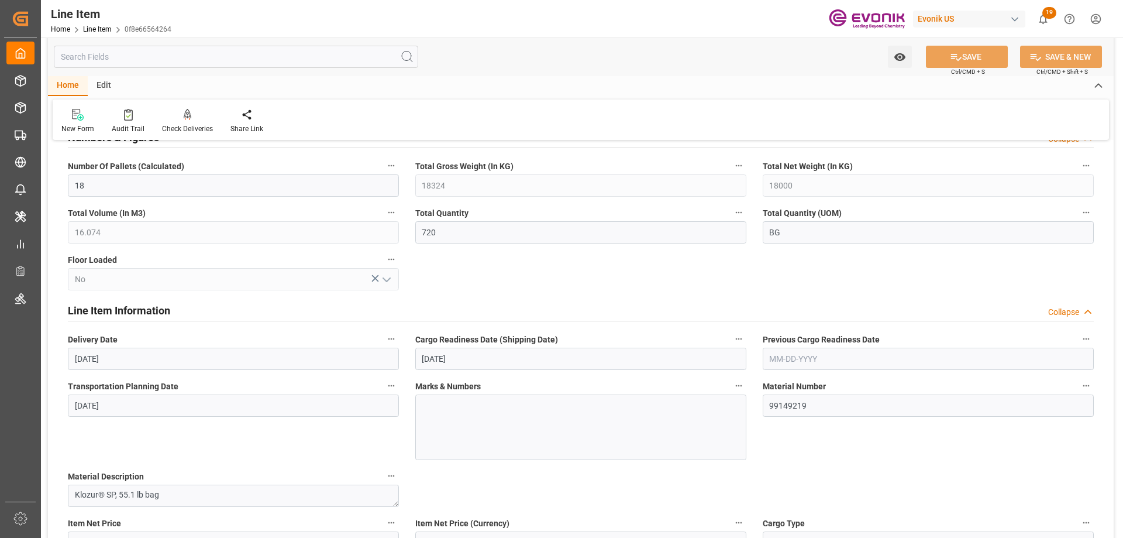
click at [188, 61] on input "text" at bounding box center [236, 57] width 365 height 22
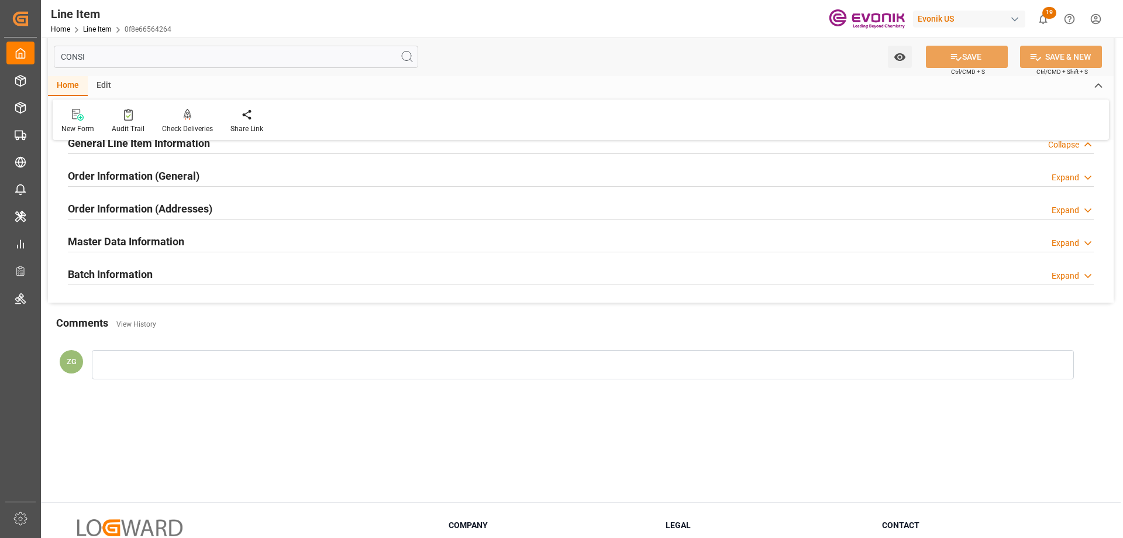
scroll to position [0, 0]
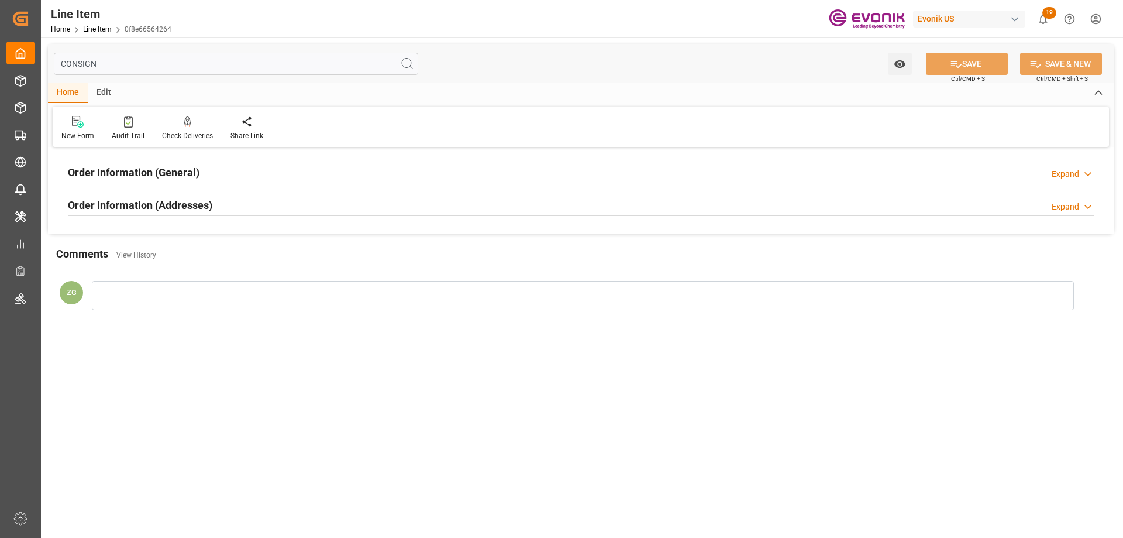
type input "CONSIGN"
click at [173, 214] on div "Order Information (Addresses)" at bounding box center [140, 204] width 145 height 22
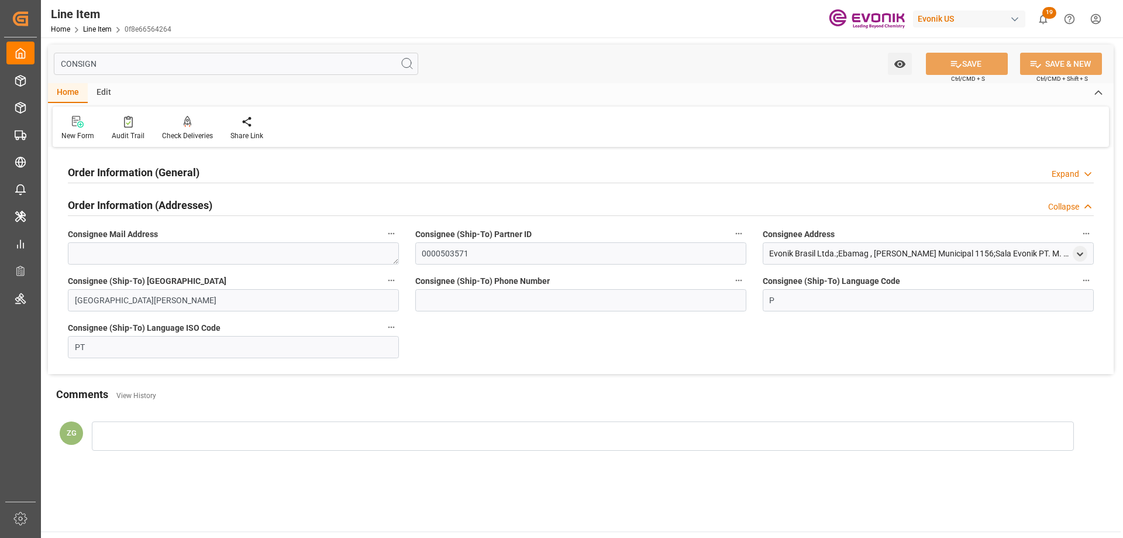
click at [164, 183] on div at bounding box center [581, 183] width 1026 height 1
click at [164, 170] on h2 "Order Information (General)" at bounding box center [134, 172] width 132 height 16
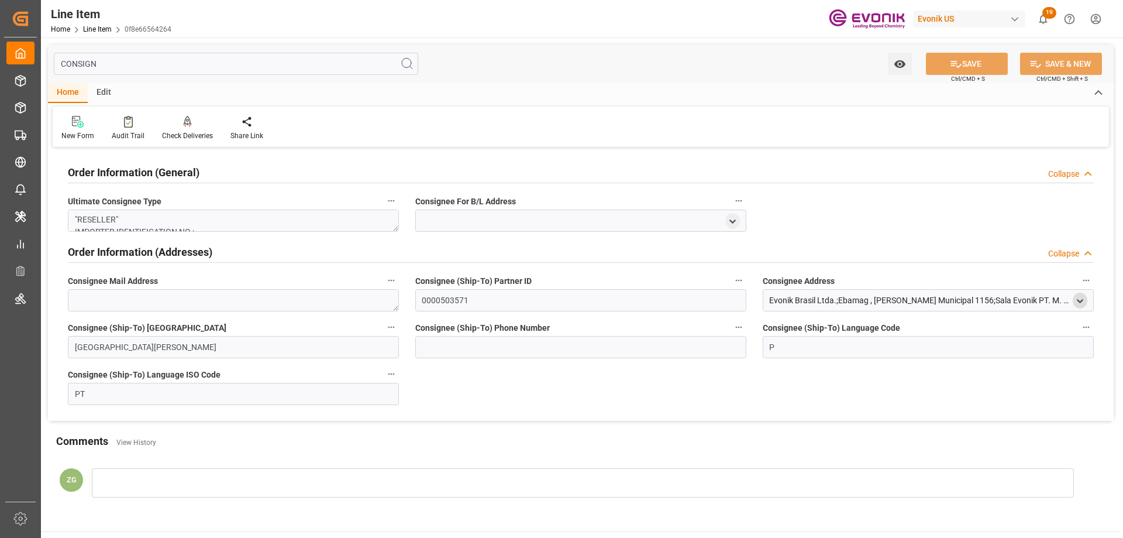
click at [1081, 301] on polyline "open menu" at bounding box center [1080, 301] width 5 height 2
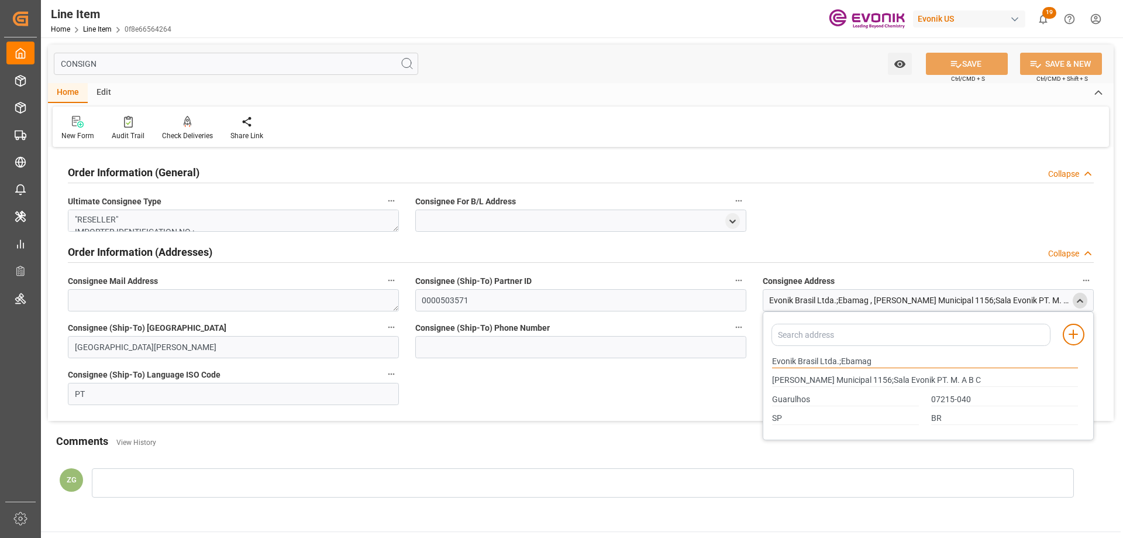
drag, startPoint x: 774, startPoint y: 358, endPoint x: 819, endPoint y: 362, distance: 45.9
click at [819, 362] on input "Evonik Brasil Ltda.;Ebamag" at bounding box center [925, 361] width 306 height 13
click at [799, 401] on input "Guarulhos" at bounding box center [845, 399] width 147 height 13
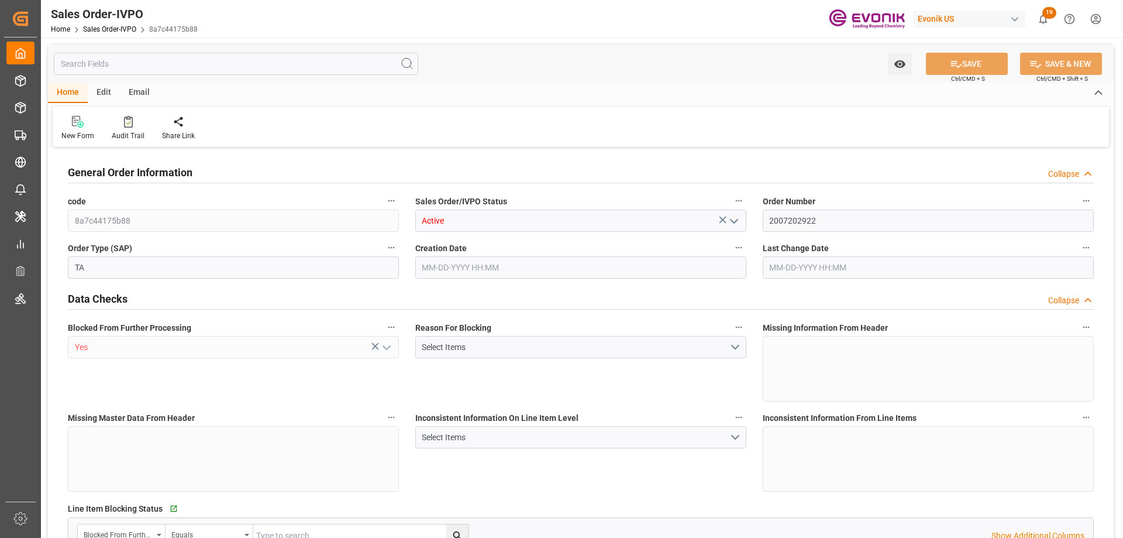
type input "CNXGA"
type input "0"
type input "1"
type input "2400"
type input "[DATE] 14:30"
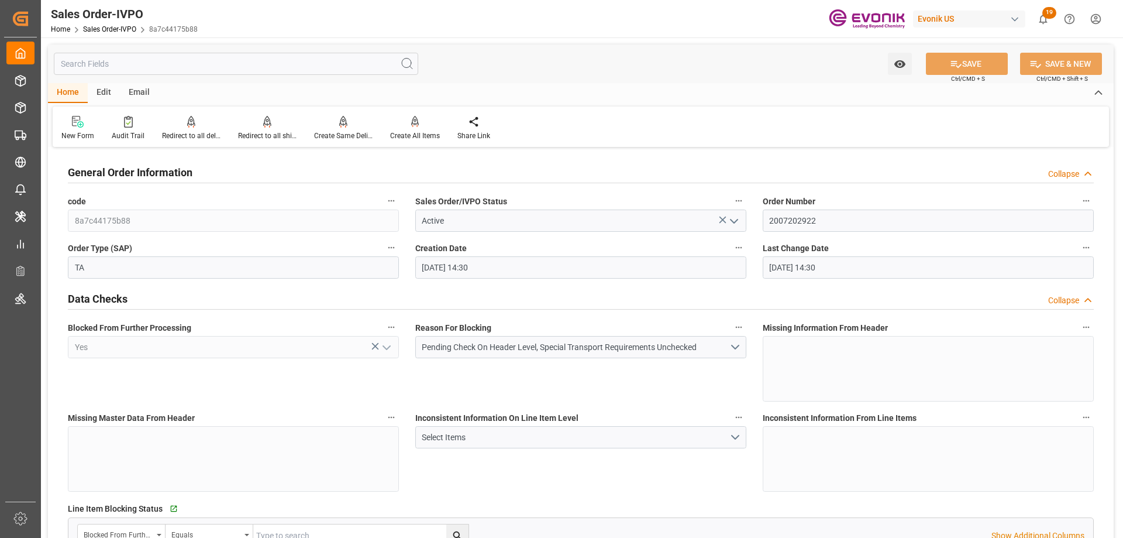
type input "[DATE] 14:30"
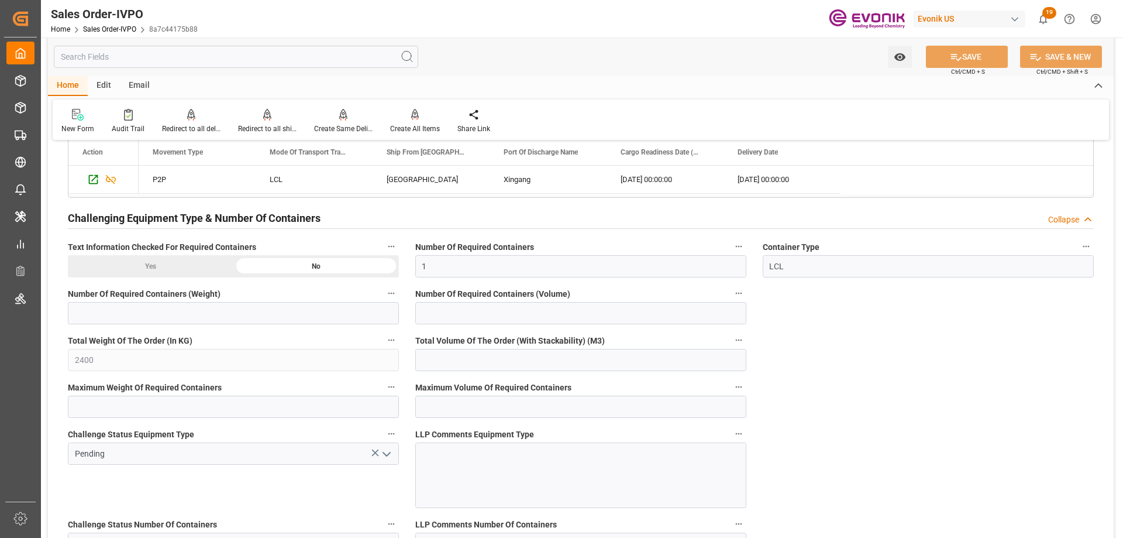
scroll to position [2425, 0]
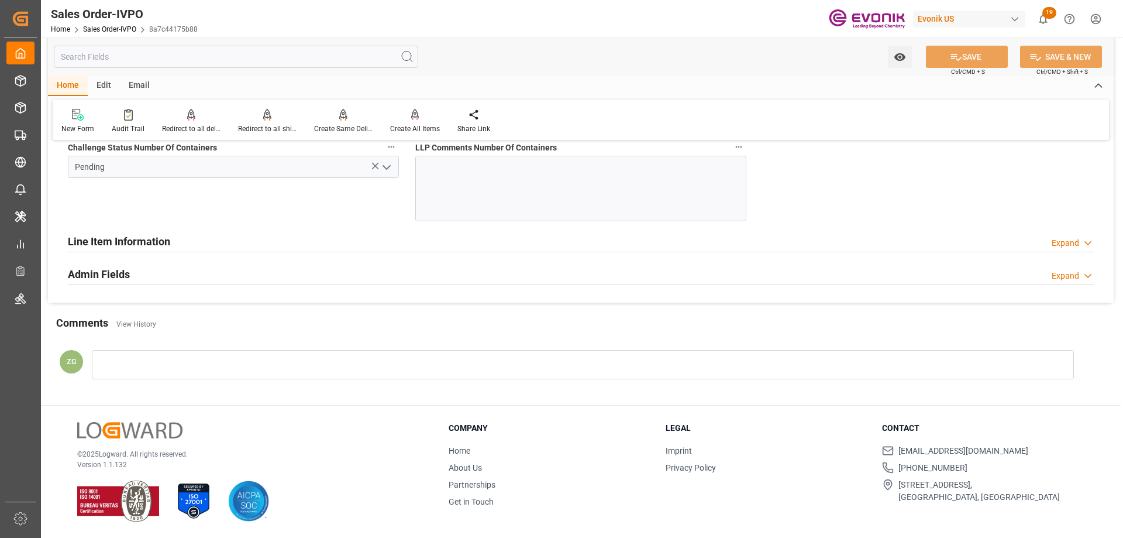
click at [154, 241] on h2 "Line Item Information" at bounding box center [119, 241] width 102 height 16
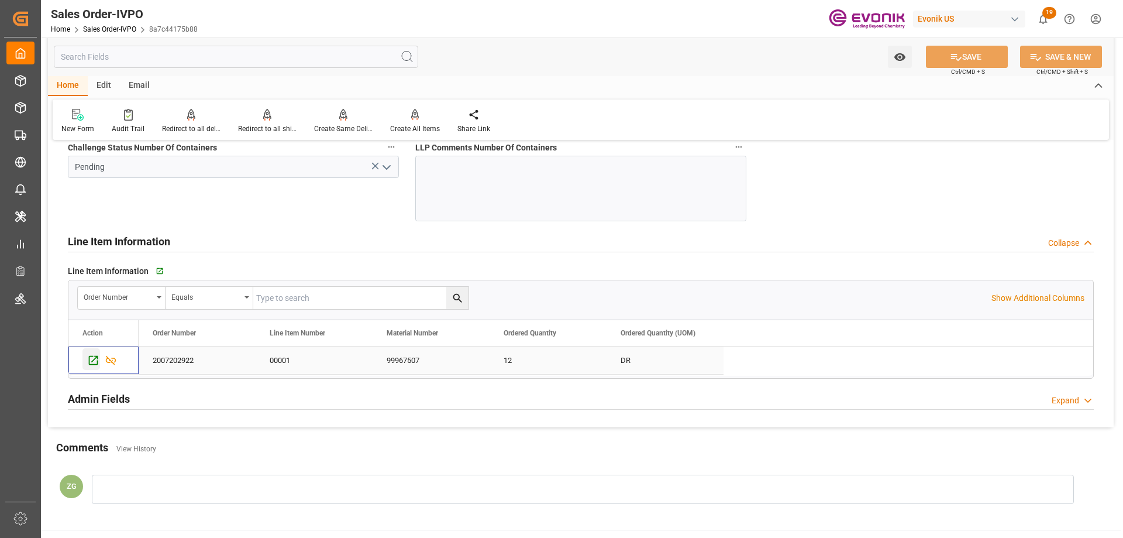
click at [91, 361] on icon "Press SPACE to select this row." at bounding box center [93, 360] width 12 height 12
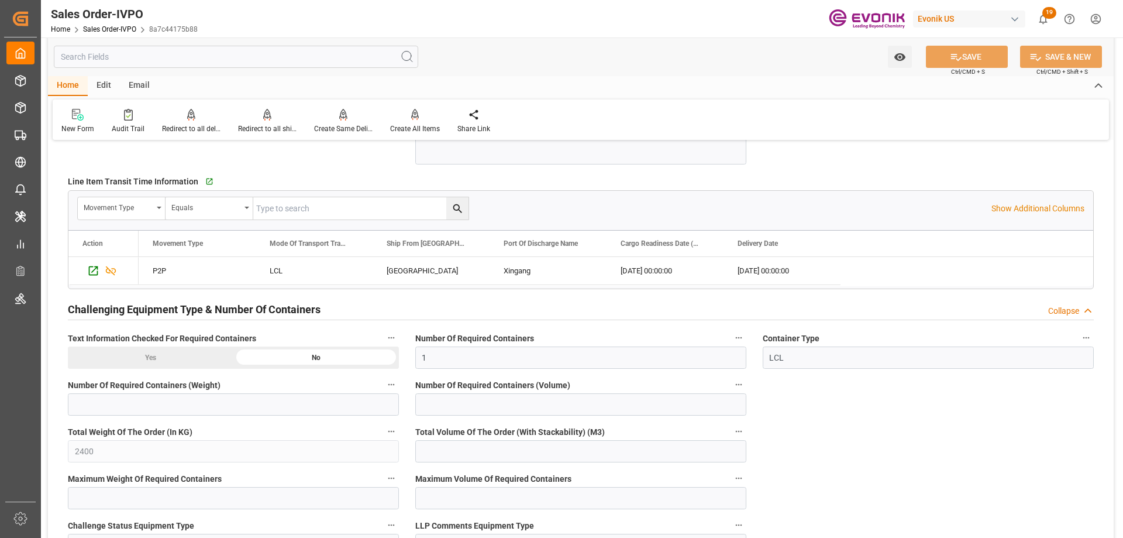
scroll to position [1547, 0]
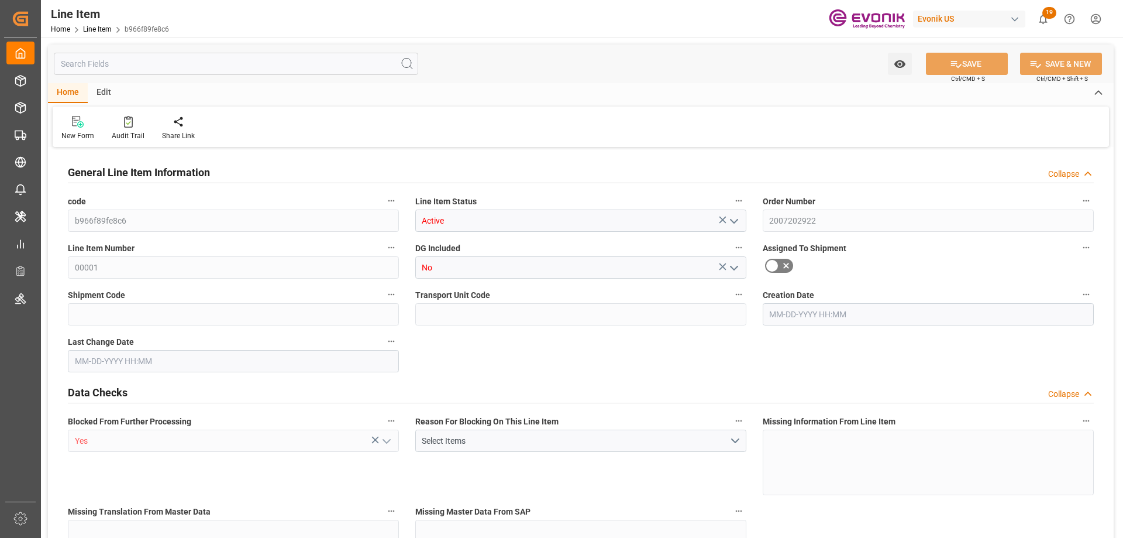
type input "3"
type input "2292"
type input "2100"
type input "3.9631"
type input "12"
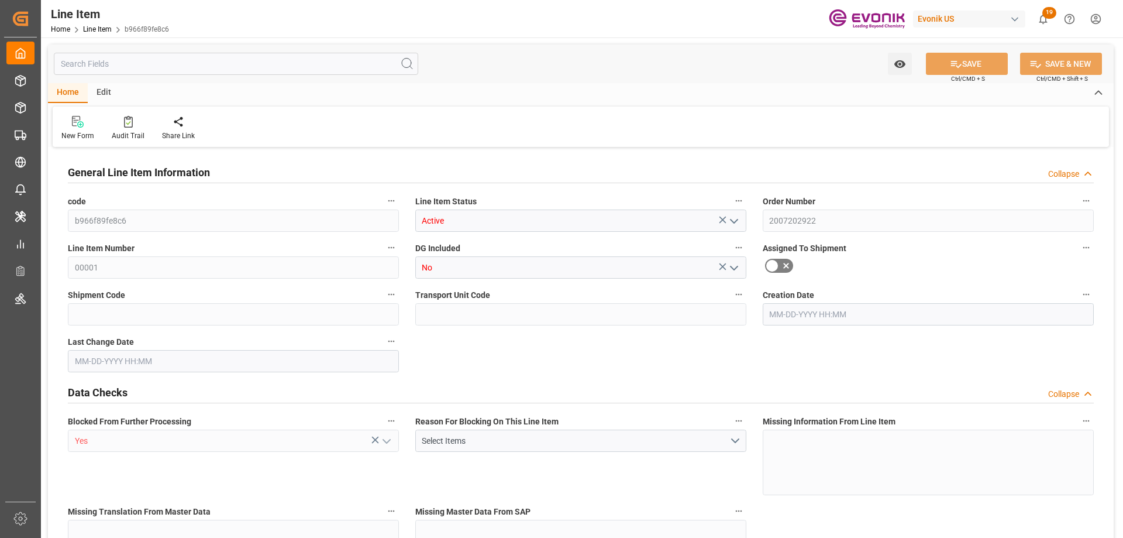
type input "11216.1"
type input "12"
type input "2100"
type input "2292"
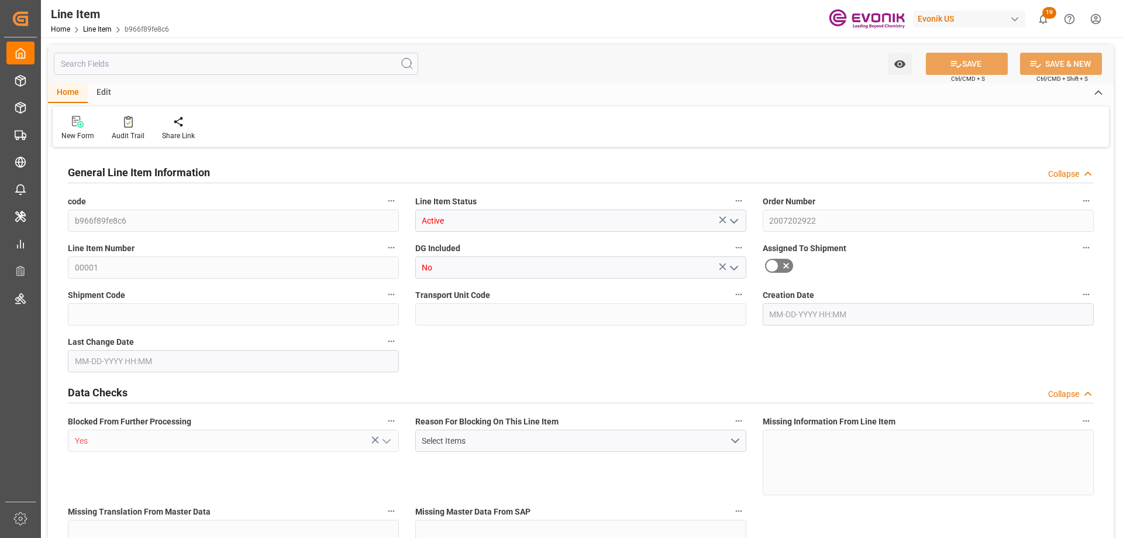
type input "2400"
type input "2100"
type input "3.9631"
type input "3963.06"
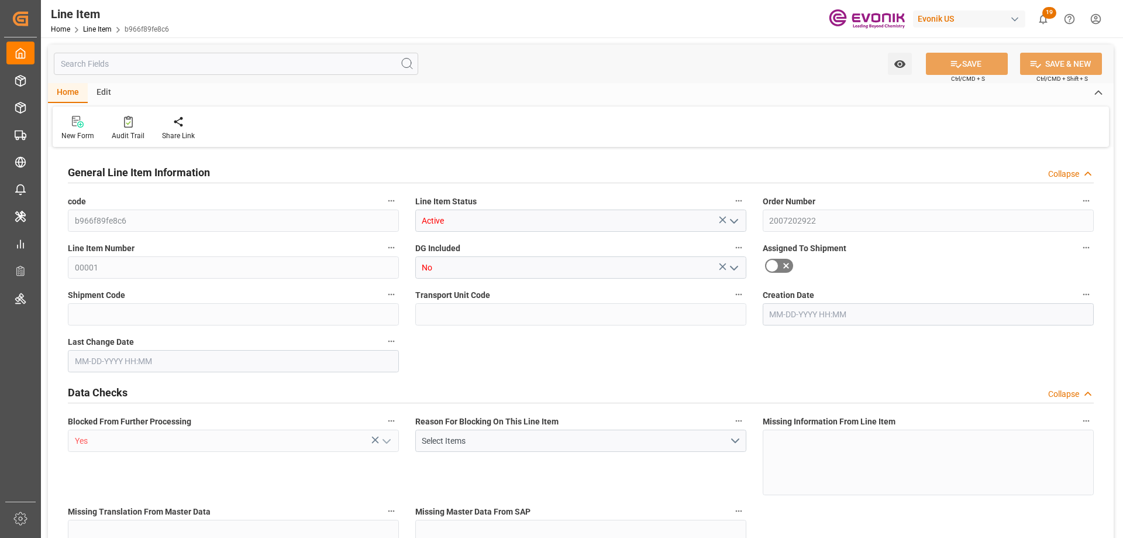
type input "0"
type input "CNXGA"
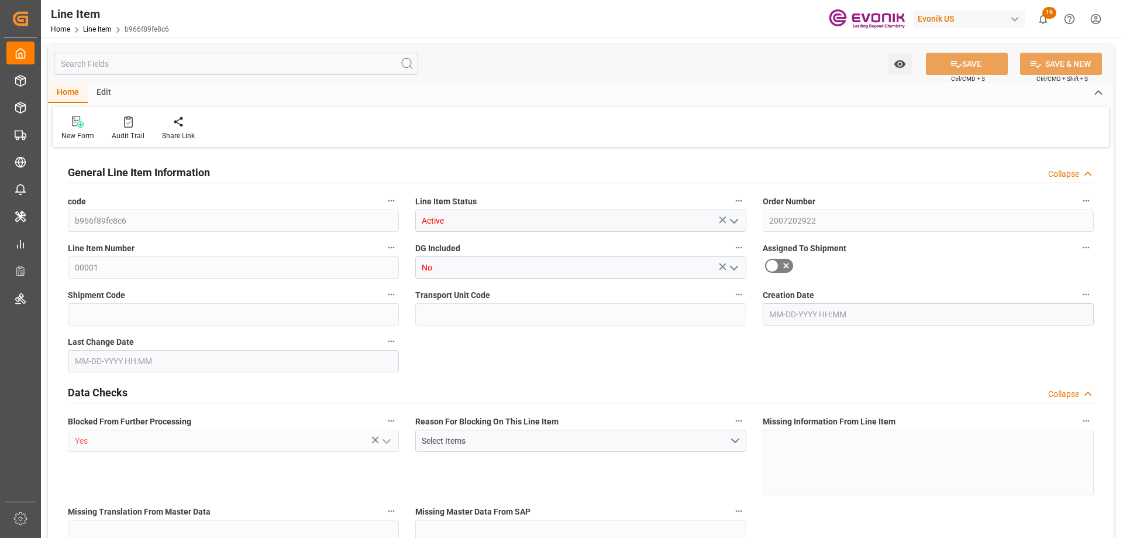
type input "0"
type input "[DATE] 14:30"
type input "12-18-2025"
type input "10-10-2025"
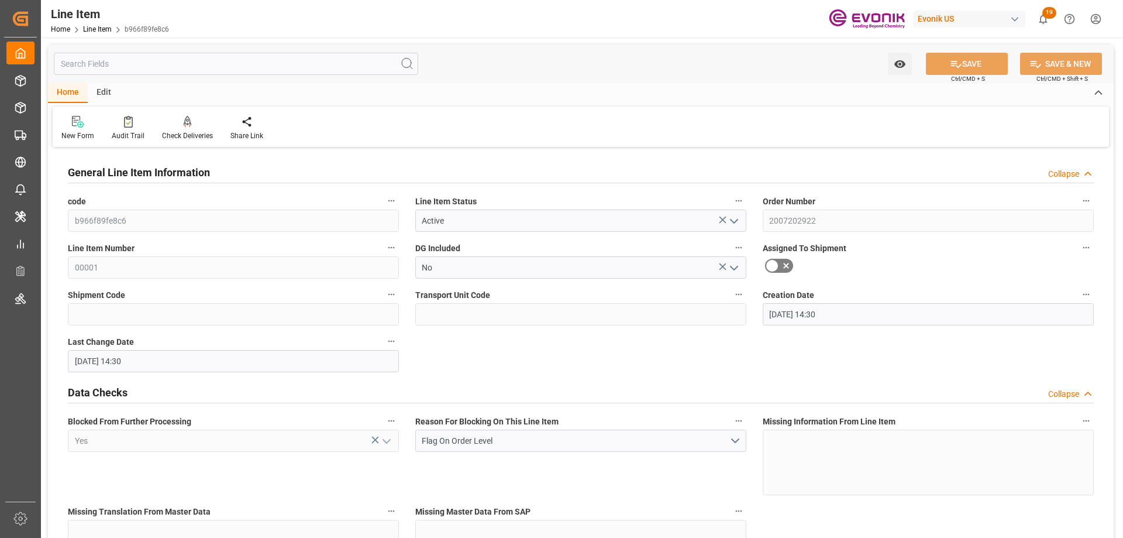
type input "10-03-2025"
click at [133, 66] on input "text" at bounding box center [236, 64] width 365 height 22
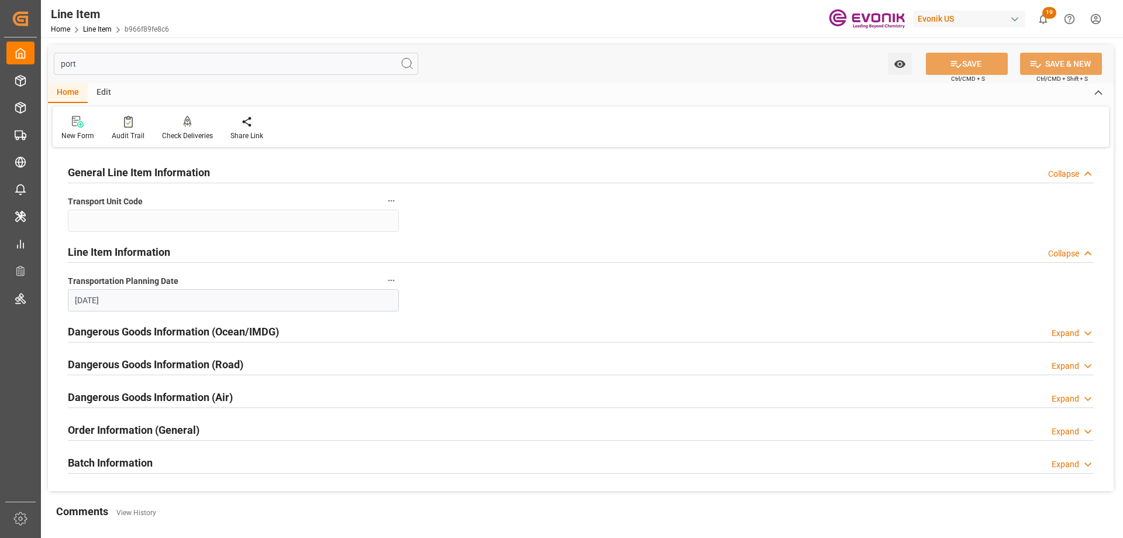
type input "port"
click at [148, 425] on h2 "Order Information (General)" at bounding box center [134, 430] width 132 height 16
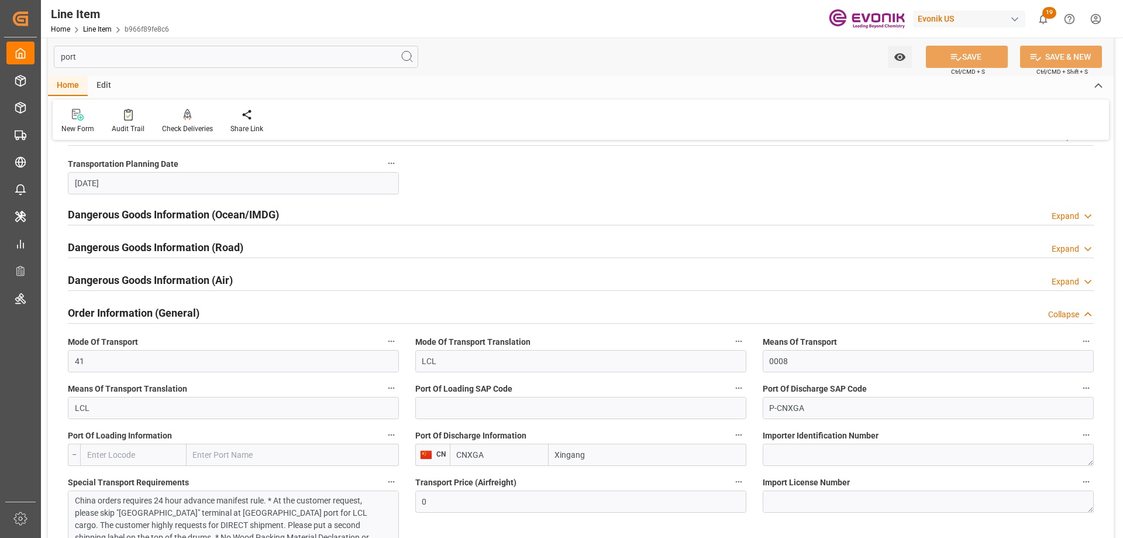
scroll to position [234, 0]
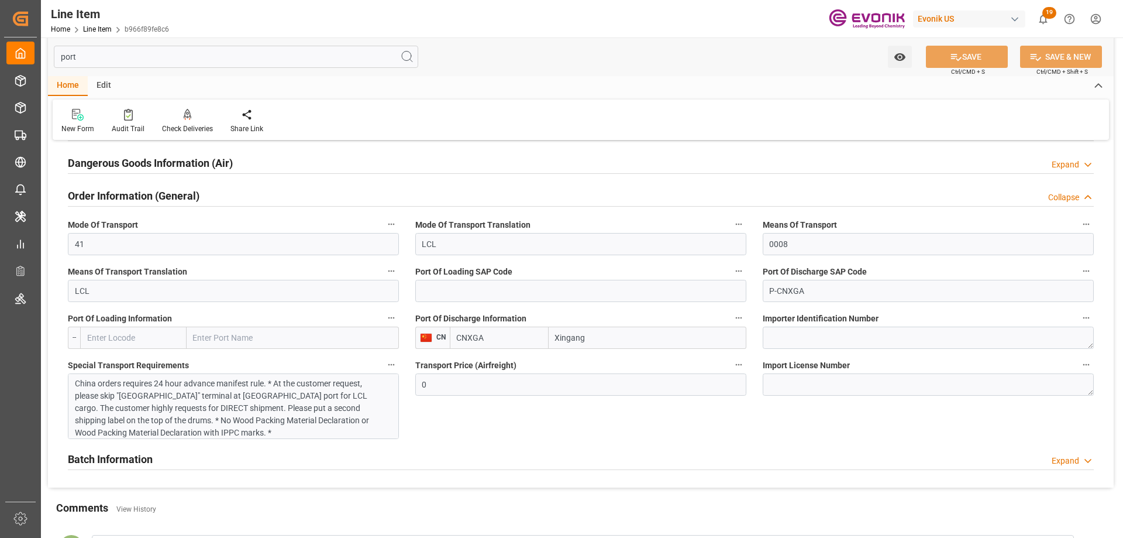
drag, startPoint x: 497, startPoint y: 338, endPoint x: 468, endPoint y: 341, distance: 29.3
click at [468, 341] on input "CNXGA" at bounding box center [499, 338] width 99 height 22
type input "CNTXG"
click at [805, 293] on input "P-CNXGA" at bounding box center [928, 291] width 331 height 22
drag, startPoint x: 806, startPoint y: 288, endPoint x: 778, endPoint y: 288, distance: 27.5
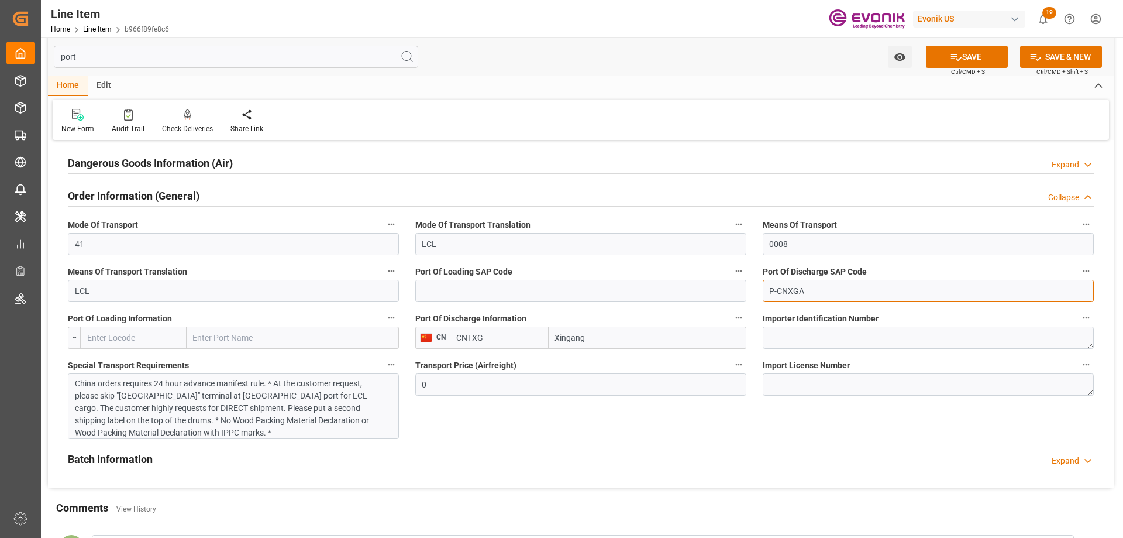
click at [778, 288] on input "P-CNXGA" at bounding box center [928, 291] width 331 height 22
paste input
type input "P-CNTXG"
click at [950, 52] on icon at bounding box center [956, 57] width 12 height 12
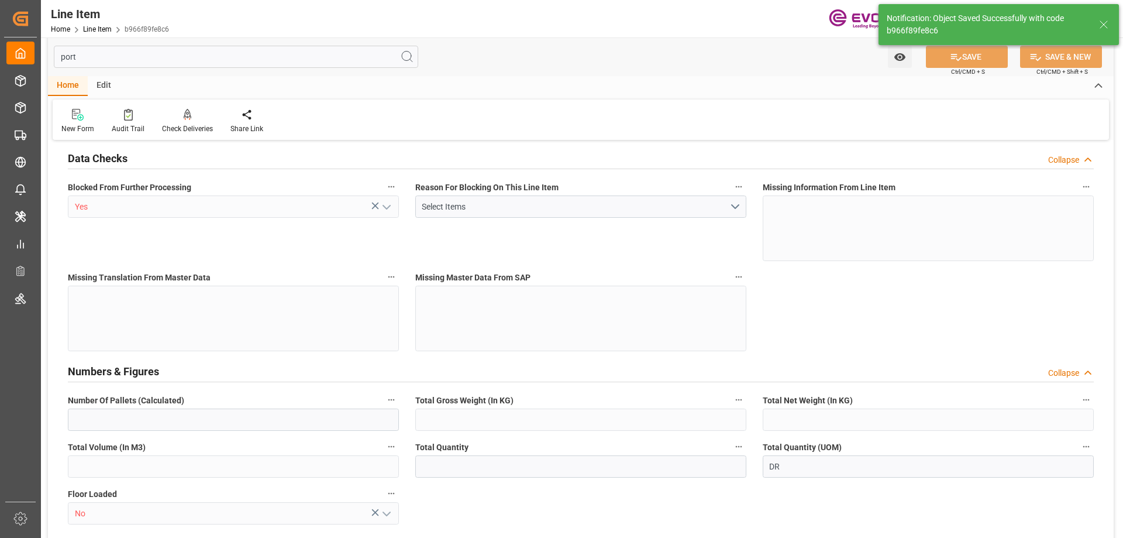
type input "3"
type input "2292"
type input "2100"
type input "3.9631"
type input "12"
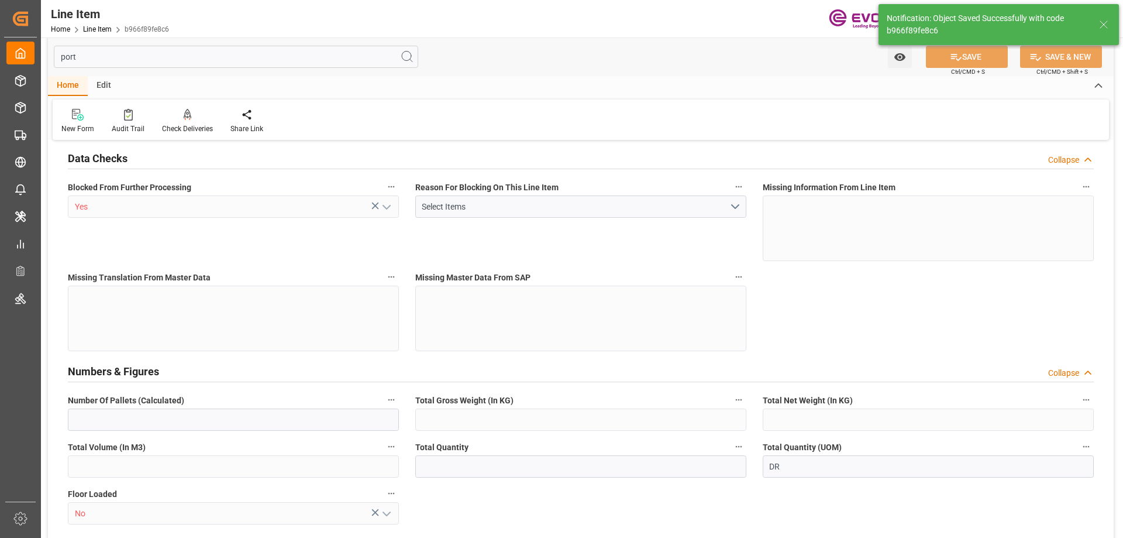
type input "11216.1"
type input "12"
type input "2100"
type input "2292"
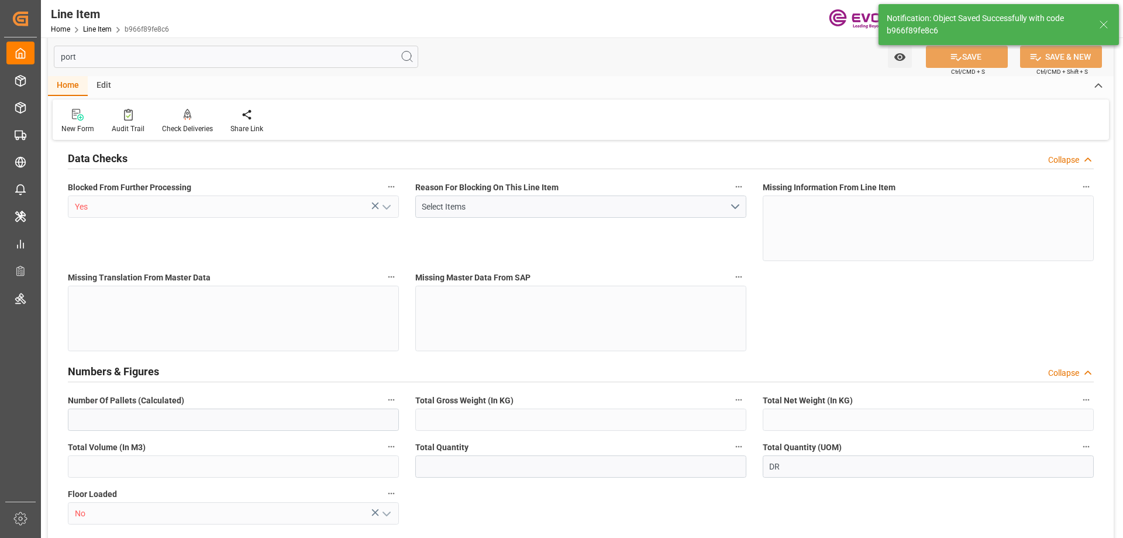
type input "2400"
type input "2100"
type input "3.9631"
type input "3963.06"
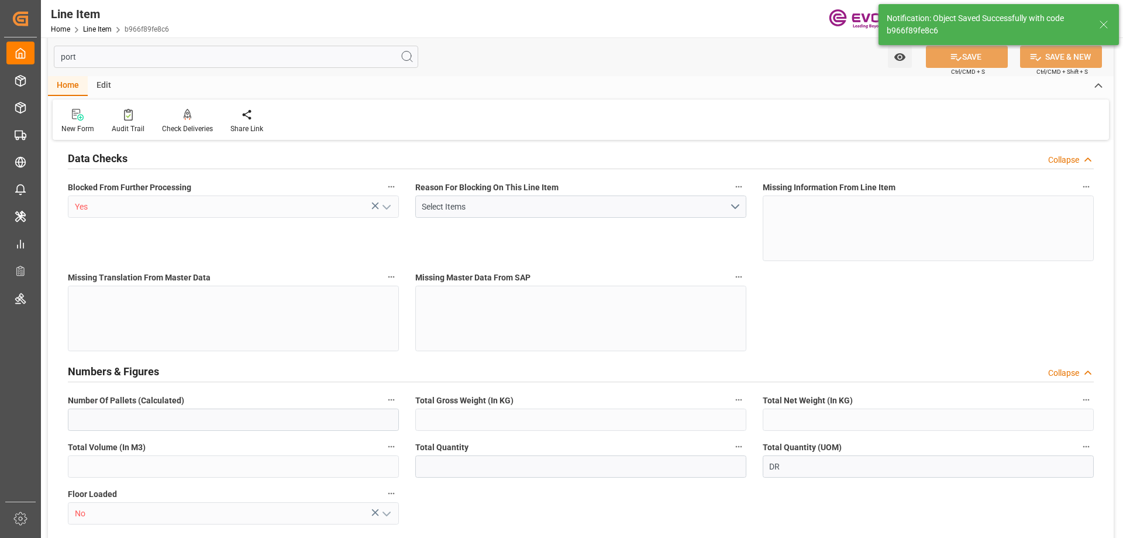
type input "0"
type input "10-02-2025 14:30"
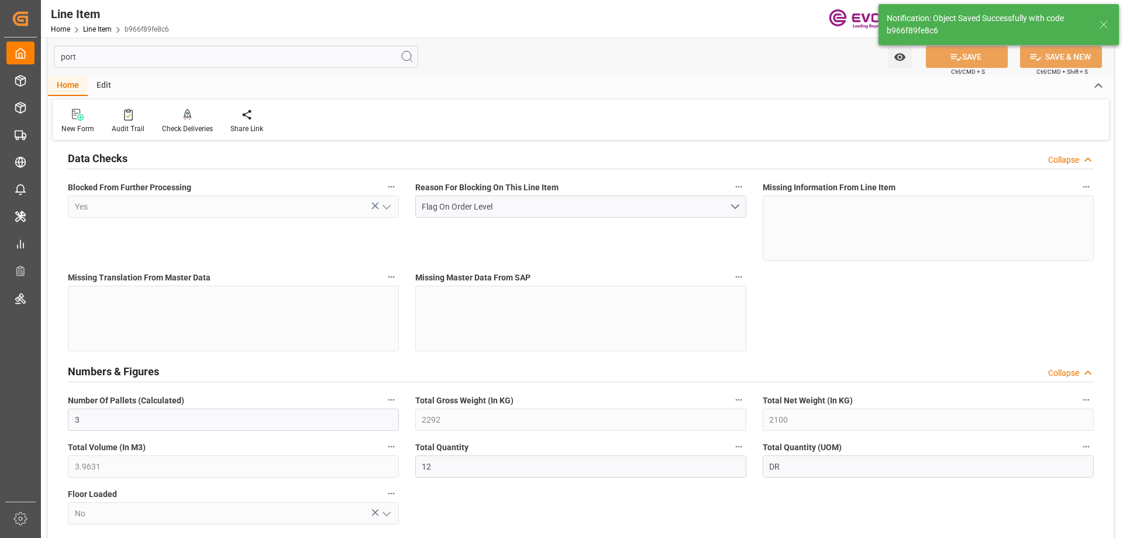
type input "10-03-2025 14:27"
type input "12-18-2025"
type input "10-10-2025"
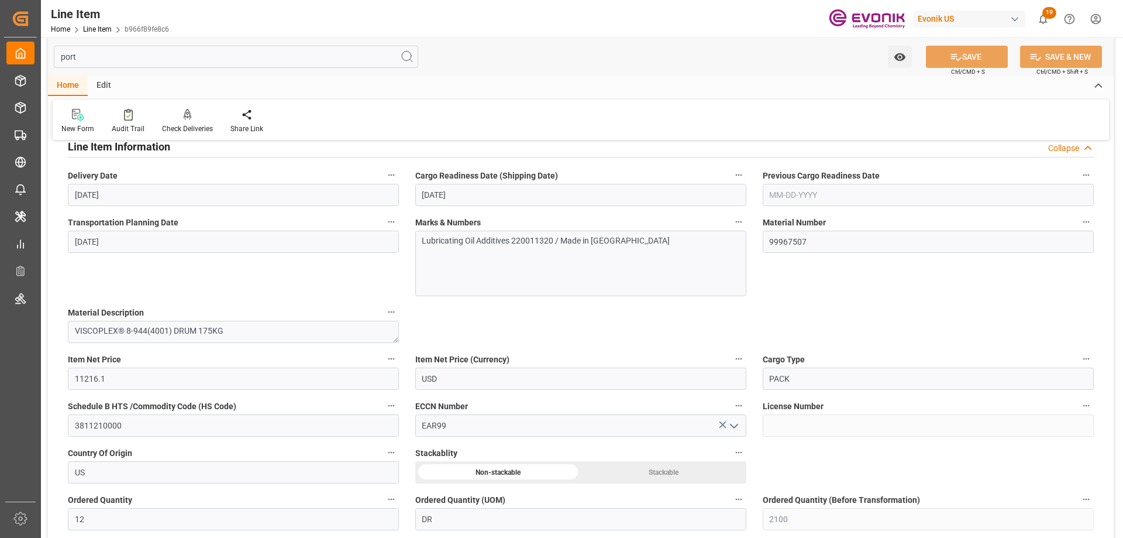
scroll to position [281, 0]
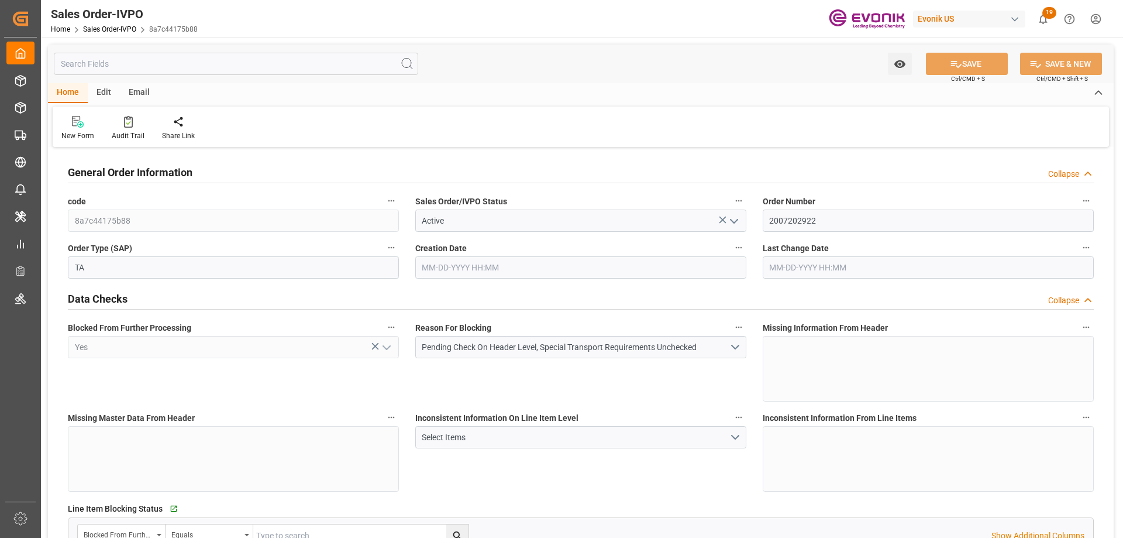
type input "[DATE] 14:30"
type input "[DATE] 14:27"
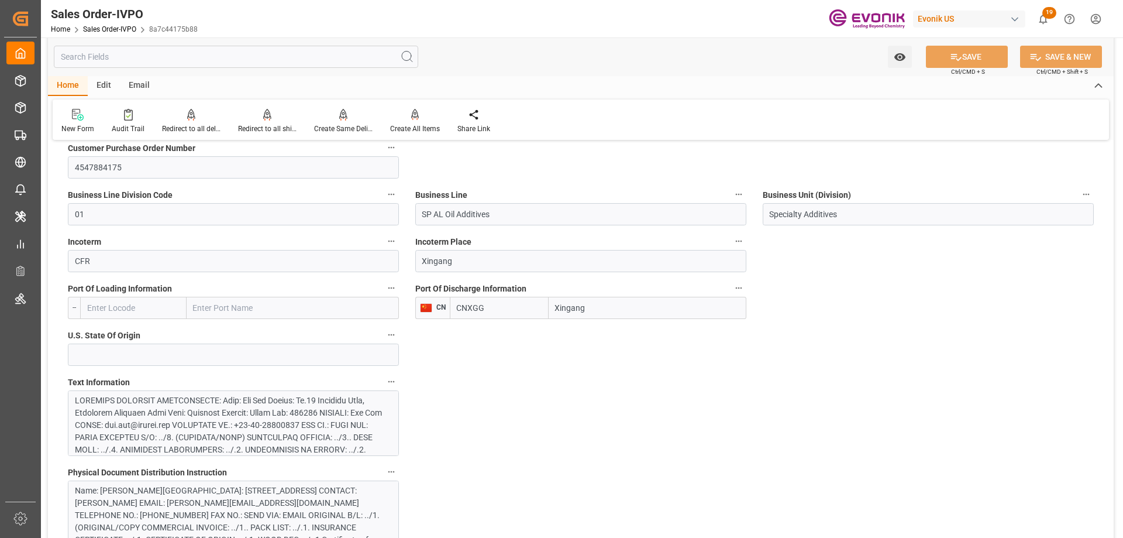
scroll to position [585, 0]
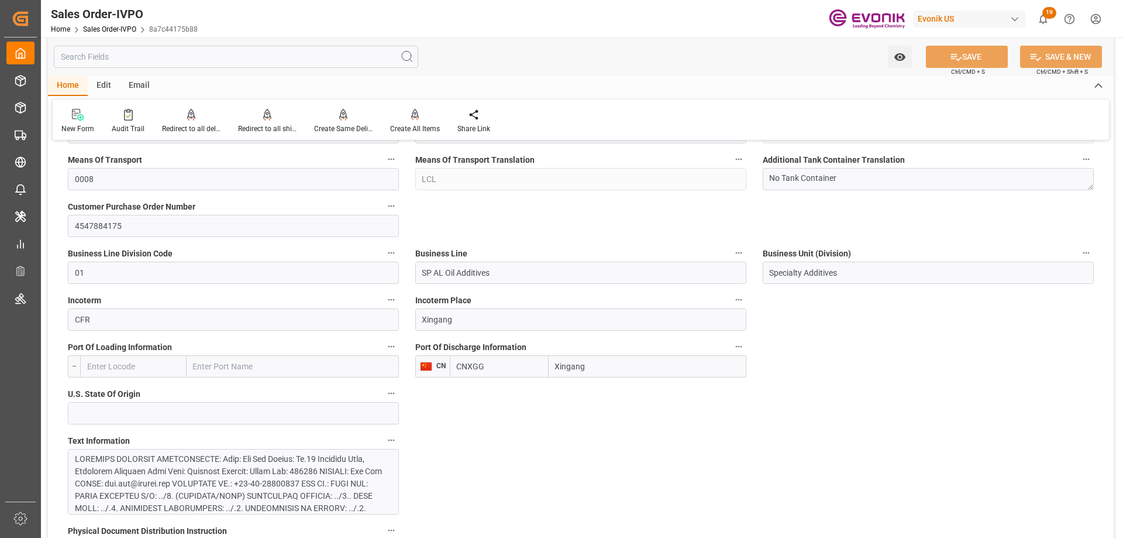
drag, startPoint x: 492, startPoint y: 363, endPoint x: 468, endPoint y: 365, distance: 24.6
click at [468, 365] on input "CNXGG" at bounding box center [499, 366] width 99 height 22
type input "CNTXG"
click at [957, 55] on icon at bounding box center [956, 57] width 12 height 12
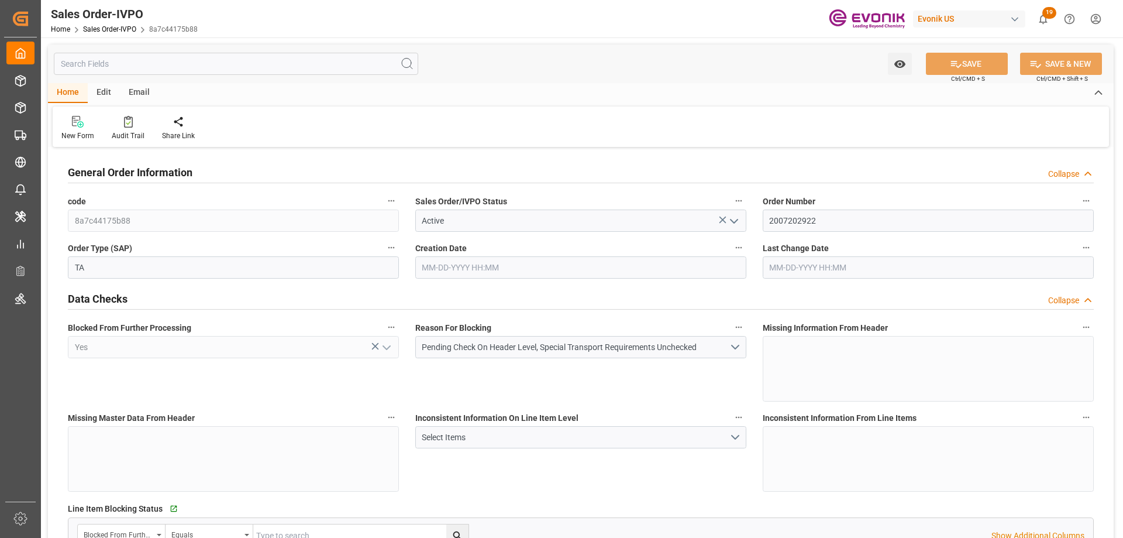
type input "CNXGG"
type input "0"
type input "1"
type input "2400"
type input "[DATE] 14:30"
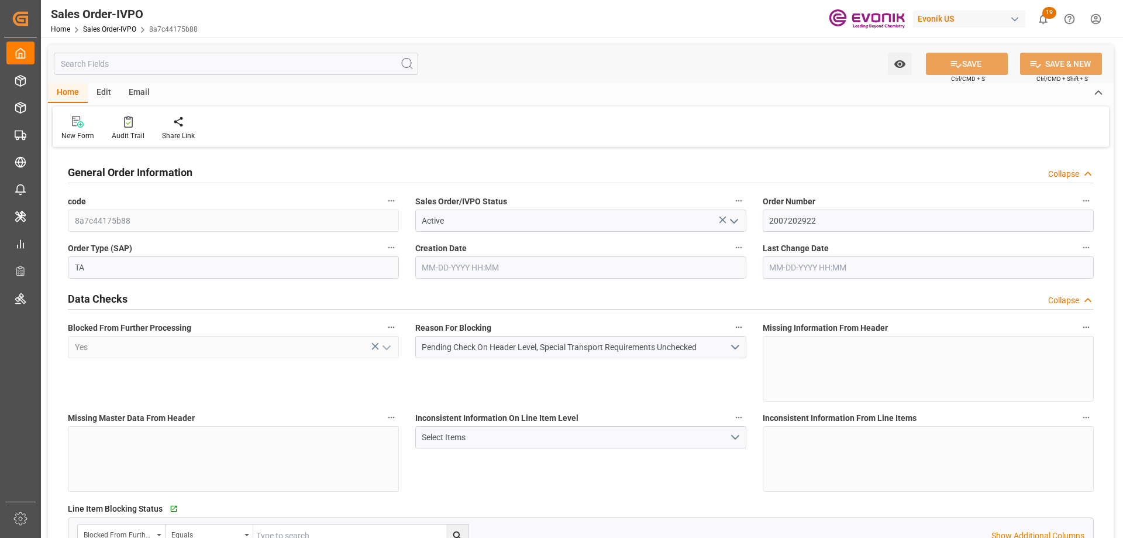
type input "[DATE] 14:27"
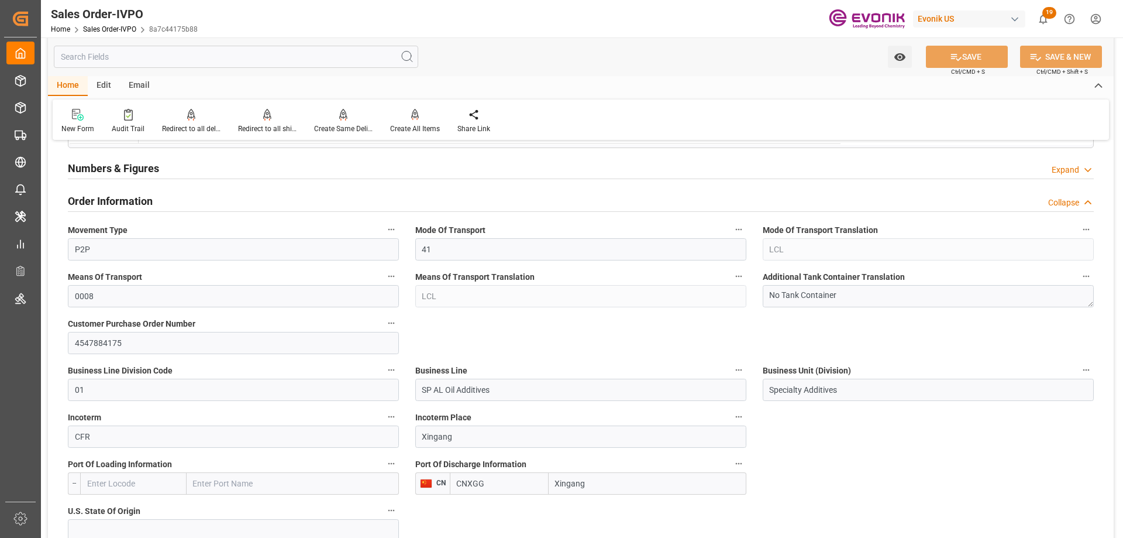
scroll to position [702, 0]
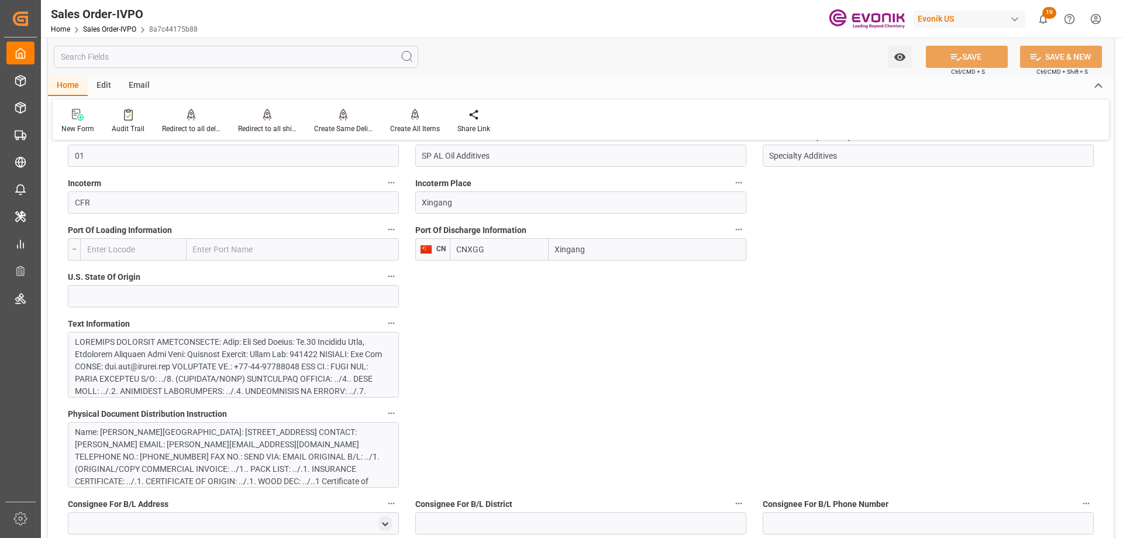
drag, startPoint x: 473, startPoint y: 248, endPoint x: 465, endPoint y: 249, distance: 8.3
click at [465, 249] on input "CNXGG" at bounding box center [499, 249] width 99 height 22
type input "CNTXG"
click at [485, 271] on span "CNTXG - Tianjin Xingang Pt" at bounding box center [485, 281] width 54 height 22
type input "Tianjin Xingang Pt"
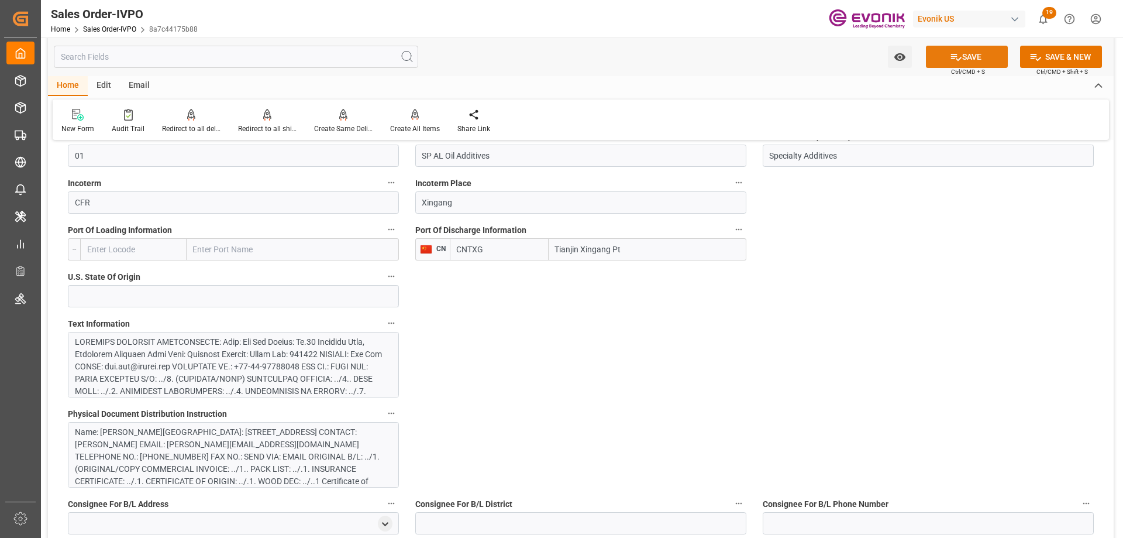
click at [984, 63] on button "SAVE" at bounding box center [967, 57] width 82 height 22
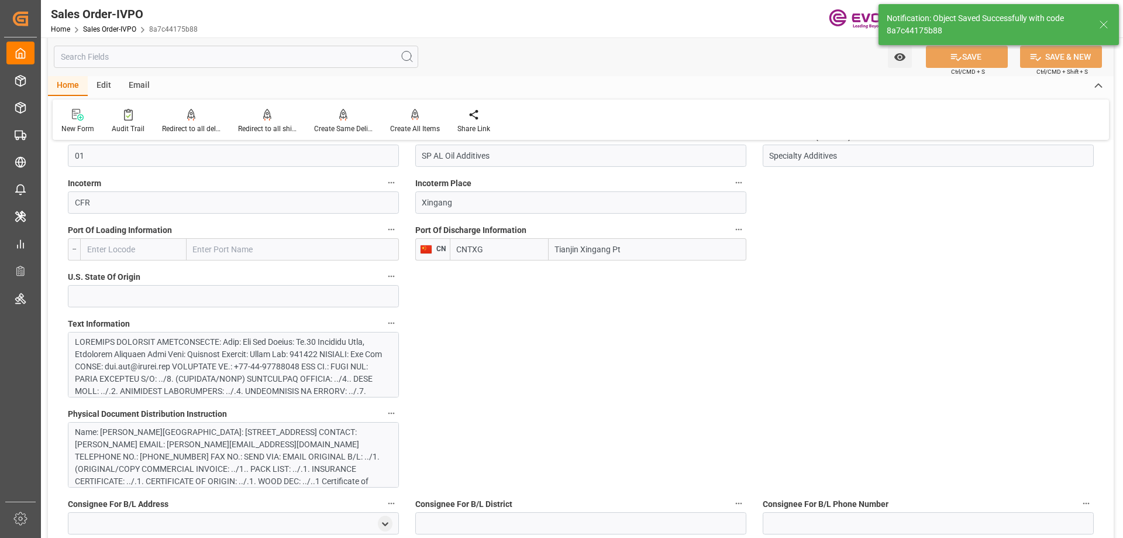
type input "CNXGG"
type input "[DATE] 14:28"
drag, startPoint x: 487, startPoint y: 252, endPoint x: 469, endPoint y: 251, distance: 17.6
click at [469, 251] on input "CNXGG" at bounding box center [499, 249] width 99 height 22
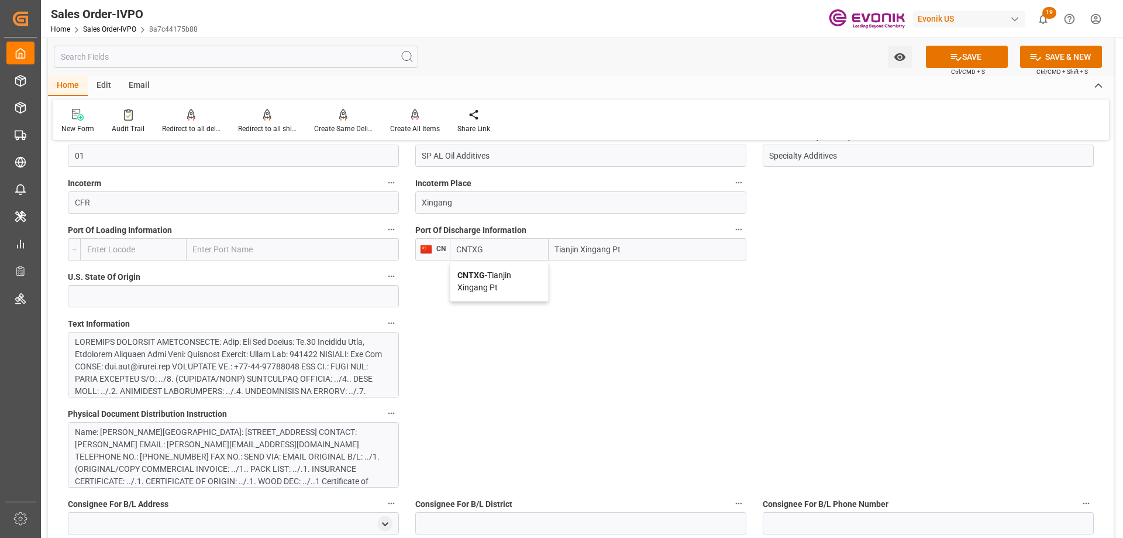
click at [498, 280] on span "CNTXG - Tianjin Xingang Pt" at bounding box center [485, 281] width 54 height 22
type input "CNTXG"
click at [941, 56] on button "SAVE" at bounding box center [967, 57] width 82 height 22
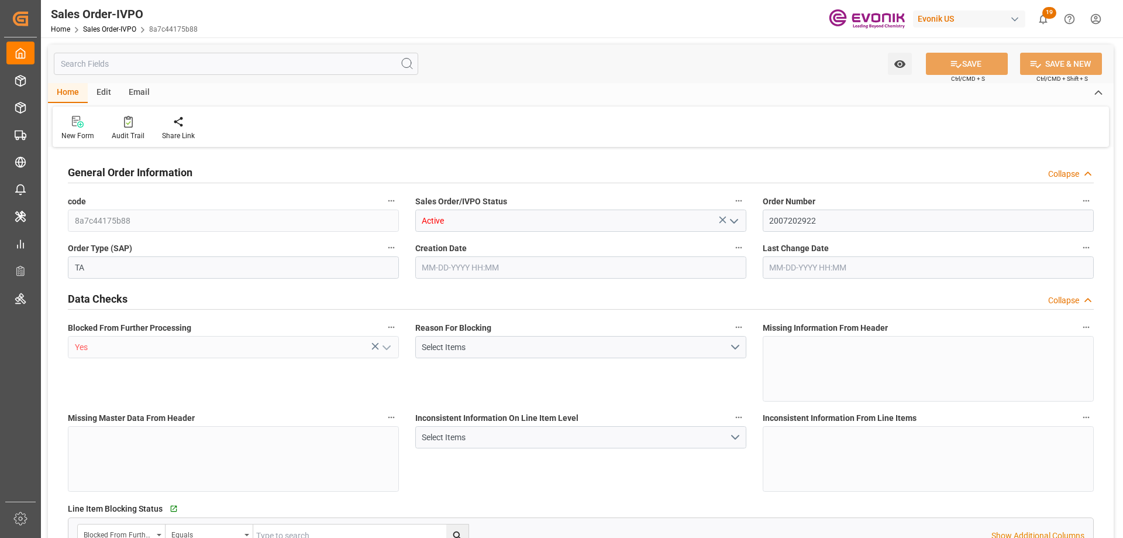
type input "CNXGG"
type input "0"
type input "1"
type input "2400"
type input "[DATE] 14:30"
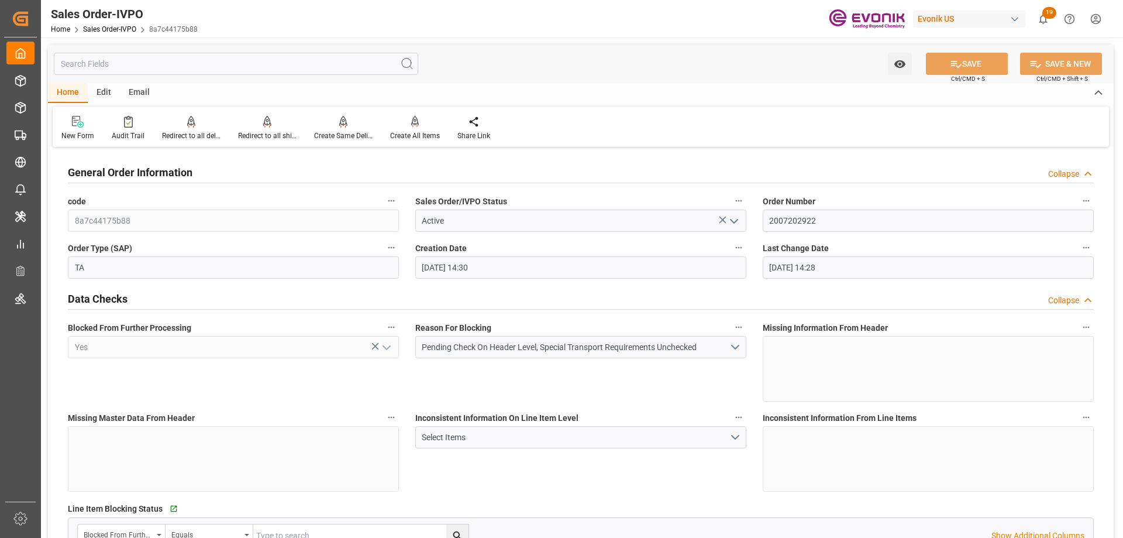
type input "[DATE] 14:28"
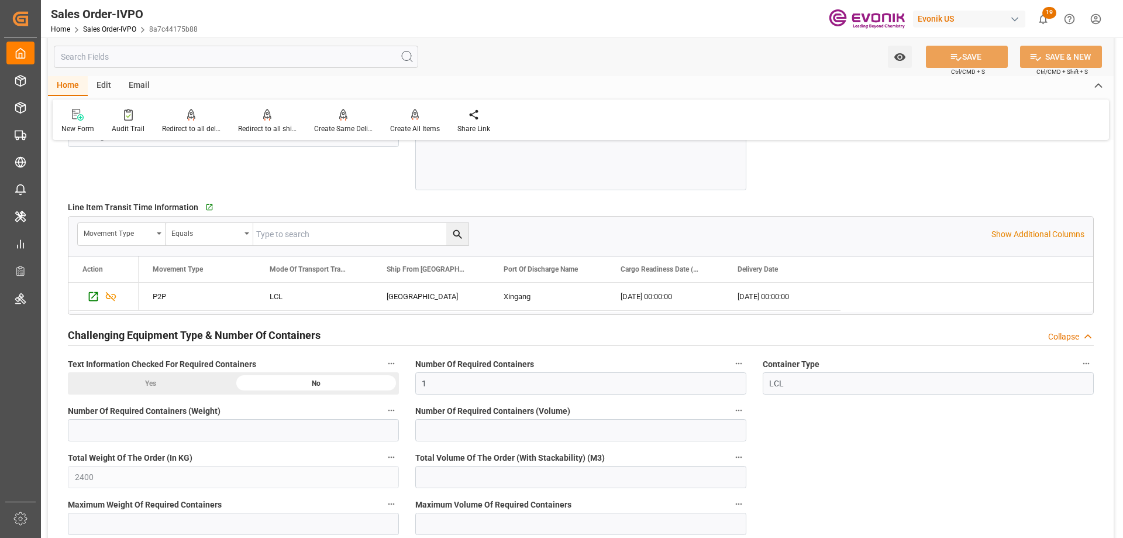
scroll to position [2399, 0]
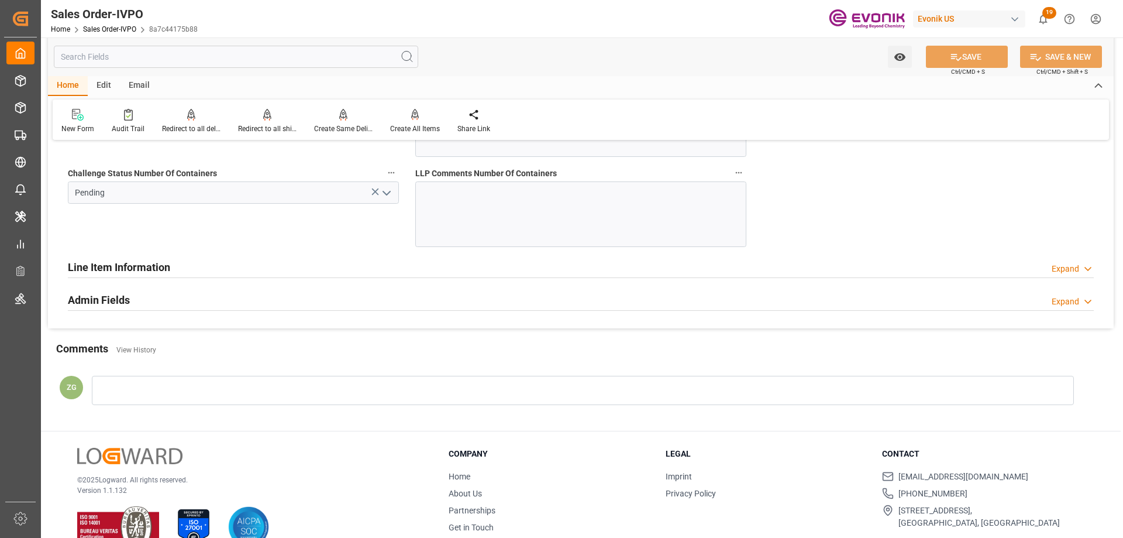
click at [142, 270] on h2 "Line Item Information" at bounding box center [119, 267] width 102 height 16
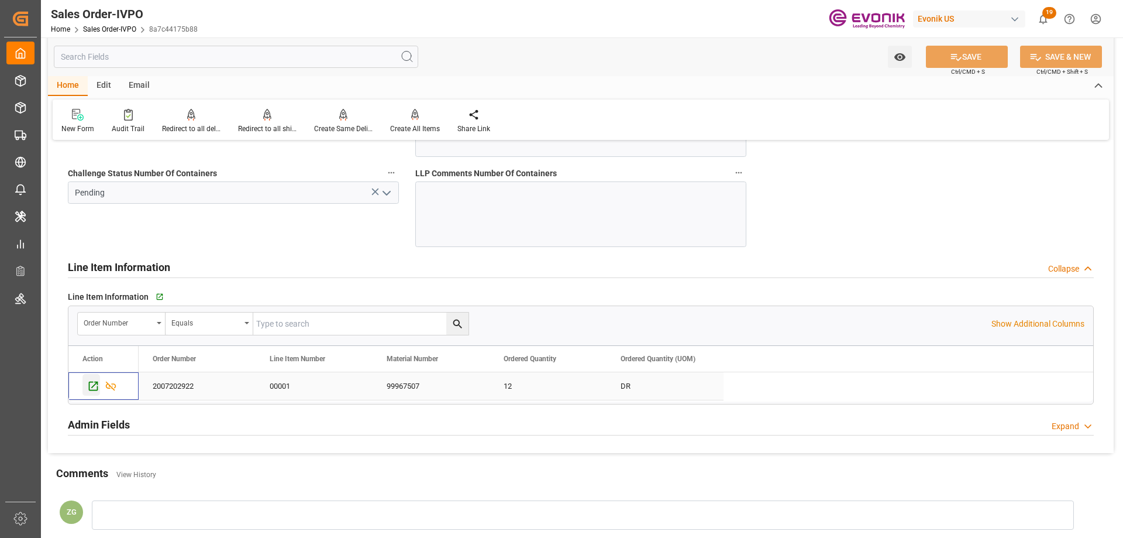
click at [93, 384] on icon "Press SPACE to select this row." at bounding box center [93, 386] width 12 height 12
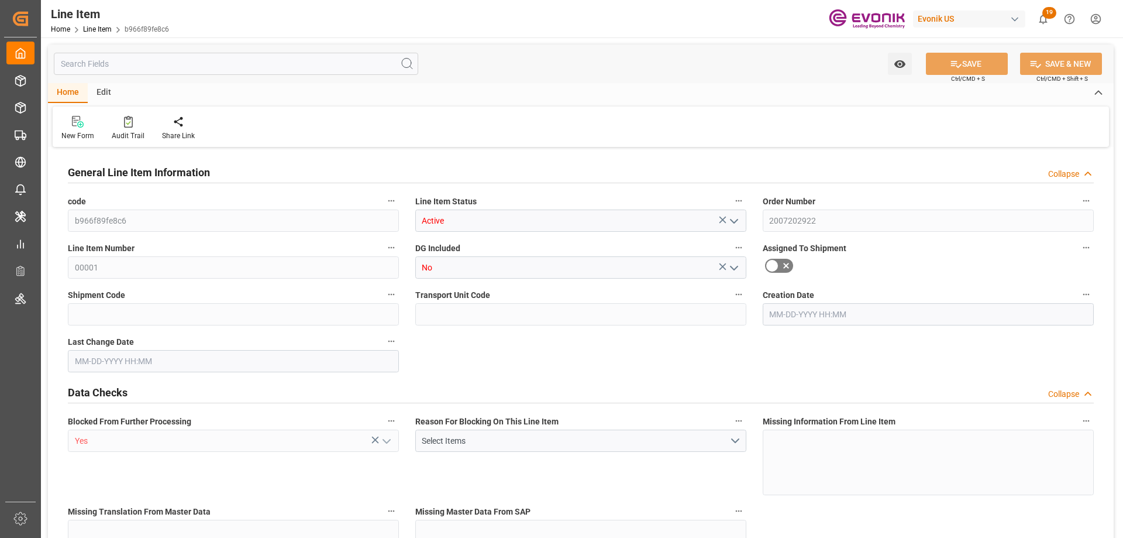
type input "3"
type input "2292"
type input "2100"
type input "3.9631"
type input "12"
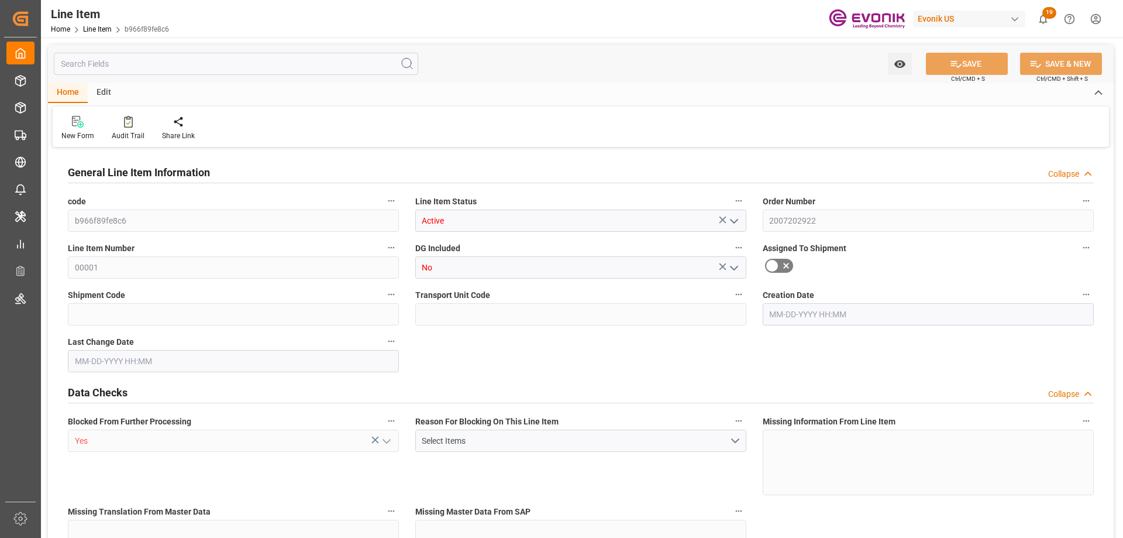
type input "11216.1"
type input "12"
type input "2100"
type input "2292"
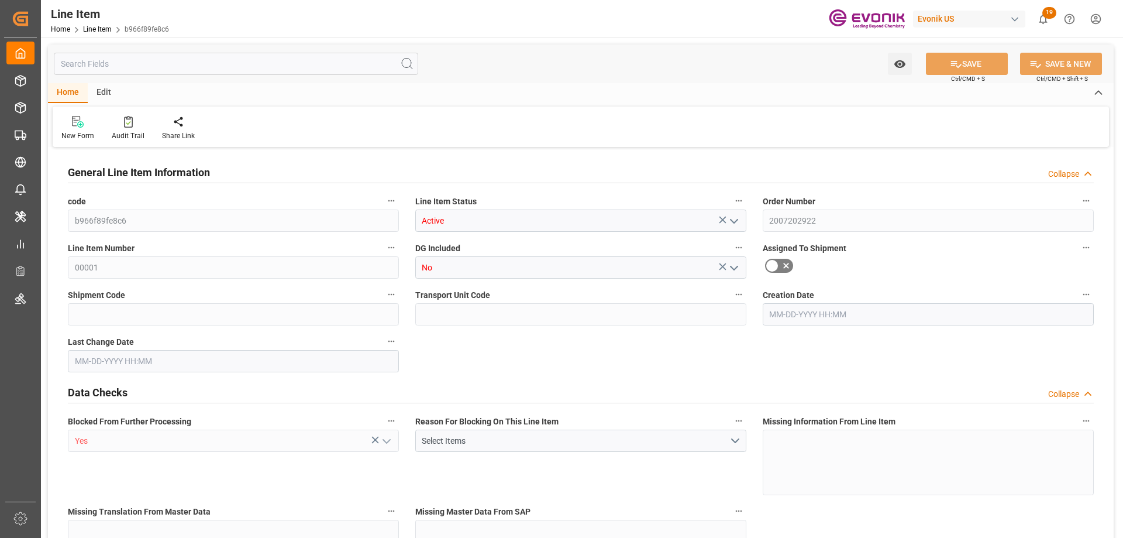
type input "2400"
type input "2100"
type input "3.9631"
type input "3963.06"
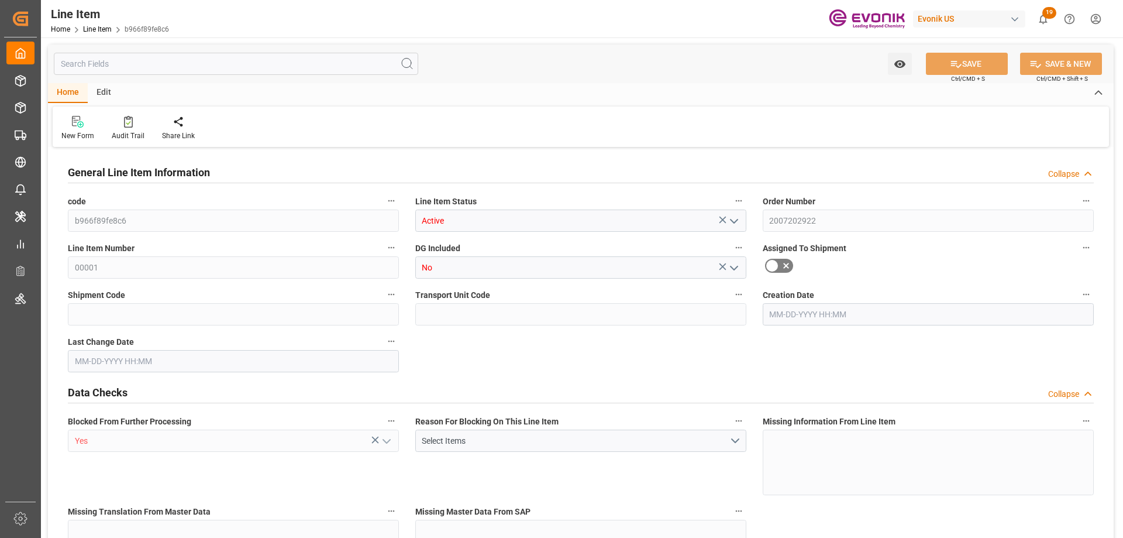
type input "0"
type input "[DATE] 14:30"
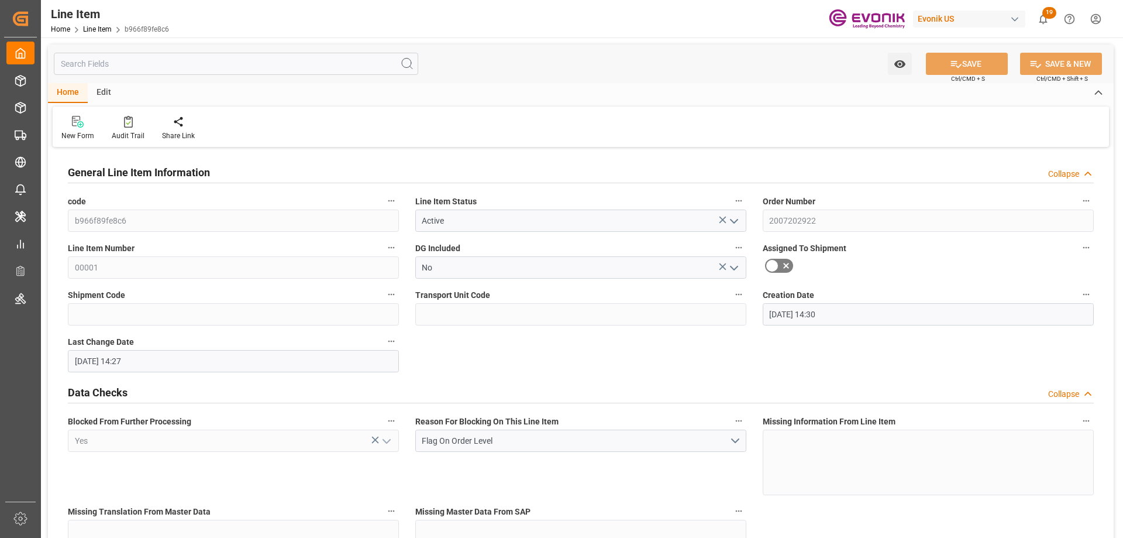
type input "10-03-2025 14:27"
type input "12-18-2025"
type input "10-10-2025"
type input "10-03-2025"
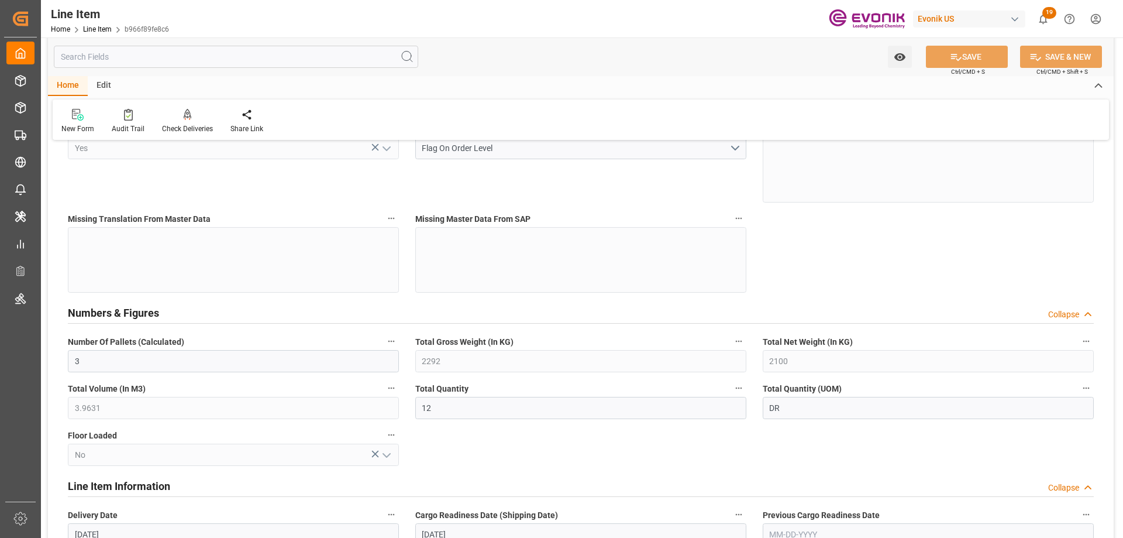
click at [177, 56] on input "text" at bounding box center [236, 57] width 365 height 22
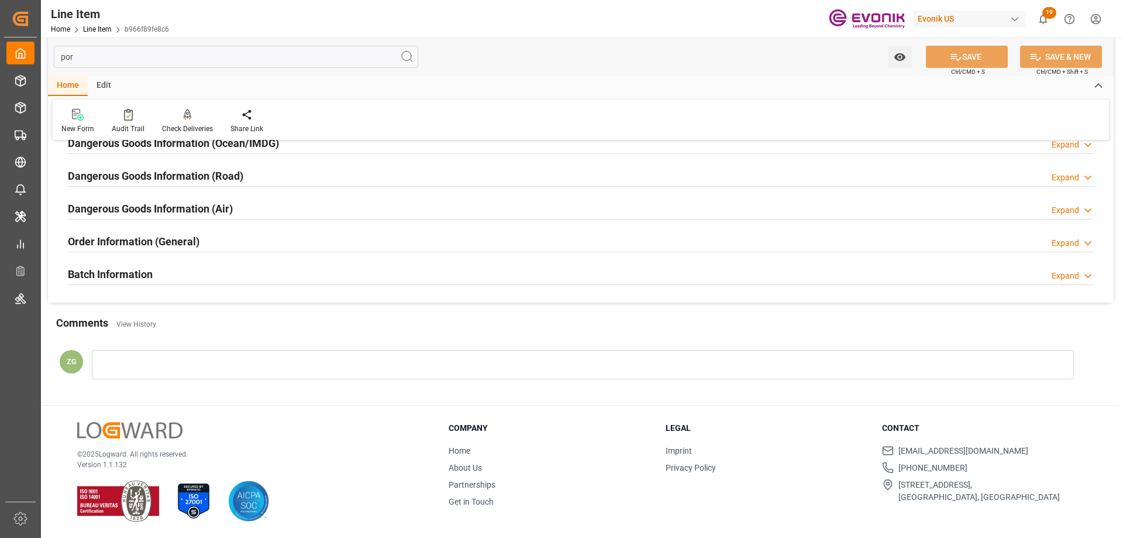
scroll to position [152, 0]
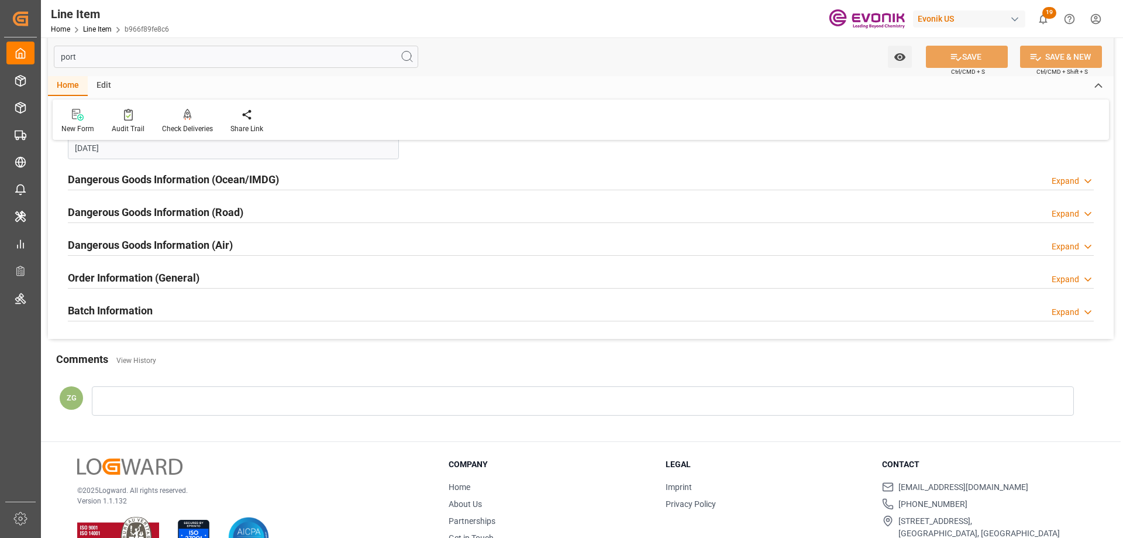
type input "port"
click at [154, 310] on div "Batch Information Expand" at bounding box center [581, 309] width 1026 height 22
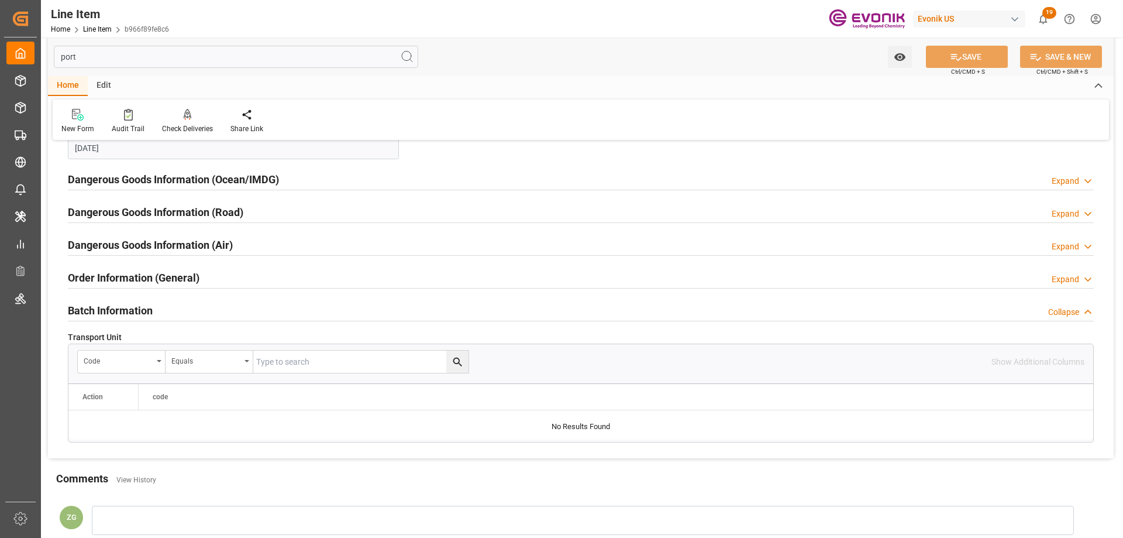
click at [133, 307] on h2 "Batch Information" at bounding box center [110, 311] width 85 height 16
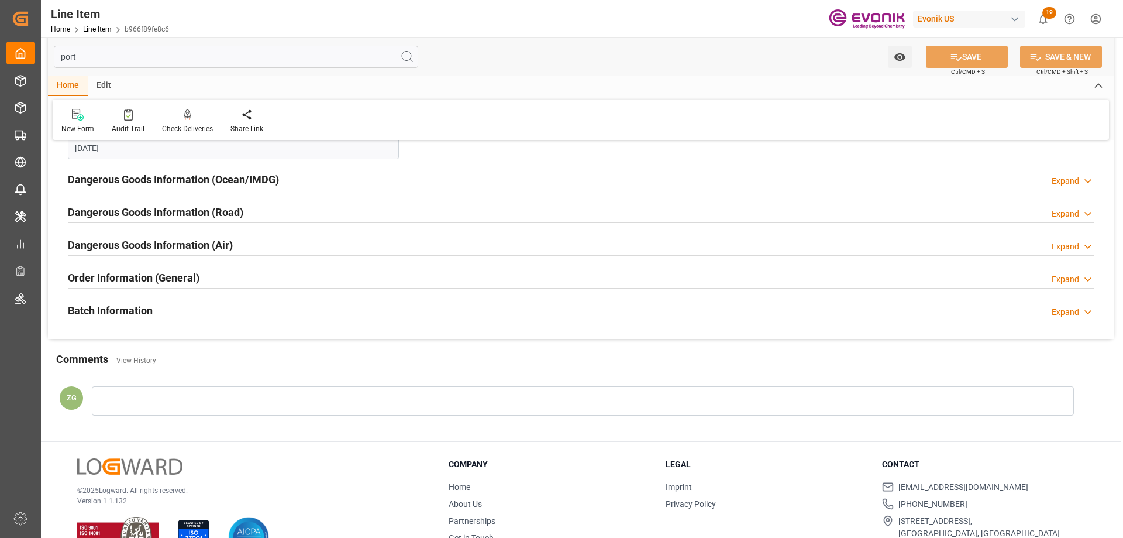
click at [194, 280] on h2 "Order Information (General)" at bounding box center [134, 278] width 132 height 16
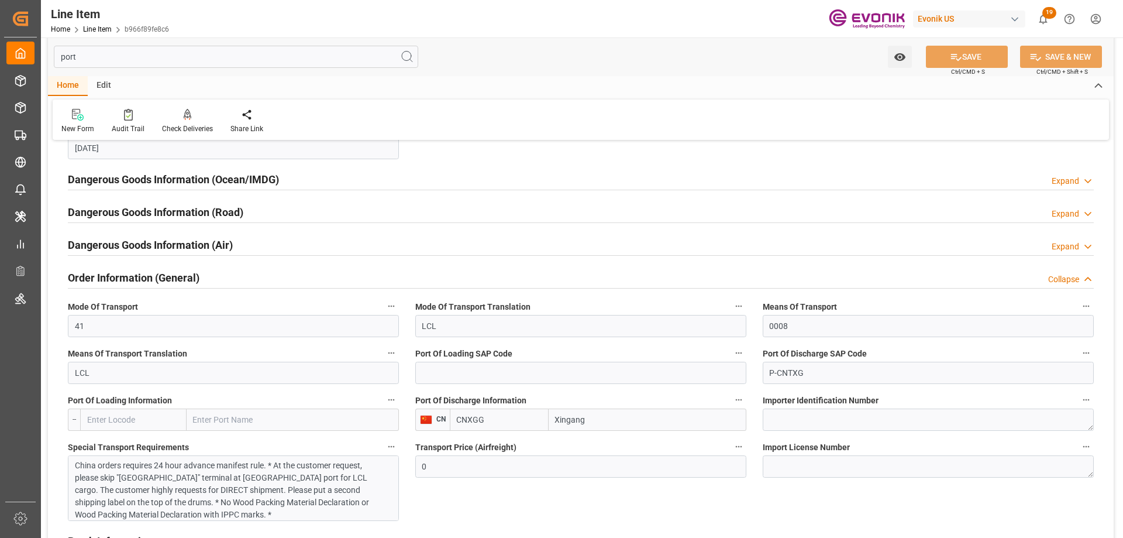
drag, startPoint x: 500, startPoint y: 423, endPoint x: 470, endPoint y: 423, distance: 29.8
click at [470, 423] on input "CNXGG" at bounding box center [499, 419] width 99 height 22
type input "CNTXG"
click at [503, 448] on span "CNTXG - Tianjin Xingang Pt" at bounding box center [485, 452] width 54 height 22
type input "Tianjin Xingang Pt"
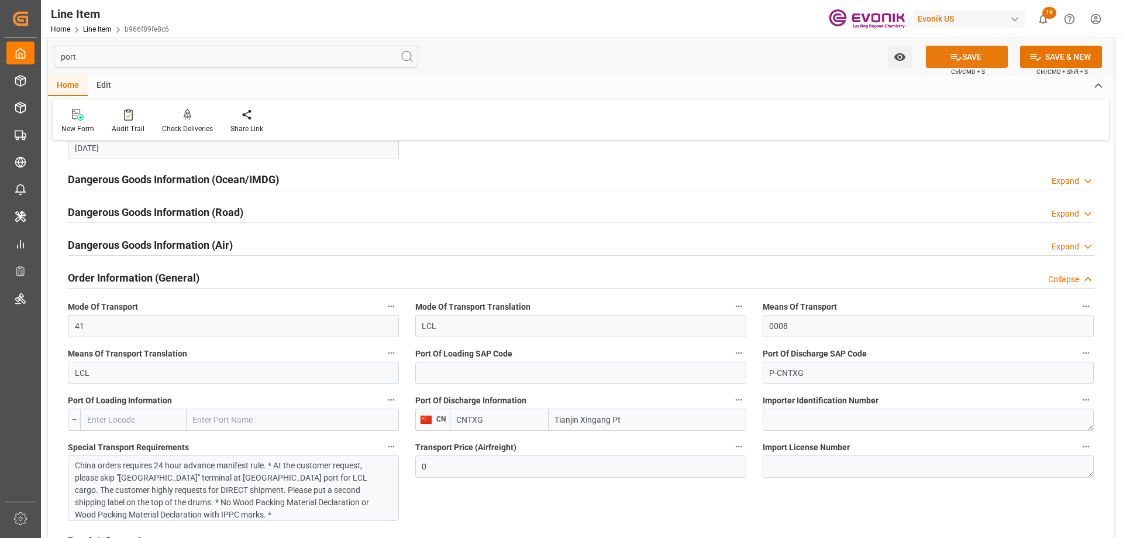
type input "CNTXG"
click at [961, 53] on button "SAVE" at bounding box center [967, 57] width 82 height 22
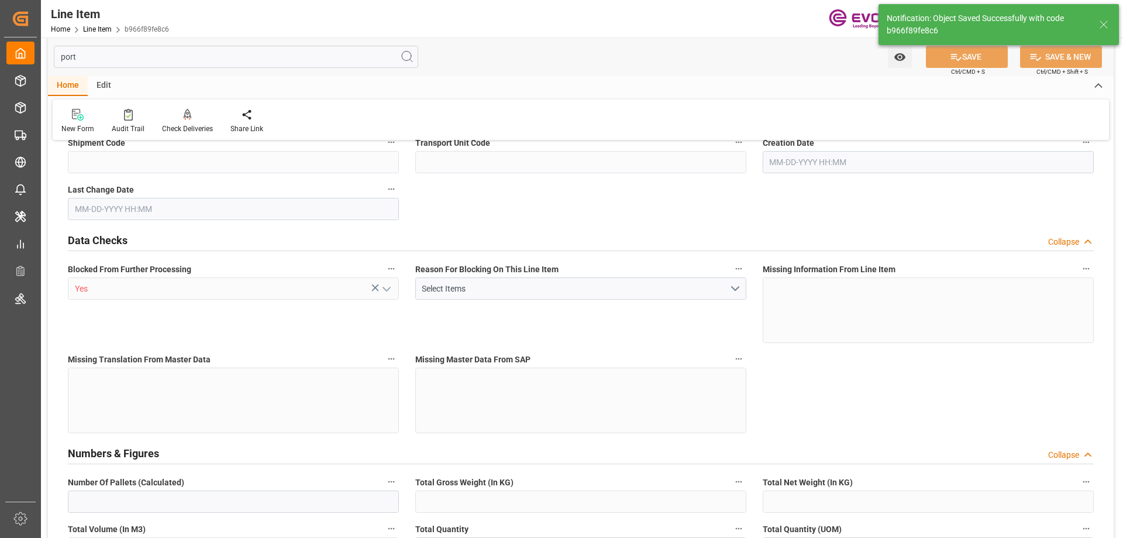
type input "3"
type input "2292"
type input "2100"
type input "3.9631"
type input "12"
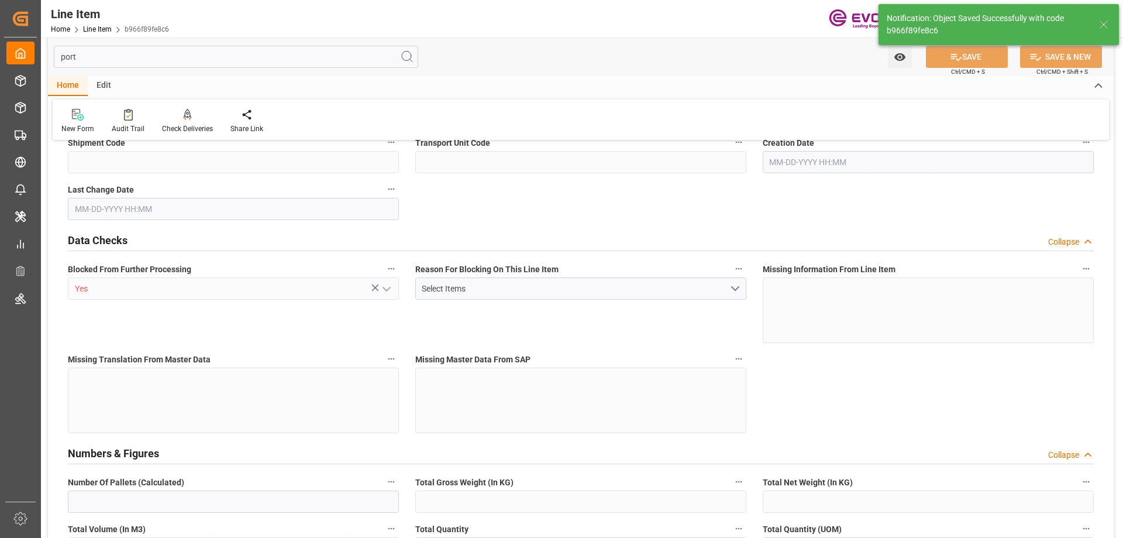
type input "11216.1"
type input "12"
type input "2100"
type input "2292"
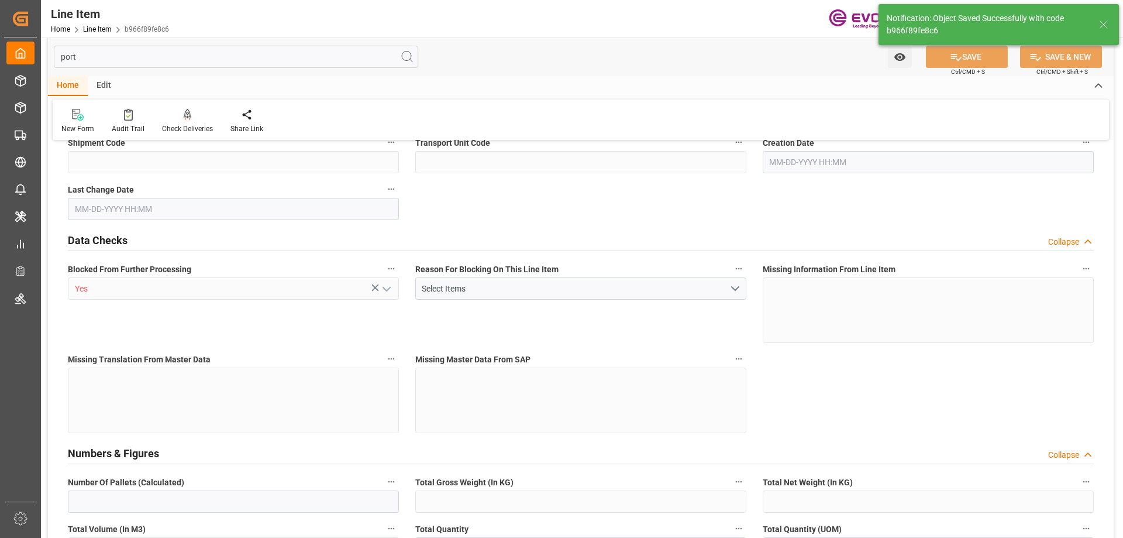
type input "2400"
type input "2100"
type input "3.9631"
type input "3963.06"
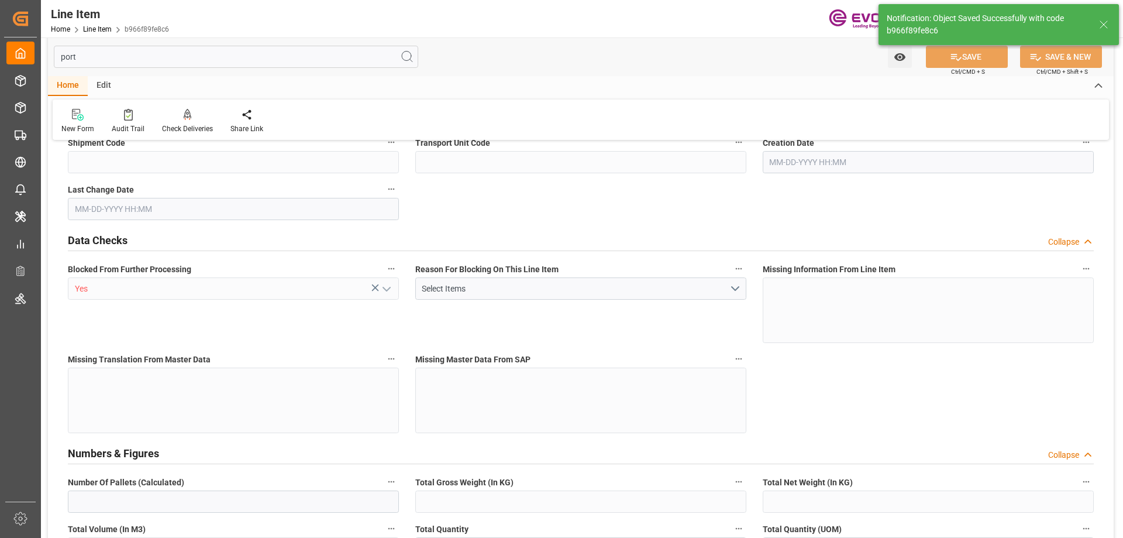
type input "0"
type input "10-02-2025 14:30"
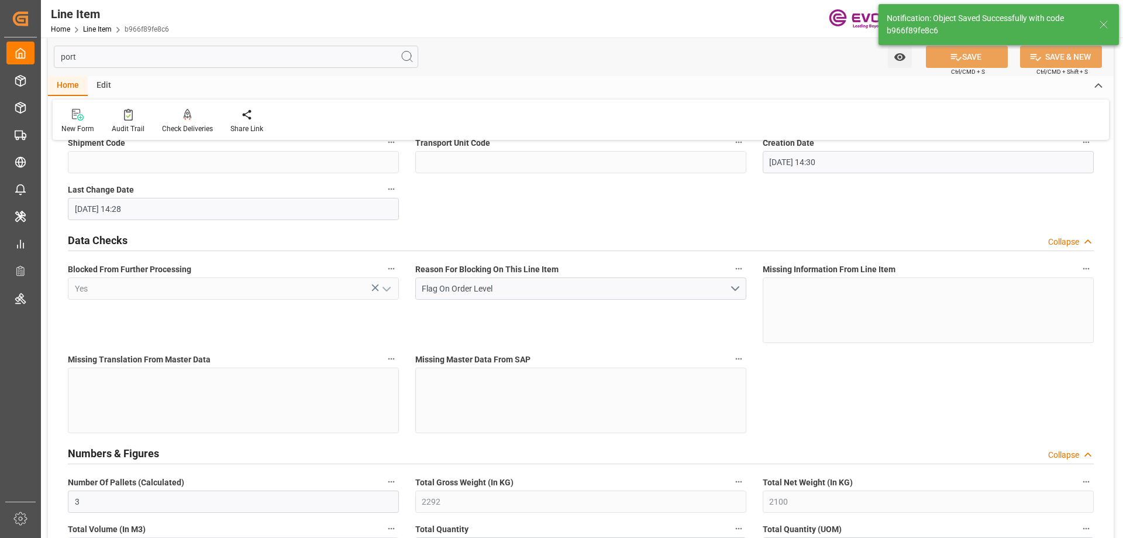
type input "10-03-2025 14:28"
type input "12-18-2025"
type input "10-10-2025"
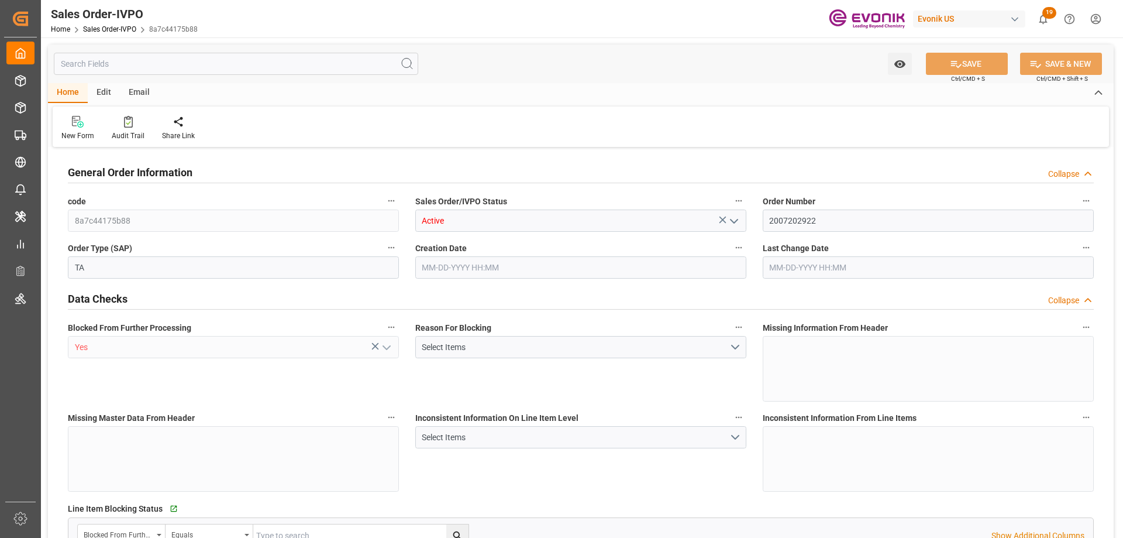
type input "CNTXG"
type input "0"
type input "1"
type input "2400"
type input "[DATE] 14:30"
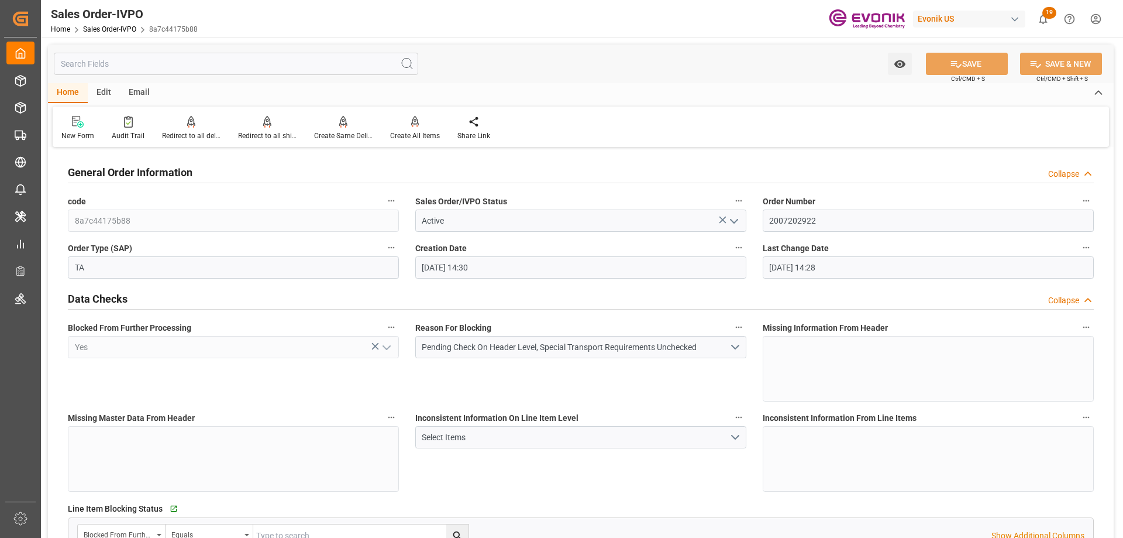
type input "[DATE] 14:28"
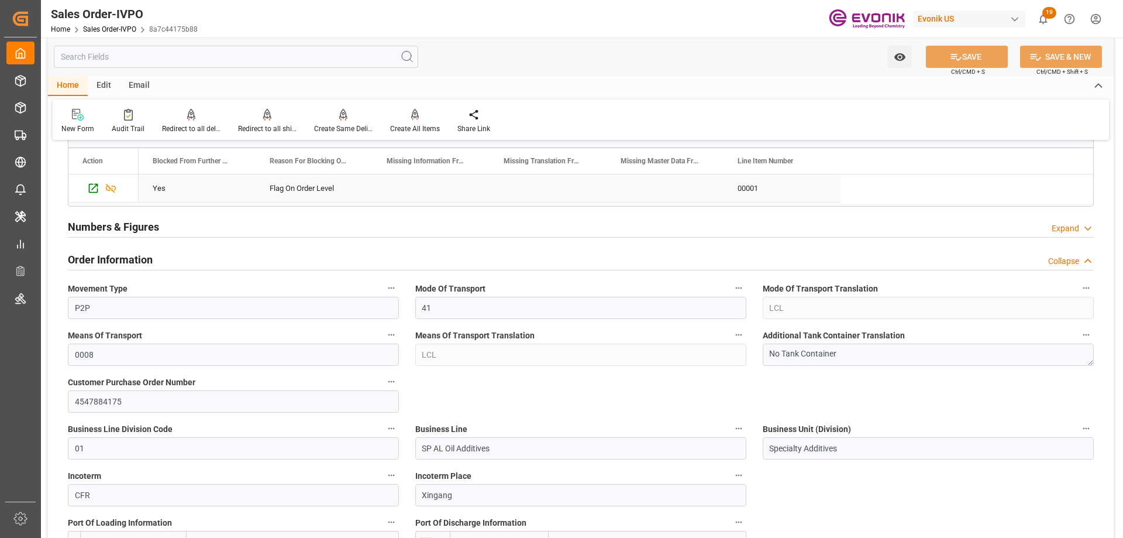
scroll to position [527, 0]
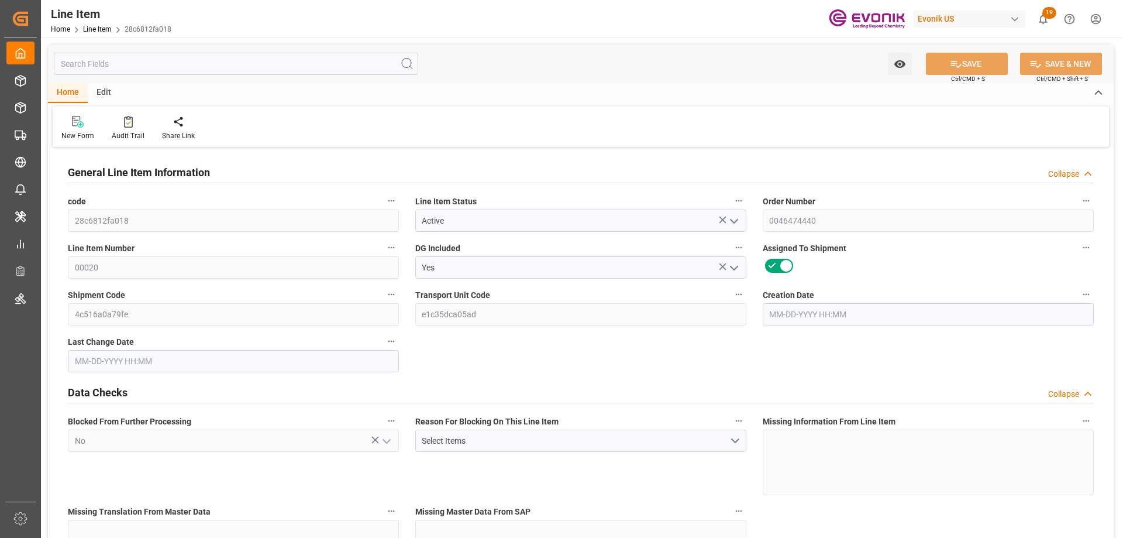
type input "19"
type input "19342"
type input "19000"
type input "16.967"
type input "760"
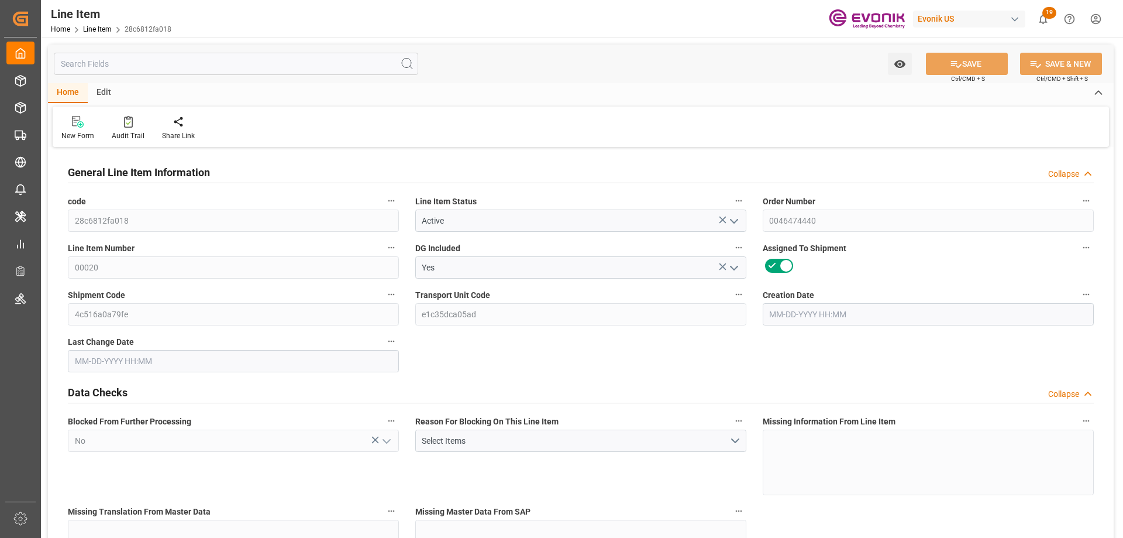
type input "15010"
type input "760"
type input "19000"
type input "19342"
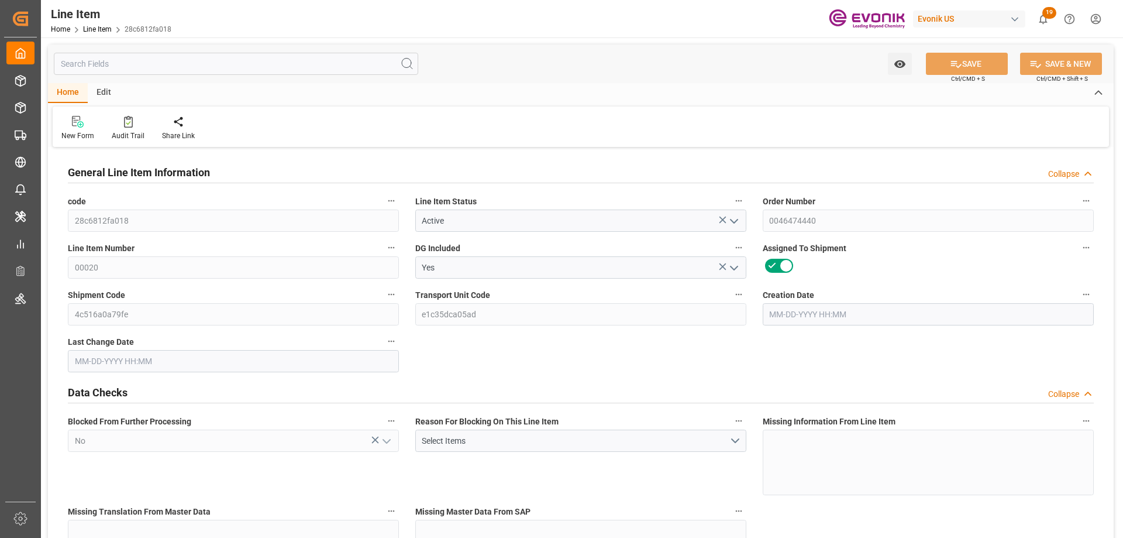
type input "19798"
type input "19000"
type input "16.967"
type input "16967"
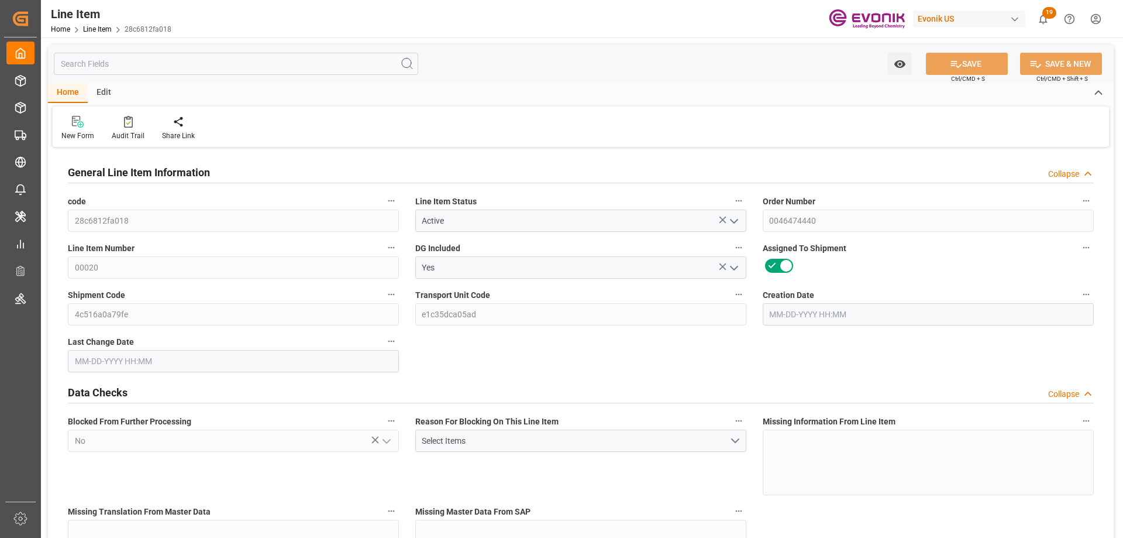
type input "0"
type input "09-29-2025 13:51"
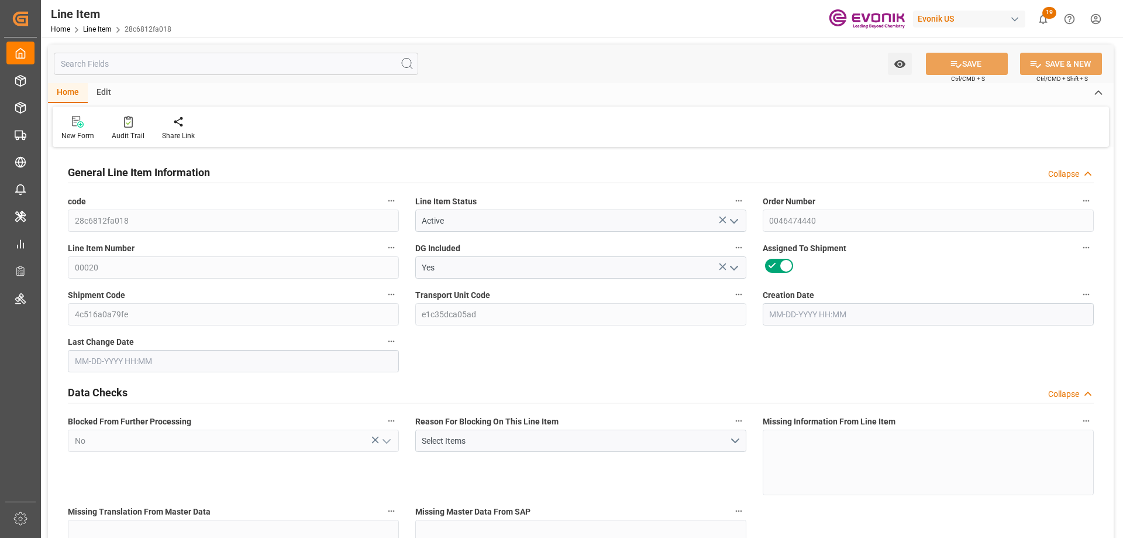
type input "10-03-2025 12:00"
type input "10-30-2025"
type input "10-07-2025"
type input "09-30-2025"
click at [252, 58] on input "text" at bounding box center [236, 64] width 365 height 22
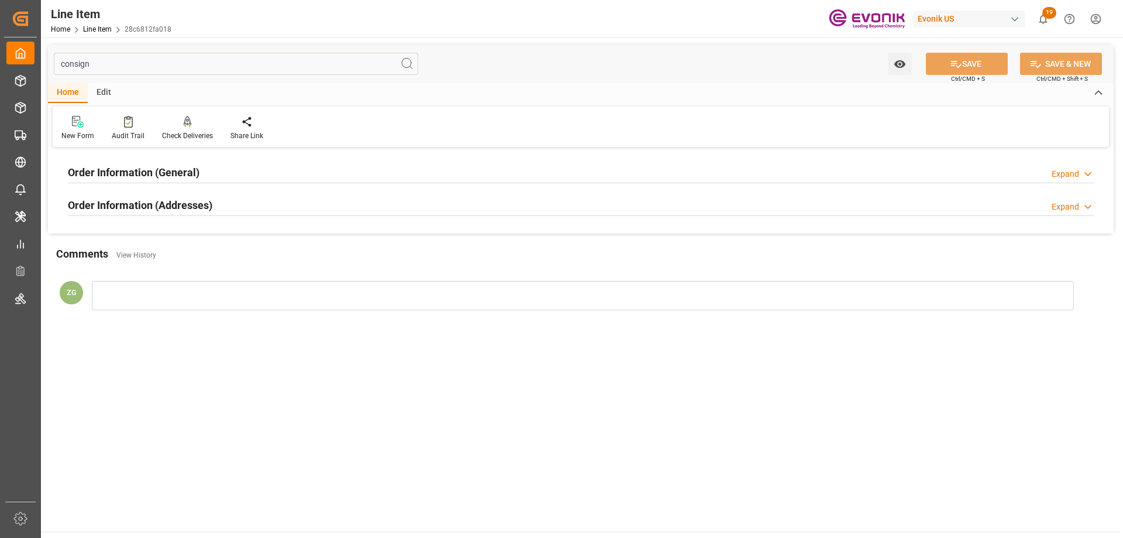
type input "consign"
click at [196, 198] on h2 "Order Information (Addresses)" at bounding box center [140, 205] width 145 height 16
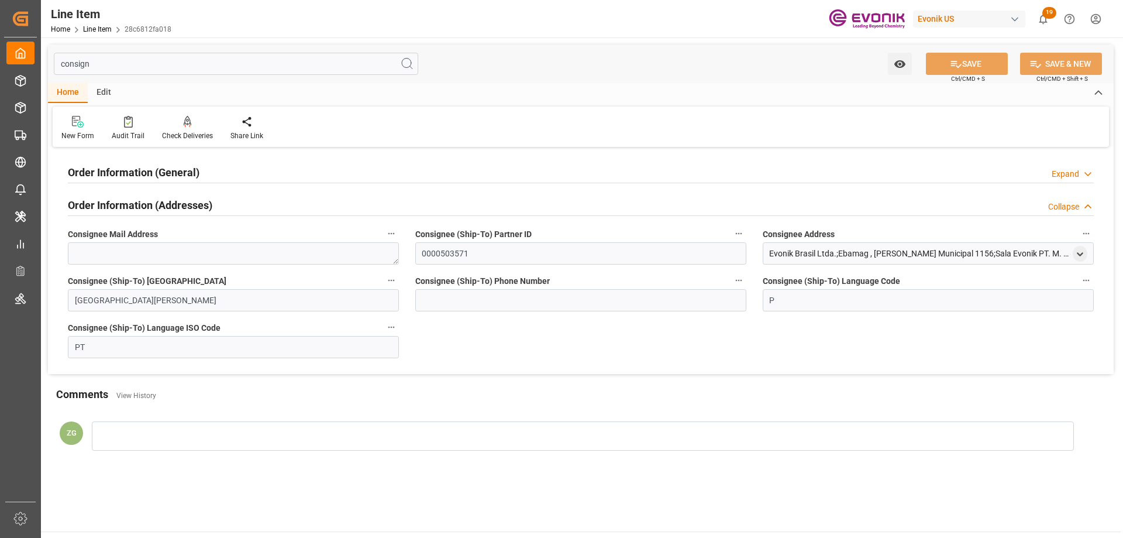
click at [193, 165] on h2 "Order Information (General)" at bounding box center [134, 172] width 132 height 16
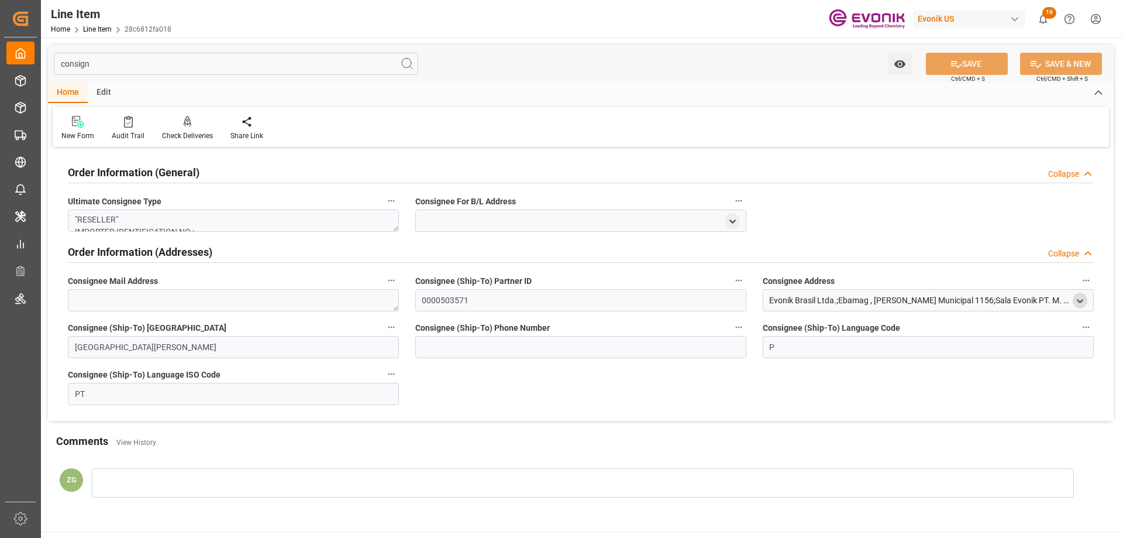
click at [1082, 301] on polyline "open menu" at bounding box center [1080, 301] width 5 height 2
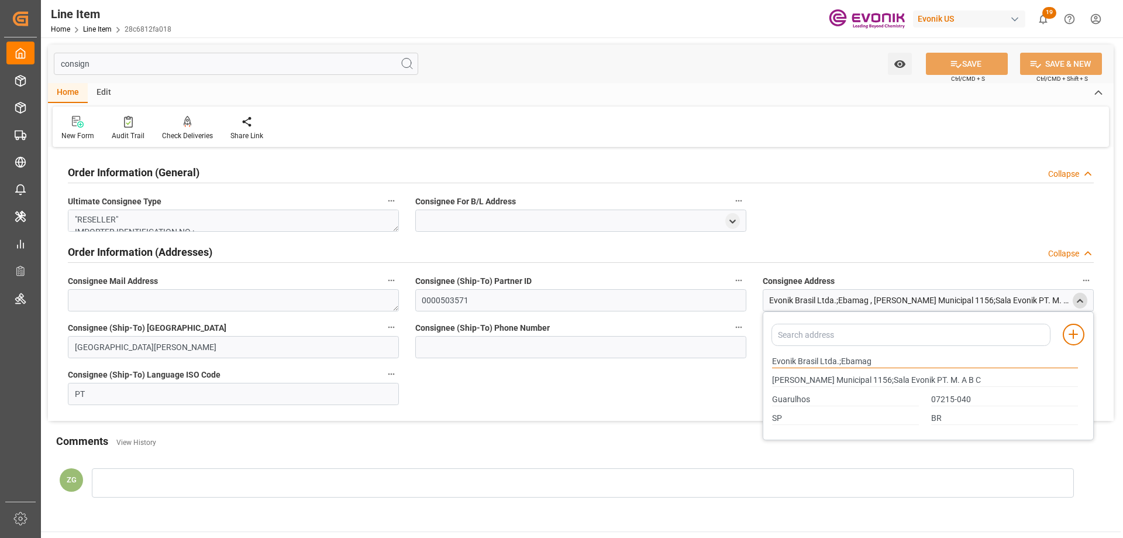
click at [774, 360] on input "Evonik Brasil Ltda.;Ebamag" at bounding box center [925, 361] width 306 height 13
drag, startPoint x: 772, startPoint y: 359, endPoint x: 818, endPoint y: 360, distance: 45.6
click at [818, 360] on input "Evonik Brasil Ltda.;Ebamag" at bounding box center [925, 361] width 306 height 13
click at [797, 401] on input "Guarulhos" at bounding box center [845, 399] width 147 height 13
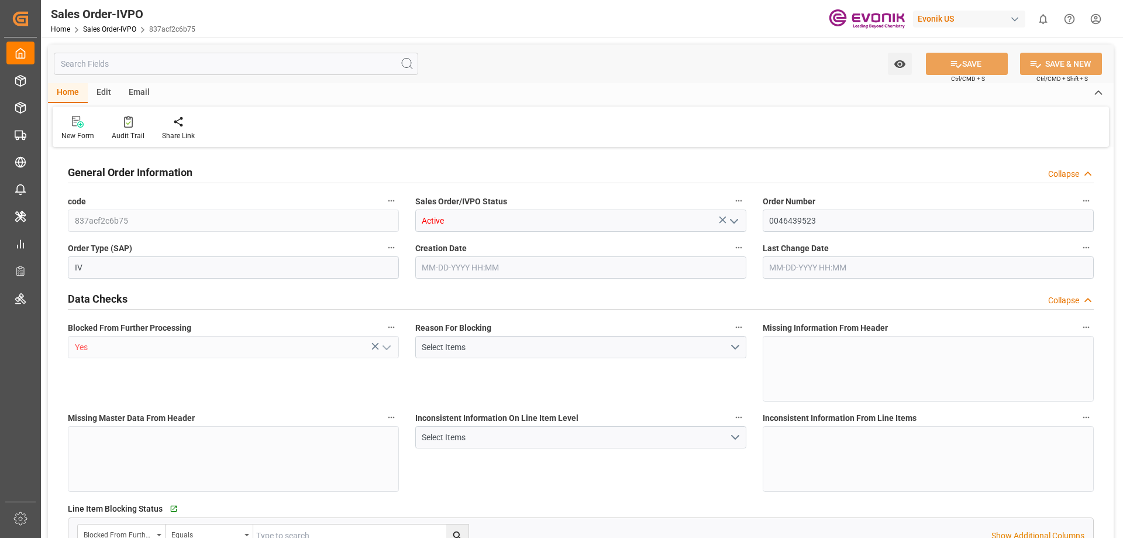
type input "CNSHA"
type input "0"
type input "1"
type input "2"
type input "1"
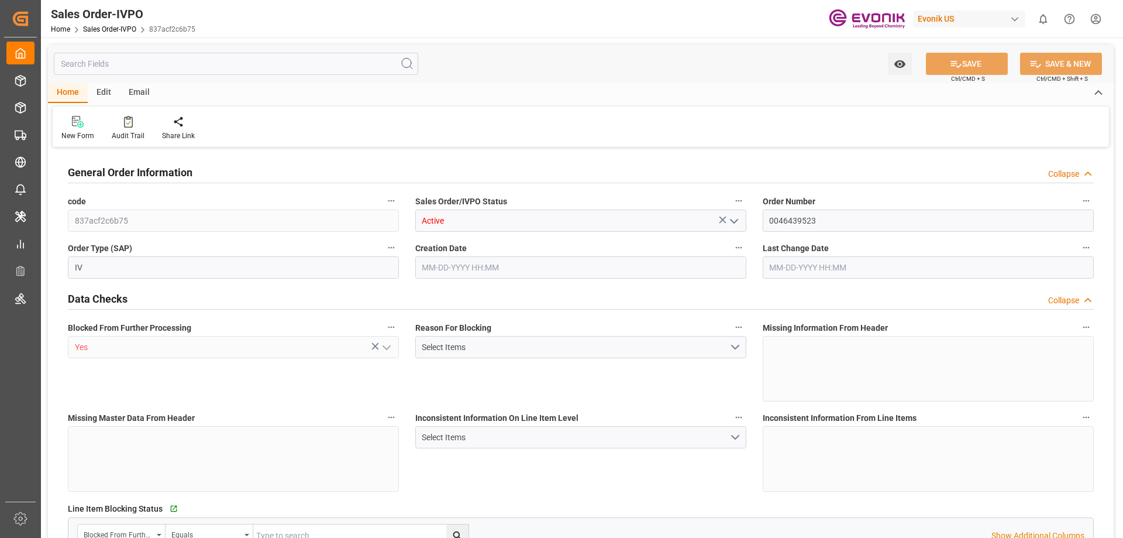
type input "17688"
type input "22.873"
type input "17000"
type input "30"
type input "[DATE] 14:01"
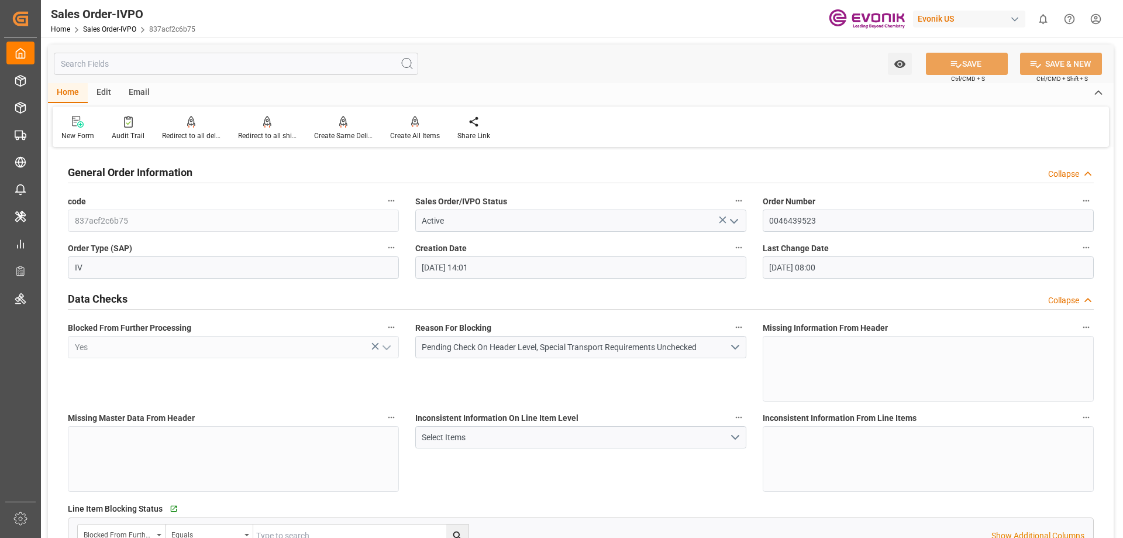
type input "[DATE] 08:00"
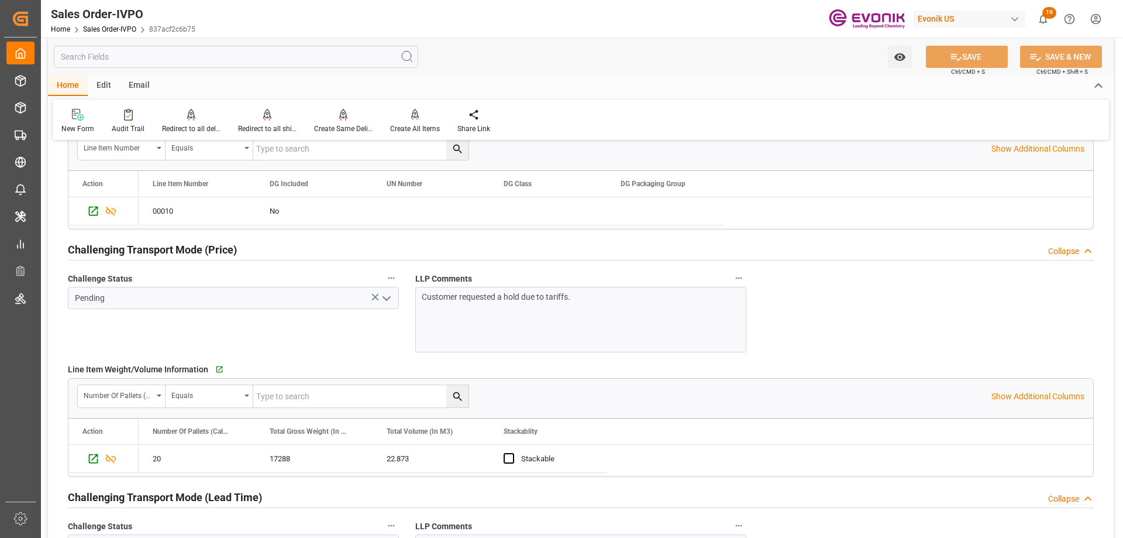
scroll to position [1755, 0]
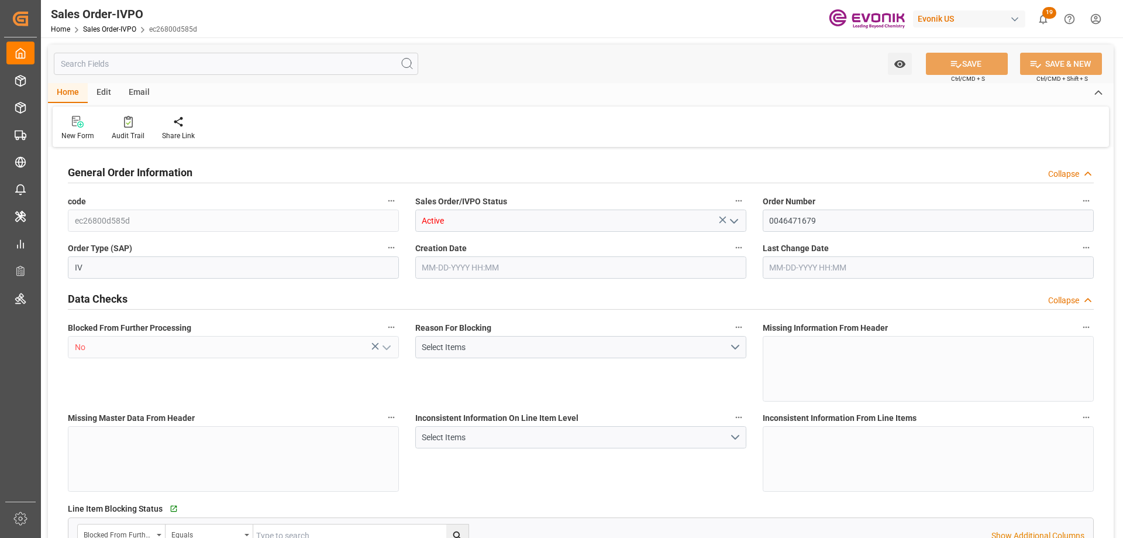
type input "KRPUS"
type input "0"
type input "1"
type input "4562.82"
type input "[DATE] 14:21"
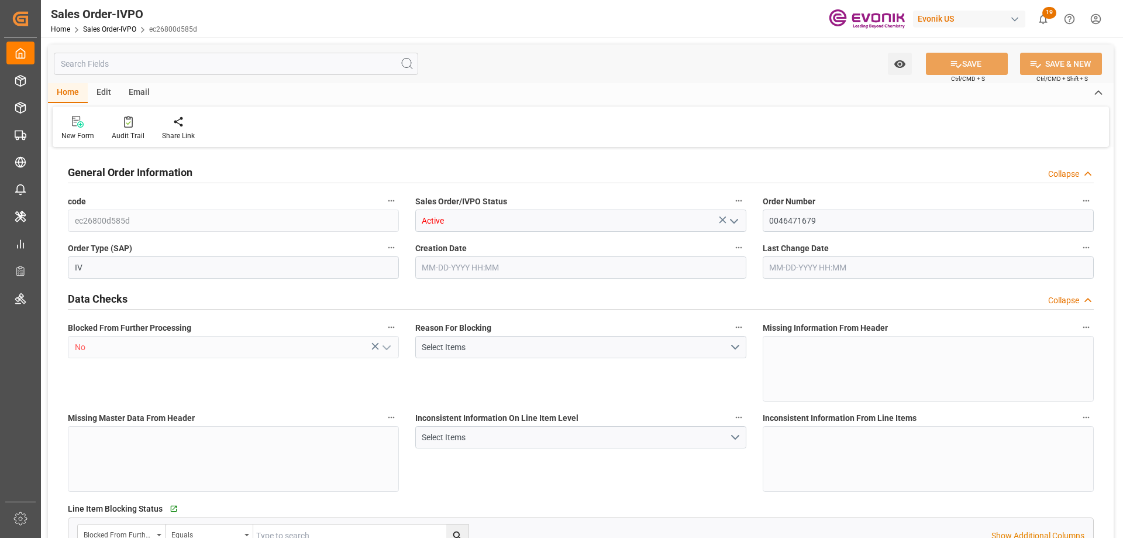
type input "[DATE] 05:33"
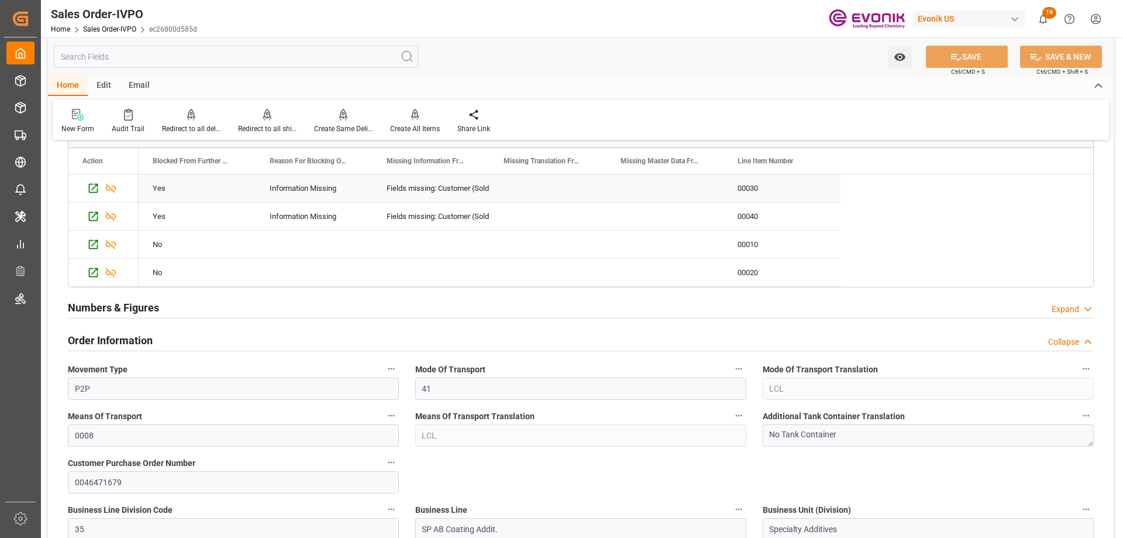
scroll to position [293, 0]
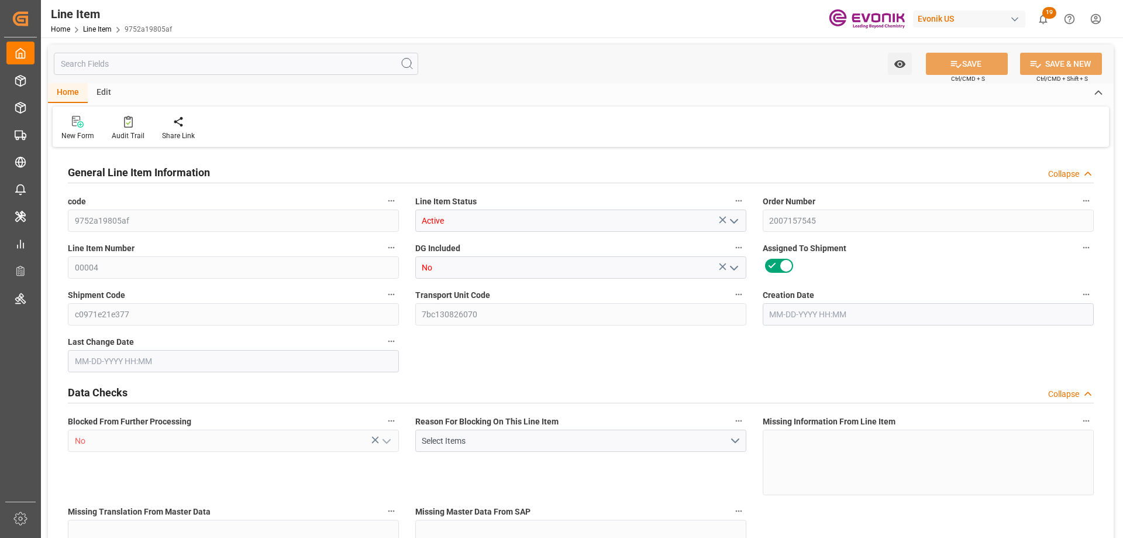
click at [219, 67] on input "text" at bounding box center [236, 64] width 365 height 22
type input "20"
type input "20128"
type input "20000"
type input "27.7424"
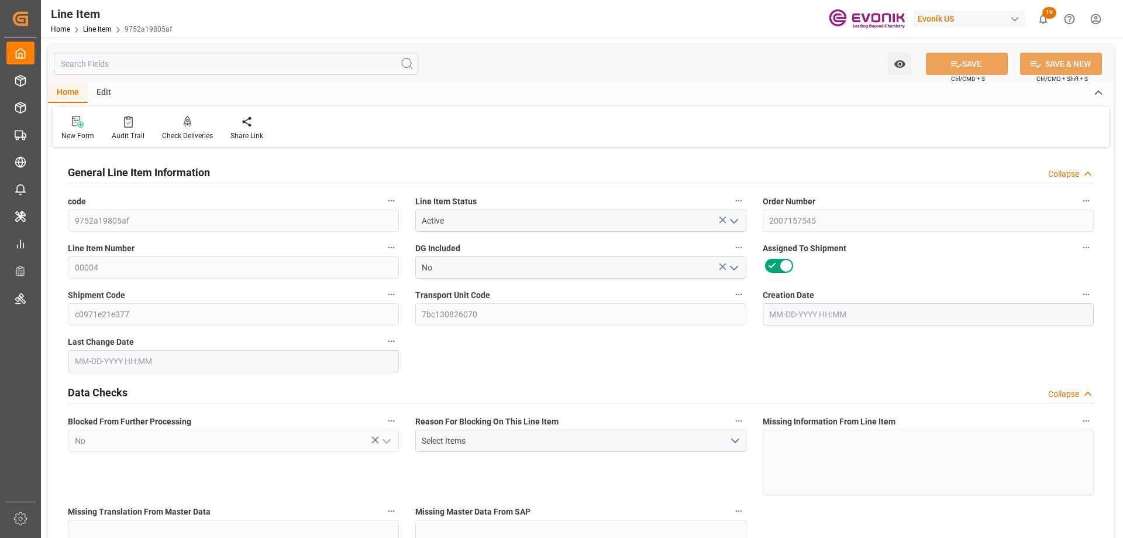
type input "800"
type input "30000"
type input "800"
type input "20000"
type input "20128"
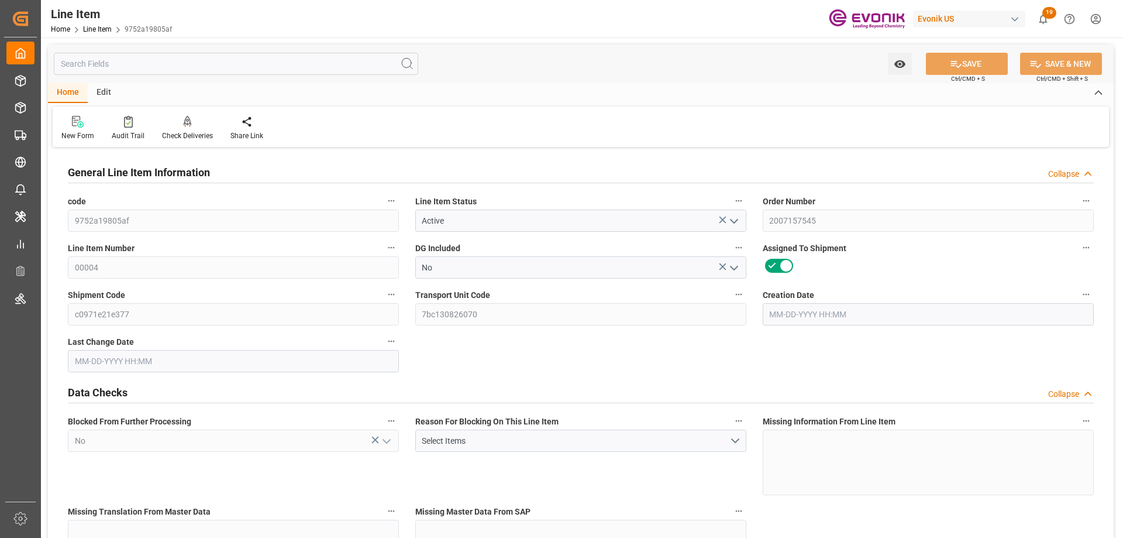
type input "20128"
type input "20548"
type input "20000"
type input "27.7424"
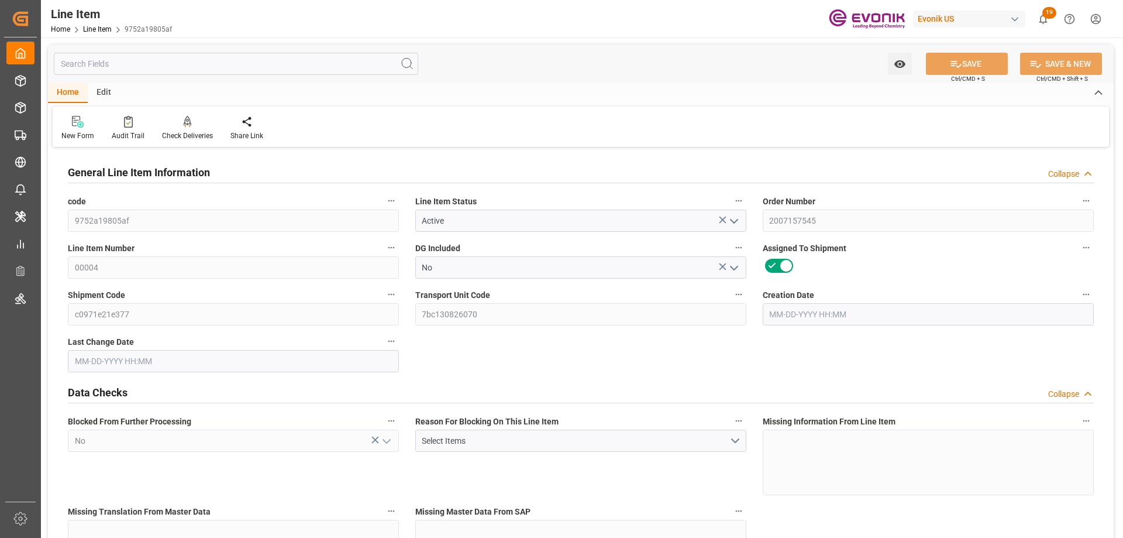
type input "27742.4"
type input "0"
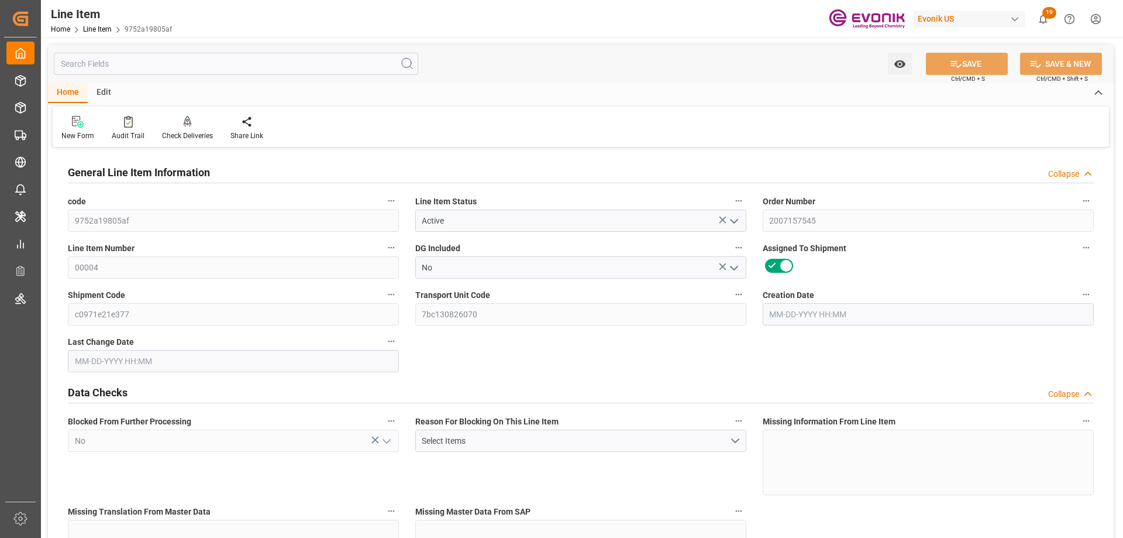
type input "09-24-2025 15:16"
type input "09-25-2025 02:35"
type input "11-15-2025"
type input "10-01-2025"
type input "09-24-2025"
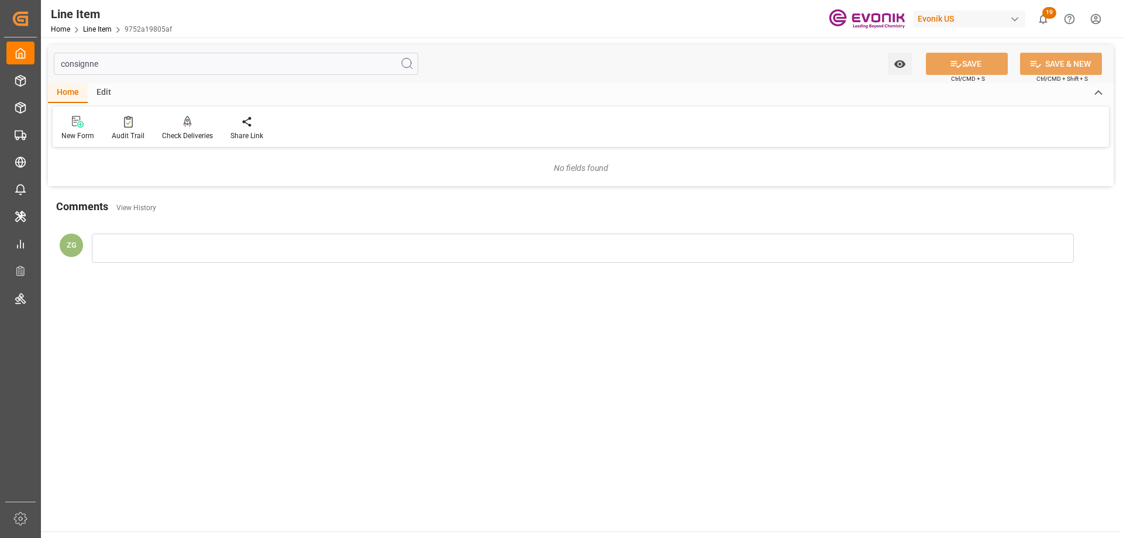
click at [66, 68] on input "consignne" at bounding box center [236, 64] width 365 height 22
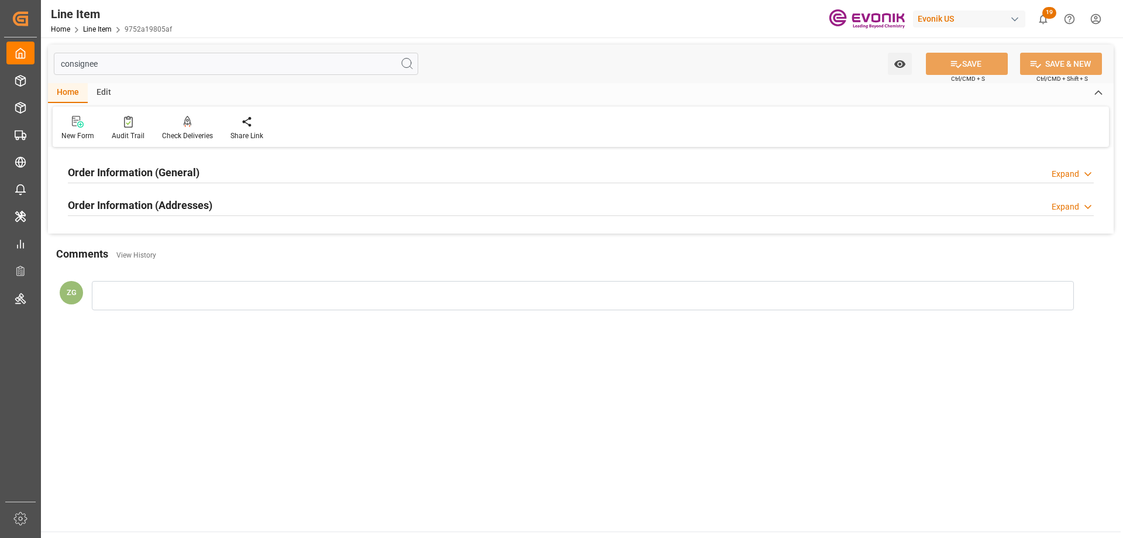
type input "consignee"
click at [156, 199] on h2 "Order Information (Addresses)" at bounding box center [140, 205] width 145 height 16
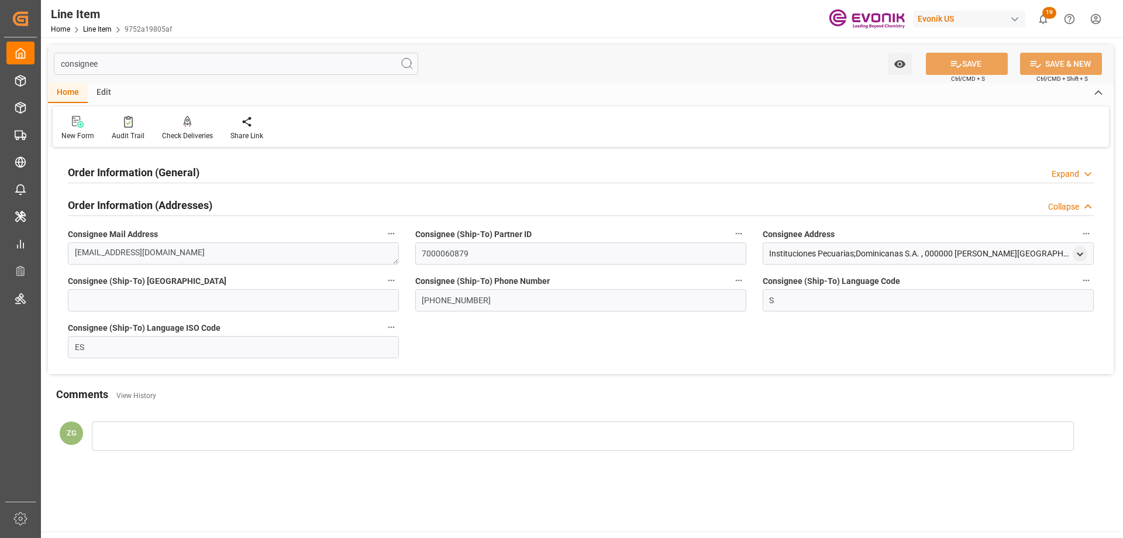
click at [156, 185] on div "Order Information (General) Expand" at bounding box center [581, 172] width 1043 height 33
click at [156, 177] on h2 "Order Information (General)" at bounding box center [134, 172] width 132 height 16
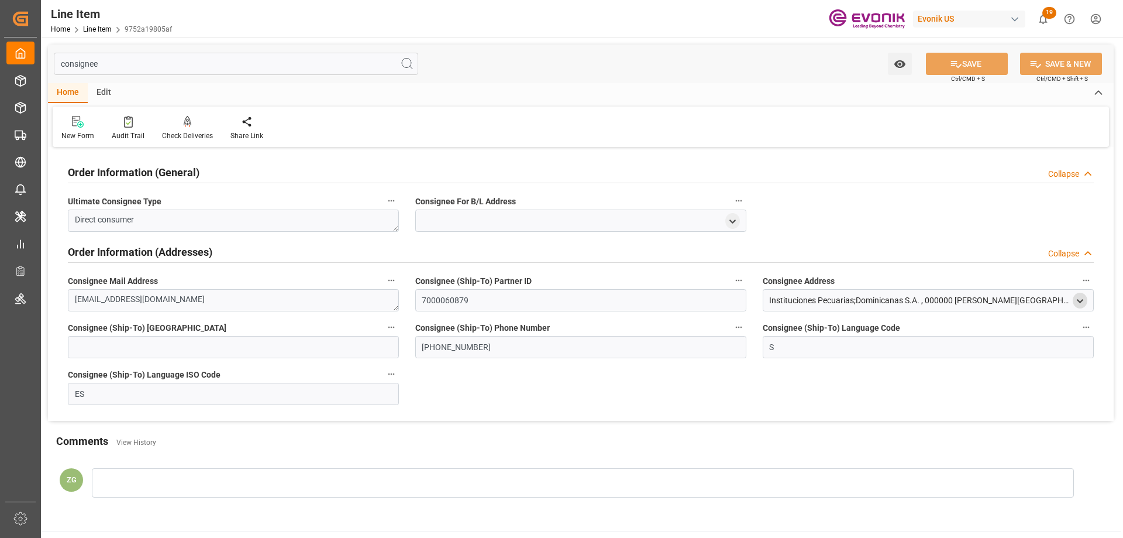
click at [1075, 297] on icon "open menu" at bounding box center [1080, 301] width 10 height 10
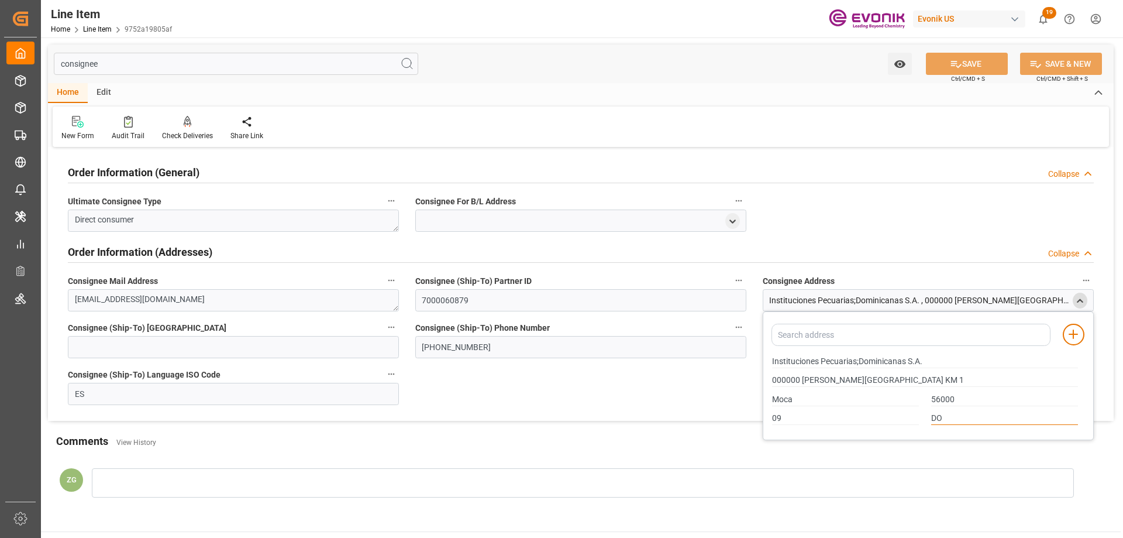
drag, startPoint x: 943, startPoint y: 416, endPoint x: 927, endPoint y: 415, distance: 16.4
click at [927, 415] on div "DO" at bounding box center [1005, 418] width 159 height 19
drag, startPoint x: 772, startPoint y: 362, endPoint x: 796, endPoint y: 362, distance: 24.6
click at [796, 362] on div "Instituciones Pecuarias;Dominicanas S.A." at bounding box center [926, 361] width 318 height 19
click at [792, 360] on input "Instituciones Pecuarias;Dominicanas S.A." at bounding box center [925, 361] width 306 height 13
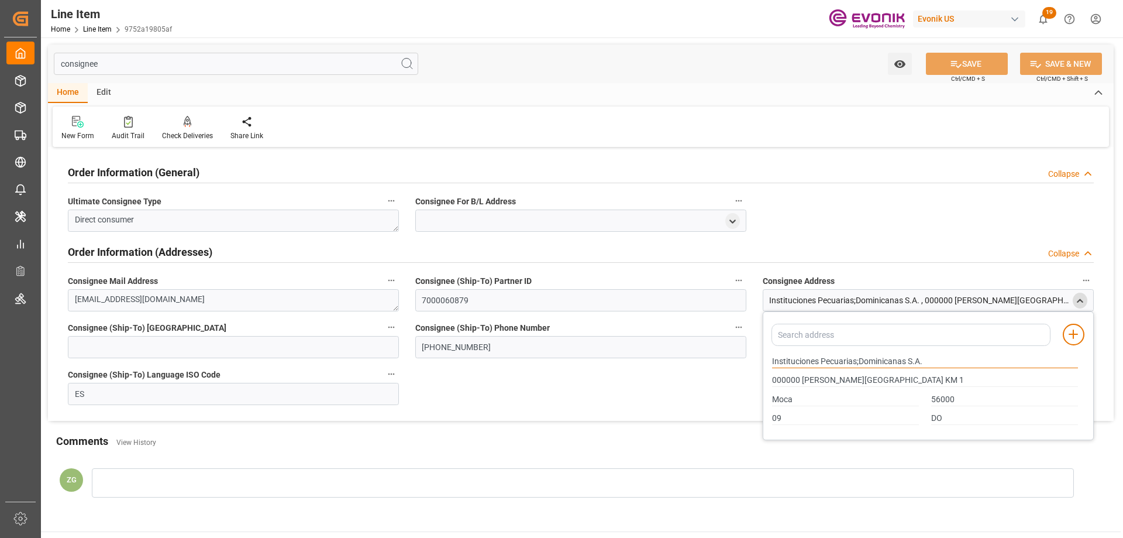
click at [792, 360] on input "Instituciones Pecuarias;Dominicanas S.A." at bounding box center [925, 361] width 306 height 13
click at [814, 359] on input "Instituciones Pecuarias;Dominicanas S.A." at bounding box center [925, 361] width 306 height 13
click at [771, 360] on div "Instituciones Pecuarias;Dominicanas S.A." at bounding box center [926, 361] width 318 height 19
drag, startPoint x: 772, startPoint y: 360, endPoint x: 818, endPoint y: 360, distance: 45.6
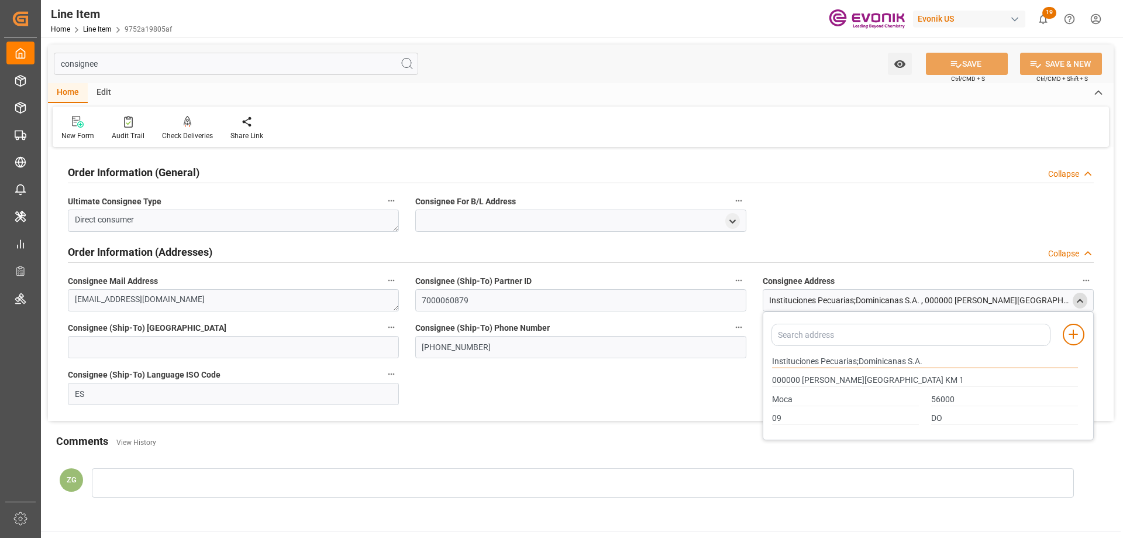
click at [818, 360] on input "Instituciones Pecuarias;Dominicanas S.A." at bounding box center [925, 361] width 306 height 13
click at [790, 398] on input "Moca" at bounding box center [845, 399] width 147 height 13
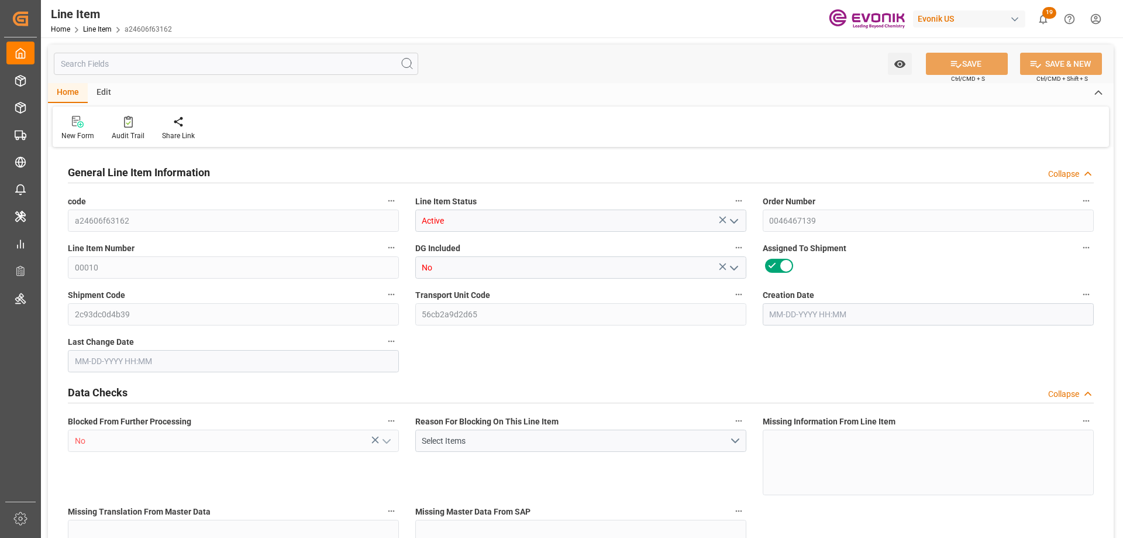
type input "19"
type input "17183.6"
type input "15960"
type input "22.9921"
type input "76"
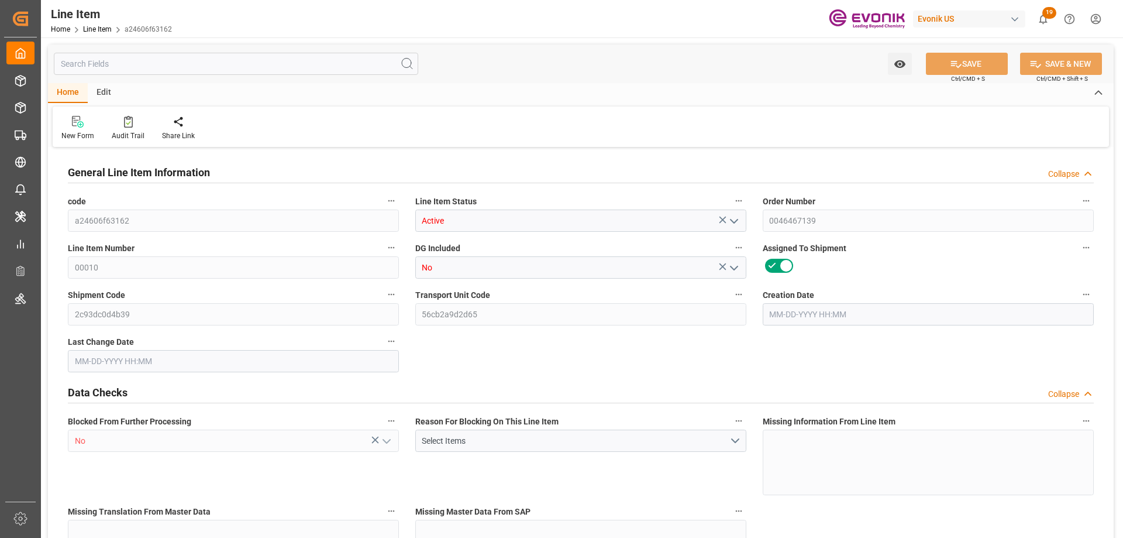
type input "87939.6"
type input "76"
type input "17183.6"
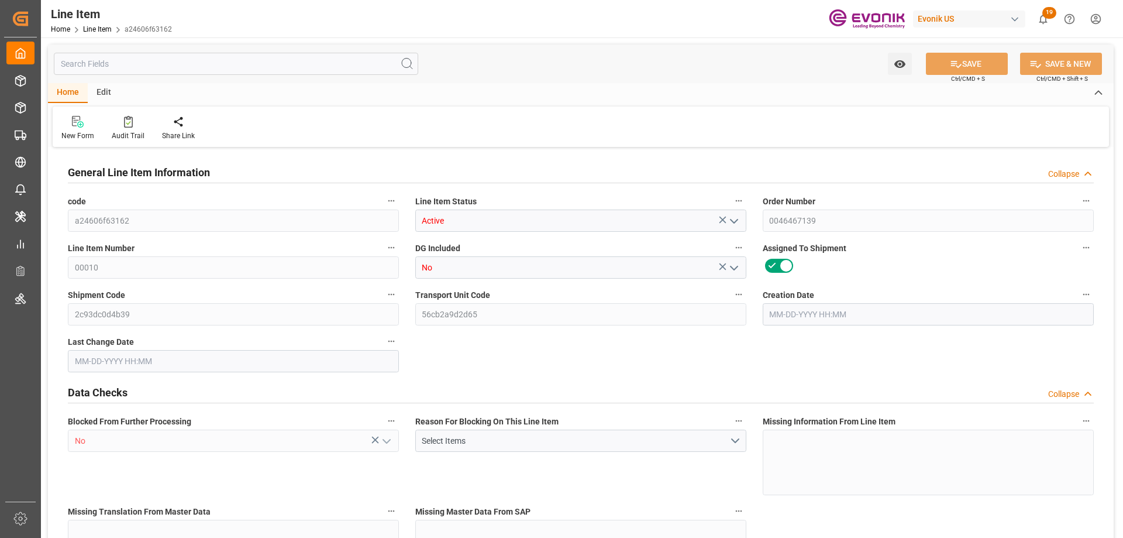
type input "17563.6"
type input "15960"
type input "22.9921"
type input "22992.052"
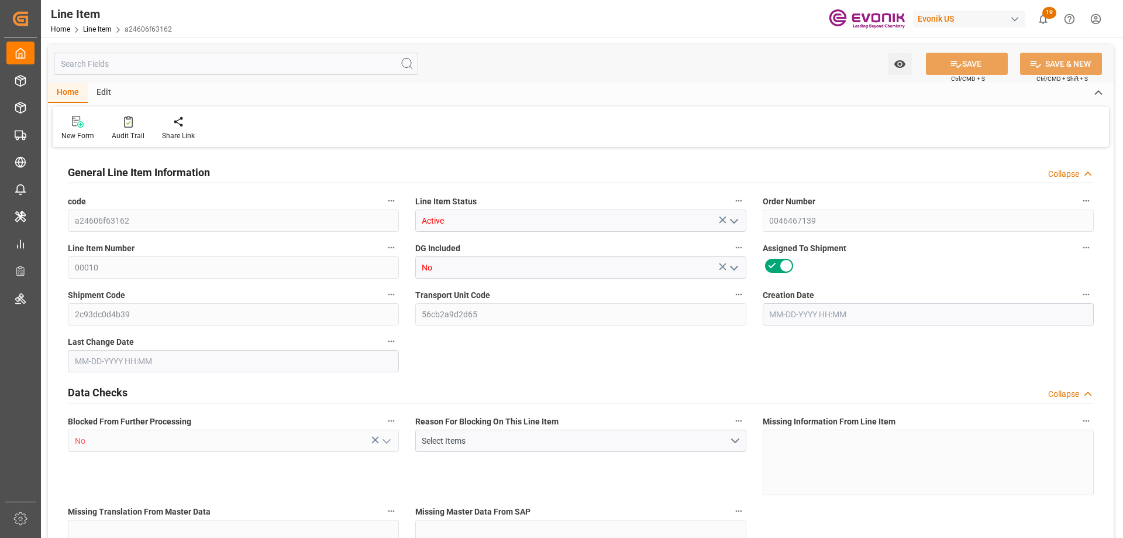
type input "76"
type input "17183.6"
type input "15960"
type input "22.992"
type input "09-24-2025 20:24"
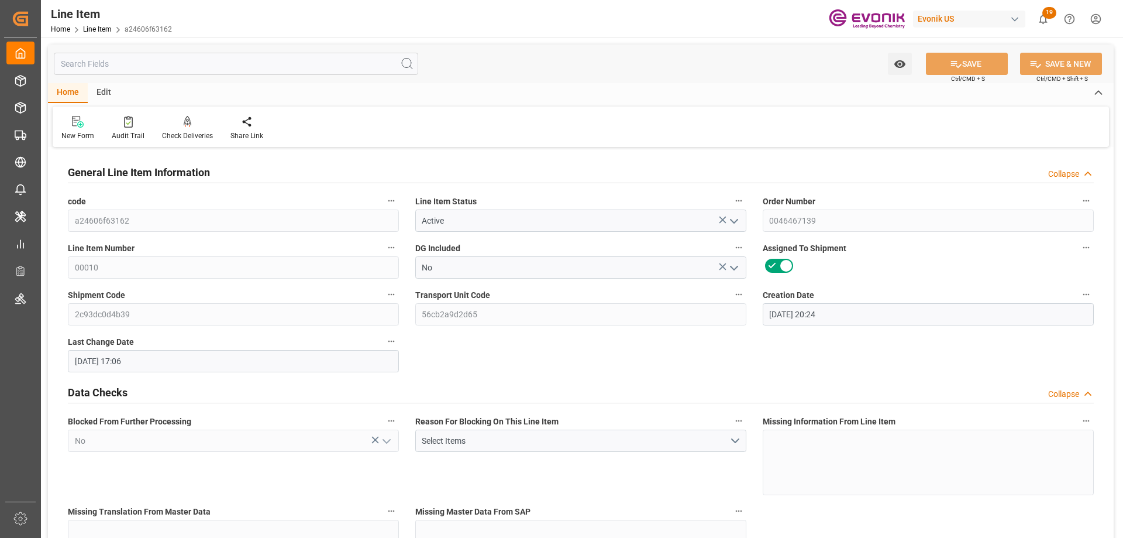
type input "10-01-2025 17:06"
type input "12-04-2025"
type input "10-09-2025"
type input "10-02-2025"
type input "10-01-2025"
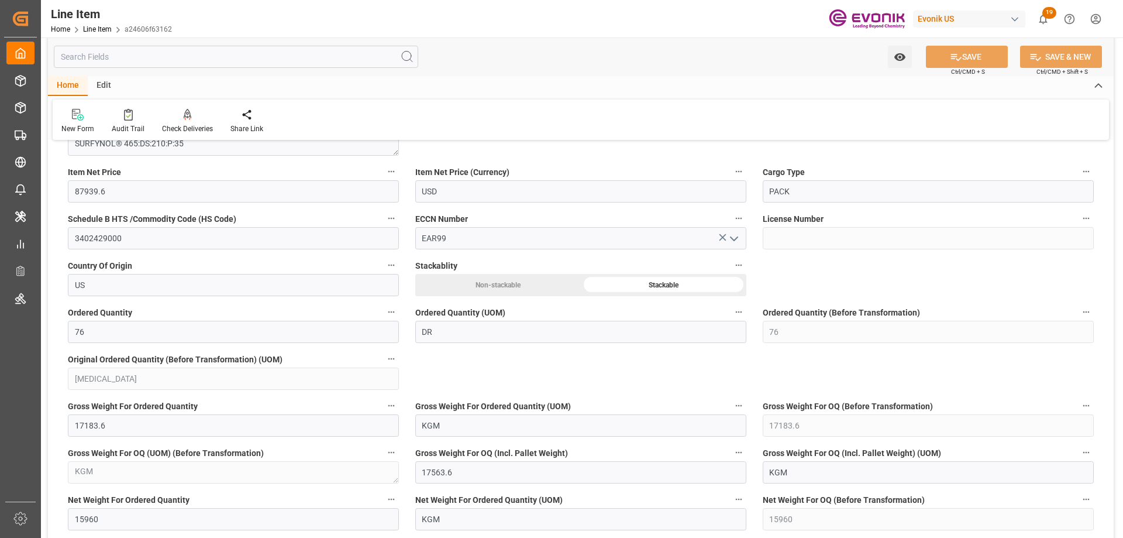
scroll to position [761, 0]
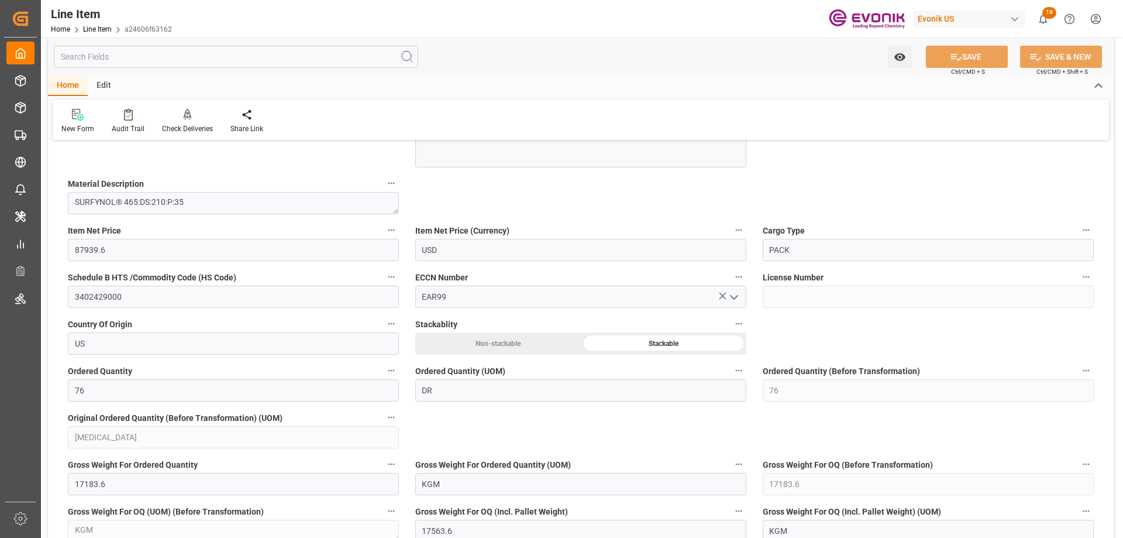
click at [197, 58] on input "text" at bounding box center [236, 57] width 365 height 22
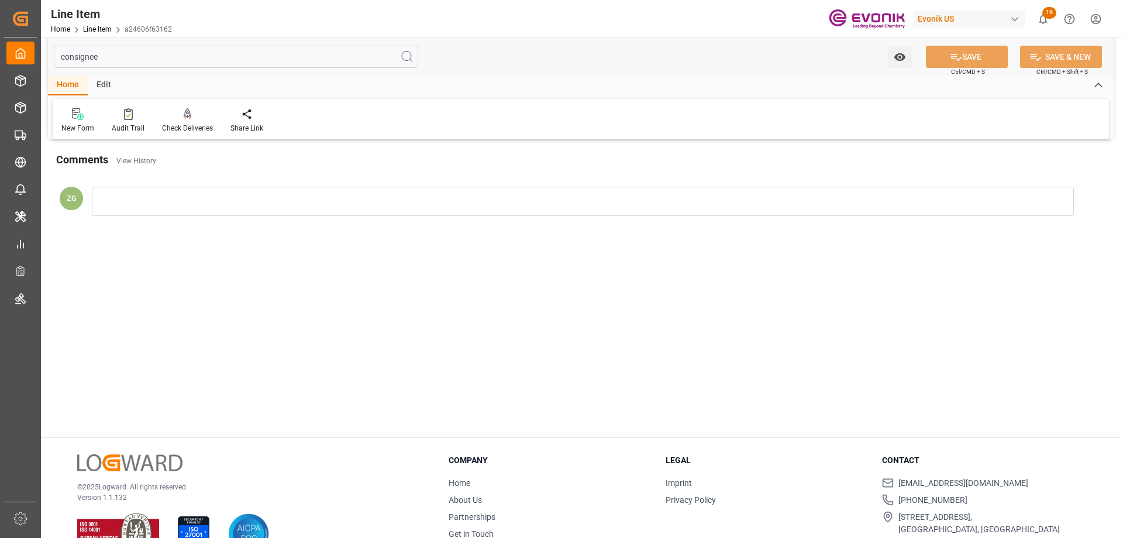
scroll to position [0, 0]
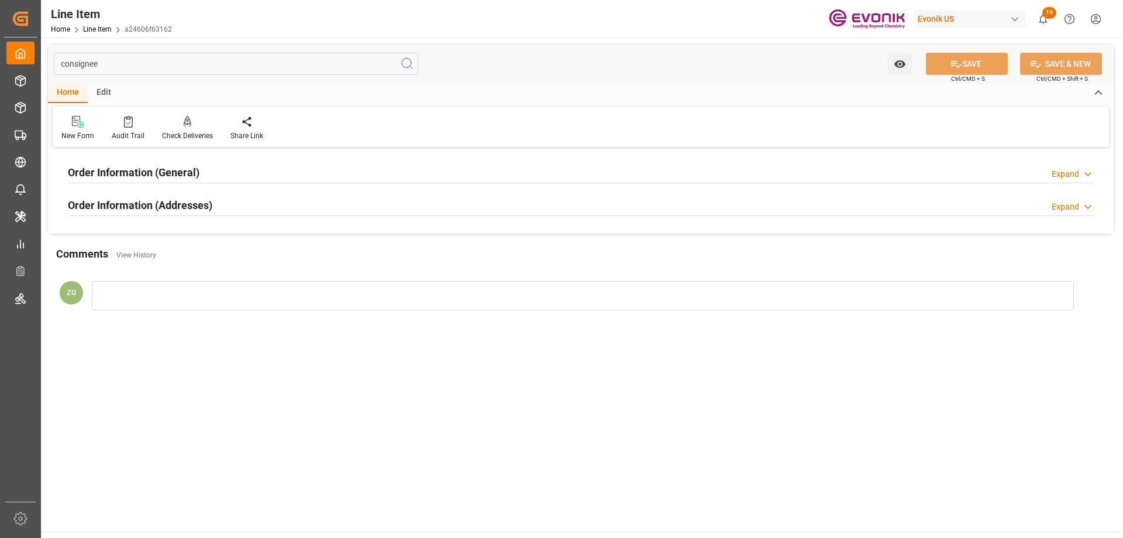
type input "consignee"
drag, startPoint x: 167, startPoint y: 203, endPoint x: 161, endPoint y: 171, distance: 32.7
click at [167, 200] on h2 "Order Information (Addresses)" at bounding box center [140, 205] width 145 height 16
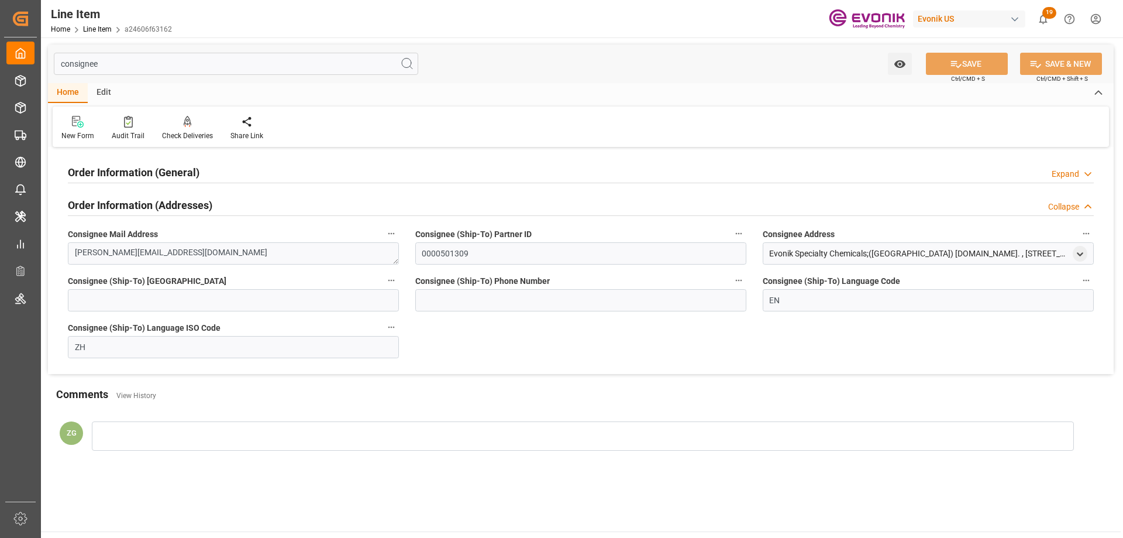
click at [161, 169] on h2 "Order Information (General)" at bounding box center [134, 172] width 132 height 16
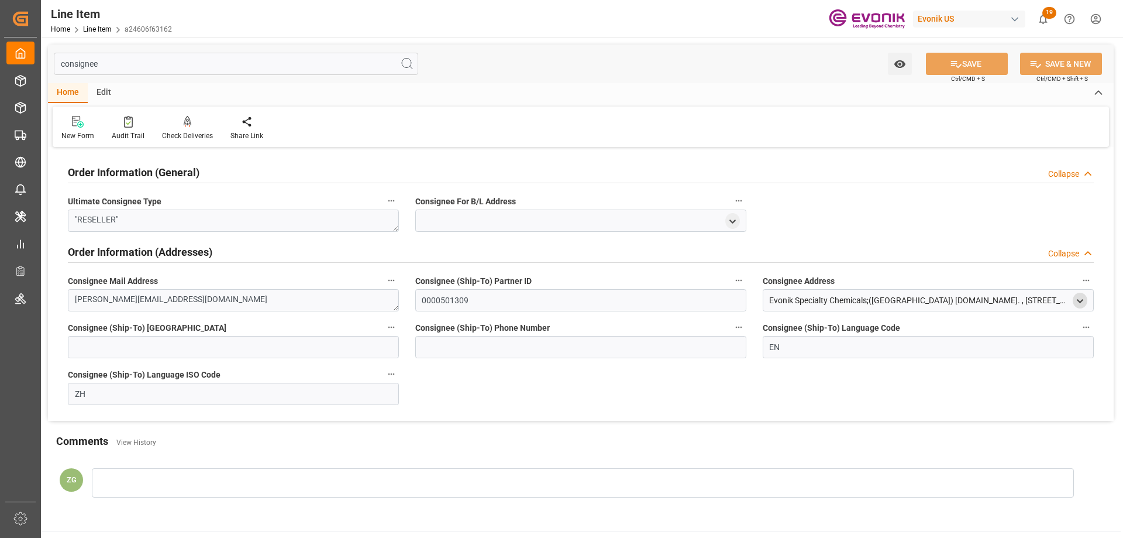
click at [1080, 298] on icon "open menu" at bounding box center [1080, 301] width 10 height 10
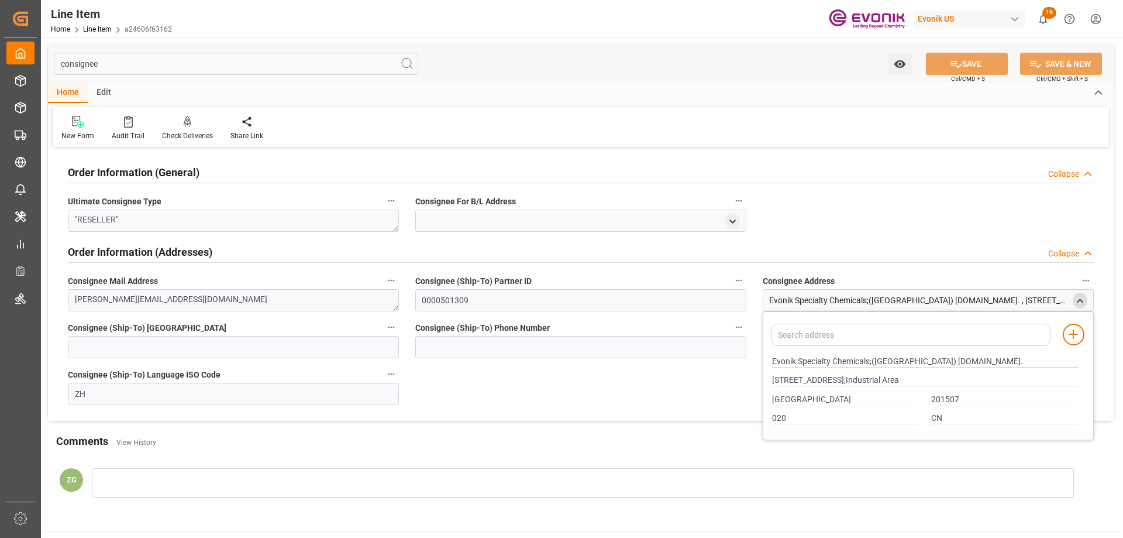
drag, startPoint x: 774, startPoint y: 359, endPoint x: 870, endPoint y: 357, distance: 96.0
click at [870, 357] on input "Evonik Specialty Chemicals;(Shanghai) Co.Ltd." at bounding box center [925, 361] width 306 height 13
click at [802, 399] on input "Shanghai" at bounding box center [845, 399] width 147 height 13
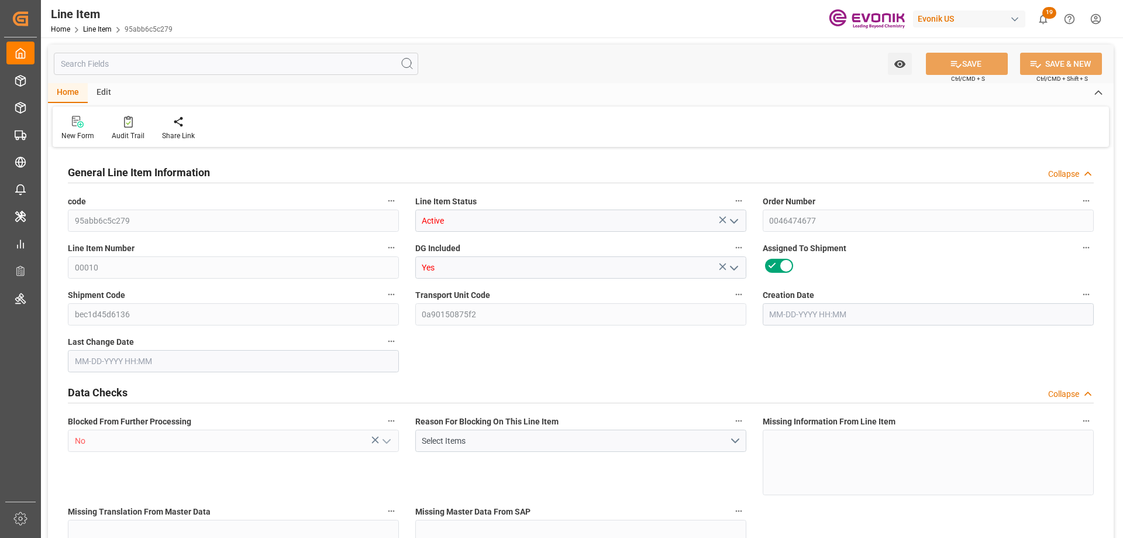
type input "13"
type input "13234"
type input "13000"
type input "0"
type input "520"
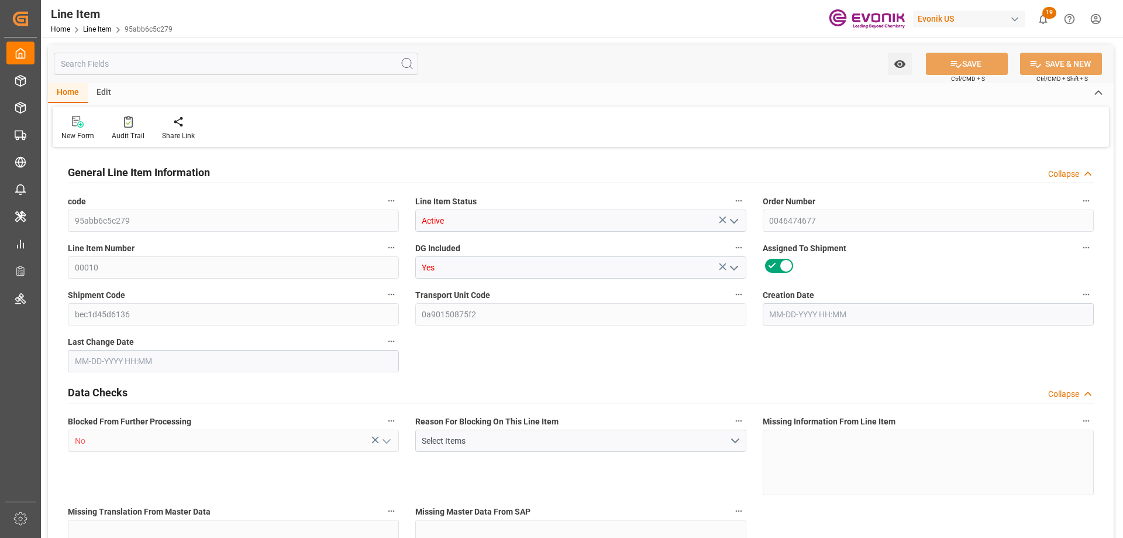
type input "263250"
type input "520"
type input "13000"
type input "13234"
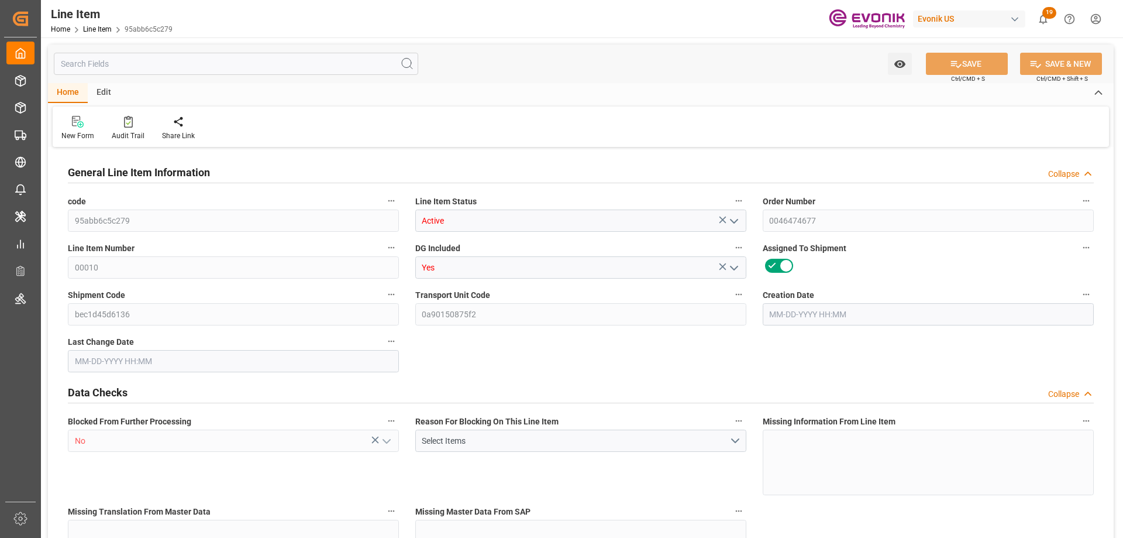
type input "13546"
type input "13000"
type input "0"
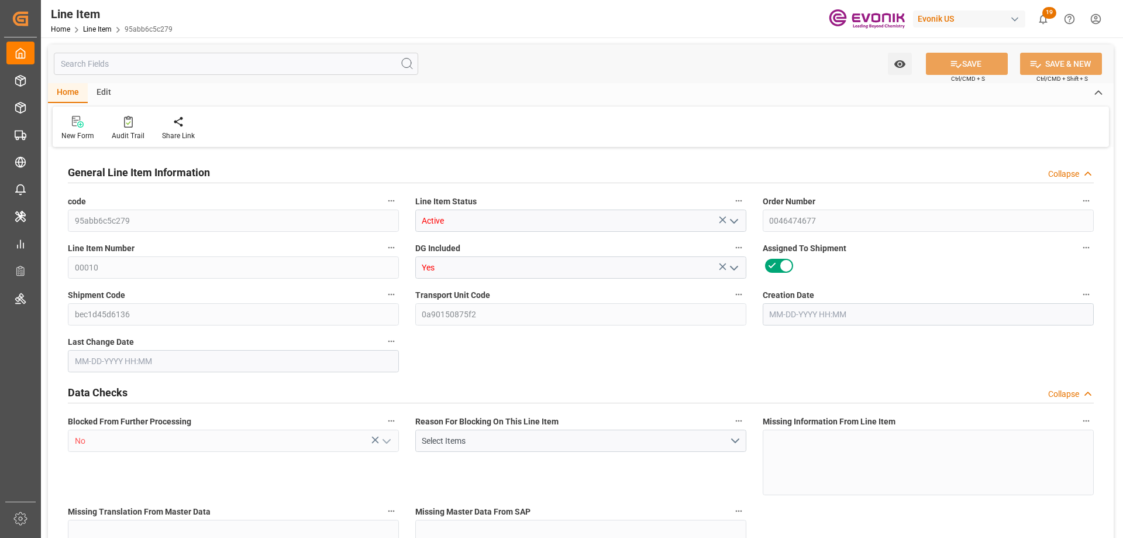
type input "520"
type input "13234"
type input "13000"
type input "0"
type input "09-23-2025 18:40"
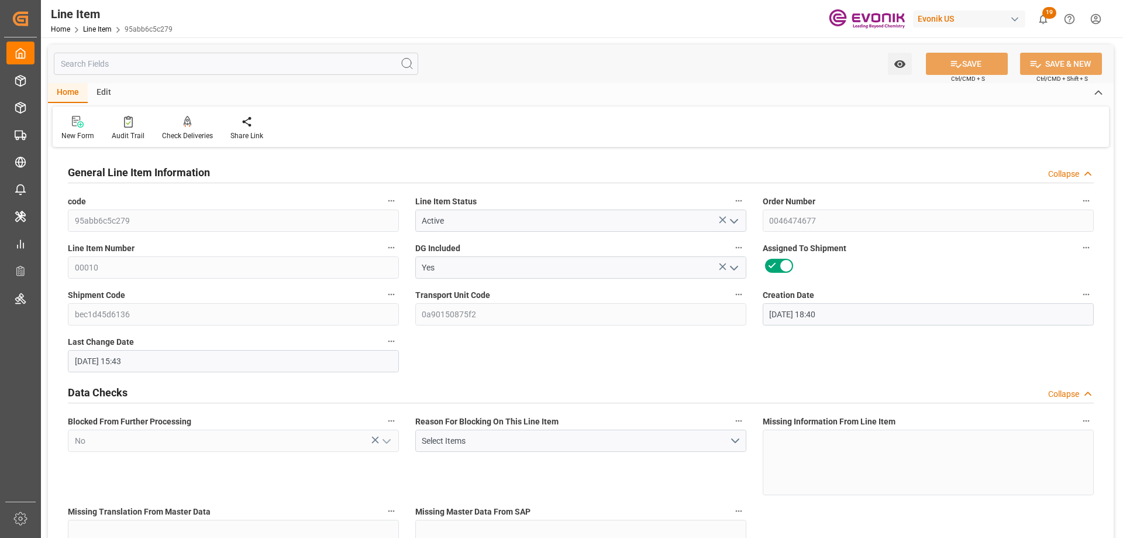
type input "10-02-2025 15:43"
type input "11-28-2025"
type input "[DATE]"
type input "10-11-2025"
type input "[DATE]"
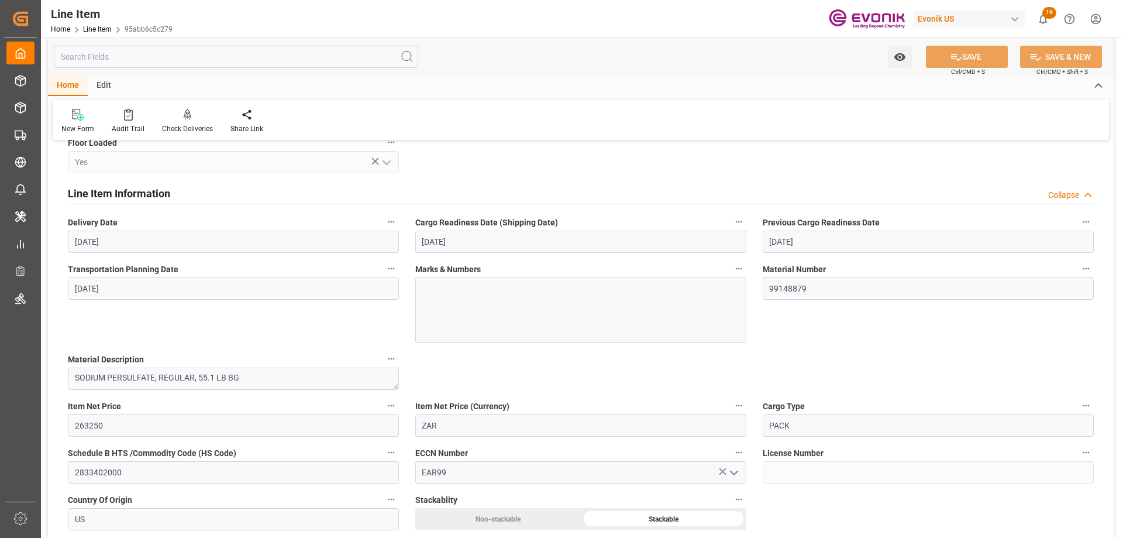
scroll to position [761, 0]
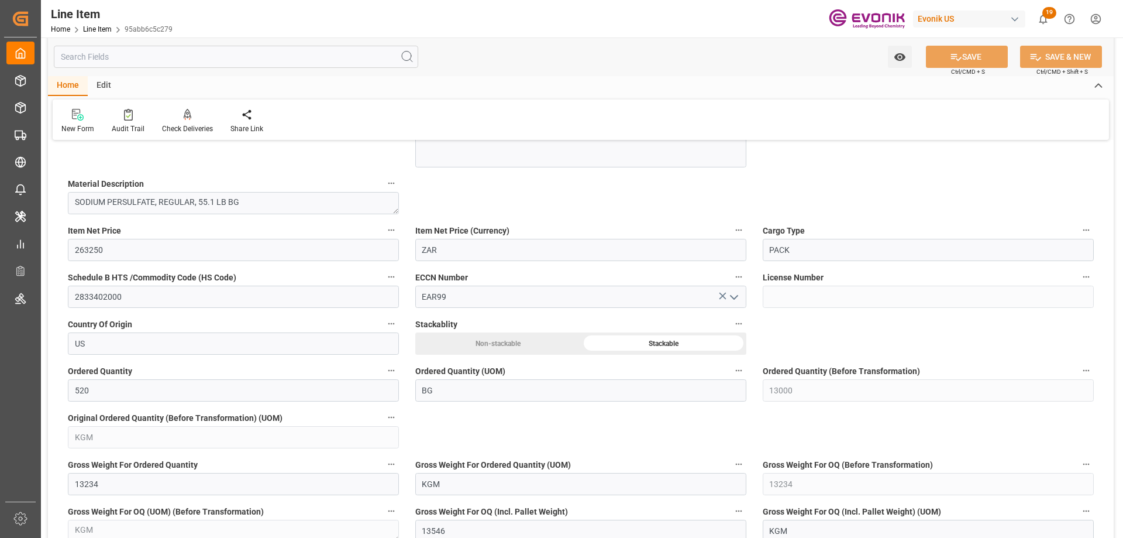
click at [122, 57] on input "text" at bounding box center [236, 57] width 365 height 22
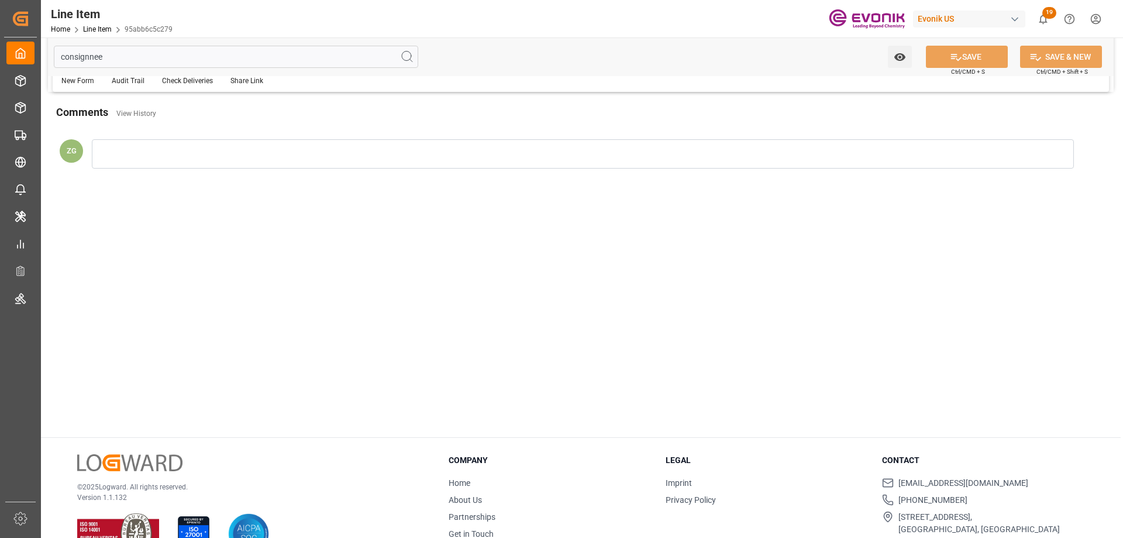
scroll to position [0, 0]
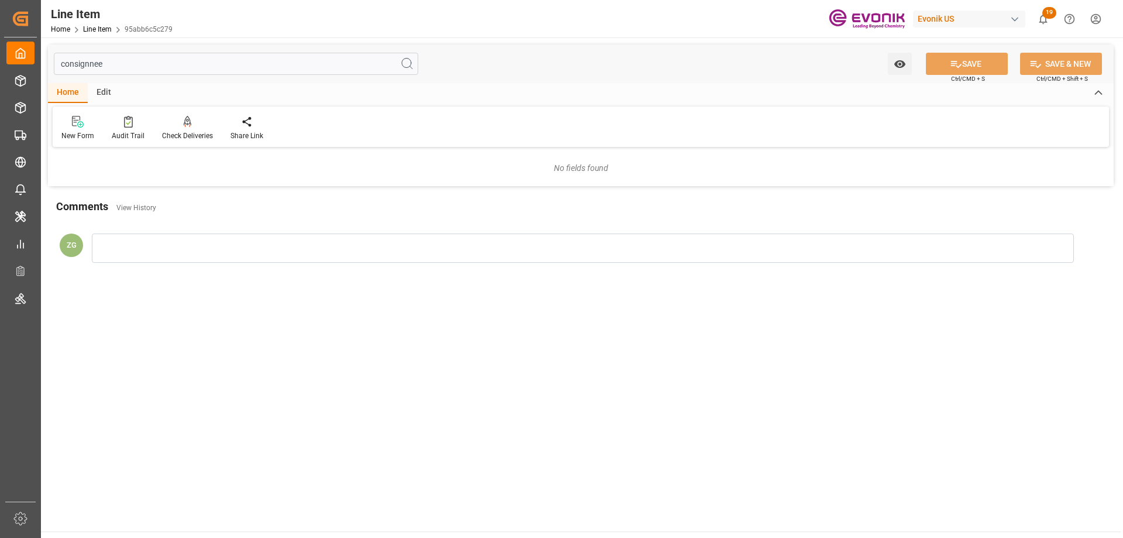
click at [75, 66] on input "consignnee" at bounding box center [236, 64] width 365 height 22
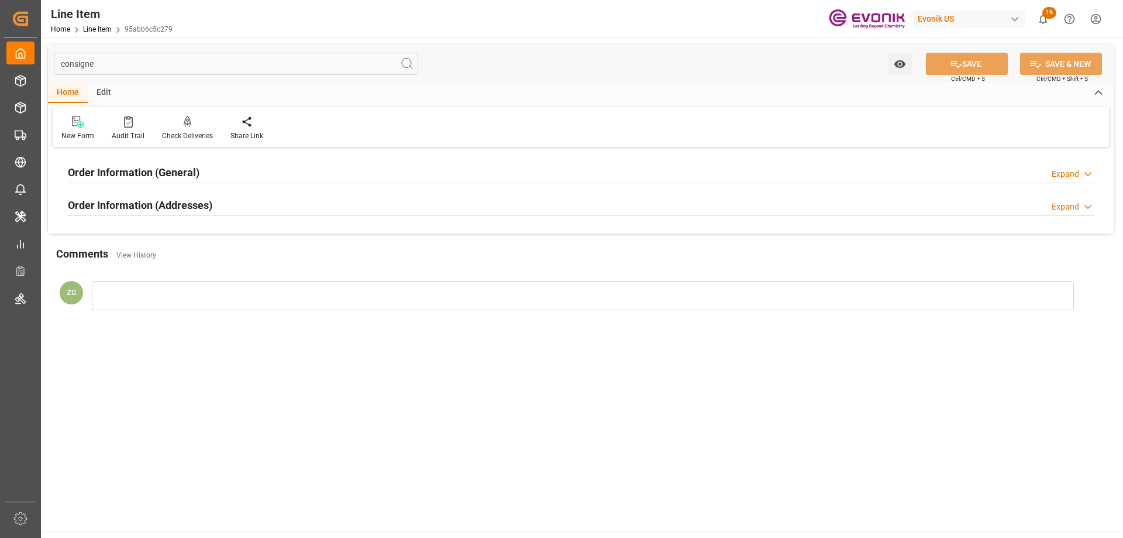
type input "consigne"
click at [134, 204] on h2 "Order Information (Addresses)" at bounding box center [140, 205] width 145 height 16
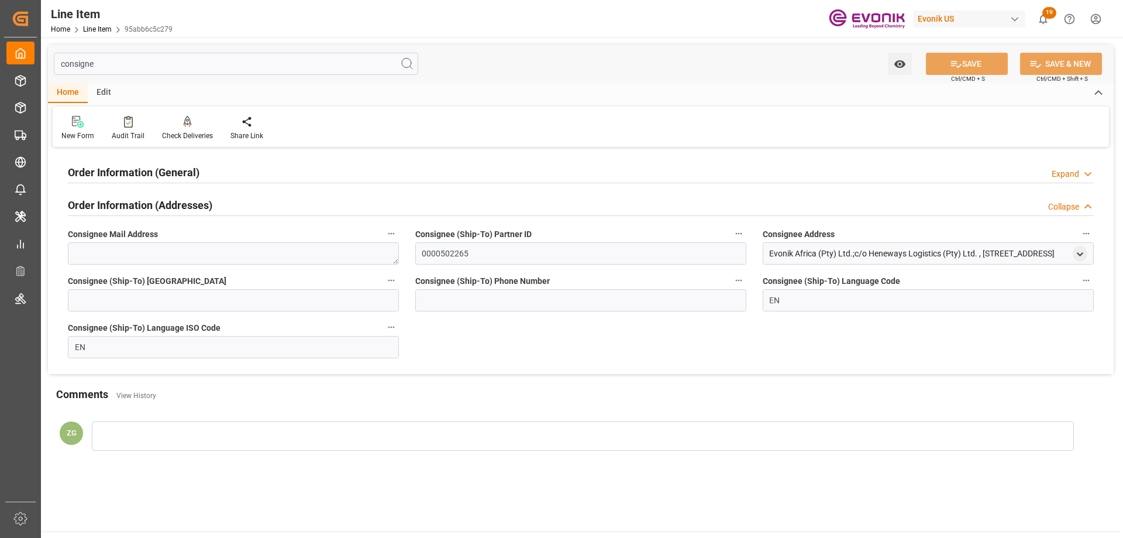
click at [134, 178] on h2 "Order Information (General)" at bounding box center [134, 172] width 132 height 16
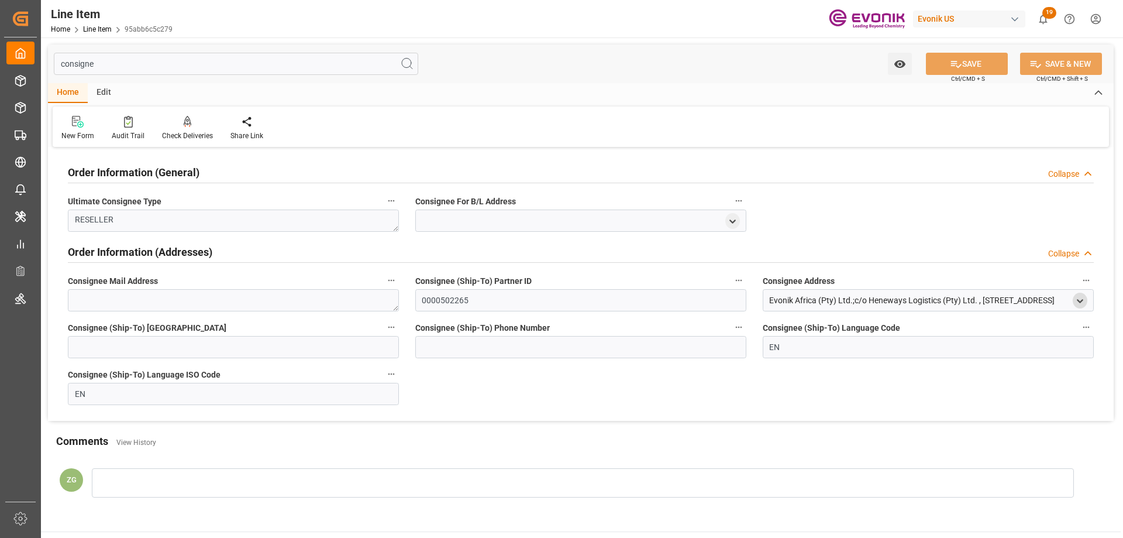
click at [1078, 301] on icon "open menu" at bounding box center [1080, 301] width 10 height 10
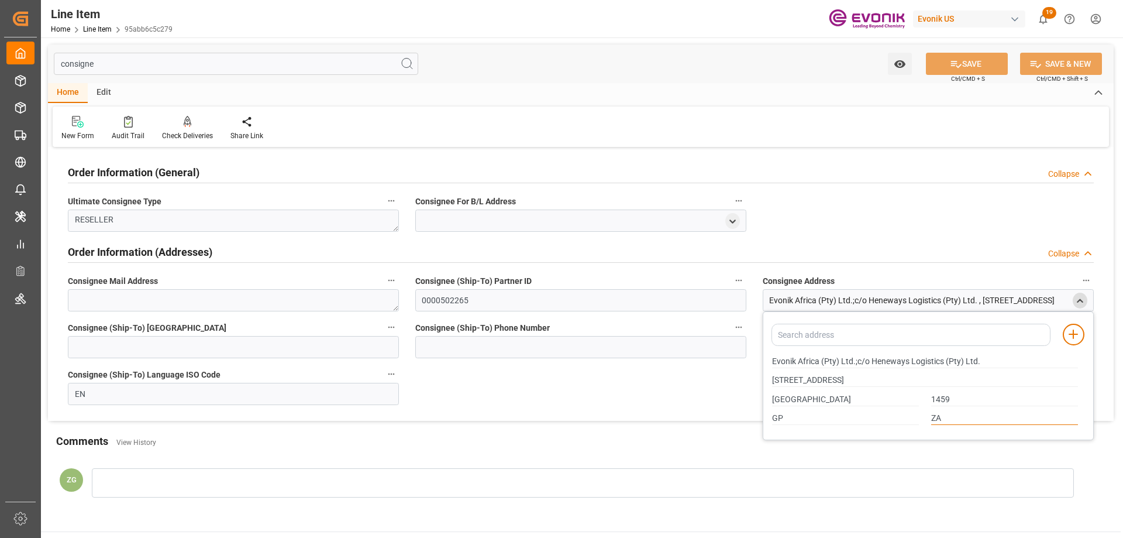
drag, startPoint x: 942, startPoint y: 418, endPoint x: 929, endPoint y: 418, distance: 13.5
click at [929, 418] on div "ZA" at bounding box center [1005, 418] width 159 height 19
drag, startPoint x: 774, startPoint y: 359, endPoint x: 820, endPoint y: 359, distance: 46.2
click at [820, 359] on input "Evonik Africa (Pty) Ltd.;c/o Heneways Logistics (Pty) Ltd." at bounding box center [925, 361] width 306 height 13
drag, startPoint x: 801, startPoint y: 397, endPoint x: 771, endPoint y: 397, distance: 29.8
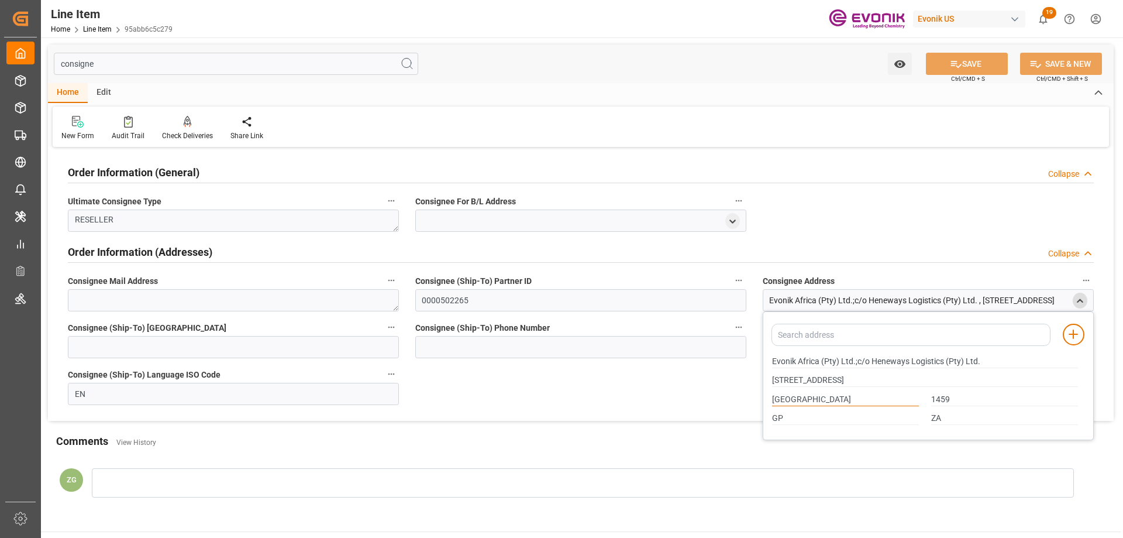
click at [771, 397] on div "Jet Park" at bounding box center [846, 399] width 159 height 19
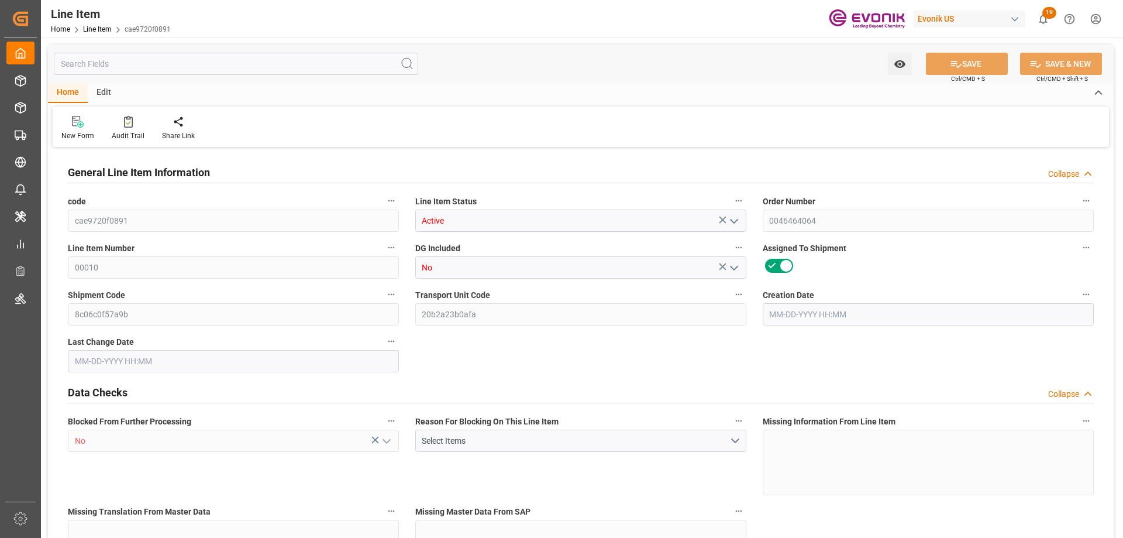
type input "20"
type input "17288"
type input "16000"
type input "22.977"
type input "80"
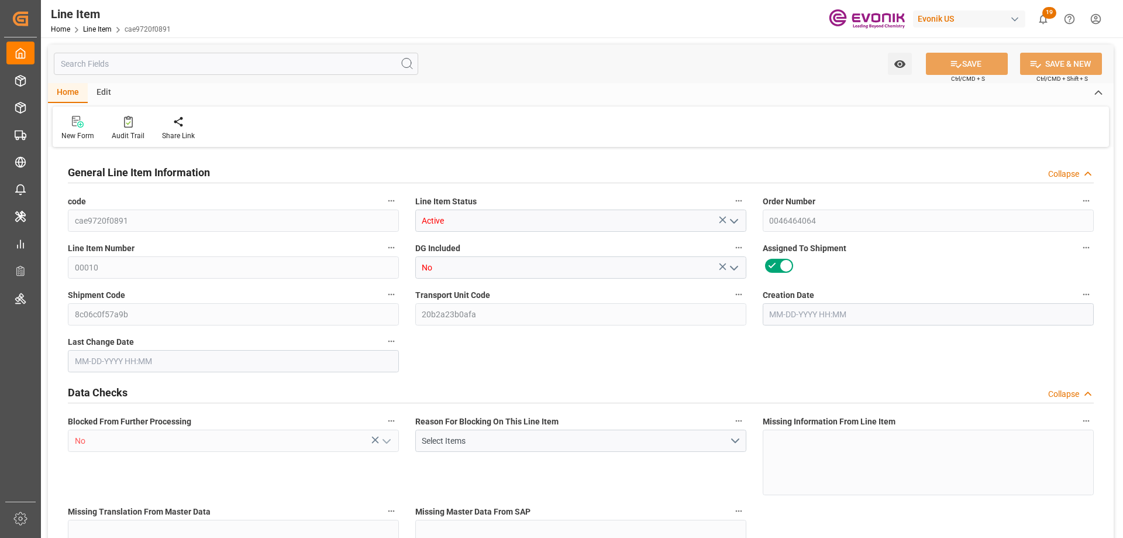
type input "300480"
type input "80"
type input "17288"
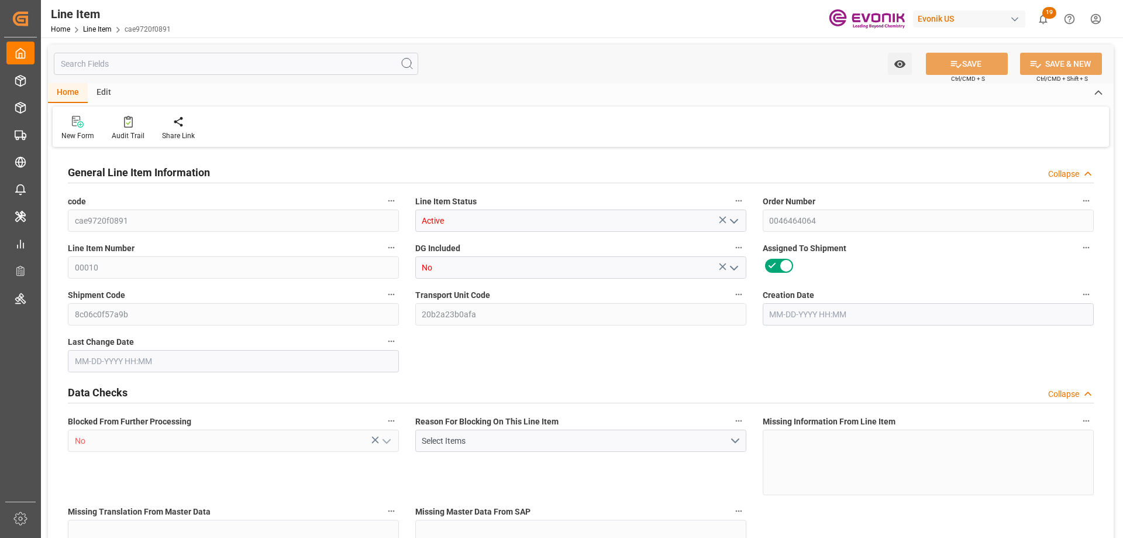
type input "17688"
type input "16000"
type input "22.977"
type input "22976.96"
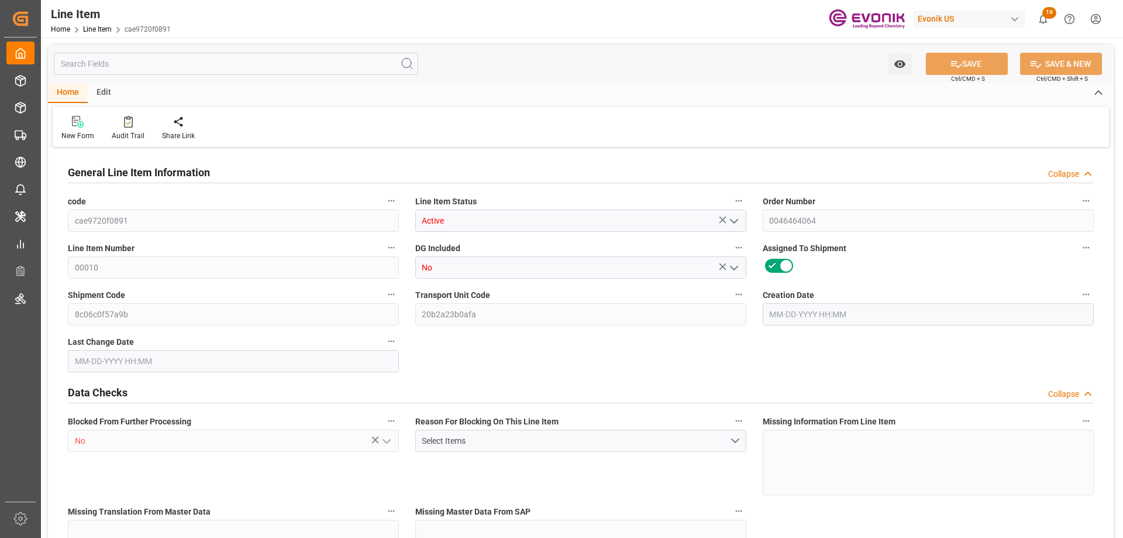
type input "80"
type input "17288"
type input "16000"
type input "22.9769"
type input "09-26-2025 15:03"
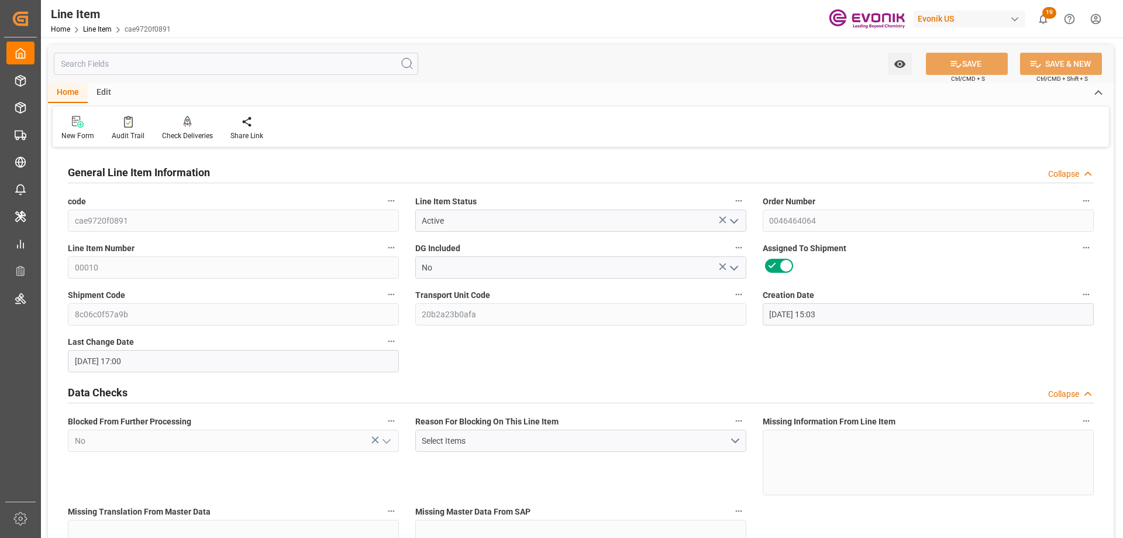
type input "10-01-2025 17:00"
type input "12-04-2025"
type input "10-09-2025"
type input "[DATE]"
type input "10-01-2025"
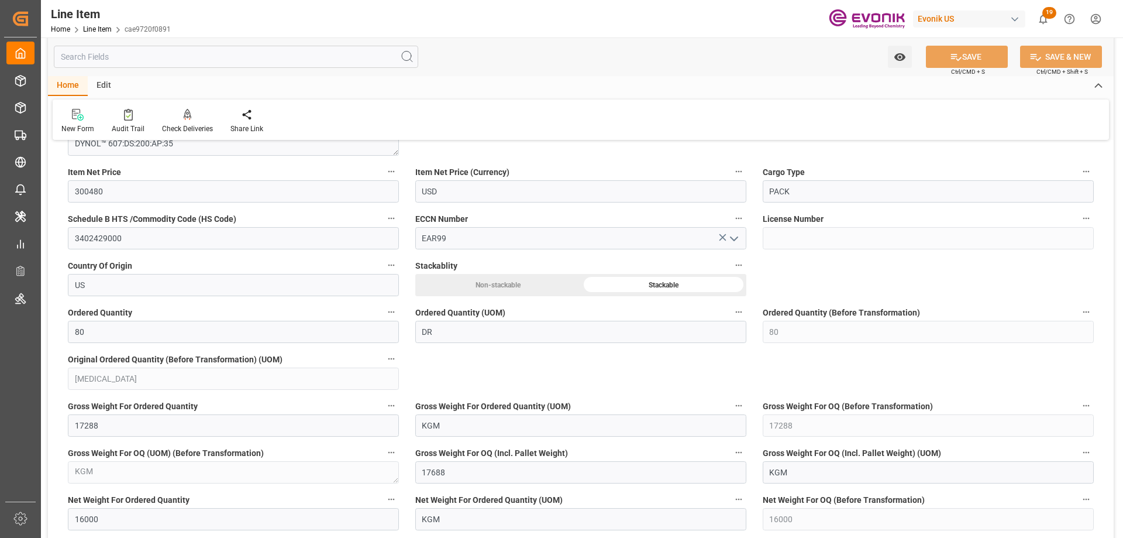
scroll to position [936, 0]
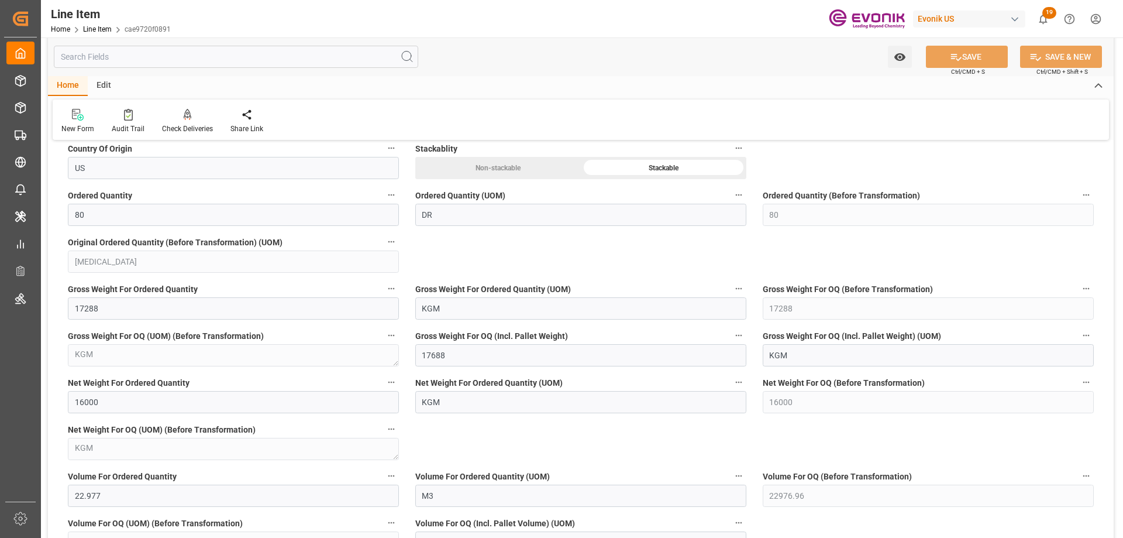
click at [107, 66] on input "text" at bounding box center [236, 57] width 365 height 22
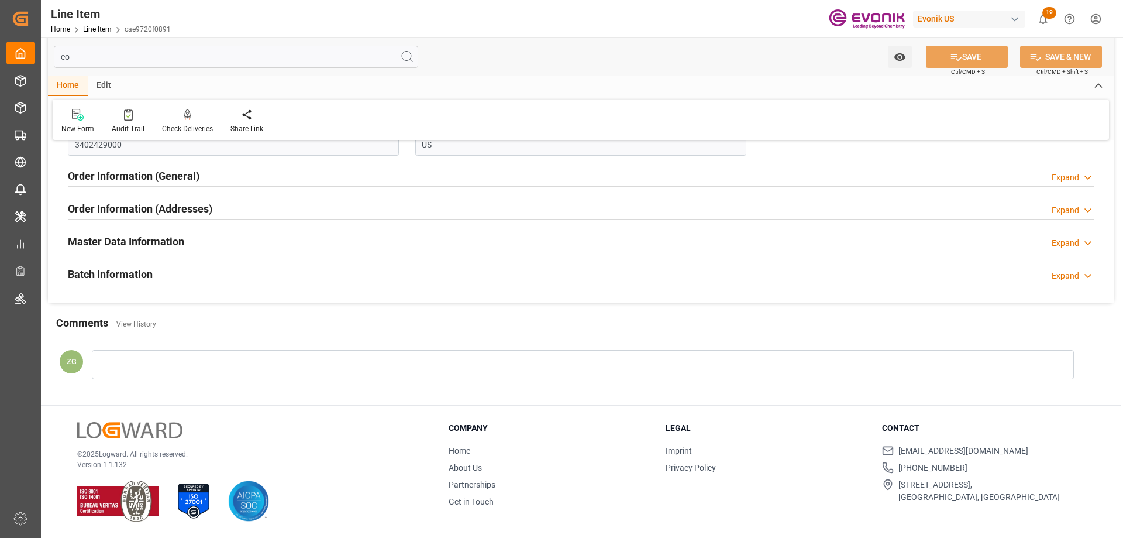
scroll to position [0, 0]
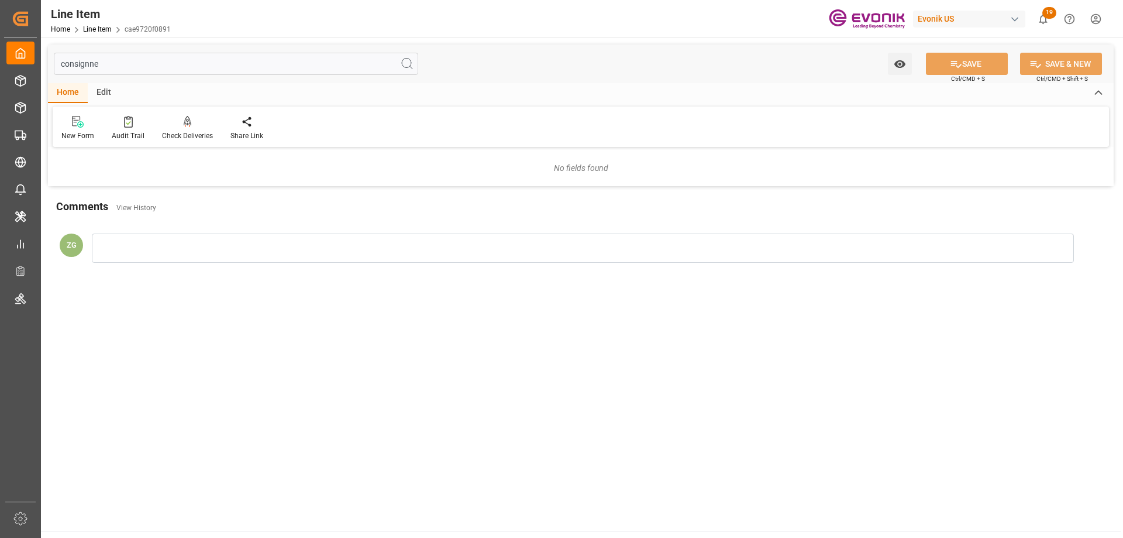
click at [85, 71] on input "consignne" at bounding box center [236, 64] width 365 height 22
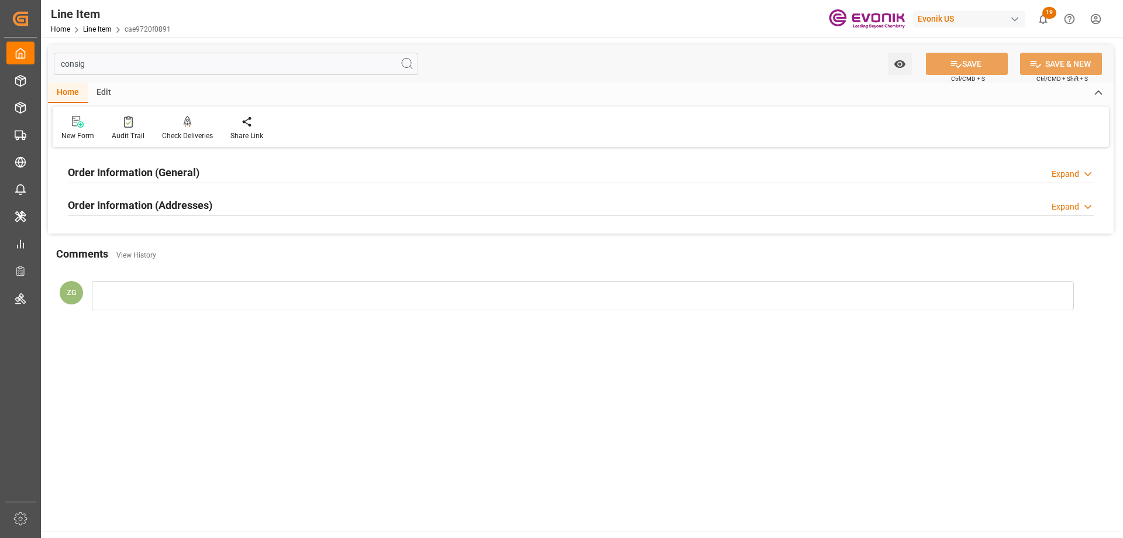
type input "consig"
click at [143, 208] on h2 "Order Information (Addresses)" at bounding box center [140, 205] width 145 height 16
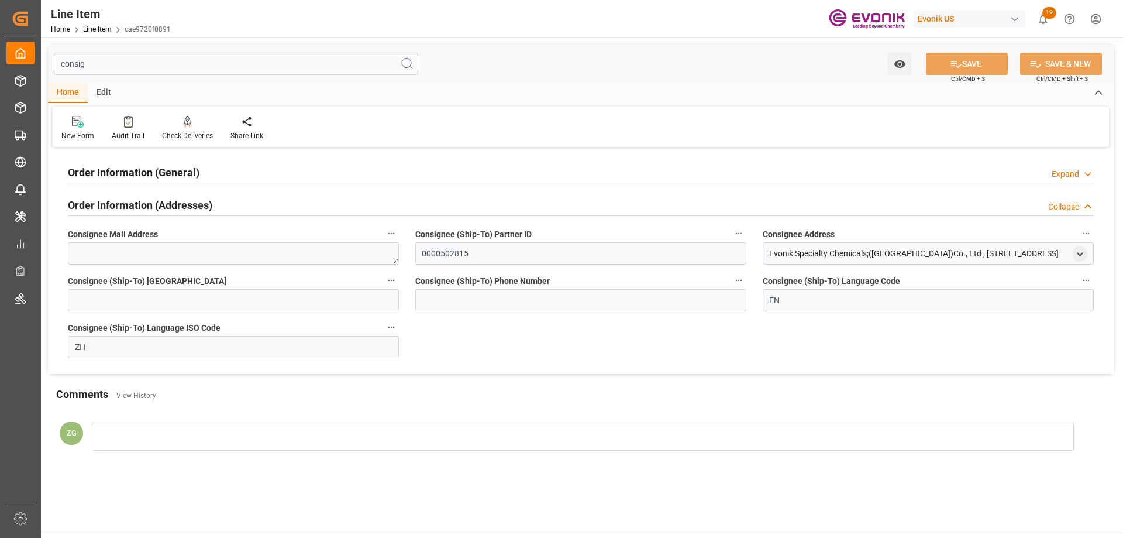
click at [139, 168] on h2 "Order Information (General)" at bounding box center [134, 172] width 132 height 16
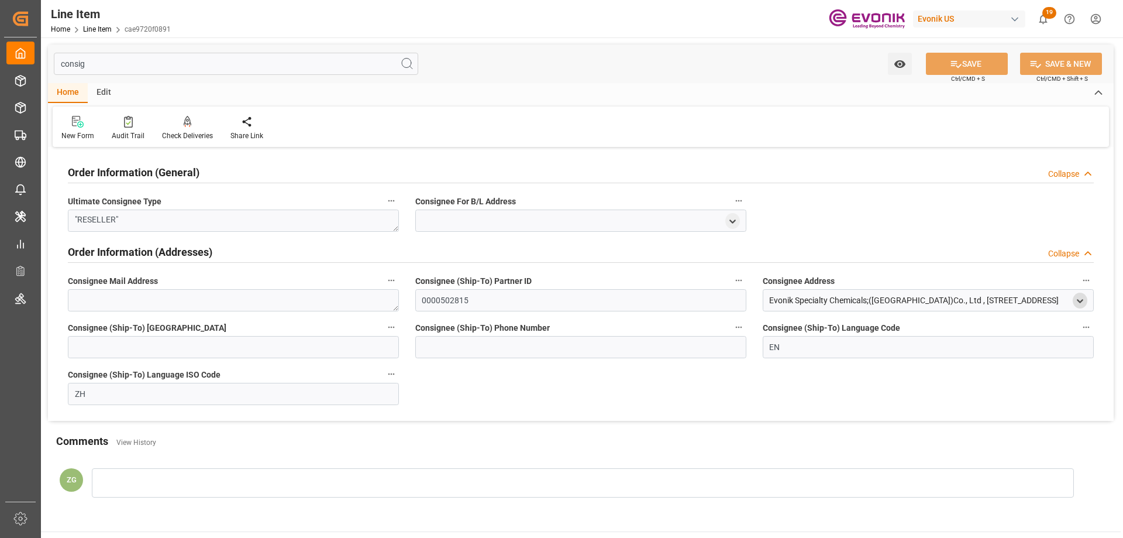
click at [1077, 298] on icon "open menu" at bounding box center [1080, 301] width 10 height 10
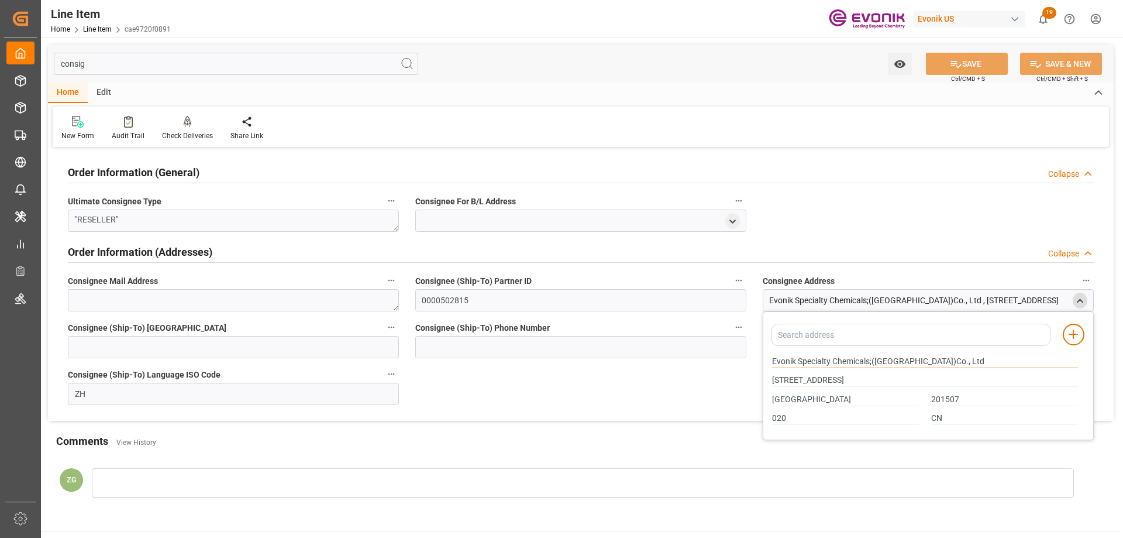
drag, startPoint x: 774, startPoint y: 359, endPoint x: 870, endPoint y: 361, distance: 96.6
click at [870, 361] on input "Evonik Specialty Chemicals;(Shanghai)Co., Ltd" at bounding box center [925, 361] width 306 height 13
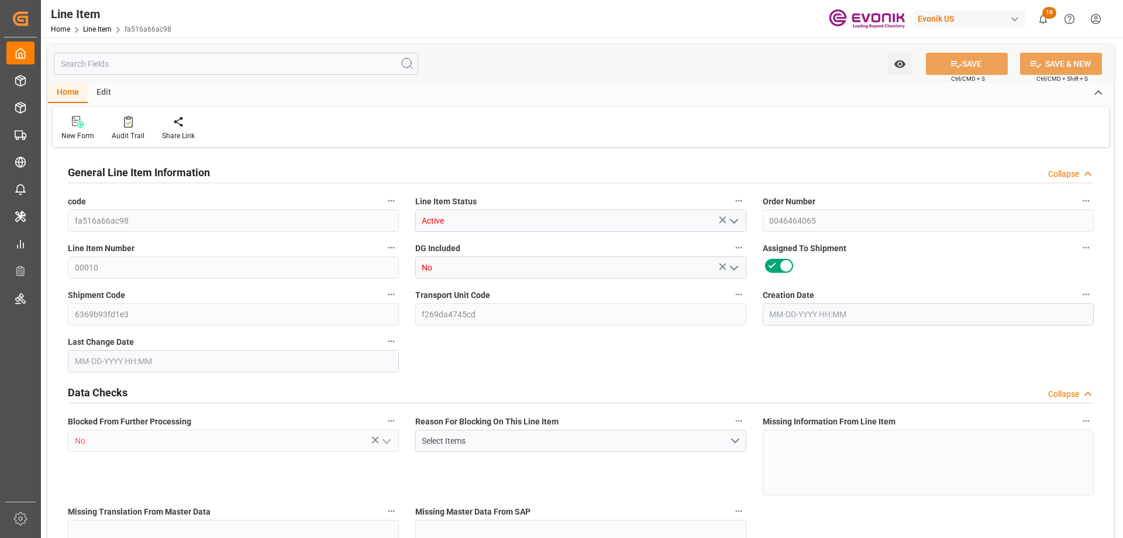
type input "20"
type input "17288"
type input "16000"
type input "22.977"
type input "80"
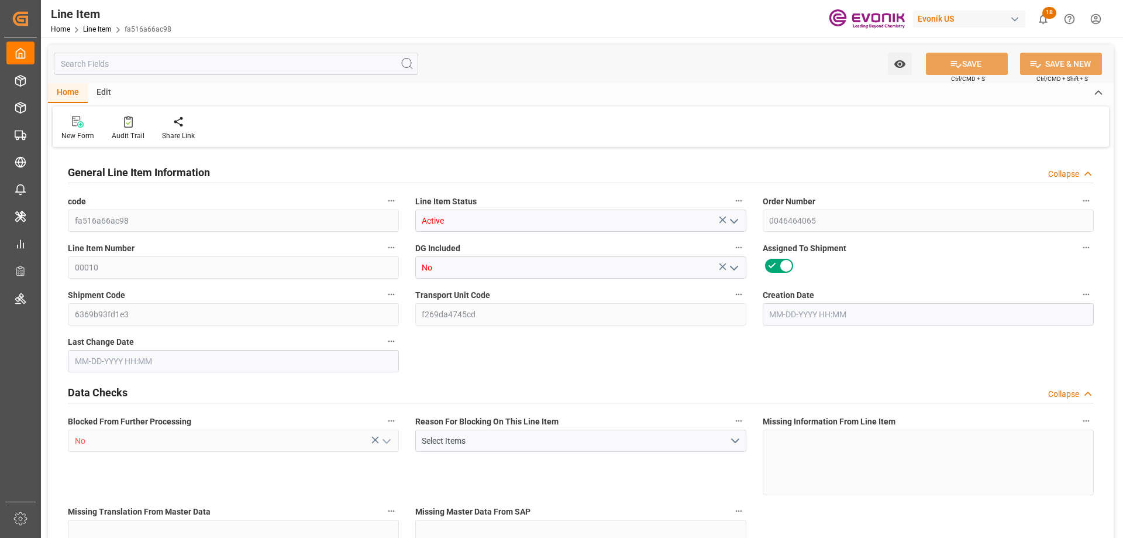
type input "300480"
type input "80"
type input "17288"
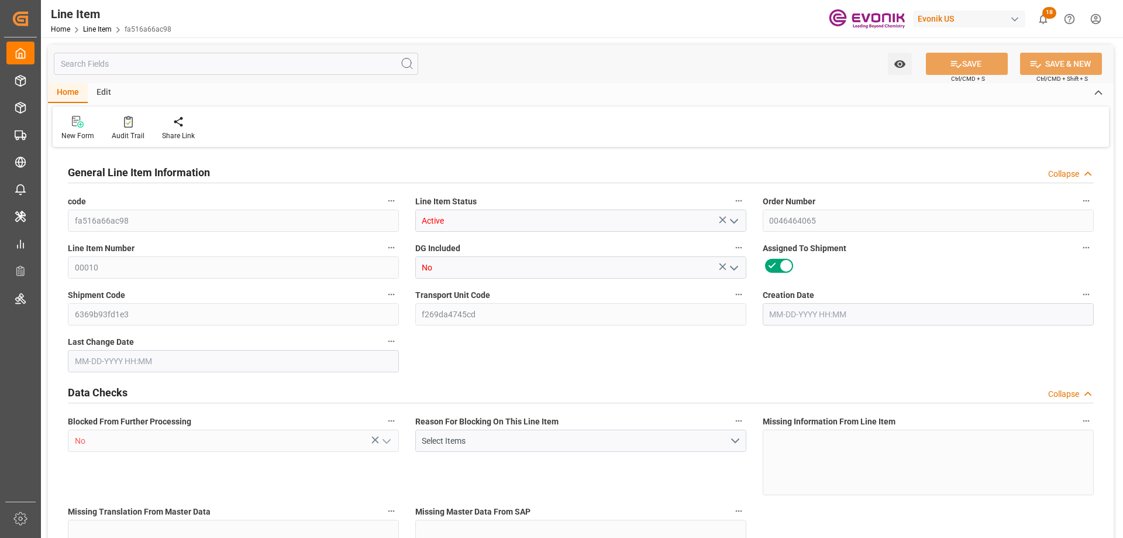
type input "17688"
type input "16000"
type input "22.977"
type input "22976.96"
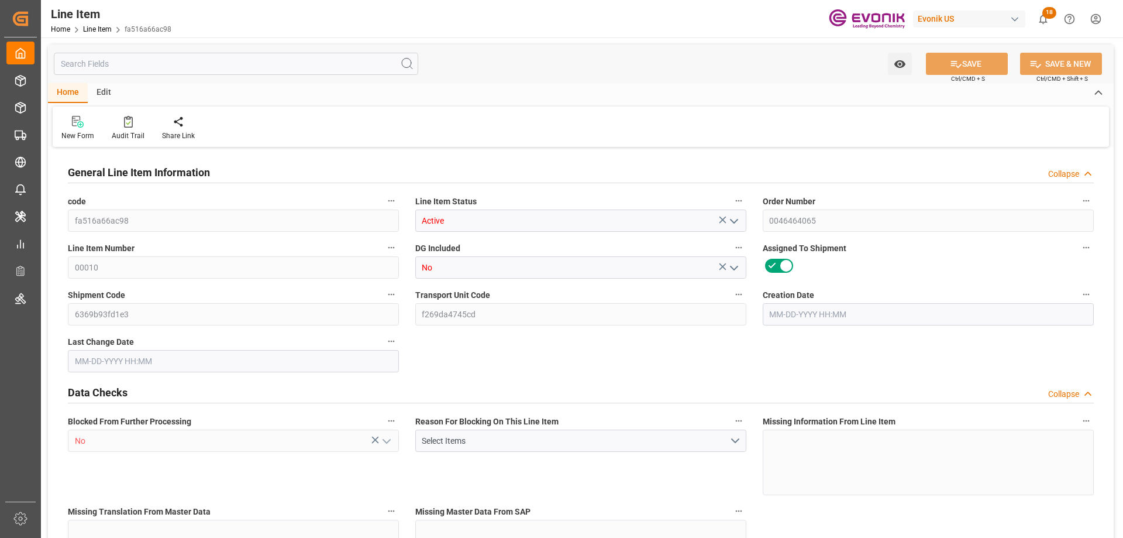
type input "80"
type input "17288"
type input "16000"
type input "22.9769"
type input "[DATE] 15:13"
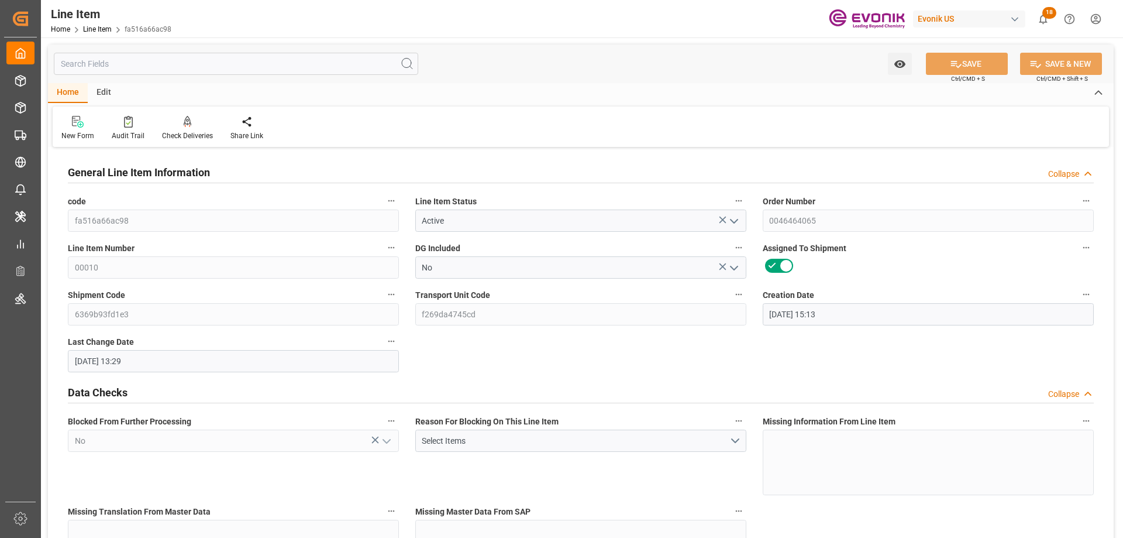
type input "[DATE] 13:29"
type input "[DATE]"
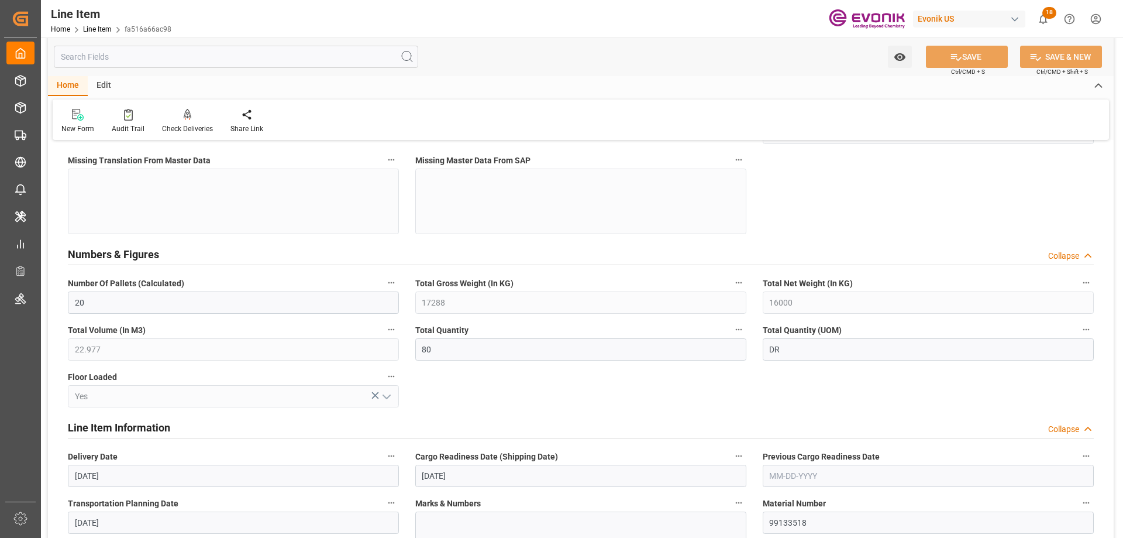
scroll to position [585, 0]
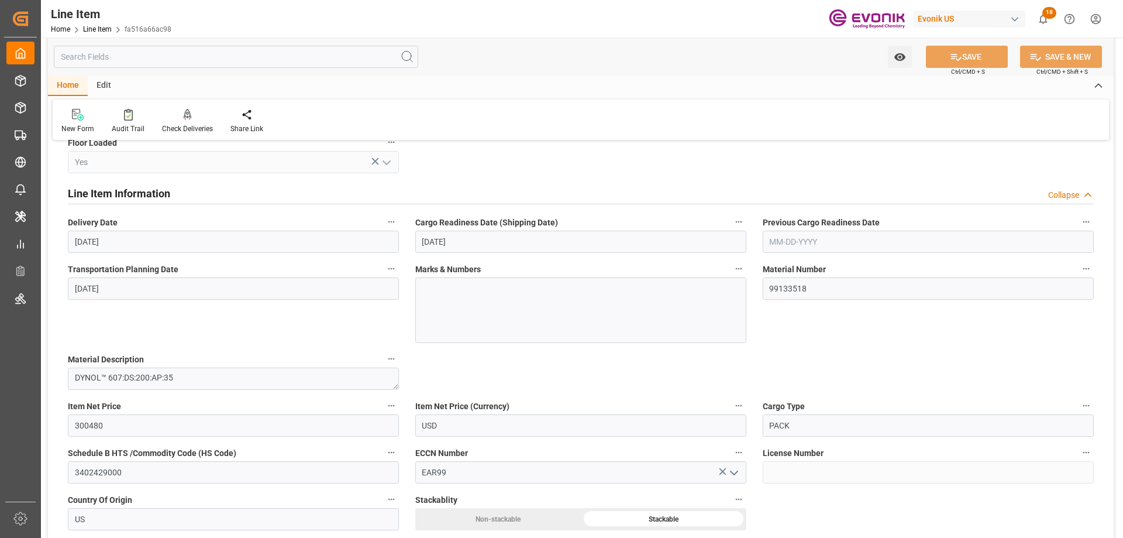
click at [106, 59] on input "text" at bounding box center [236, 57] width 365 height 22
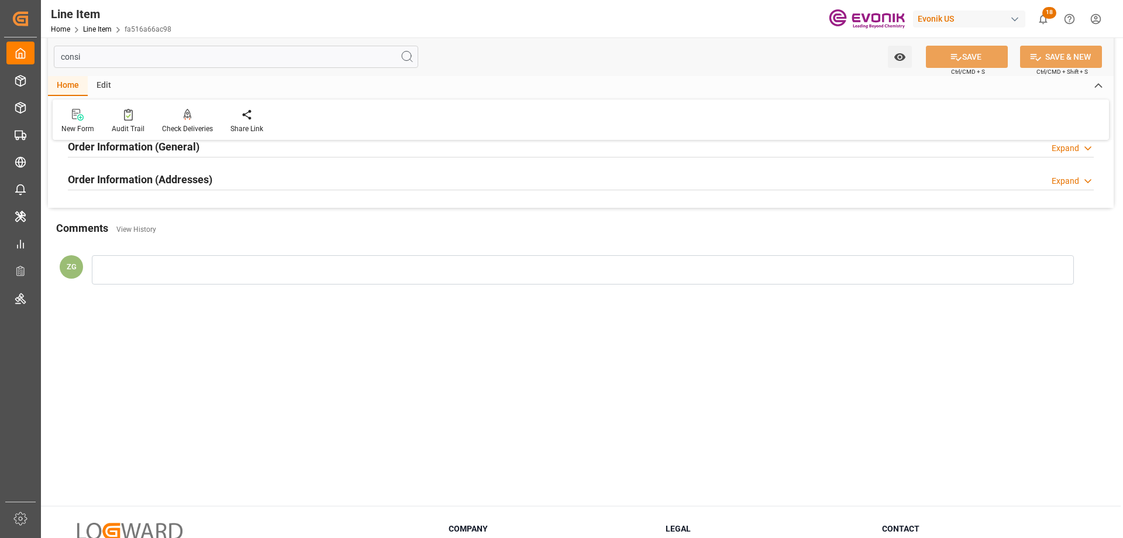
scroll to position [0, 0]
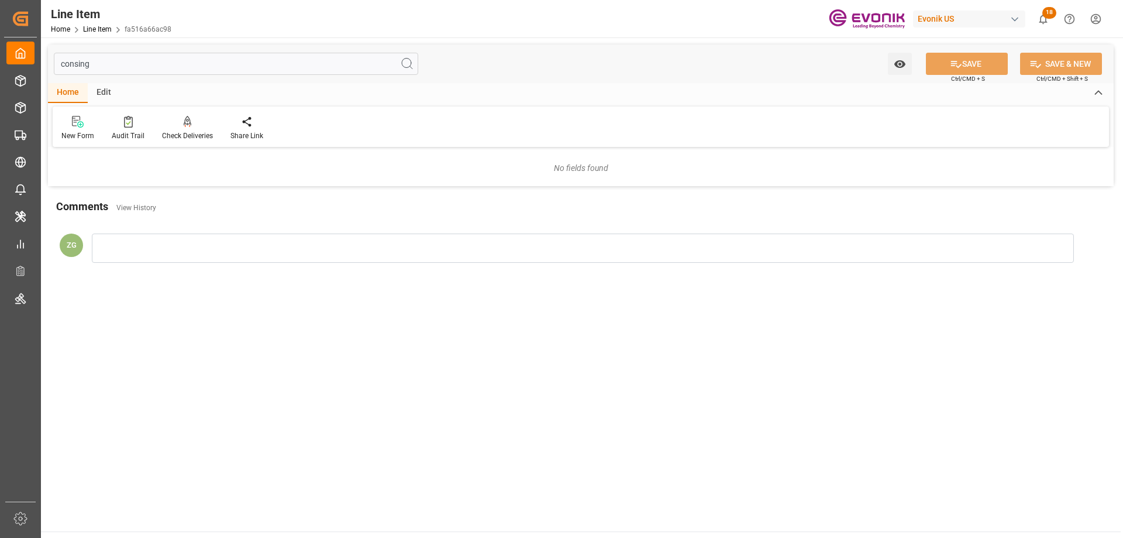
click at [83, 65] on input "consing" at bounding box center [236, 64] width 365 height 22
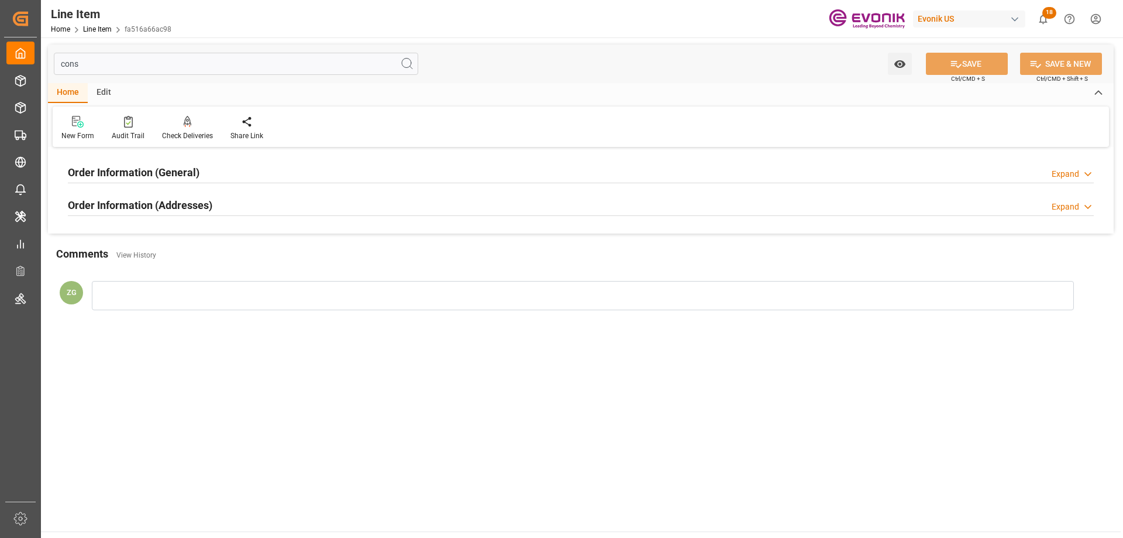
type input "cons"
click at [161, 205] on h2 "Order Information (Addresses)" at bounding box center [140, 205] width 145 height 16
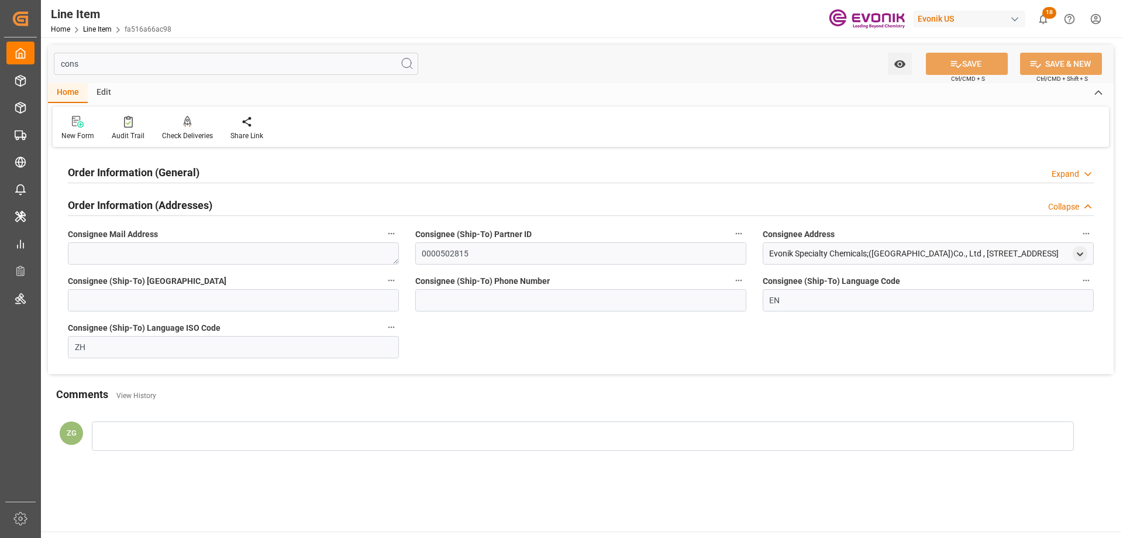
click at [161, 180] on h2 "Order Information (General)" at bounding box center [134, 172] width 132 height 16
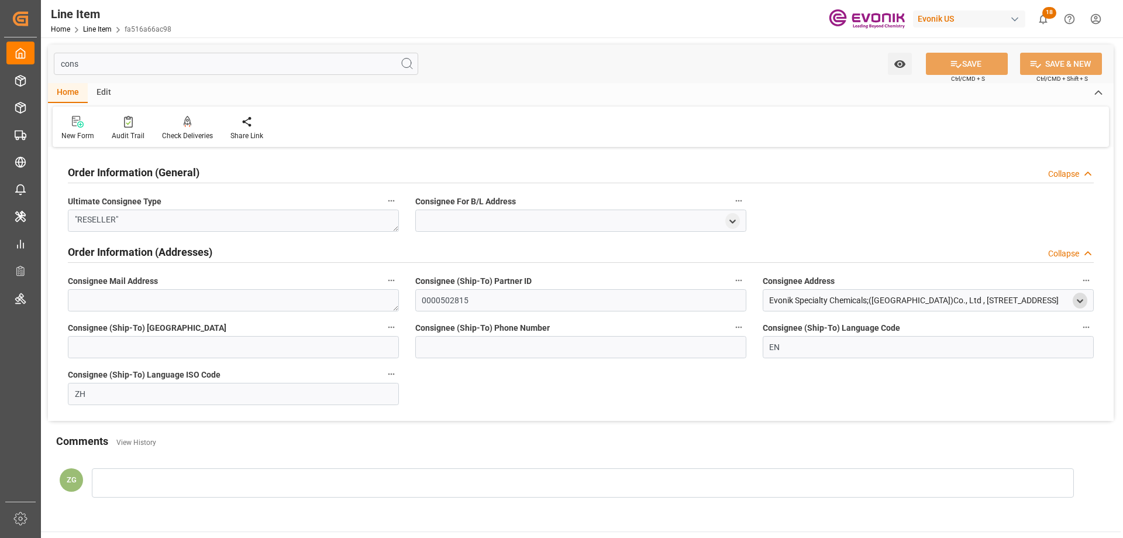
click at [1079, 297] on icon "open menu" at bounding box center [1080, 301] width 10 height 10
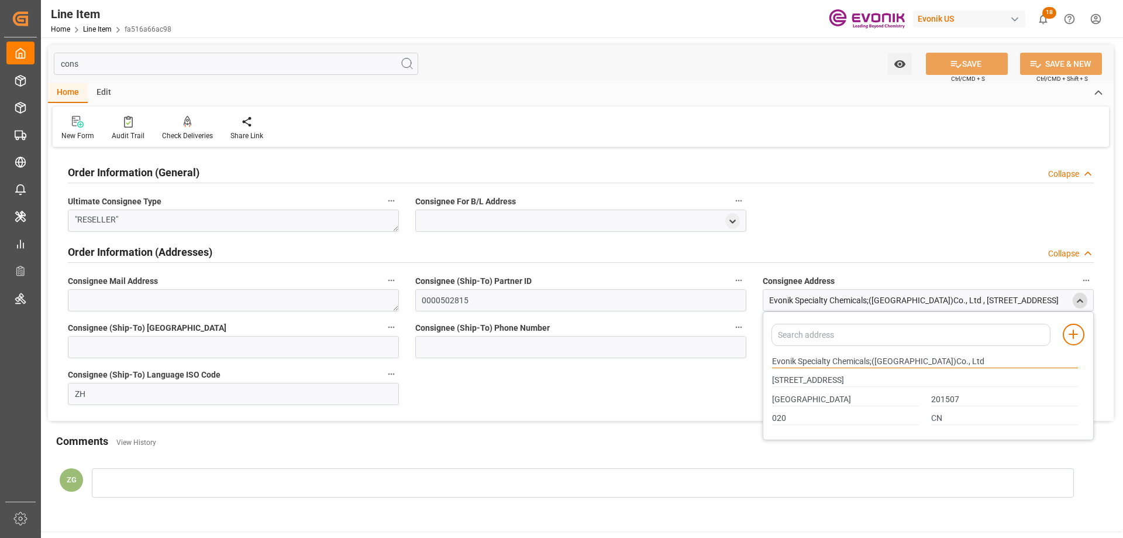
drag, startPoint x: 773, startPoint y: 360, endPoint x: 870, endPoint y: 360, distance: 97.1
click at [870, 360] on input "Evonik Specialty Chemicals;([GEOGRAPHIC_DATA])Co., Ltd" at bounding box center [925, 361] width 306 height 13
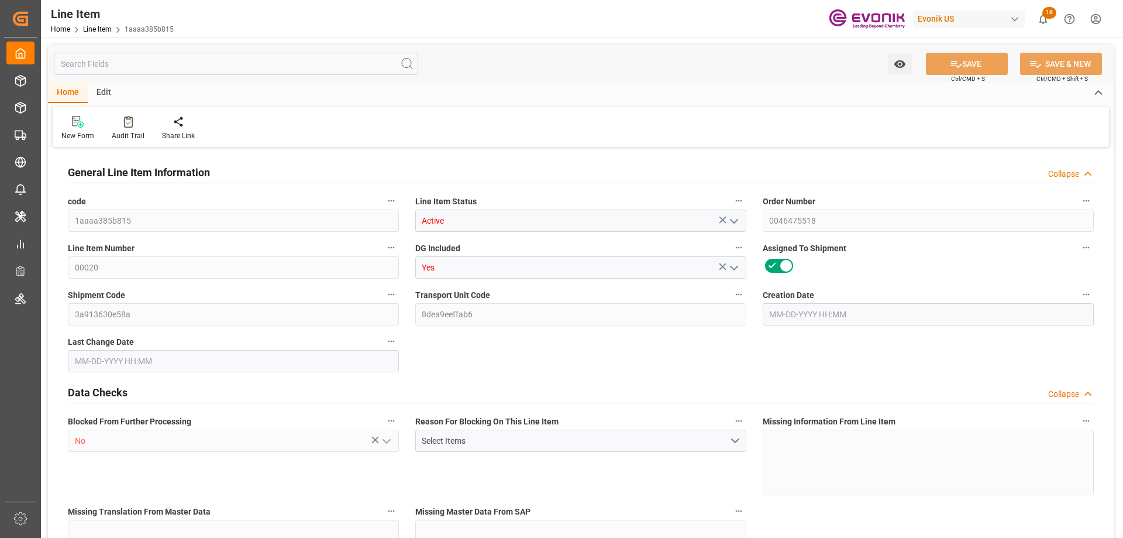
type input "5"
type input "3736"
type input "3400"
type input "5.7312"
type input "20"
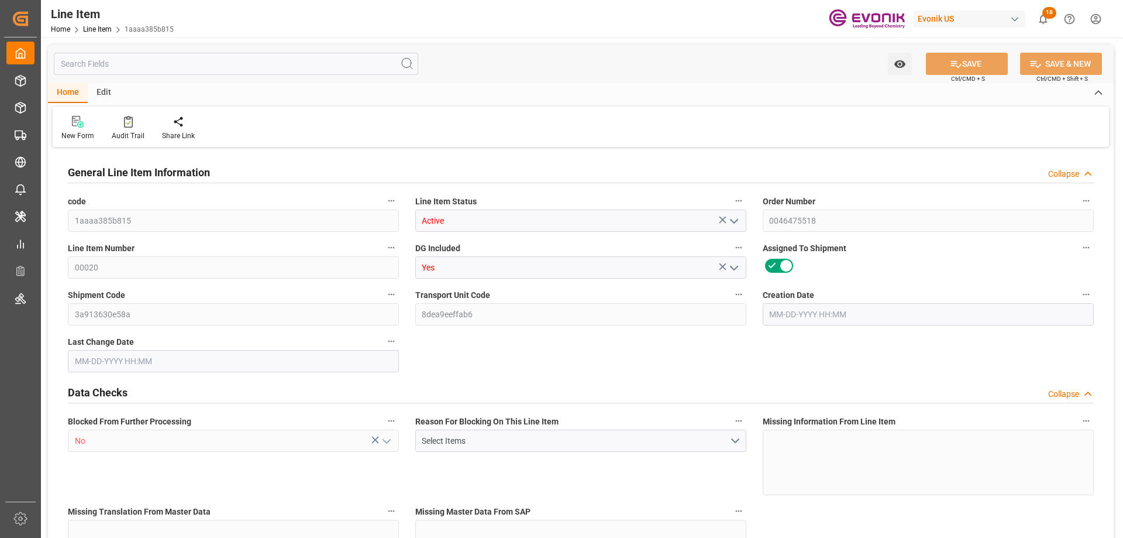
type input "25976"
type input "20"
type input "3736"
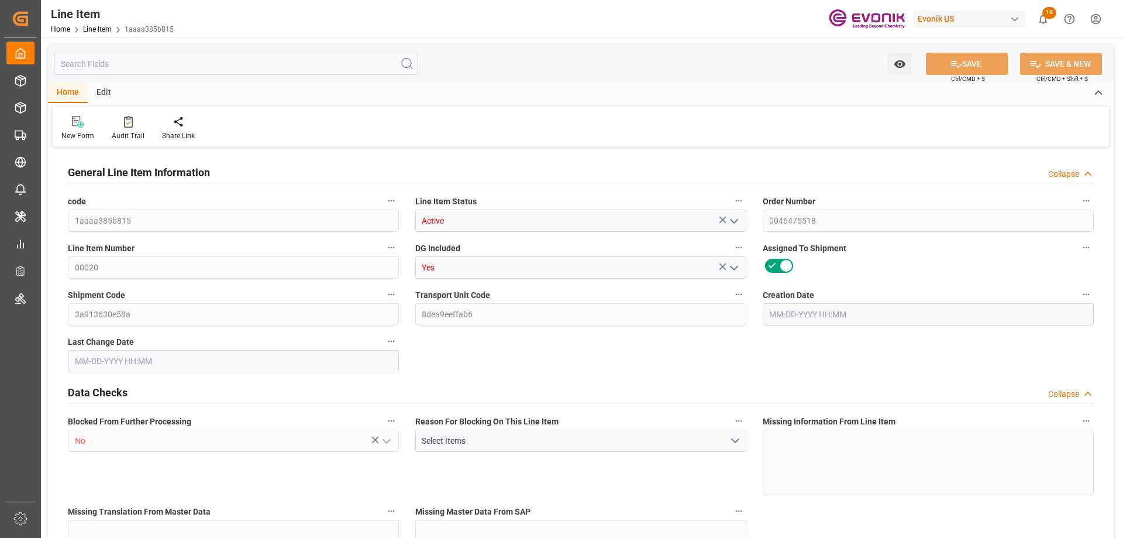
type input "3836"
type input "3400"
type input "5.7312"
type input "5731.24"
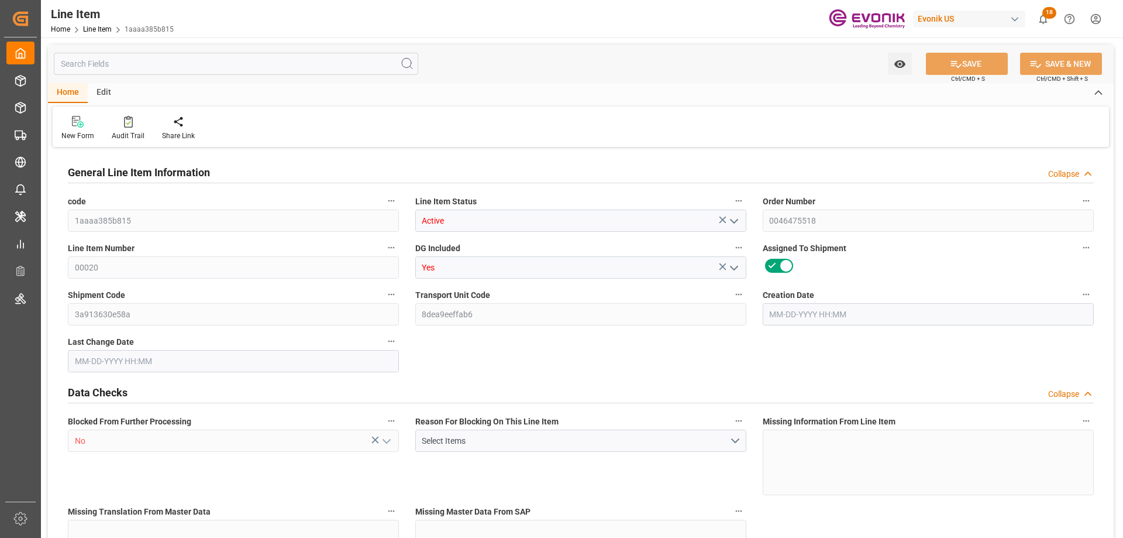
type input "0"
type input "[DATE] 17:10"
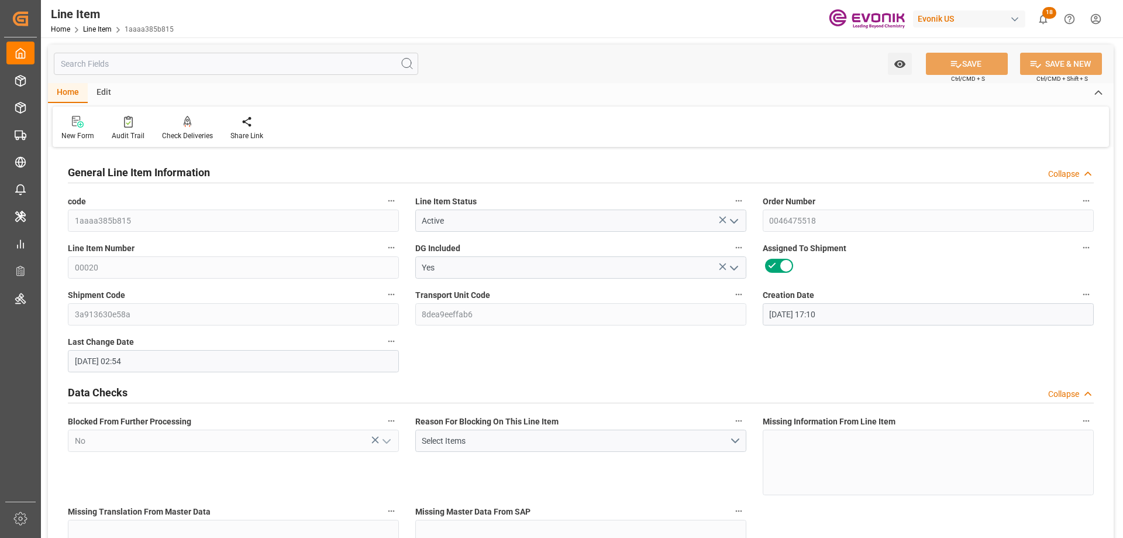
type input "[DATE] 02:54"
type input "[DATE]"
click at [184, 66] on input "text" at bounding box center [236, 64] width 365 height 22
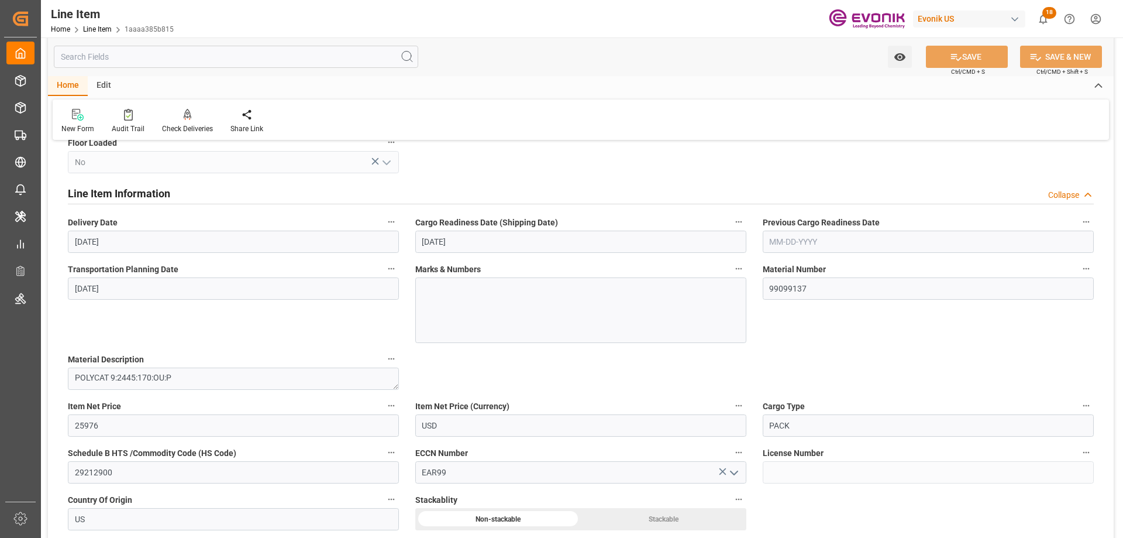
scroll to position [702, 0]
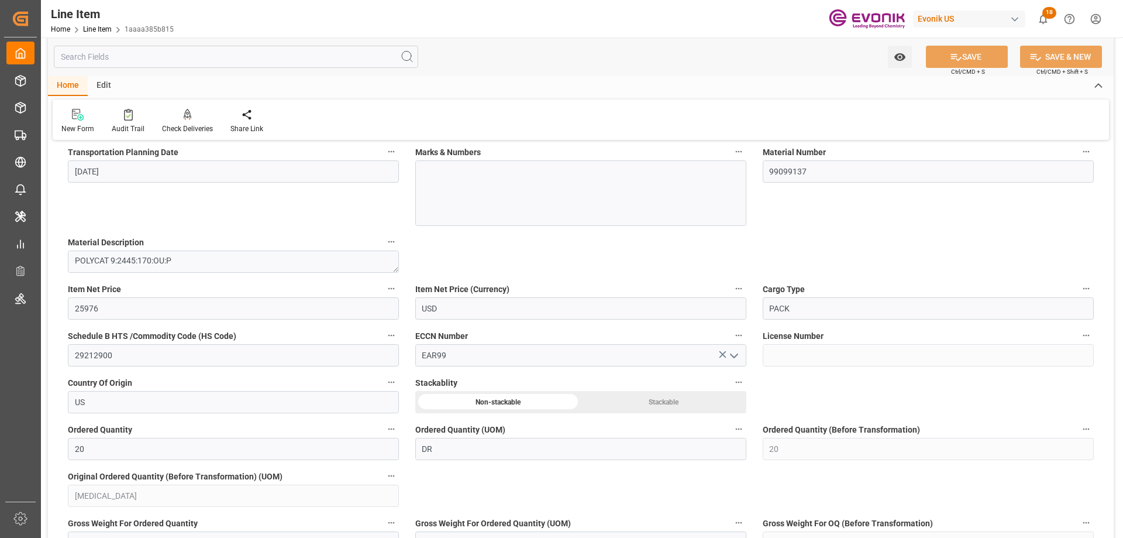
click at [169, 52] on input "text" at bounding box center [236, 57] width 365 height 22
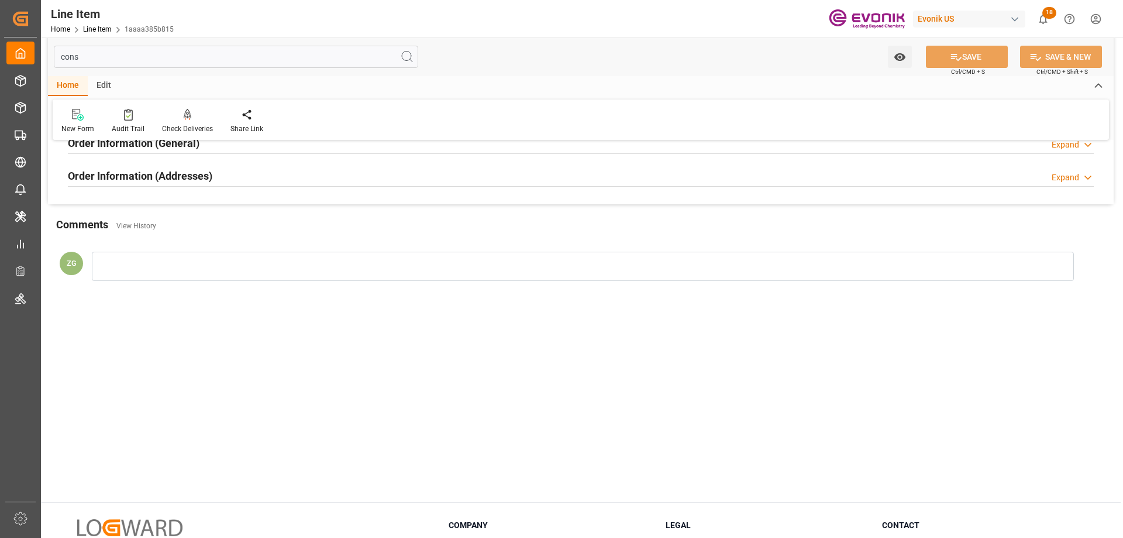
scroll to position [0, 0]
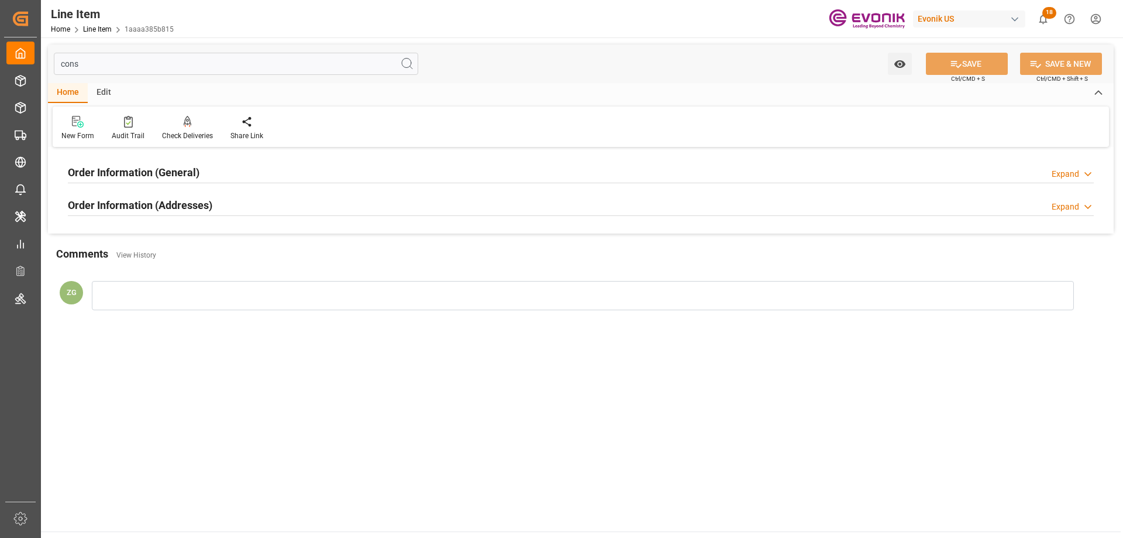
type input "cons"
click at [199, 198] on h2 "Order Information (Addresses)" at bounding box center [140, 205] width 145 height 16
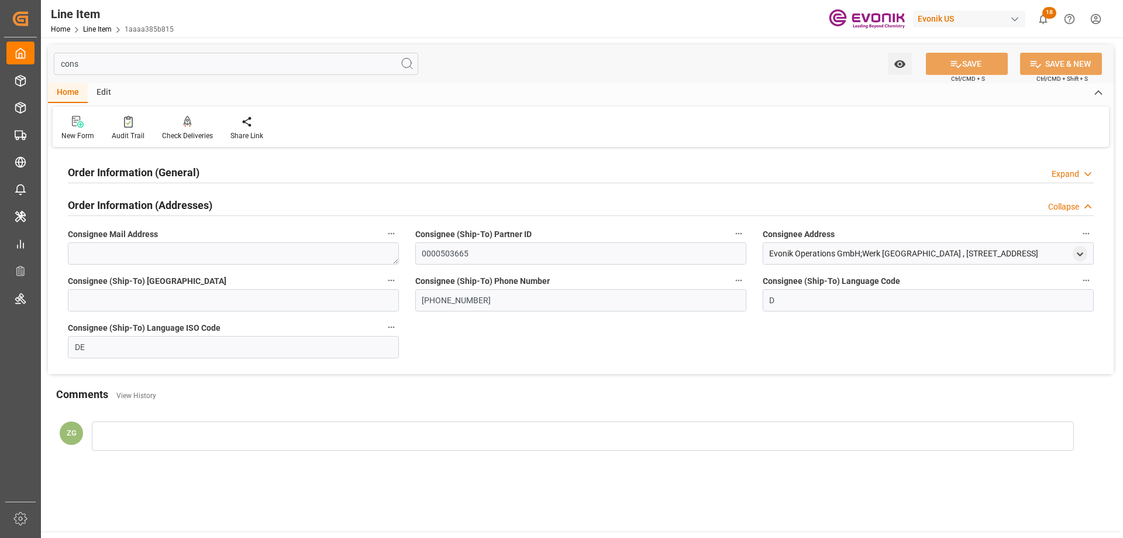
click at [193, 166] on h2 "Order Information (General)" at bounding box center [134, 172] width 132 height 16
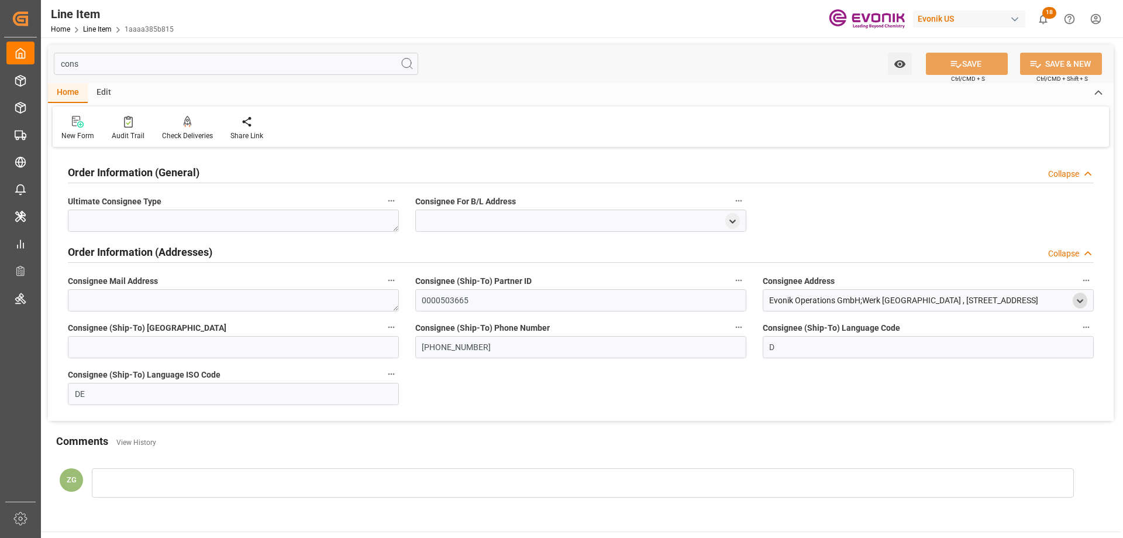
click at [1083, 297] on icon "open menu" at bounding box center [1080, 301] width 10 height 10
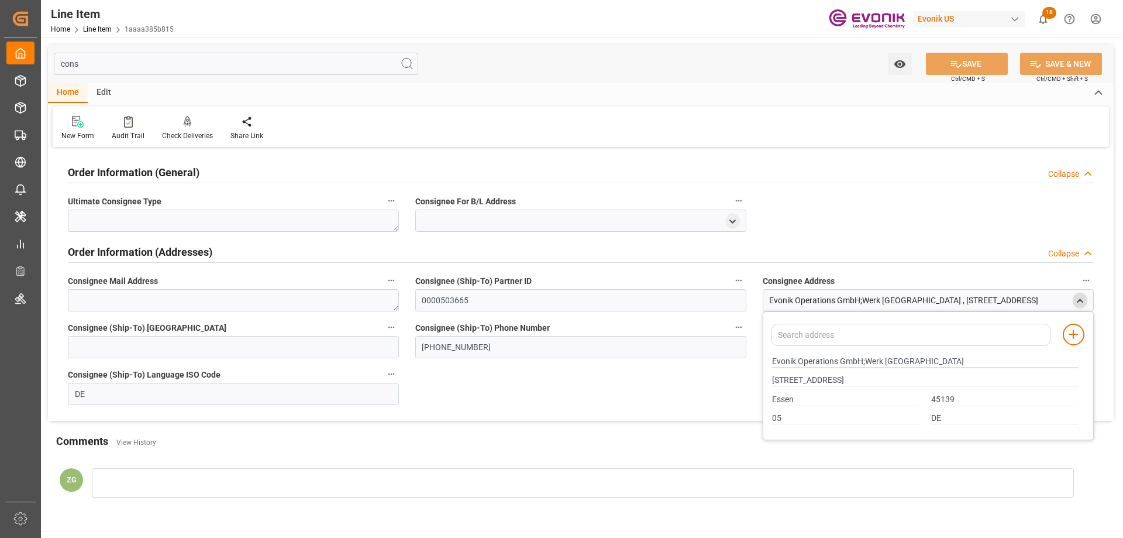
drag, startPoint x: 773, startPoint y: 359, endPoint x: 837, endPoint y: 357, distance: 63.8
click at [837, 357] on input "Evonik Operations GmbH;Werk [GEOGRAPHIC_DATA]" at bounding box center [925, 361] width 306 height 13
click at [775, 400] on input "Essen" at bounding box center [845, 399] width 147 height 13
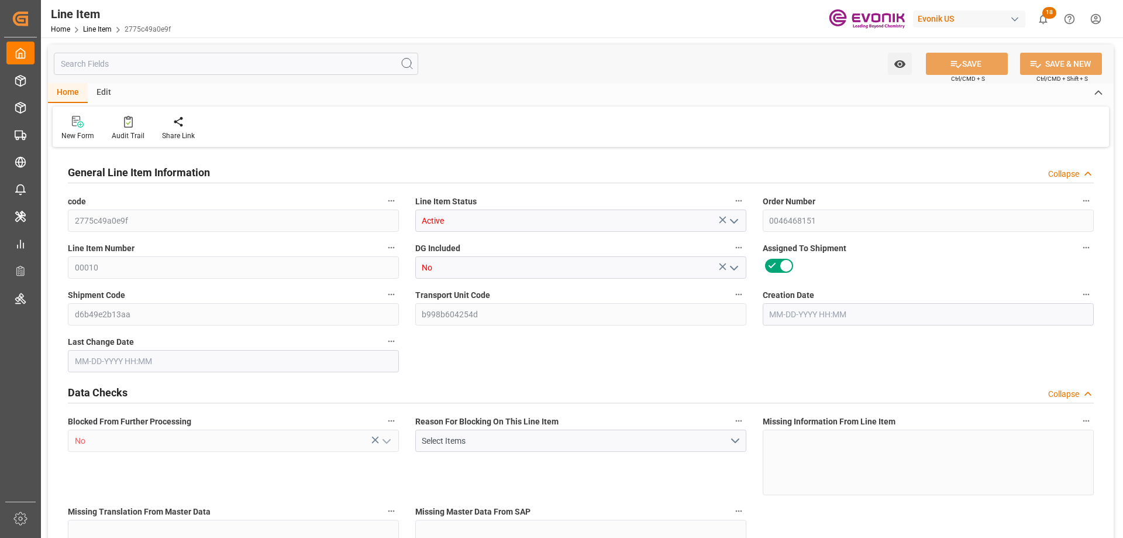
type input "1"
type input "431.4"
type input "399.2"
type input "0.6538"
type input "2"
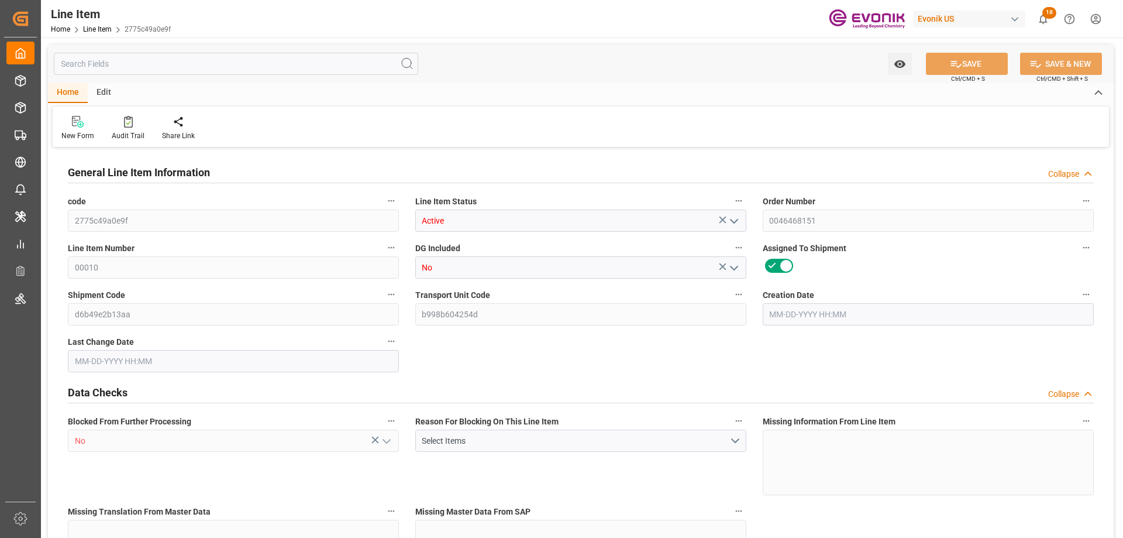
type input "18415.1"
type input "2"
type input "431.4"
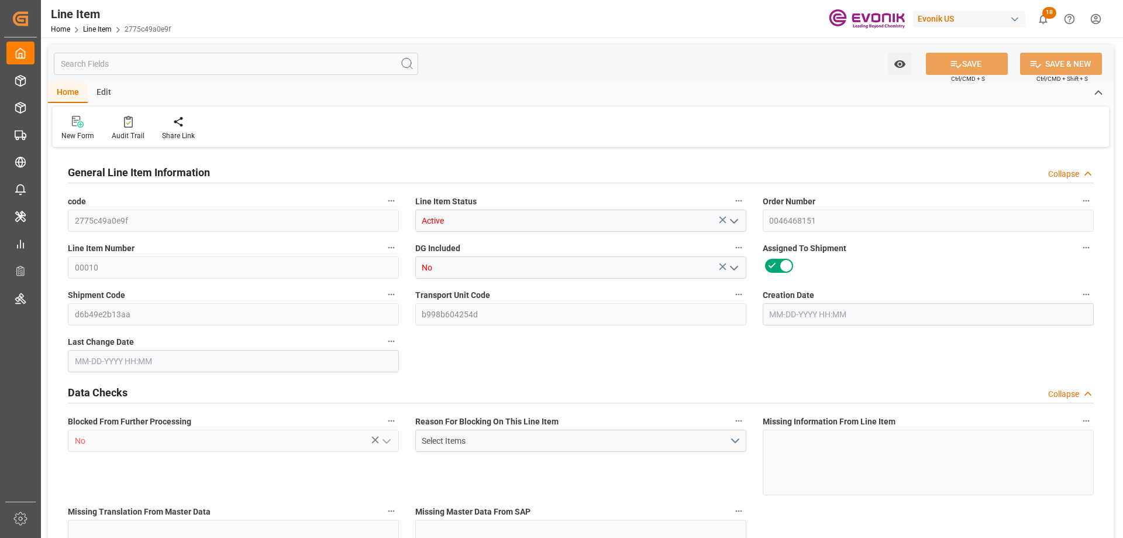
type input "456.4"
type input "399.2"
type input "0.6538"
type input "653.822"
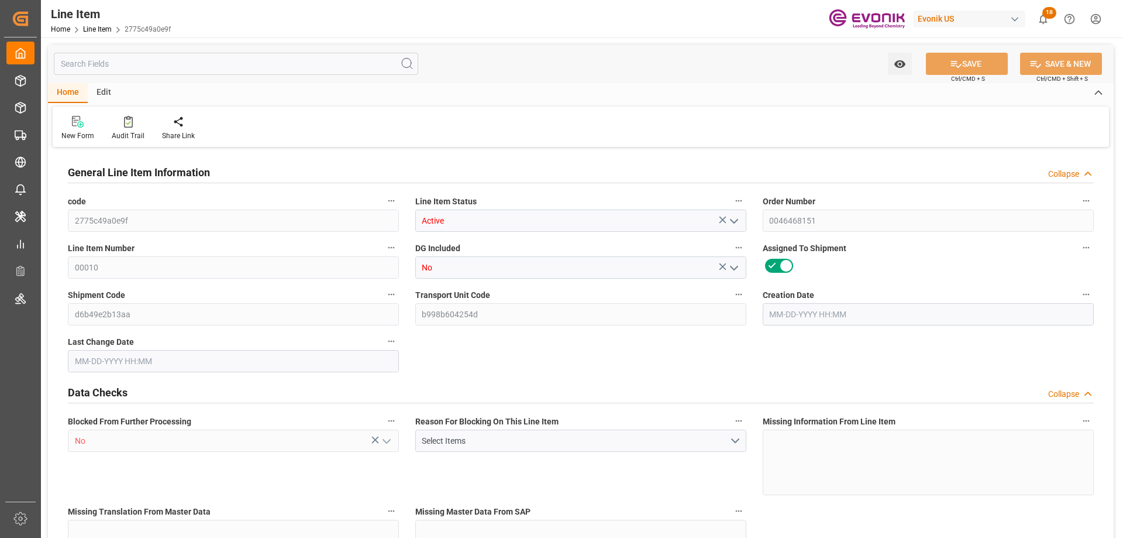
type input "0"
type input "[DATE] 13:27"
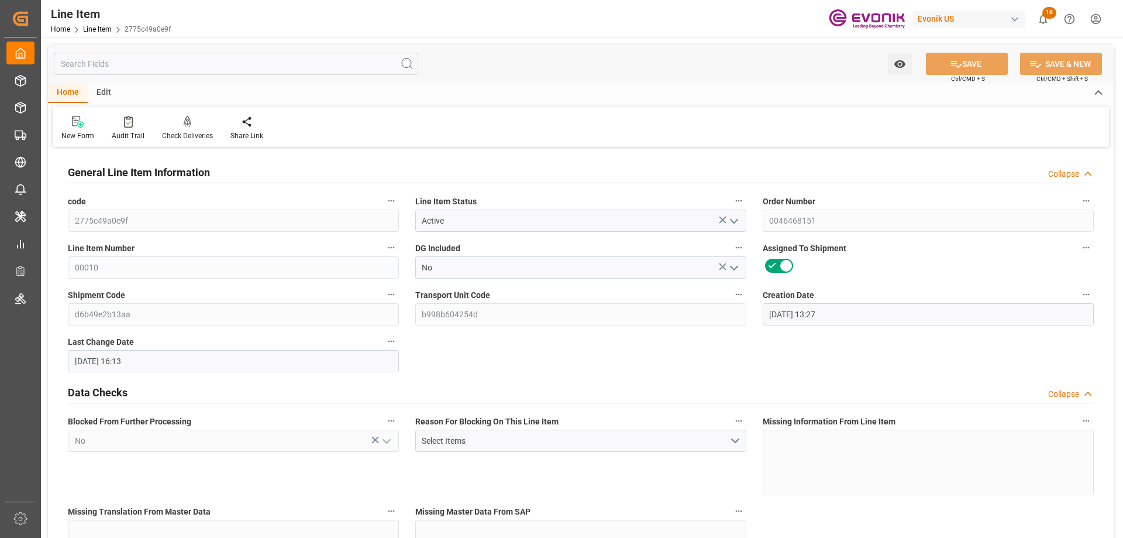
type input "[DATE] 16:13"
type input "[DATE]"
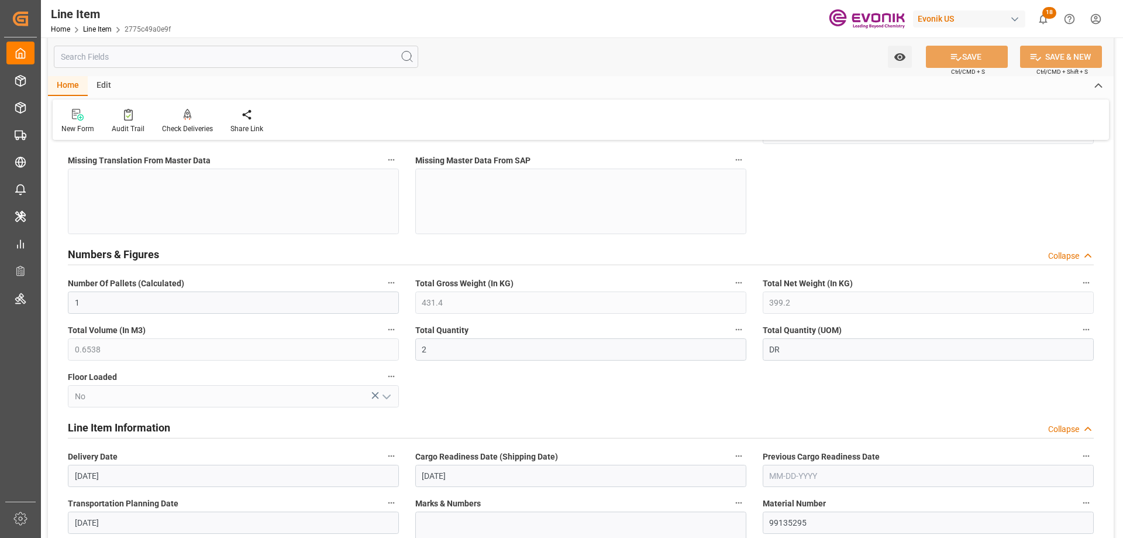
click at [146, 66] on input "text" at bounding box center [236, 57] width 365 height 22
click at [147, 60] on input "text" at bounding box center [236, 57] width 365 height 22
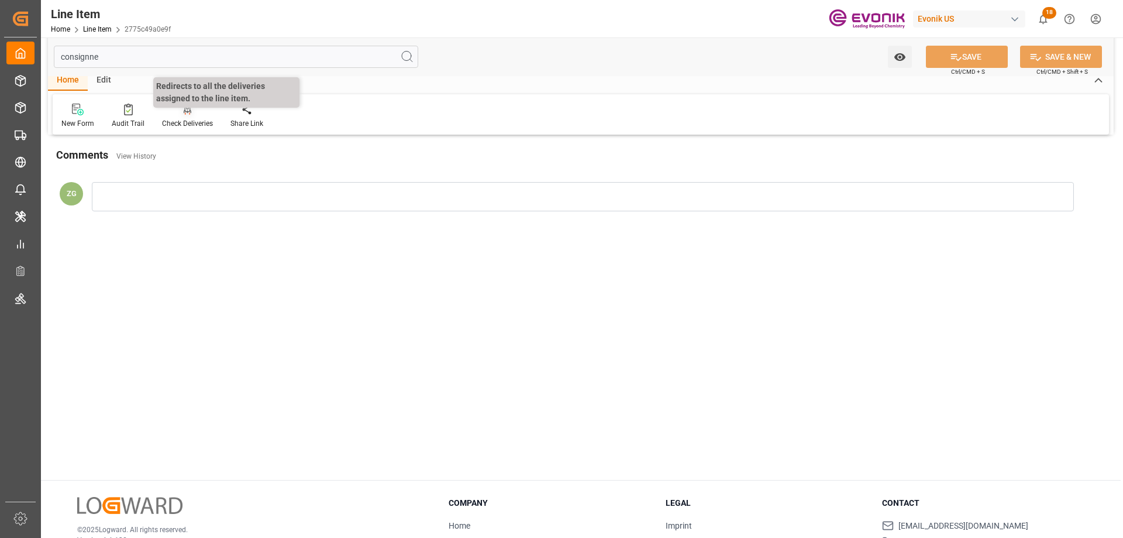
scroll to position [0, 0]
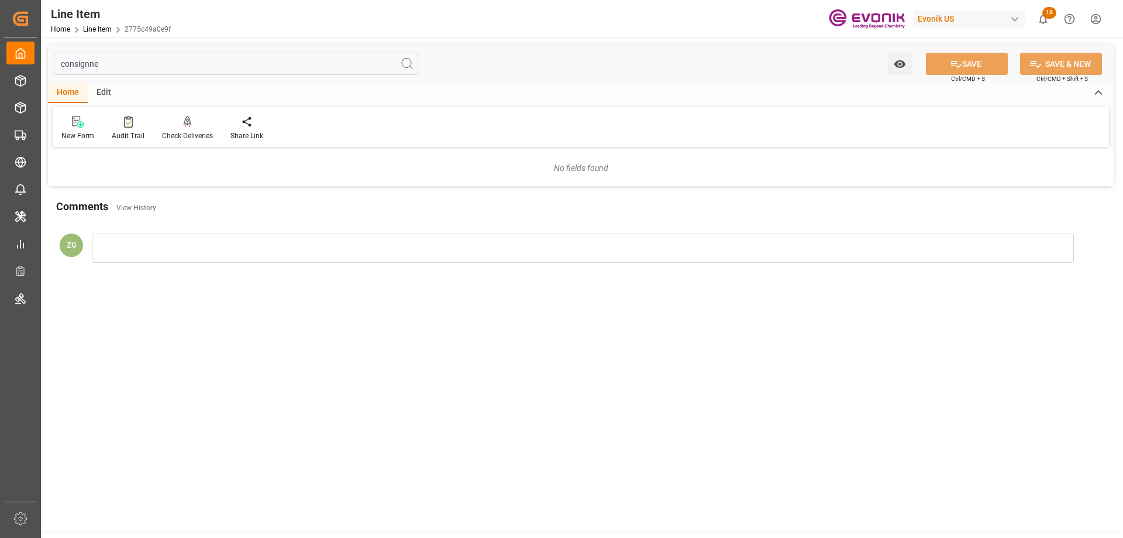
click at [119, 54] on input "consignne" at bounding box center [236, 64] width 365 height 22
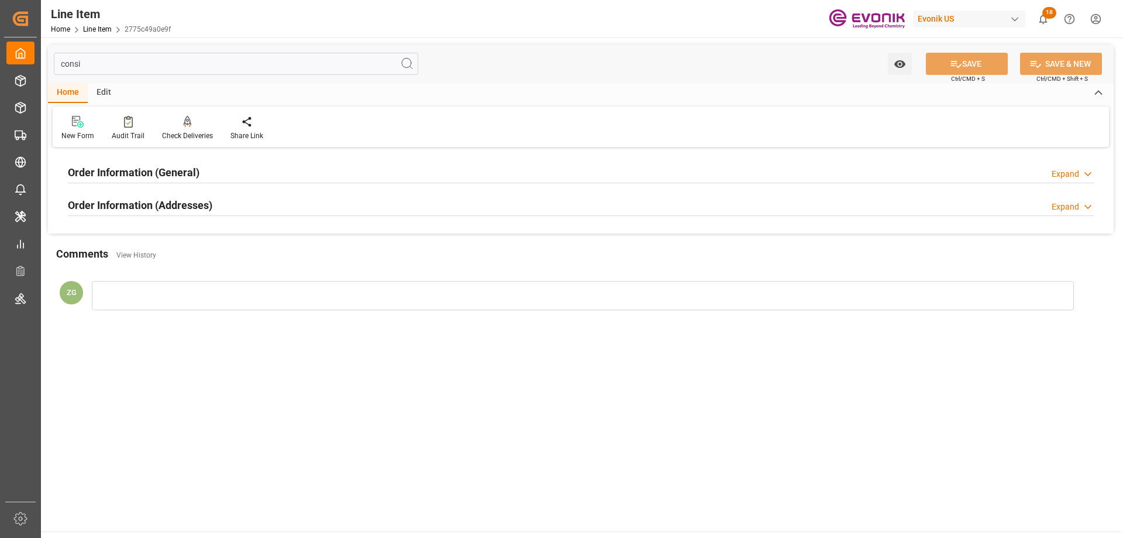
type input "consi"
click at [149, 212] on h2 "Order Information (Addresses)" at bounding box center [140, 205] width 145 height 16
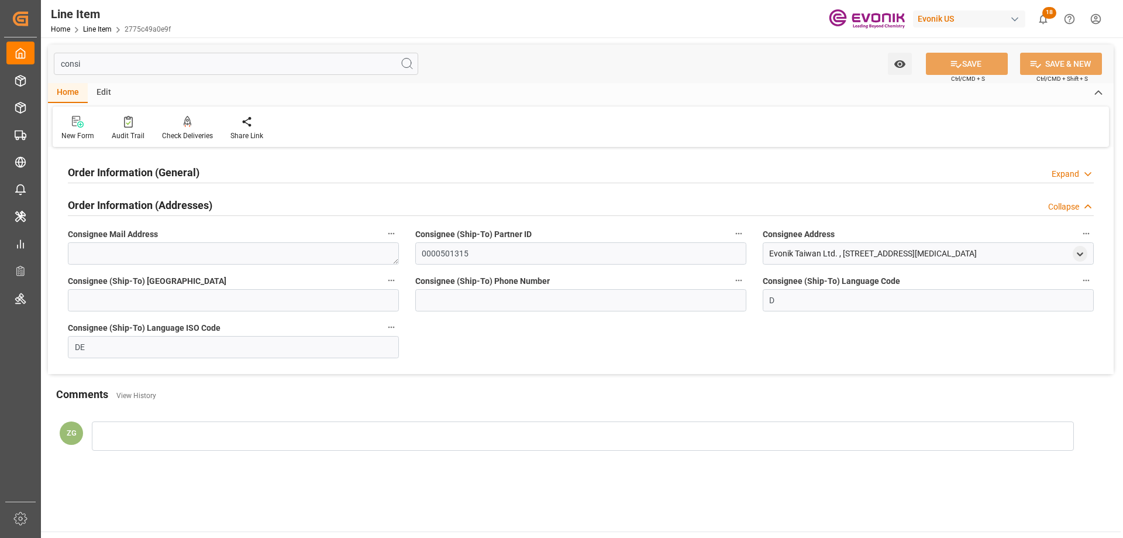
click at [149, 163] on div "Order Information (General)" at bounding box center [134, 171] width 132 height 22
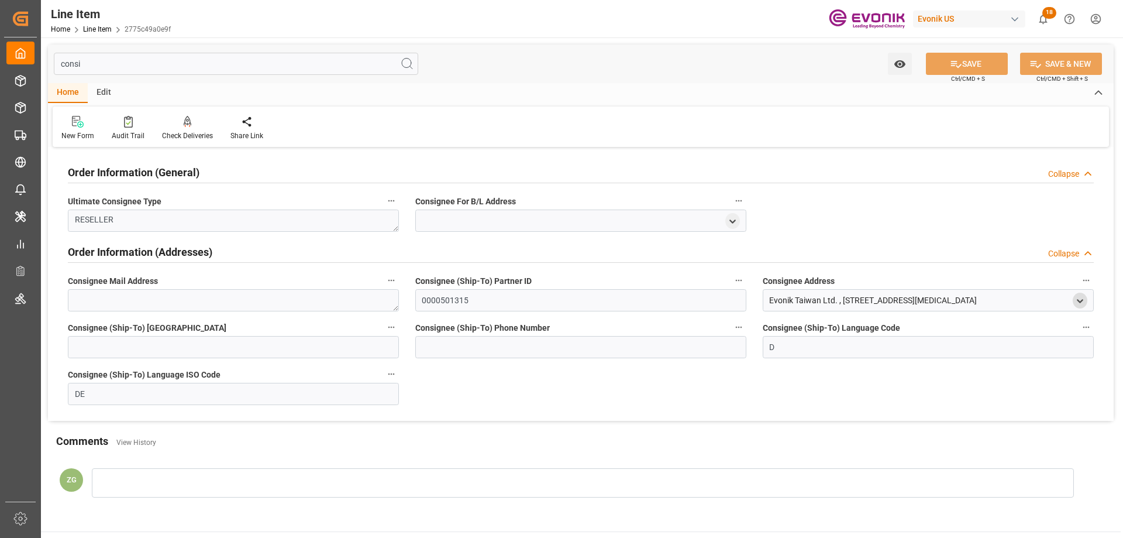
click at [1077, 297] on icon "open menu" at bounding box center [1080, 301] width 10 height 10
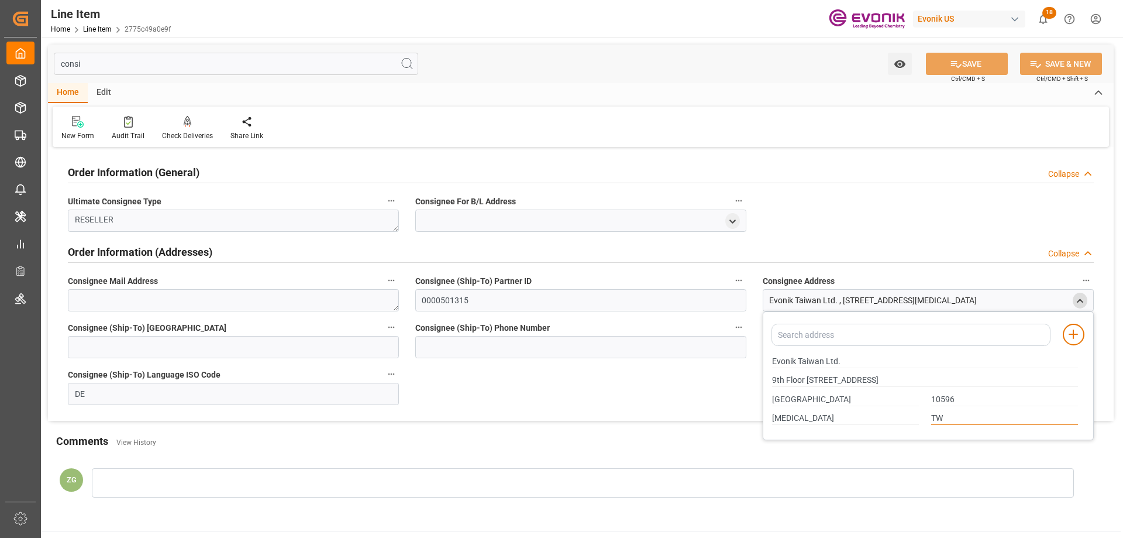
drag, startPoint x: 960, startPoint y: 414, endPoint x: 926, endPoint y: 414, distance: 34.5
click at [926, 414] on div "TW" at bounding box center [1005, 418] width 159 height 19
drag, startPoint x: 775, startPoint y: 361, endPoint x: 836, endPoint y: 362, distance: 61.4
click at [836, 362] on input "Evonik Taiwan Ltd." at bounding box center [925, 361] width 306 height 13
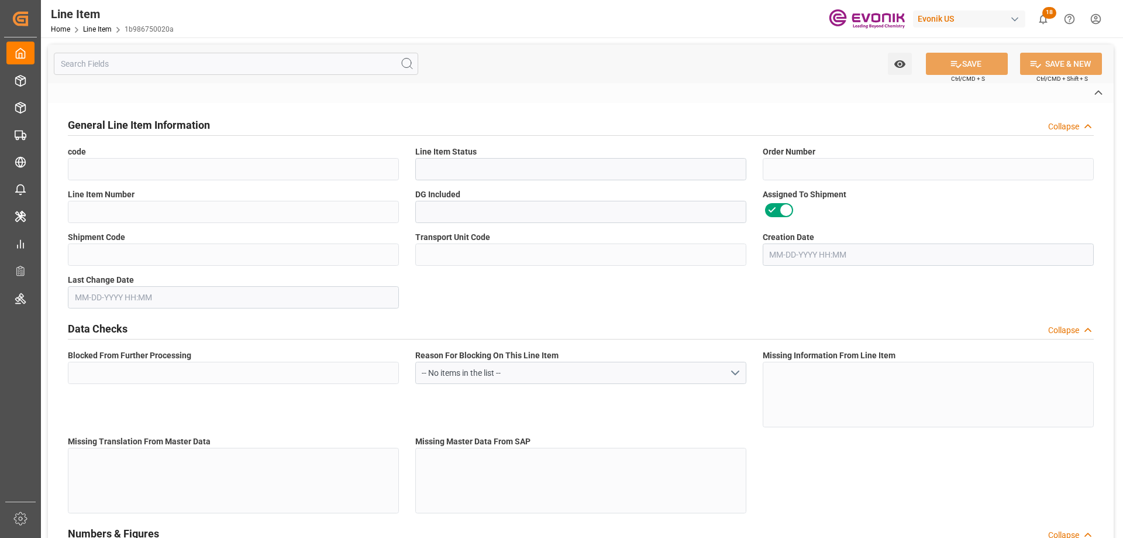
type input "1b986750020a"
type input "Active"
type input "2007173956"
type input "00003"
type input "Yes"
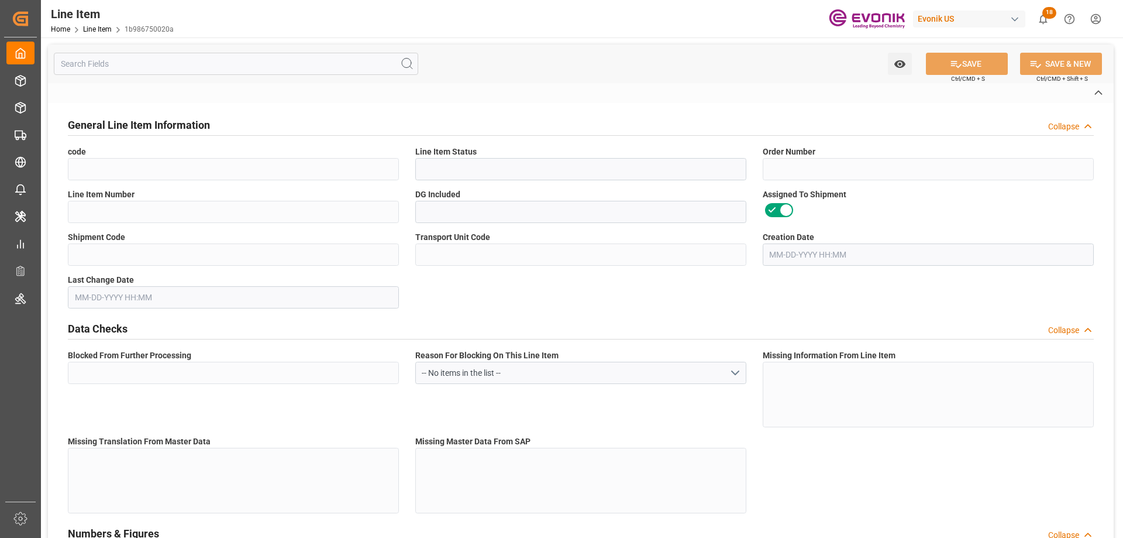
type input "f689a4486ac1"
type input "75c31f19a5a5"
type input "No"
type input "CAN"
type input "Yes"
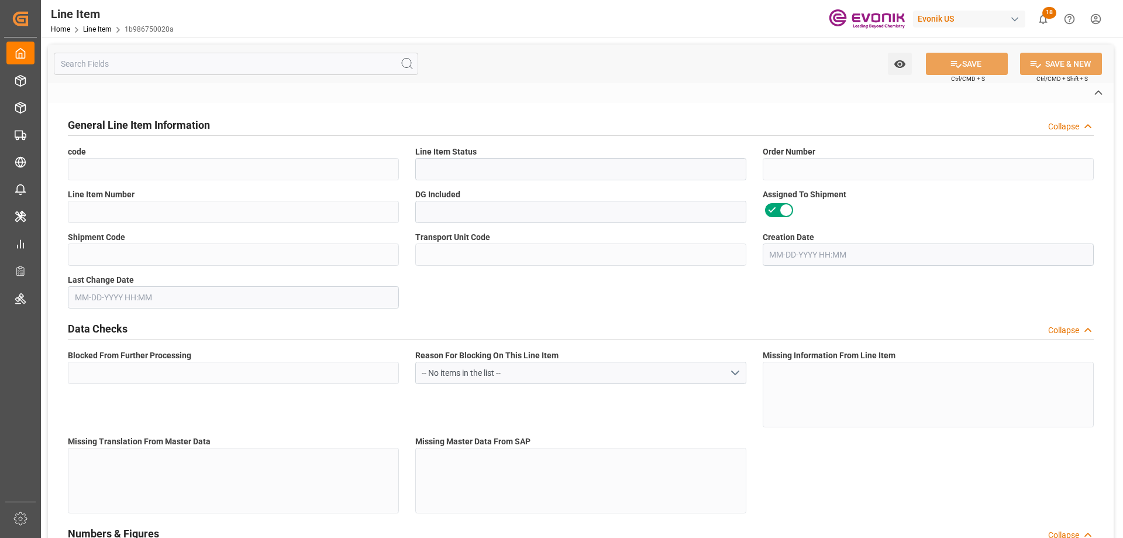
type input "99157694"
type textarea "DABCO T 12:3161:20:OU:P:#IN"
type input "USD"
type input "PACK"
type input "2931909029"
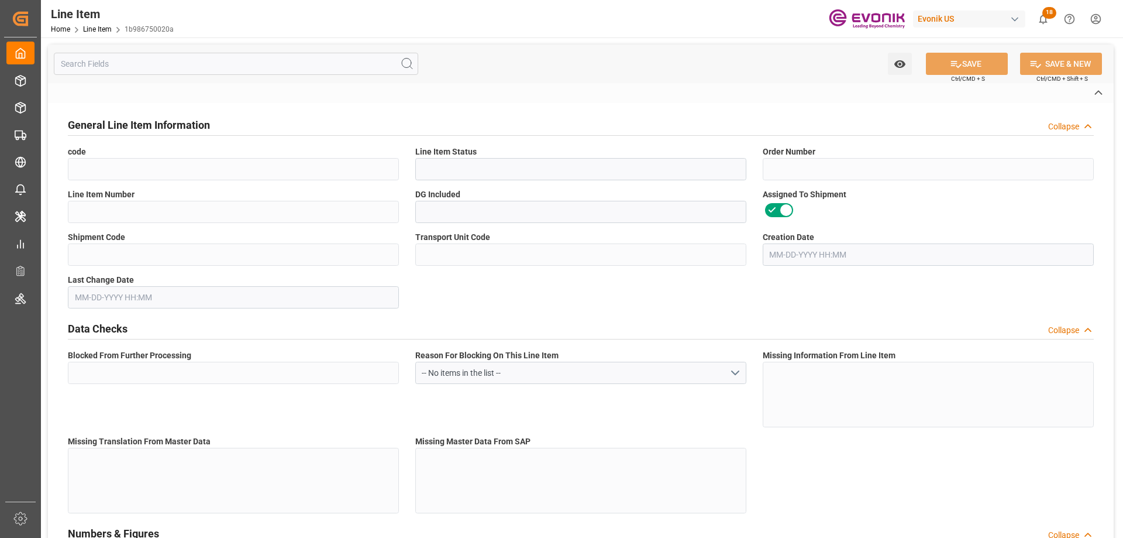
type input "EAR99"
type input "IN"
type input "CAN"
type input "PAI"
type input "KGM"
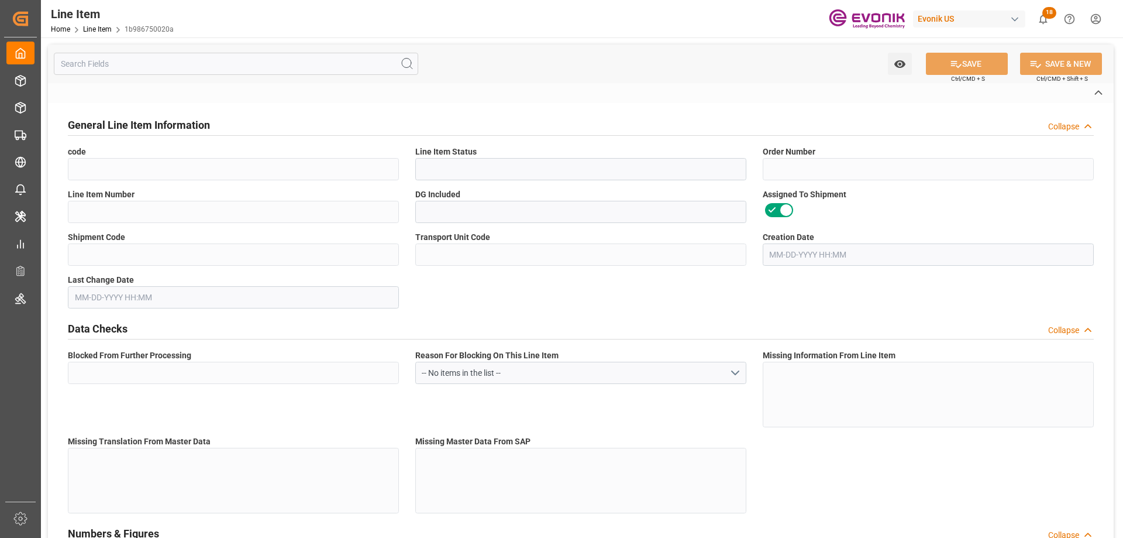
type textarea "KGM"
type input "KGM"
type textarea "KGM"
type input "M3"
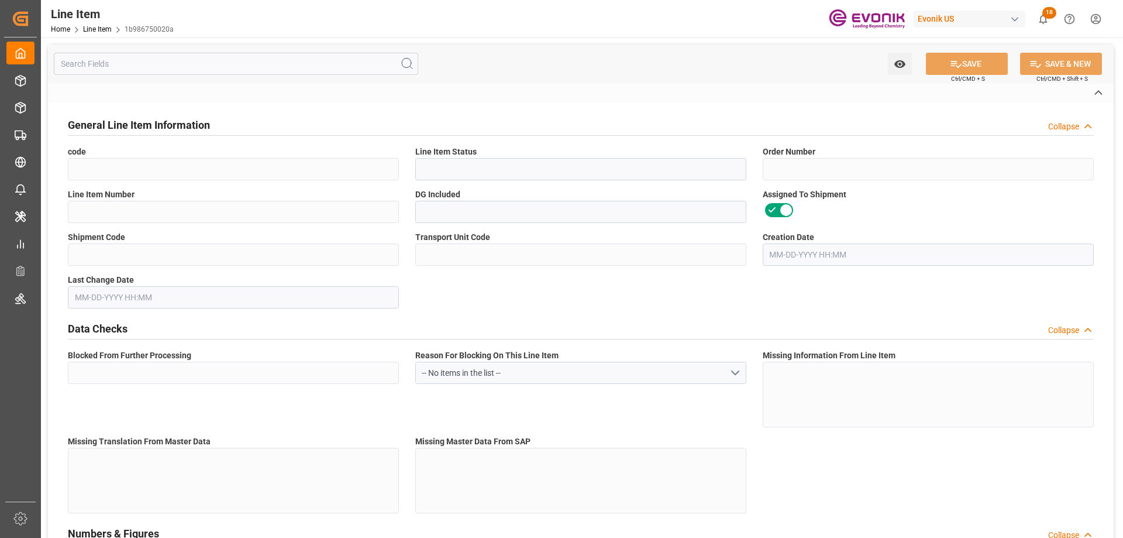
type textarea "DMQ"
type input "M3"
type input "CAN"
type input "KGM"
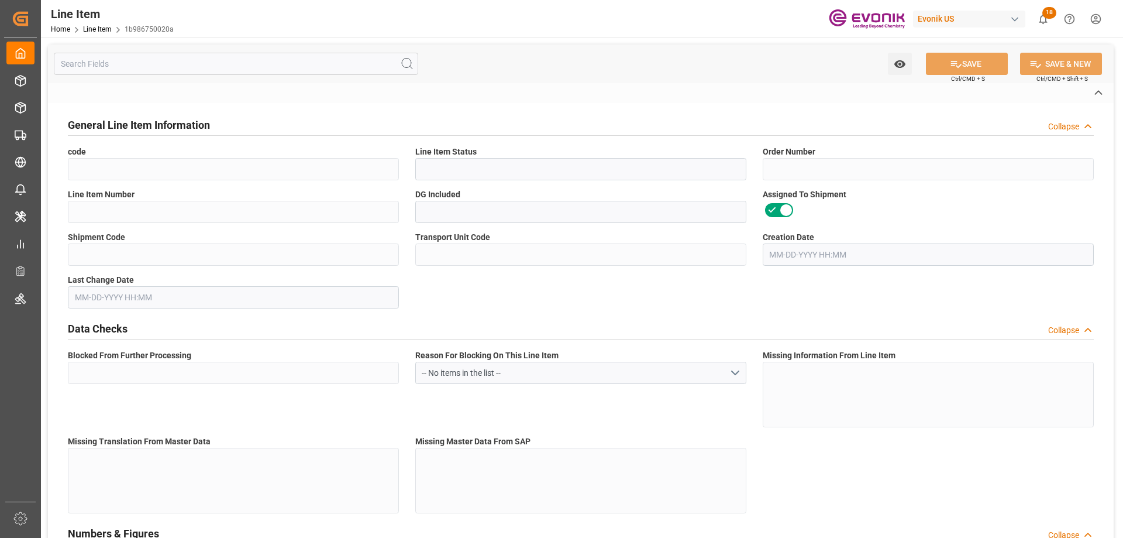
type input "M3"
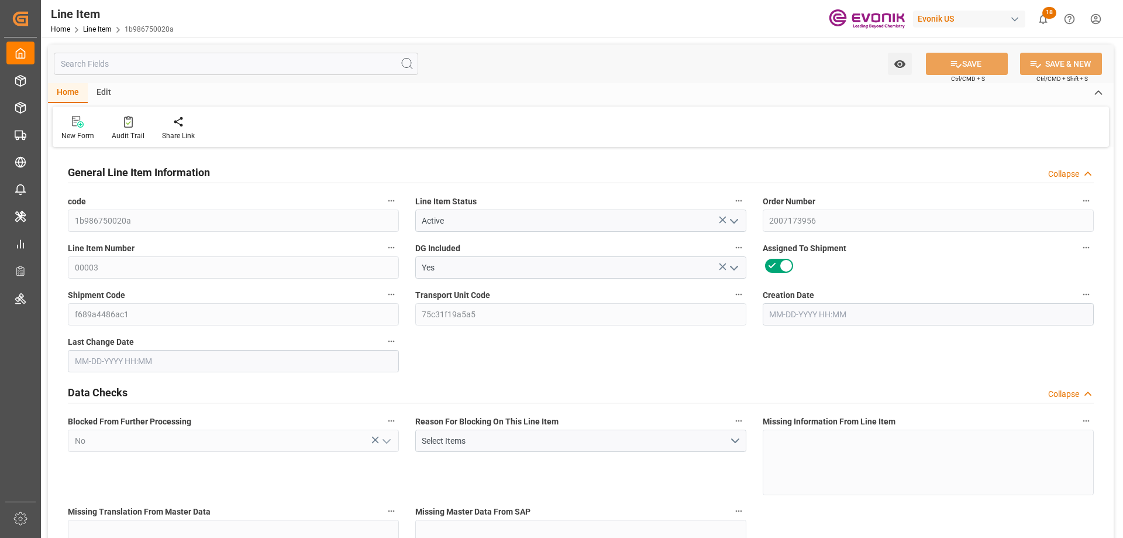
type input "1"
type input "213"
type input "200"
type input "0.3249"
type input "10"
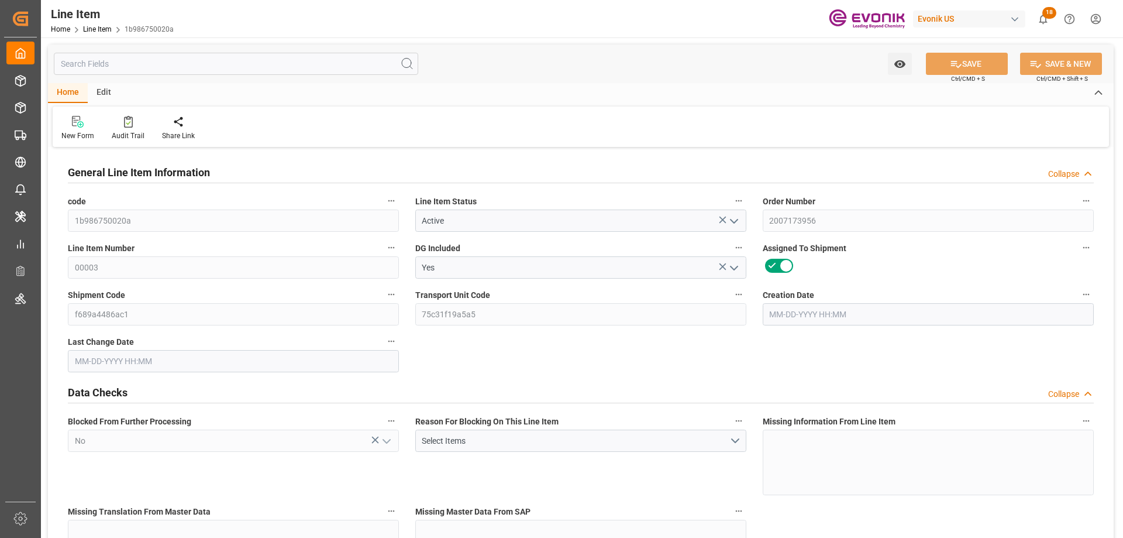
type input "4900"
type input "10"
type input "213"
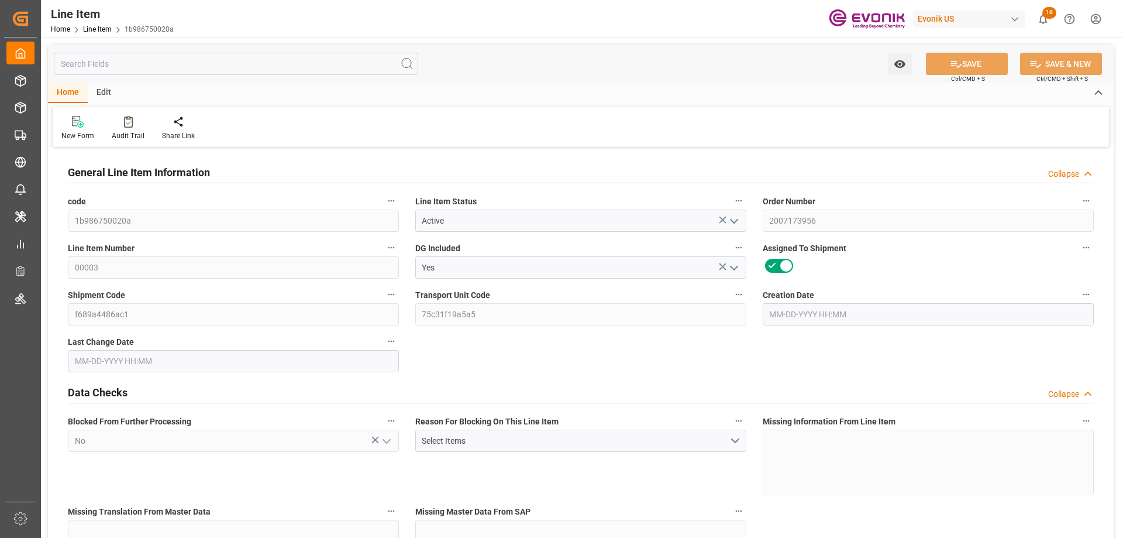
type input "233"
type input "200"
type input "0.3249"
type input "324.9"
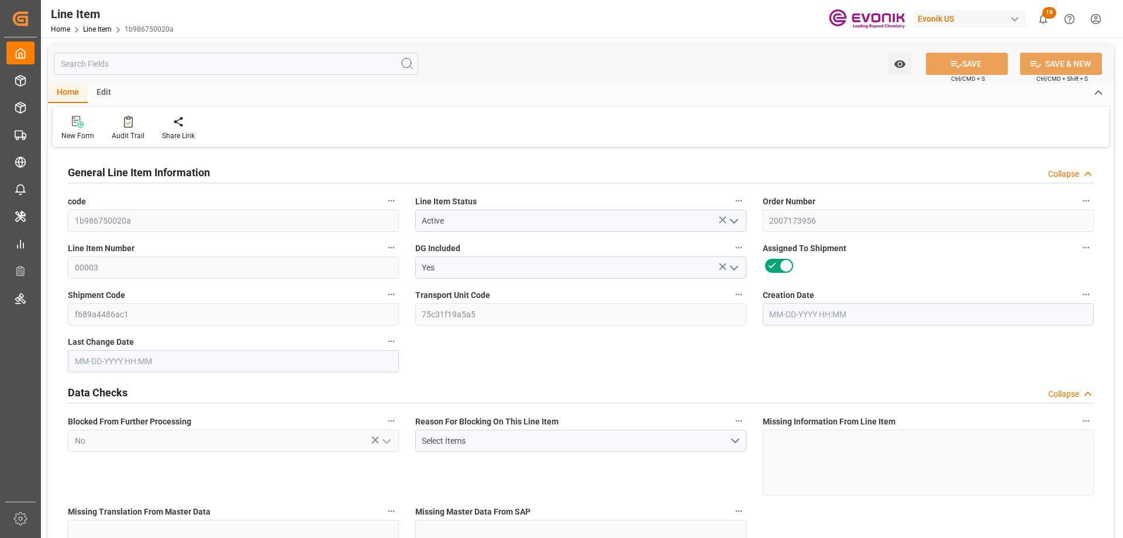
type input "10"
type input "213"
type input "200"
type input "0.3249"
type input "09-09-2025 15:52"
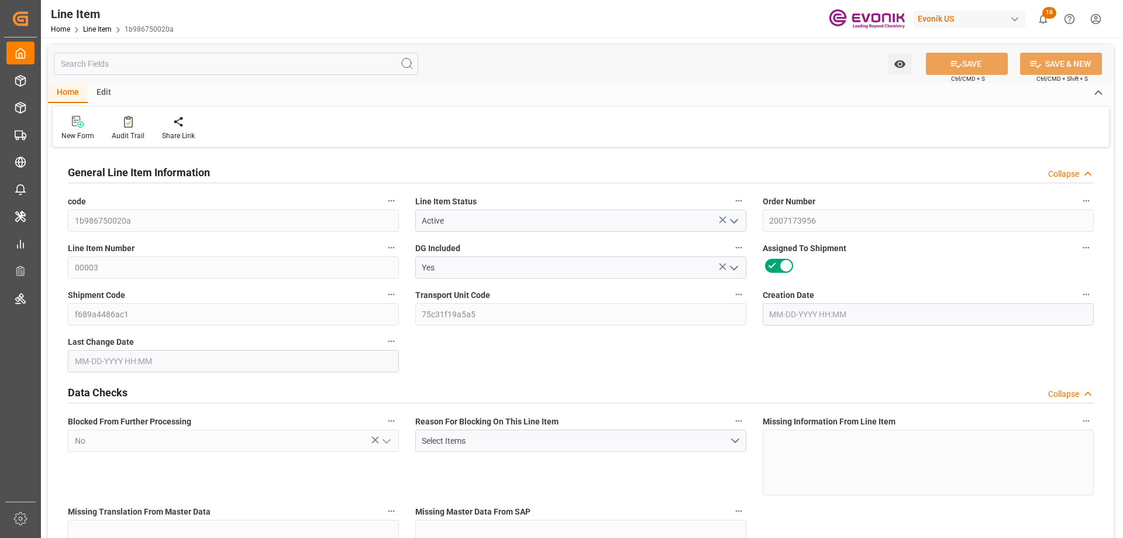
type input "10-02-2025 13:29"
type input "11-03-2025"
type input "10-01-2025"
type input "[DATE]"
type input "10-01-2025"
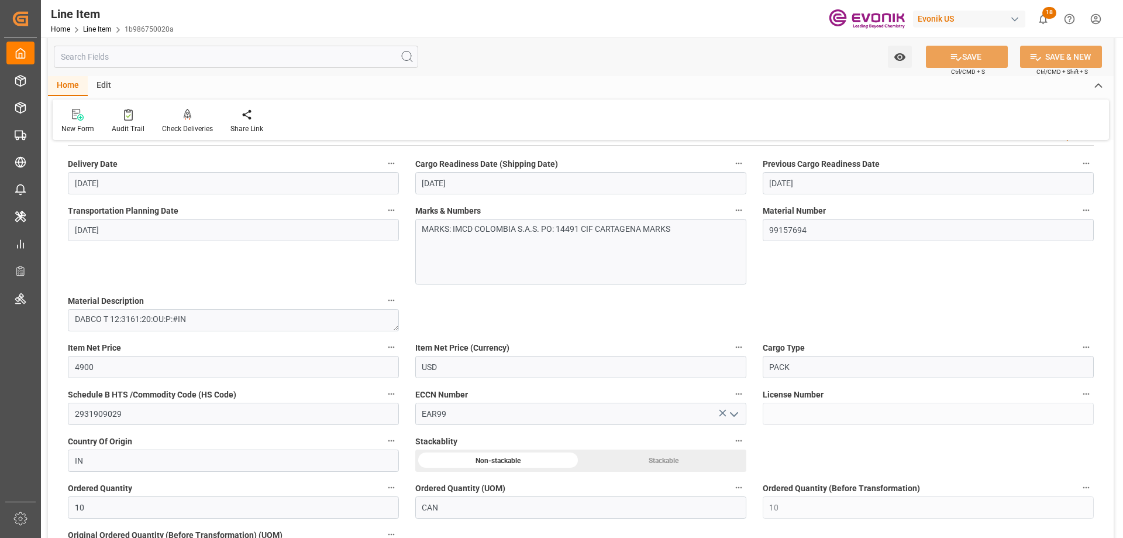
scroll to position [878, 0]
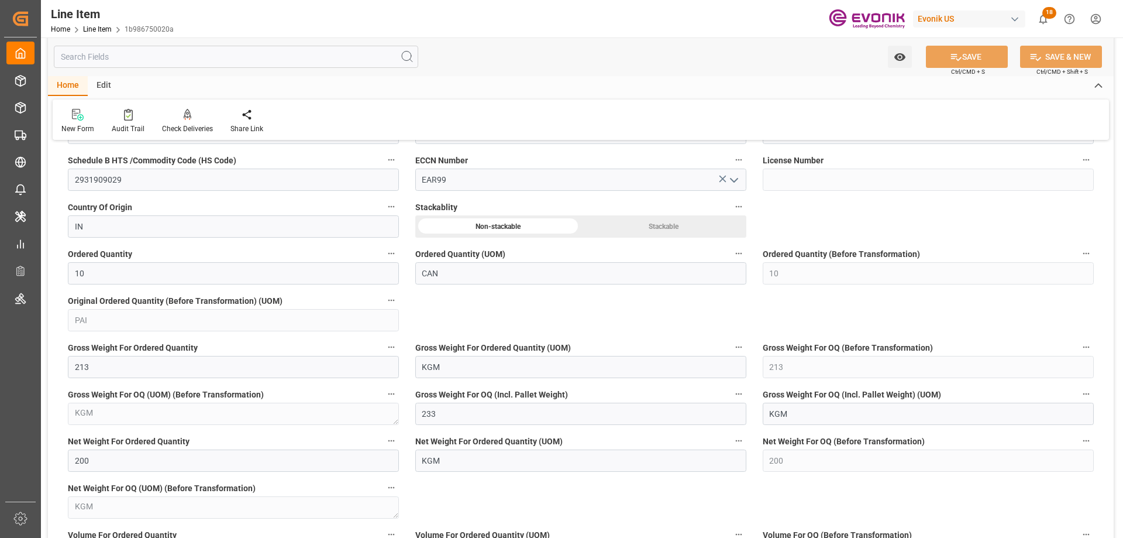
click at [155, 60] on input "text" at bounding box center [236, 57] width 365 height 22
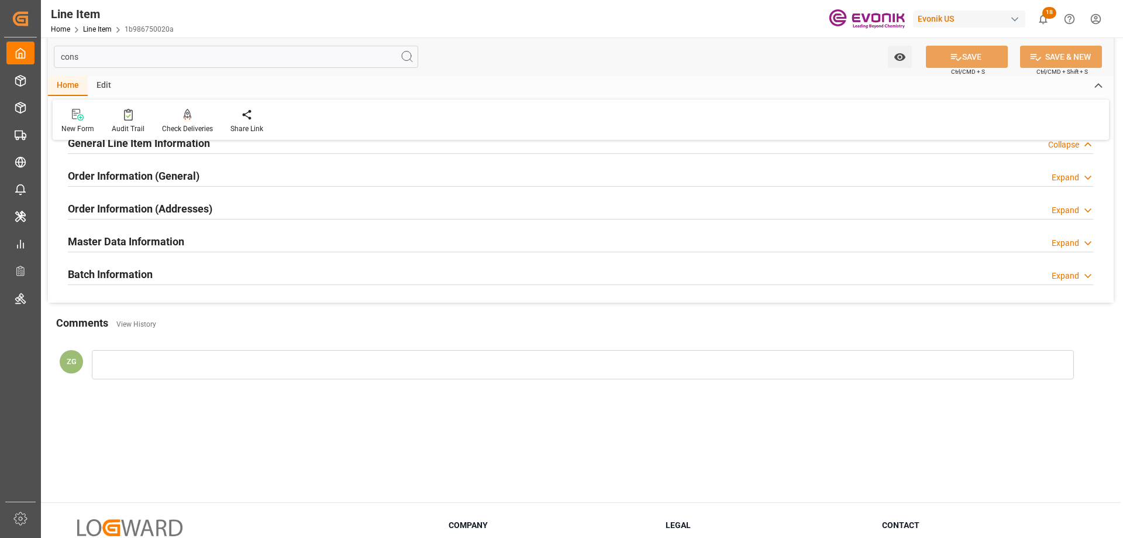
scroll to position [0, 0]
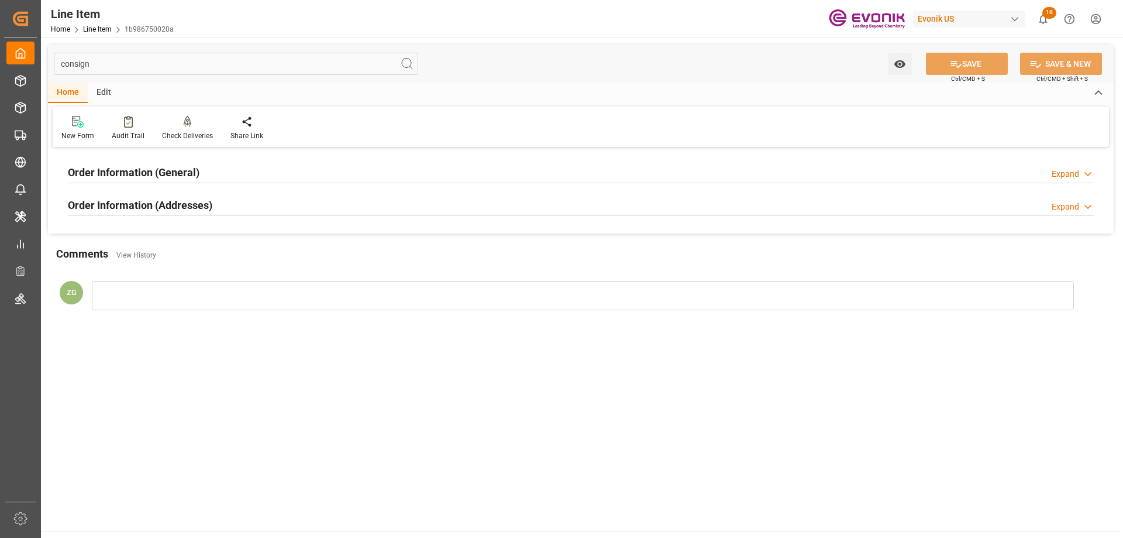
type input "consign"
drag, startPoint x: 170, startPoint y: 210, endPoint x: 166, endPoint y: 200, distance: 10.8
click at [169, 211] on h2 "Order Information (Addresses)" at bounding box center [140, 205] width 145 height 16
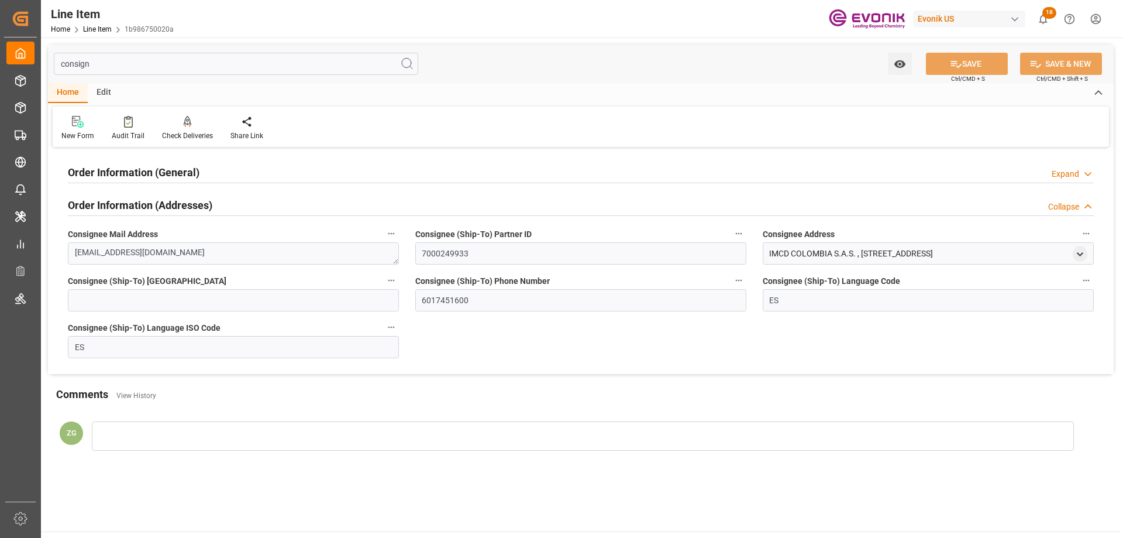
click at [155, 177] on h2 "Order Information (General)" at bounding box center [134, 172] width 132 height 16
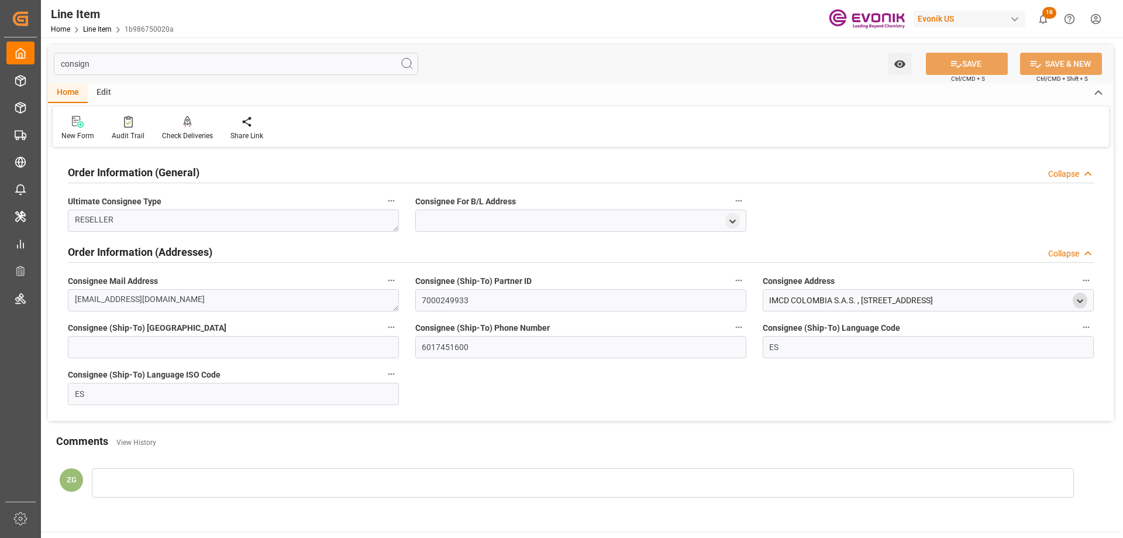
click at [1079, 298] on icon "open menu" at bounding box center [1080, 301] width 10 height 10
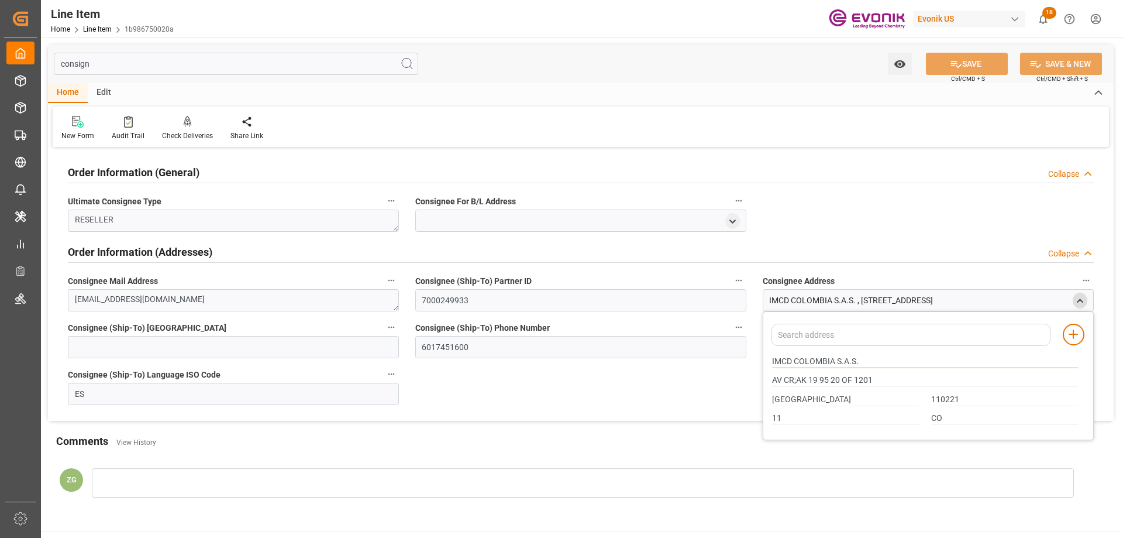
drag, startPoint x: 773, startPoint y: 359, endPoint x: 834, endPoint y: 362, distance: 60.9
click at [834, 362] on input "IMCD COLOMBIA S.A.S." at bounding box center [925, 361] width 306 height 13
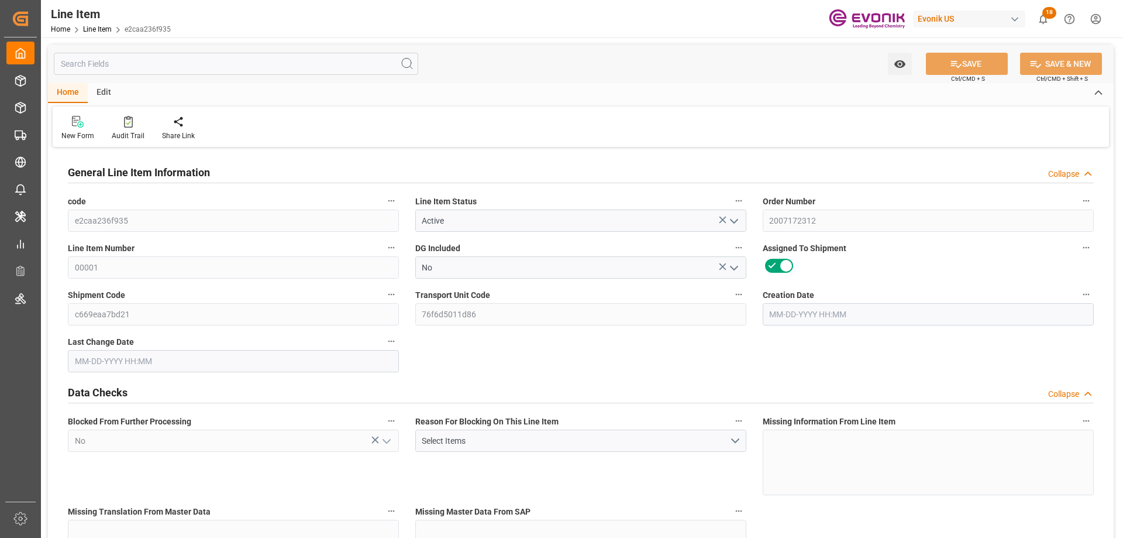
type input "1"
type input "791.2"
type input "724"
type input "2.2925"
type input "4"
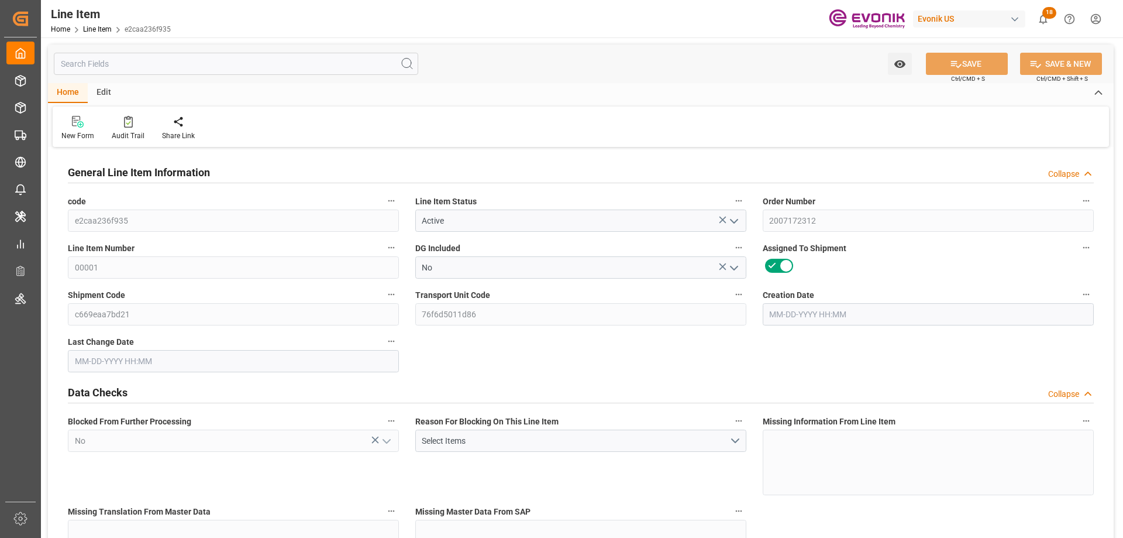
type input "6197.44"
type input "4"
type input "791.2"
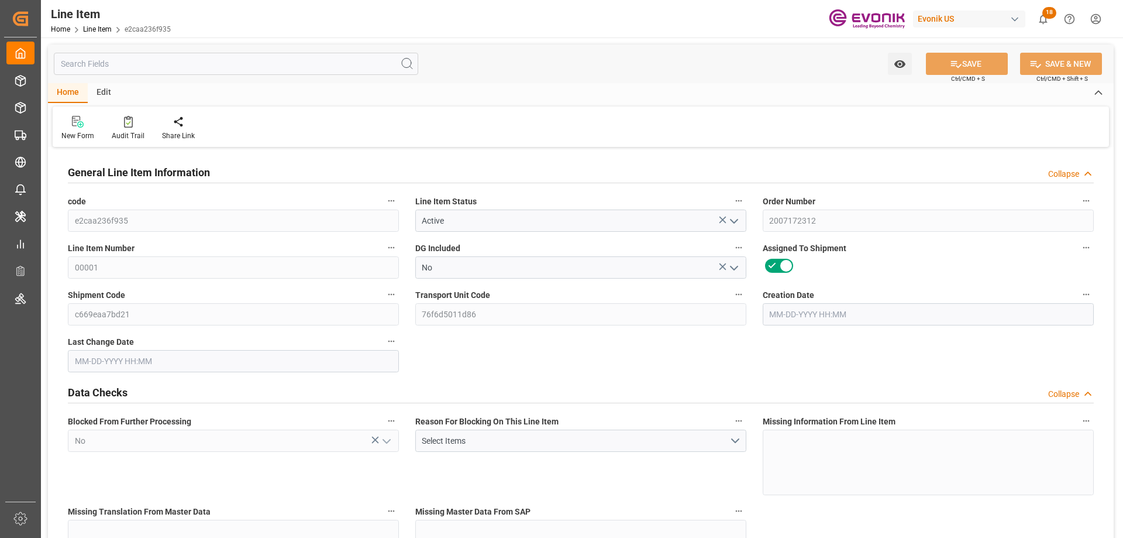
type input "808.2"
type input "724"
type input "2.2925"
type input "2292.496"
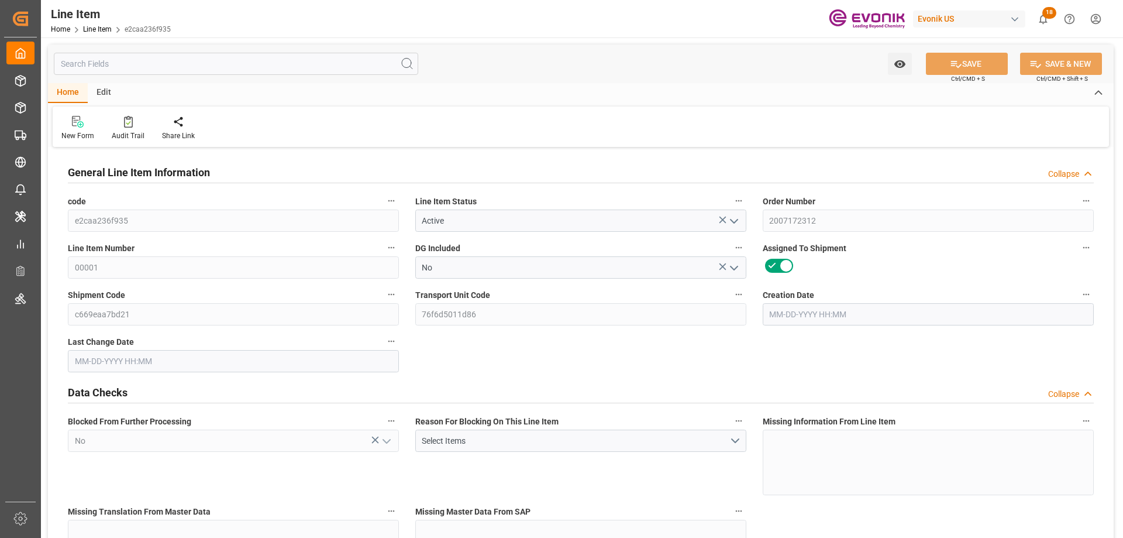
type input "0"
type input "[DATE] 13:59"
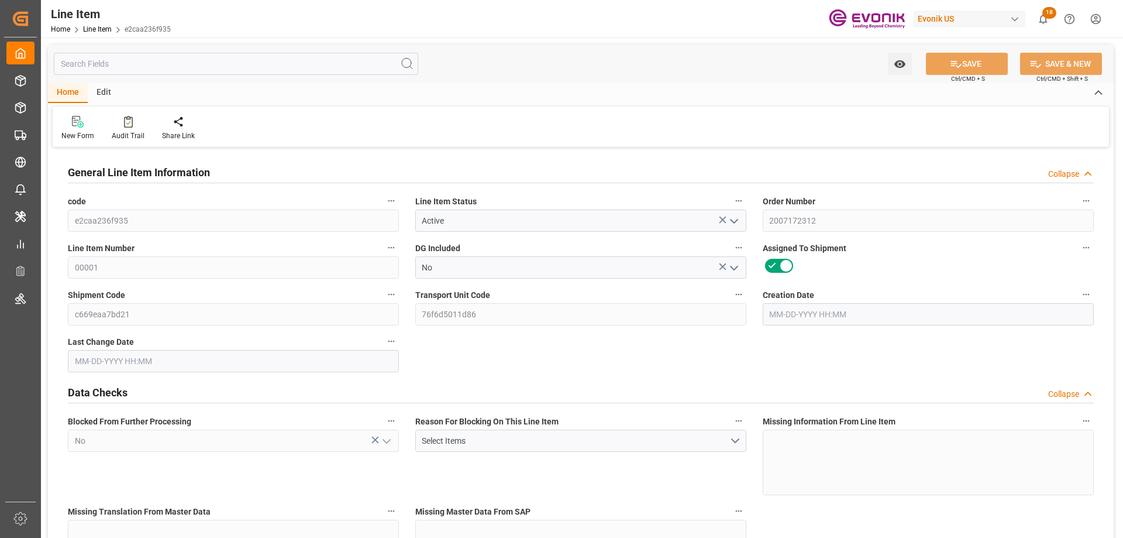
type input "09-11-2025 10:51"
type input "11-05-2025"
type input "10-06-2025"
type input "09-29-2025"
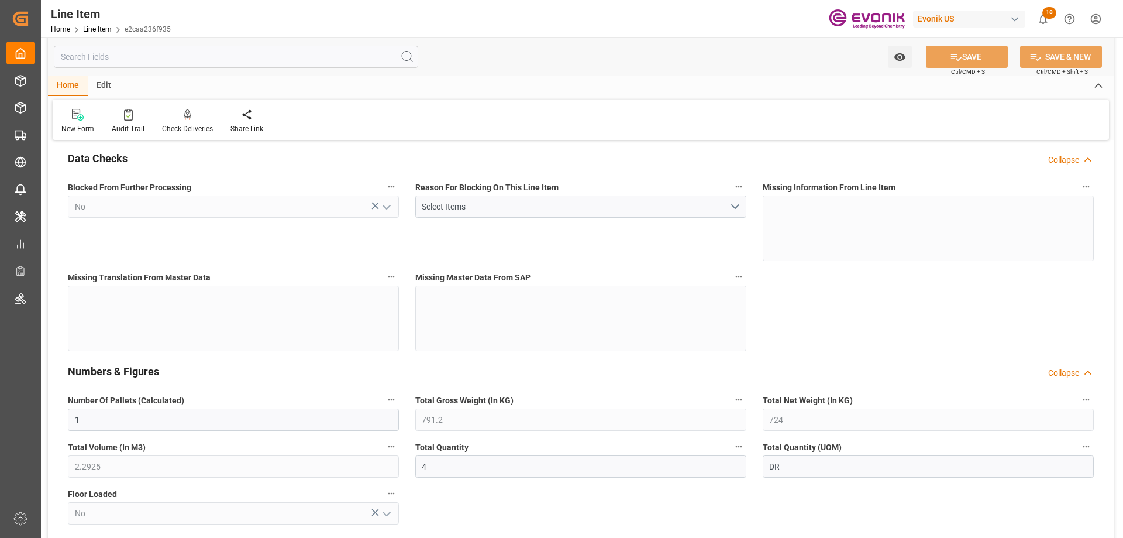
scroll to position [468, 0]
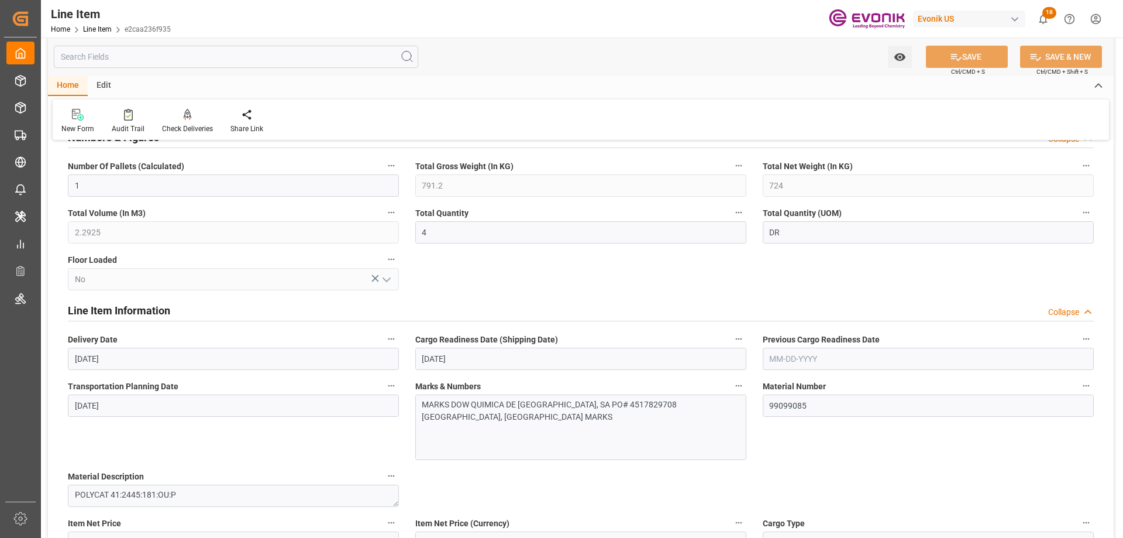
click at [159, 51] on input "text" at bounding box center [236, 57] width 365 height 22
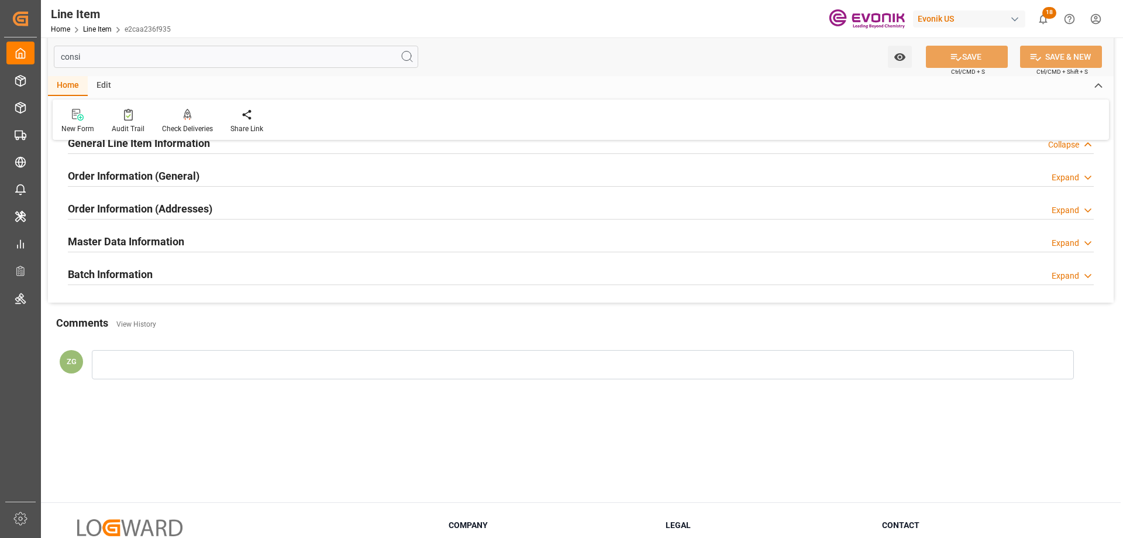
scroll to position [0, 0]
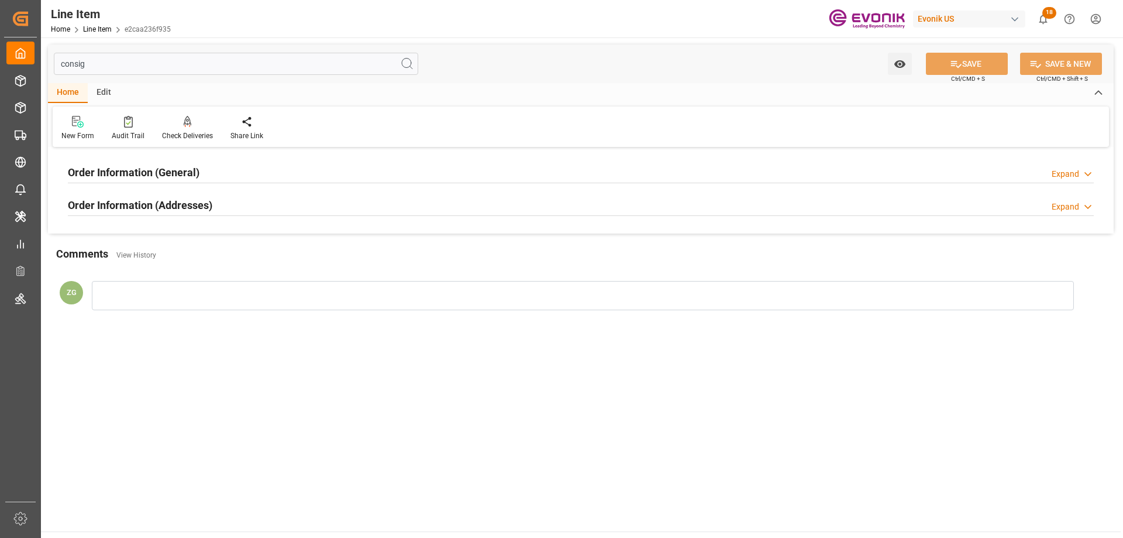
type input "consig"
click at [164, 210] on h2 "Order Information (Addresses)" at bounding box center [140, 205] width 145 height 16
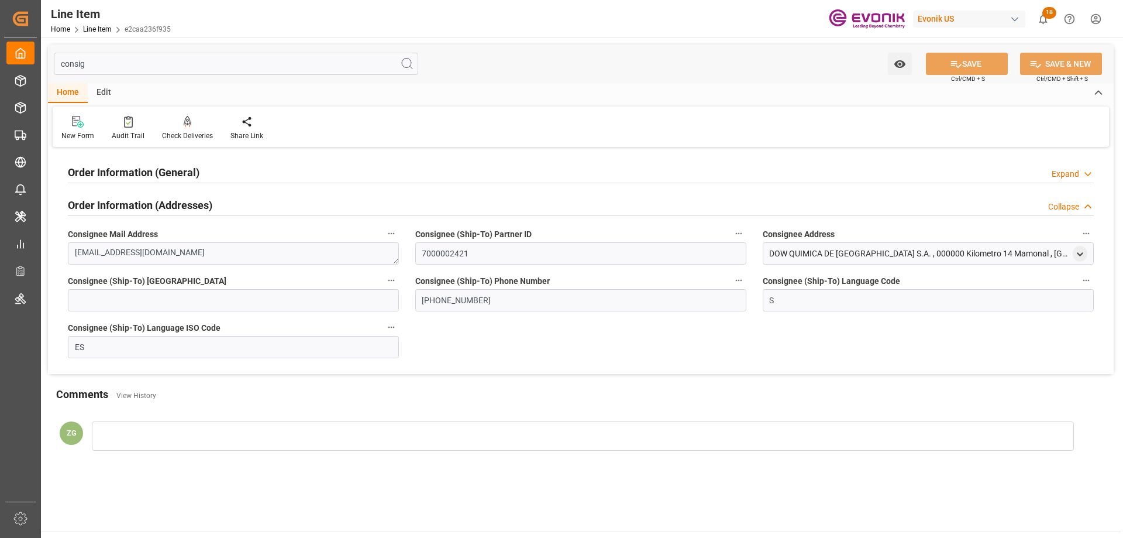
click at [155, 179] on h2 "Order Information (General)" at bounding box center [134, 172] width 132 height 16
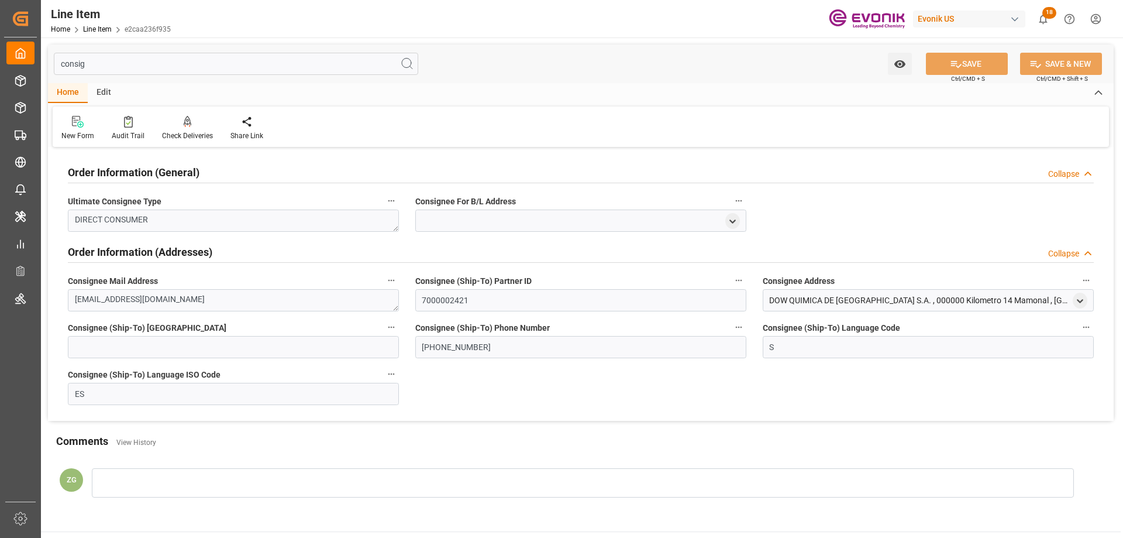
click at [1073, 297] on div at bounding box center [1080, 300] width 15 height 12
click at [1084, 303] on icon "open menu" at bounding box center [1080, 301] width 10 height 10
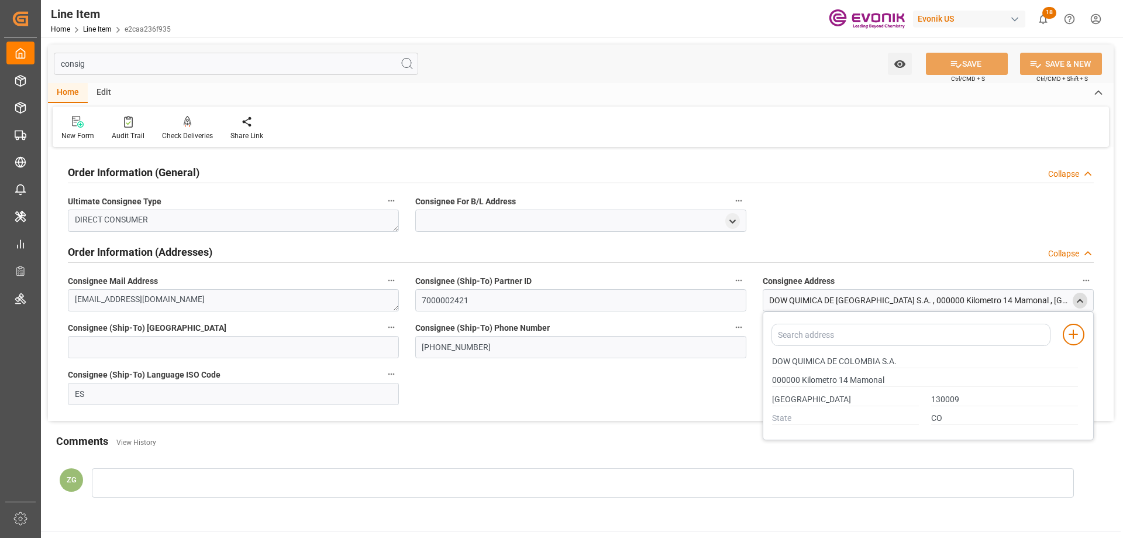
click at [771, 360] on div "DOW QUIMICA DE COLOMBIA S.A." at bounding box center [926, 361] width 318 height 19
drag, startPoint x: 772, startPoint y: 359, endPoint x: 841, endPoint y: 363, distance: 69.1
click at [841, 363] on input "DOW QUIMICA DE COLOMBIA S.A." at bounding box center [925, 361] width 306 height 13
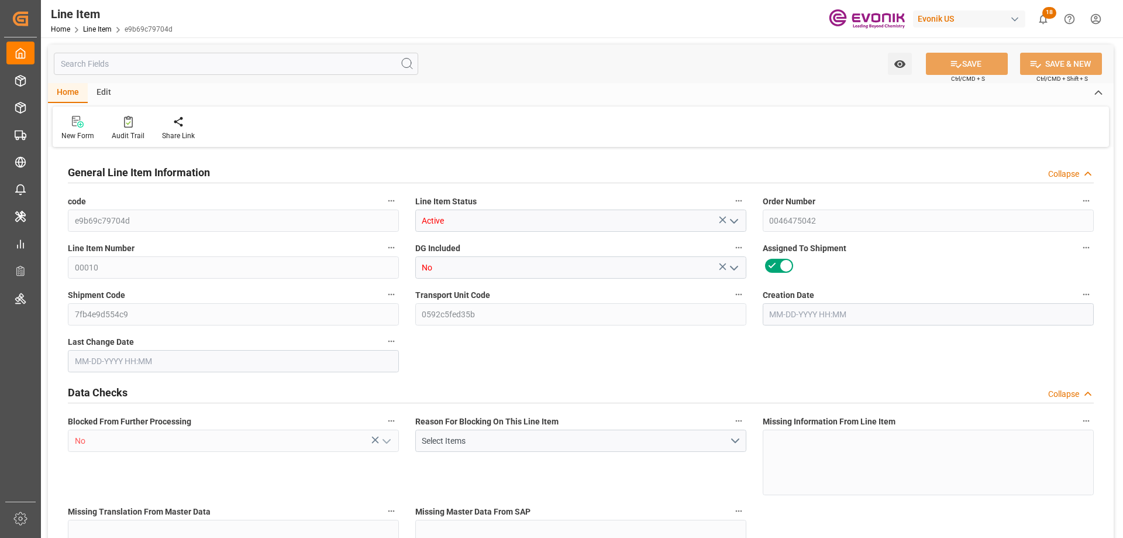
type input "4"
type input "3056"
type input "2800"
type input "5.2841"
type input "16"
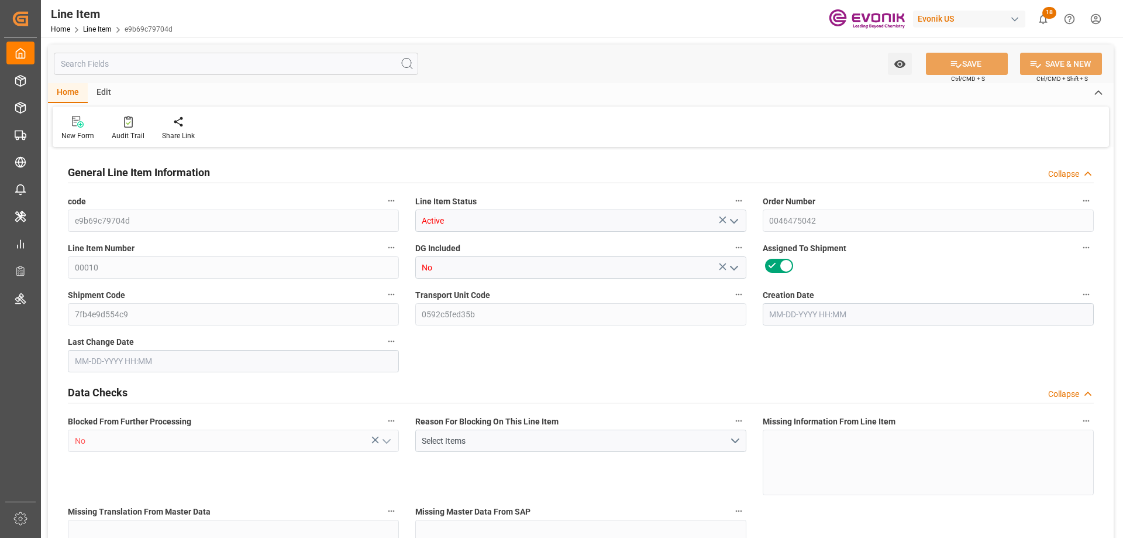
type input "30212"
type input "16"
type input "3056"
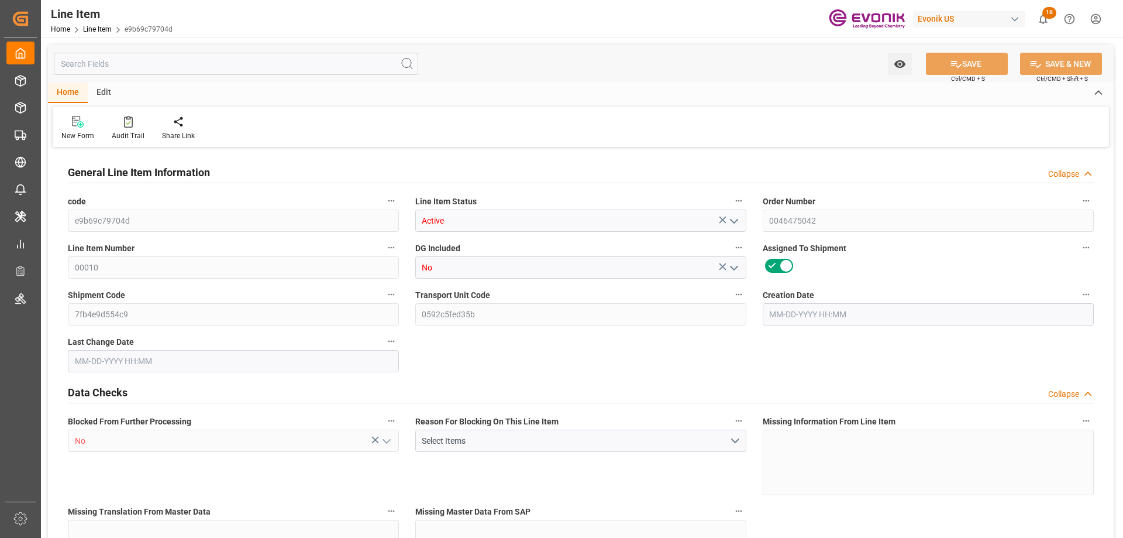
type input "3240"
type input "2800"
type input "5.2841"
type input "5284.08"
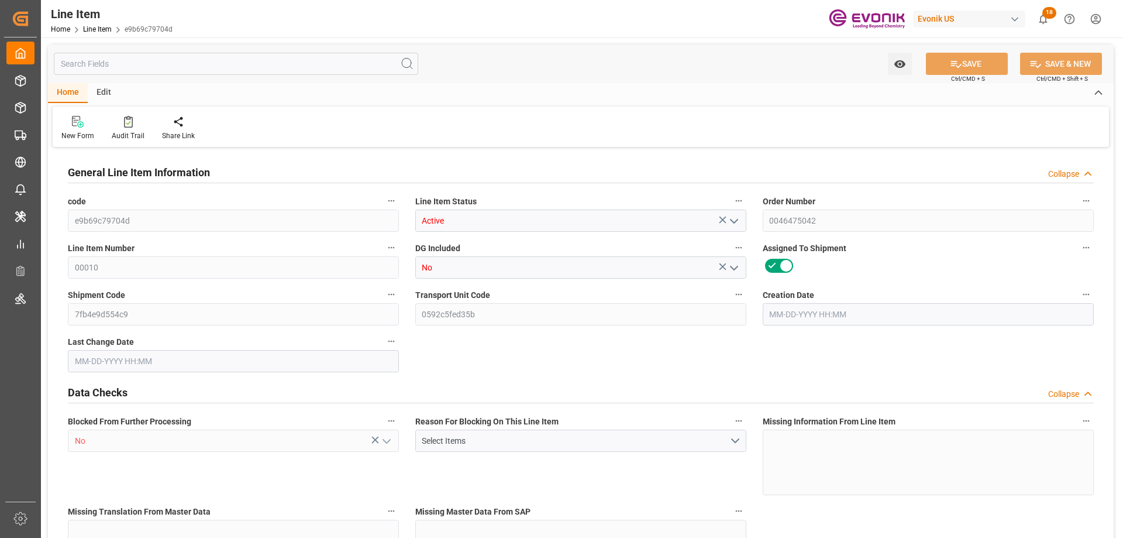
type input "16"
type input "3056"
type input "2800"
type input "5.2841"
type input "[DATE] 13:18"
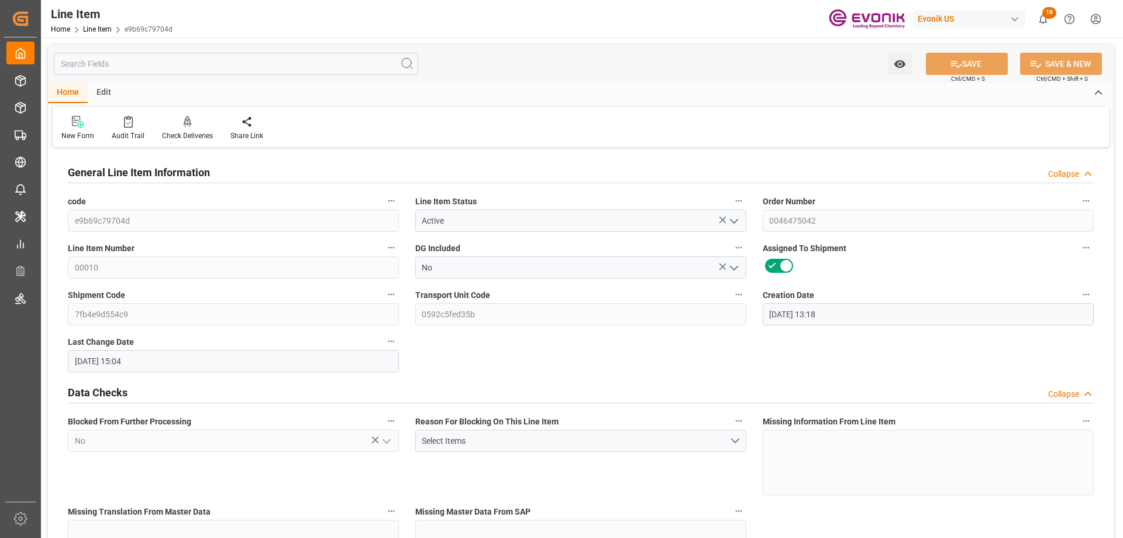
type input "[DATE] 15:04"
type input "[DATE]"
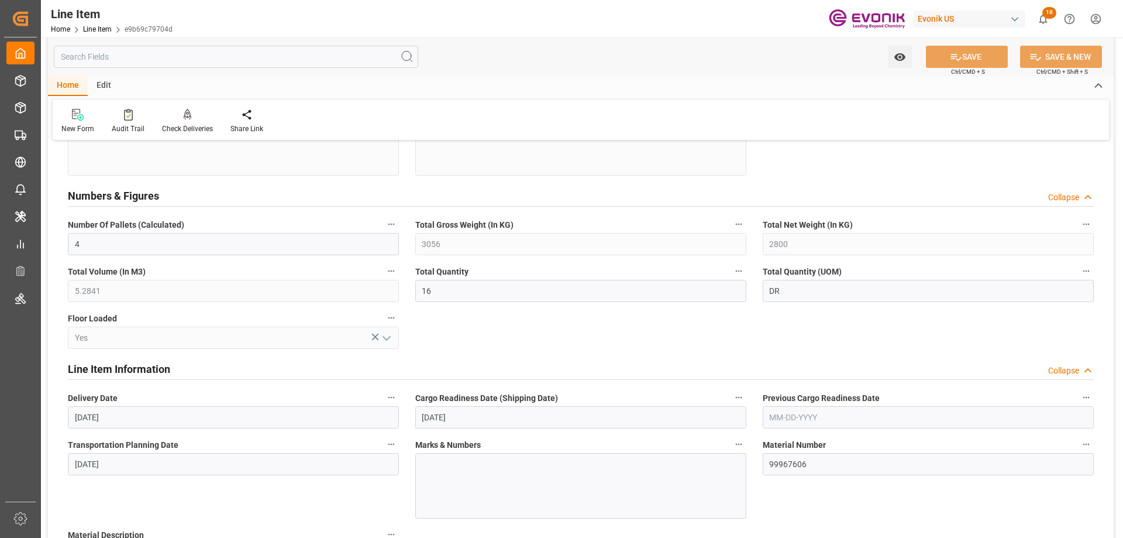
scroll to position [702, 0]
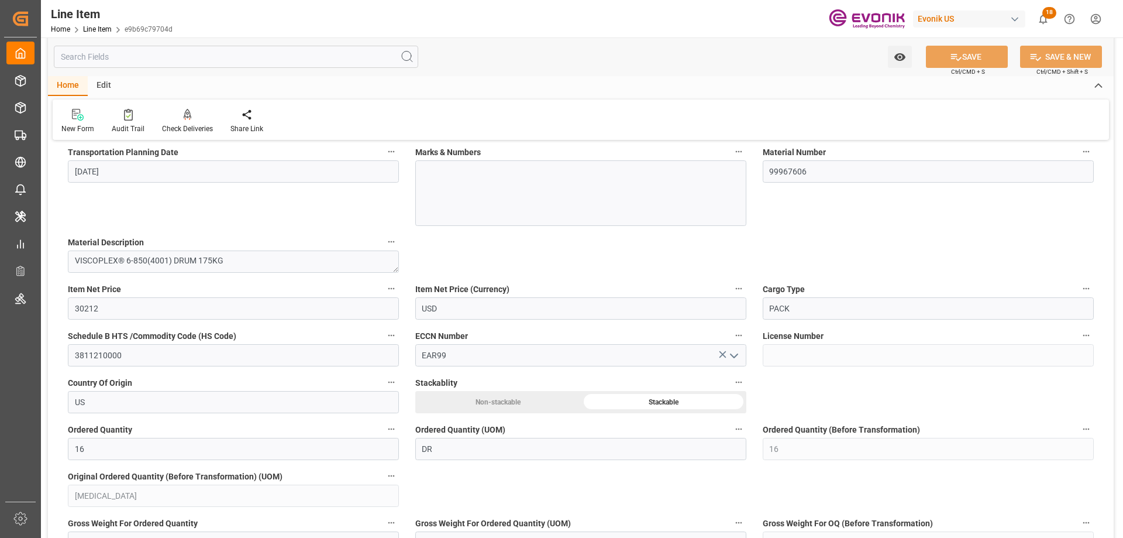
click at [154, 67] on input "text" at bounding box center [236, 57] width 365 height 22
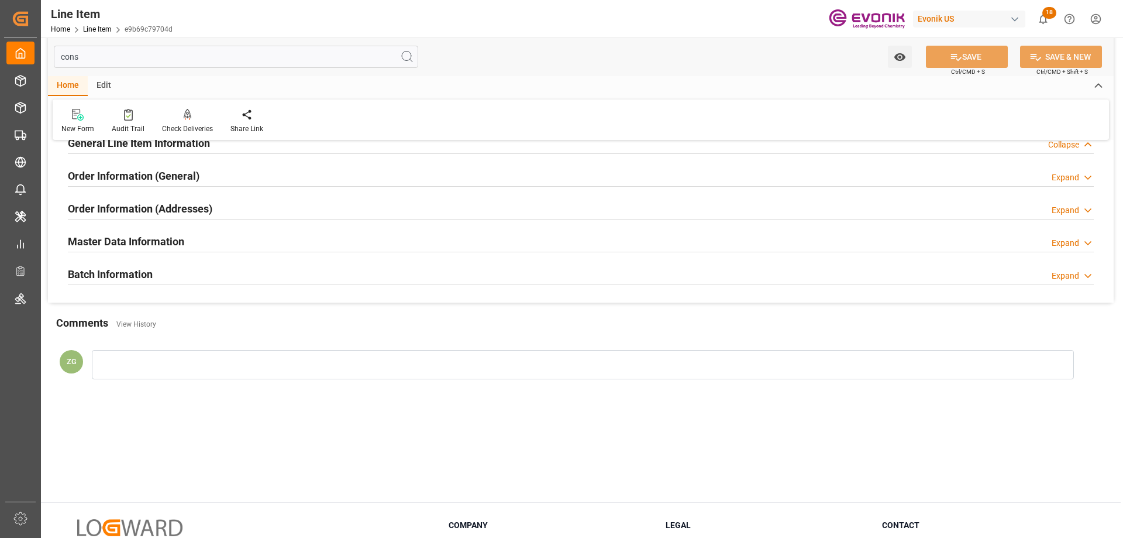
scroll to position [0, 0]
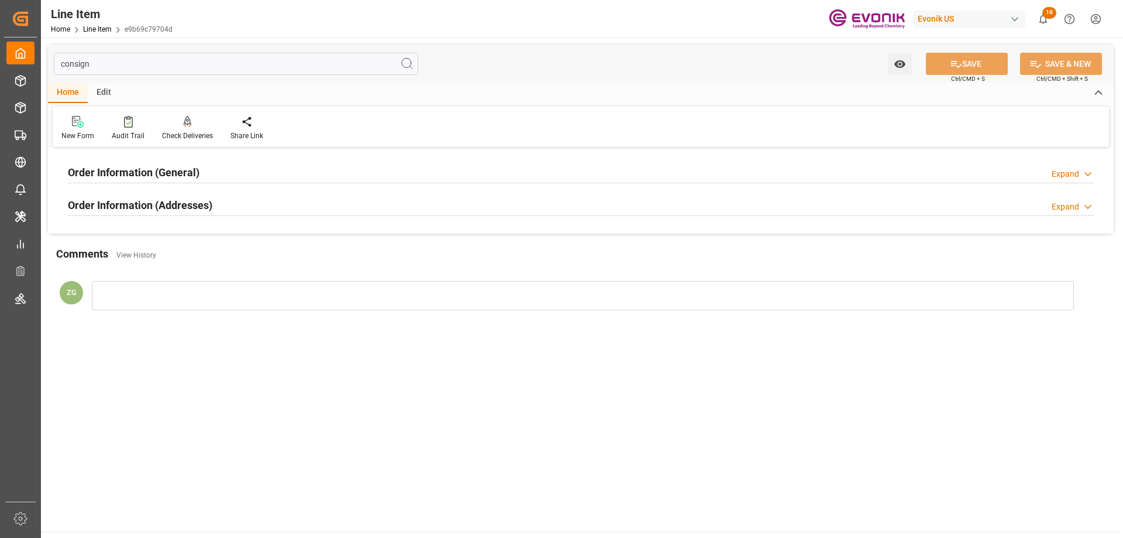
type input "consign"
click at [183, 200] on h2 "Order Information (Addresses)" at bounding box center [140, 205] width 145 height 16
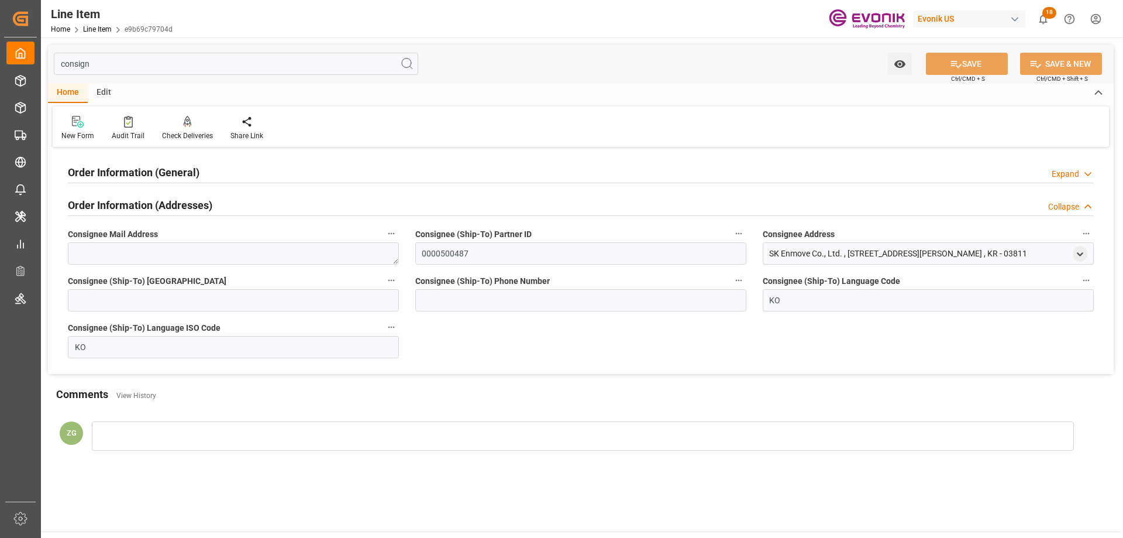
click at [169, 168] on h2 "Order Information (General)" at bounding box center [134, 172] width 132 height 16
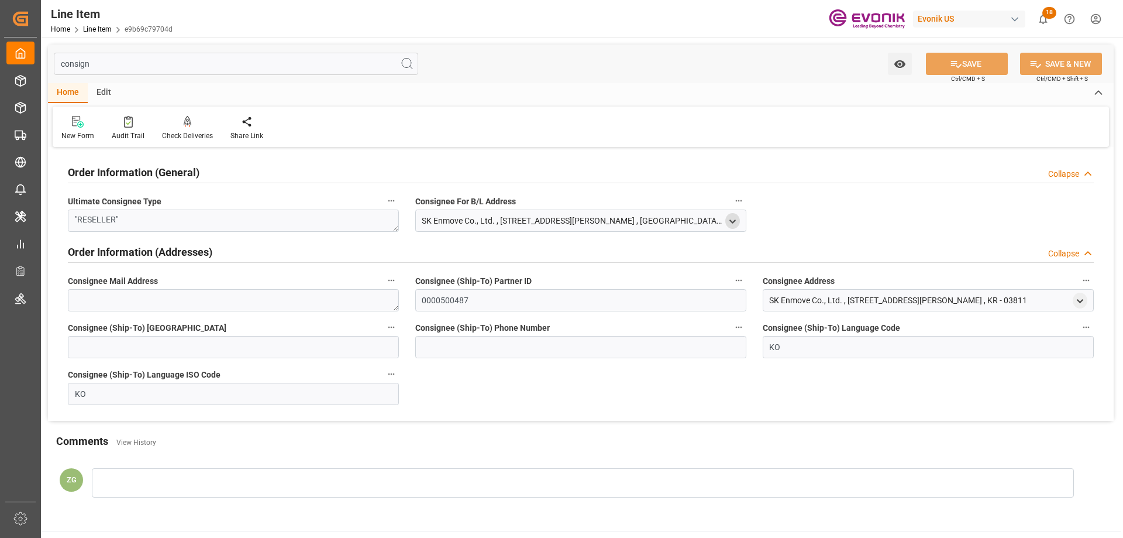
click at [737, 219] on icon "open menu" at bounding box center [733, 221] width 10 height 10
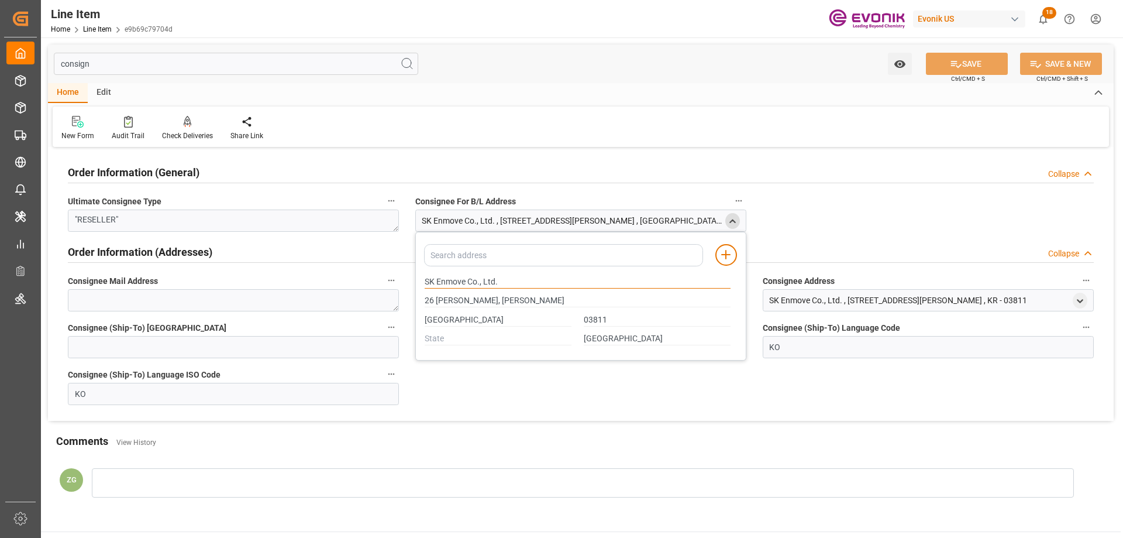
drag, startPoint x: 427, startPoint y: 279, endPoint x: 465, endPoint y: 280, distance: 38.0
click at [465, 280] on input "SK Enmove Co., Ltd." at bounding box center [578, 282] width 306 height 13
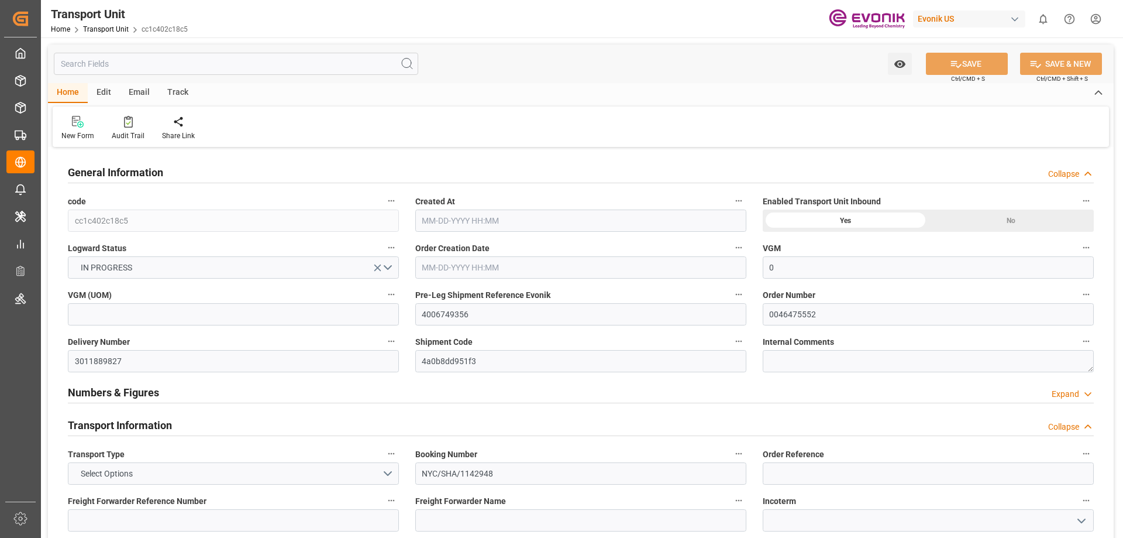
type input "0"
type input "AC Containerline"
type input "Leschaco Inc."
type input "USHOU"
type input "CNSHA"
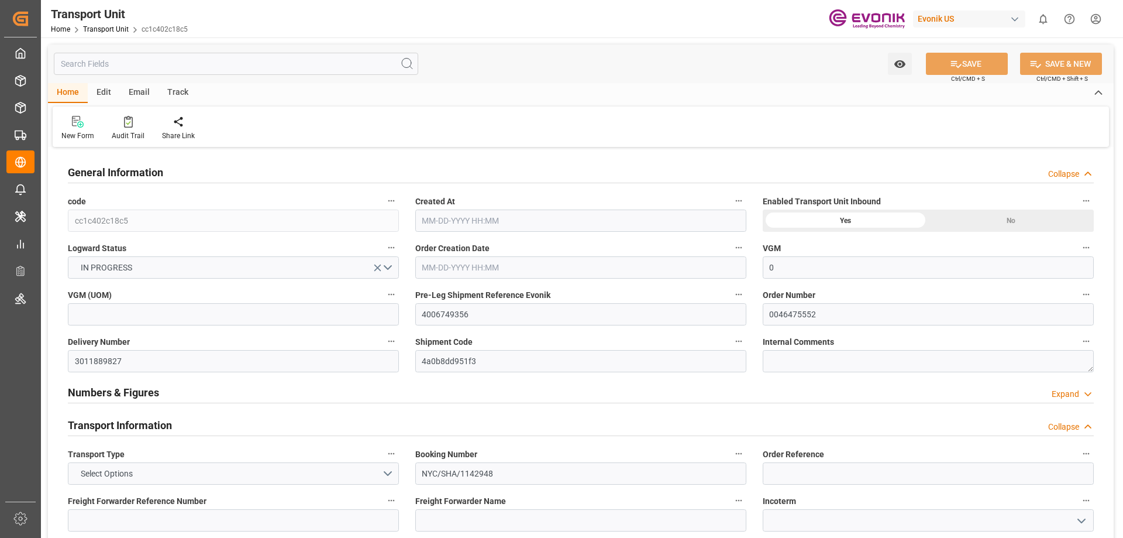
type input "812"
type input "10-01-2025 05:35"
type input "12-15-2025"
type input "10-19-2025 00:00"
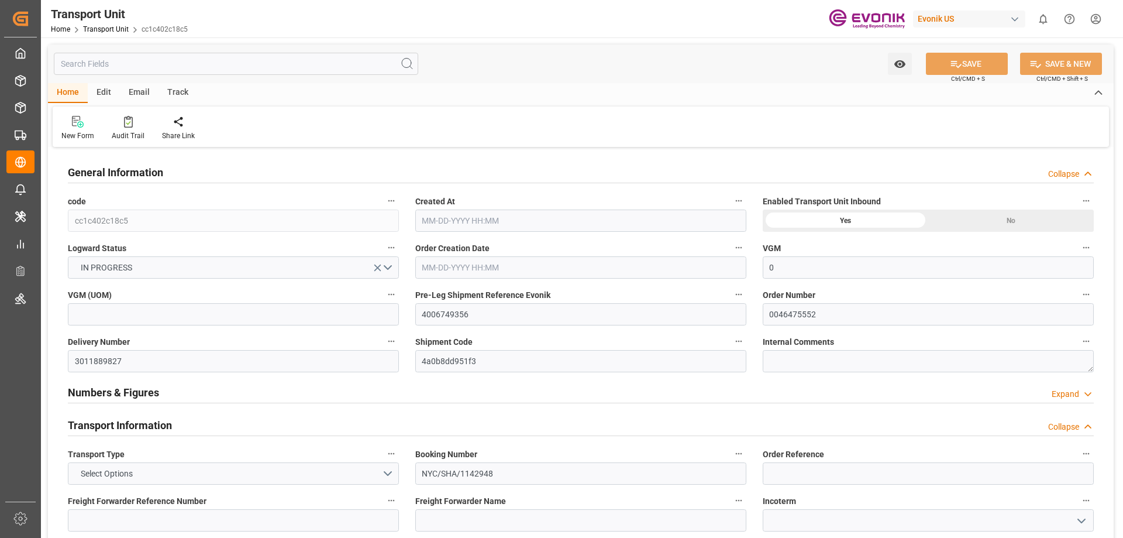
type input "11-25-2025 00:00"
type input "10-10-2025 12:00"
click at [347, 129] on div "Pre Leg Shipment Inbound" at bounding box center [343, 128] width 76 height 26
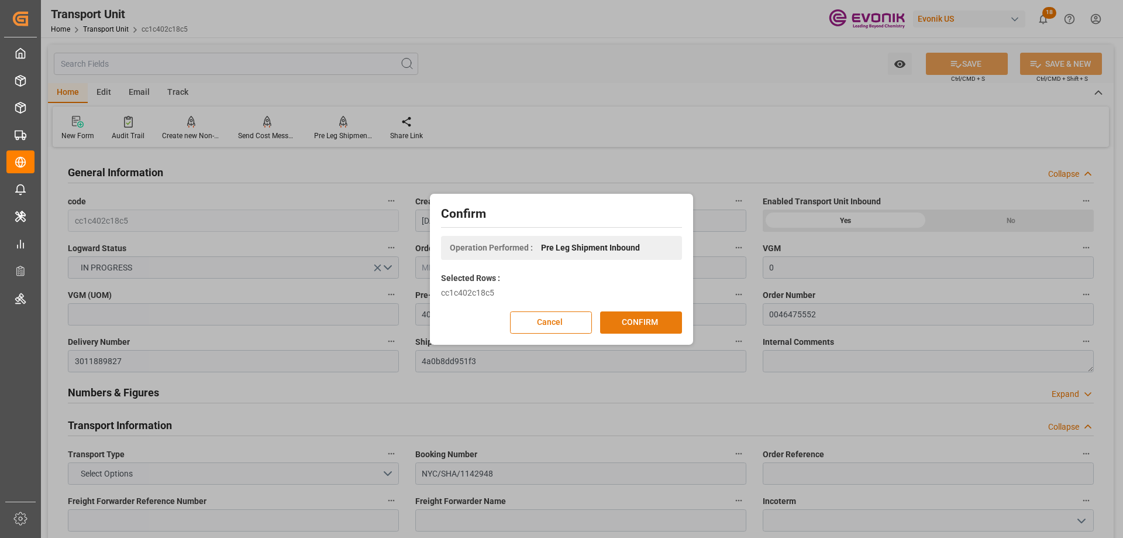
click at [644, 321] on button "CONFIRM" at bounding box center [641, 322] width 82 height 22
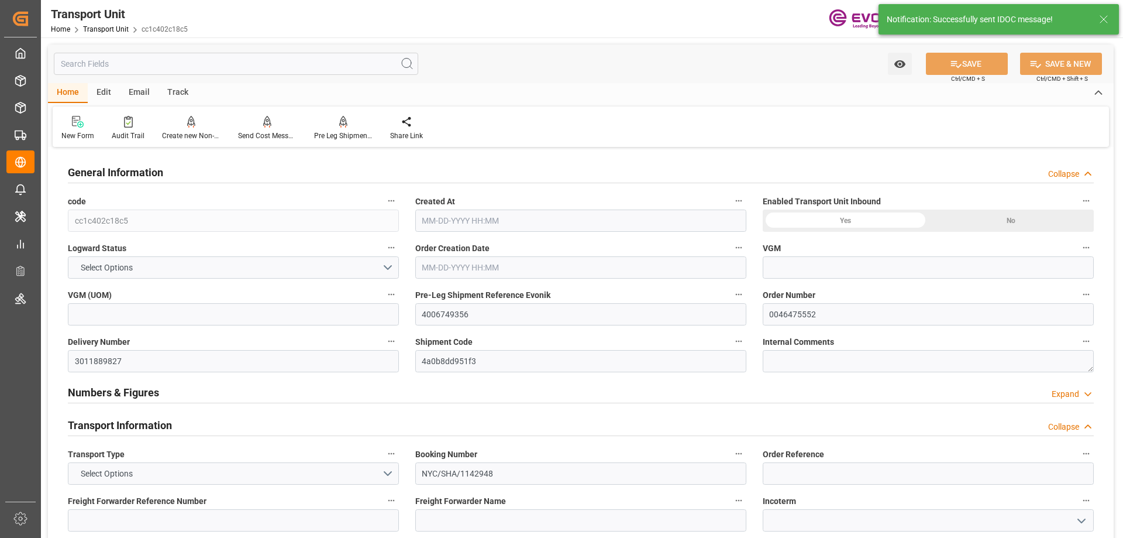
type input "cc1c402c18c5"
type input "4006749356"
type input "0046475552"
type input "3011889827"
type input "4a0b8dd951f3"
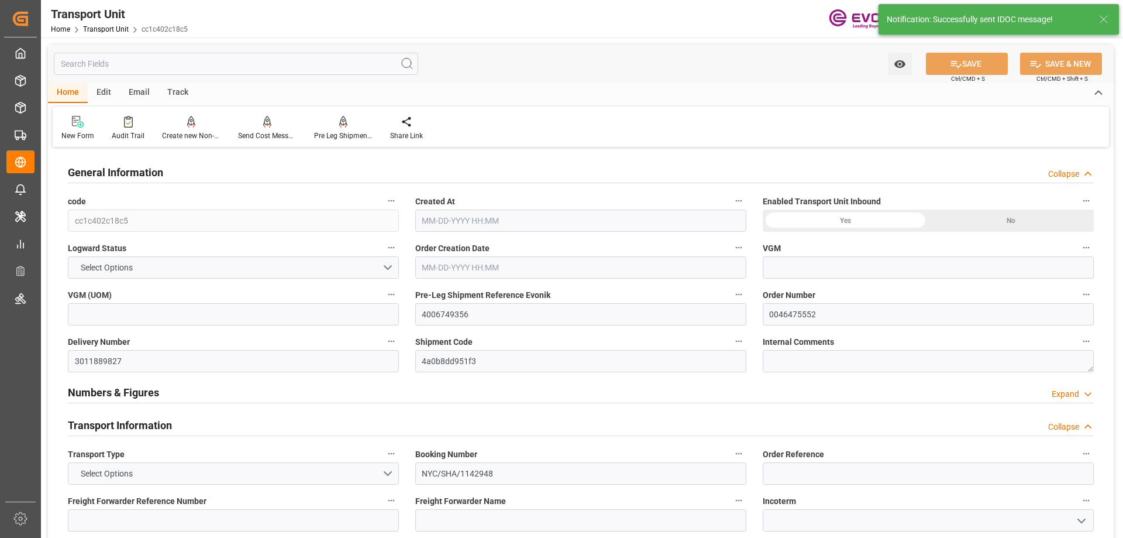
type input "NYC/SHA/1142948"
type input "ALRB"
type textarea "36582"
type input "United States"
type textarea "201507"
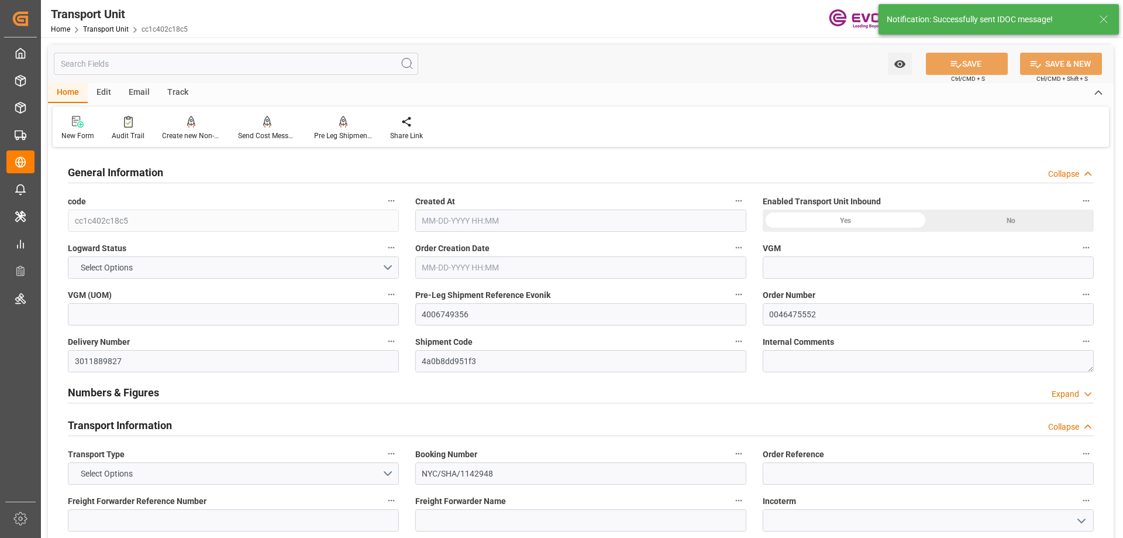
type input "China"
type input "Houston"
type input "Shanghai"
type input "4006749352"
type textarea "SP AL Monomers"
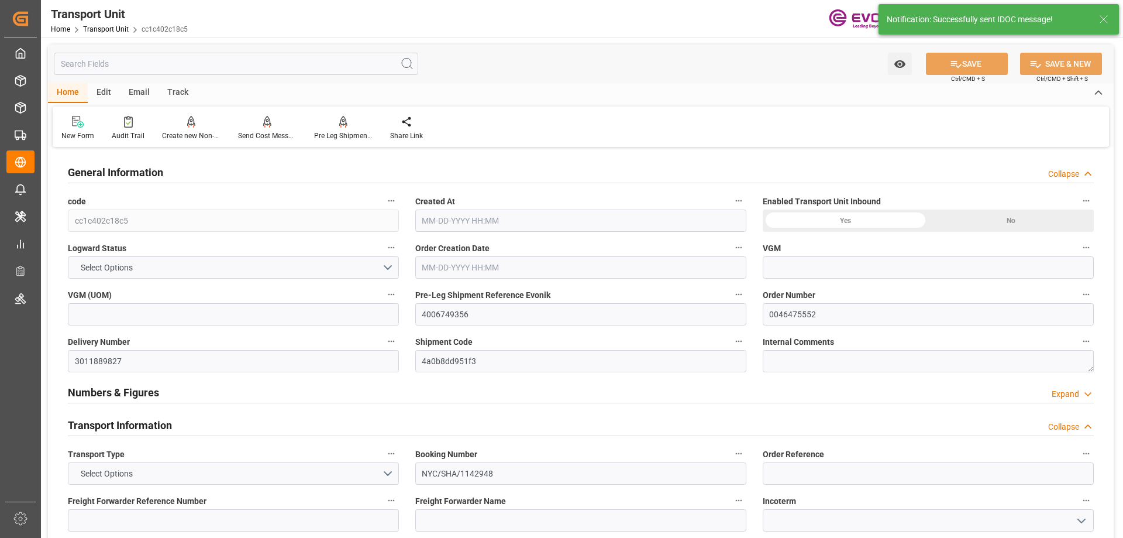
type input "kg"
type input "0"
type input "AC Containerline"
type input "Leschaco Inc."
type input "USHOU"
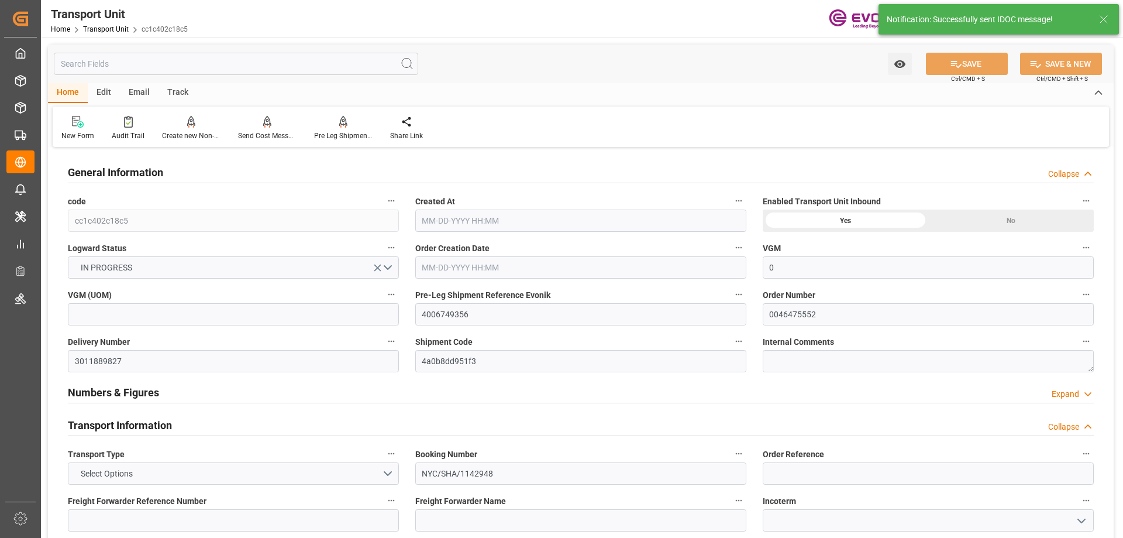
type input "CNSHA"
type input "812"
type input "10-01-2025 05:35"
type input "12-15-2025"
type input "10-19-2025 00:00"
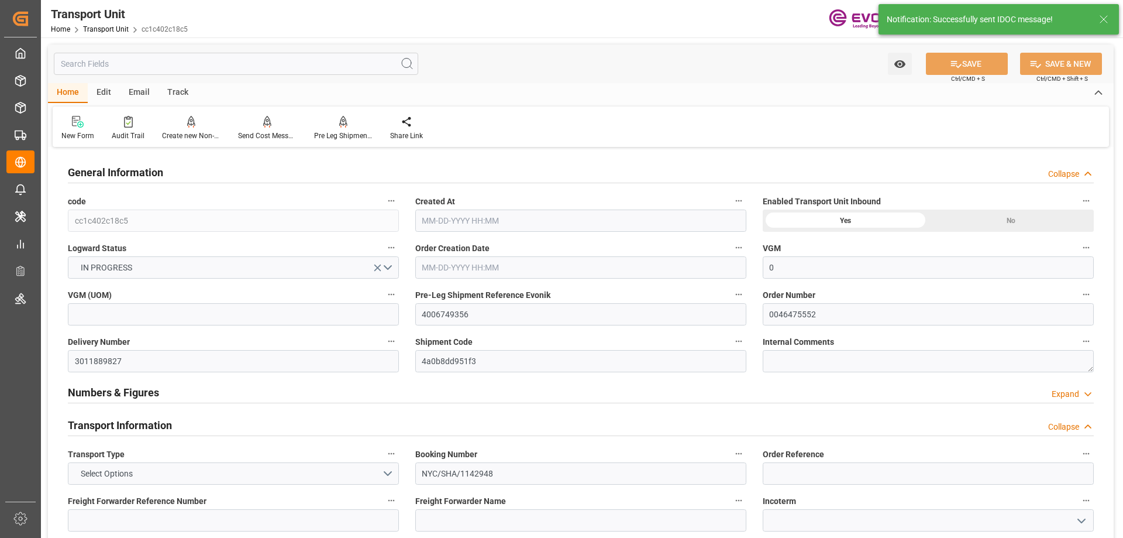
type input "10-19-2025 00:00"
type input "11-25-2025 00:00"
type input "10-10-2025 12:00"
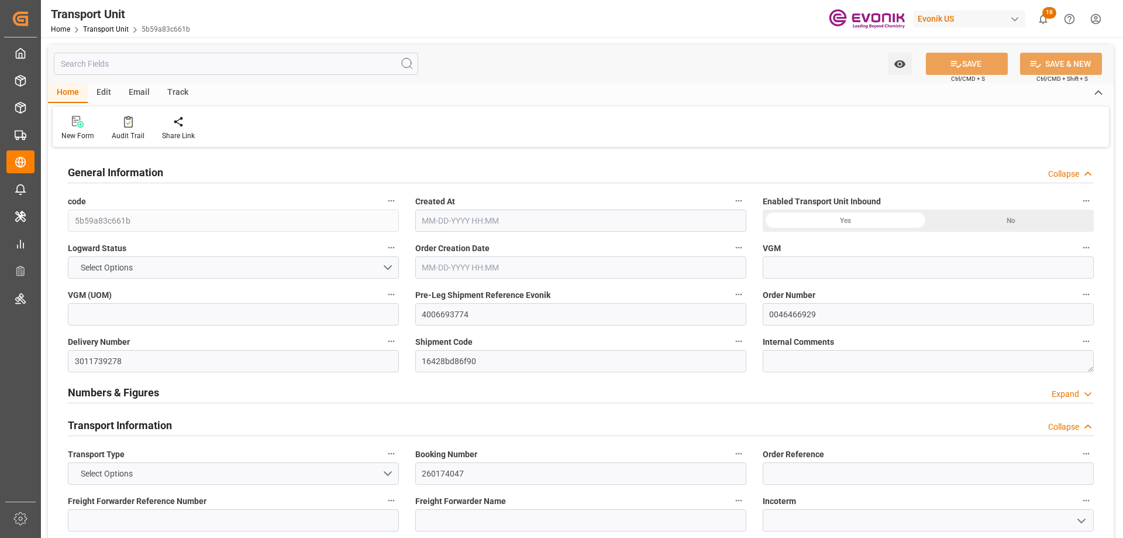
type input "0"
type input "Maersk"
type input "Maersk Line AS"
type input "USMSY"
type input "NLRTM"
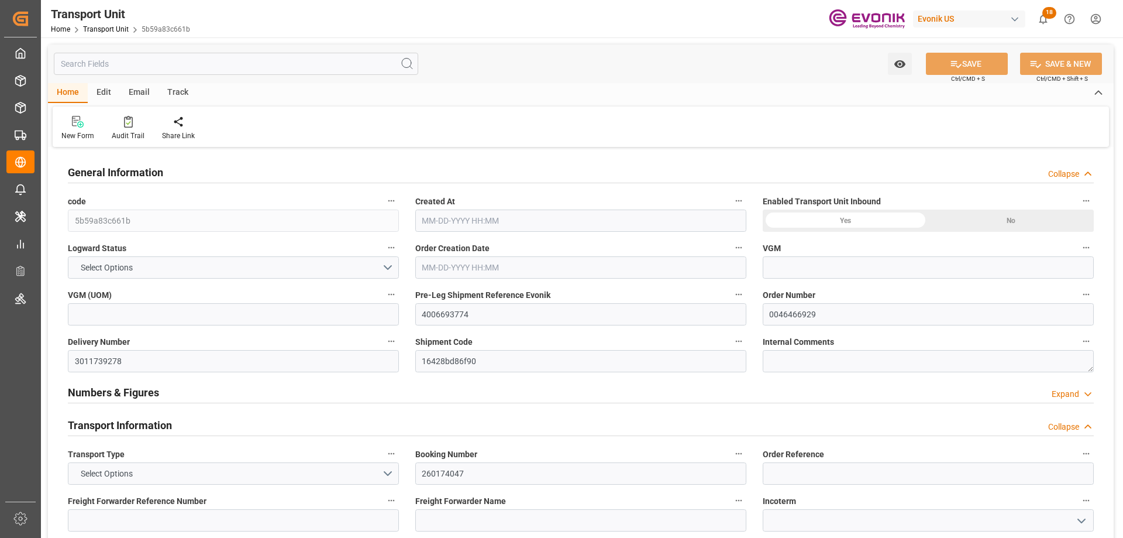
type input "17252"
type input "[DATE] 03:32"
type input "[DATE]"
type input "10-27-2025 00:00"
type input "10-24-2025 00:00"
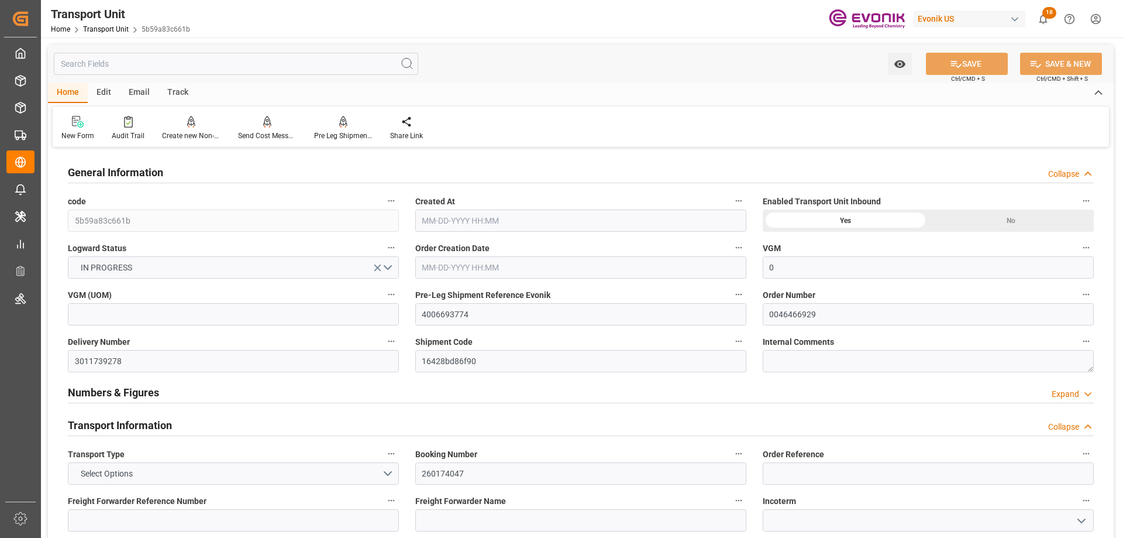
type input "12-01-2025 00:00"
type input "10-21-2025 00:00"
click at [342, 130] on div "Pre Leg Shipment Inbound" at bounding box center [343, 135] width 59 height 11
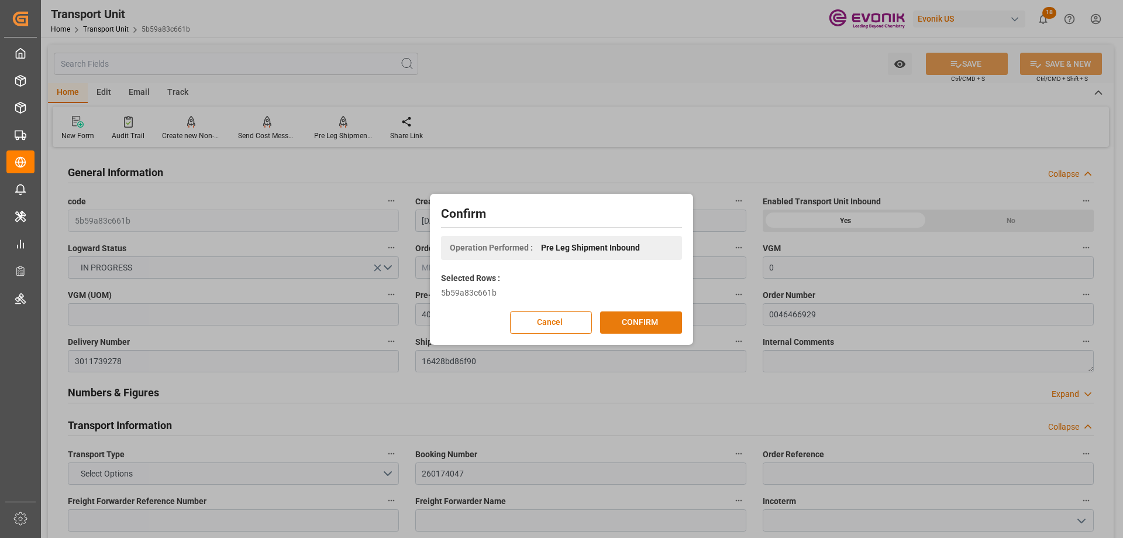
click at [630, 330] on button "CONFIRM" at bounding box center [641, 322] width 82 height 22
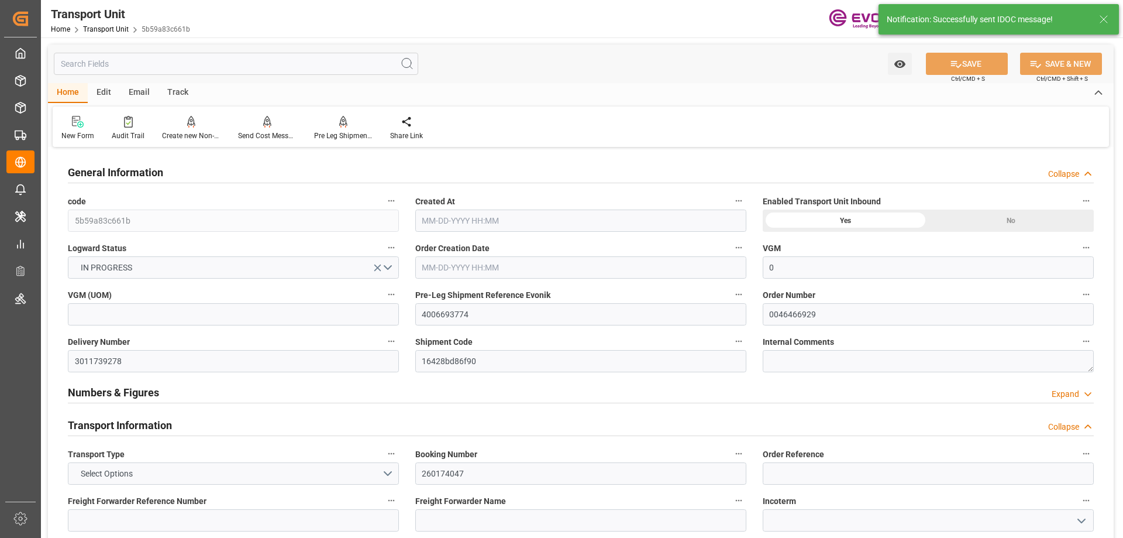
type input "0"
type input "Maersk"
type input "Maersk Line AS"
type input "USMSY"
type input "NLRTM"
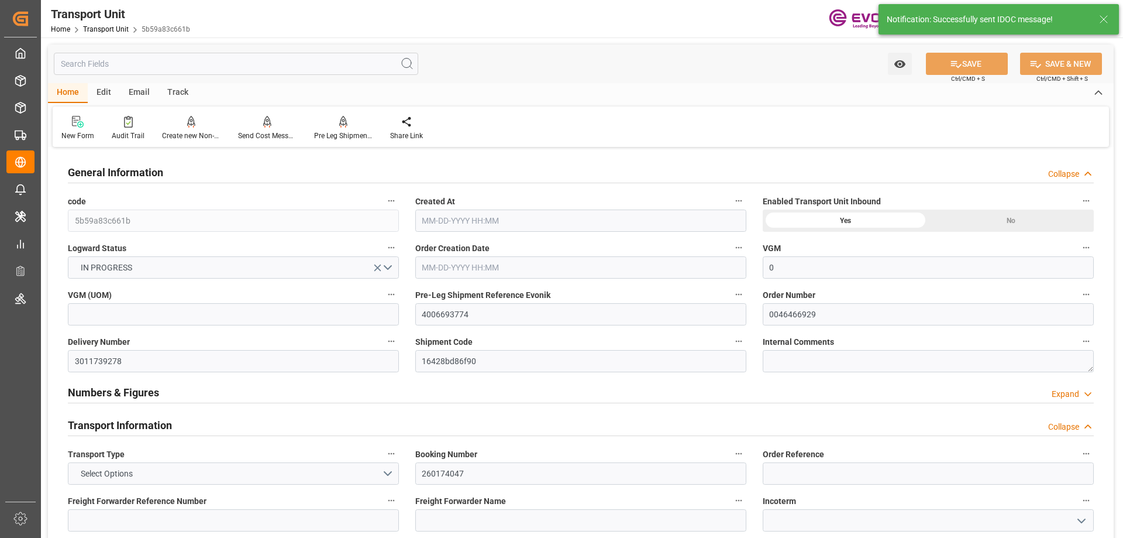
type input "17252"
type input "09-22-2025 03:32"
type input "12-01-2025"
type input "10-27-2025 00:00"
type input "10-24-2025 00:00"
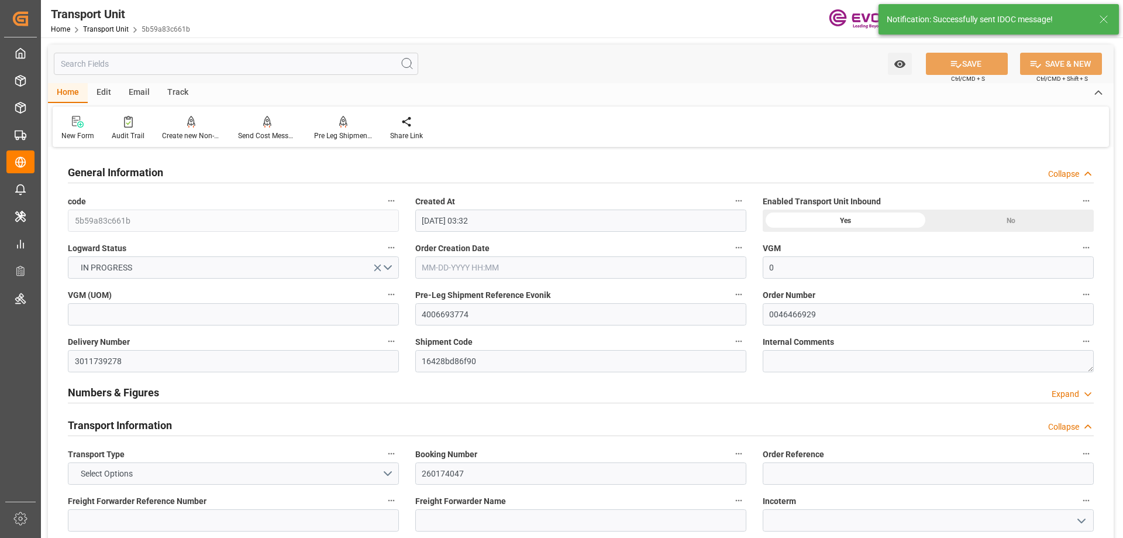
type input "12-01-2025 00:00"
type input "10-21-2025 00:00"
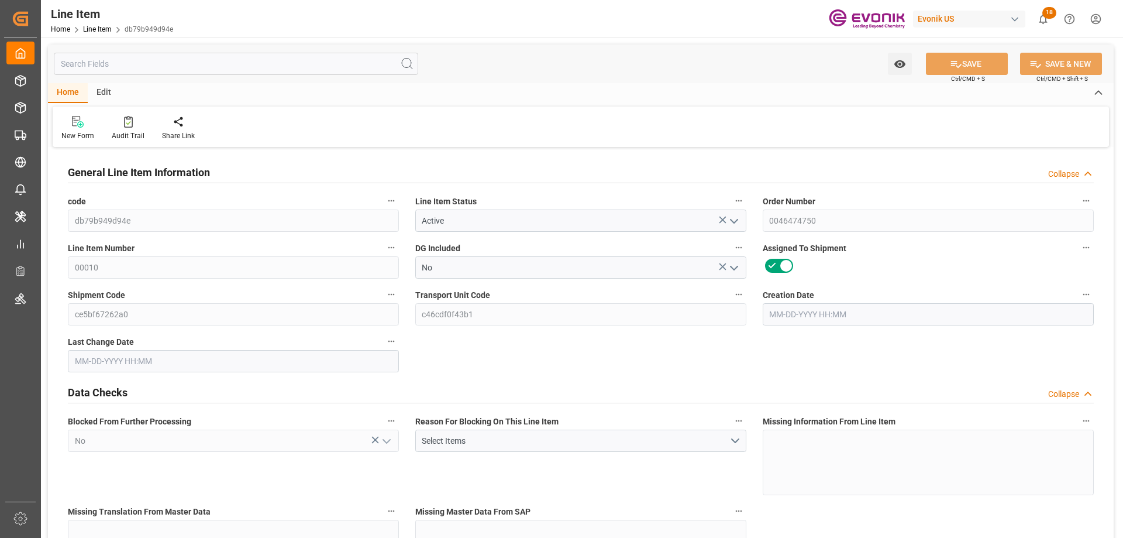
type input "6"
type input "5124"
type input "4896"
type input "6.8931"
type input "24"
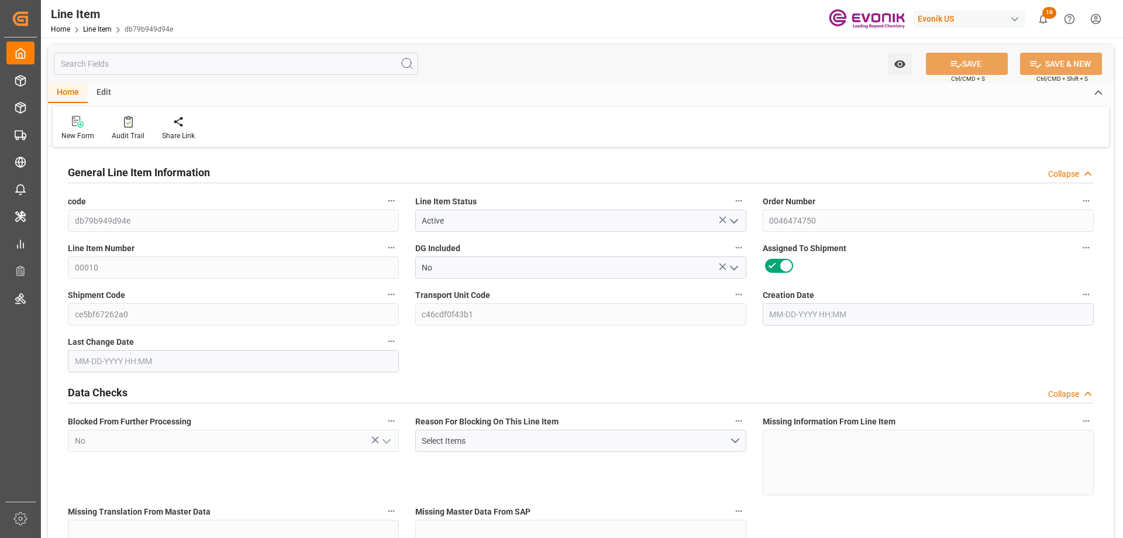
type input "26095.68"
type input "24"
type input "5124"
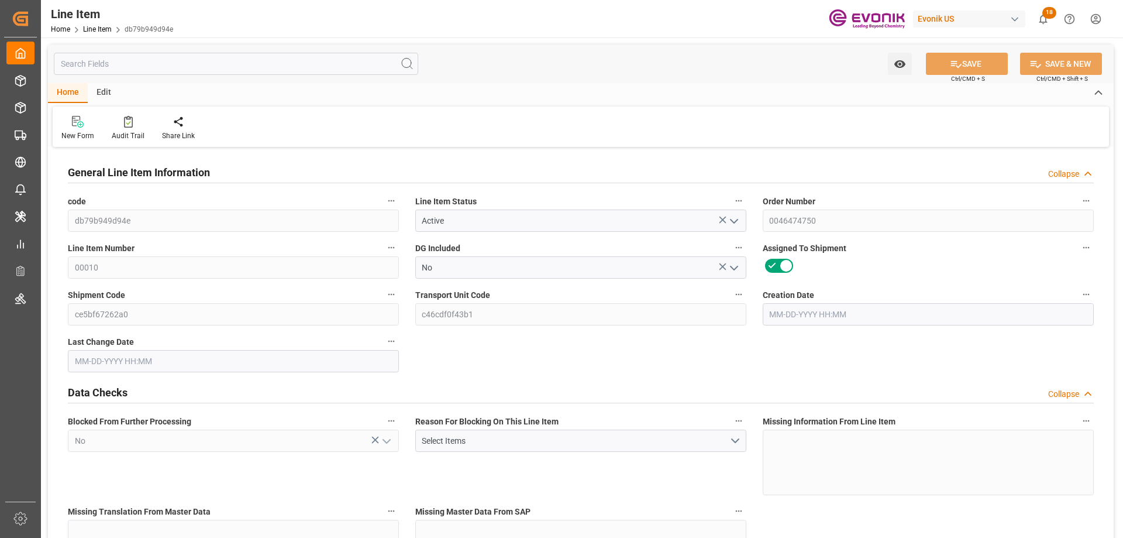
type input "5244"
type input "4896"
type input "6.8931"
type input "6893.088"
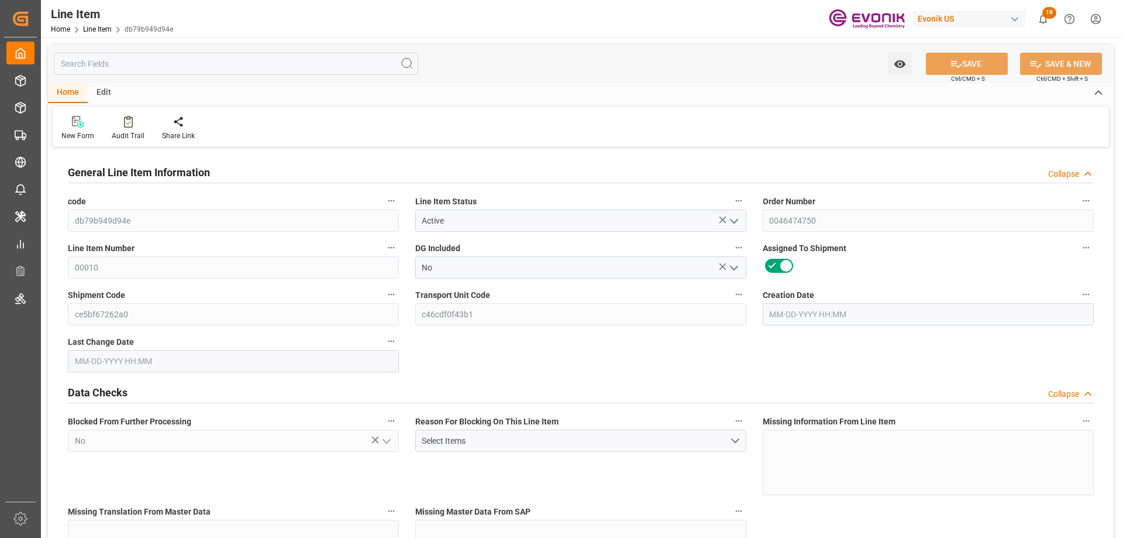
type input "0"
type input "[DATE] 12:19"
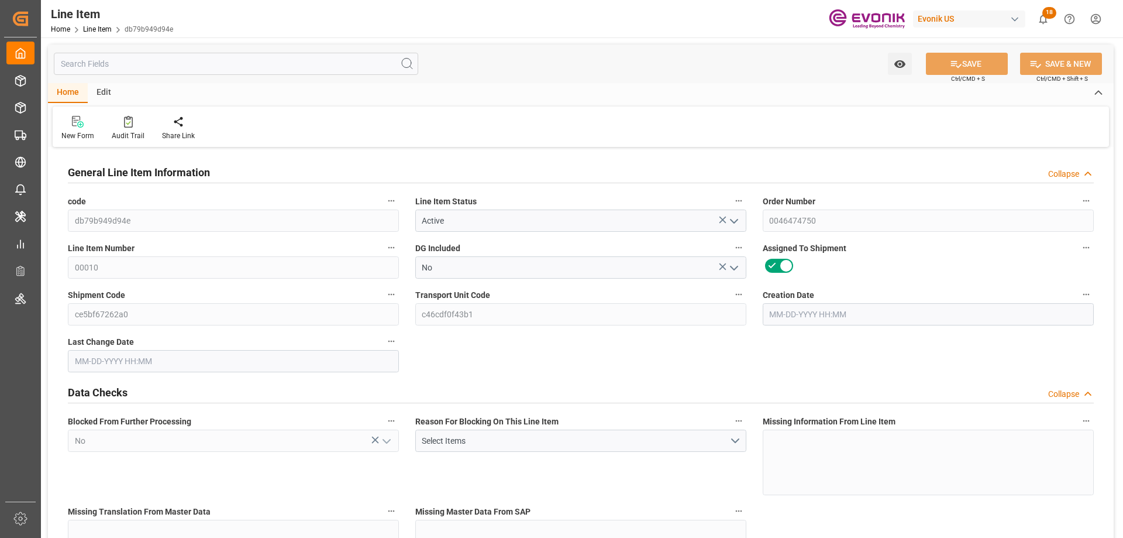
type input "[DATE] 04:19"
type input "[DATE]"
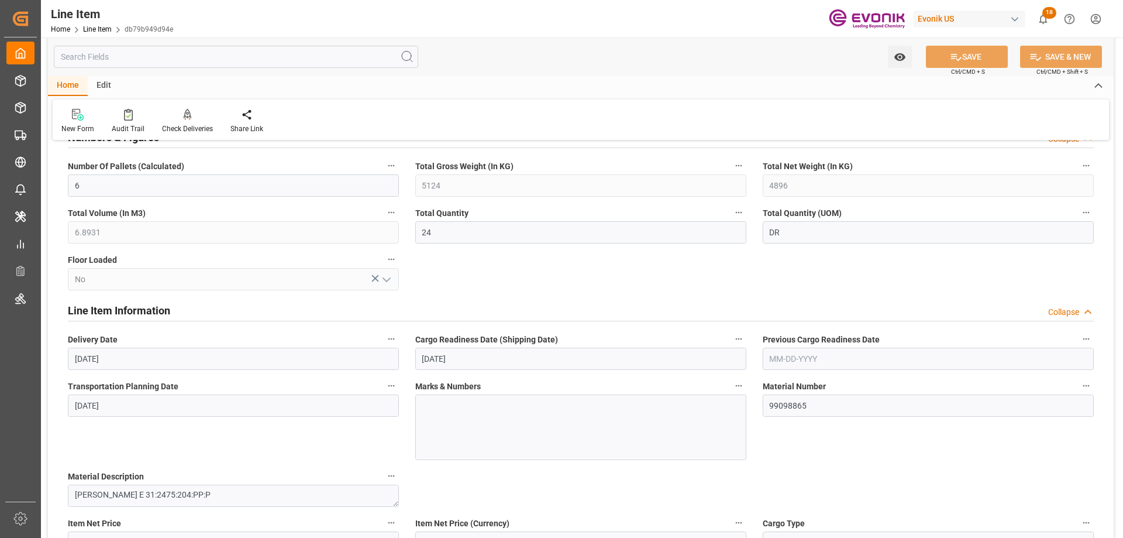
scroll to position [176, 0]
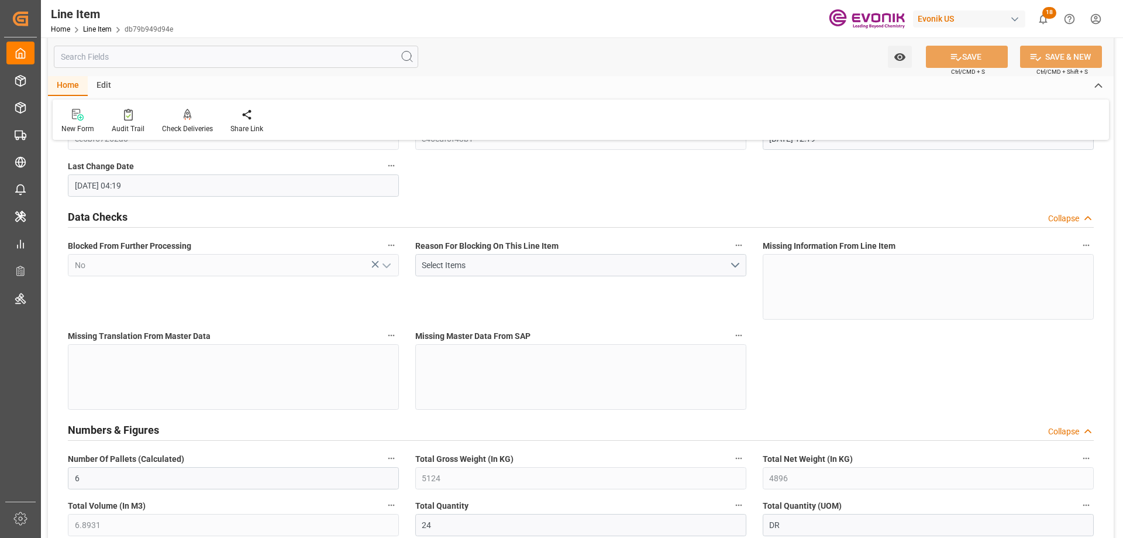
click at [201, 60] on input "text" at bounding box center [236, 57] width 365 height 22
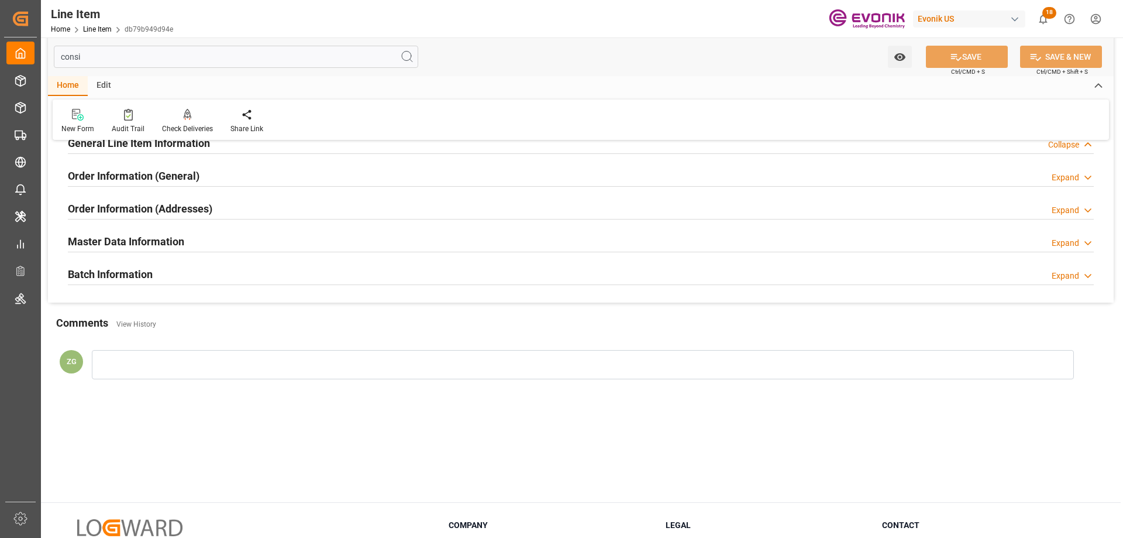
scroll to position [0, 0]
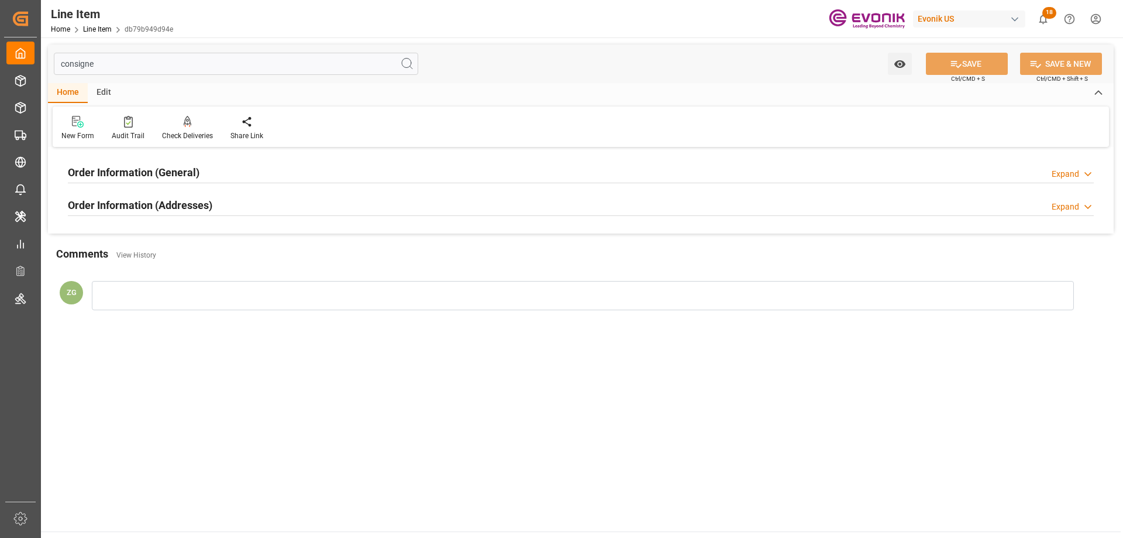
type input "consigne"
click at [178, 204] on div "Order Information (General) Expand Ultimate Consignee Type RESELLER Consignee F…" at bounding box center [581, 191] width 1066 height 83
click at [168, 171] on h2 "Order Information (General)" at bounding box center [134, 172] width 132 height 16
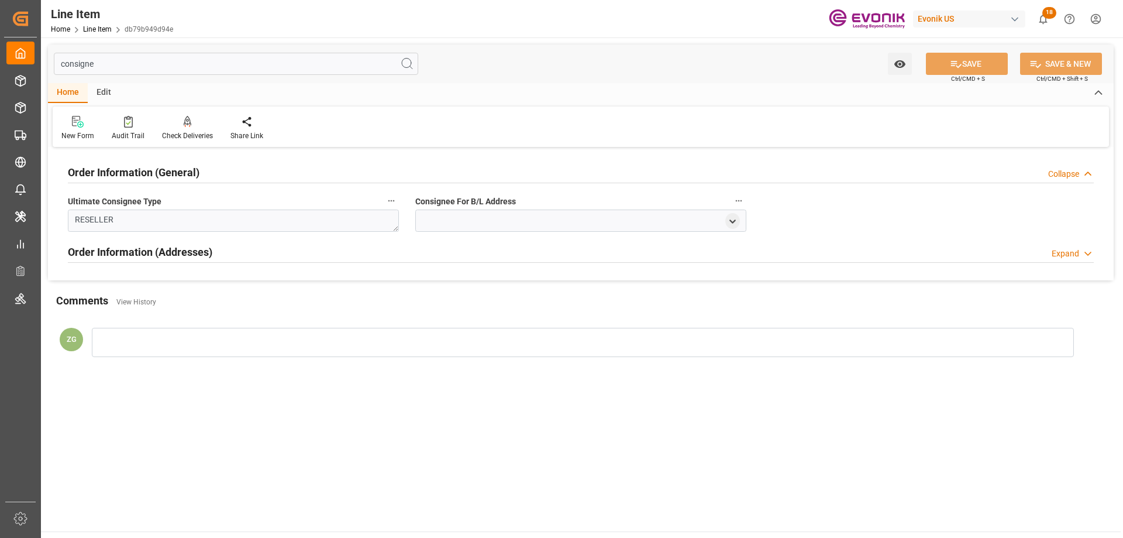
click at [157, 244] on h2 "Order Information (Addresses)" at bounding box center [140, 252] width 145 height 16
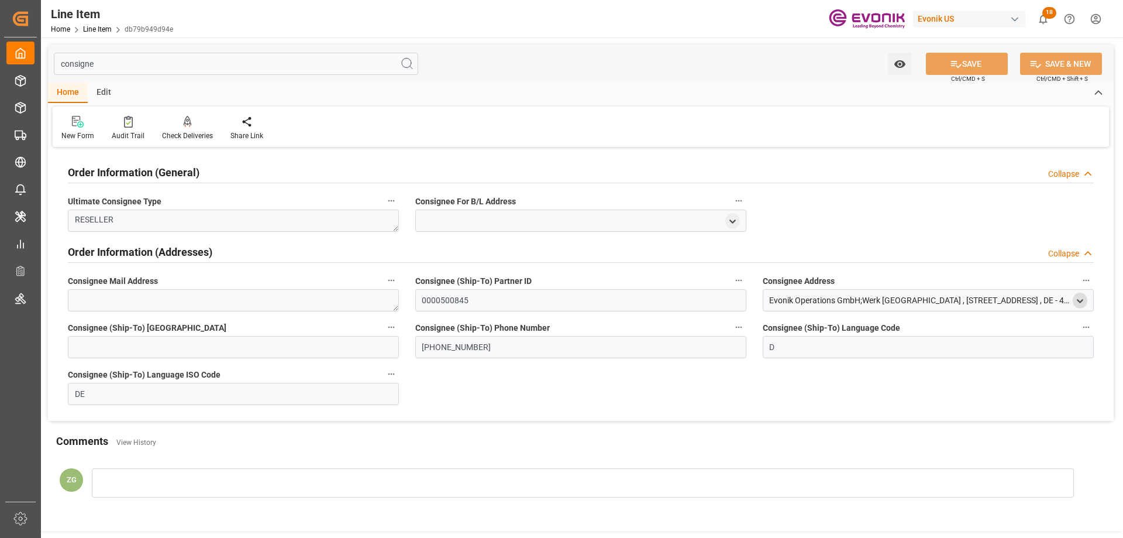
click at [1081, 296] on icon "open menu" at bounding box center [1080, 301] width 10 height 10
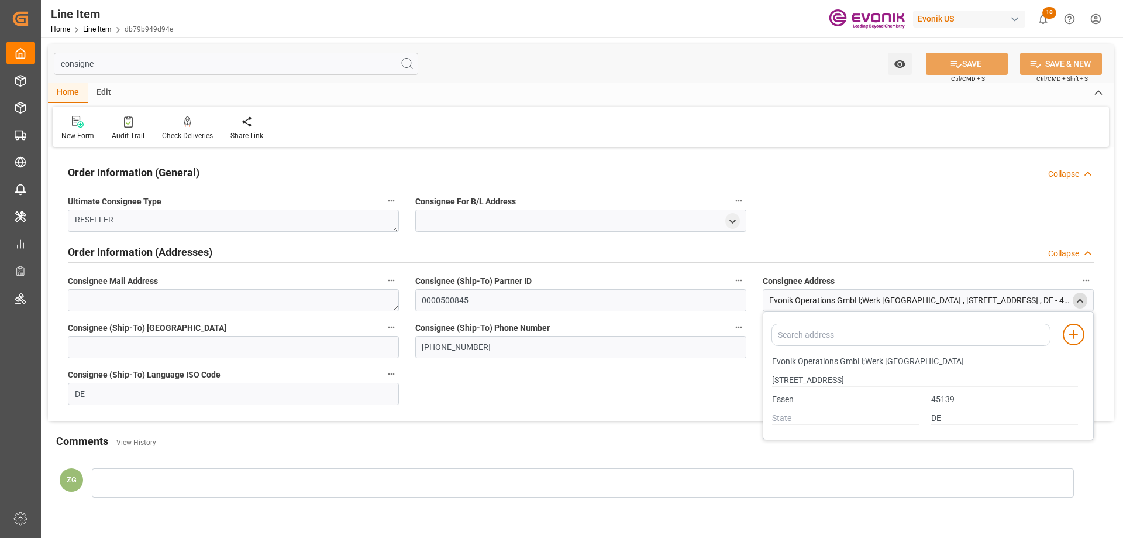
drag, startPoint x: 774, startPoint y: 359, endPoint x: 837, endPoint y: 362, distance: 63.3
click at [837, 362] on input "Evonik Operations GmbH;Werk [GEOGRAPHIC_DATA]" at bounding box center [925, 361] width 306 height 13
click at [800, 395] on input "Essen" at bounding box center [845, 399] width 147 height 13
